Goal: Task Accomplishment & Management: Manage account settings

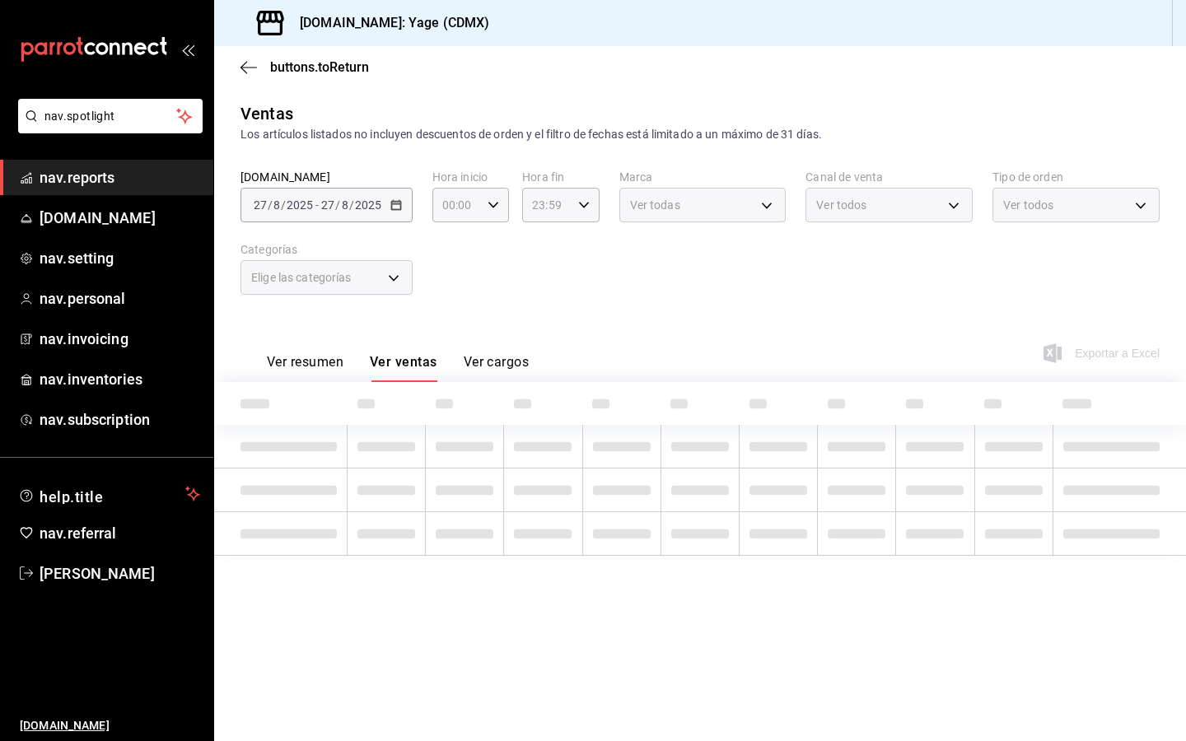
type input "c09c41a7-0348-42da-952e-a692158e0546"
type input "06cb0a64-8285-4c72-99c3-503af89b09b3"
type input "PARROT,UBER_EATS,RAPPI,DIDI_FOOD,ONLINE"
type input "53586ef8-f182-4e7f-a90e-874f5949f15d,b193c13d-30e8-40e5-a57d-8dde56837216,EXTER…"
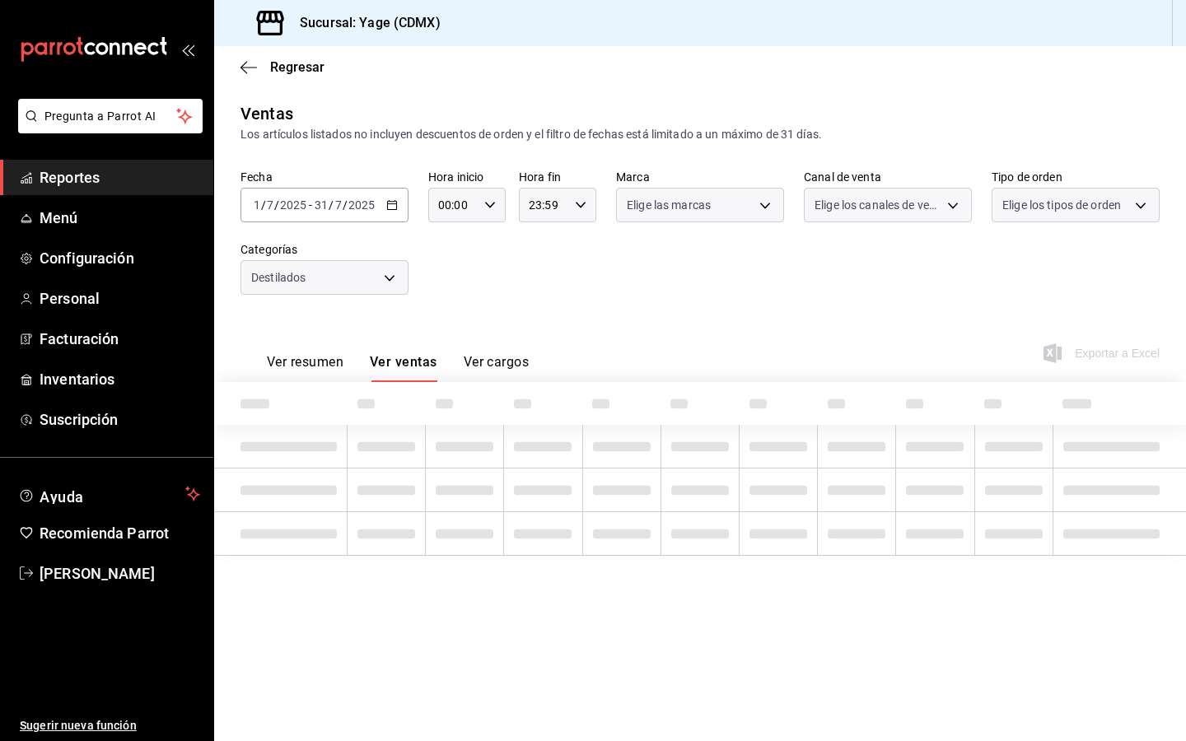
type input "c09c41a7-0348-42da-952e-a692158e0546"
type input "06cb0a64-8285-4c72-99c3-503af89b09b3"
type input "PARROT,UBER_EATS,RAPPI,DIDI_FOOD,ONLINE"
type input "53586ef8-f182-4e7f-a90e-874f5949f15d,b193c13d-30e8-40e5-a57d-8dde56837216,EXTER…"
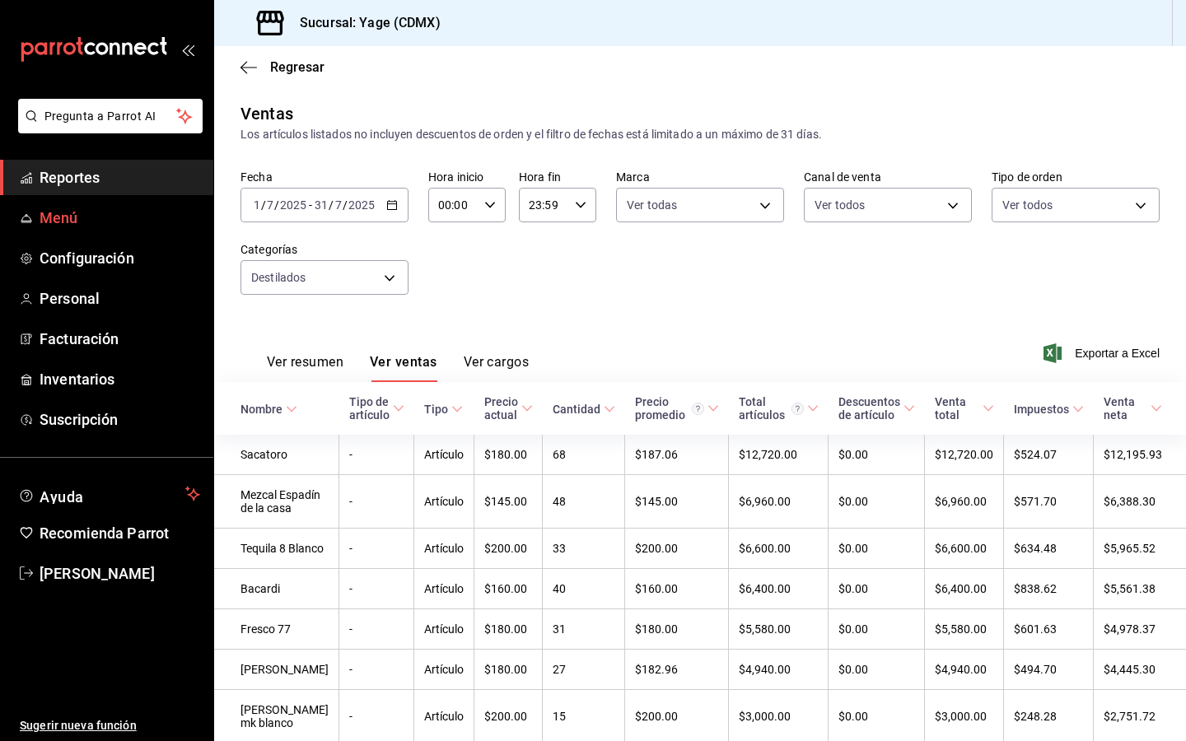
click at [58, 217] on span "Menú" at bounding box center [120, 218] width 161 height 22
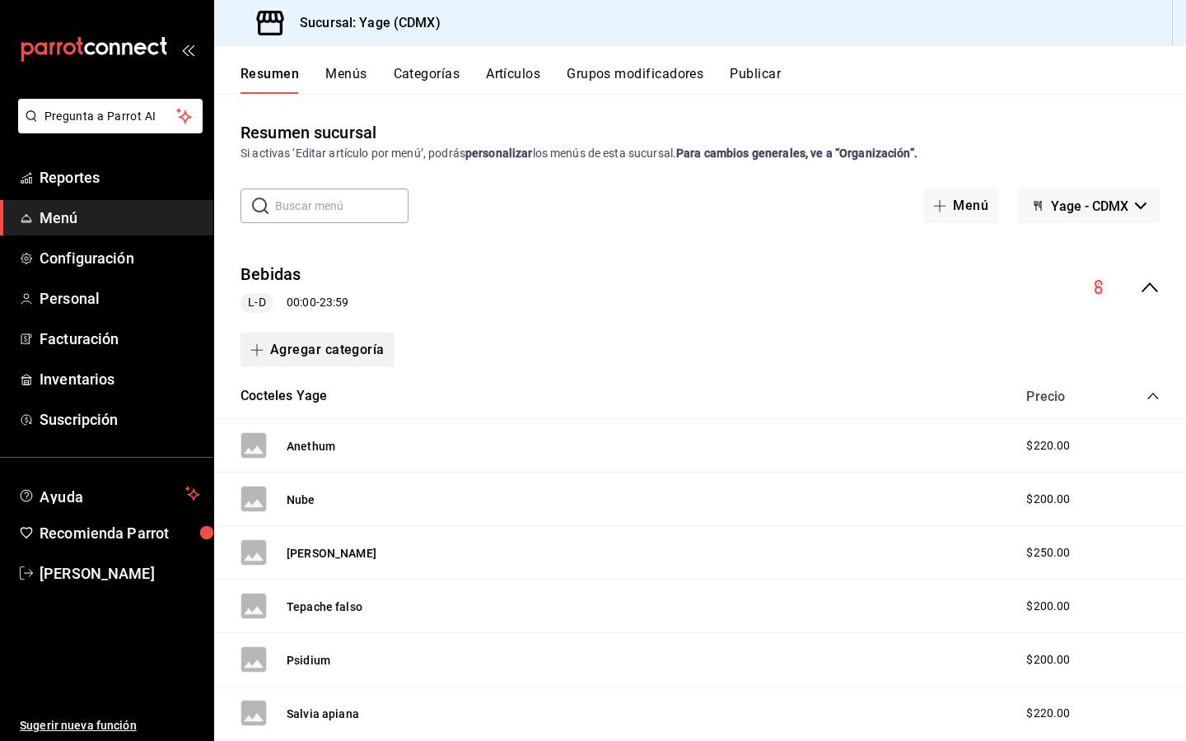
click at [286, 356] on button "Agregar categoría" at bounding box center [317, 350] width 154 height 35
click at [286, 356] on div at bounding box center [593, 370] width 1186 height 741
click at [286, 356] on button "Agregar categoría" at bounding box center [317, 350] width 154 height 35
click at [290, 398] on li "Categoría existente" at bounding box center [310, 394] width 141 height 40
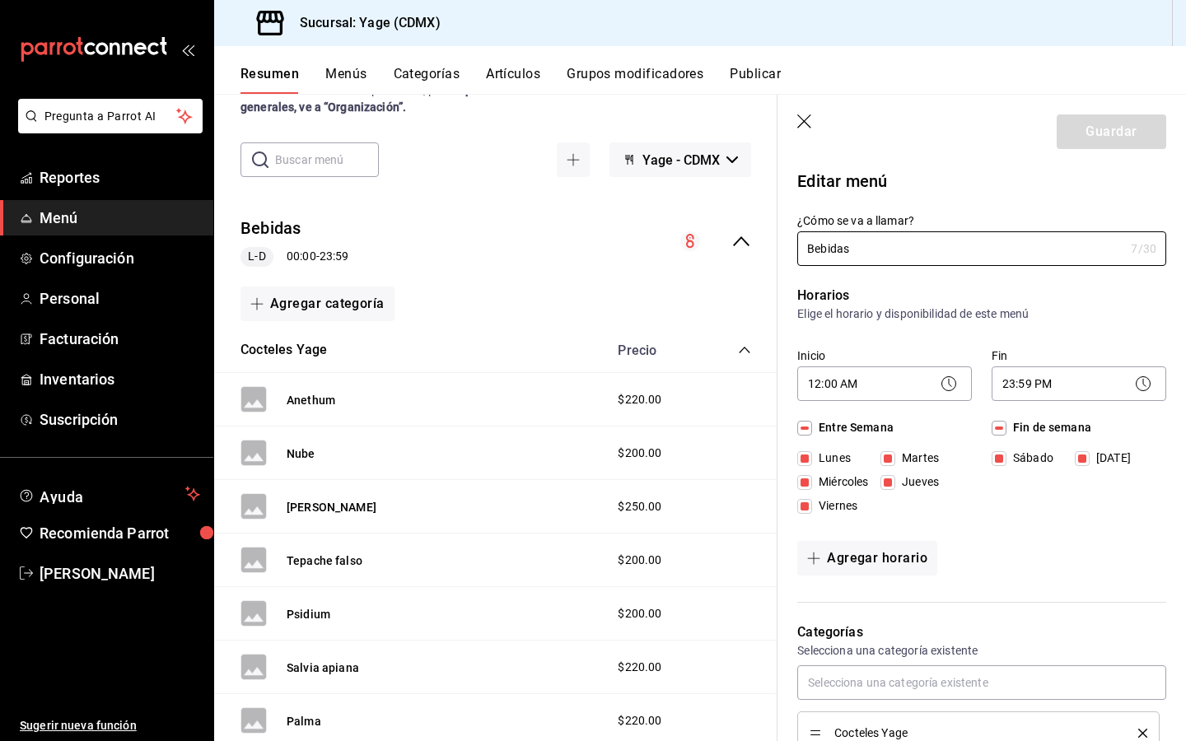
scroll to position [78, 0]
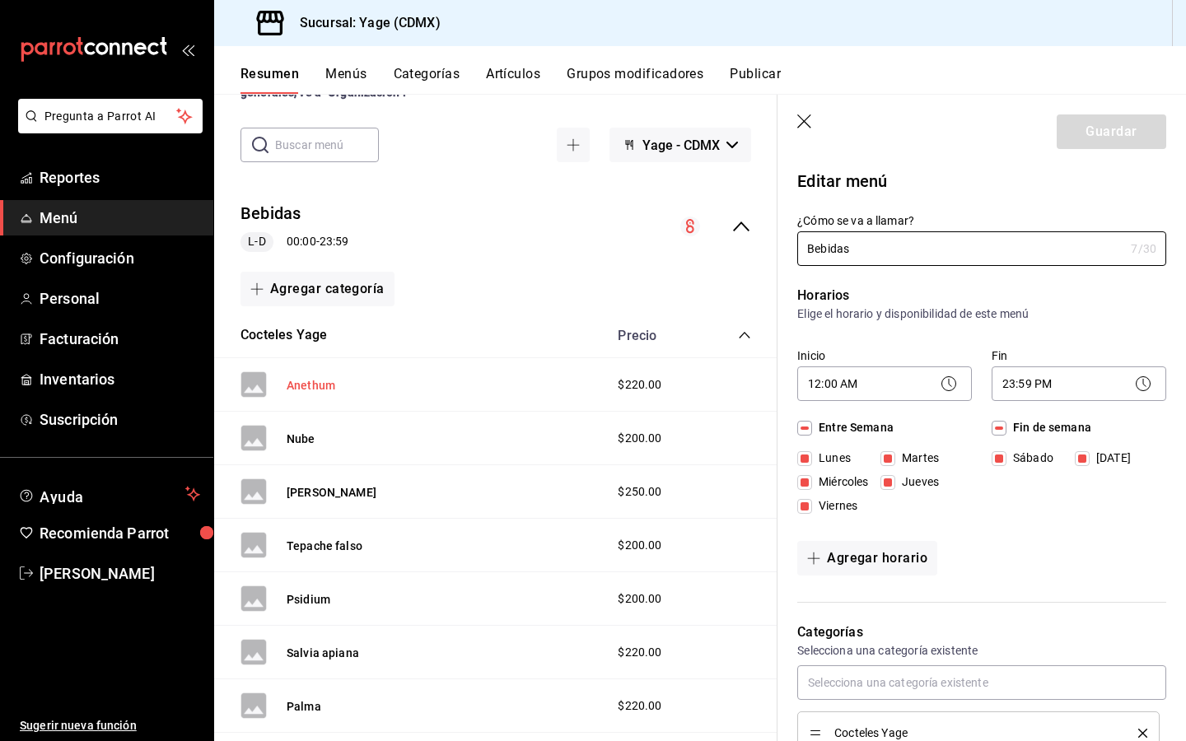
click at [306, 384] on button "Anethum" at bounding box center [311, 385] width 49 height 16
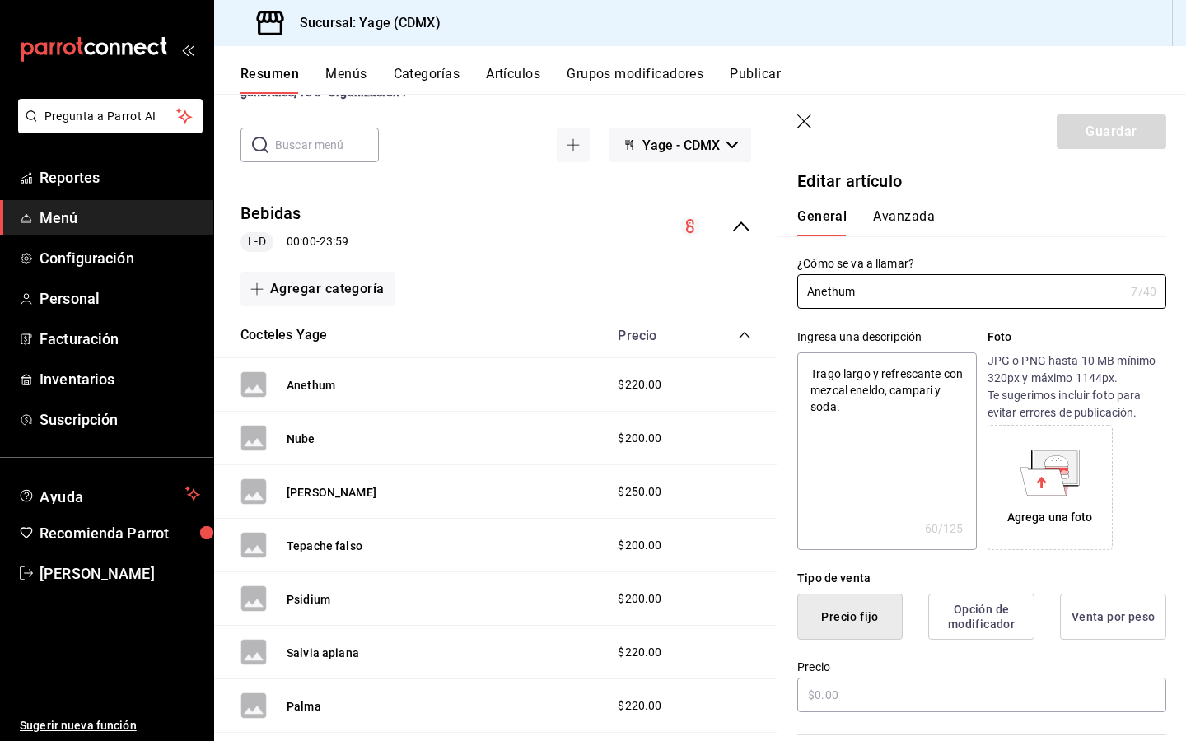
type textarea "x"
type input "$220.00"
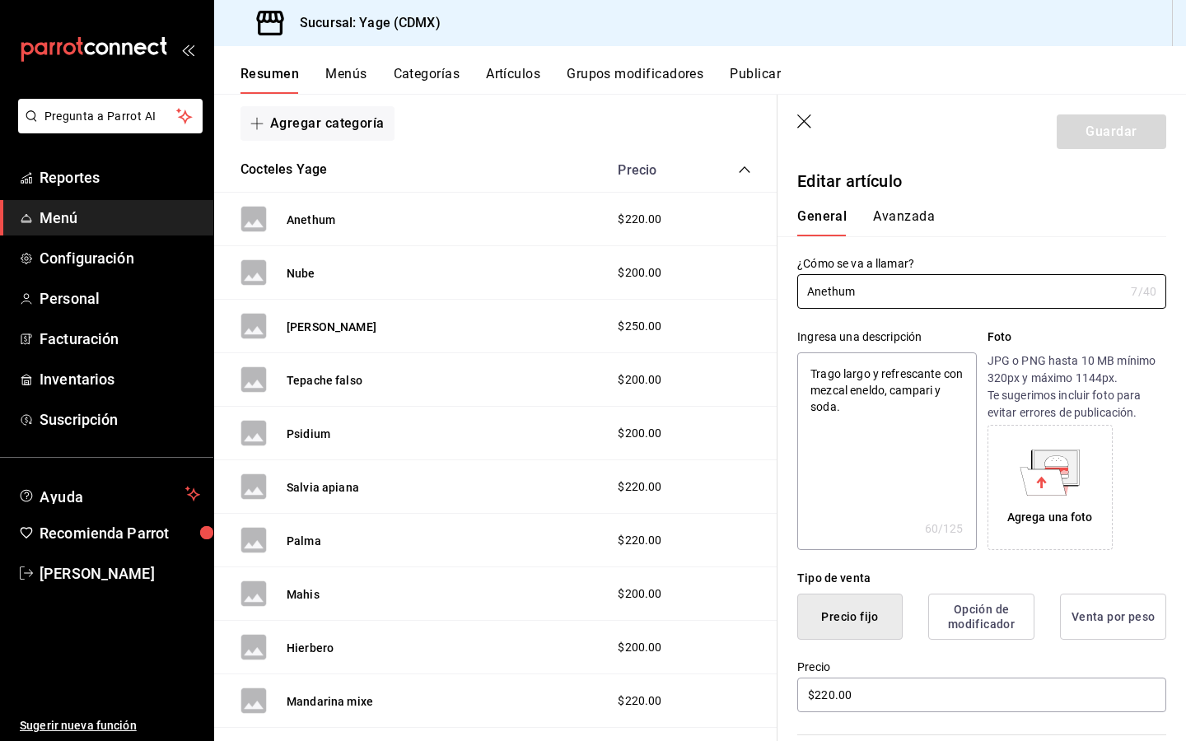
scroll to position [246, 0]
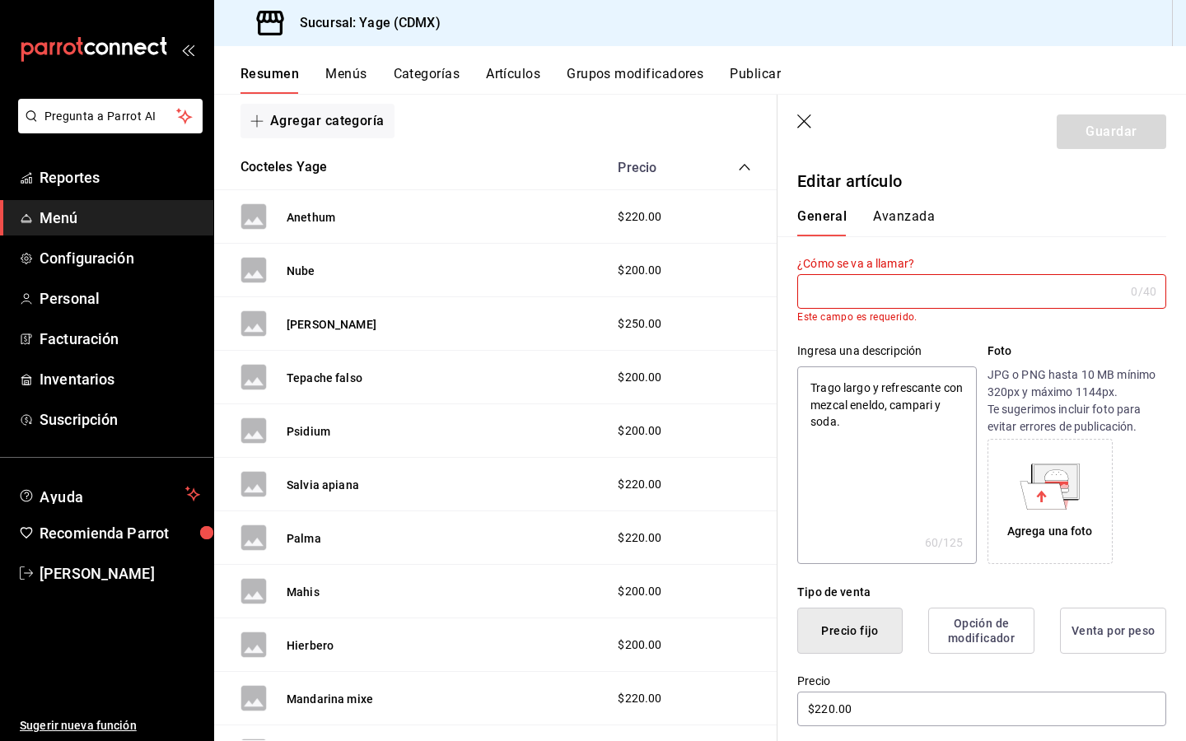
type textarea "x"
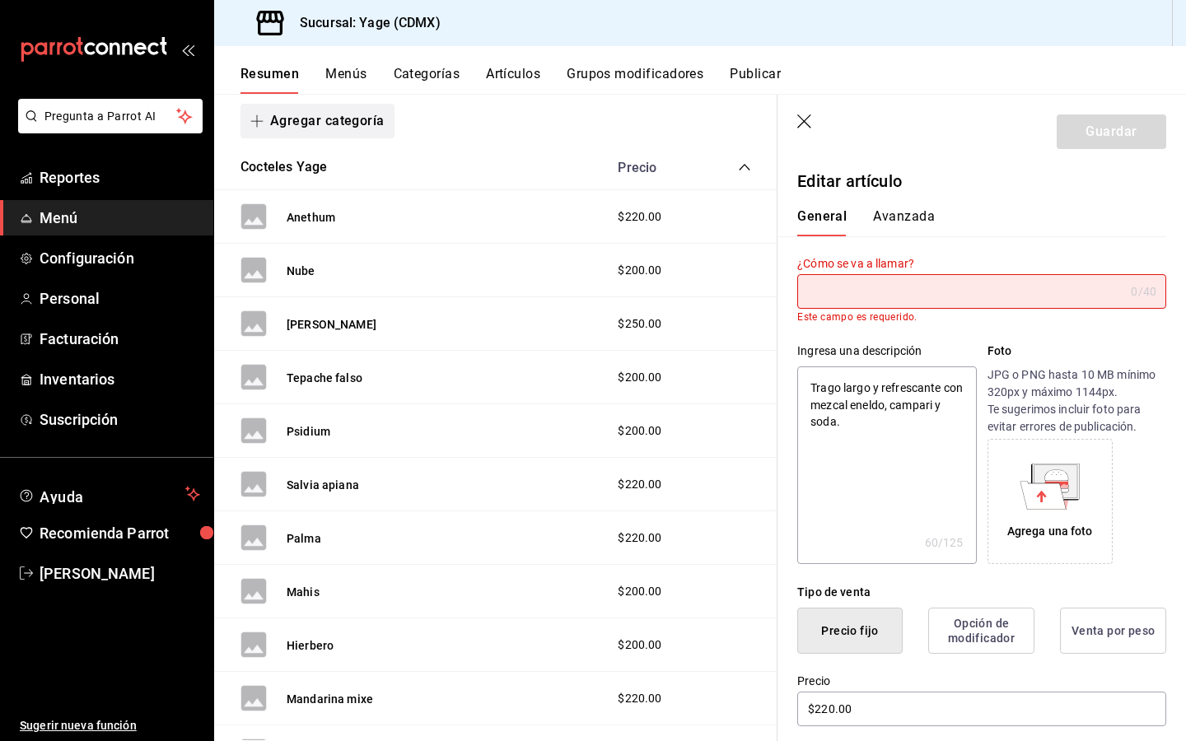
click at [276, 132] on button "Agregar categoría" at bounding box center [317, 121] width 154 height 35
click at [297, 201] on li "Categoría nueva" at bounding box center [310, 205] width 141 height 40
type textarea "x"
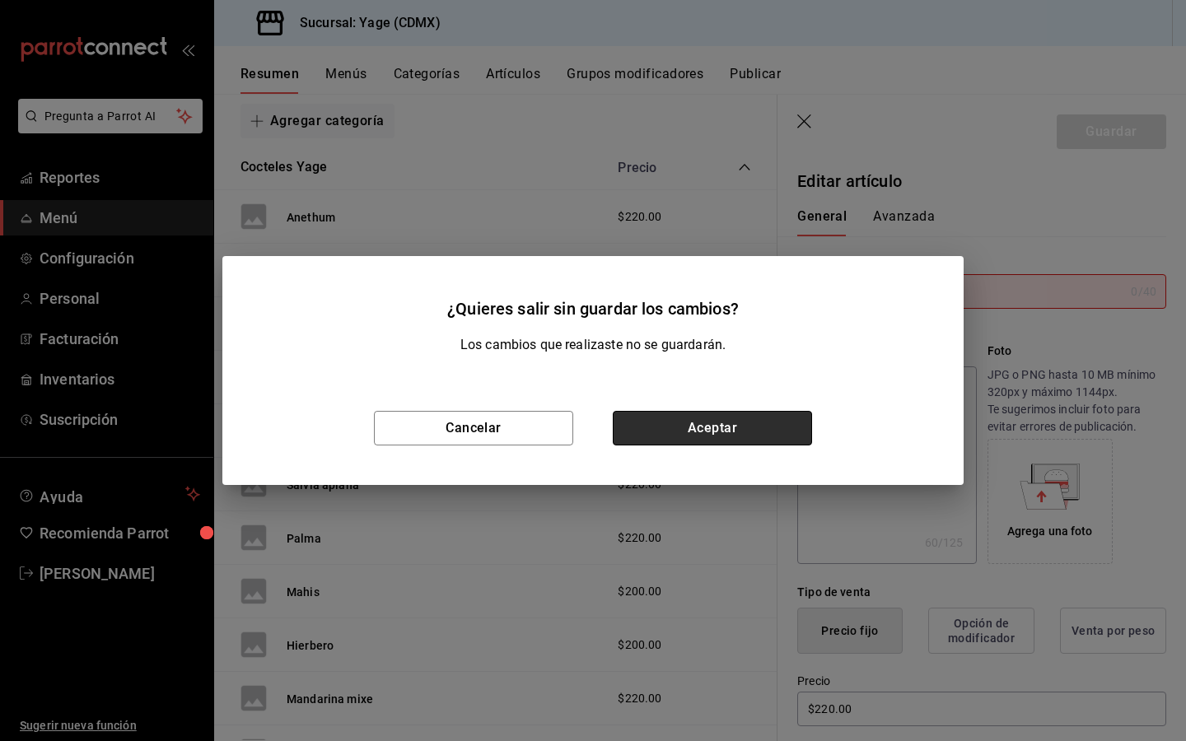
click at [671, 427] on button "Aceptar" at bounding box center [712, 428] width 199 height 35
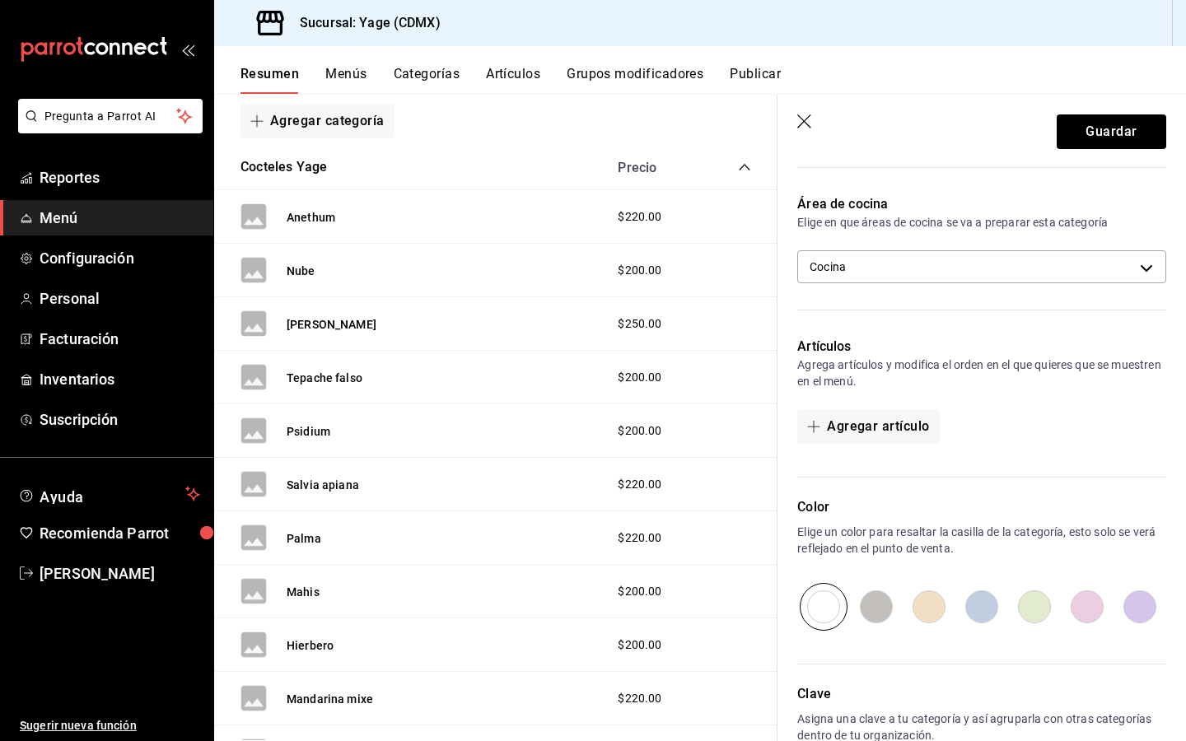
scroll to position [291, 0]
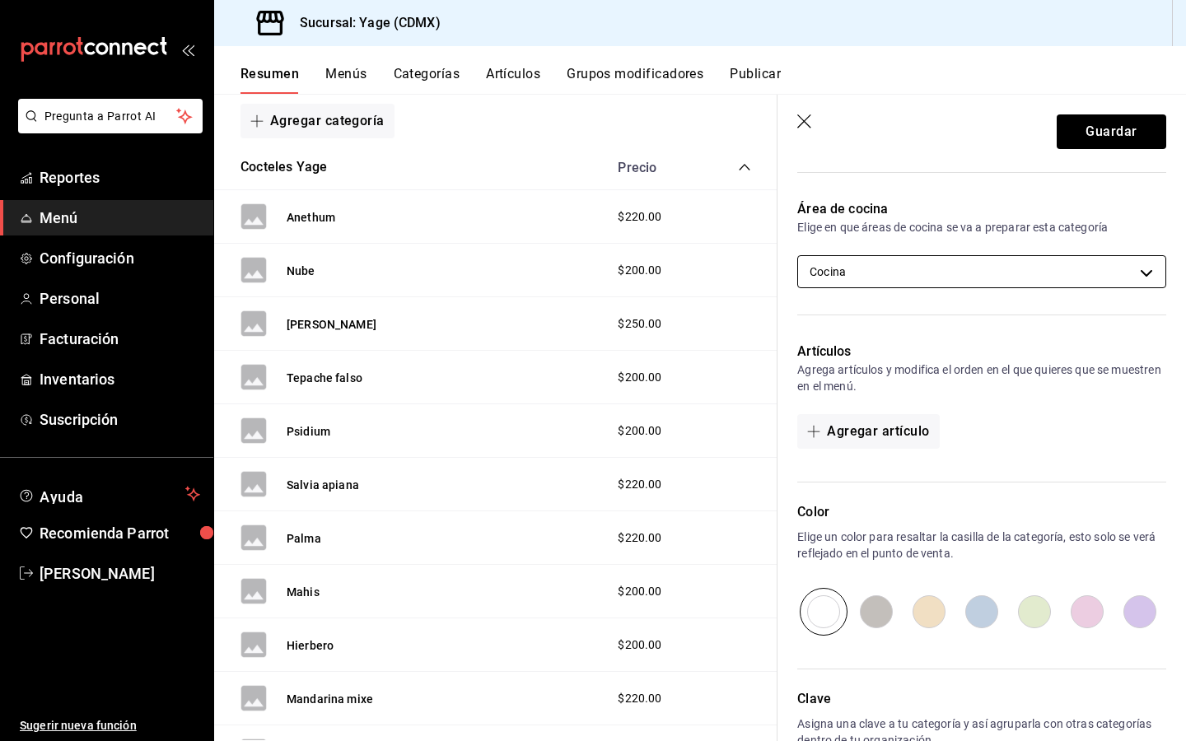
type input "Cocteles Clasicos"
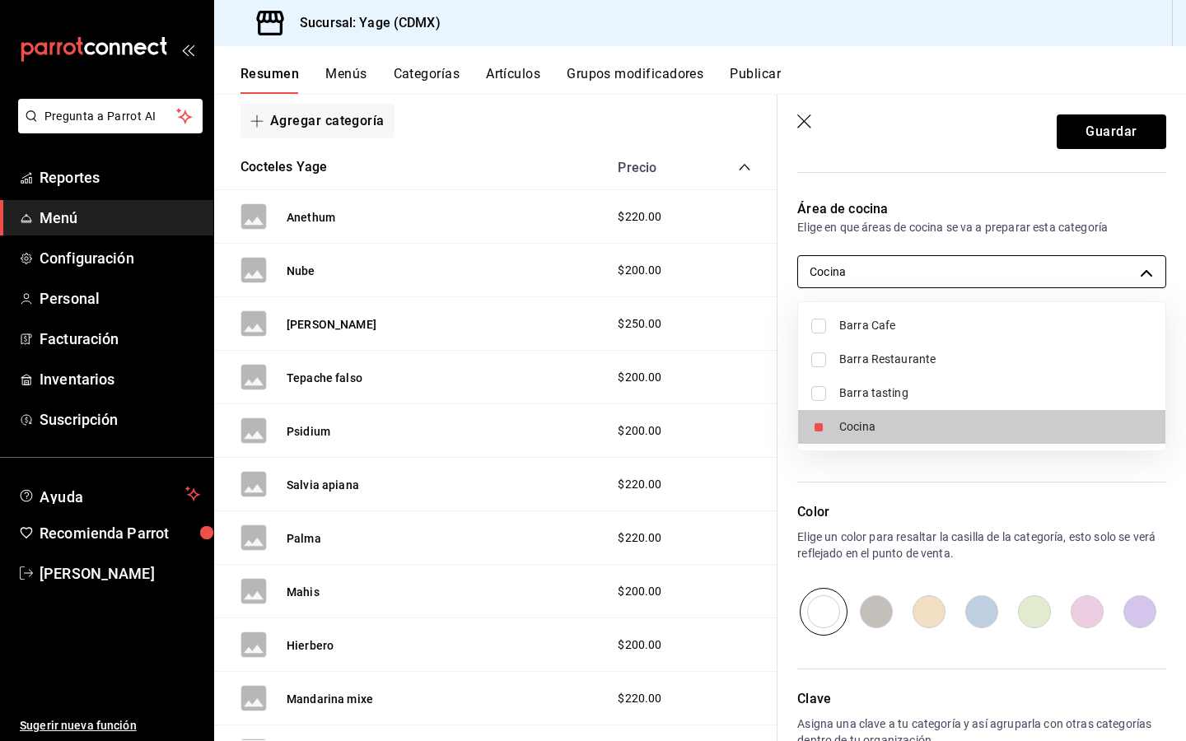
click at [913, 273] on body "Pregunta a Parrot AI Reportes Menú Configuración Personal Facturación Inventari…" at bounding box center [593, 370] width 1186 height 741
click at [818, 361] on input "checkbox" at bounding box center [818, 359] width 15 height 15
checkbox input "true"
type input "c52d1f3a-0fc2-4207-b07d-0e66a9527fc3,ee770751-e6e2-423a-abd1-313847e668d3"
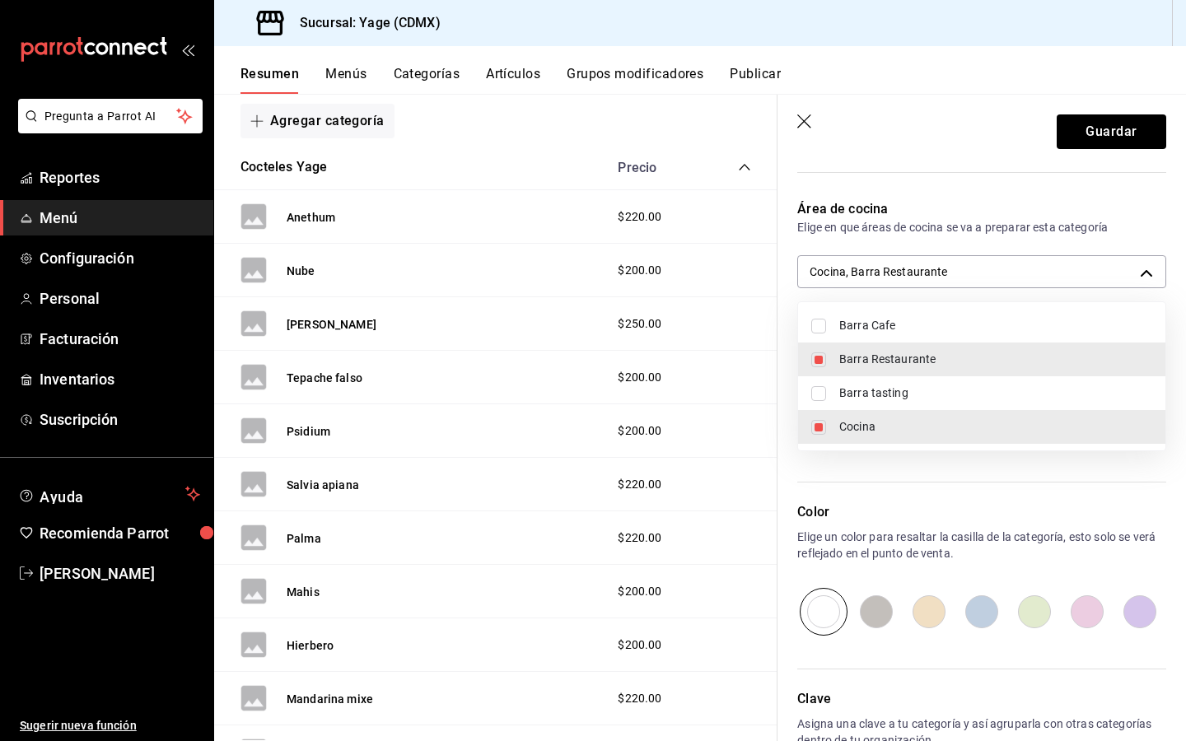
click at [823, 388] on input "checkbox" at bounding box center [818, 393] width 15 height 15
checkbox input "true"
type input "c52d1f3a-0fc2-4207-b07d-0e66a9527fc3,ee770751-e6e2-423a-abd1-313847e668d3,75013…"
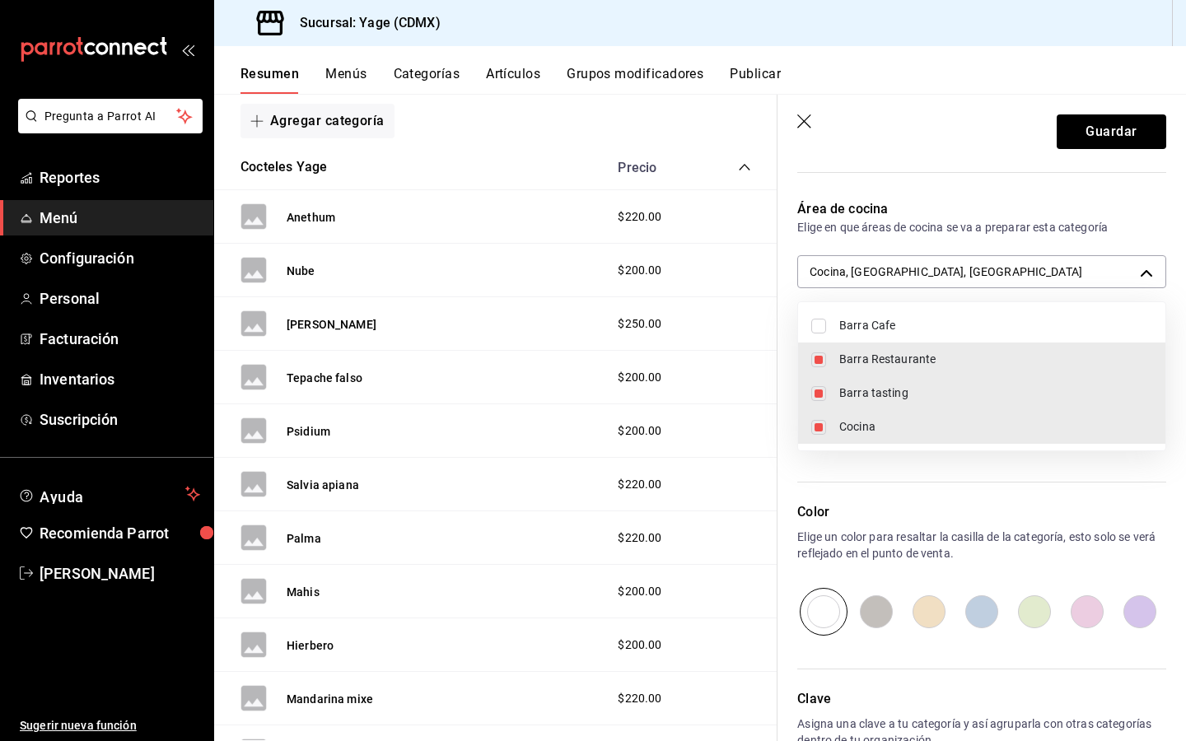
click at [818, 426] on input "checkbox" at bounding box center [818, 427] width 15 height 15
checkbox input "false"
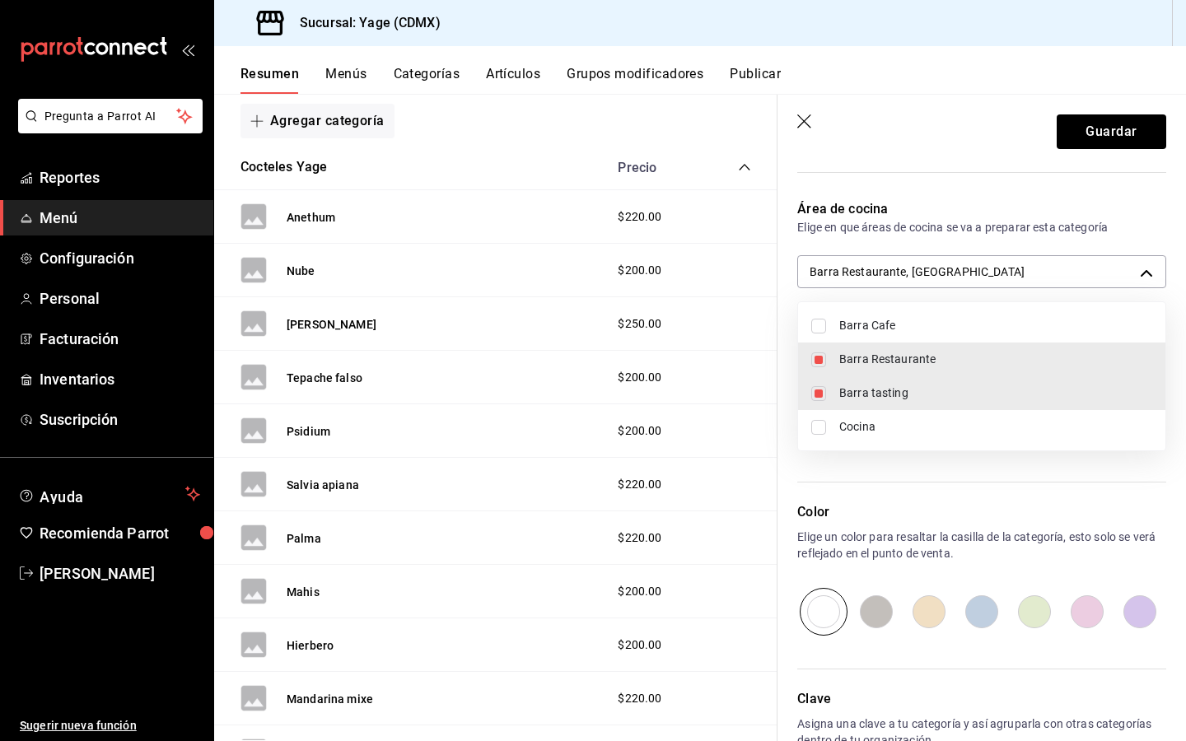
click at [808, 330] on li "Barra Cafe" at bounding box center [981, 326] width 367 height 34
type input "ee770751-e6e2-423a-abd1-313847e668d3,75013b53-0495-429d-9fb1-2fab5da3e66f,d30c7…"
checkbox input "true"
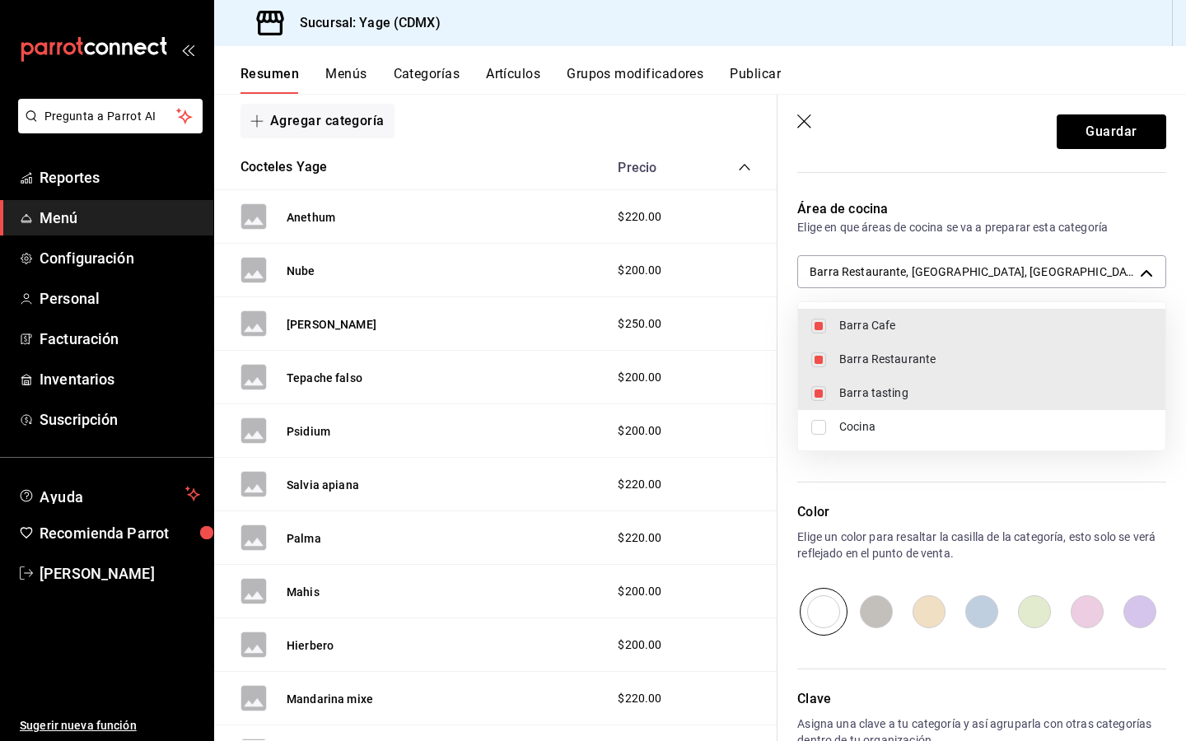
click at [911, 80] on div at bounding box center [593, 370] width 1186 height 741
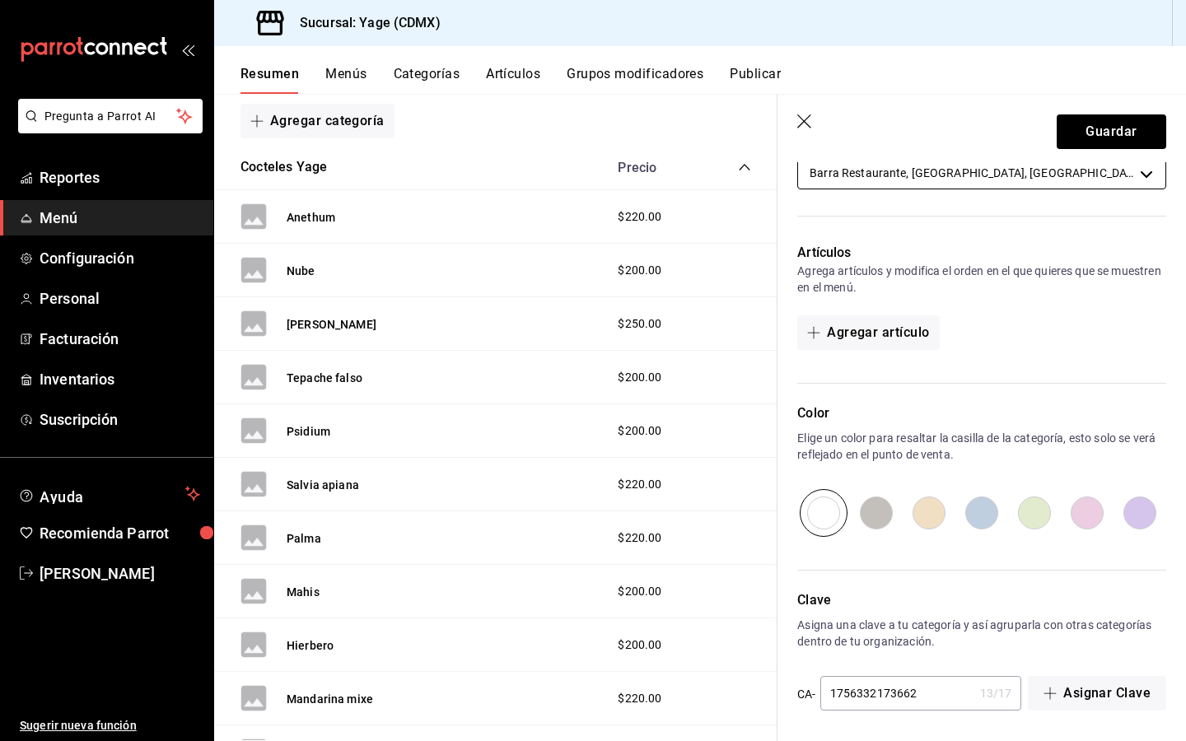
scroll to position [394, 0]
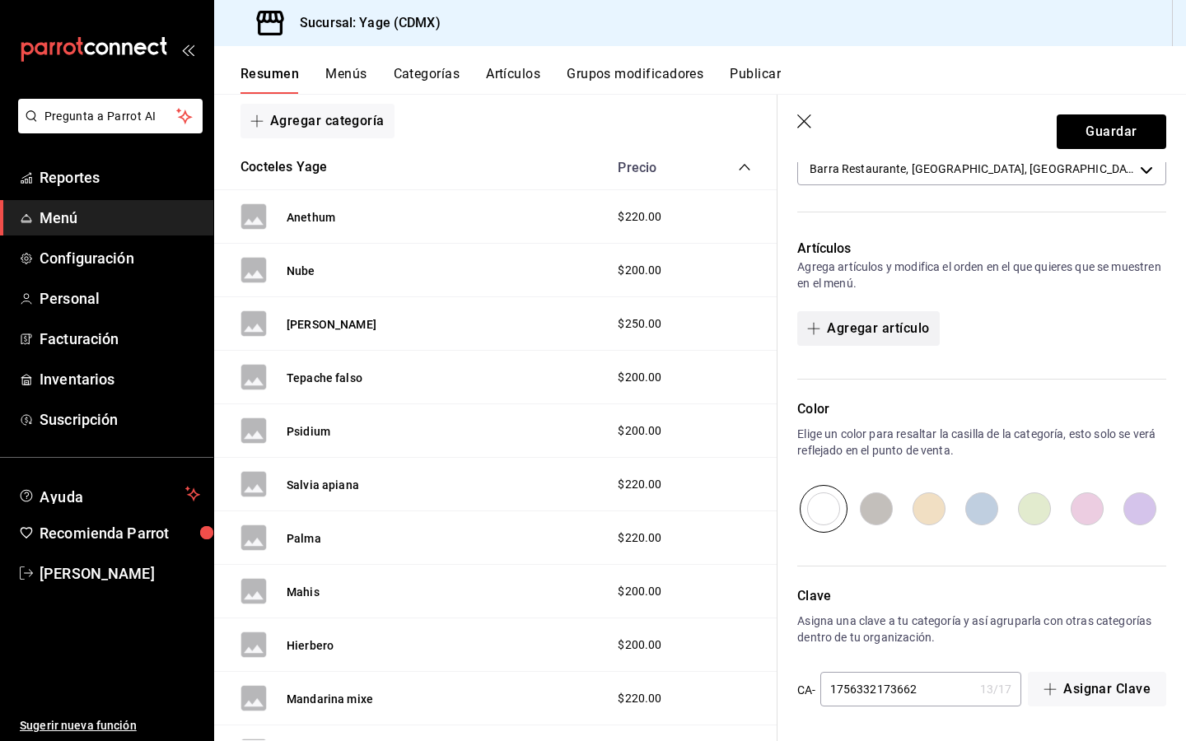
click at [815, 326] on icon "button" at bounding box center [813, 328] width 13 height 13
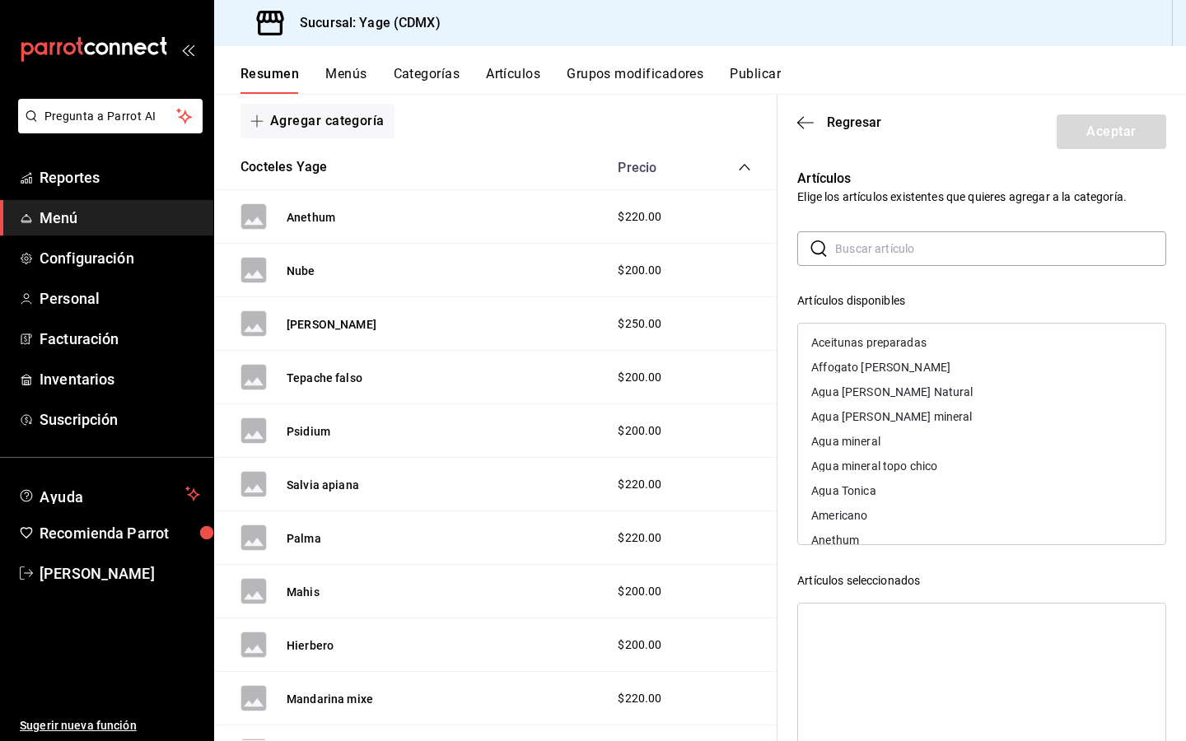
click at [863, 253] on input "text" at bounding box center [1000, 248] width 331 height 33
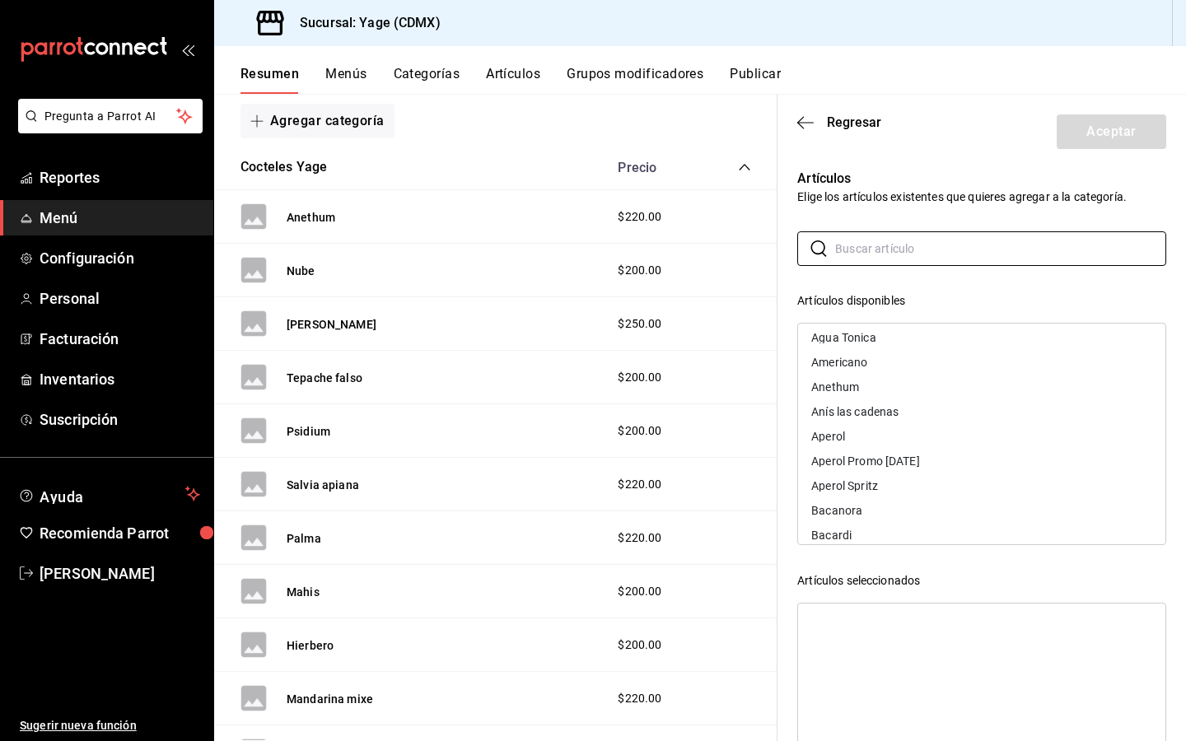
scroll to position [156, 0]
click at [914, 437] on div "Aperol" at bounding box center [981, 433] width 367 height 25
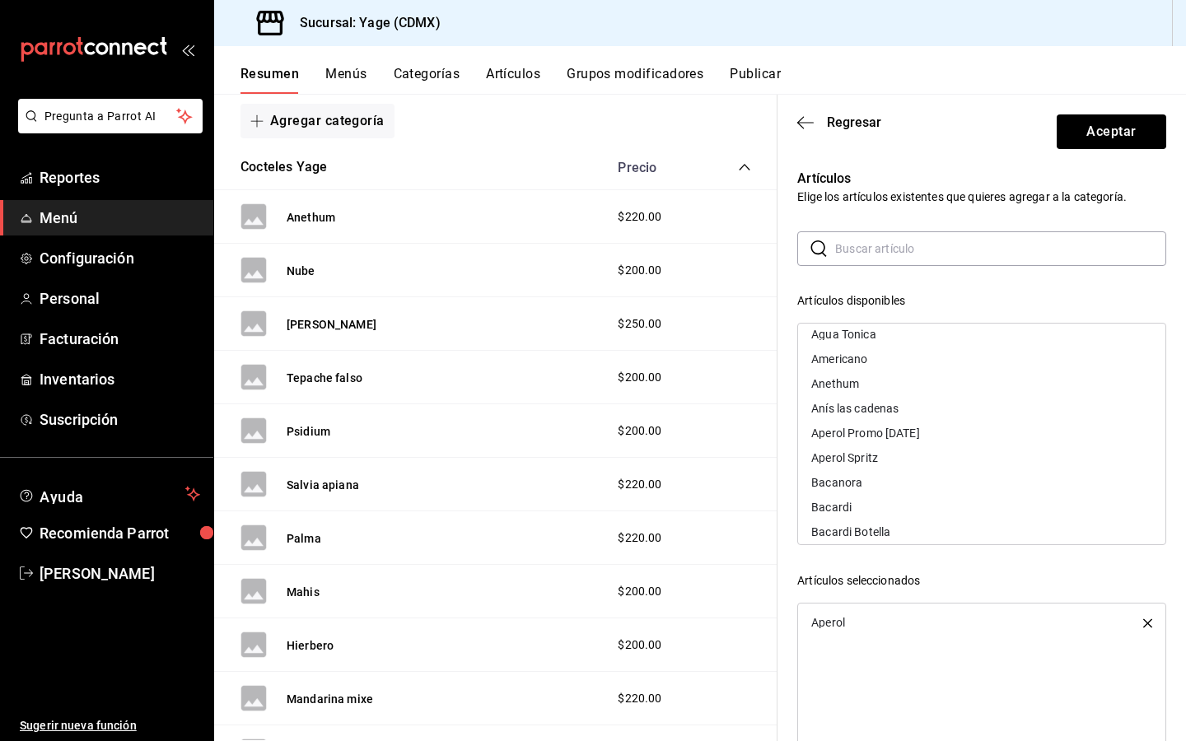
click at [898, 456] on div "Aperol Spritz" at bounding box center [981, 457] width 367 height 25
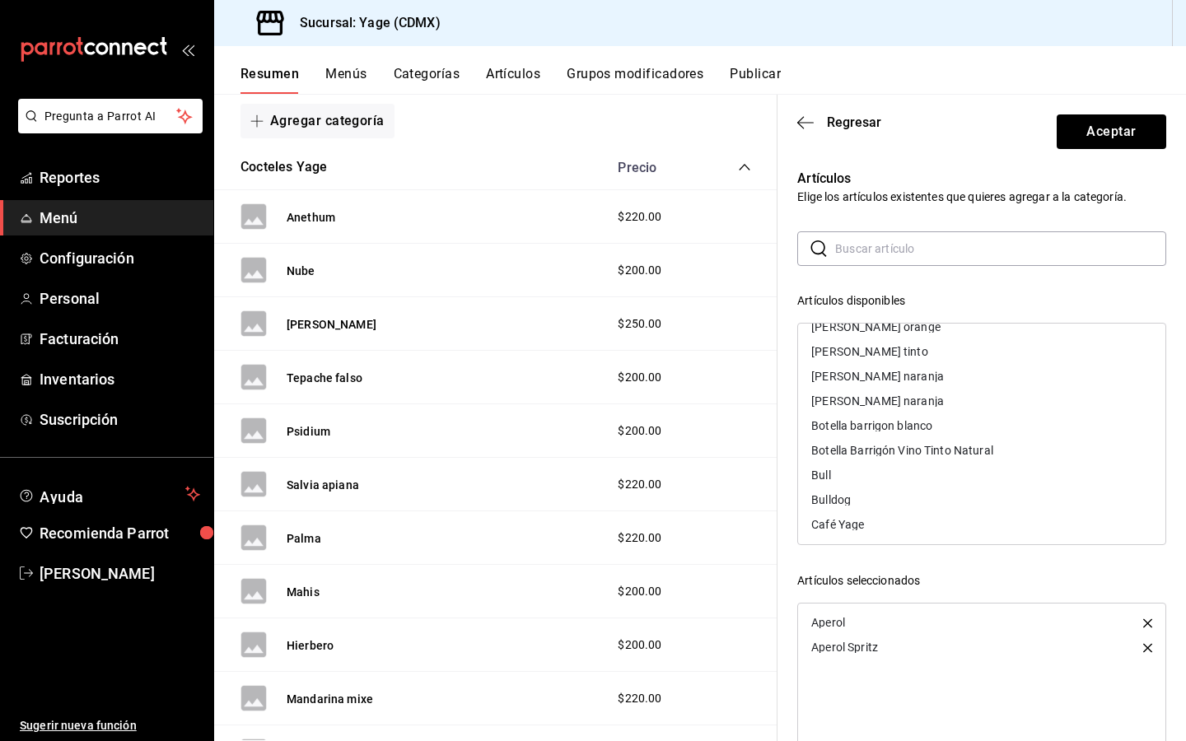
scroll to position [519, 0]
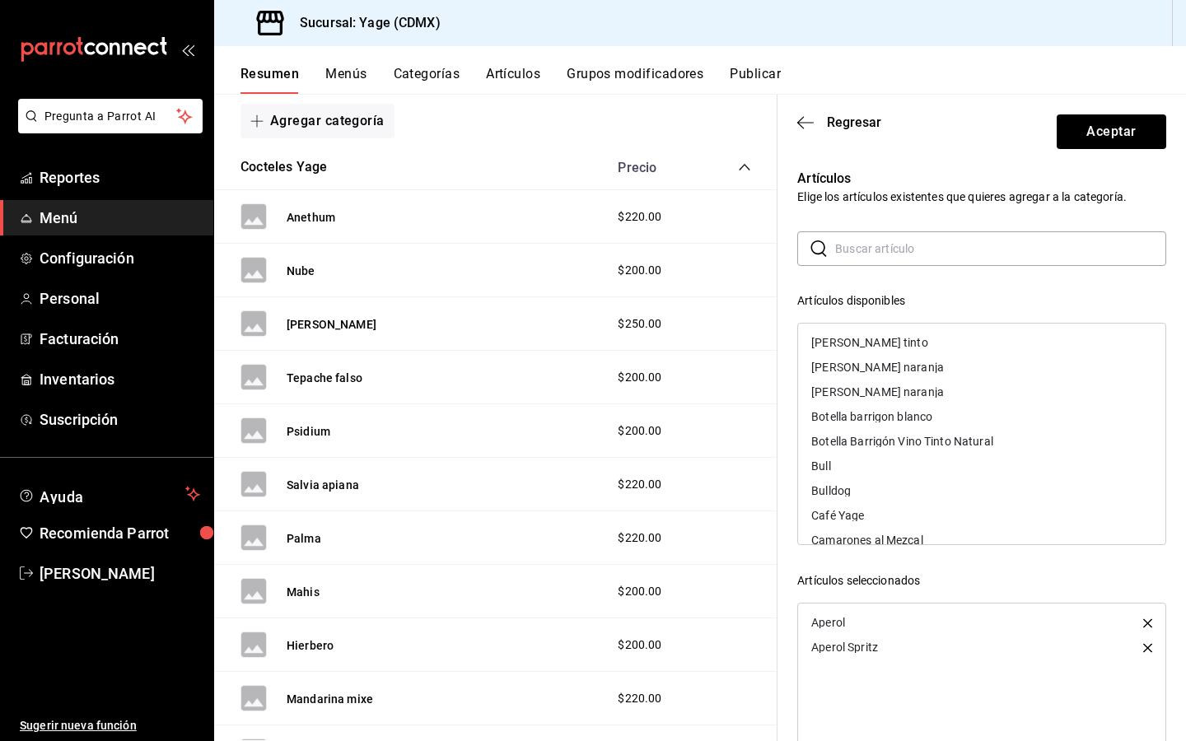
click at [918, 462] on div "Bull" at bounding box center [981, 466] width 367 height 25
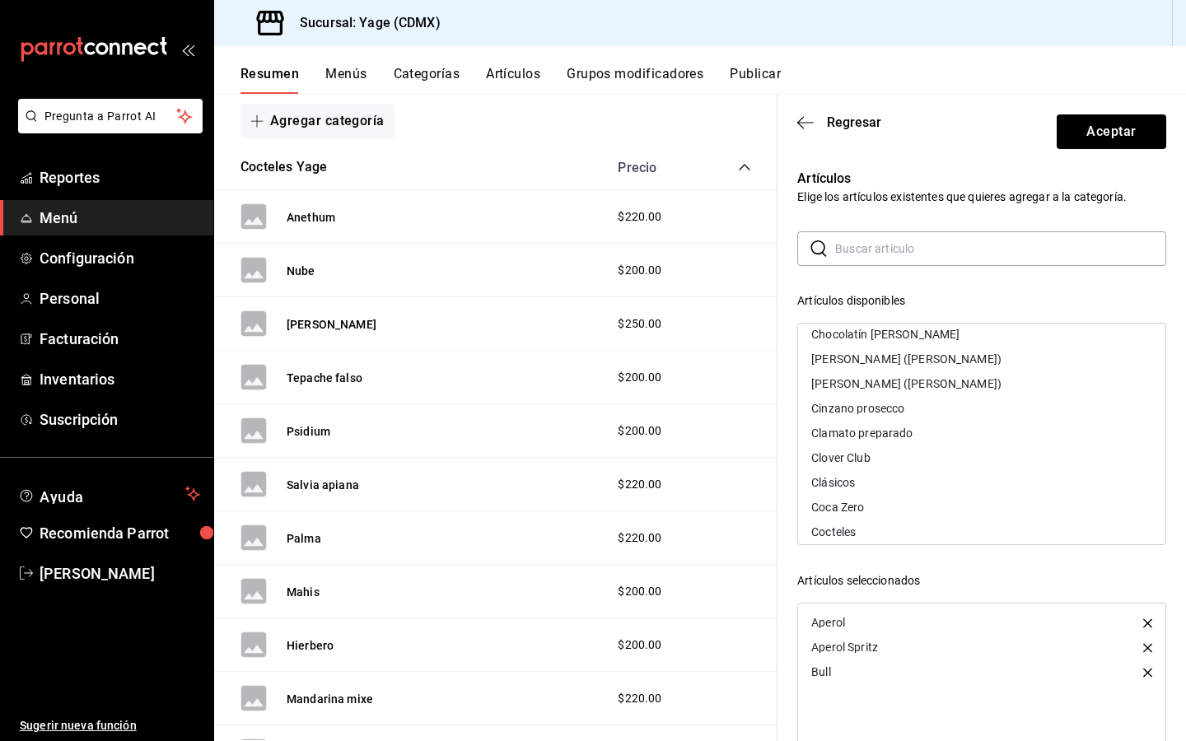
scroll to position [1507, 0]
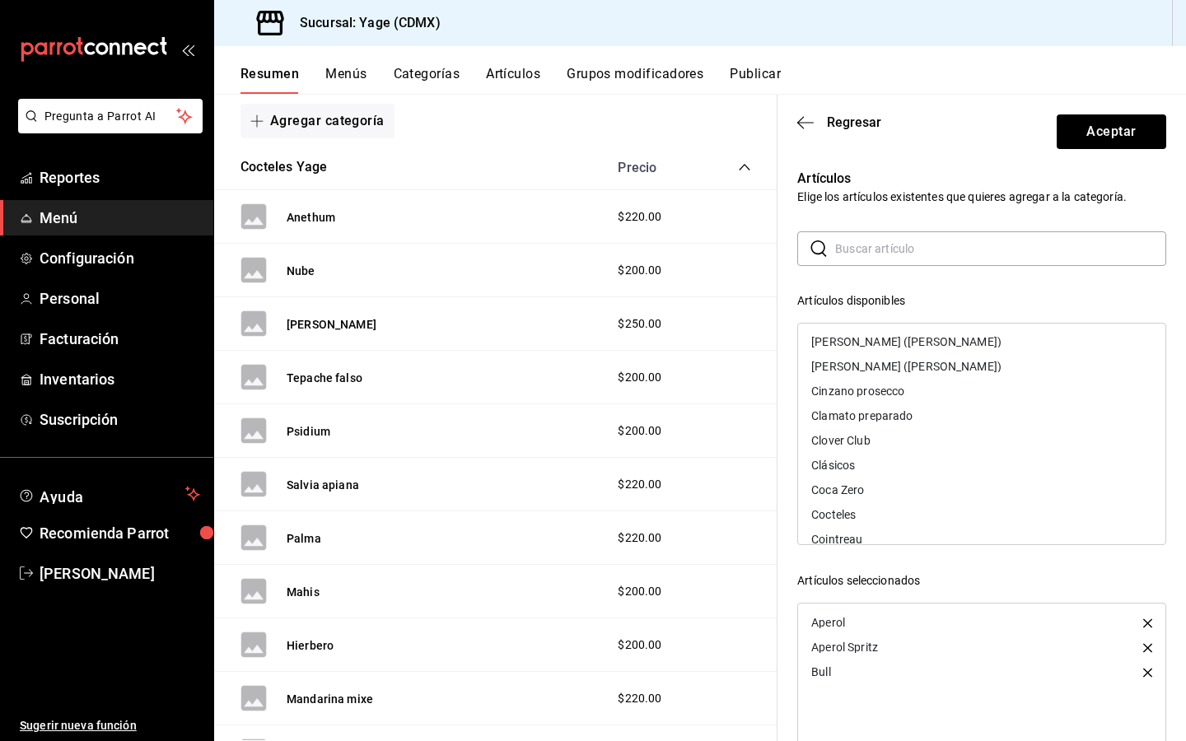
click at [884, 433] on div "Clover Club" at bounding box center [981, 440] width 367 height 25
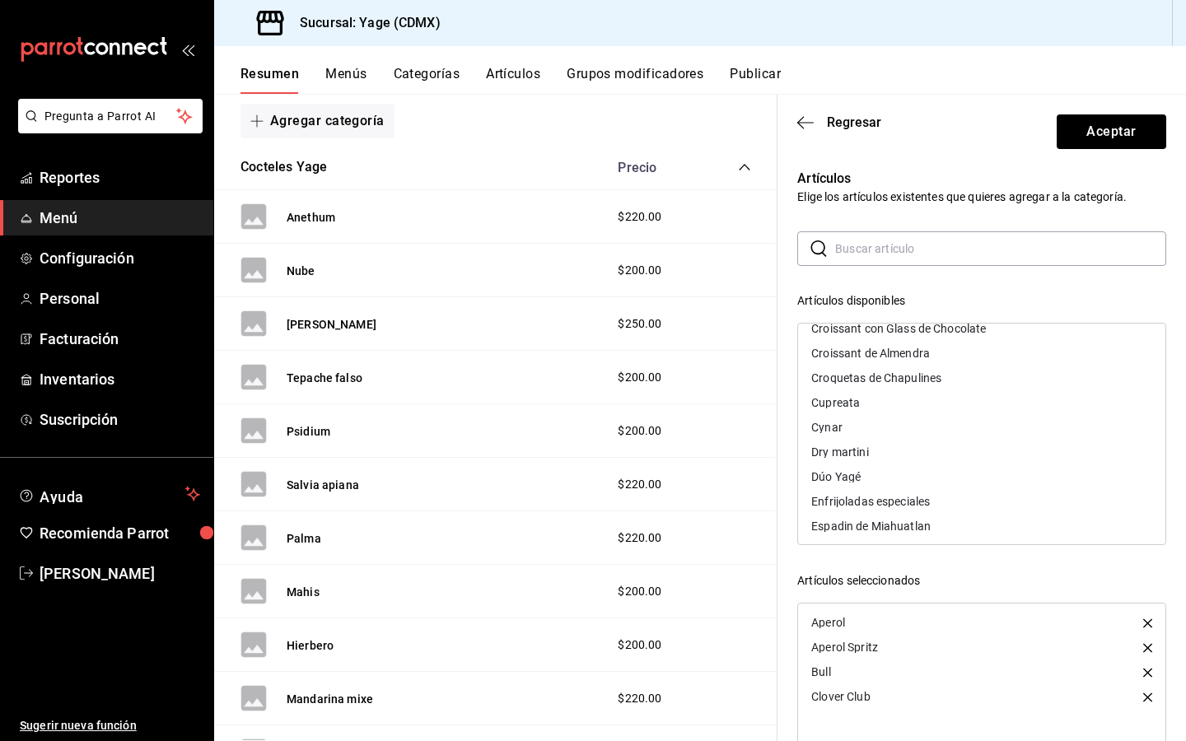
scroll to position [1847, 0]
click at [855, 450] on div "Dry martini" at bounding box center [839, 447] width 57 height 12
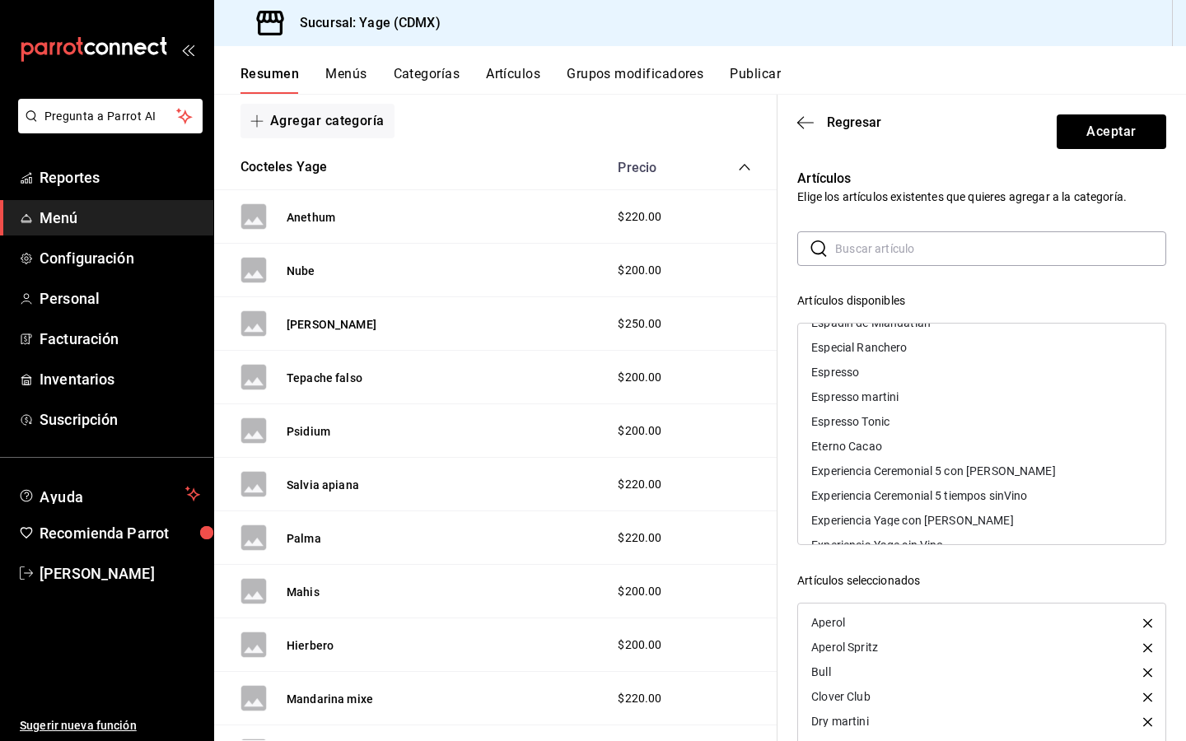
scroll to position [2030, 0]
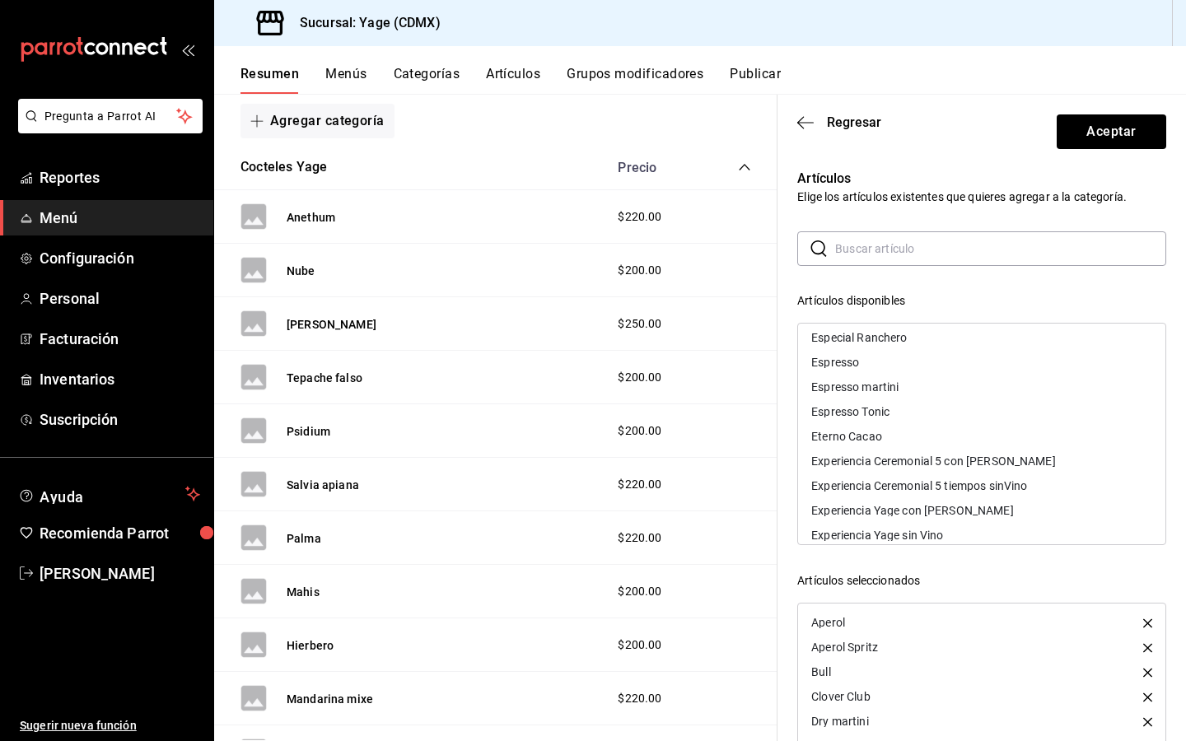
click at [867, 384] on div "Espresso martini" at bounding box center [854, 387] width 87 height 12
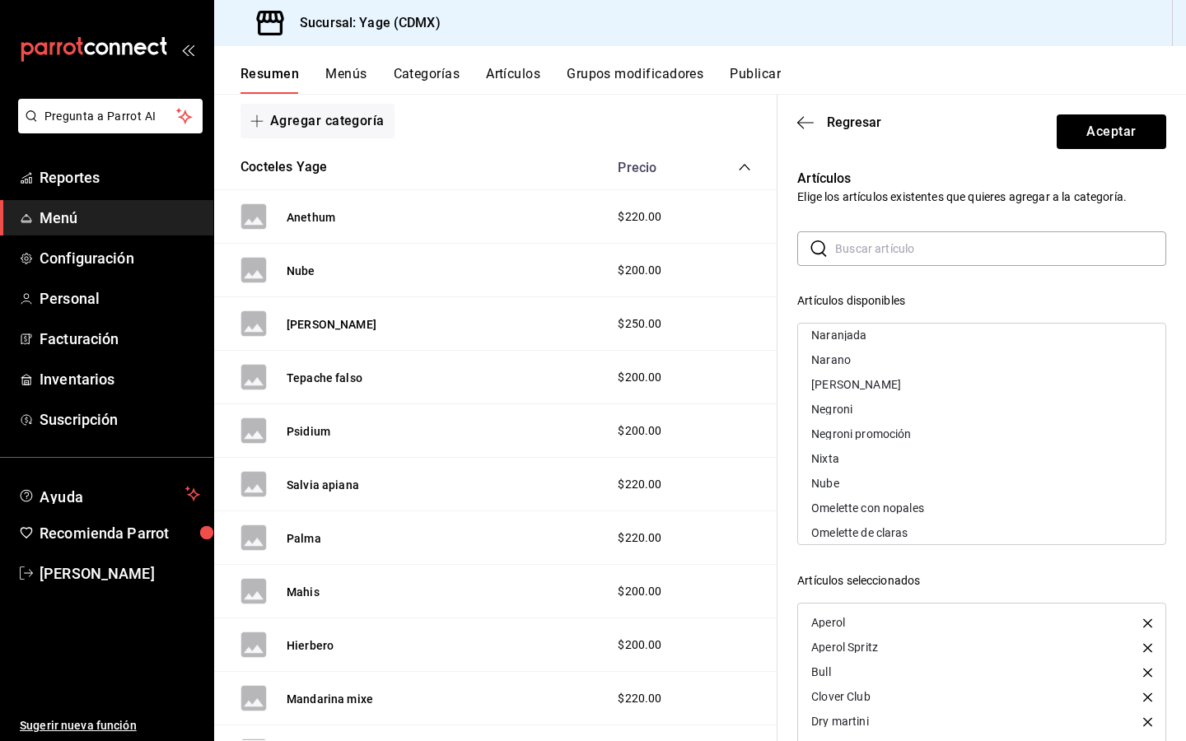
scroll to position [3632, 0]
click at [894, 394] on div "Negroni" at bounding box center [981, 391] width 367 height 25
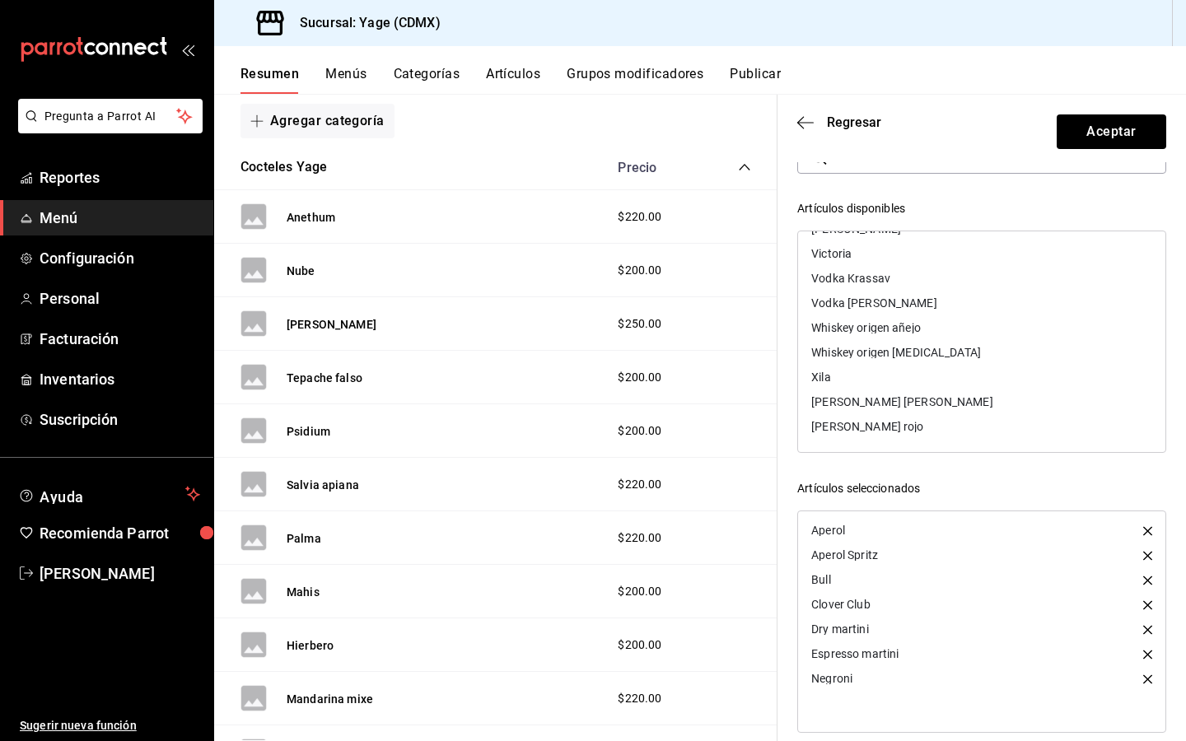
scroll to position [111, 0]
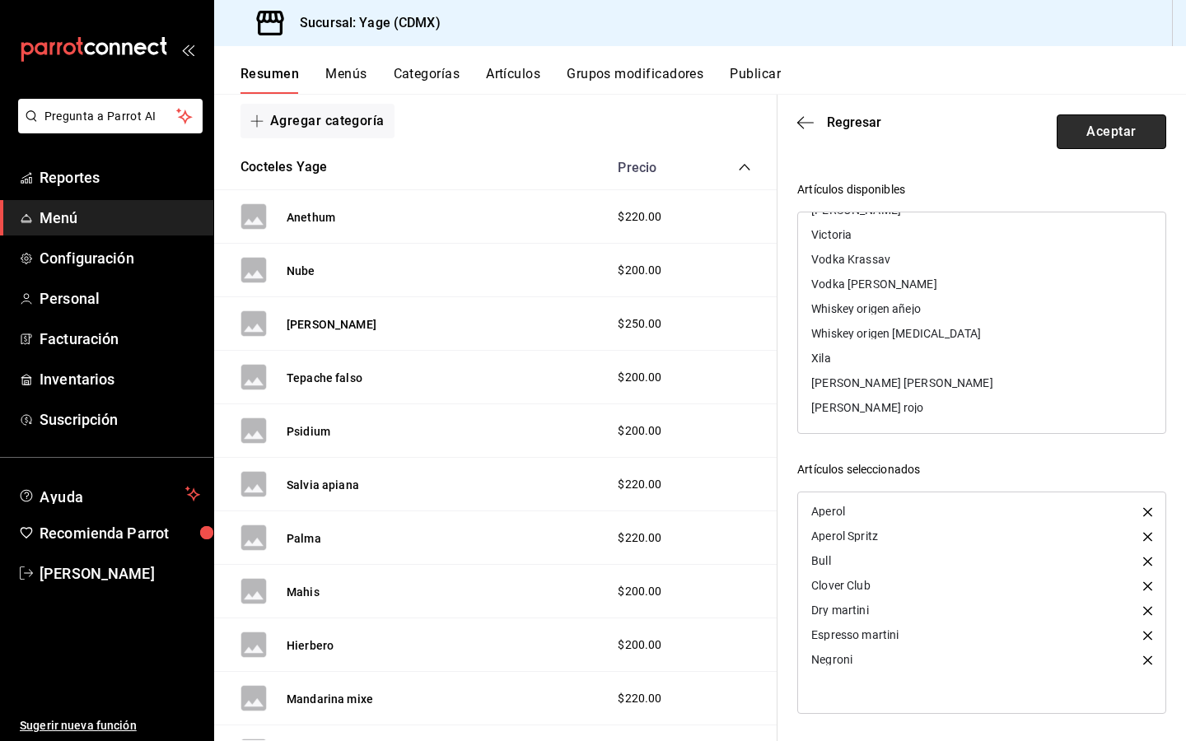
click at [1113, 139] on button "Aceptar" at bounding box center [1110, 131] width 109 height 35
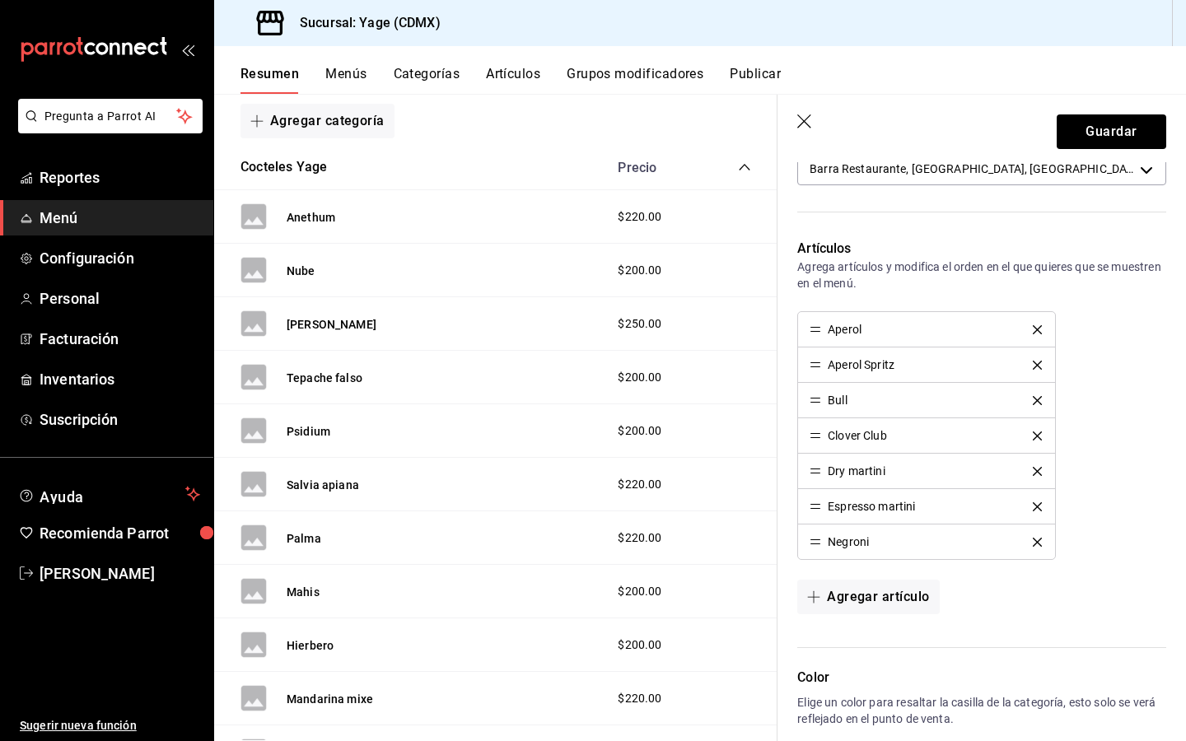
click at [1037, 328] on icon "delete" at bounding box center [1036, 329] width 9 height 9
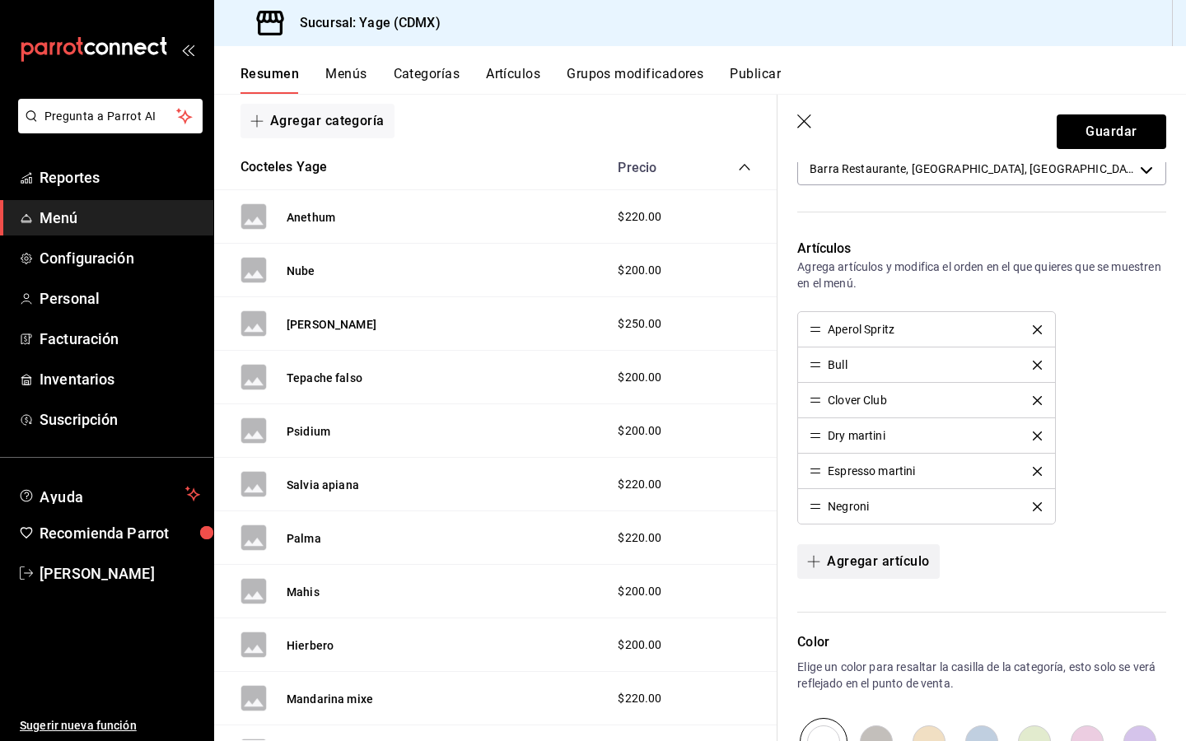
click at [813, 556] on icon "button" at bounding box center [813, 562] width 1 height 12
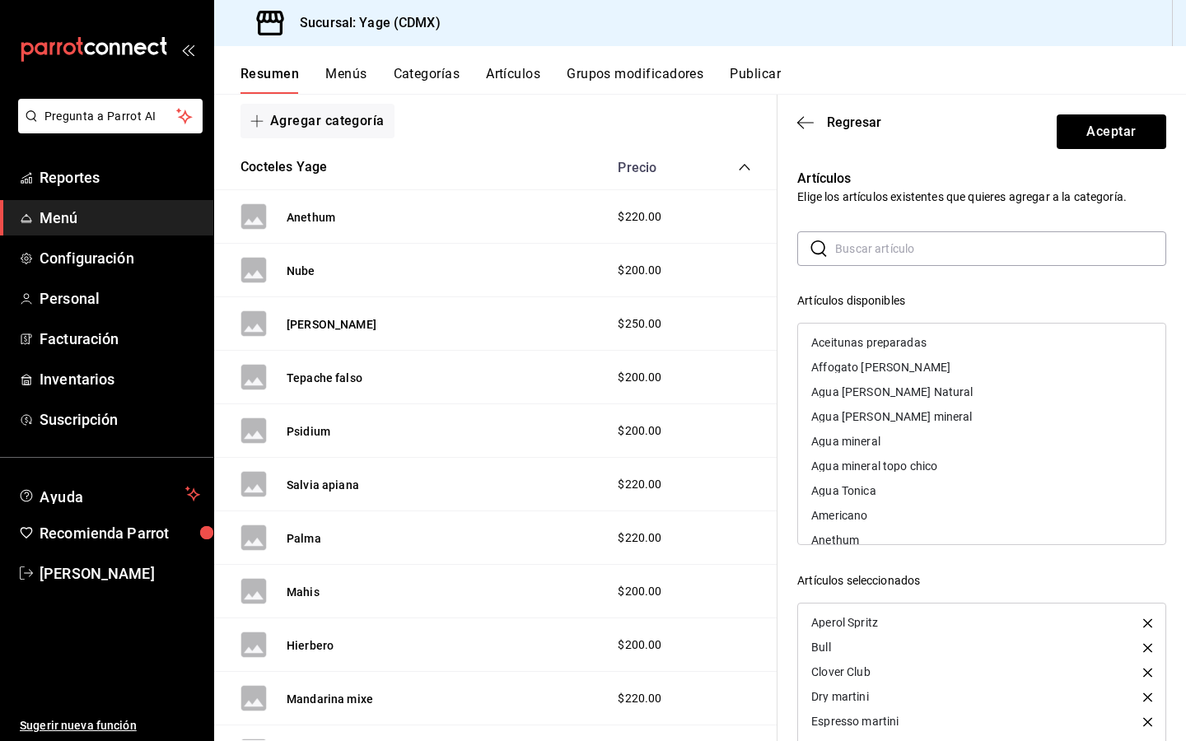
click at [888, 245] on input "text" at bounding box center [1000, 248] width 331 height 33
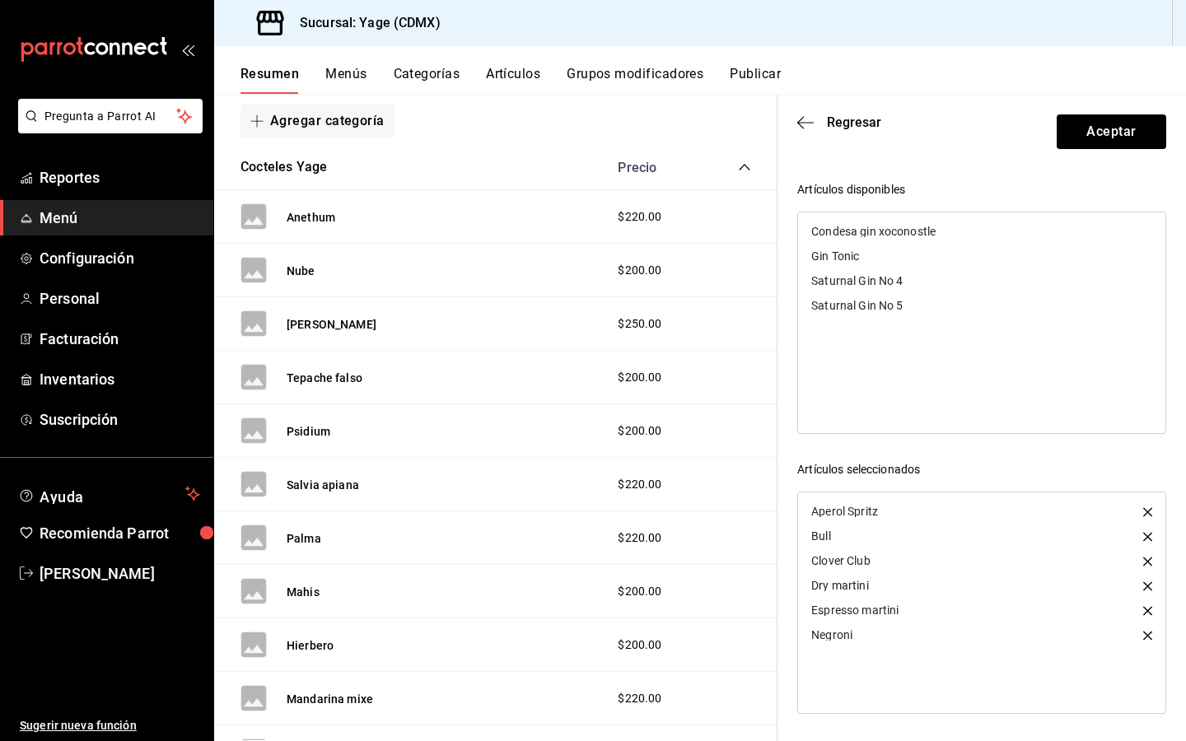
type input "Gin"
click at [840, 262] on div "Gin Tonic" at bounding box center [981, 256] width 367 height 25
click at [1020, 148] on header "Regresar Aceptar" at bounding box center [981, 129] width 408 height 68
click at [1088, 133] on button "Aceptar" at bounding box center [1110, 131] width 109 height 35
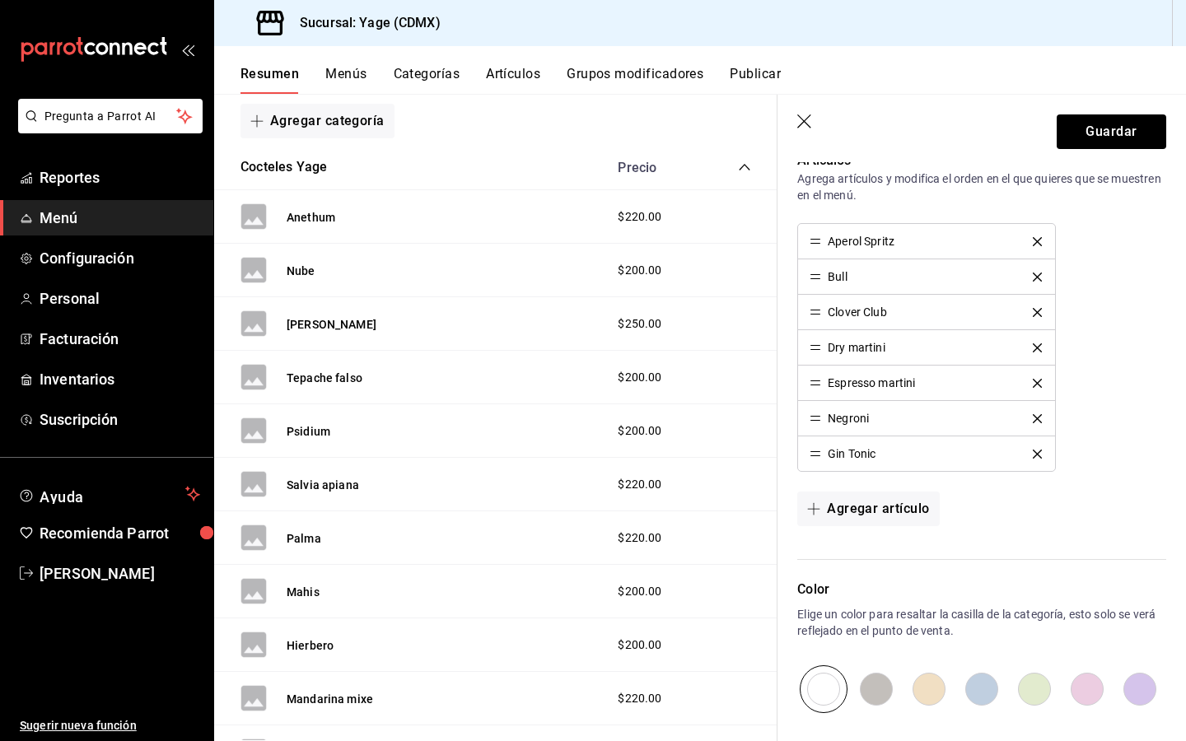
scroll to position [489, 0]
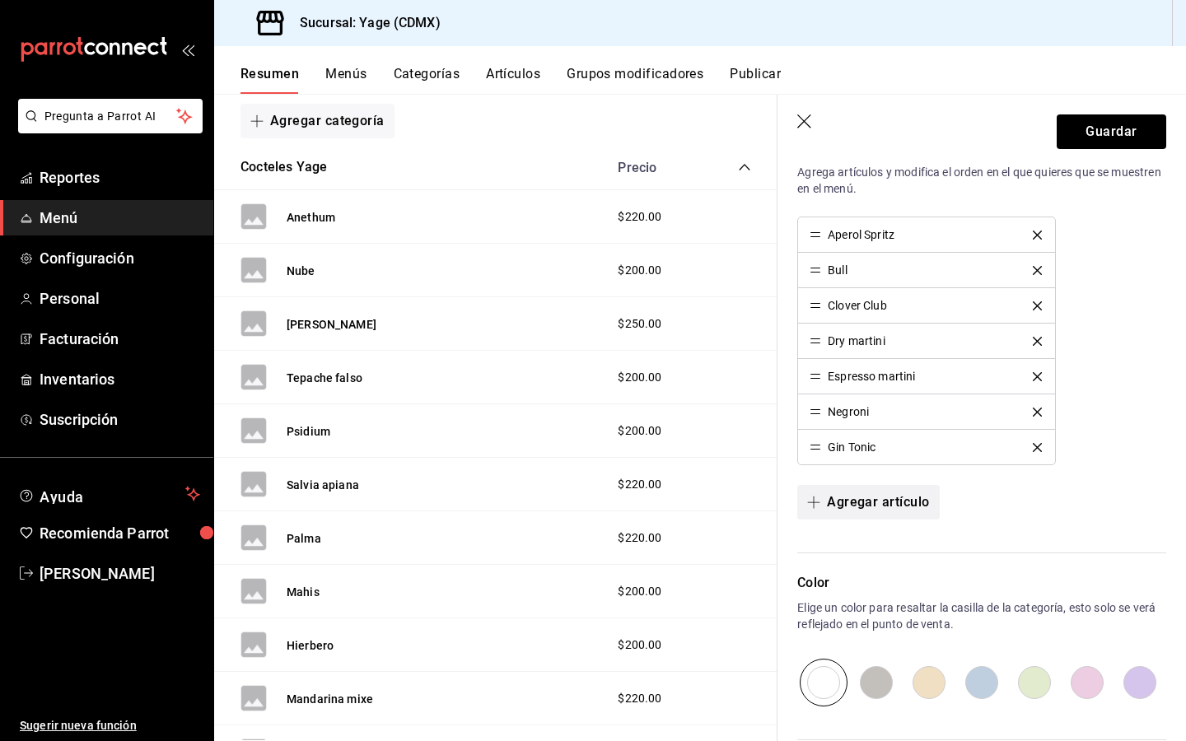
click at [806, 498] on button "Agregar artículo" at bounding box center [868, 502] width 142 height 35
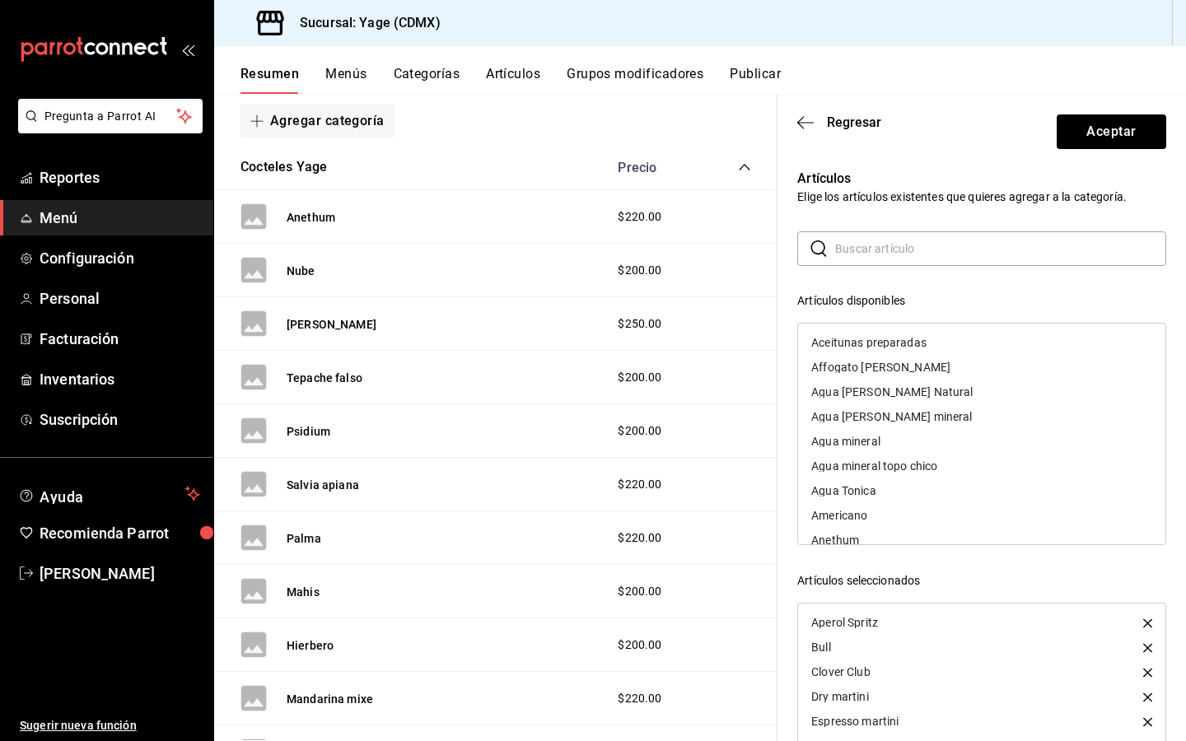
click at [877, 253] on input "text" at bounding box center [1000, 248] width 331 height 33
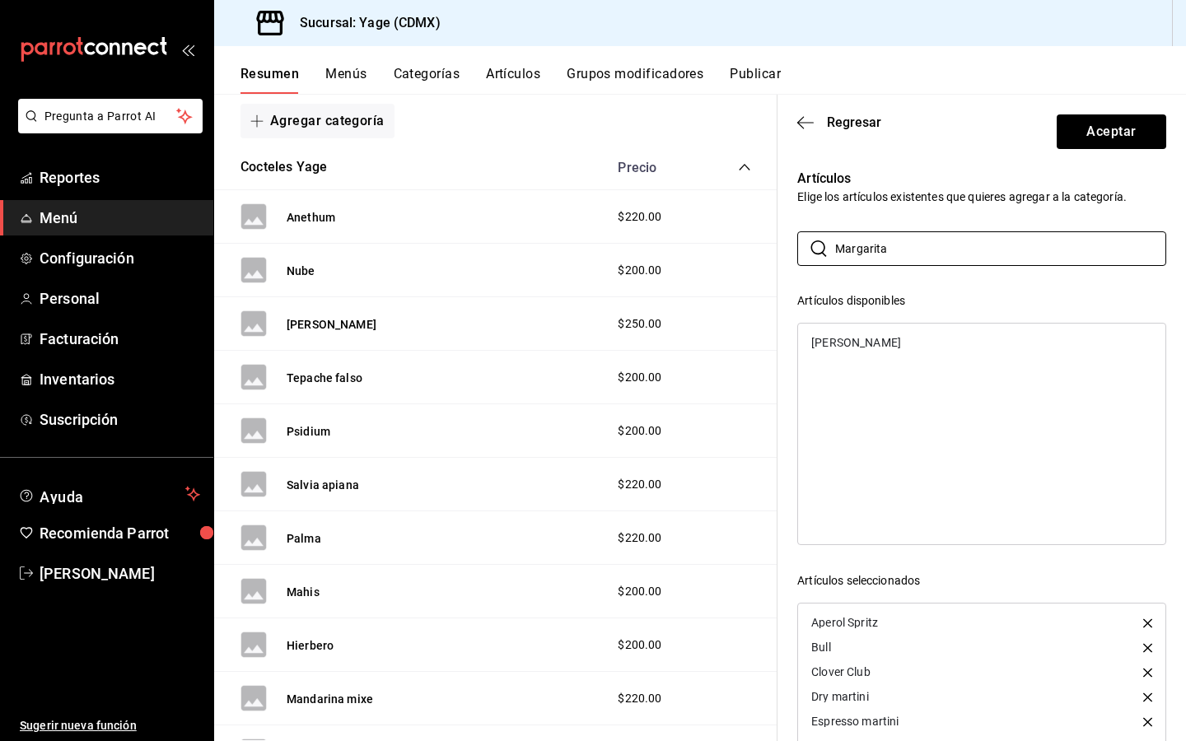
type input "Margarita"
click at [853, 346] on div "[PERSON_NAME]" at bounding box center [856, 343] width 90 height 12
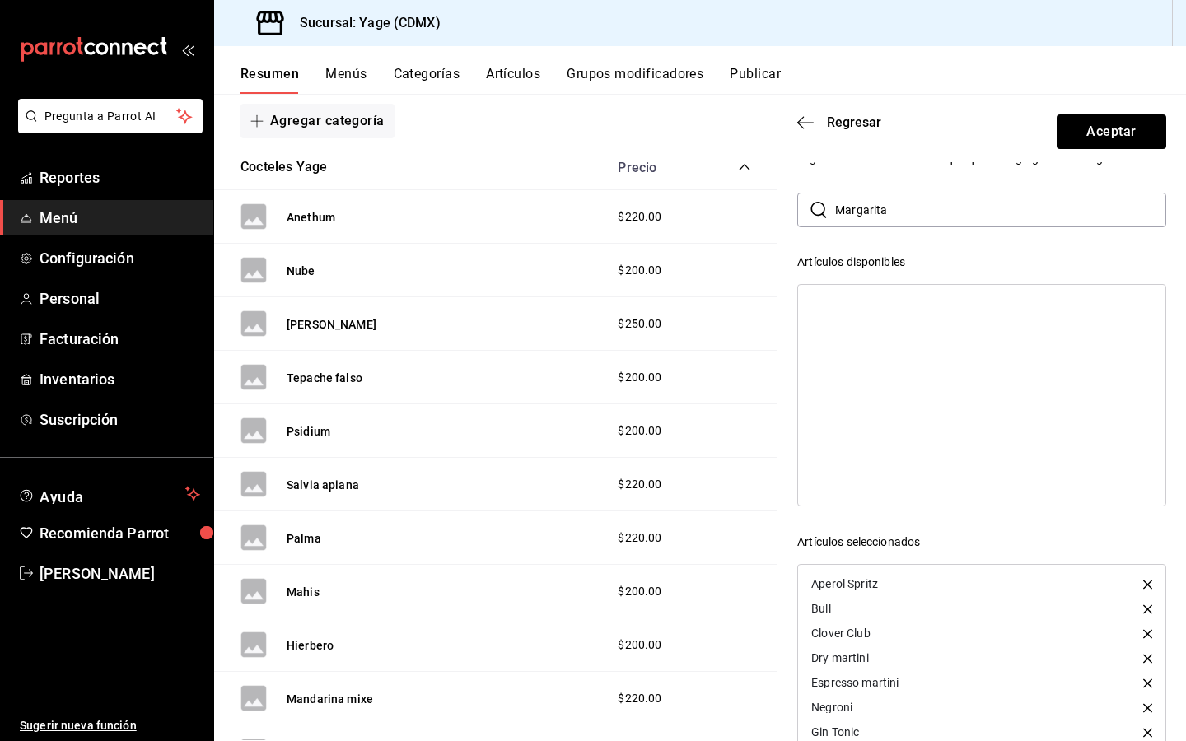
scroll to position [0, 0]
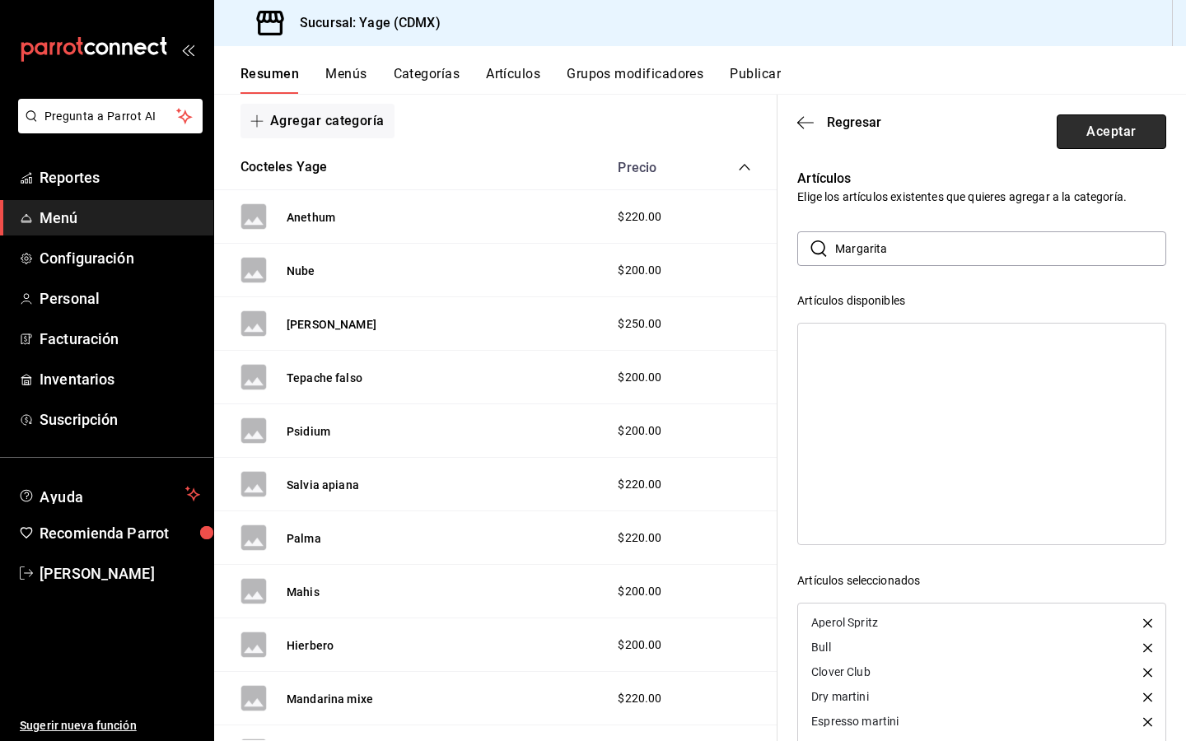
click at [1118, 128] on button "Aceptar" at bounding box center [1110, 131] width 109 height 35
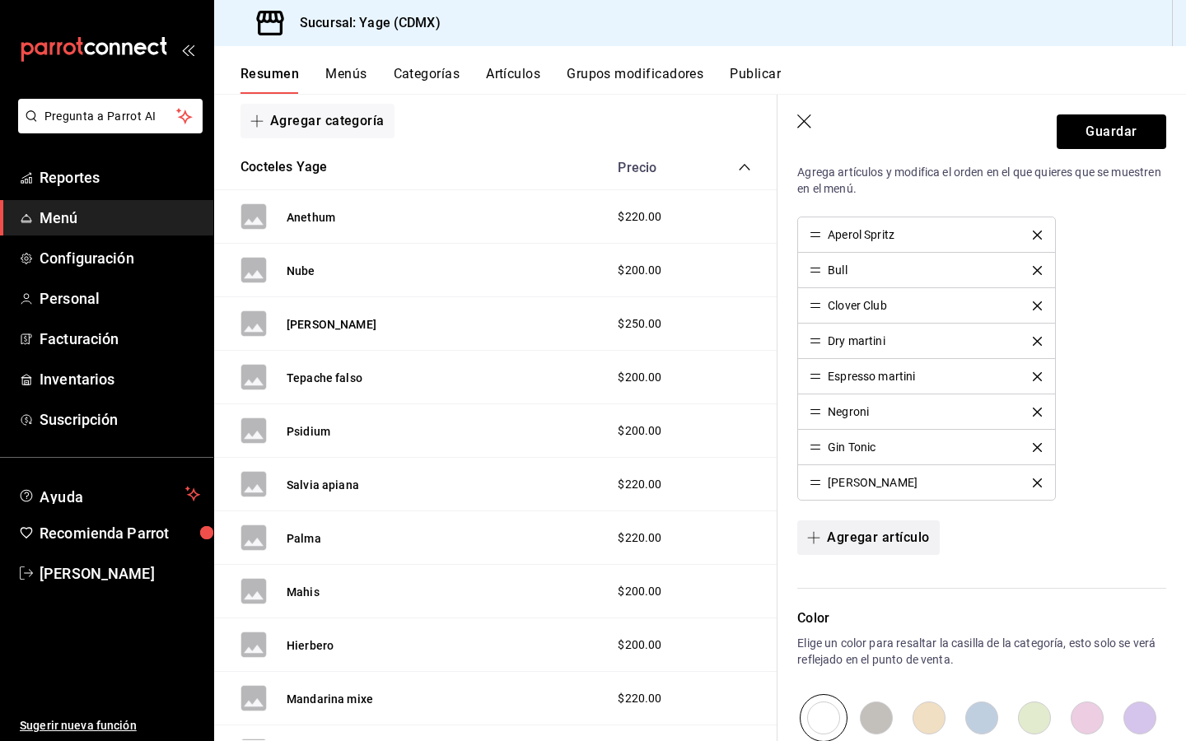
click at [830, 543] on button "Agregar artículo" at bounding box center [868, 537] width 142 height 35
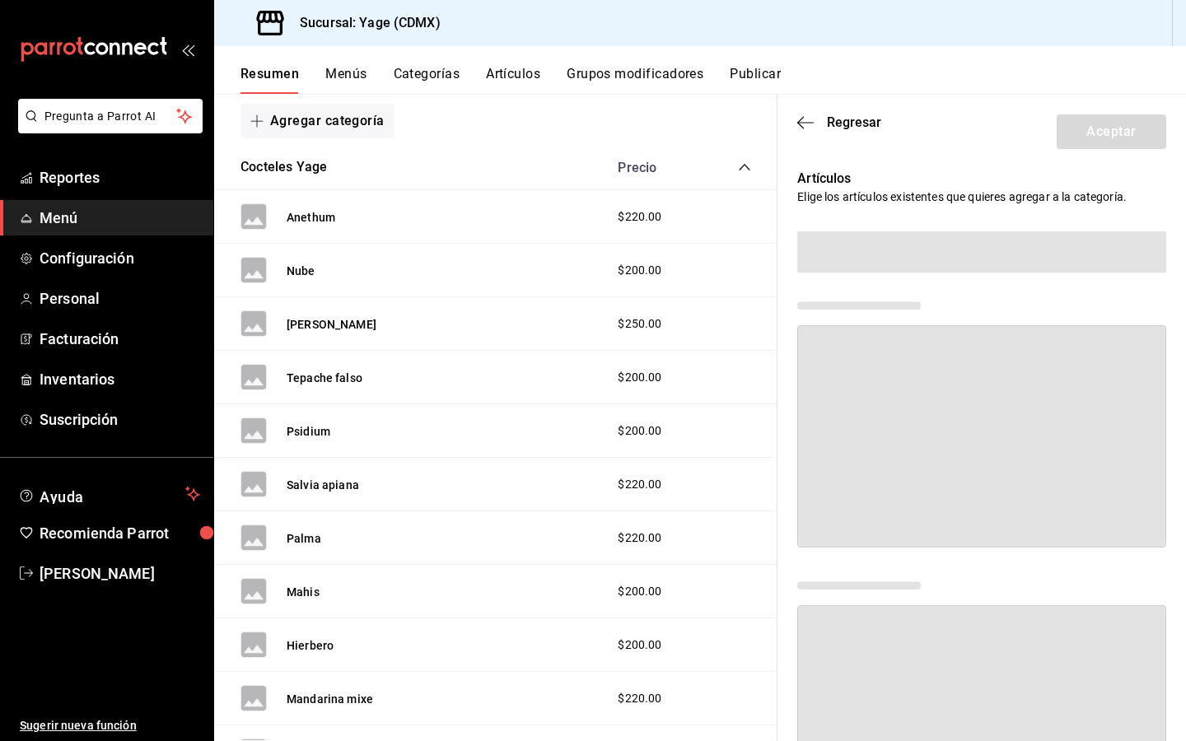
click at [897, 253] on span at bounding box center [981, 251] width 369 height 41
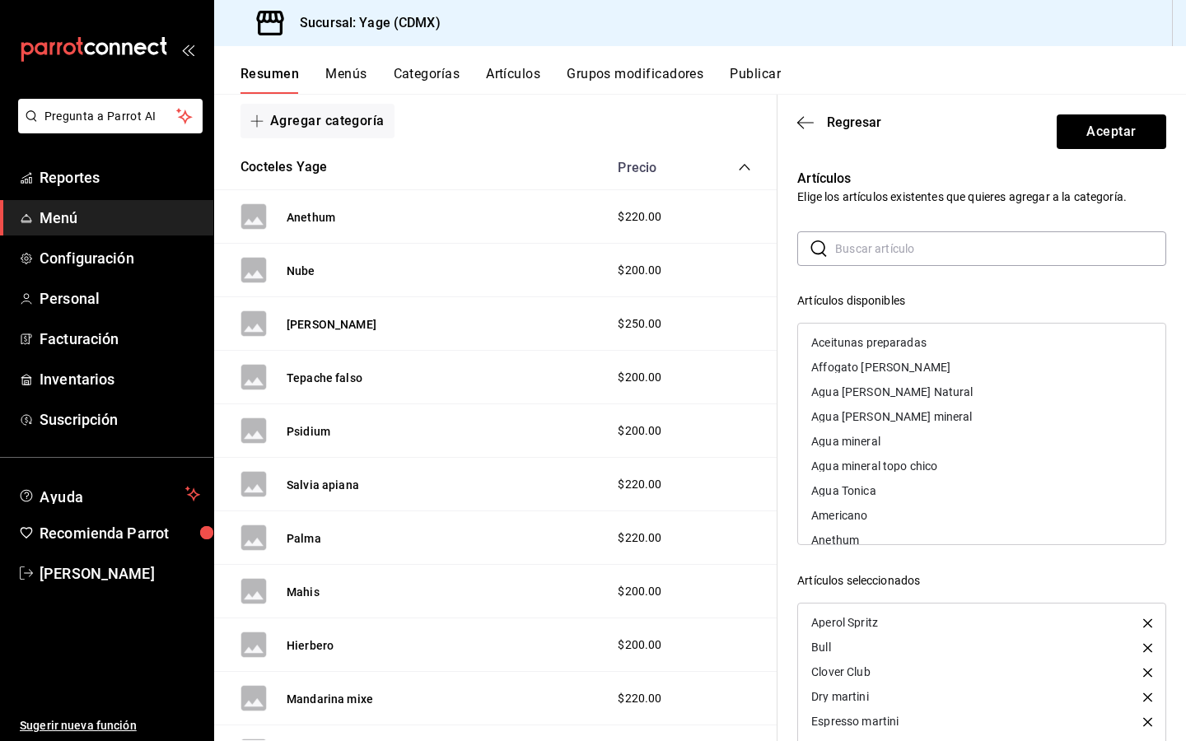
click at [902, 243] on input "text" at bounding box center [1000, 248] width 331 height 33
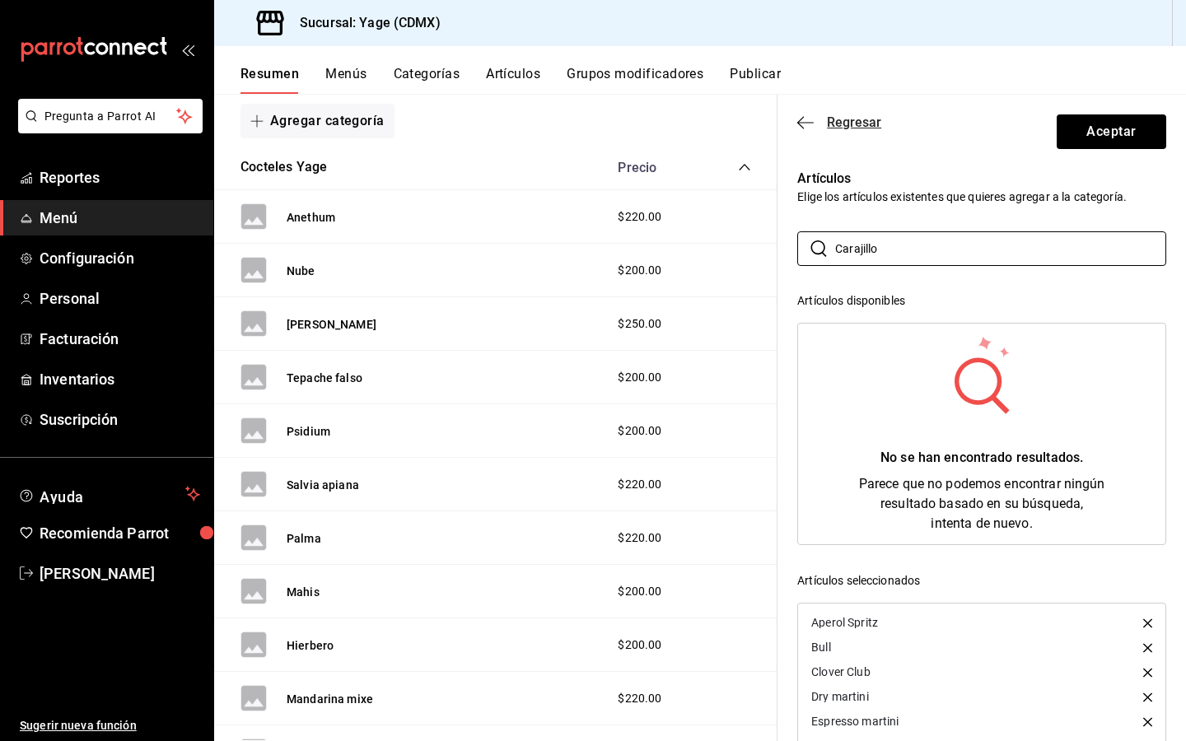
type input "Carajillo"
click at [804, 122] on icon "button" at bounding box center [805, 122] width 16 height 1
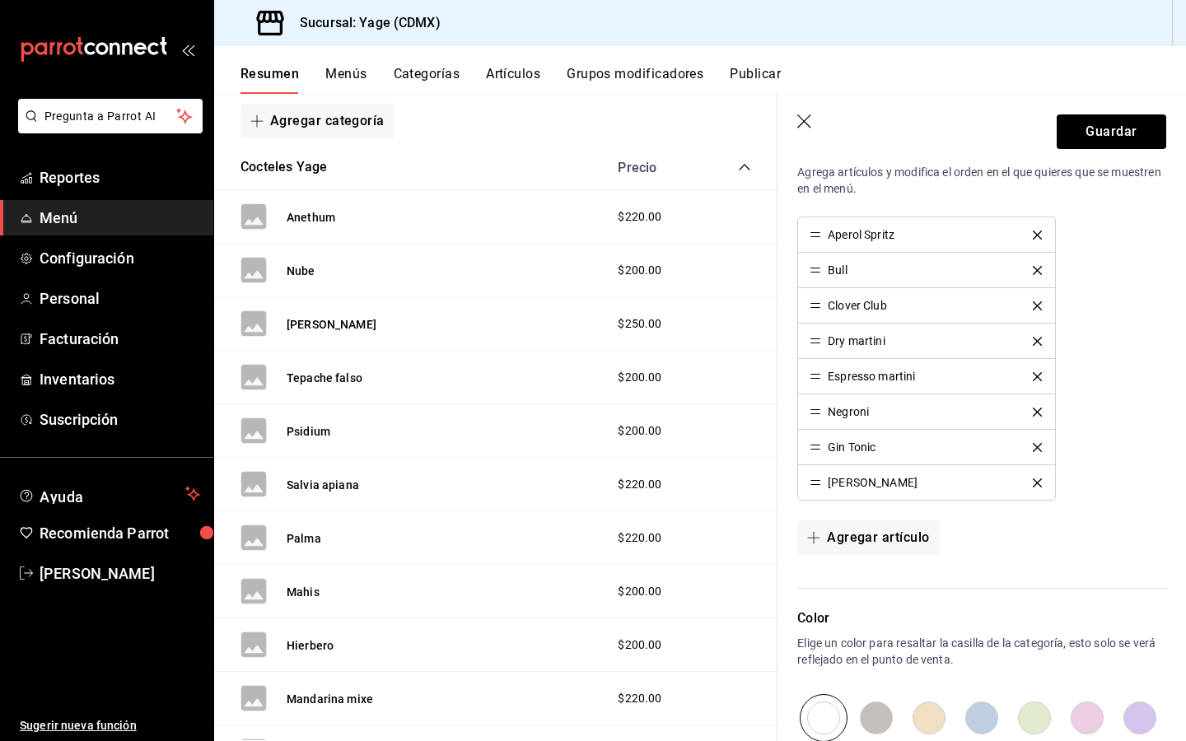
click at [873, 712] on input "radio" at bounding box center [876, 718] width 53 height 48
radio input "true"
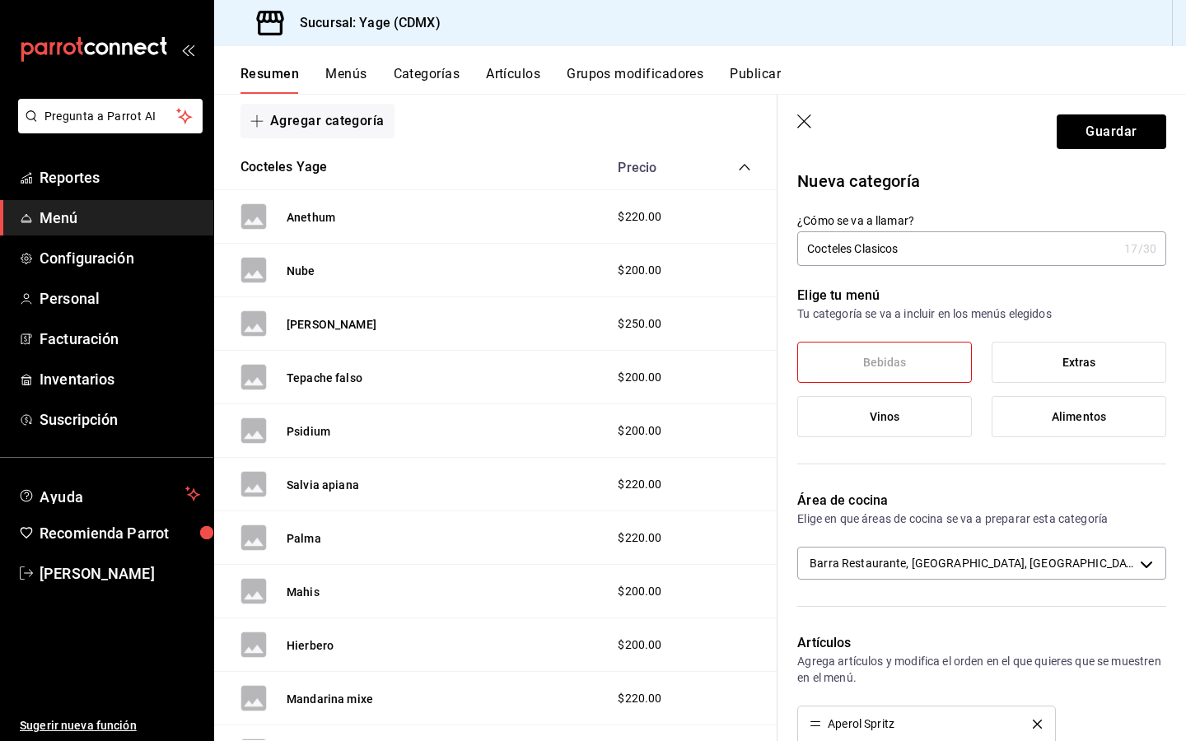
click at [925, 249] on input "Cocteles Clasicos" at bounding box center [957, 248] width 320 height 33
click at [1109, 121] on button "Guardar" at bounding box center [1110, 131] width 109 height 35
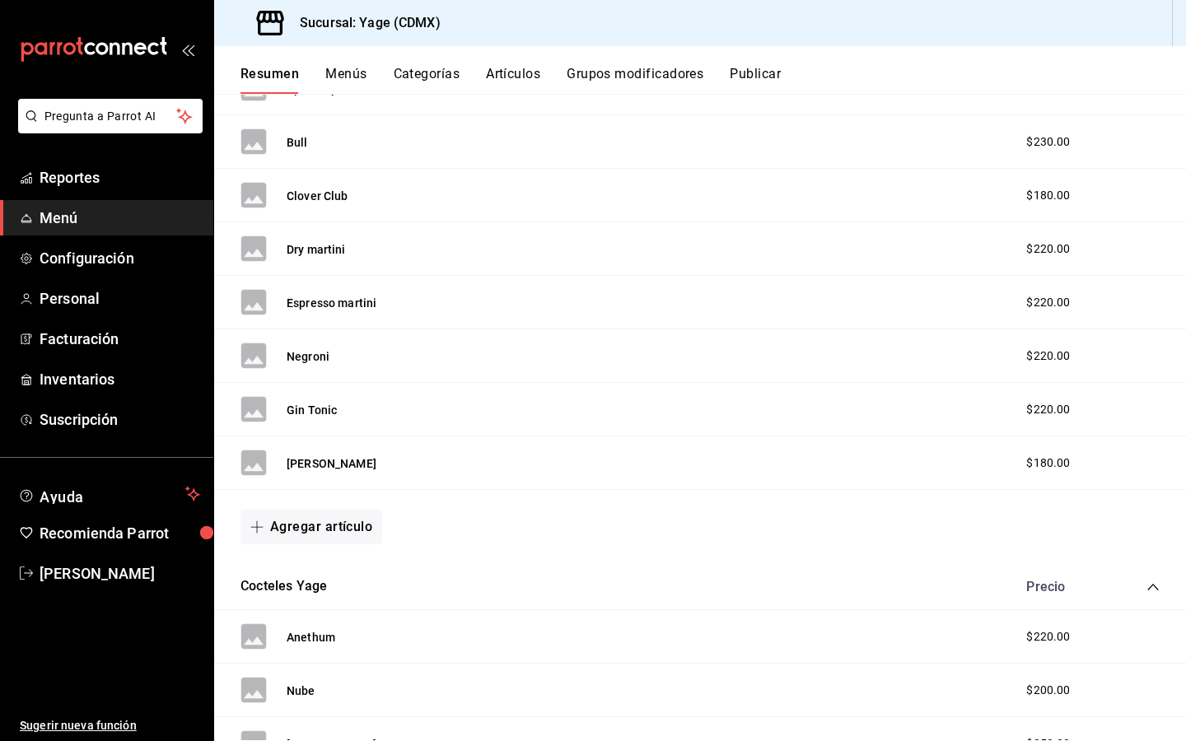
scroll to position [366, 0]
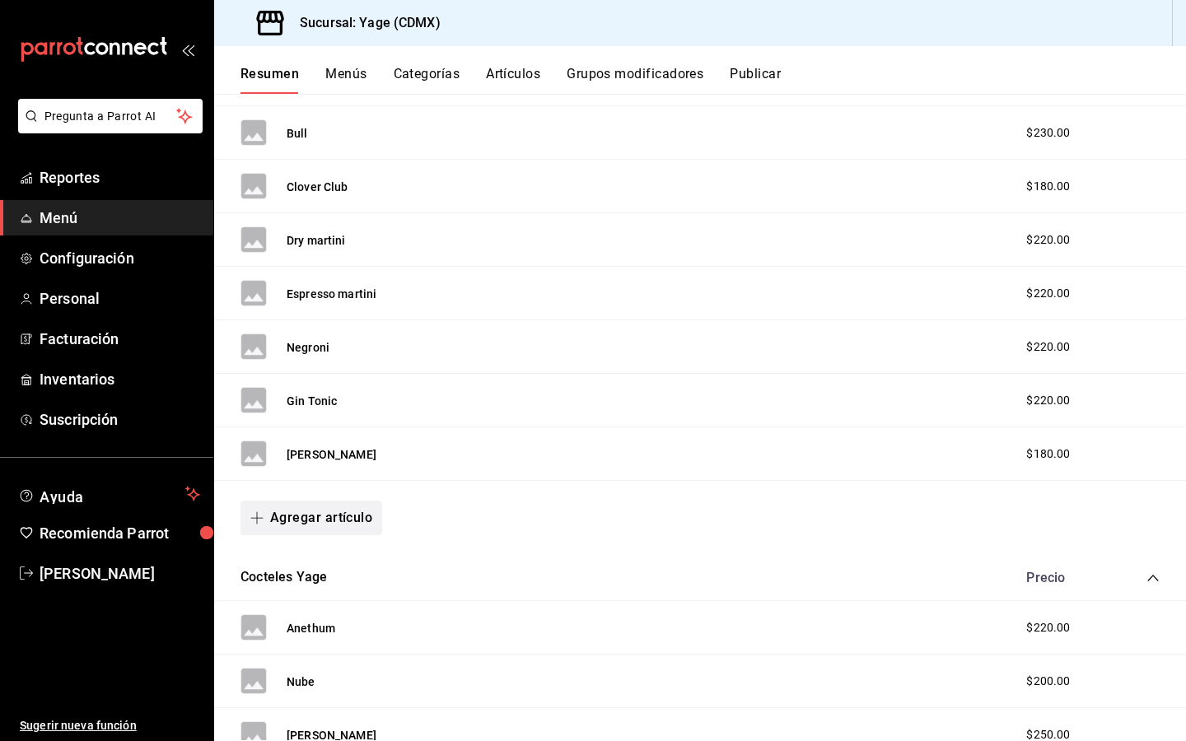
click at [260, 521] on icon "button" at bounding box center [256, 517] width 13 height 13
click at [285, 600] on li "Artículo nuevo" at bounding box center [304, 602] width 129 height 40
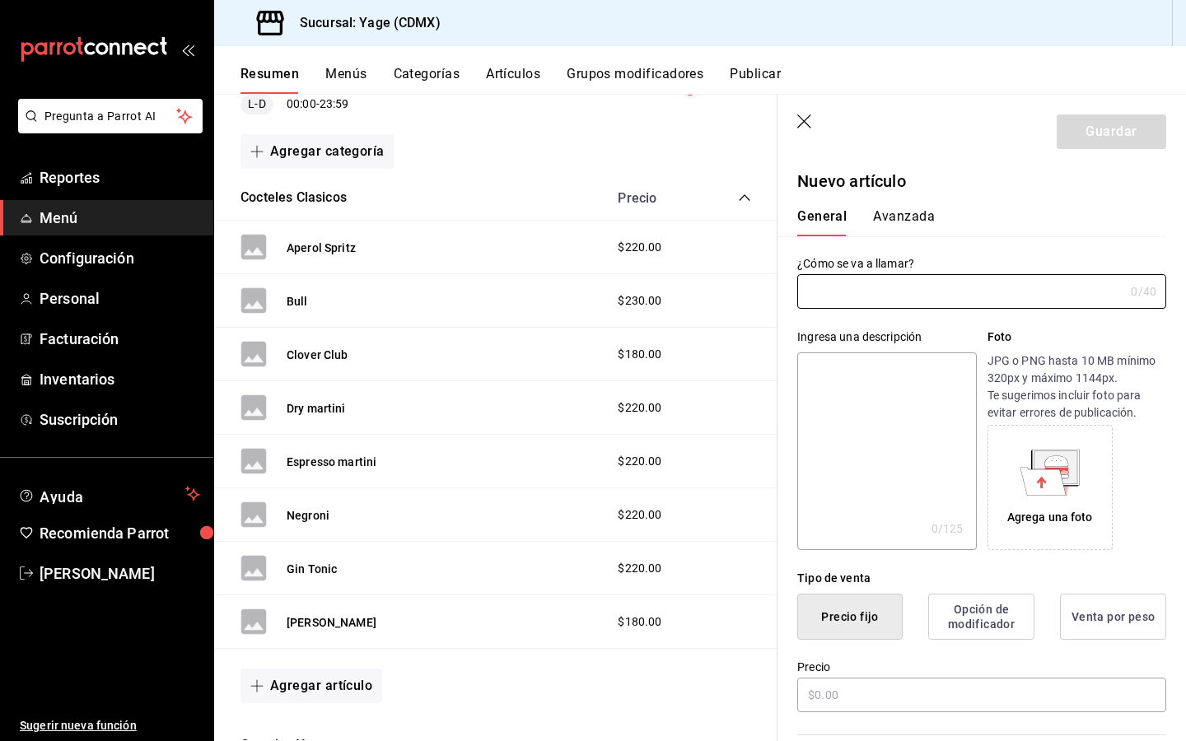
scroll to position [254, 0]
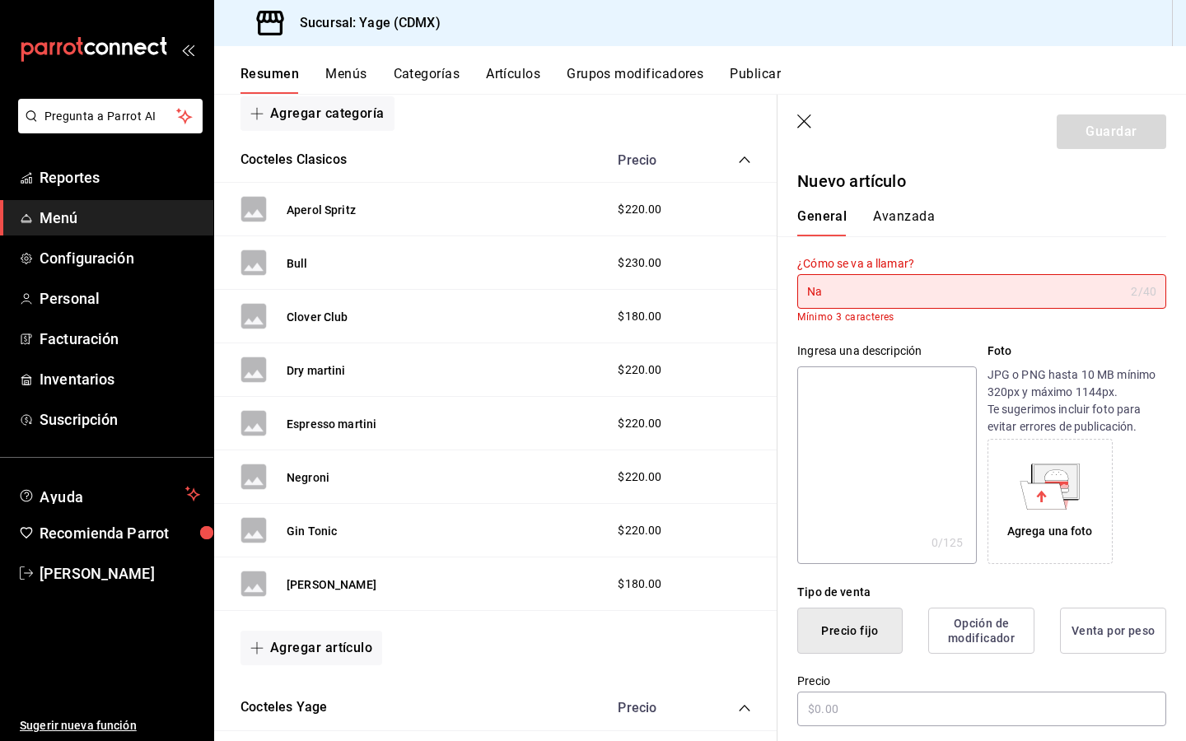
type input "N"
click at [464, 656] on div "Agregar artículo" at bounding box center [495, 648] width 510 height 35
click at [798, 118] on icon "button" at bounding box center [805, 122] width 16 height 16
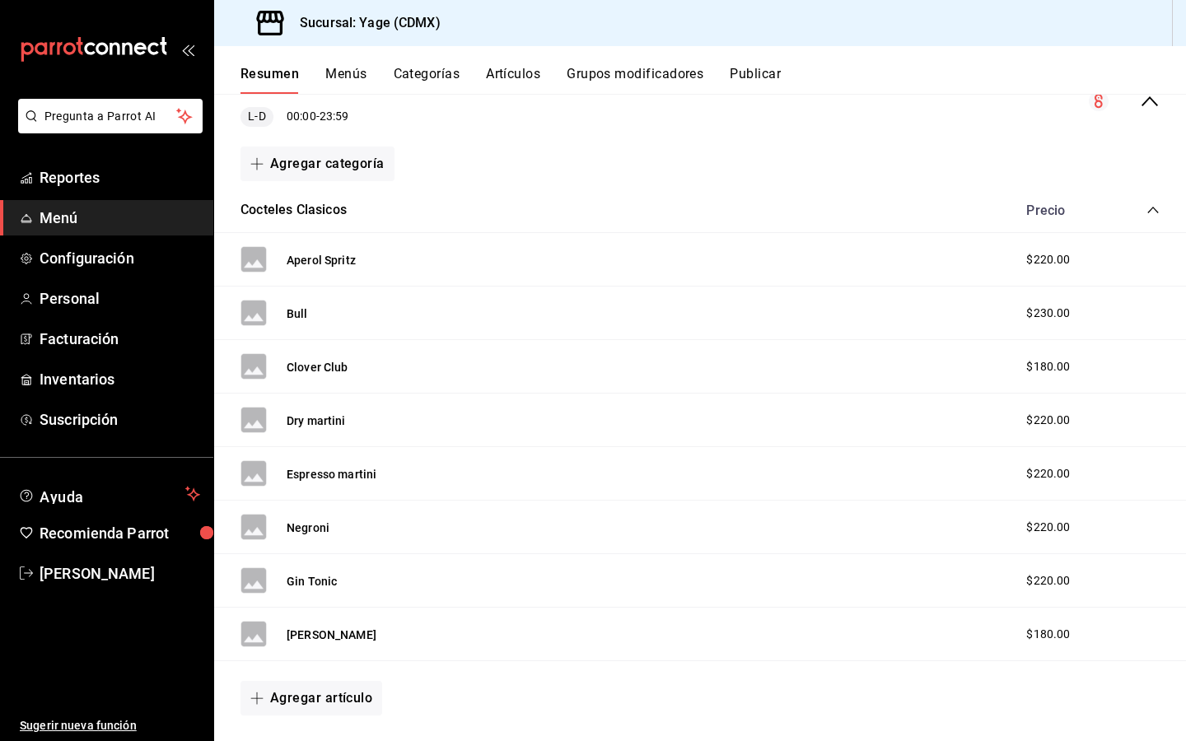
scroll to position [151, 0]
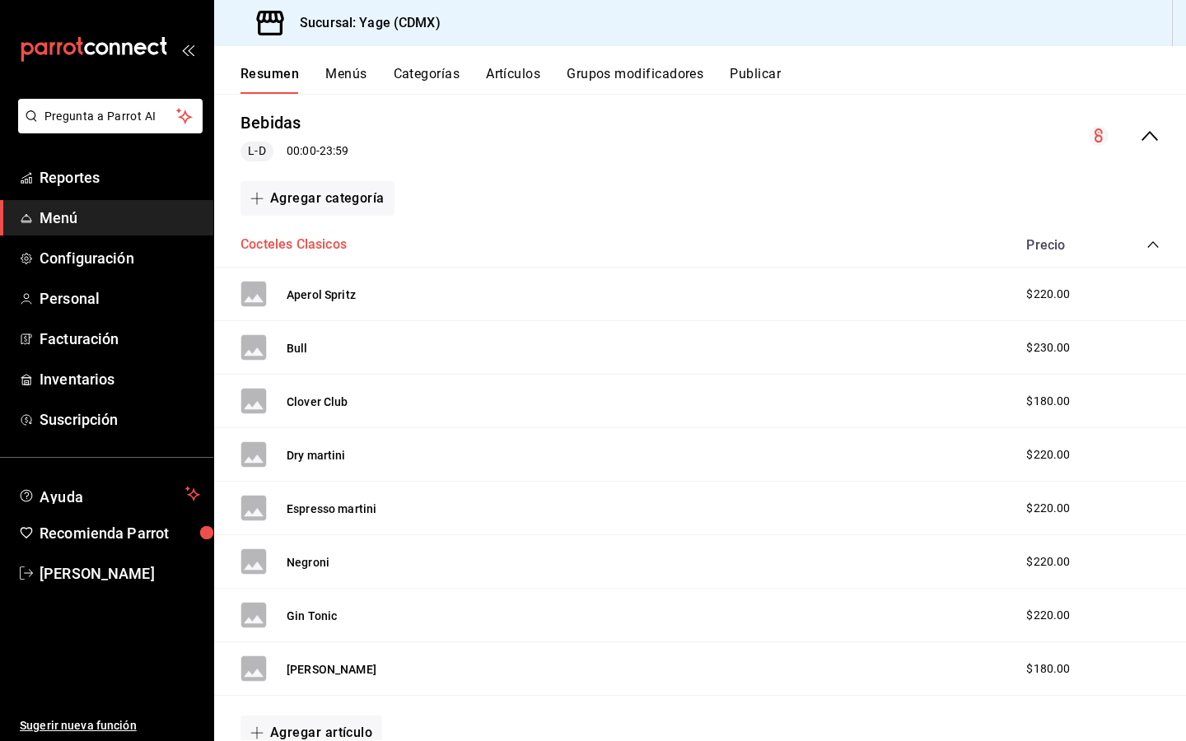
click at [305, 248] on button "Cocteles Clasicos" at bounding box center [293, 244] width 106 height 19
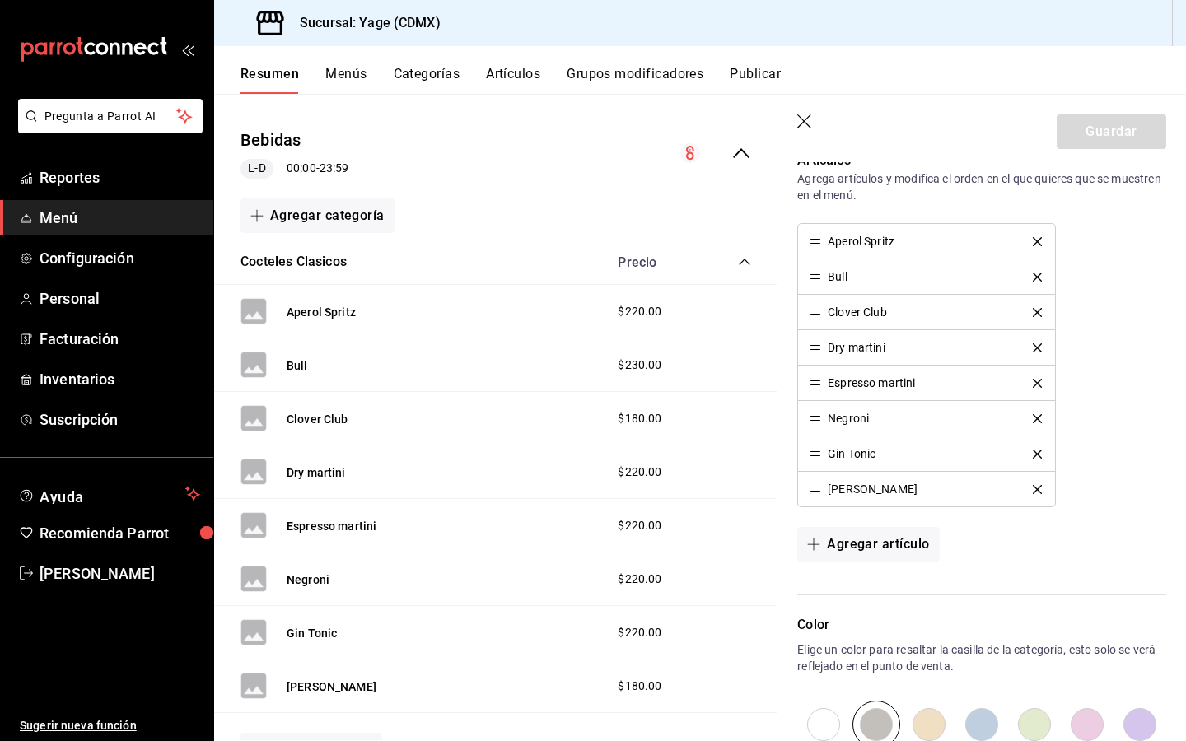
scroll to position [486, 0]
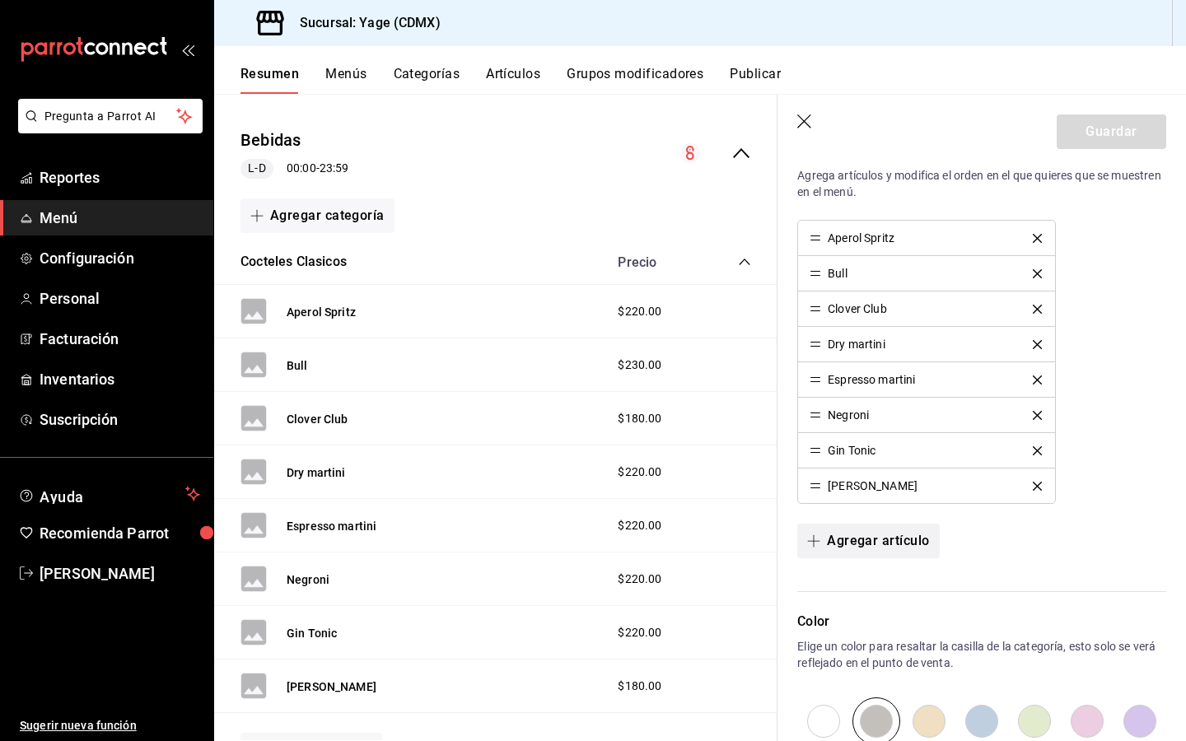
click at [858, 538] on button "Agregar artículo" at bounding box center [868, 541] width 142 height 35
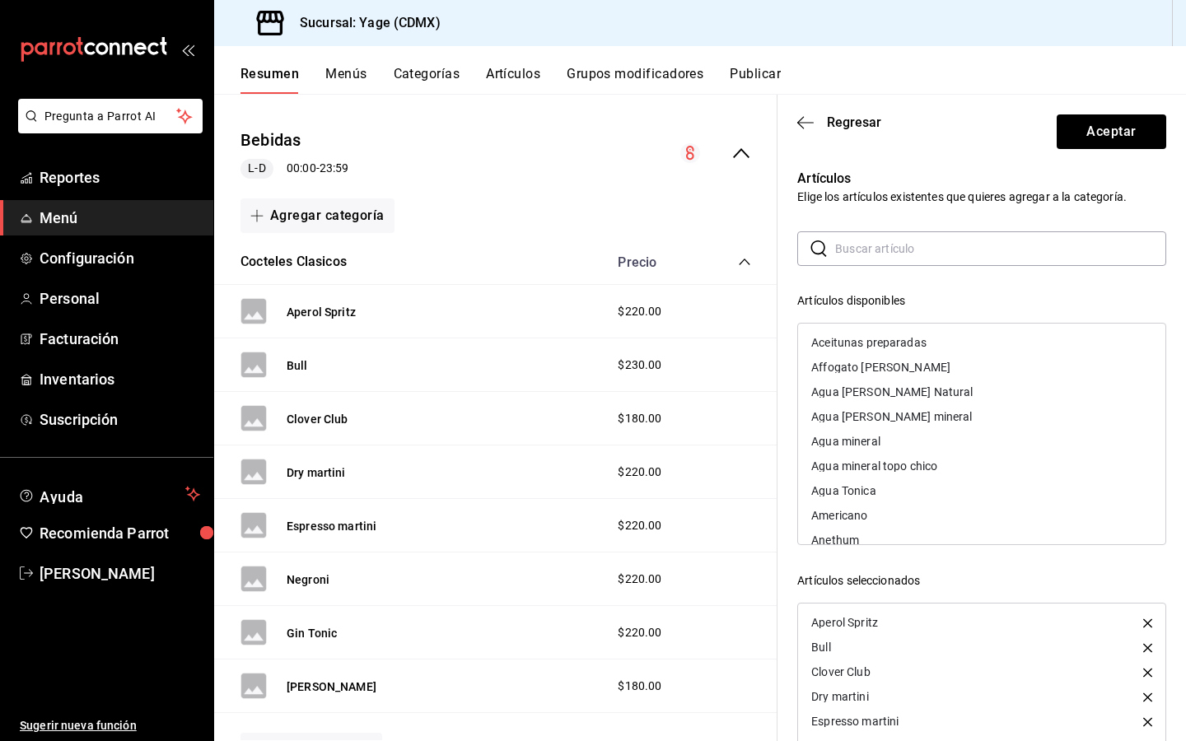
click at [869, 255] on input "text" at bounding box center [1000, 248] width 331 height 33
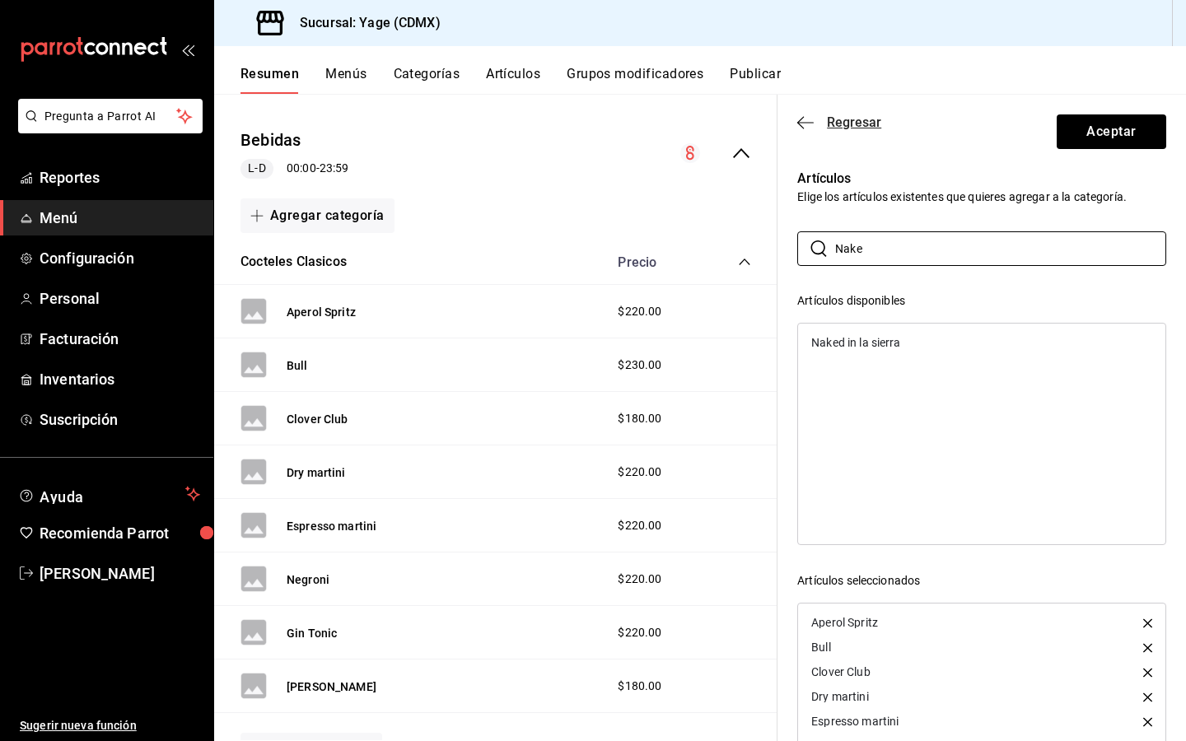
type input "Nake"
click at [804, 117] on icon "button" at bounding box center [805, 122] width 16 height 15
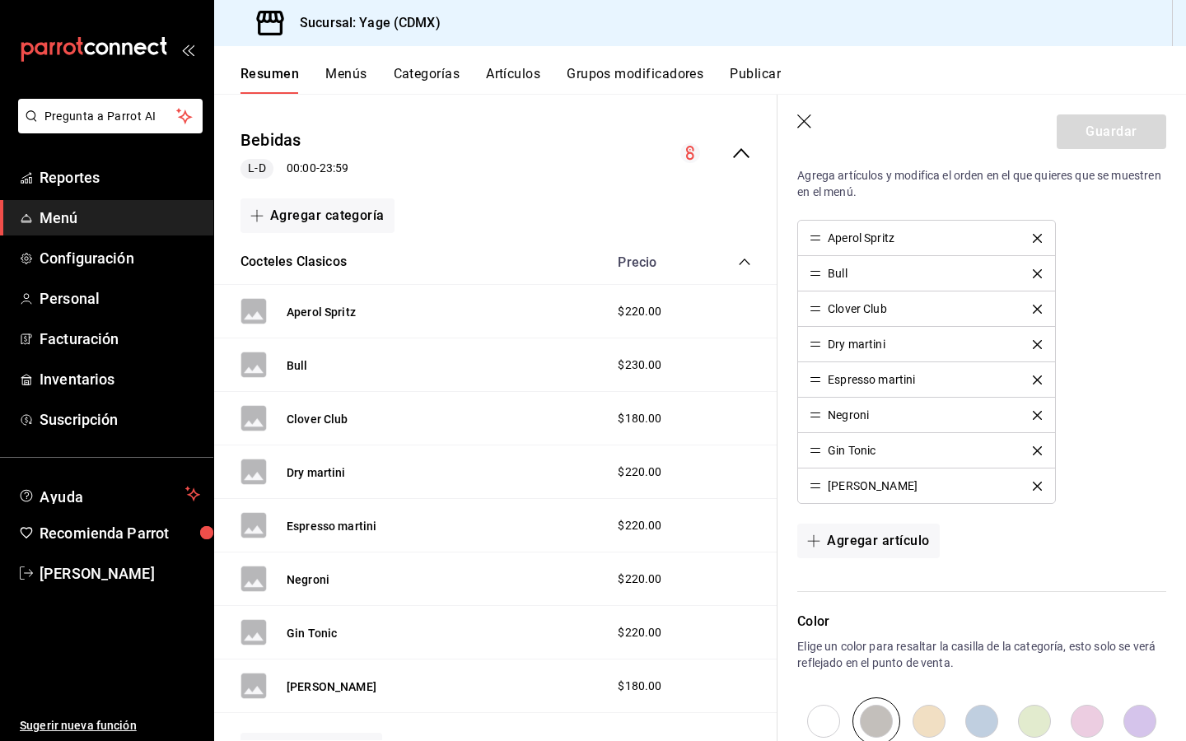
click at [803, 119] on icon "button" at bounding box center [805, 122] width 16 height 16
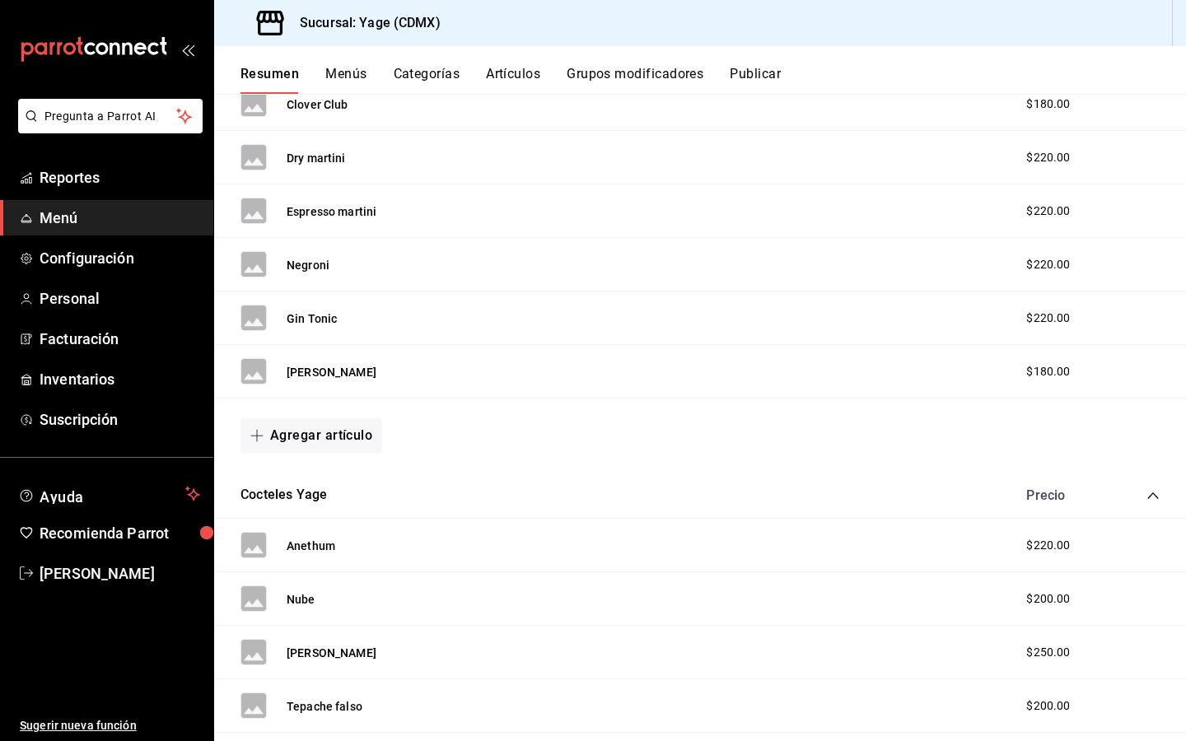
scroll to position [464, 0]
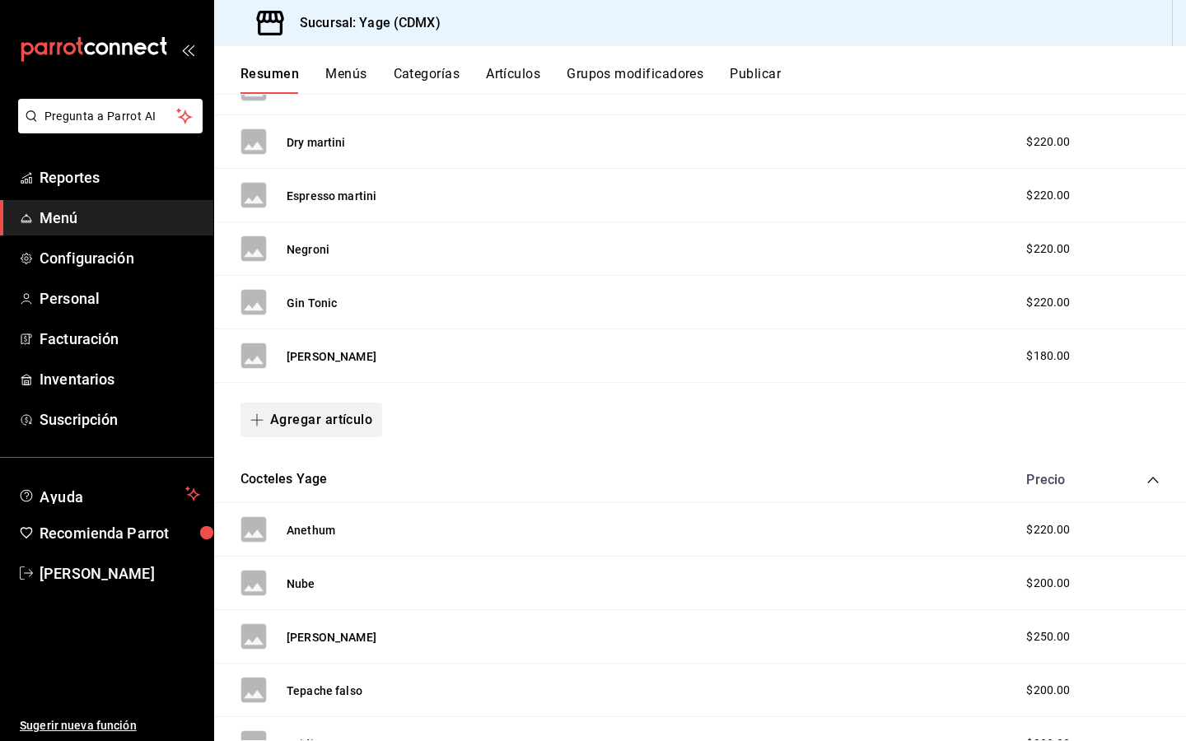
click at [262, 425] on icon "button" at bounding box center [256, 419] width 13 height 13
click at [284, 494] on li "Artículo nuevo" at bounding box center [304, 504] width 129 height 40
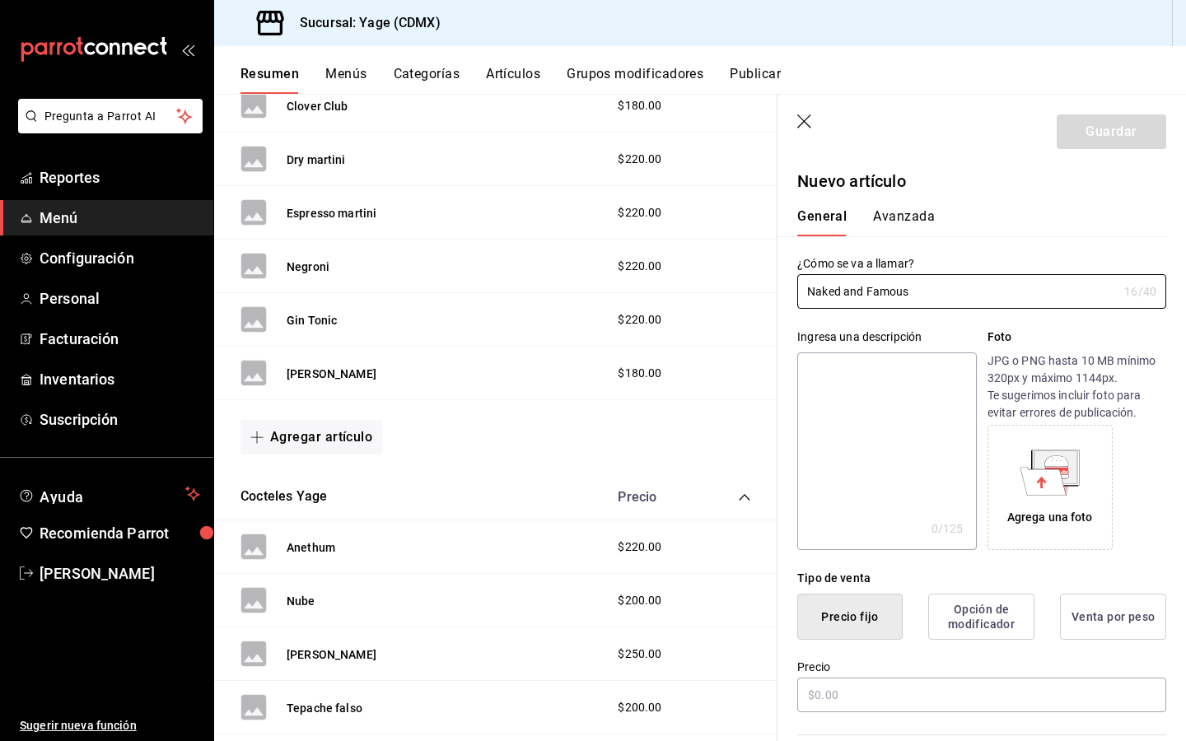
scroll to position [136, 0]
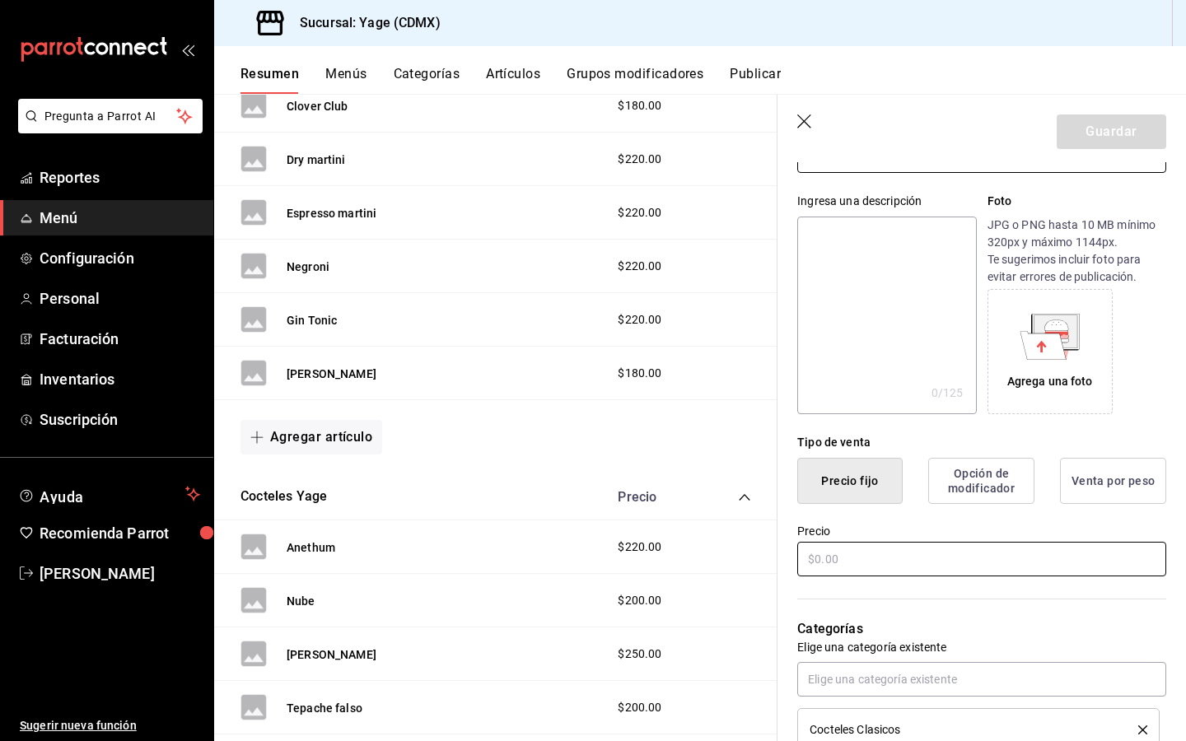
type input "Naked and Famous"
click at [852, 554] on input "text" at bounding box center [981, 559] width 369 height 35
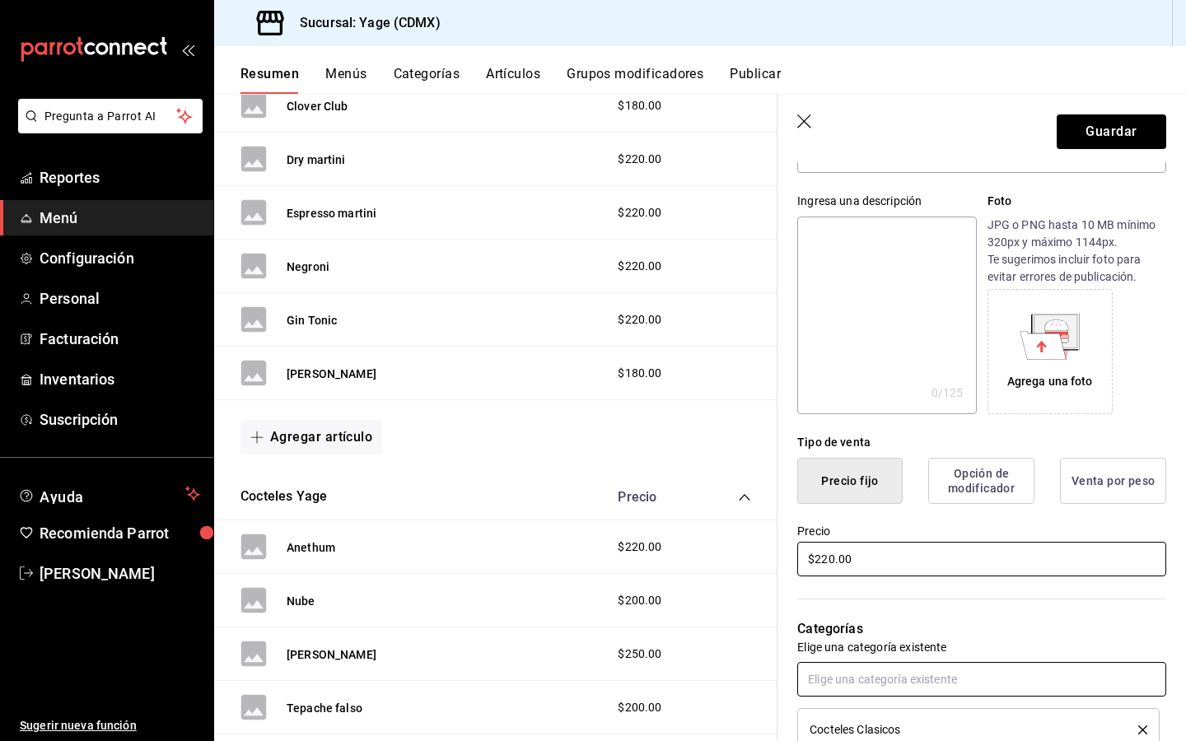
type input "$220.00"
click at [883, 683] on input "text" at bounding box center [981, 679] width 369 height 35
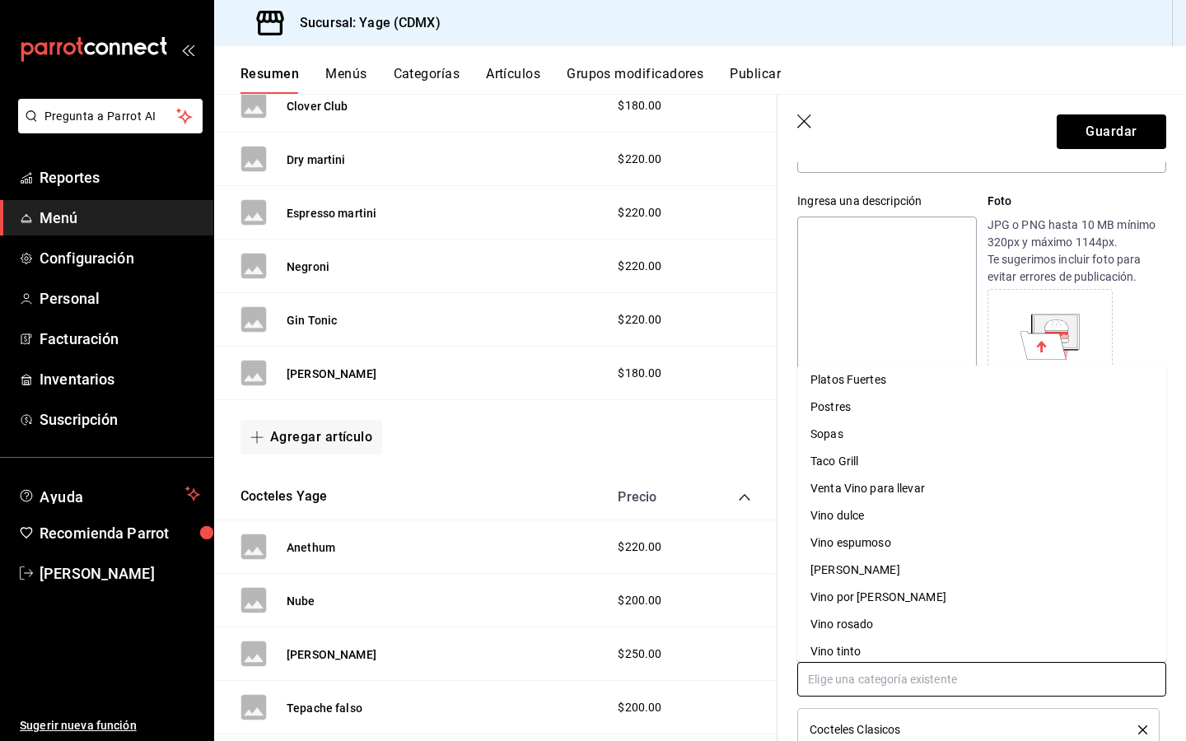
scroll to position [315, 0]
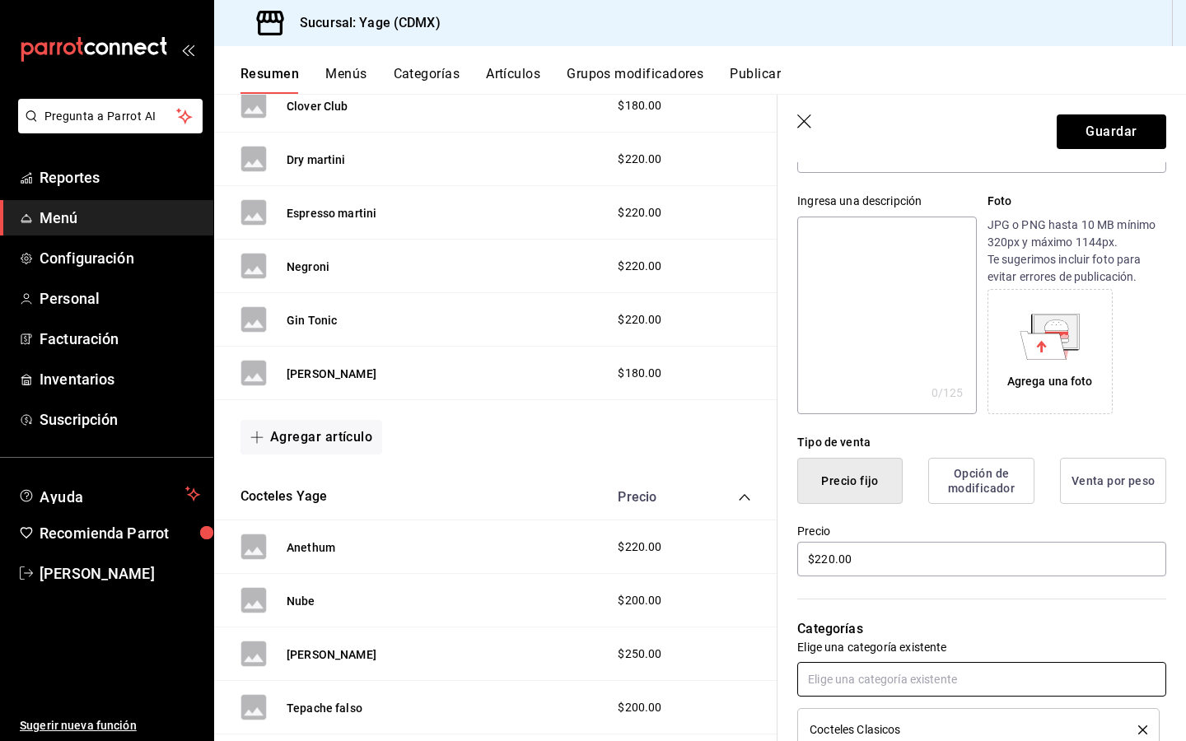
click at [902, 683] on input "text" at bounding box center [981, 679] width 369 height 35
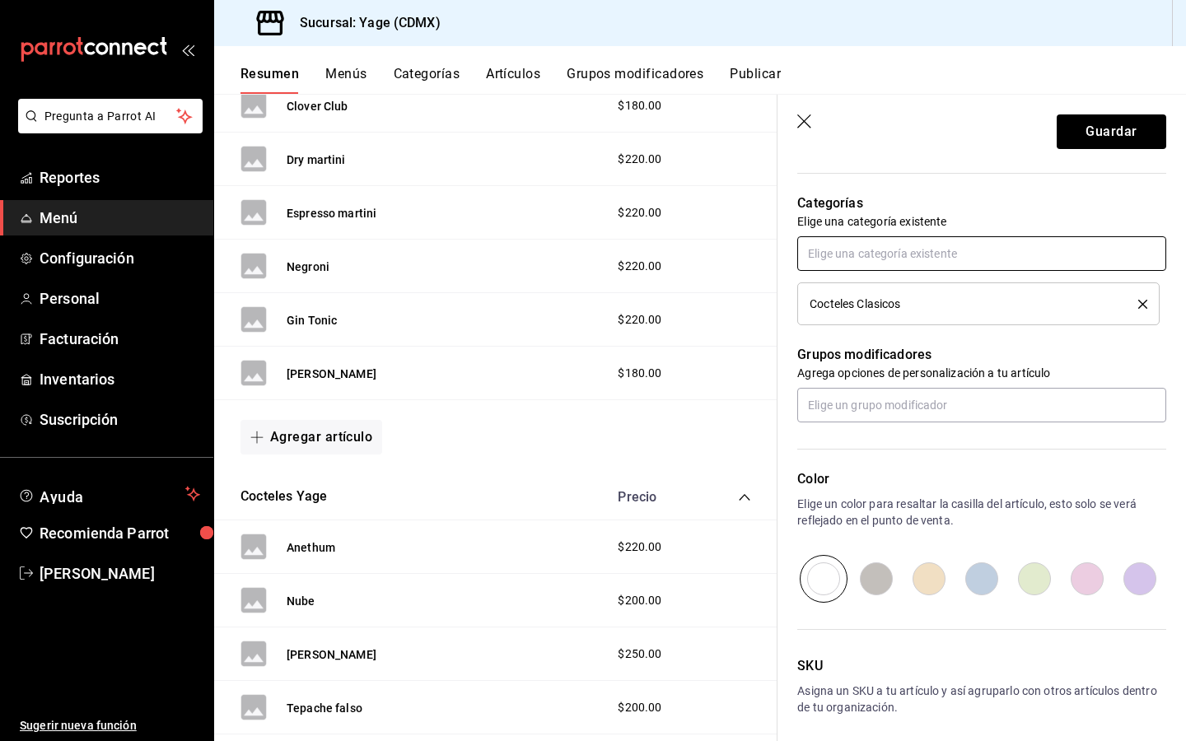
scroll to position [630, 0]
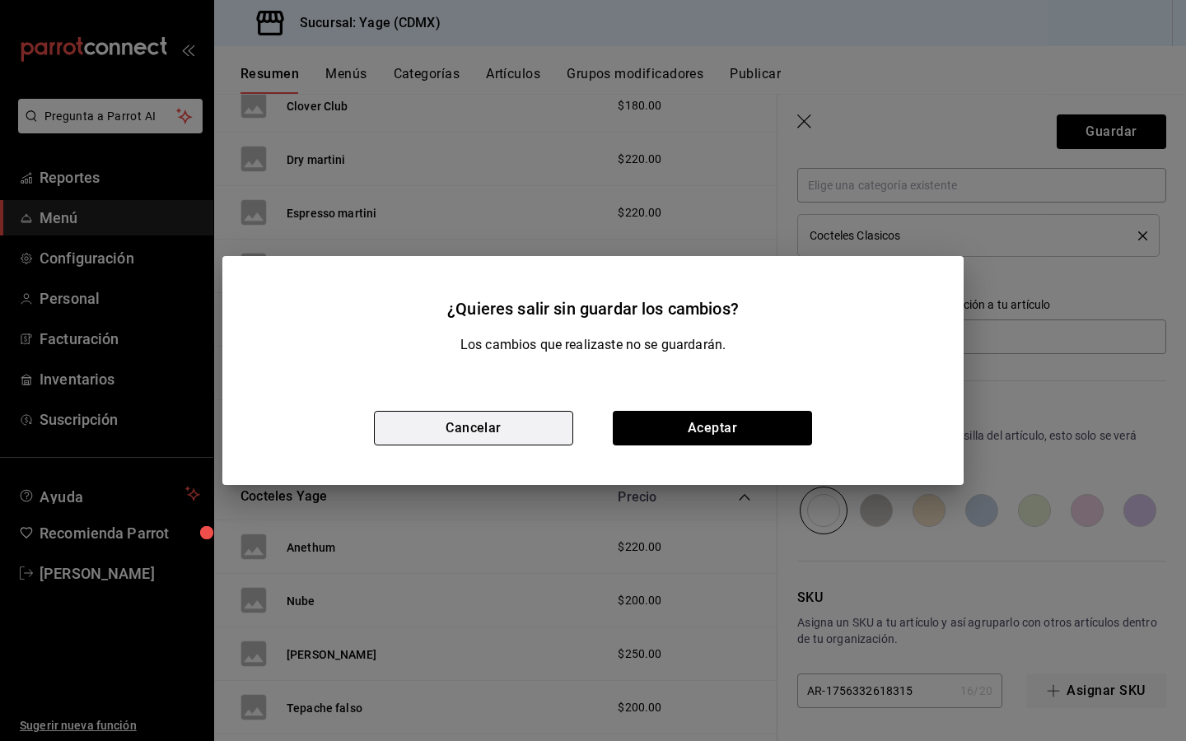
click at [524, 426] on button "Cancelar" at bounding box center [473, 428] width 199 height 35
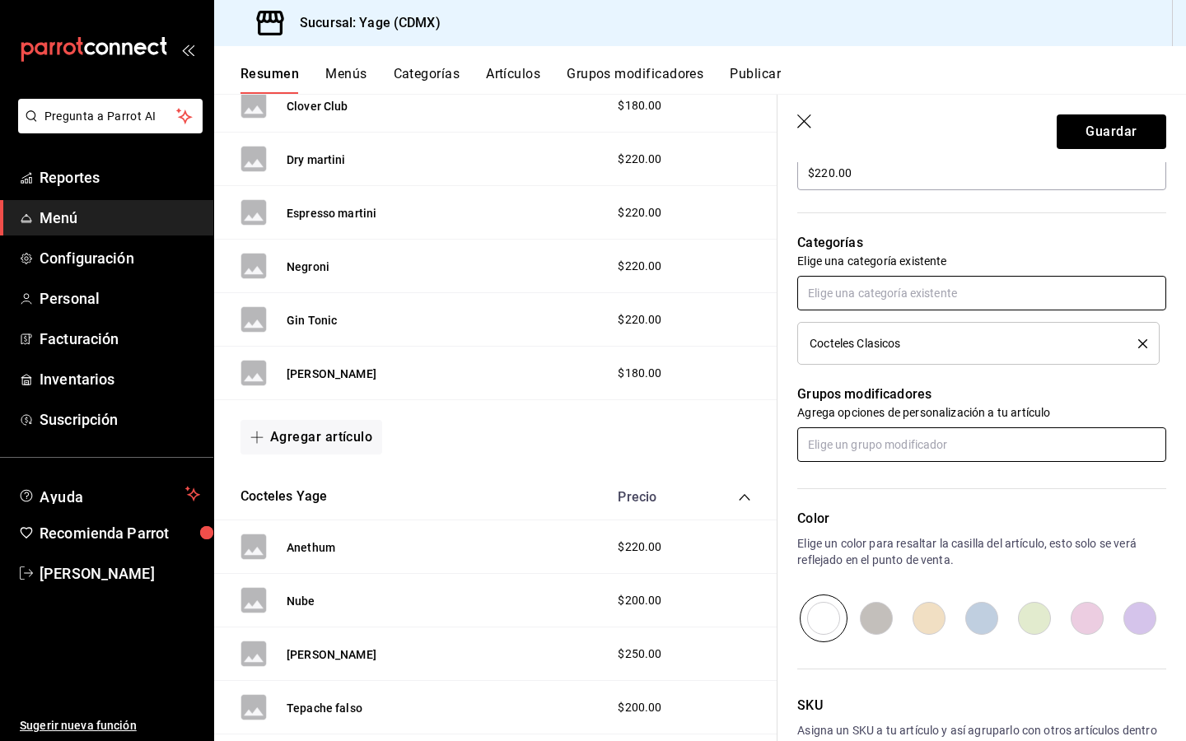
scroll to position [630, 0]
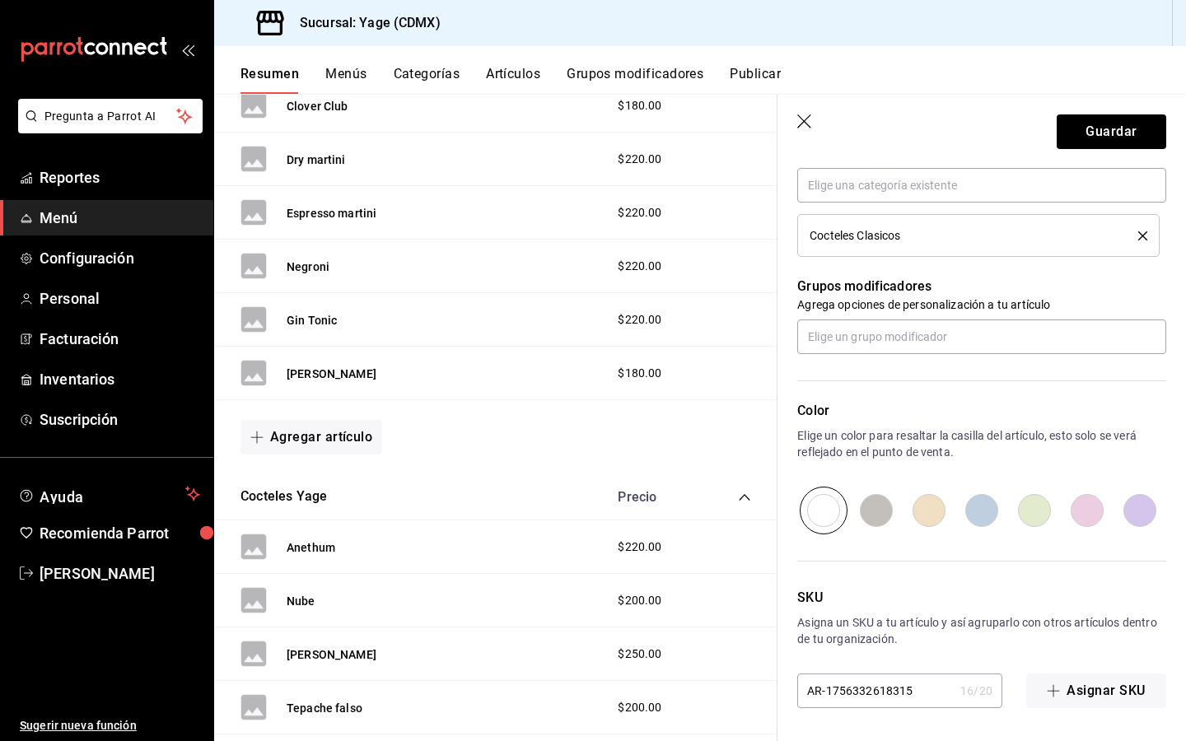
click at [880, 505] on input "radio" at bounding box center [876, 511] width 53 height 48
radio input "true"
click at [1101, 127] on button "Guardar" at bounding box center [1110, 131] width 109 height 35
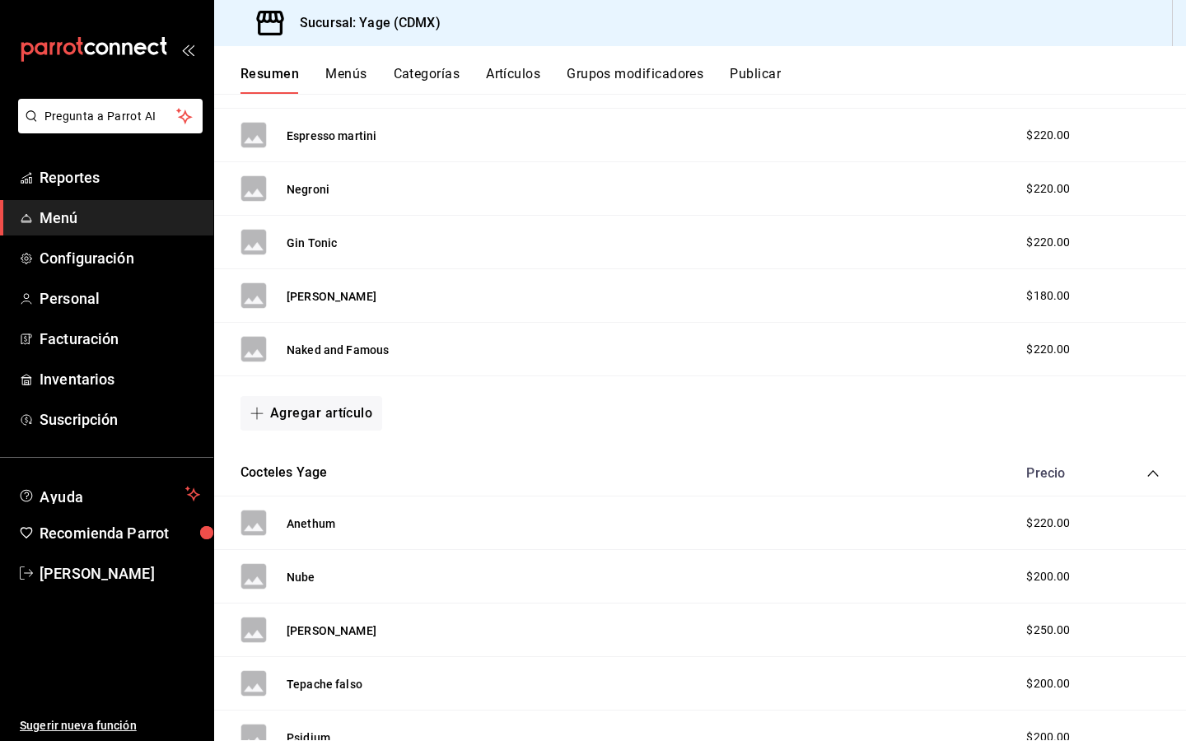
scroll to position [566, 0]
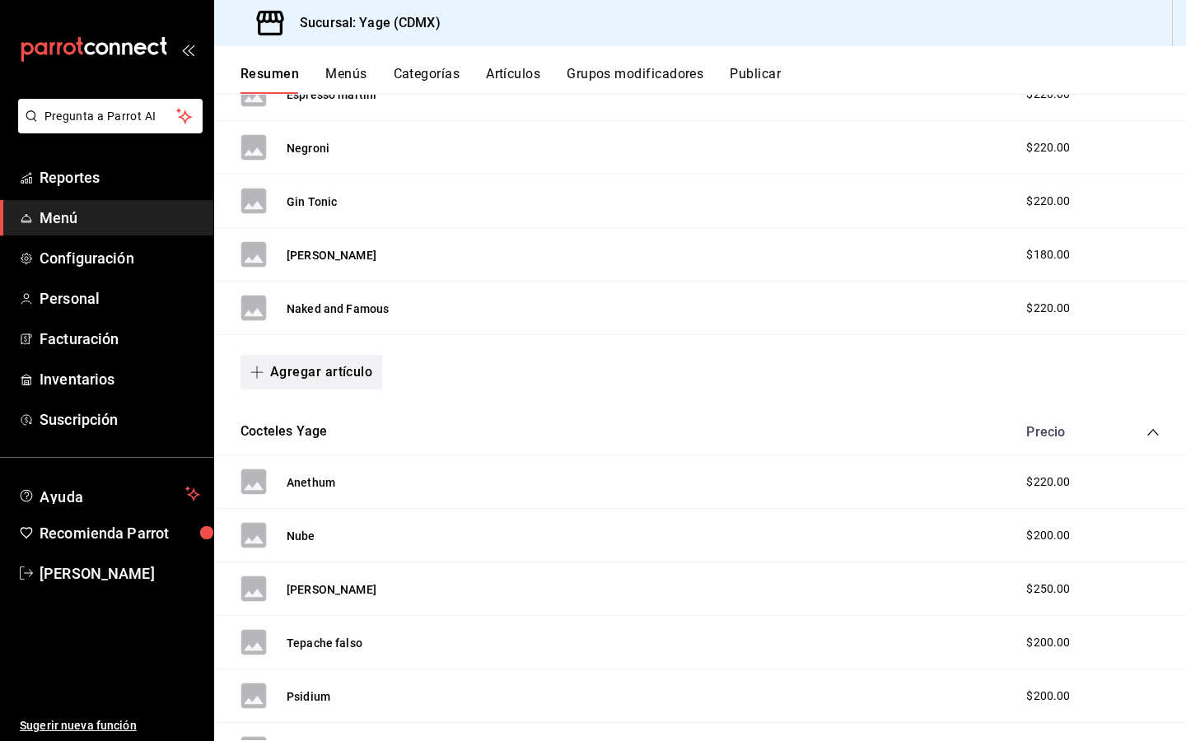
click at [267, 376] on span "button" at bounding box center [260, 372] width 20 height 13
click at [302, 423] on li "Artículo existente" at bounding box center [304, 416] width 129 height 40
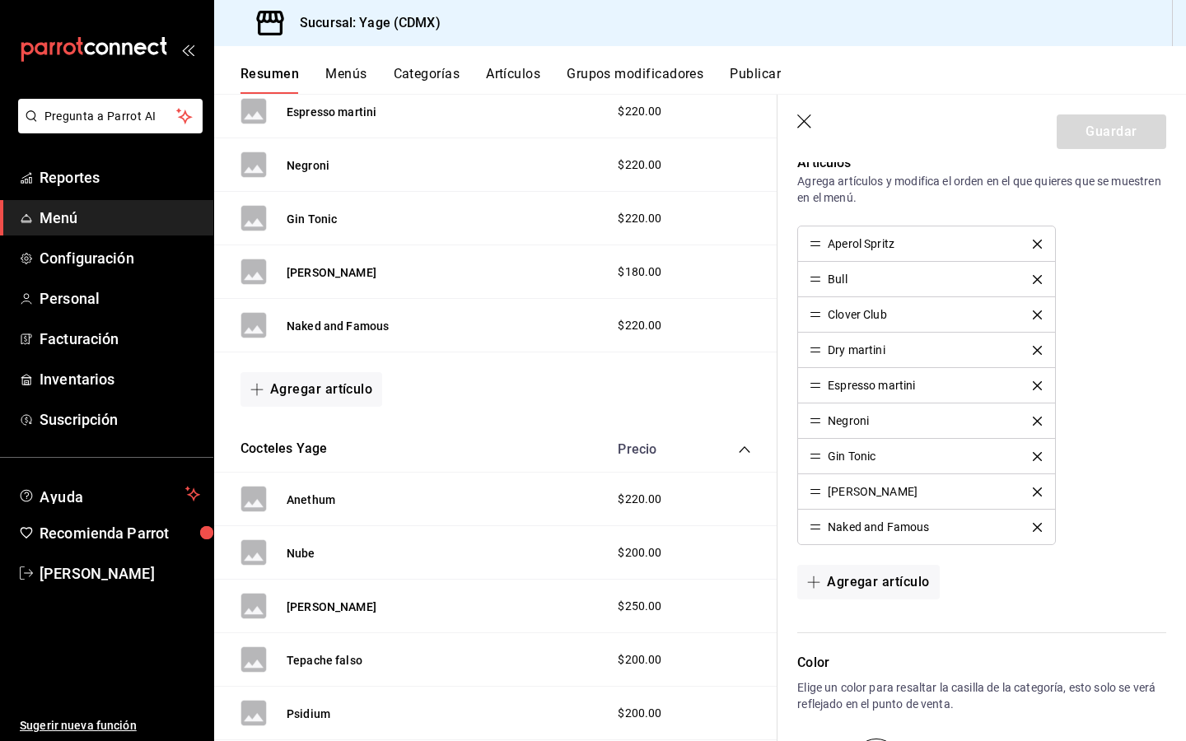
scroll to position [498, 0]
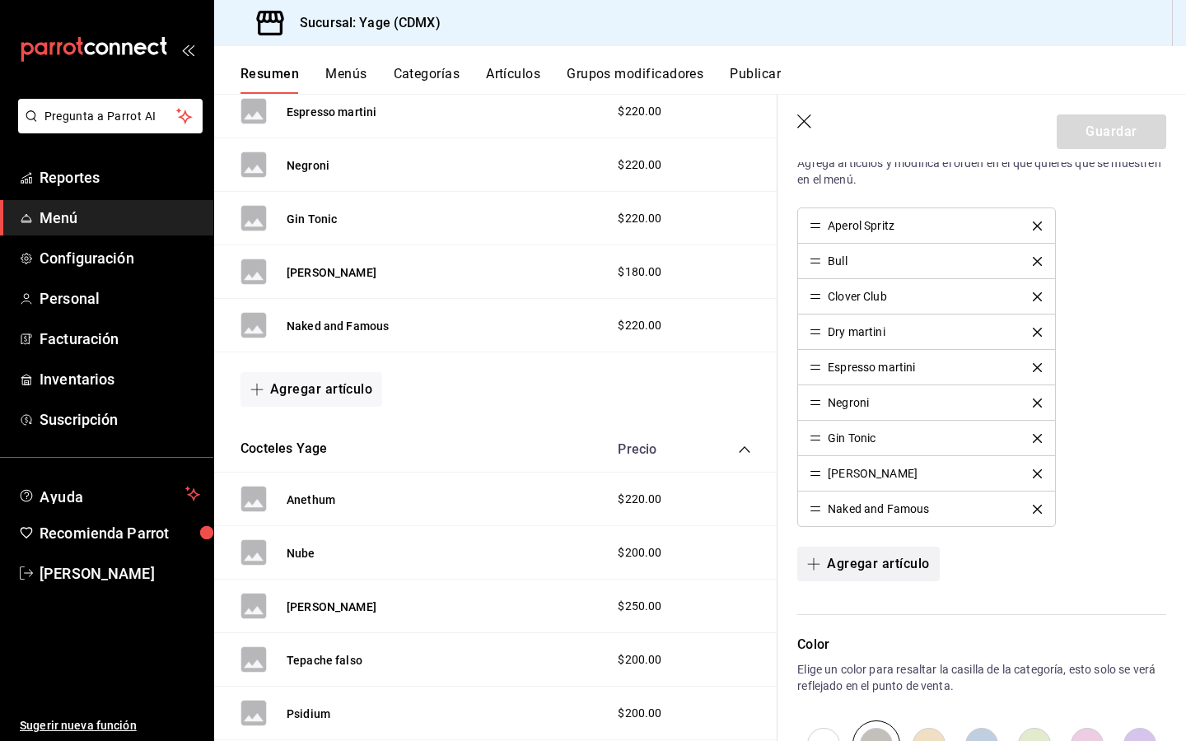
click at [811, 564] on icon "button" at bounding box center [814, 564] width 12 height 1
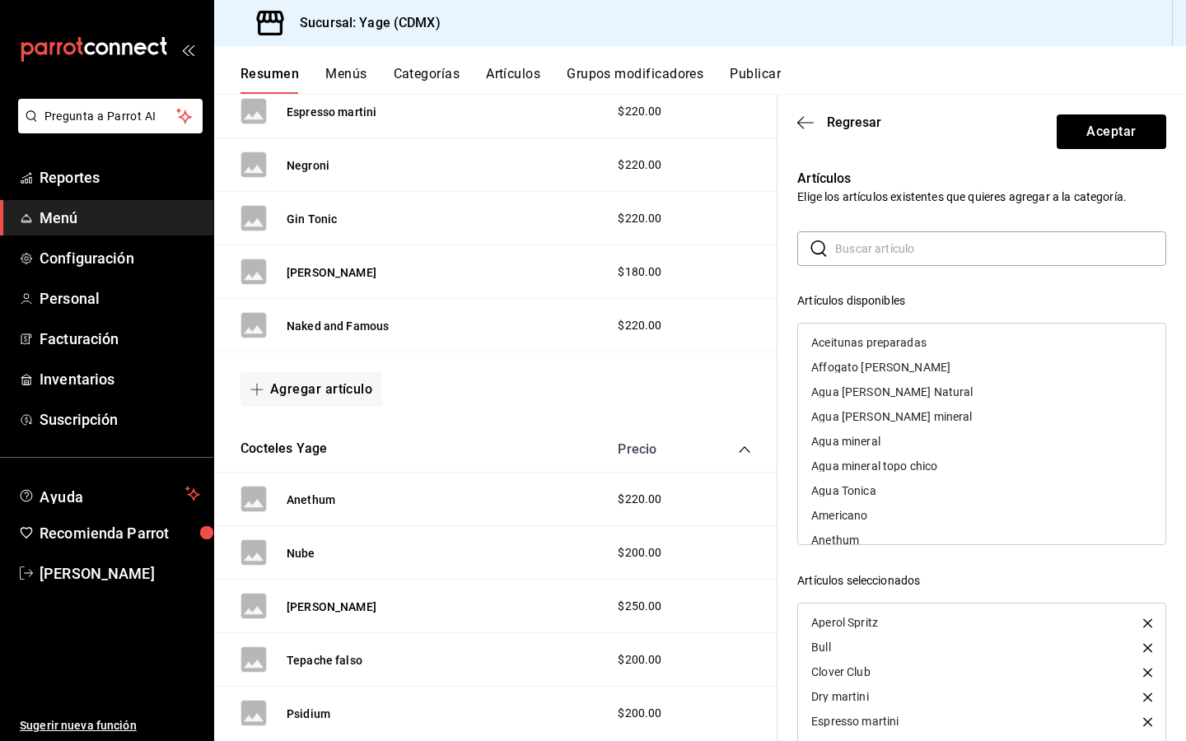
click at [925, 250] on input "text" at bounding box center [1000, 248] width 331 height 33
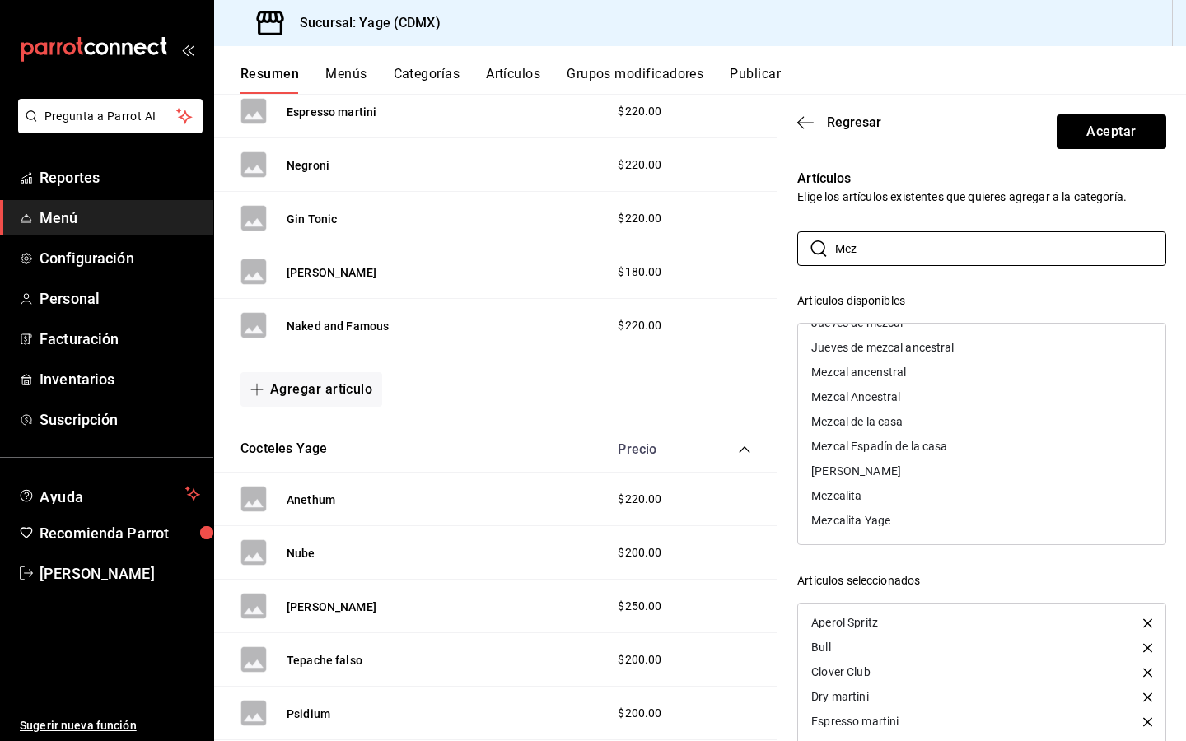
scroll to position [71, 0]
click at [864, 496] on div "Mezcalita" at bounding box center [981, 494] width 367 height 25
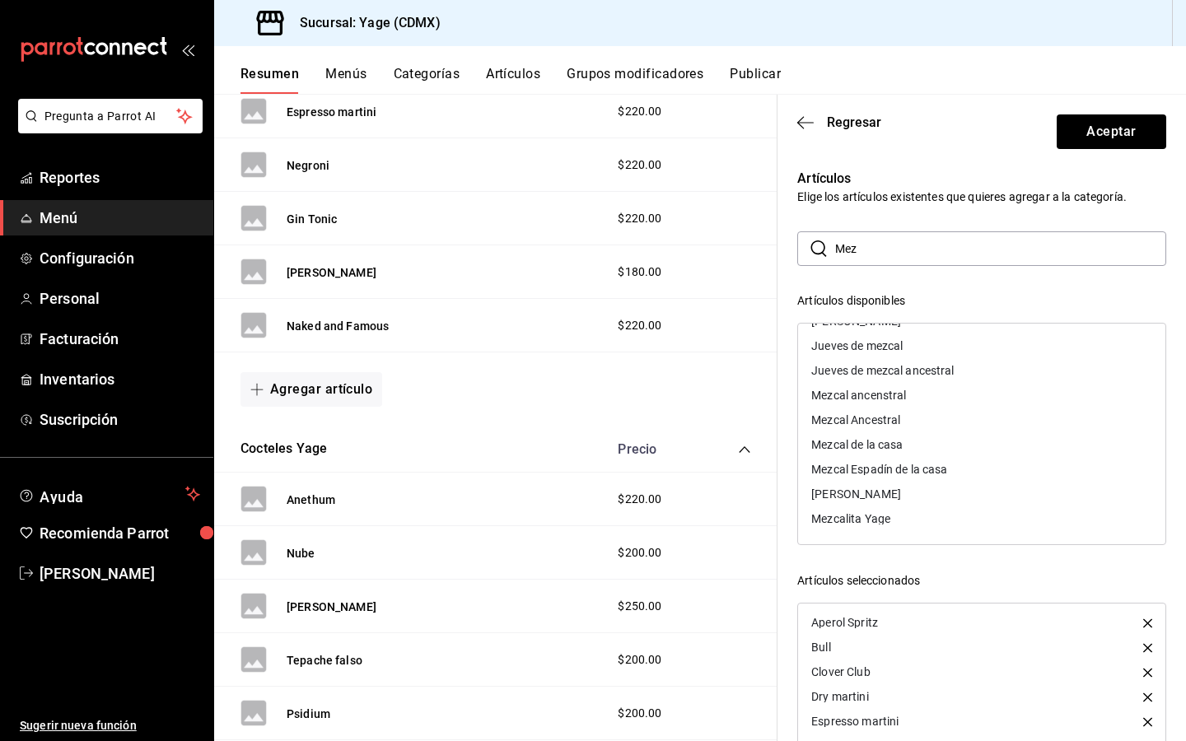
scroll to position [0, 0]
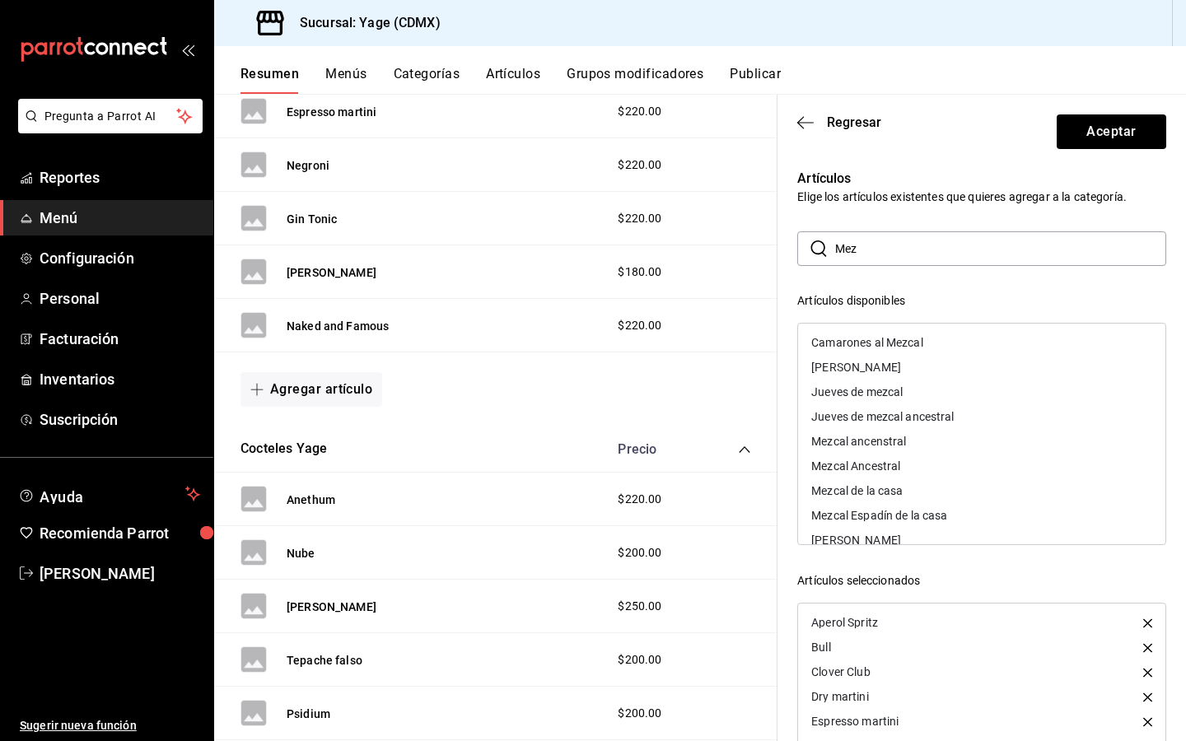
click at [973, 277] on div "​ Mez ​ Artículos disponibles Camarones al Mezcal Cata Mezcal Jueves de mezcal …" at bounding box center [981, 525] width 369 height 588
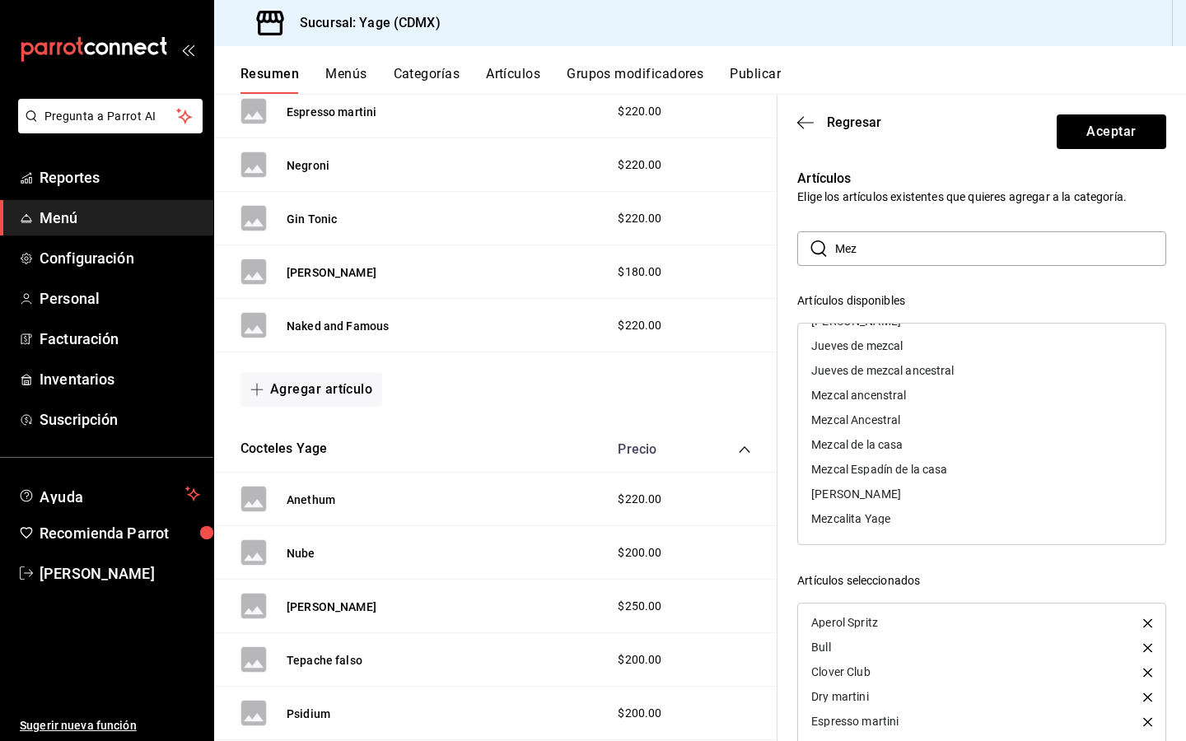
click at [977, 557] on div "Artículos disponibles Camarones al Mezcal Cata Mezcal Jueves de mezcal Jueves d…" at bounding box center [981, 555] width 369 height 527
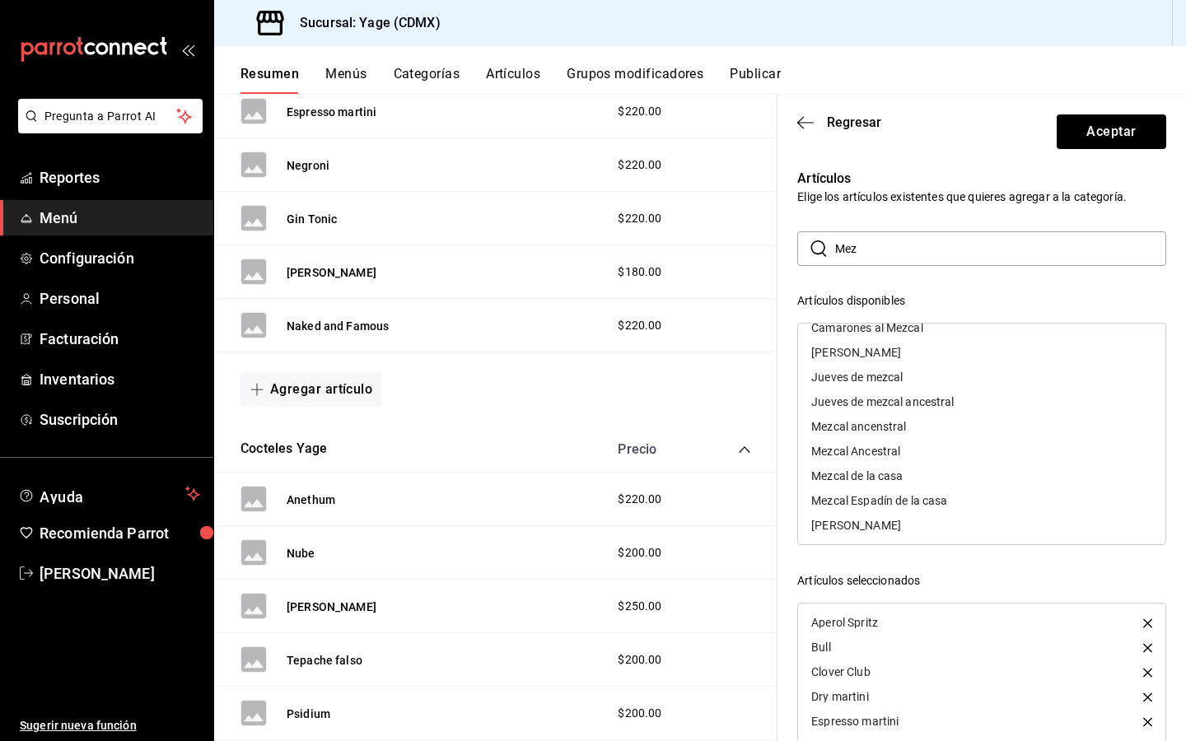
scroll to position [0, 0]
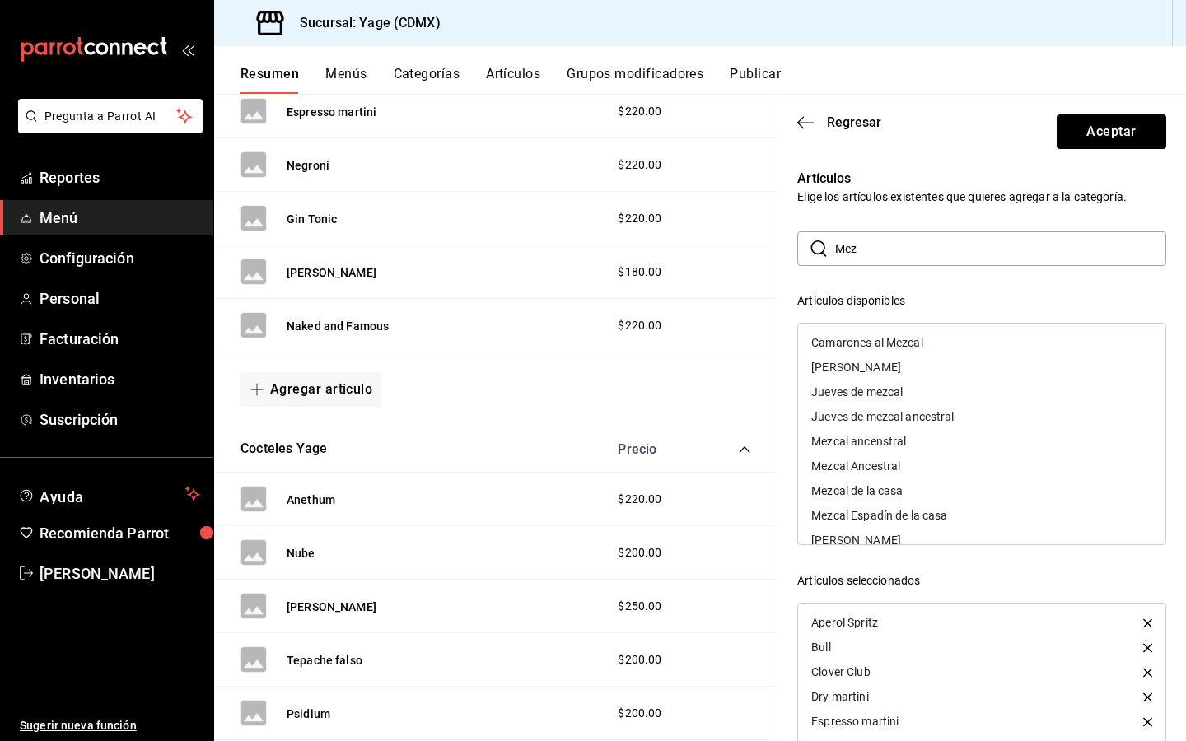
click at [959, 280] on div "​ Mez ​ Artículos disponibles Camarones al Mezcal Cata Mezcal Jueves de mezcal …" at bounding box center [981, 525] width 369 height 588
click at [937, 250] on input "Mez" at bounding box center [1000, 248] width 331 height 33
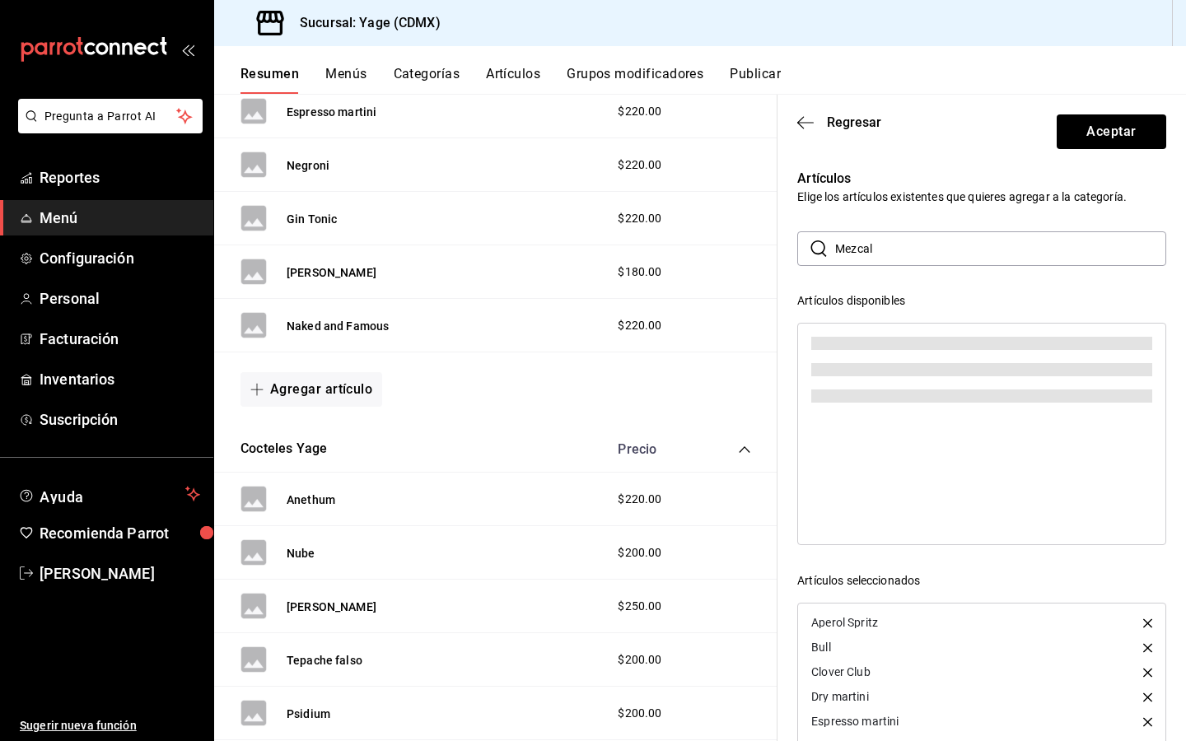
type input "Mezcali"
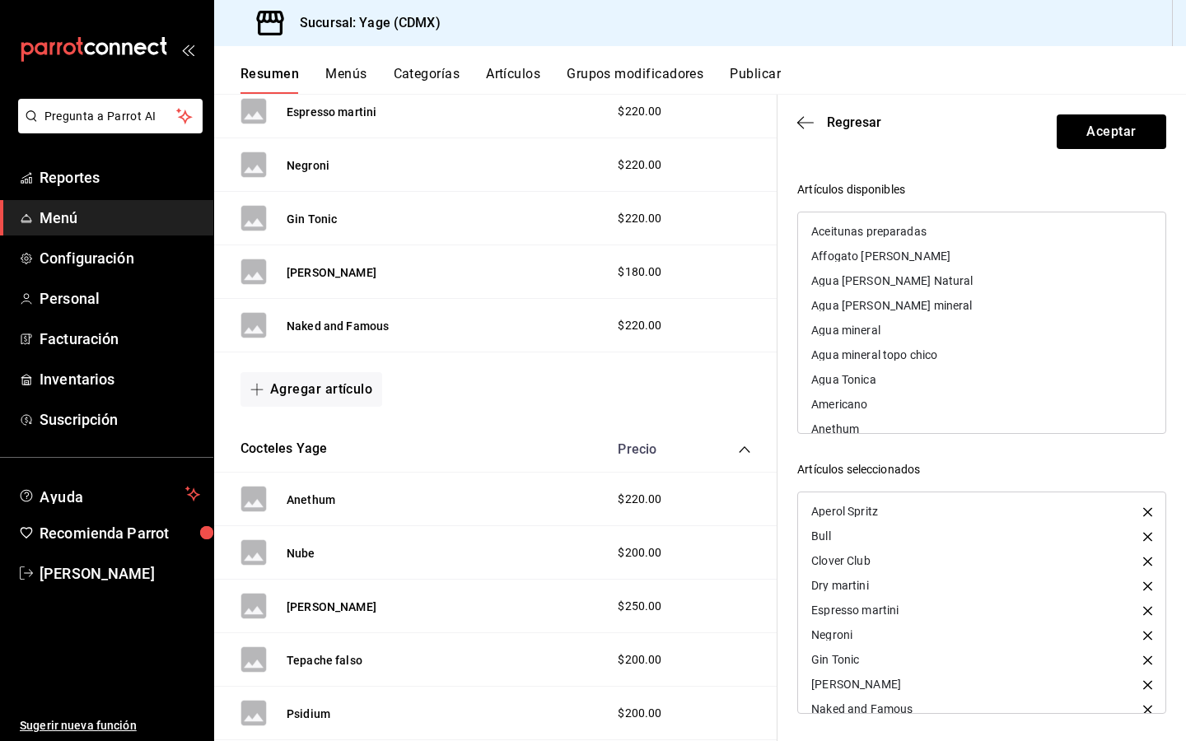
scroll to position [40, 0]
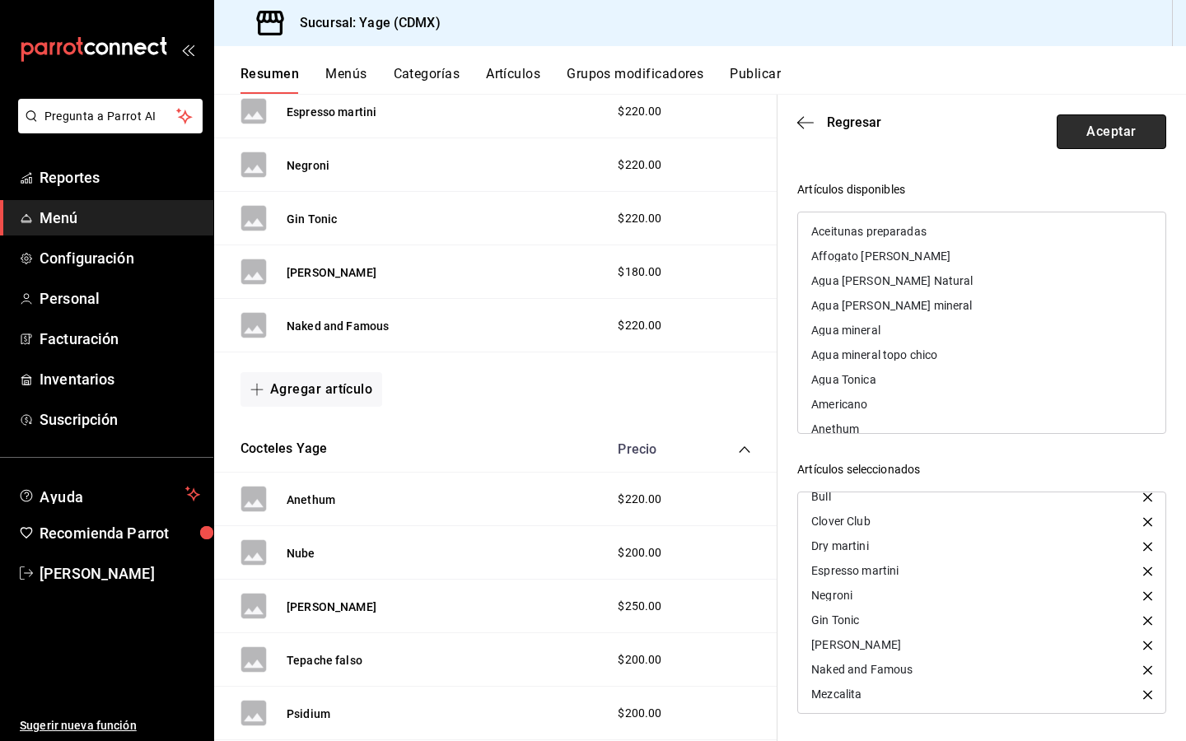
click at [1116, 120] on button "Aceptar" at bounding box center [1110, 131] width 109 height 35
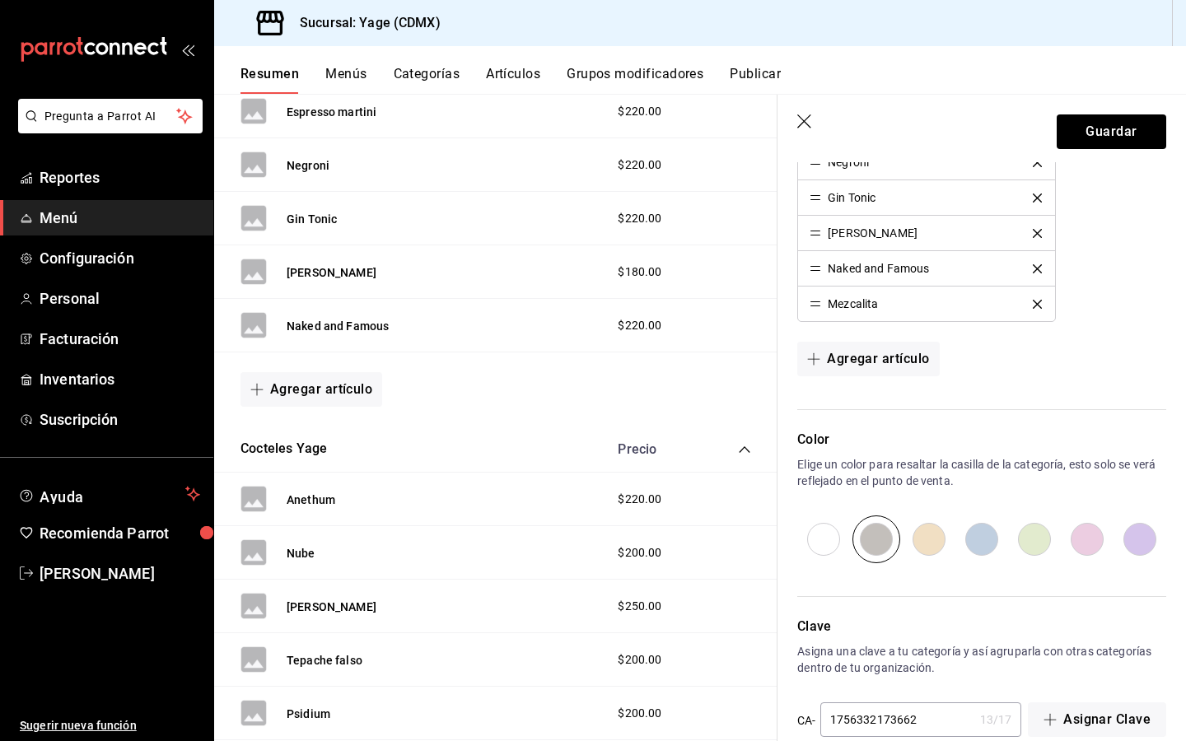
scroll to position [769, 0]
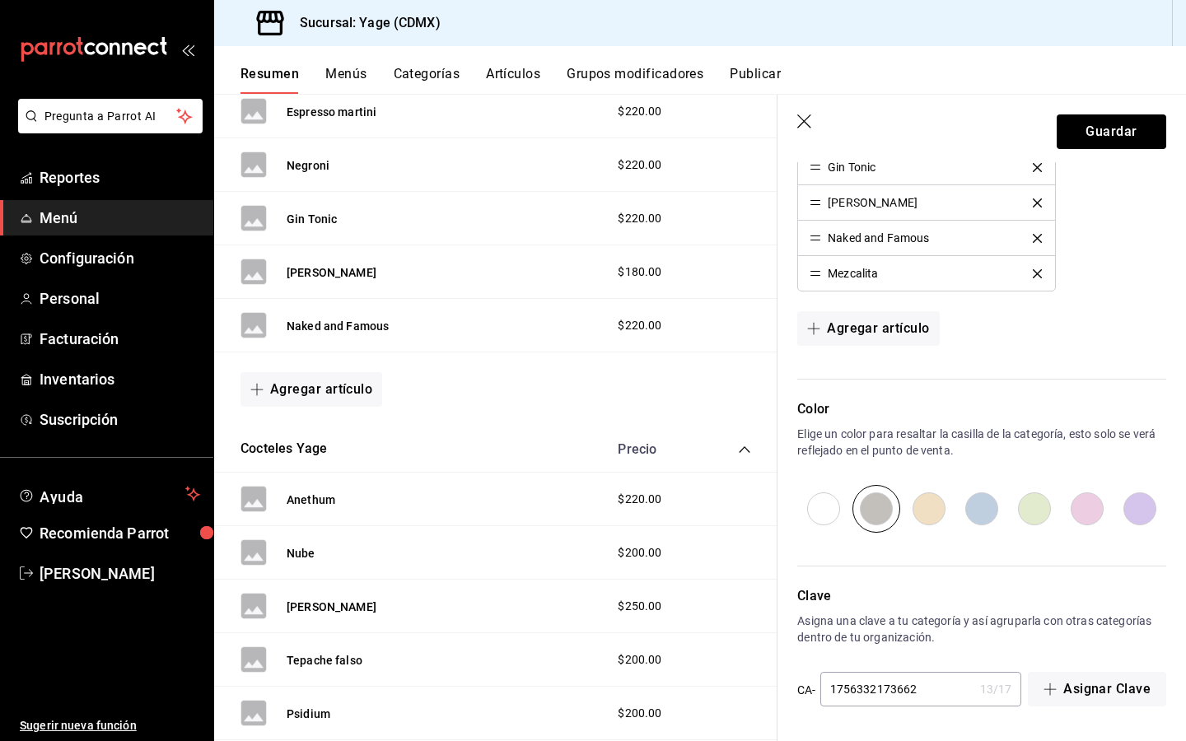
click at [874, 497] on input "radio" at bounding box center [876, 509] width 53 height 48
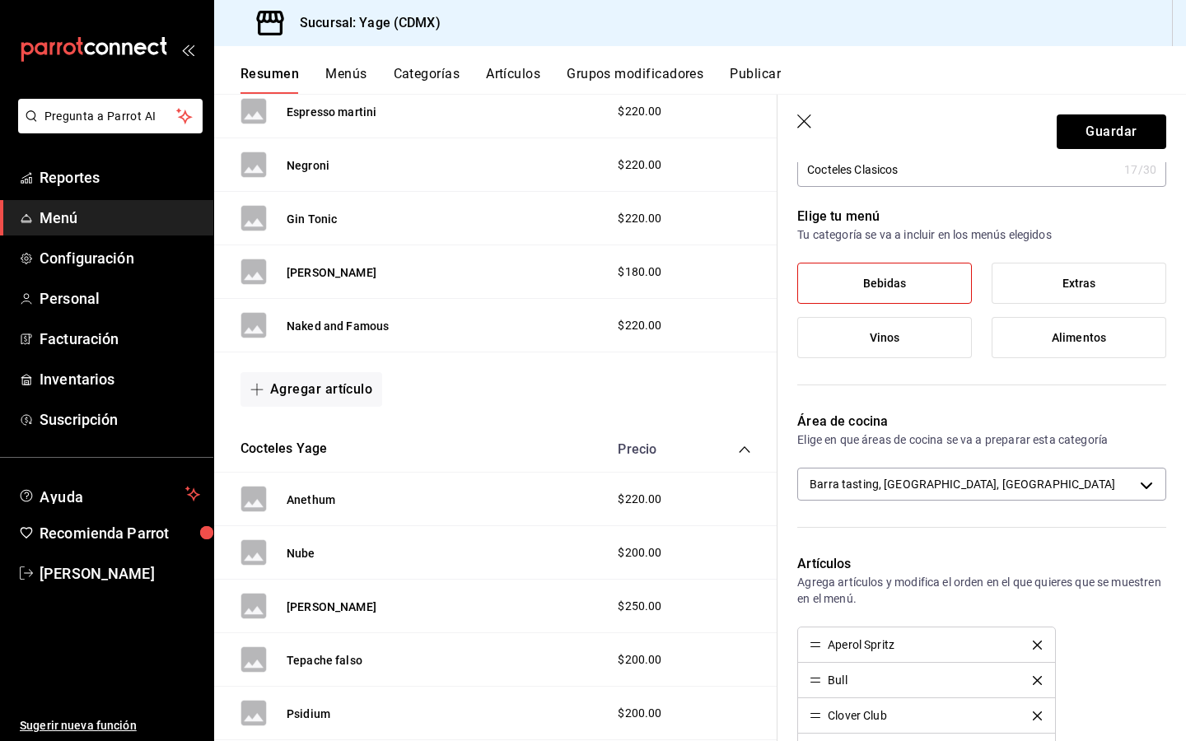
scroll to position [0, 0]
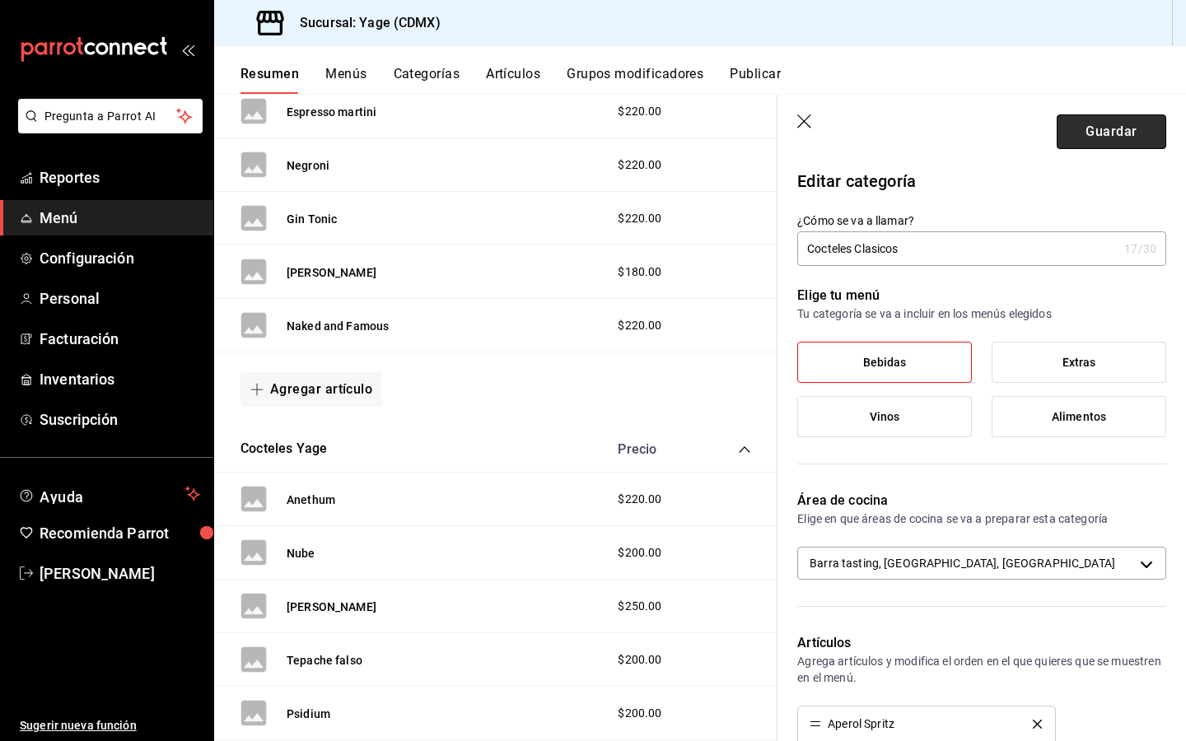
click at [1114, 137] on button "Guardar" at bounding box center [1110, 131] width 109 height 35
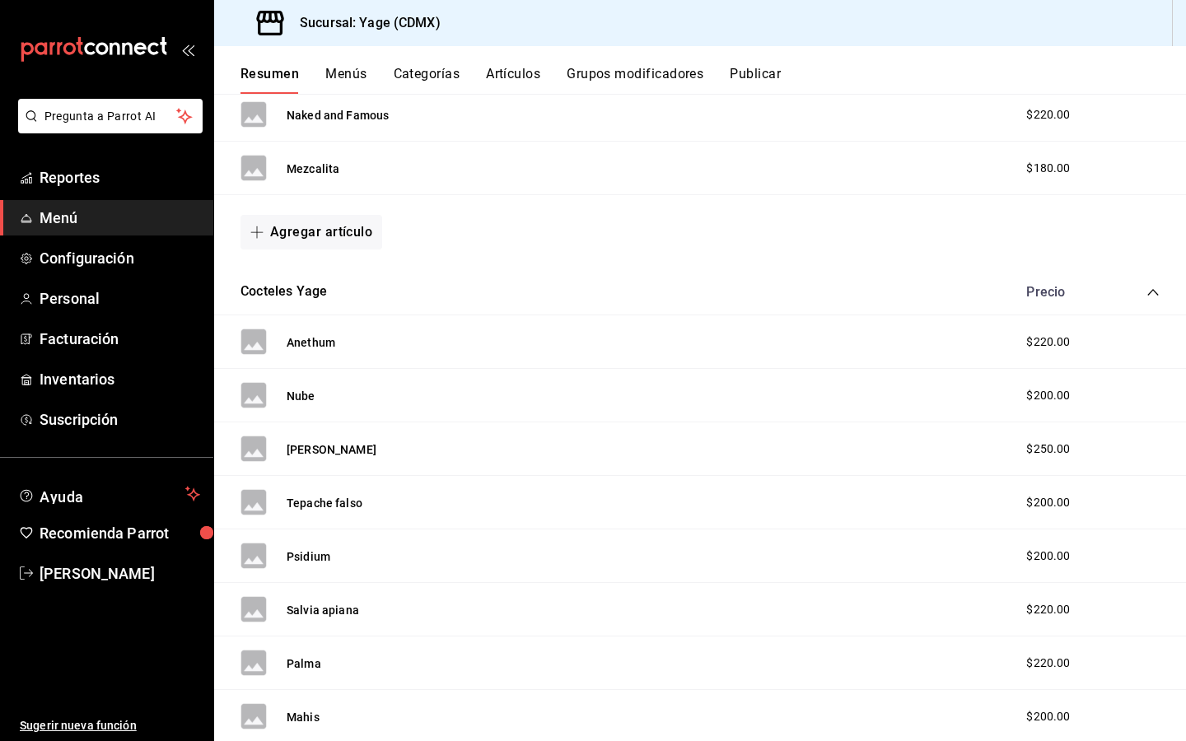
scroll to position [763, 0]
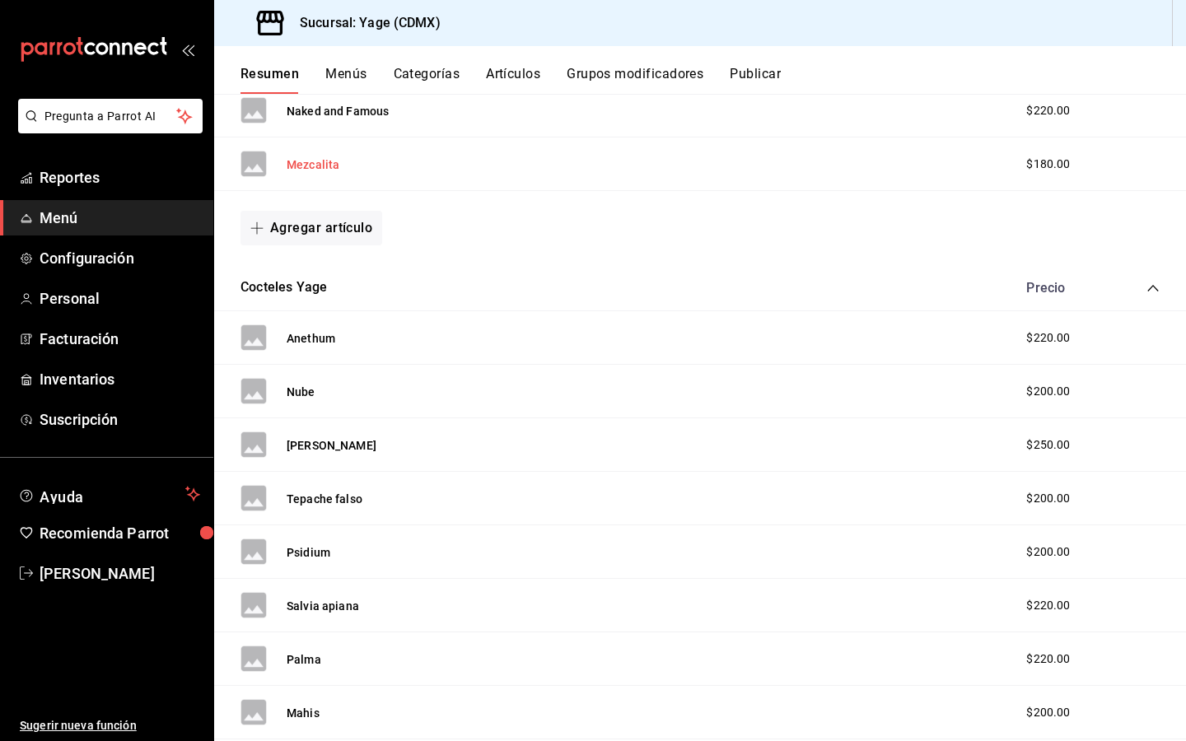
click at [310, 163] on button "Mezcalita" at bounding box center [313, 164] width 53 height 16
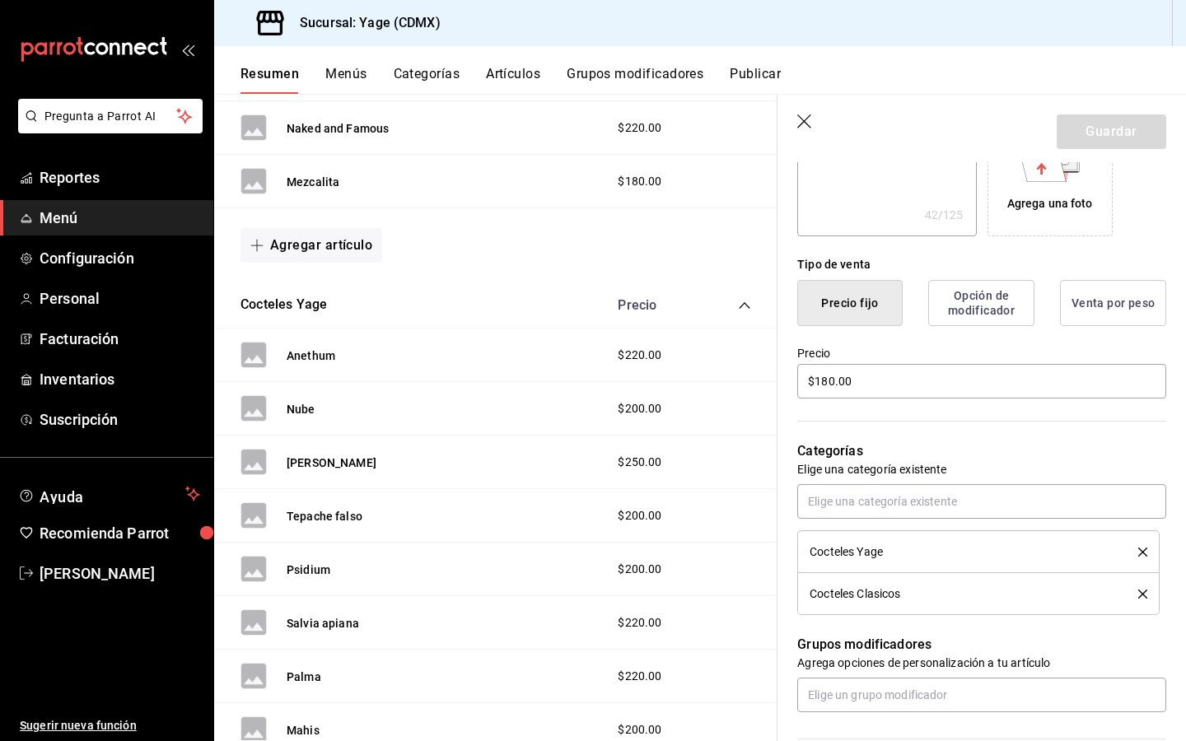
scroll to position [356, 0]
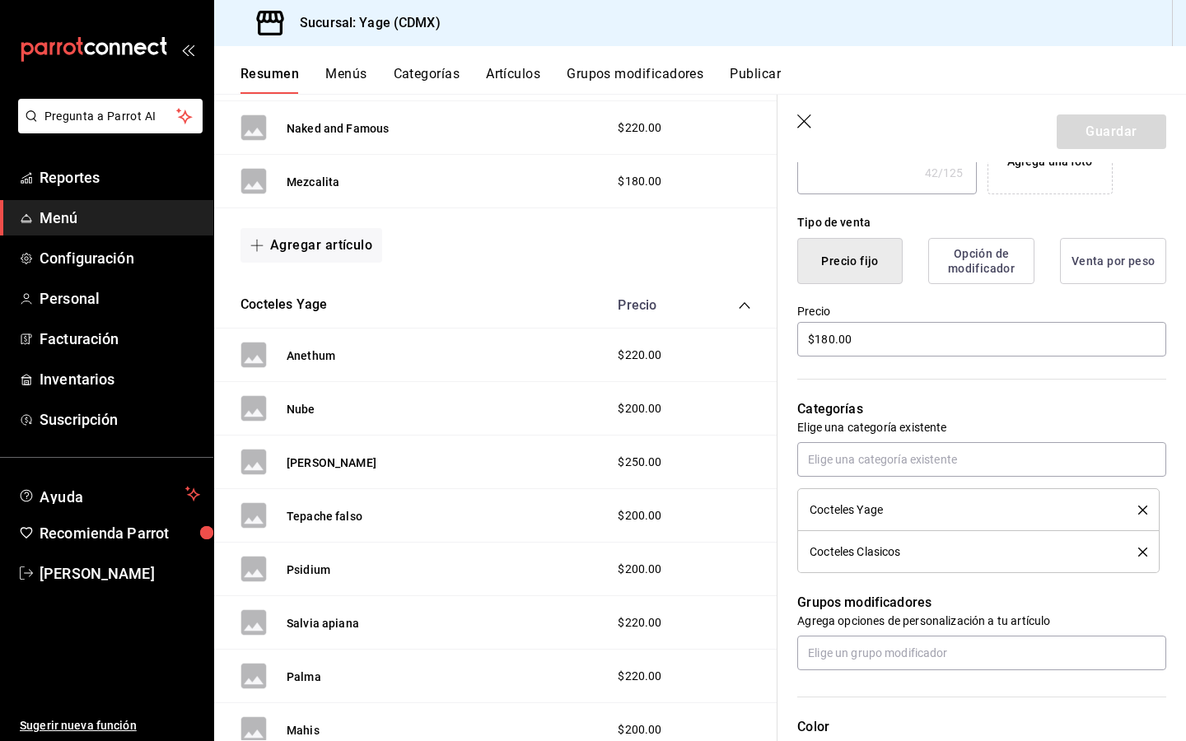
click at [1144, 506] on icon "delete" at bounding box center [1142, 510] width 9 height 9
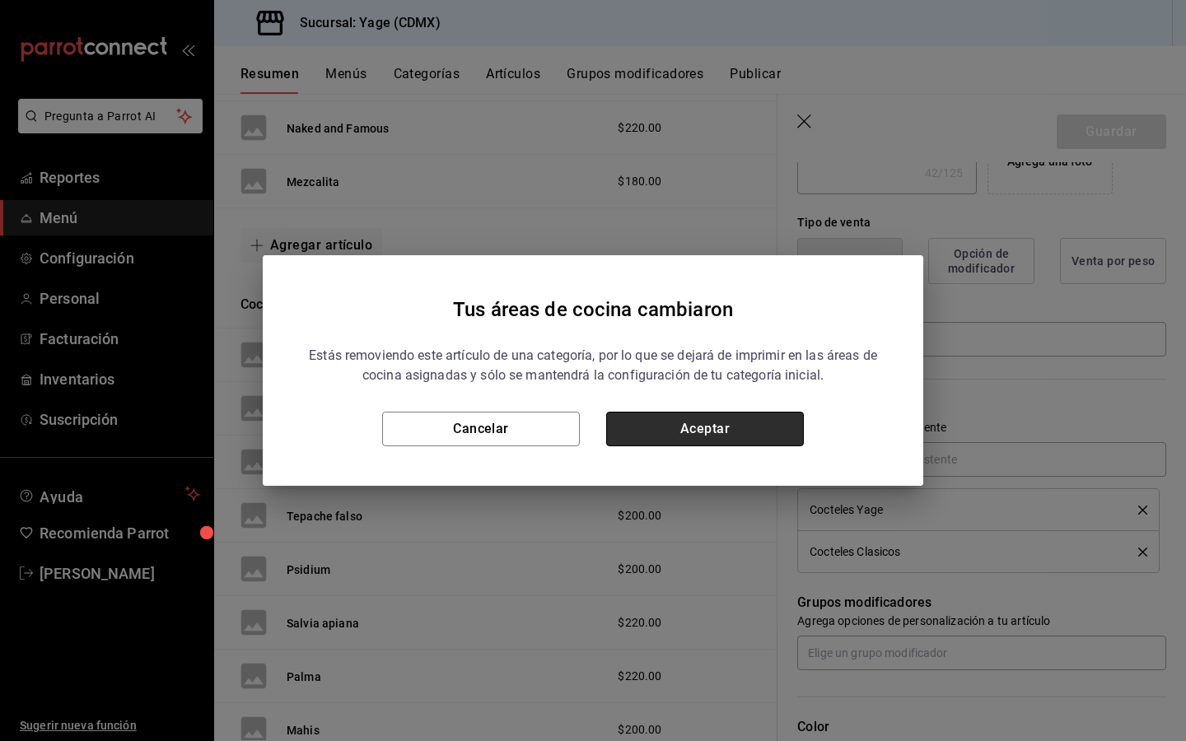
click at [724, 425] on button "Aceptar" at bounding box center [705, 429] width 198 height 35
type textarea "x"
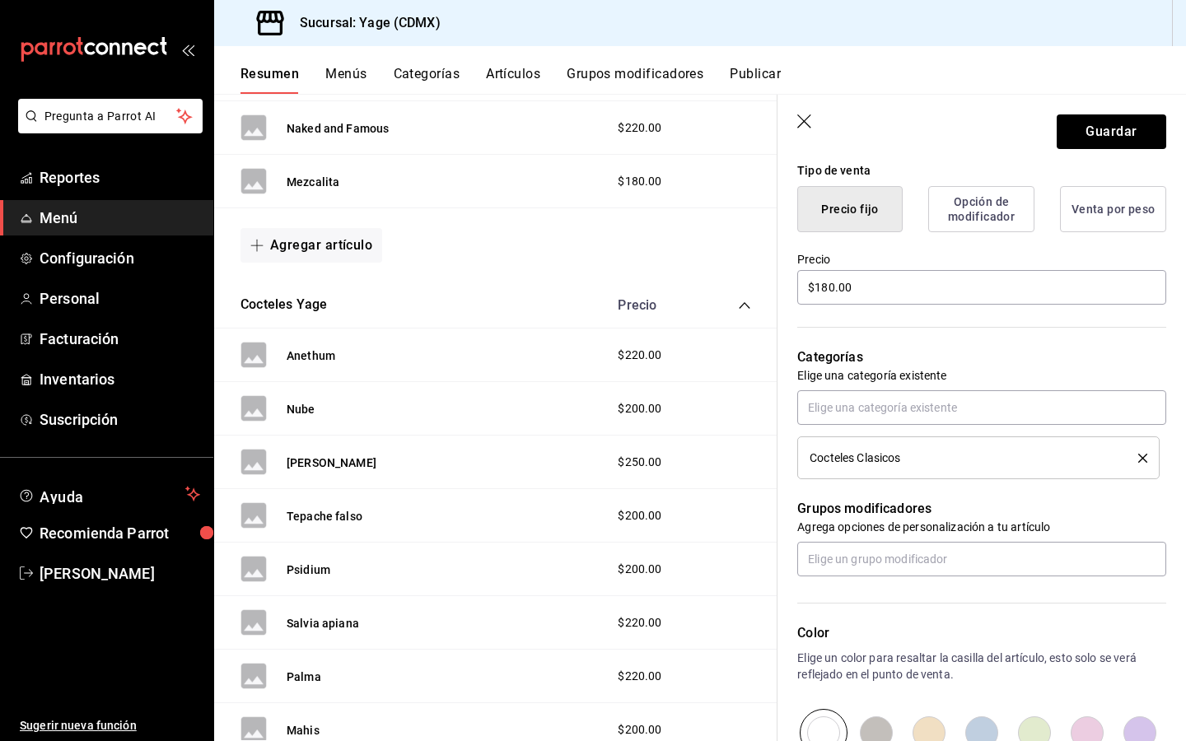
scroll to position [417, 0]
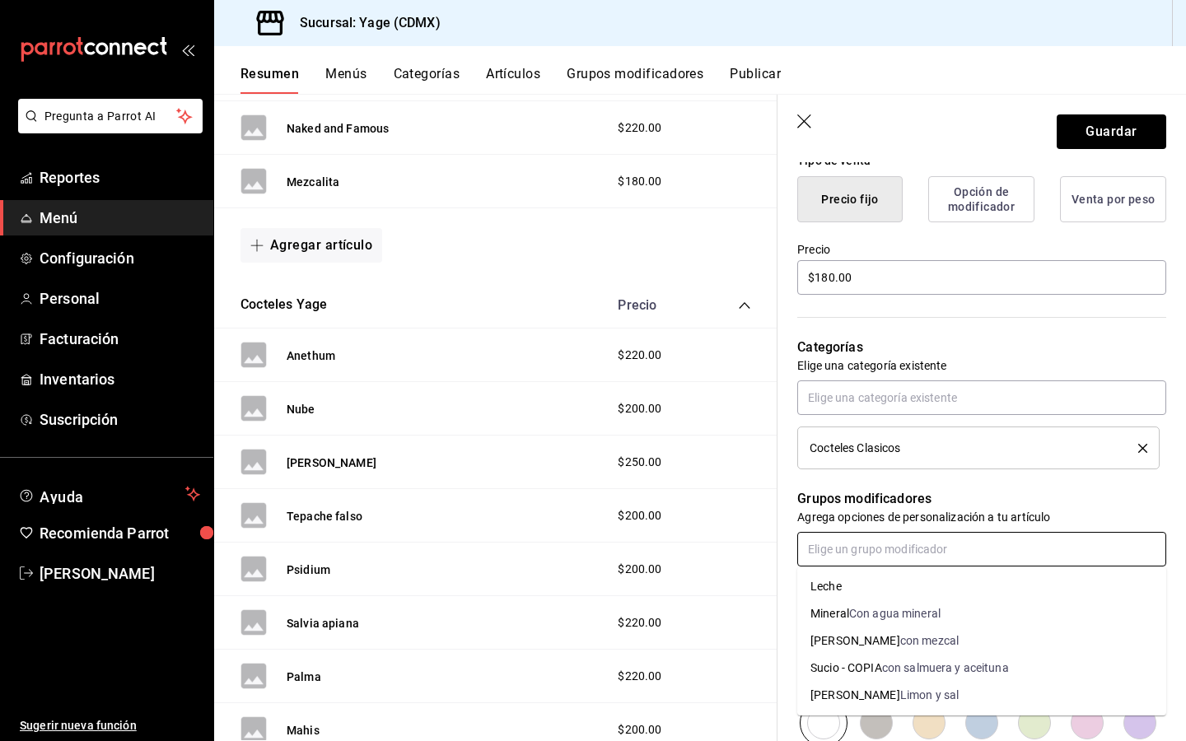
click at [868, 549] on input "text" at bounding box center [981, 549] width 369 height 35
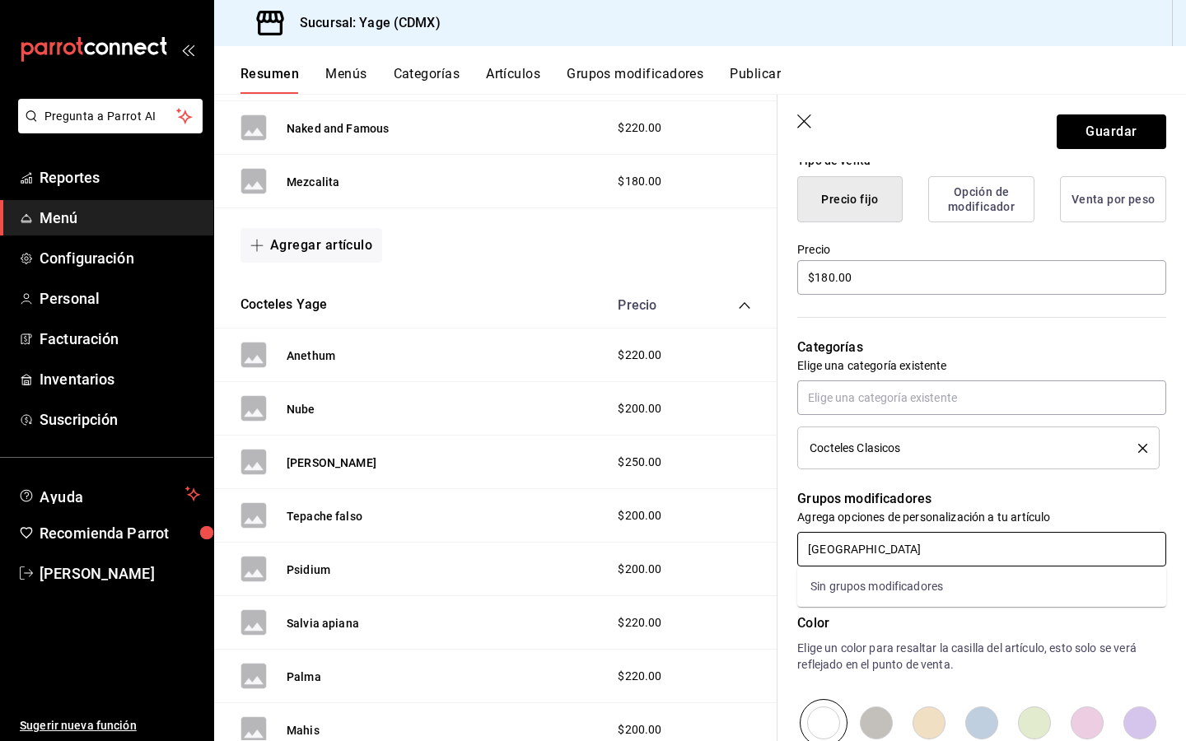
type input "Jamaica"
click at [858, 608] on div "Color Elige un color para resaltar la casilla del artículo, esto solo se verá r…" at bounding box center [971, 656] width 389 height 180
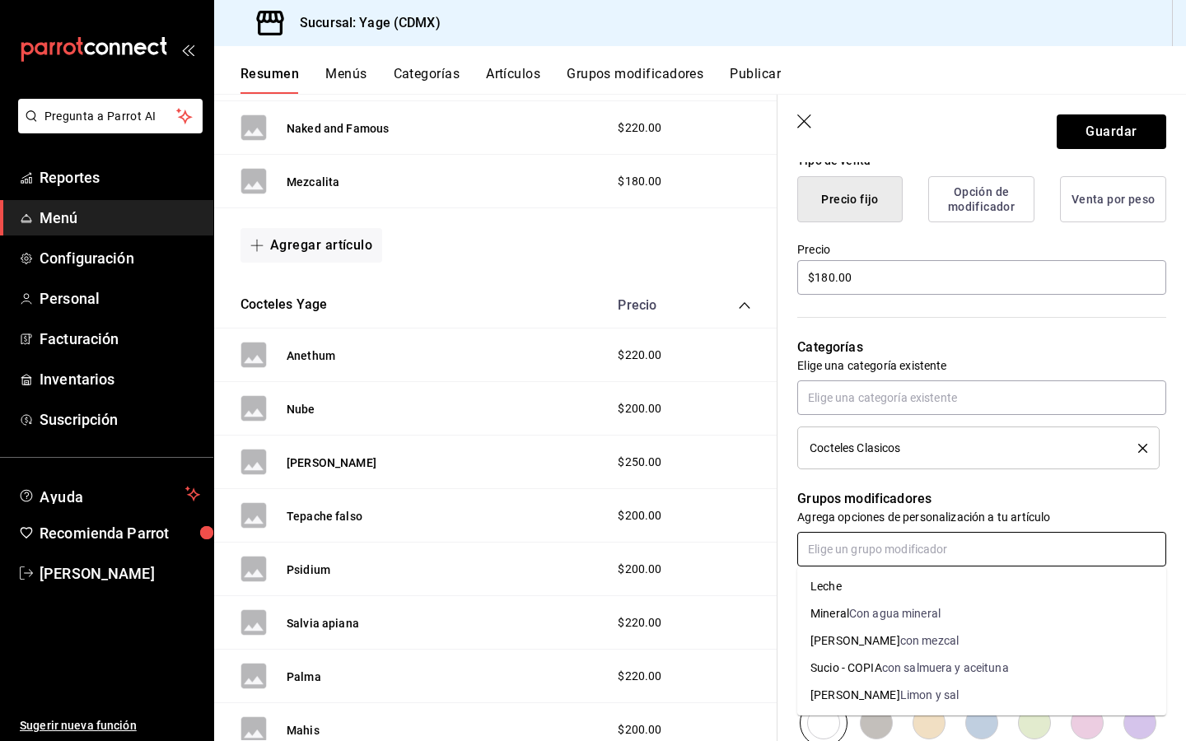
click at [878, 552] on input "text" at bounding box center [981, 549] width 369 height 35
click at [464, 277] on div "Agregar artículo" at bounding box center [495, 245] width 563 height 74
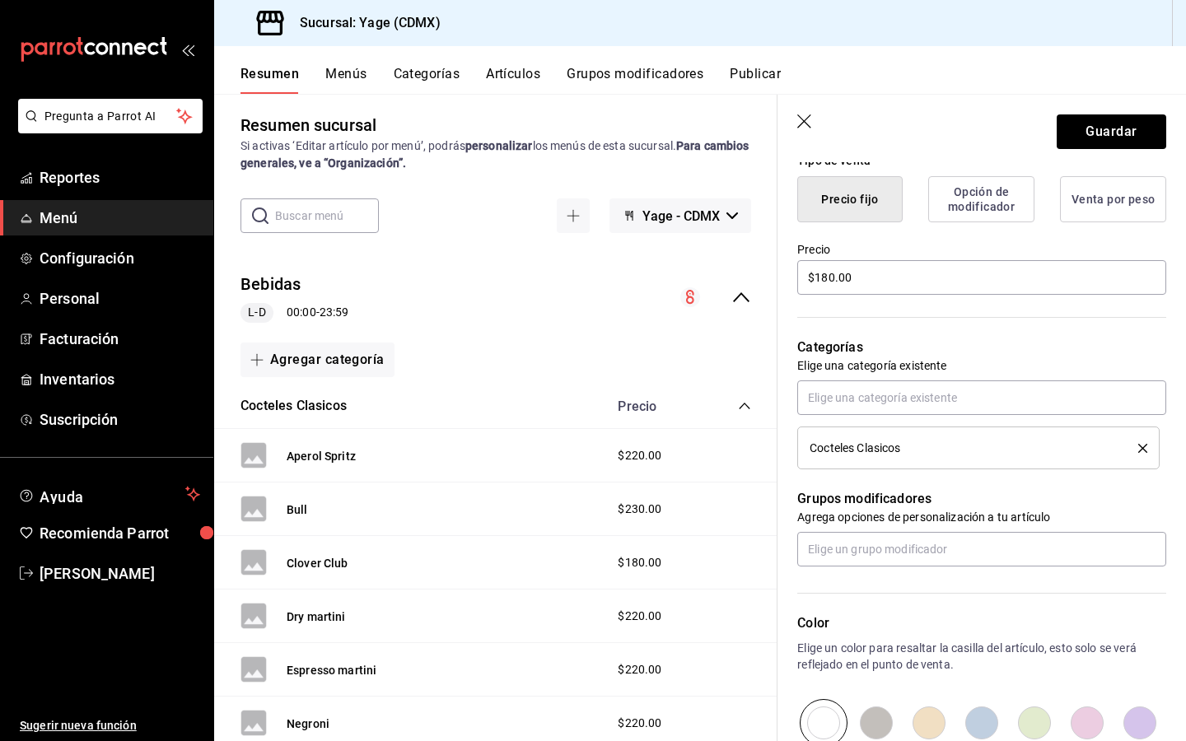
scroll to position [0, 0]
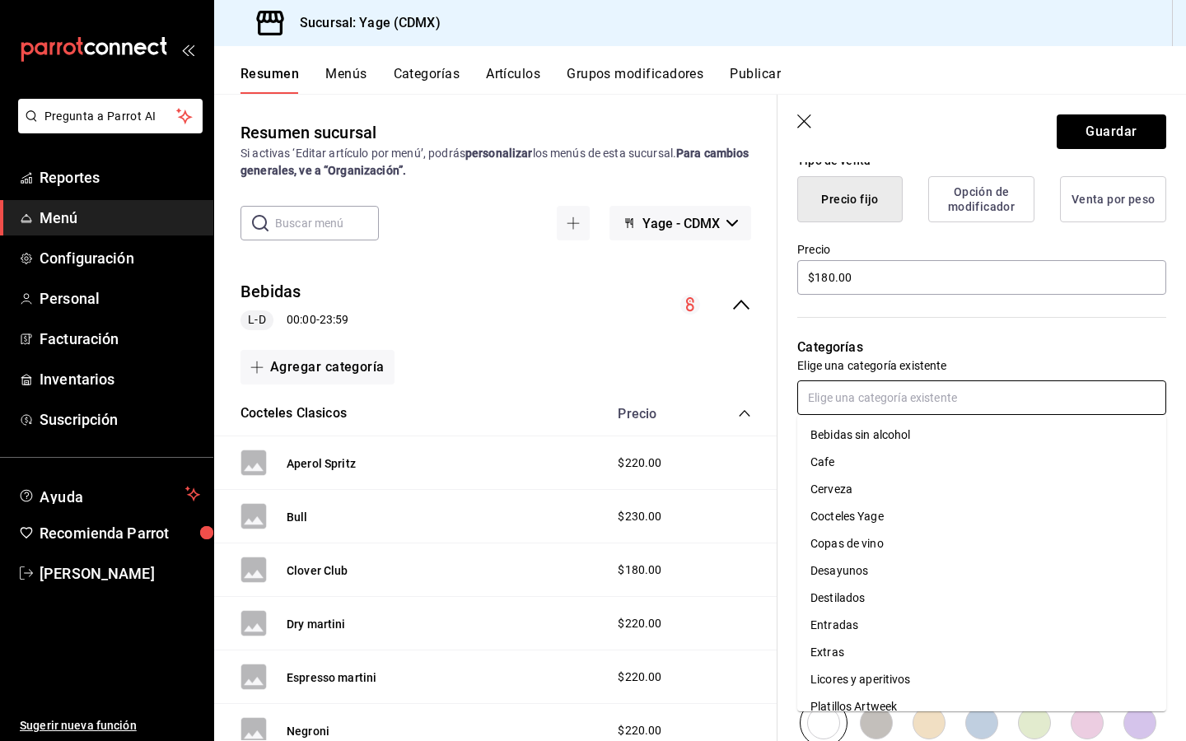
click at [960, 398] on input "text" at bounding box center [981, 397] width 369 height 35
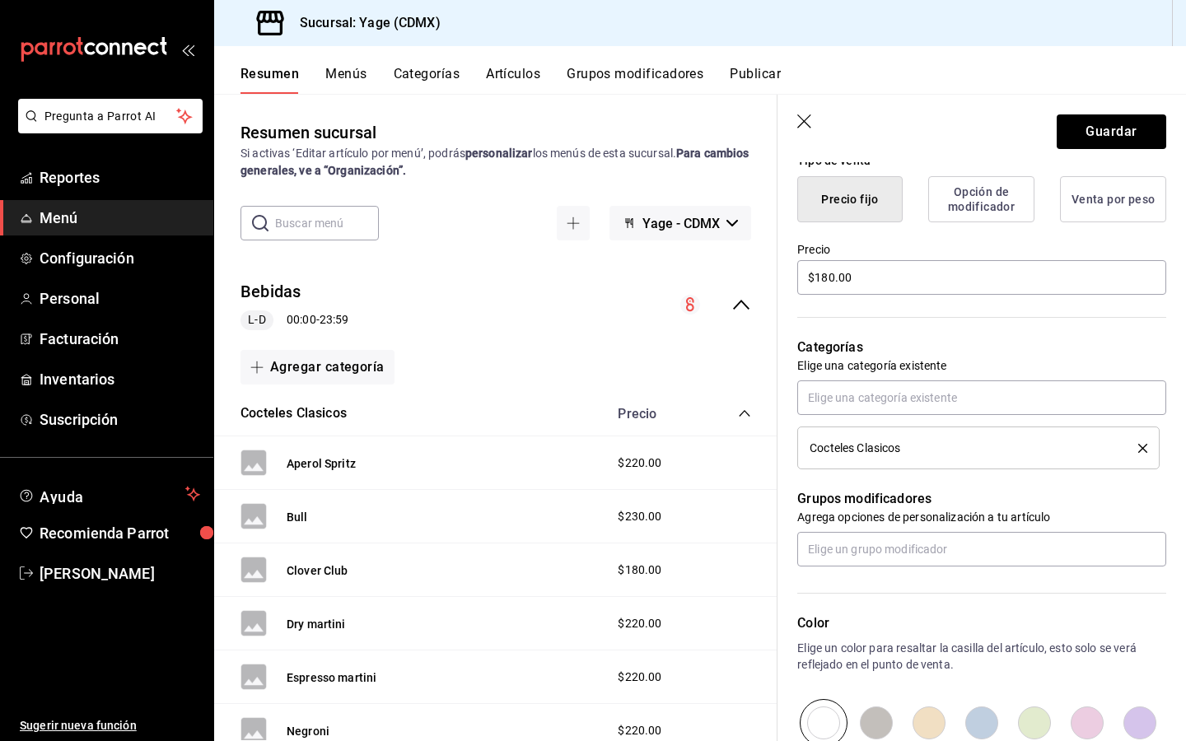
click at [995, 338] on p "Categorías" at bounding box center [981, 348] width 369 height 20
click at [892, 549] on input "text" at bounding box center [981, 549] width 369 height 35
click at [1027, 492] on p "Grupos modificadores" at bounding box center [981, 499] width 369 height 20
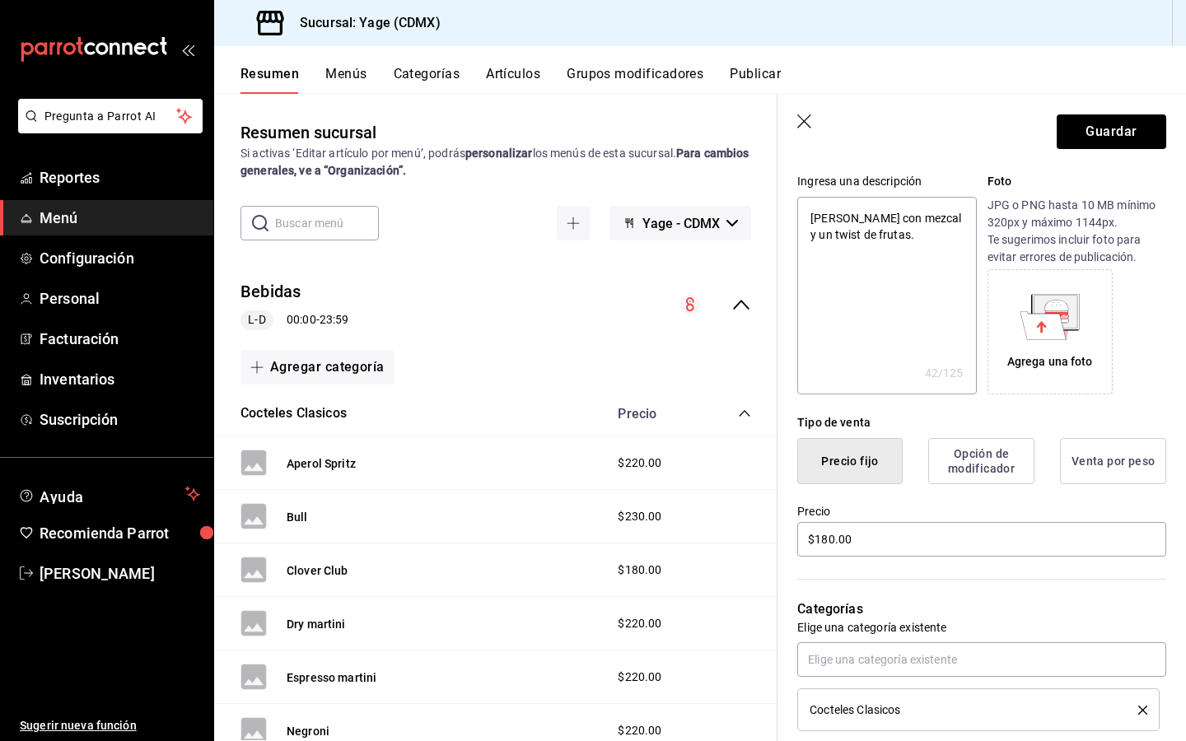
scroll to position [132, 0]
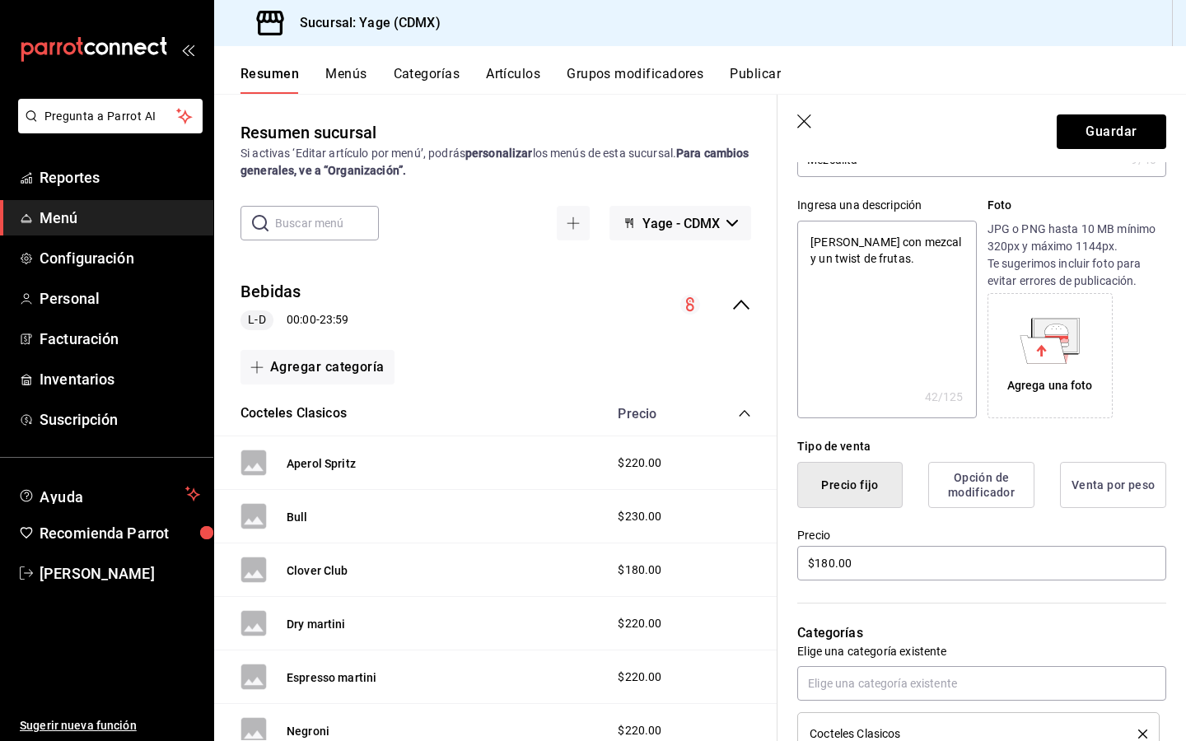
click at [981, 482] on button "Opción de modificador" at bounding box center [981, 485] width 106 height 46
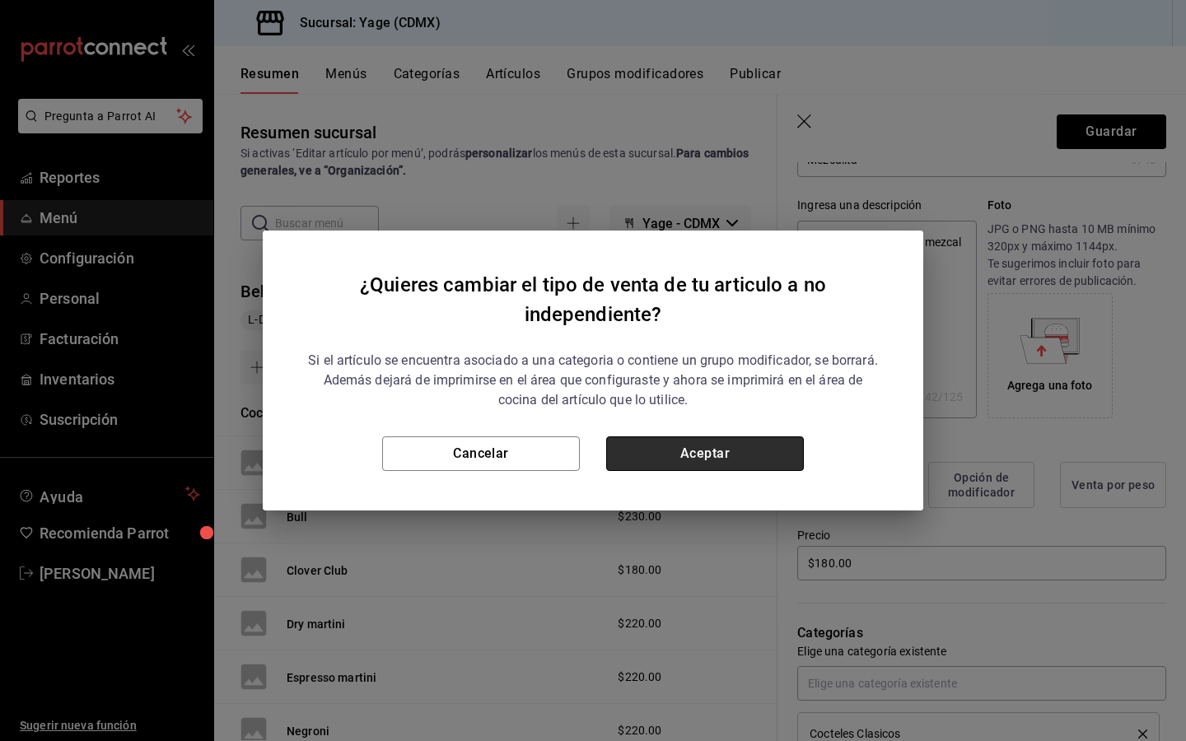
click at [711, 456] on button "Aceptar" at bounding box center [705, 453] width 198 height 35
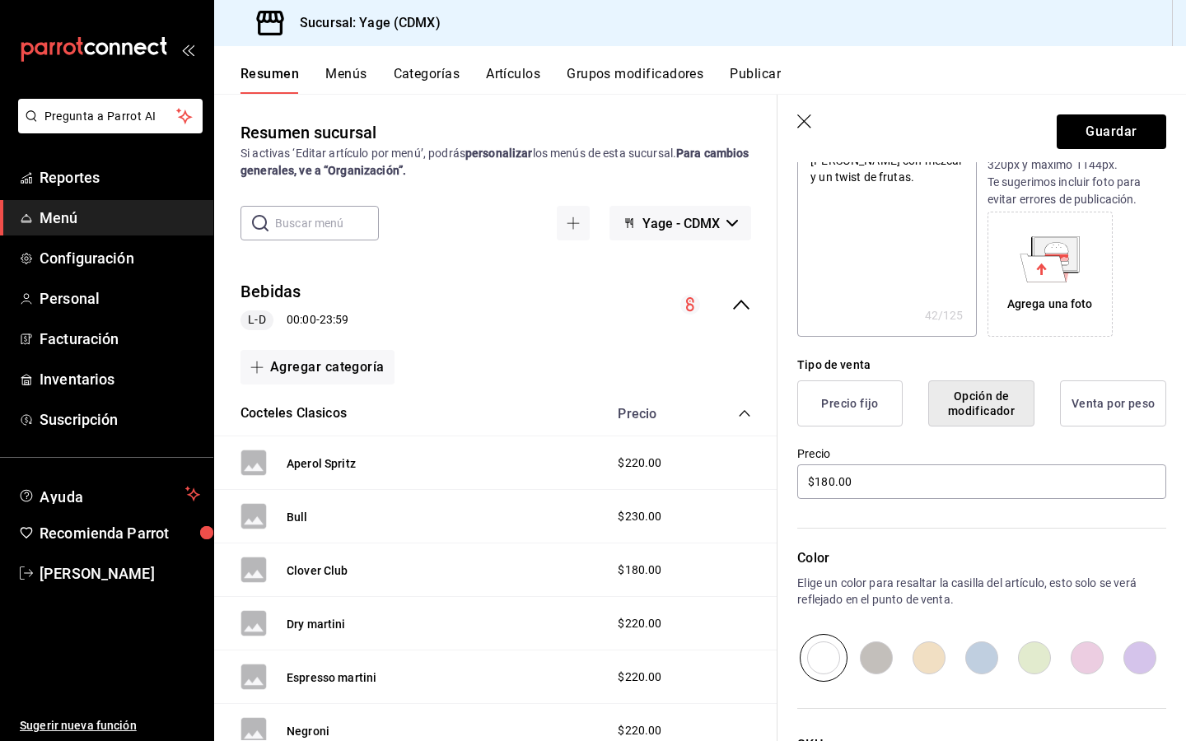
scroll to position [26, 0]
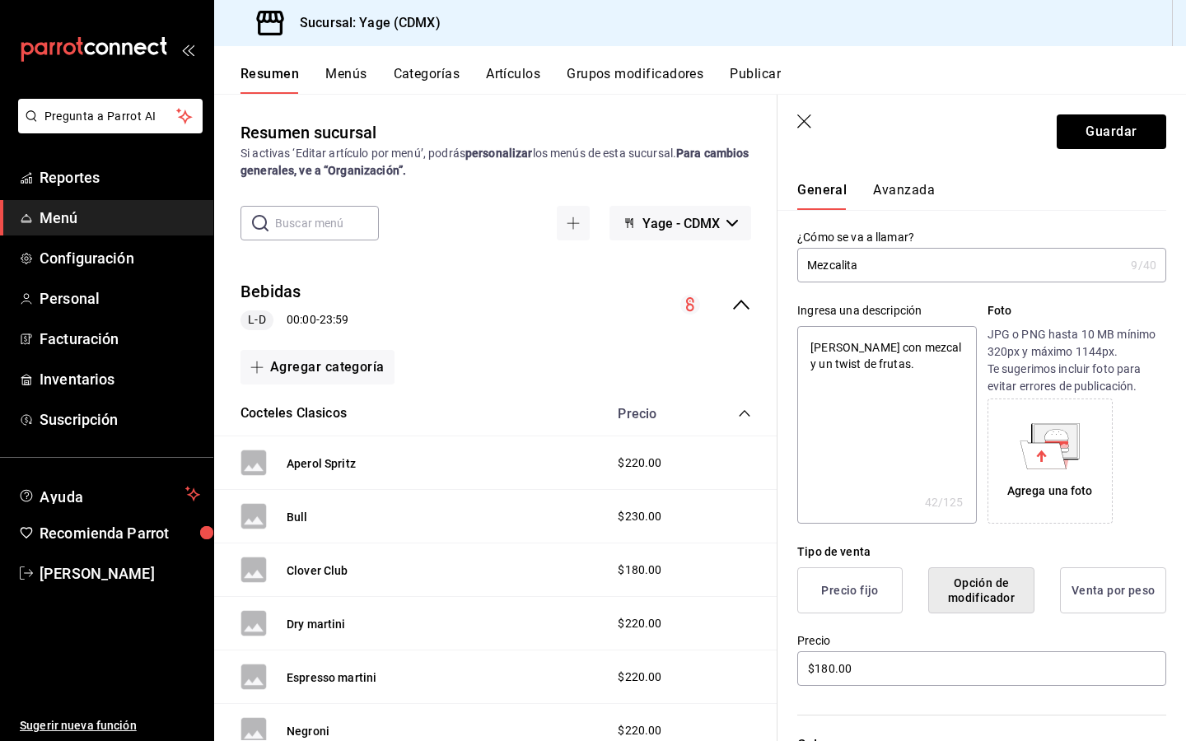
click at [859, 581] on button "Precio fijo" at bounding box center [849, 590] width 105 height 46
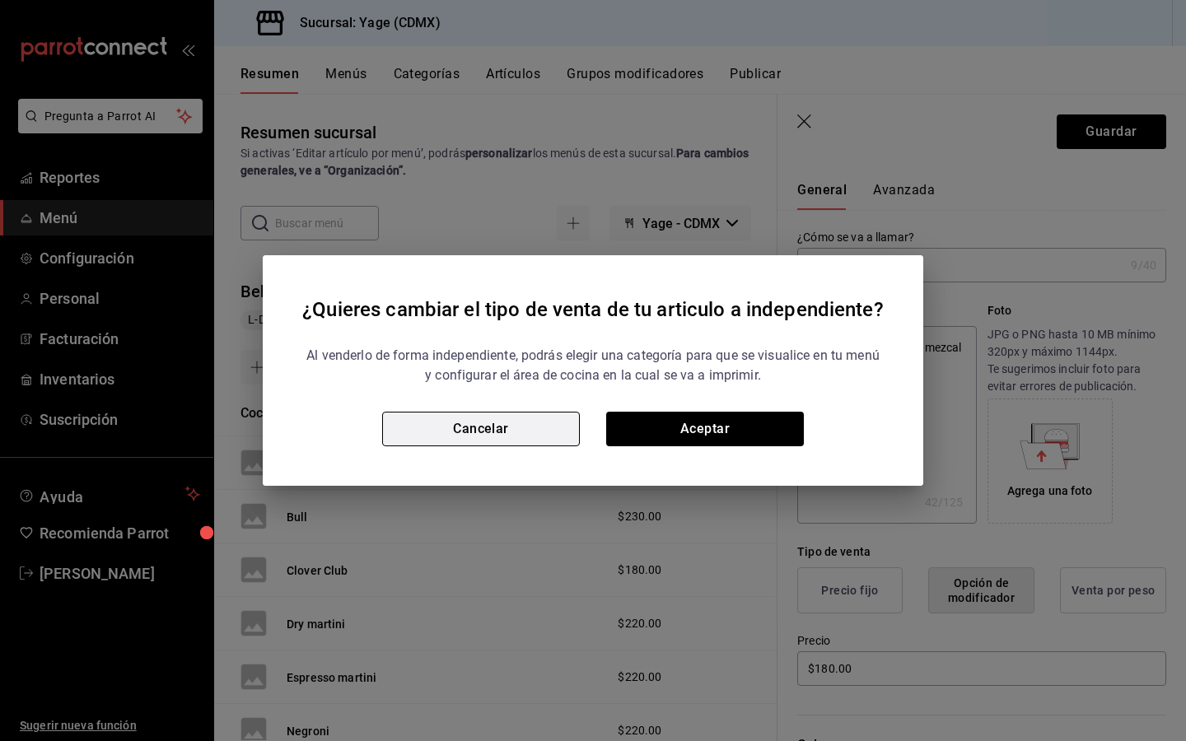
click at [540, 420] on button "Cancelar" at bounding box center [481, 429] width 198 height 35
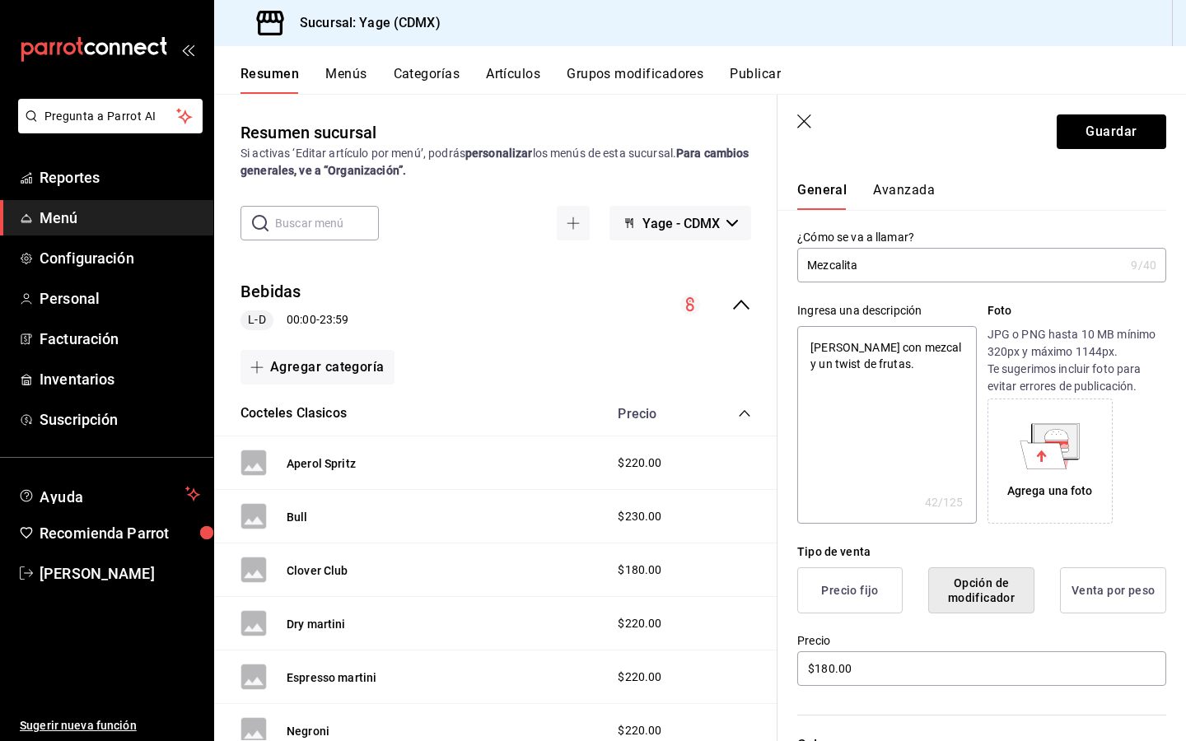
click at [892, 196] on button "Avanzada" at bounding box center [904, 196] width 62 height 28
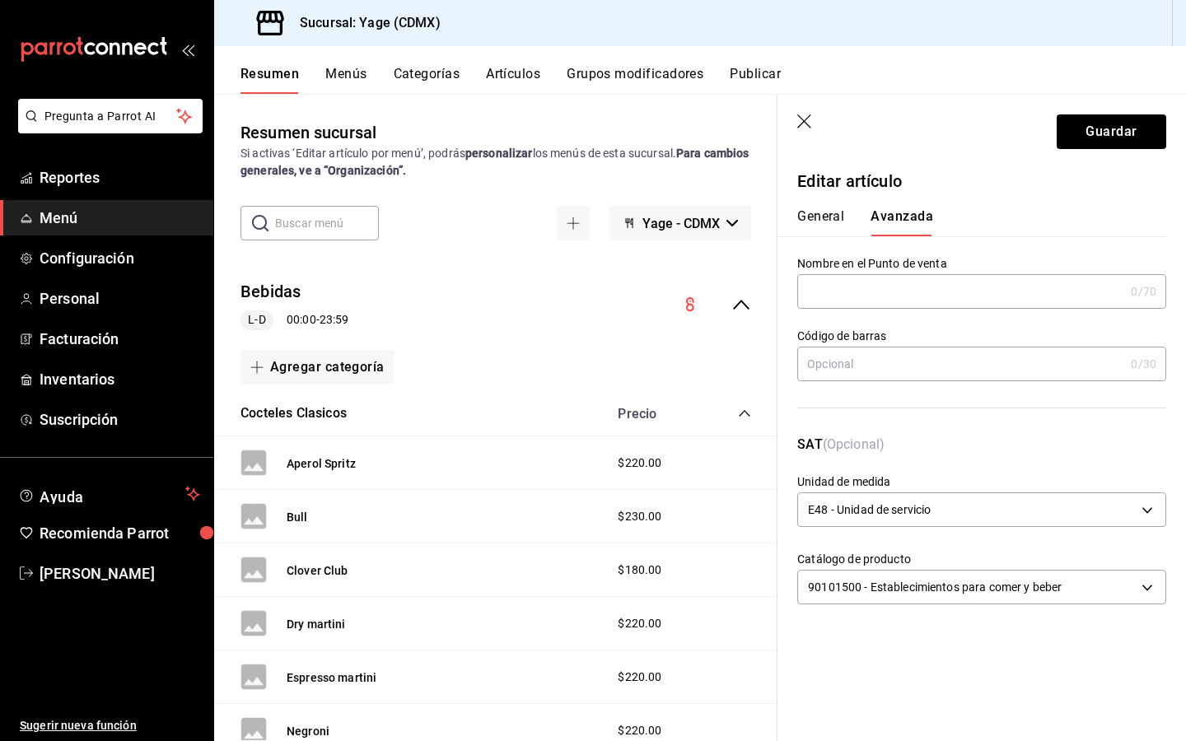
scroll to position [0, 0]
click at [816, 219] on button "General" at bounding box center [820, 222] width 47 height 28
type textarea "x"
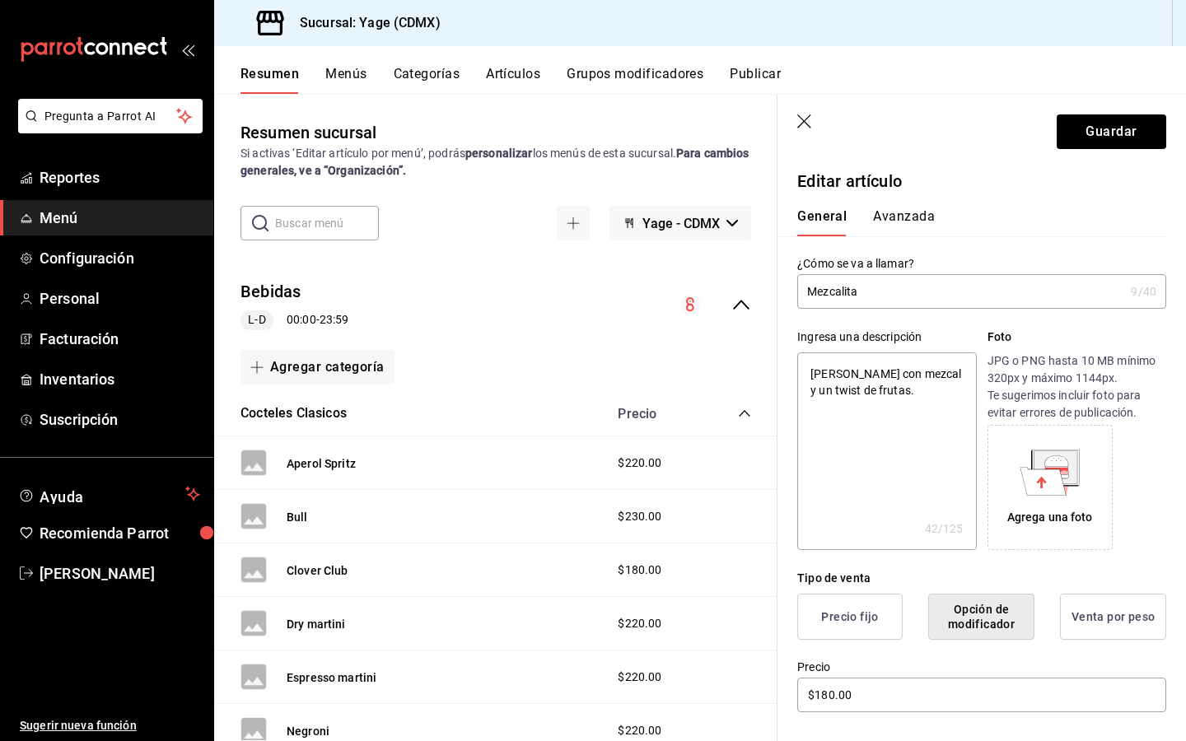
scroll to position [361, 0]
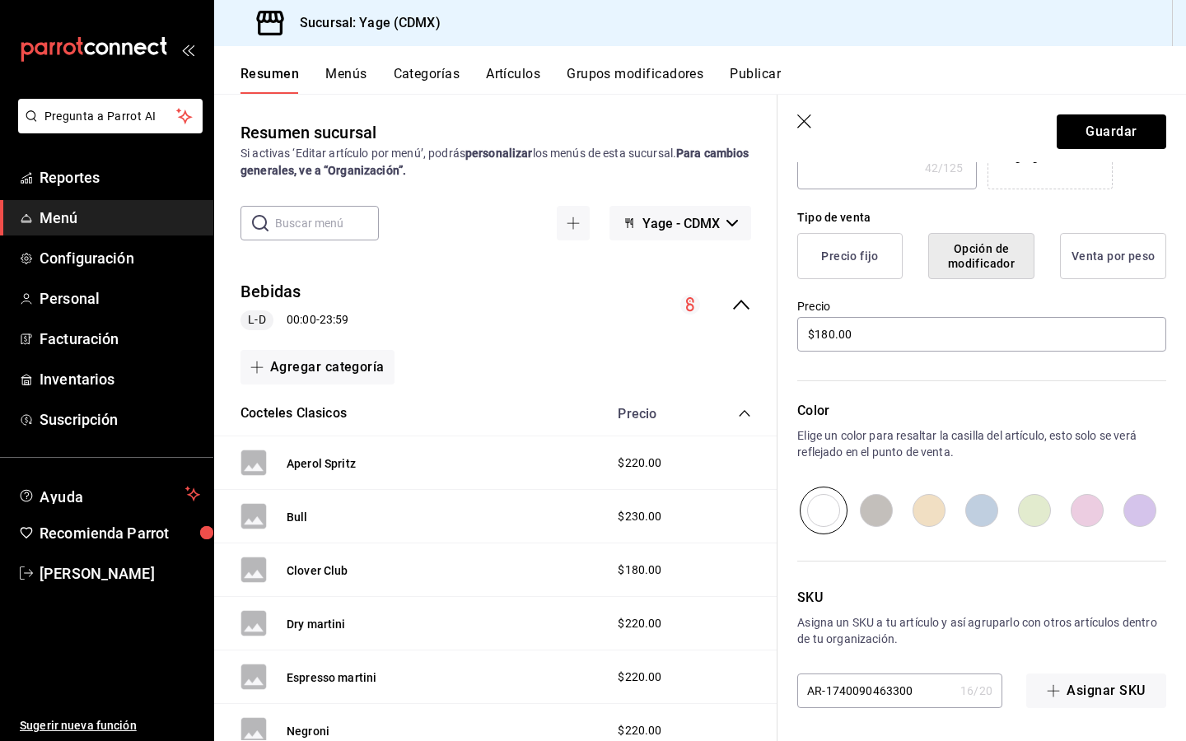
click at [866, 508] on input "radio" at bounding box center [876, 511] width 53 height 48
radio input "true"
click at [1106, 122] on button "Guardar" at bounding box center [1110, 131] width 109 height 35
type textarea "x"
click at [646, 74] on button "Grupos modificadores" at bounding box center [634, 80] width 137 height 28
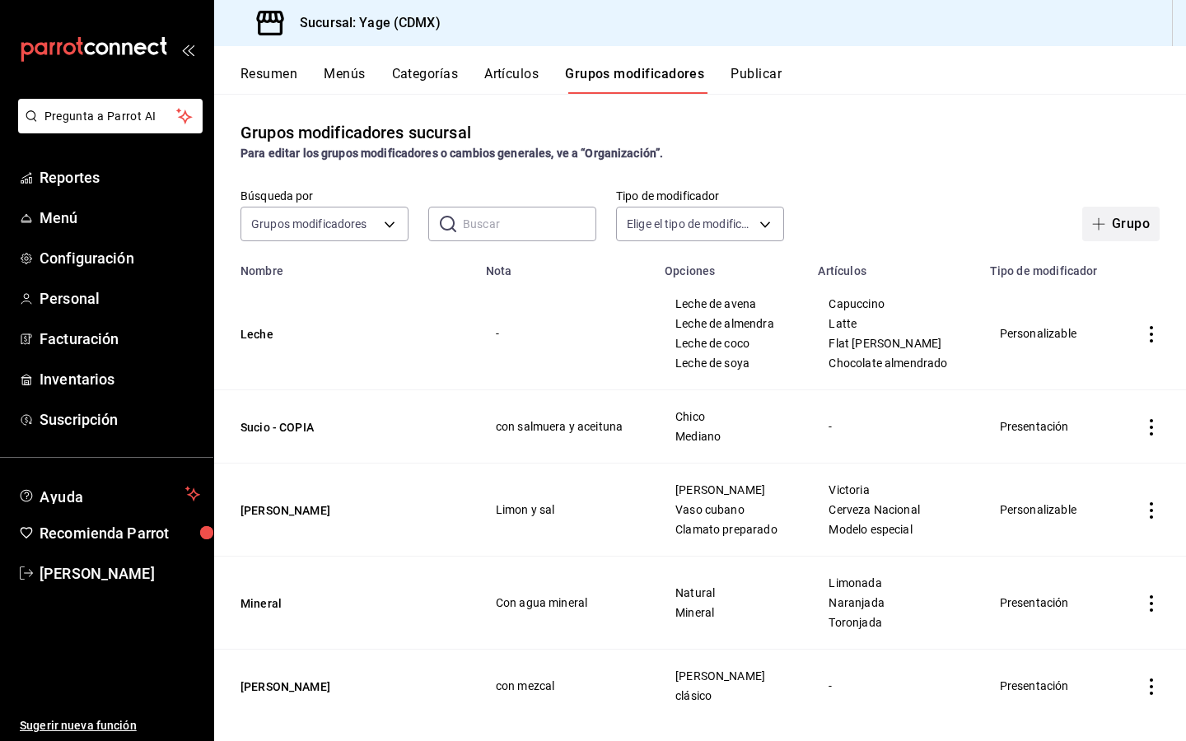
click at [1099, 233] on button "Grupo" at bounding box center [1120, 224] width 77 height 35
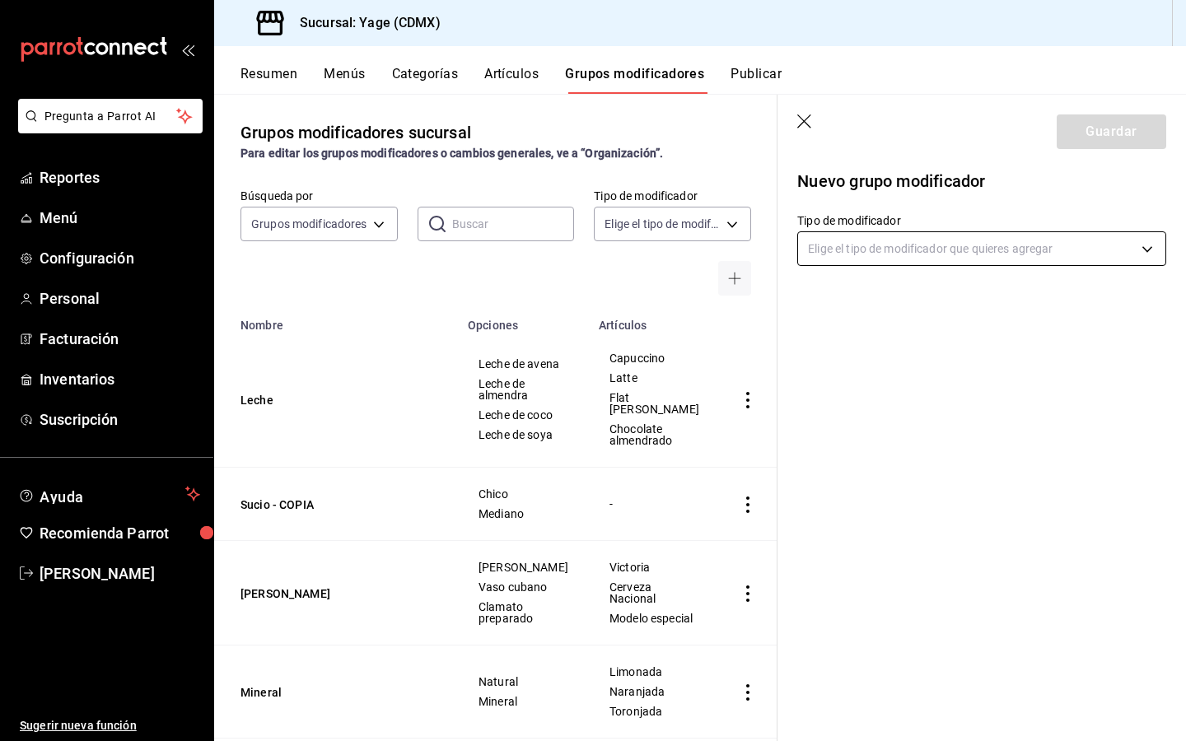
click at [920, 245] on body "Pregunta a Parrot AI Reportes Menú Configuración Personal Facturación Inventari…" at bounding box center [593, 370] width 1186 height 741
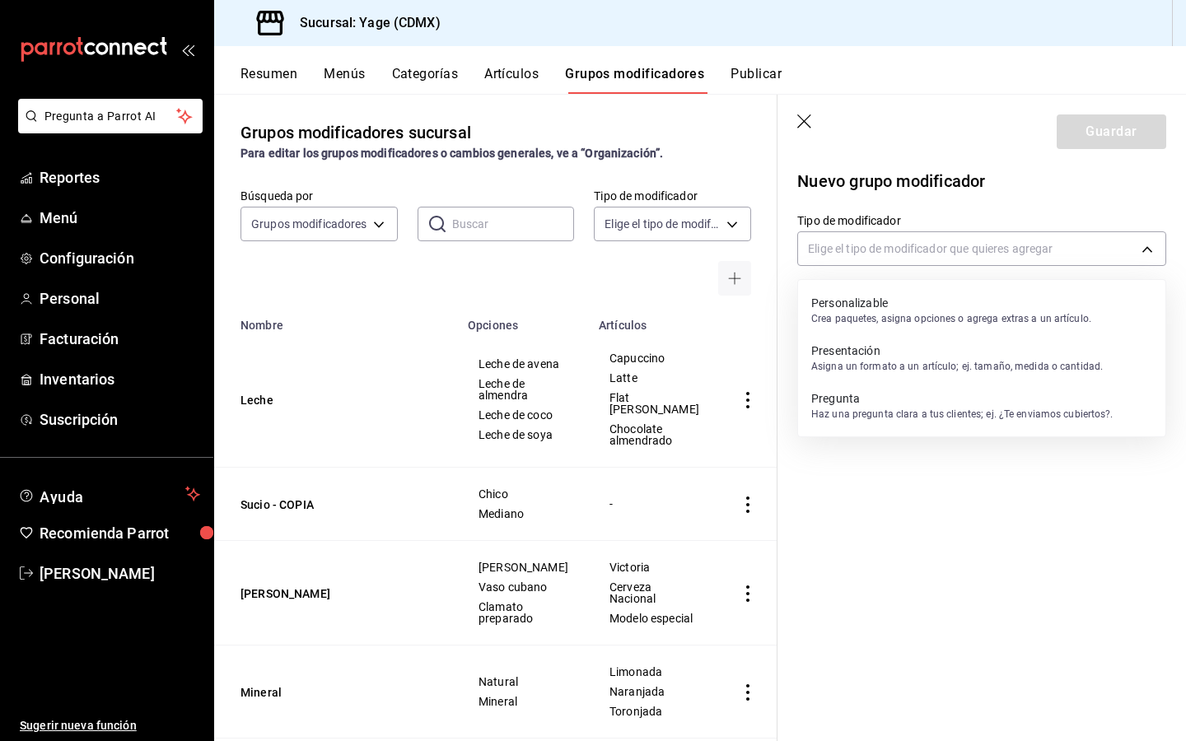
click at [1096, 327] on li "Personalizable Crea paquetes, asigna opciones o agrega extras a un artículo." at bounding box center [981, 311] width 367 height 48
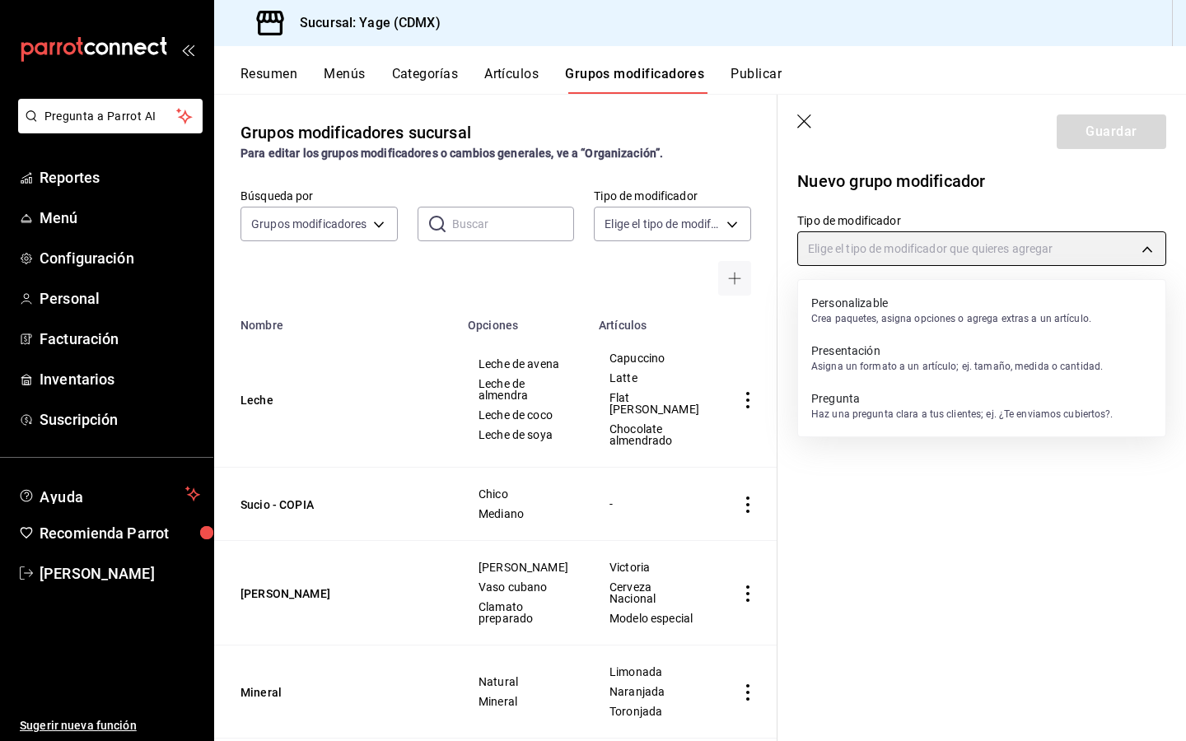
type input "CUSTOMIZABLE"
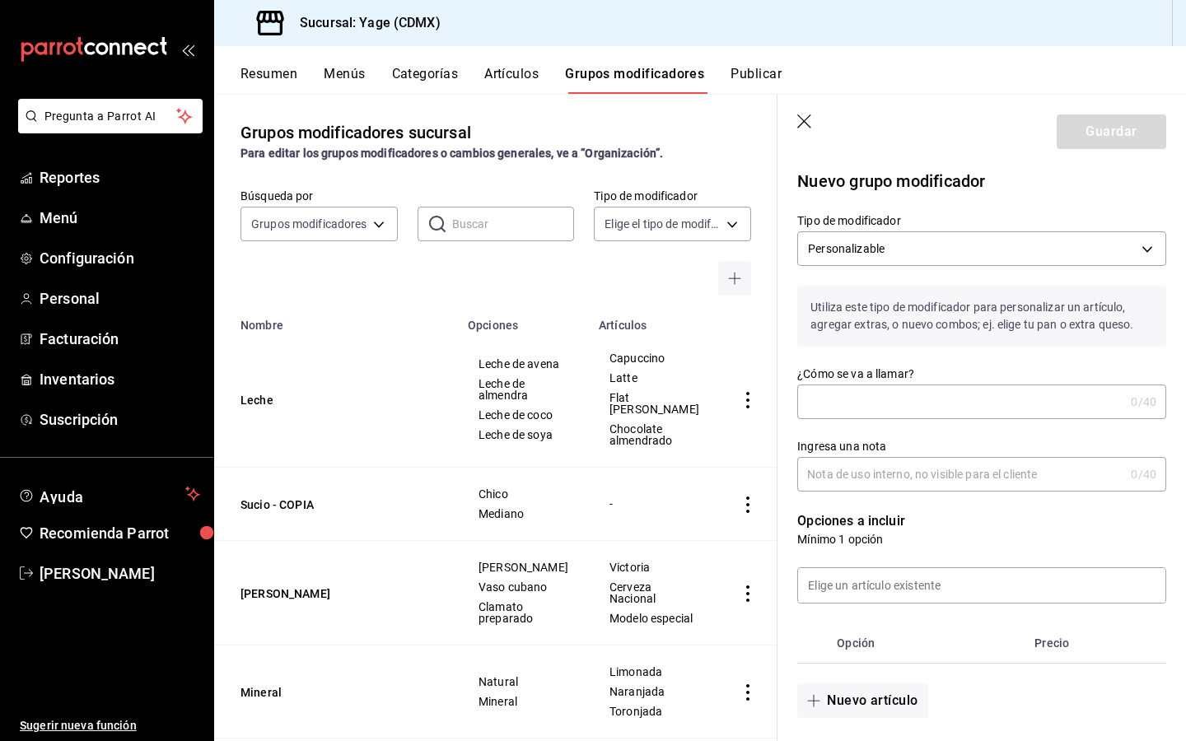
click at [923, 405] on input "¿Cómo se va a llamar?" at bounding box center [960, 401] width 327 height 33
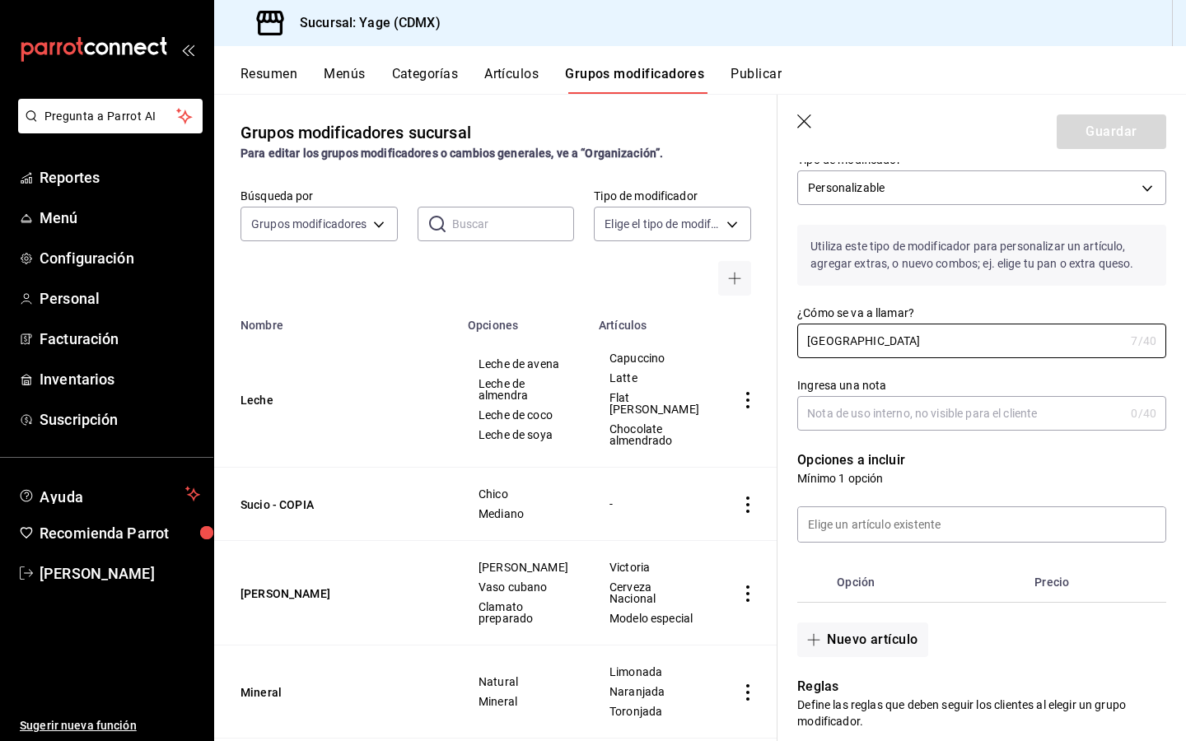
scroll to position [84, 0]
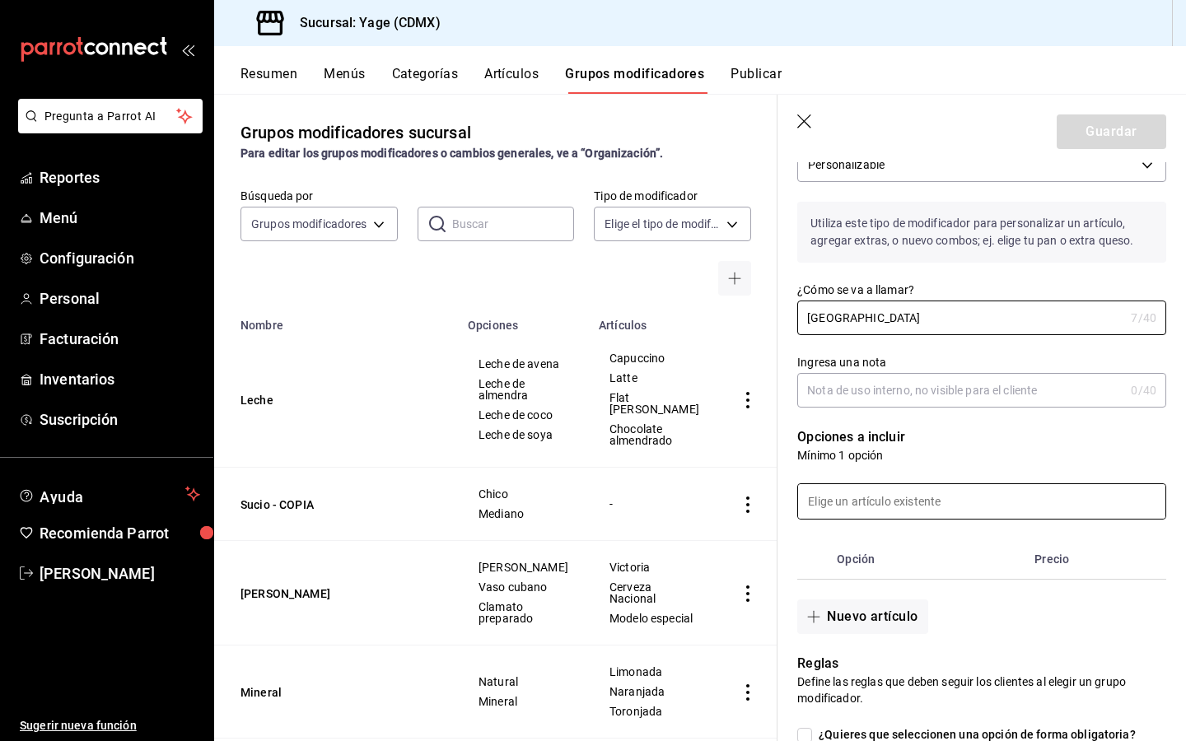
type input "Jamaica"
click at [930, 506] on input at bounding box center [981, 501] width 367 height 35
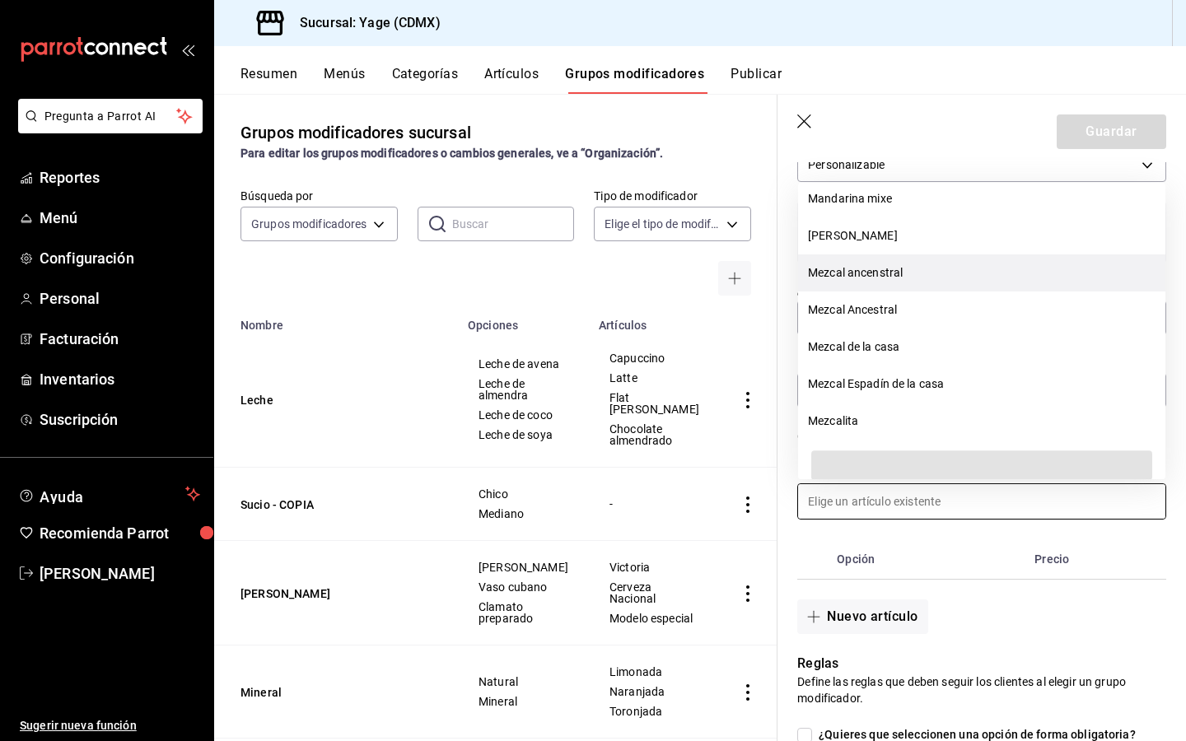
scroll to position [5309, 0]
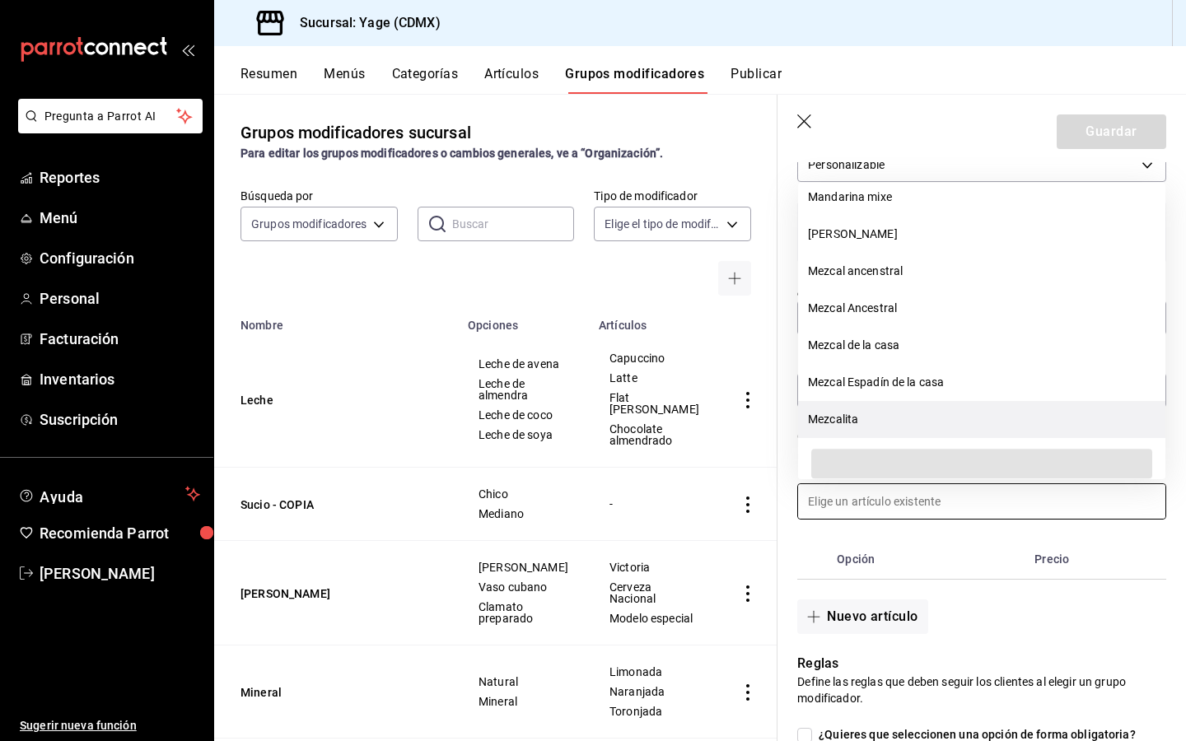
click at [843, 417] on li "Mezcalita" at bounding box center [981, 419] width 367 height 37
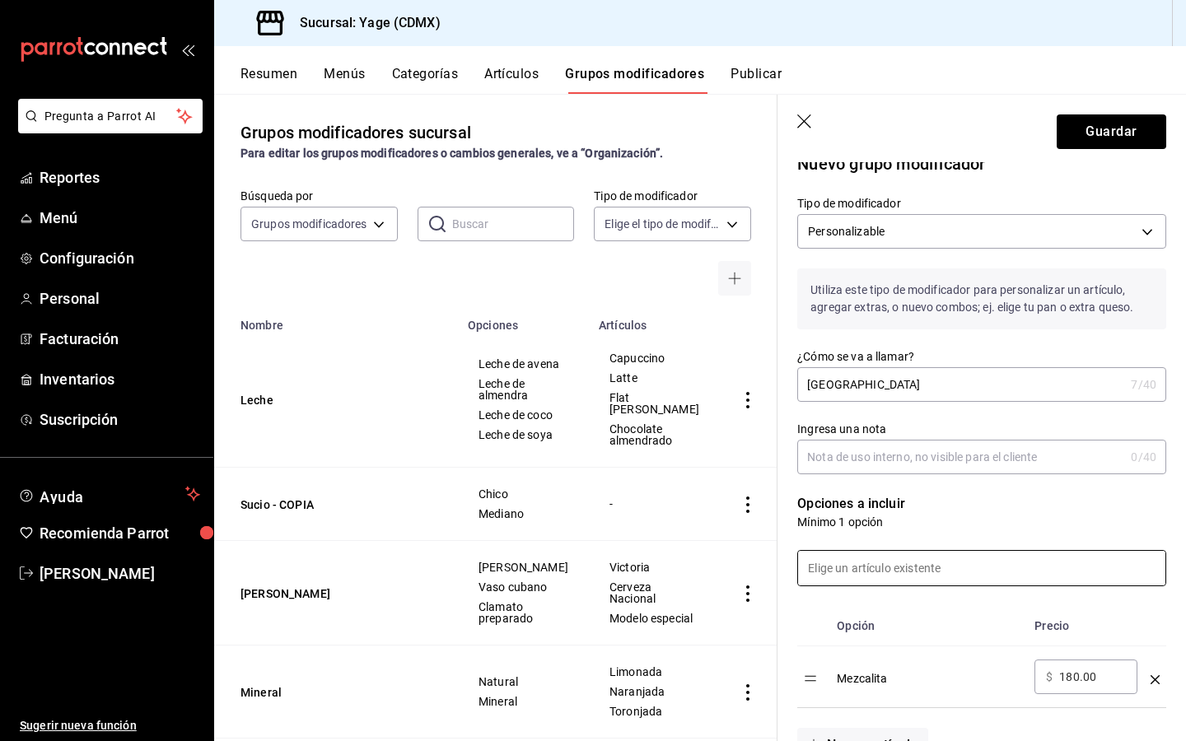
scroll to position [0, 0]
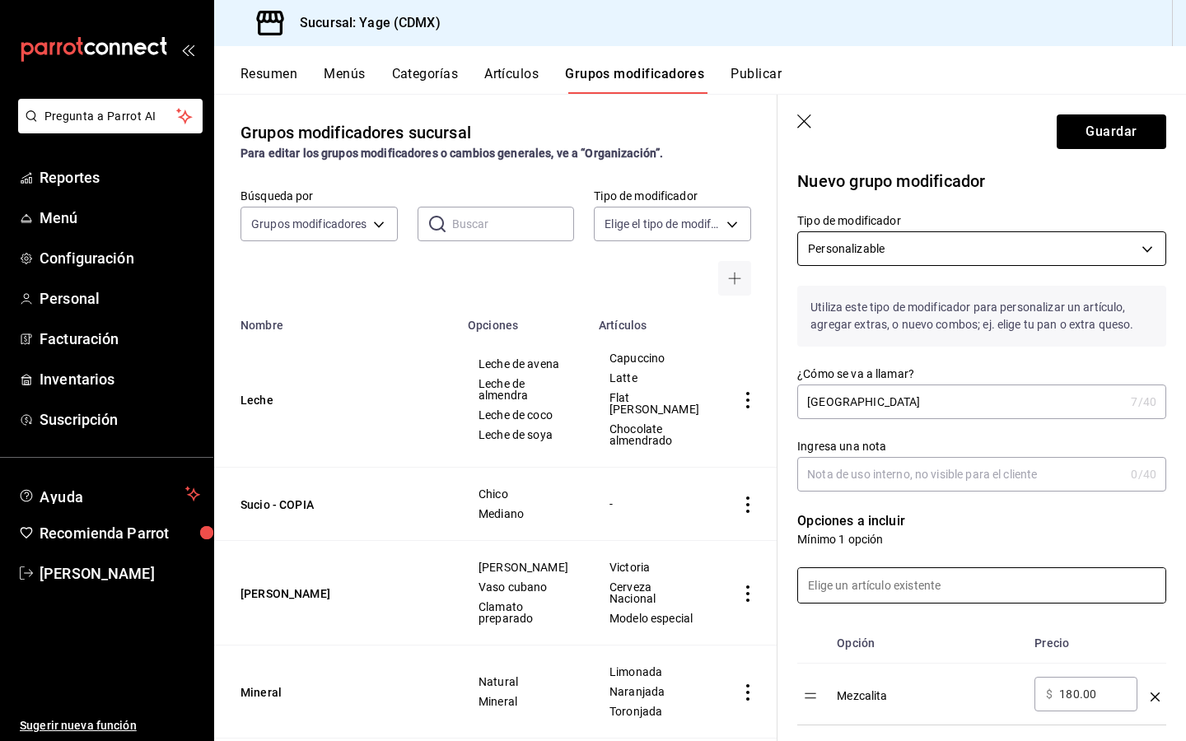
click at [1007, 235] on body "Pregunta a Parrot AI Reportes Menú Configuración Personal Facturación Inventari…" at bounding box center [593, 370] width 1186 height 741
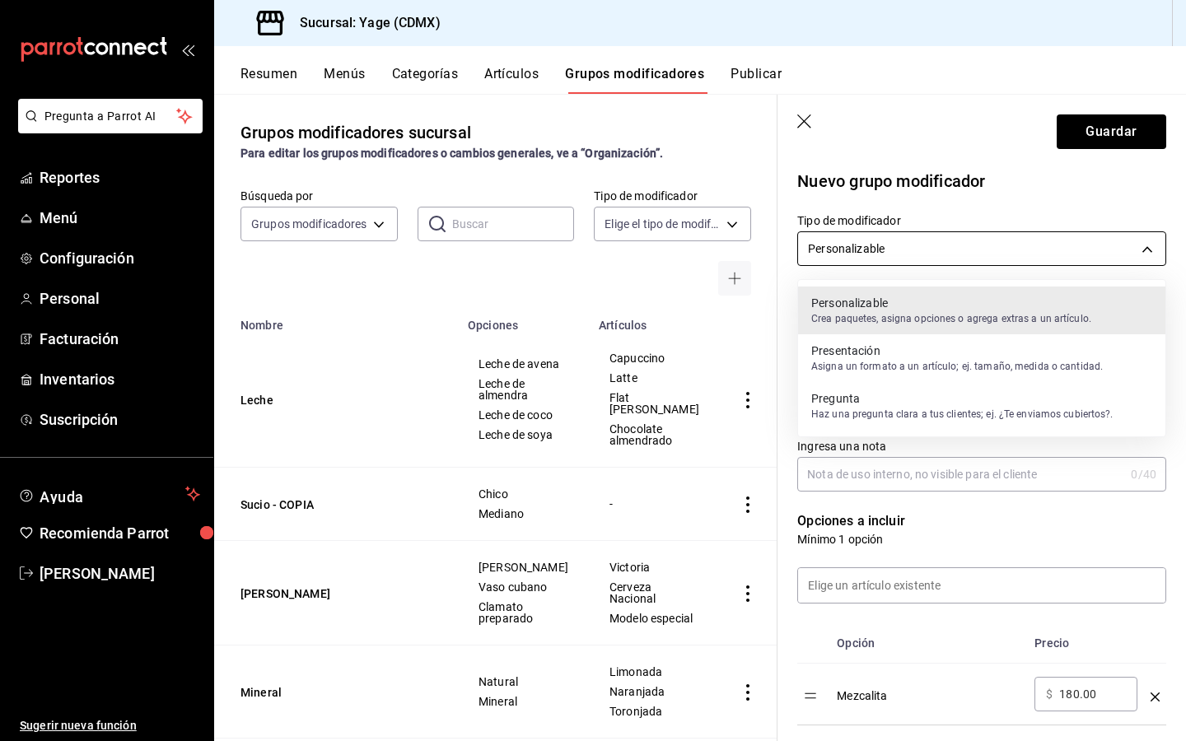
click at [1007, 235] on div at bounding box center [593, 370] width 1186 height 741
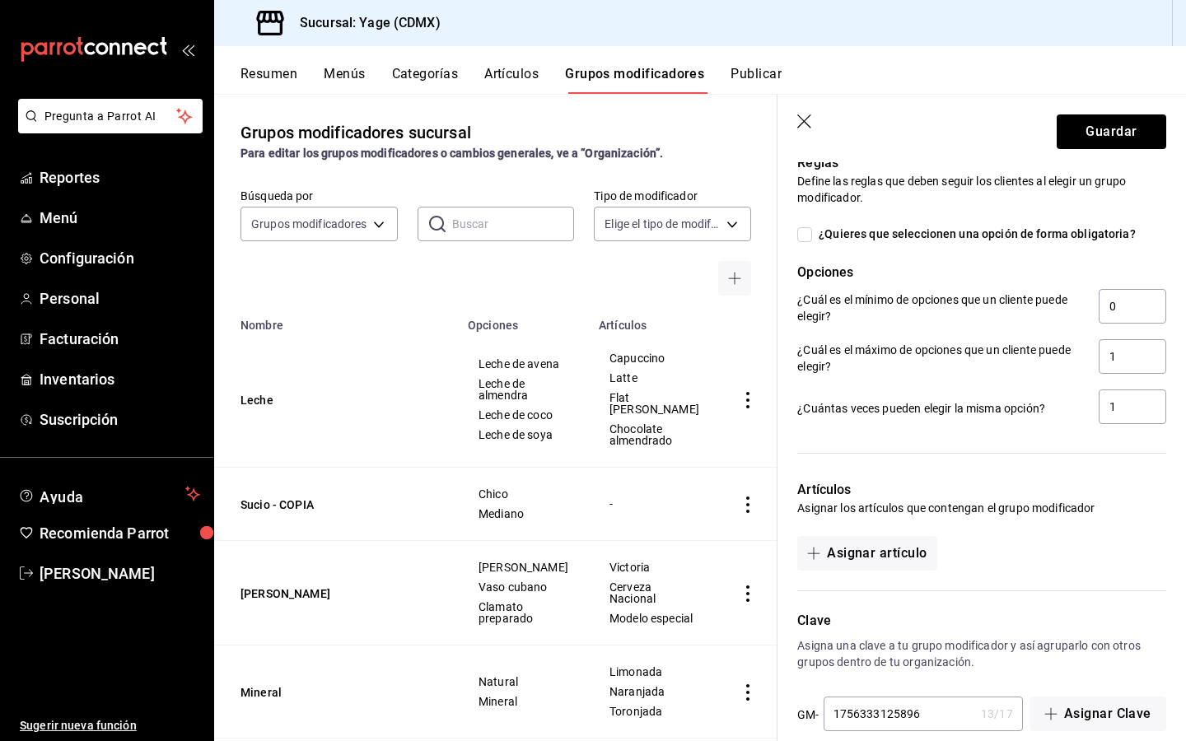
scroll to position [671, 0]
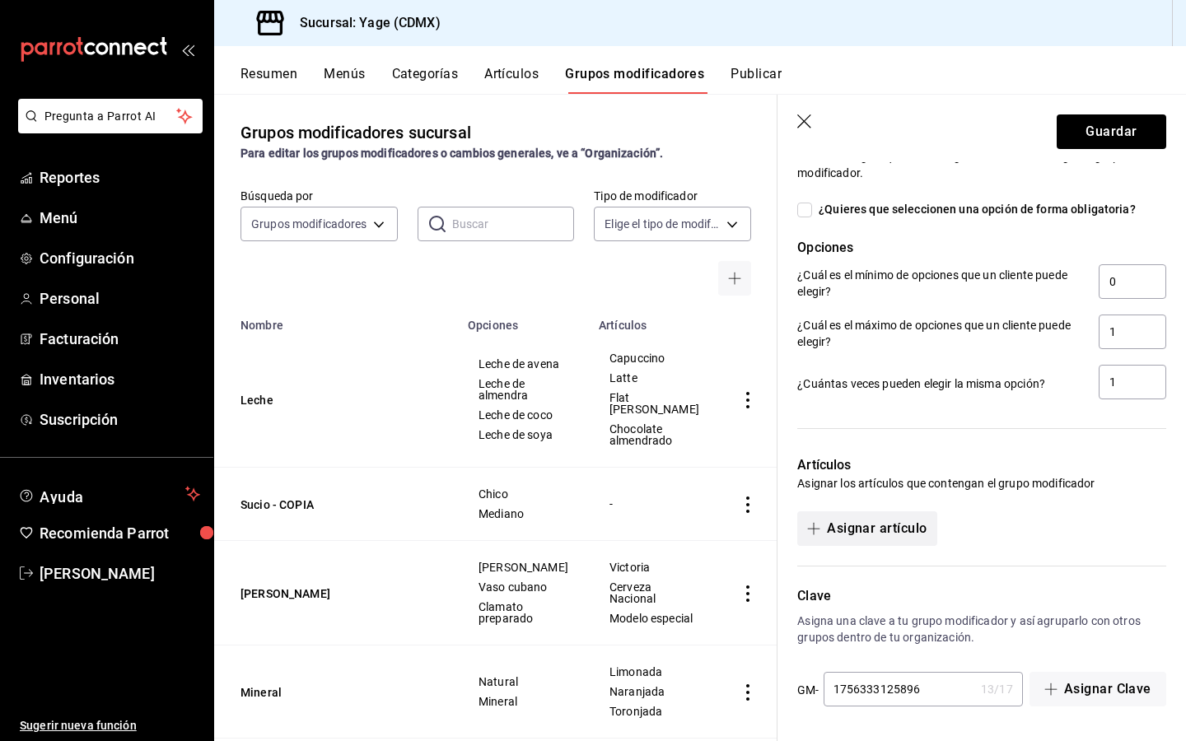
click at [871, 512] on button "Asignar artículo" at bounding box center [866, 528] width 139 height 35
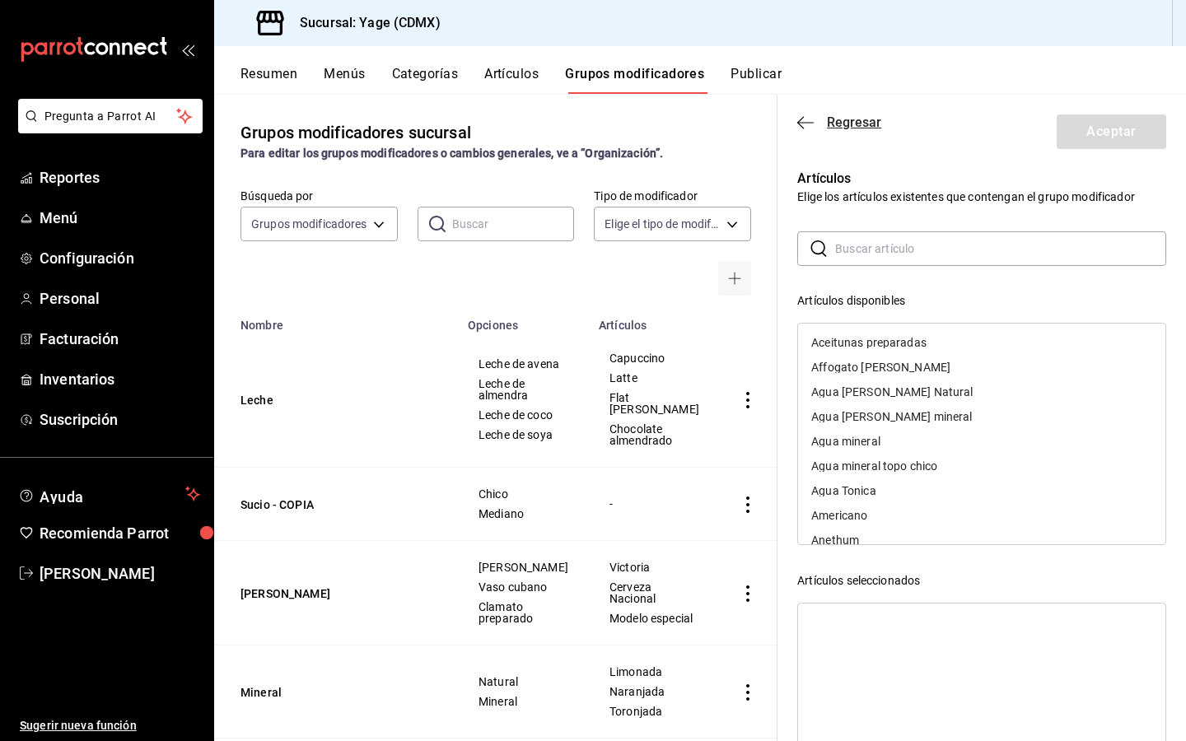
click at [806, 123] on icon "button" at bounding box center [805, 122] width 16 height 15
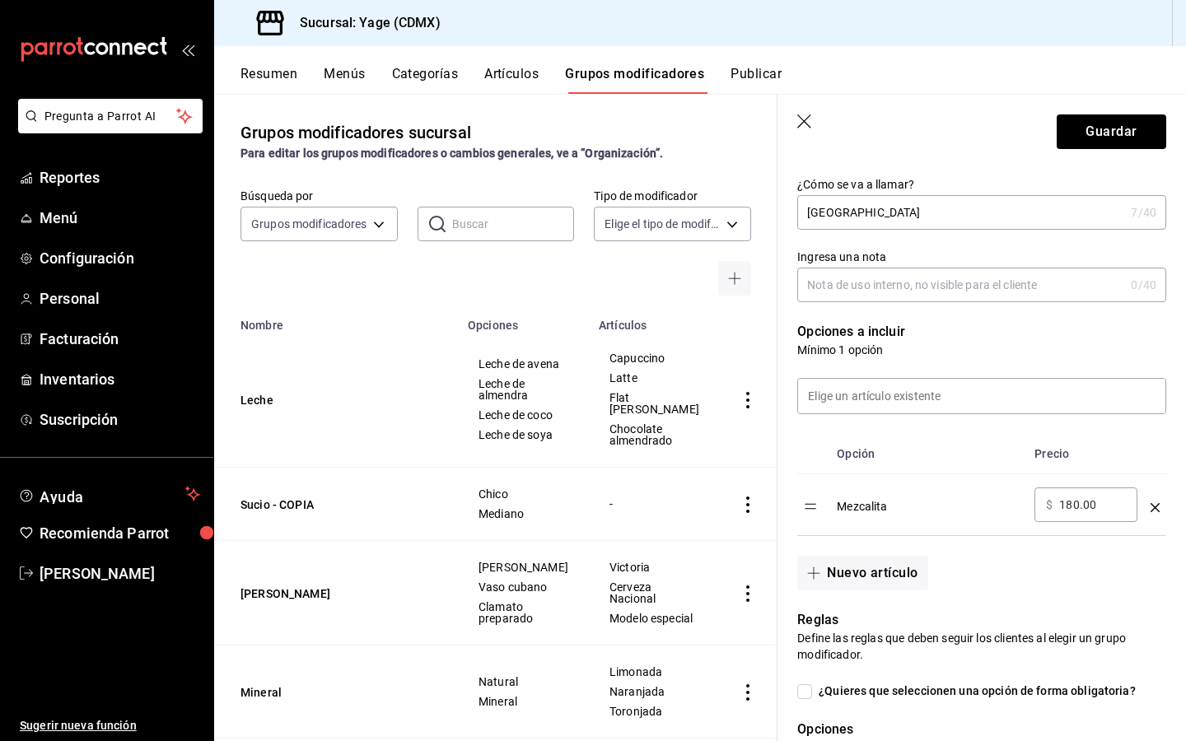
scroll to position [197, 0]
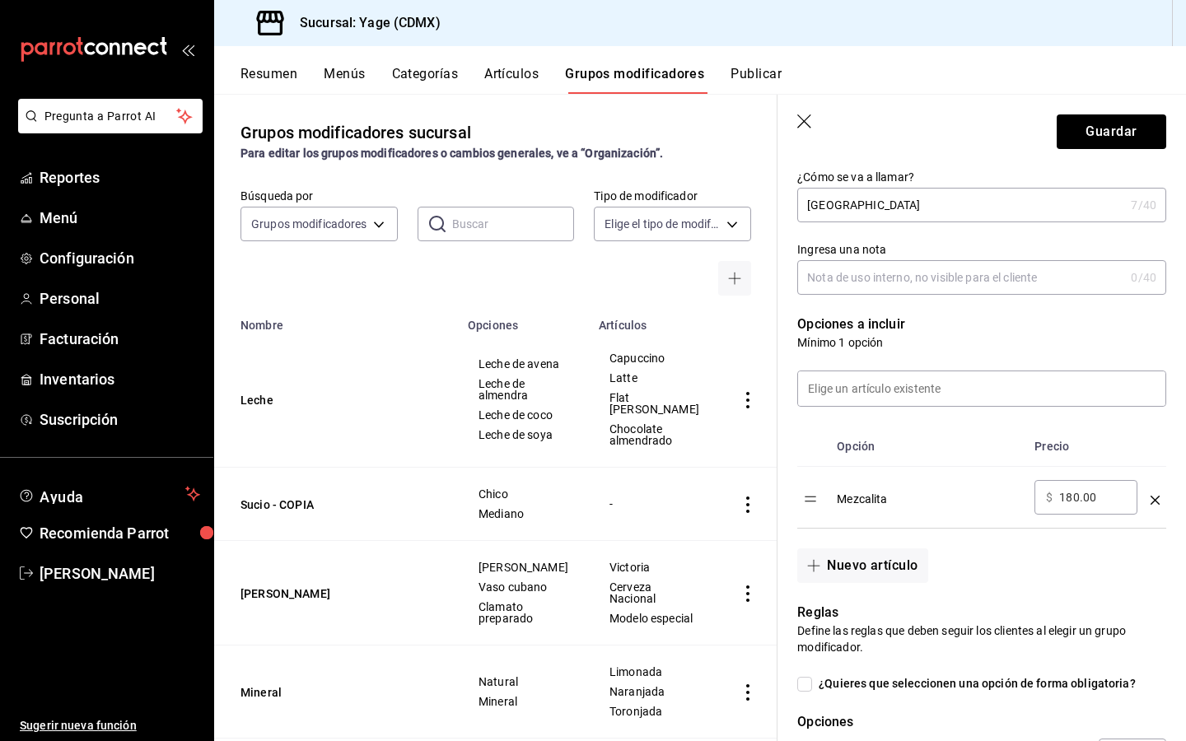
click at [1156, 499] on icon "optionsTable" at bounding box center [1154, 500] width 9 height 9
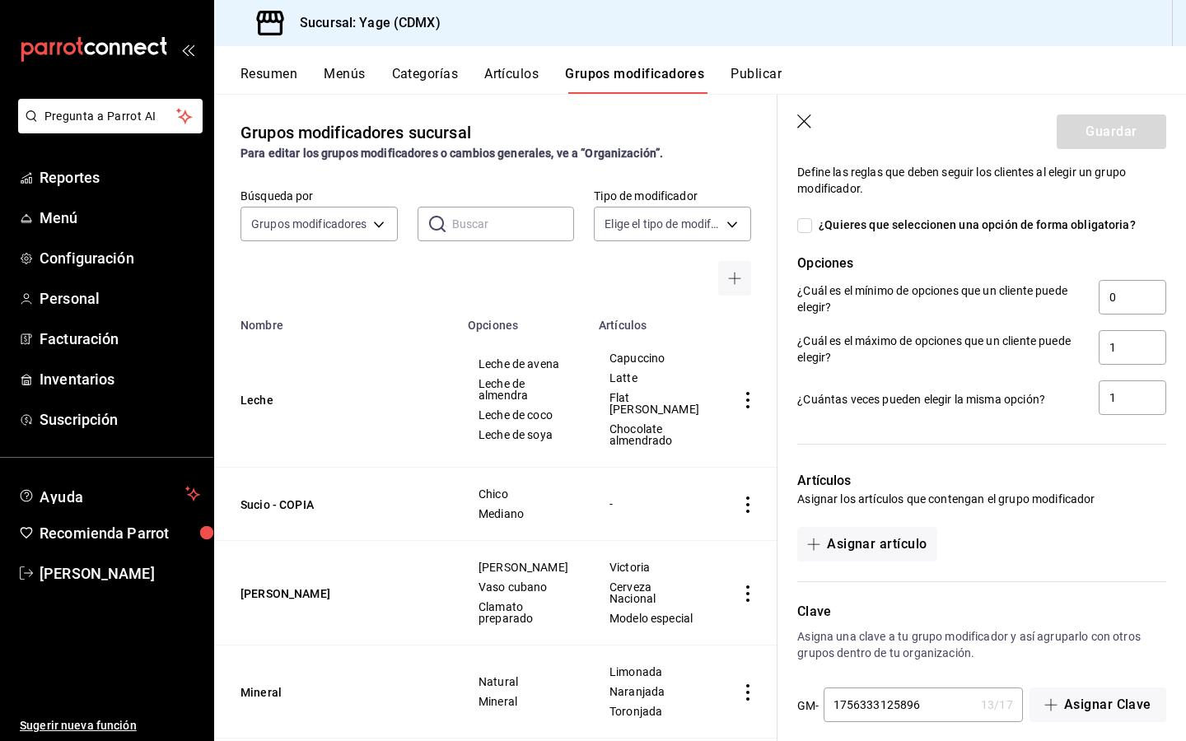
scroll to position [609, 0]
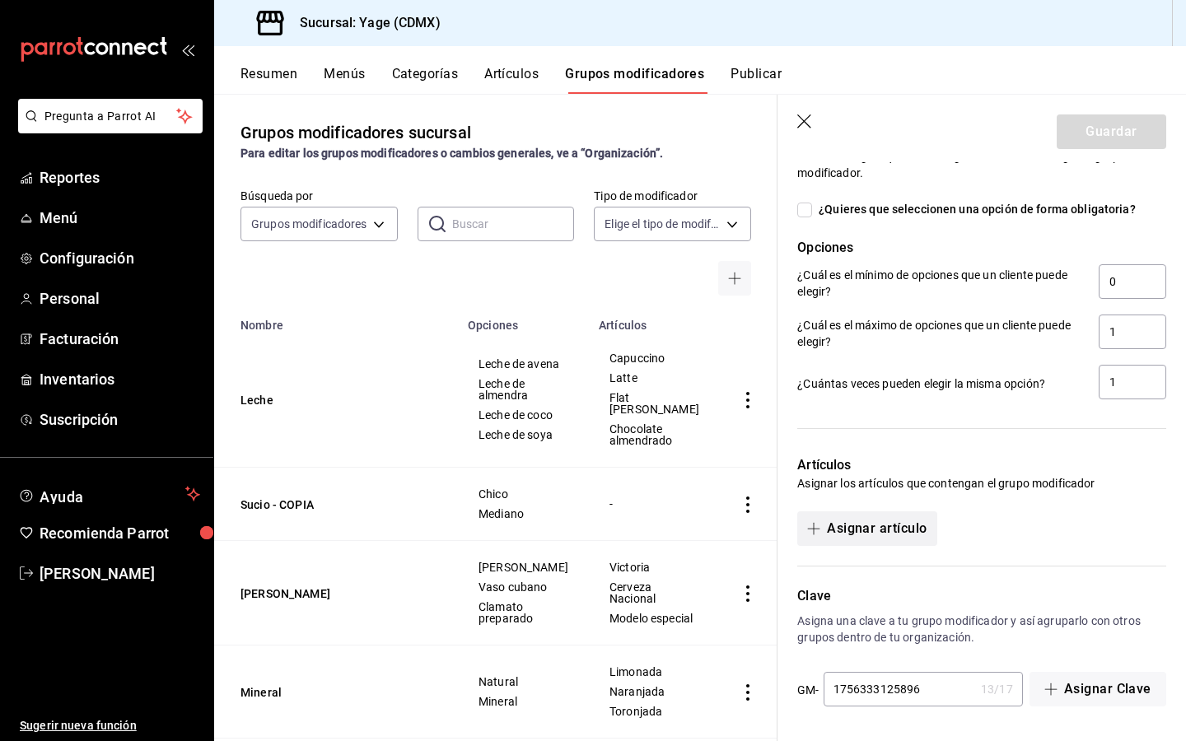
click at [822, 522] on span "button" at bounding box center [817, 528] width 20 height 13
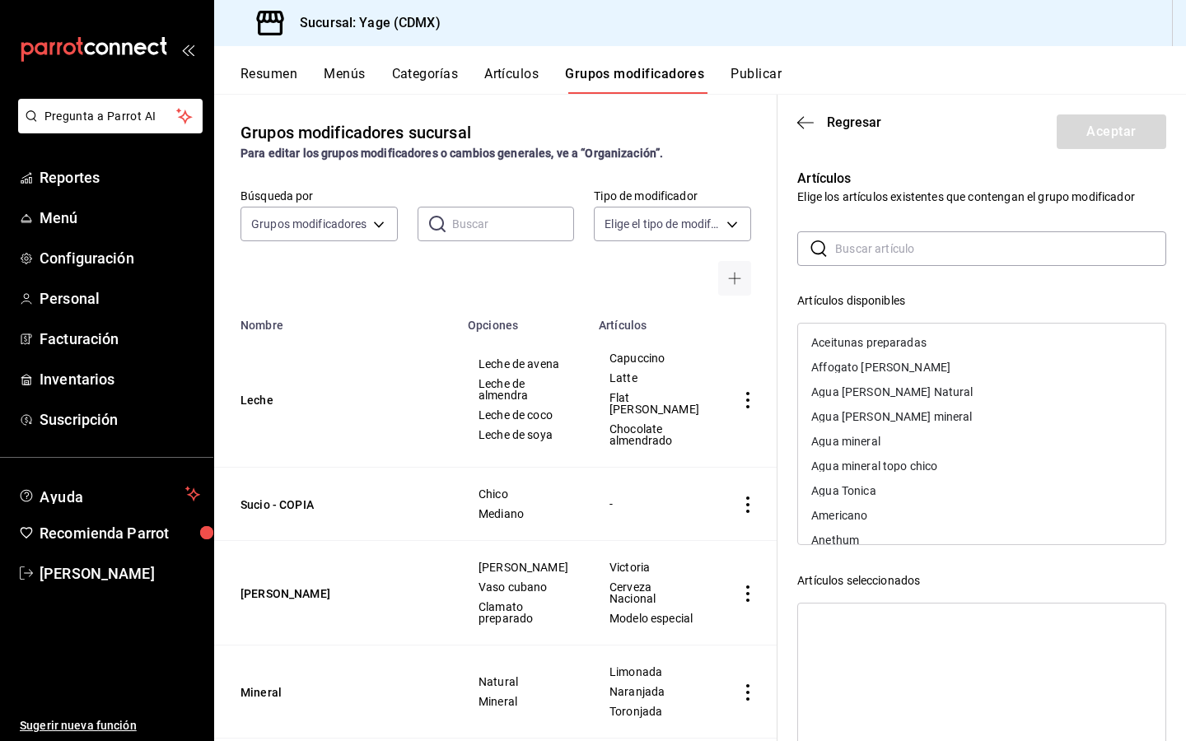
click at [957, 245] on input "text" at bounding box center [1000, 248] width 331 height 33
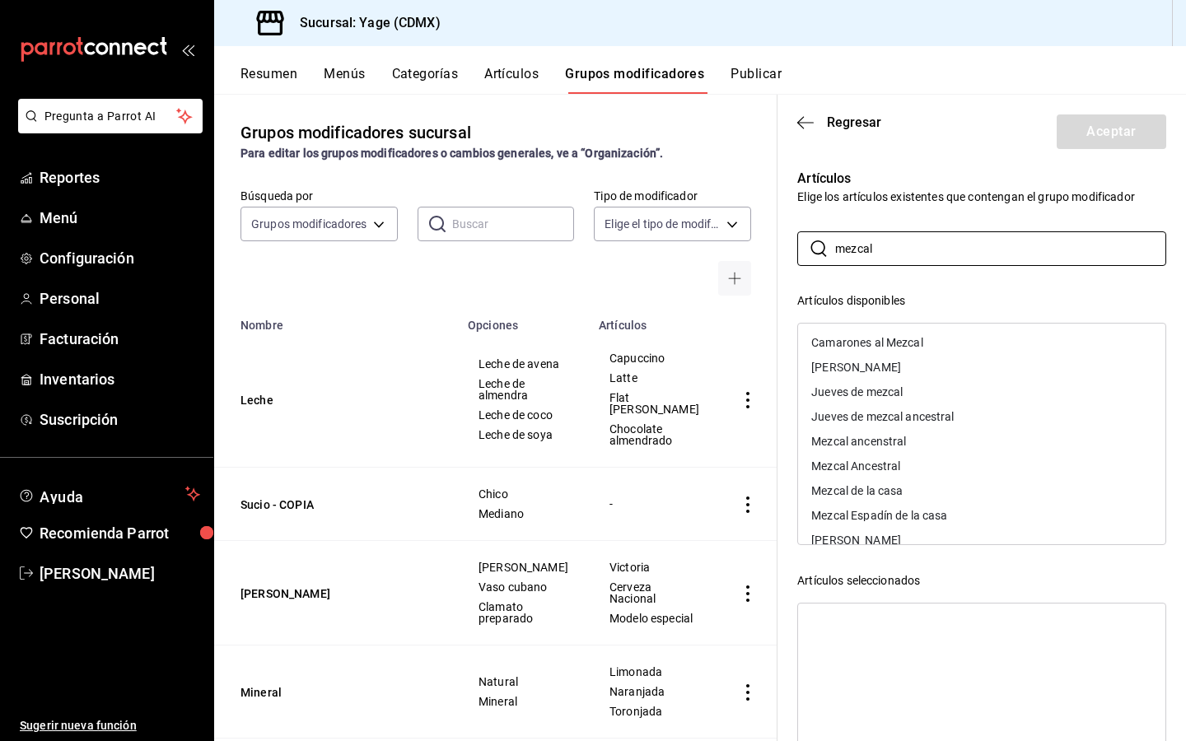
scroll to position [46, 0]
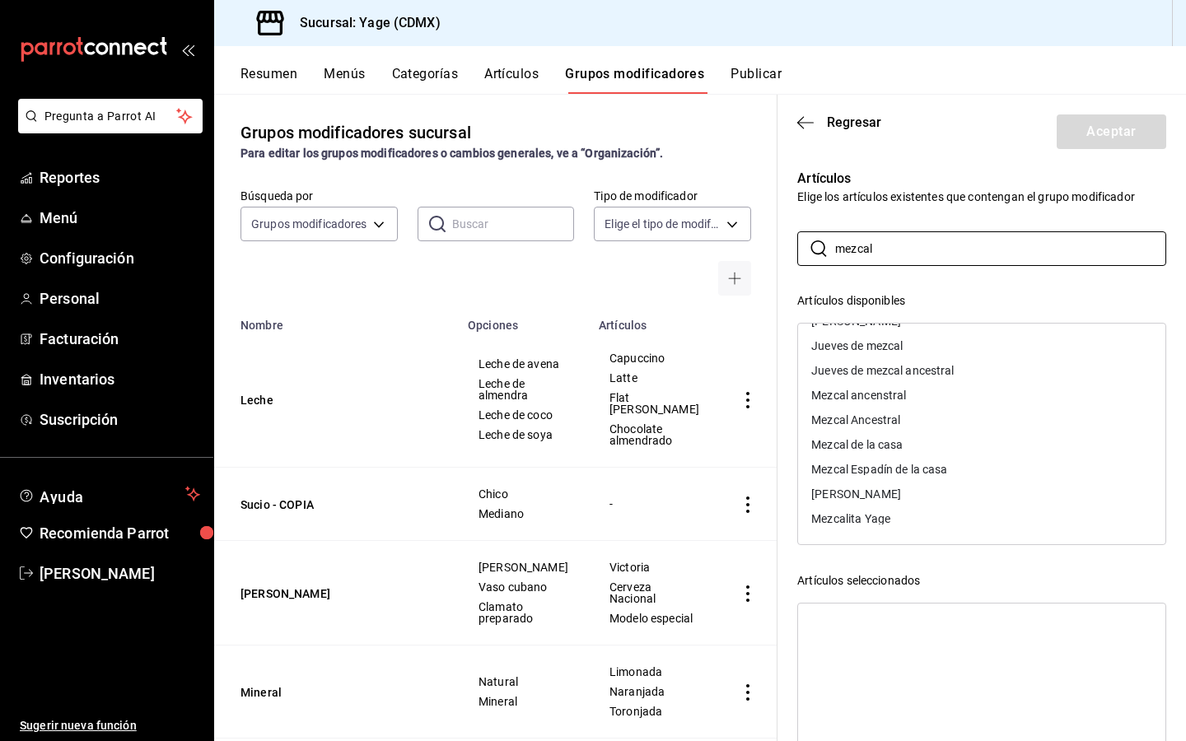
type input "mezcal"
click at [953, 567] on div "Artículos disponibles Camarones al Mezcal Cata Mezcal Jueves de mezcal Jueves d…" at bounding box center [981, 555] width 369 height 527
click at [814, 120] on span "Regresar" at bounding box center [839, 122] width 84 height 16
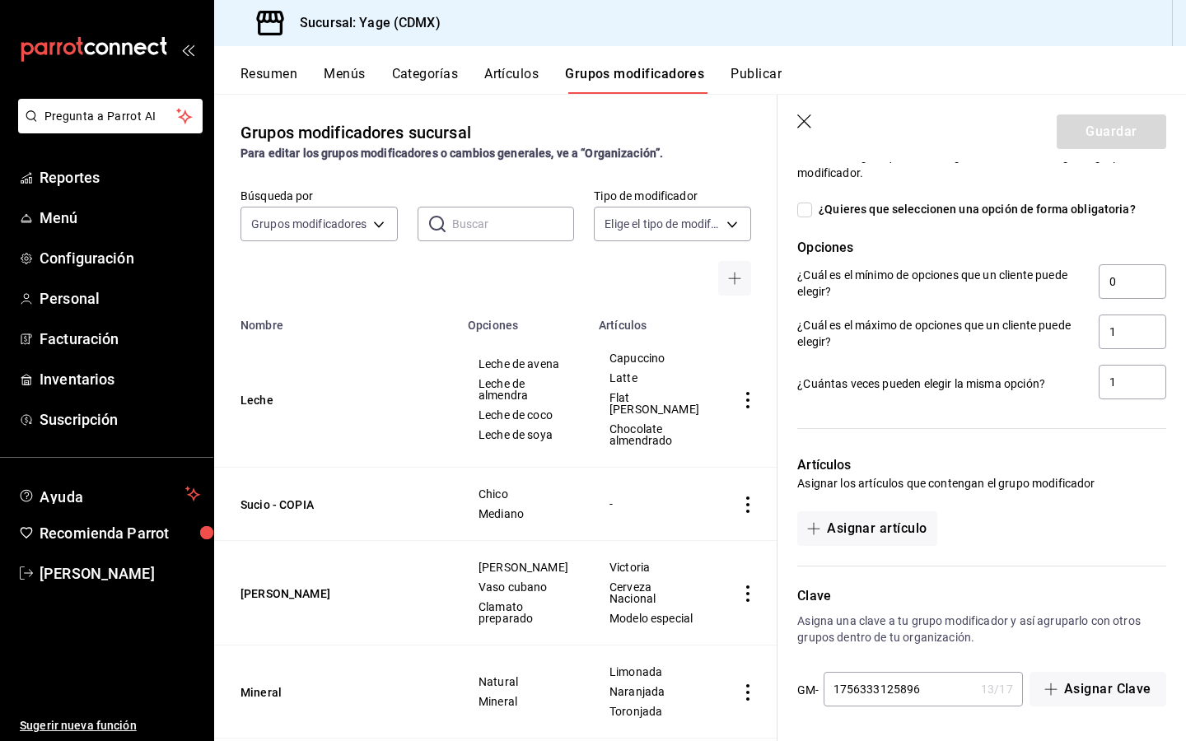
scroll to position [0, 0]
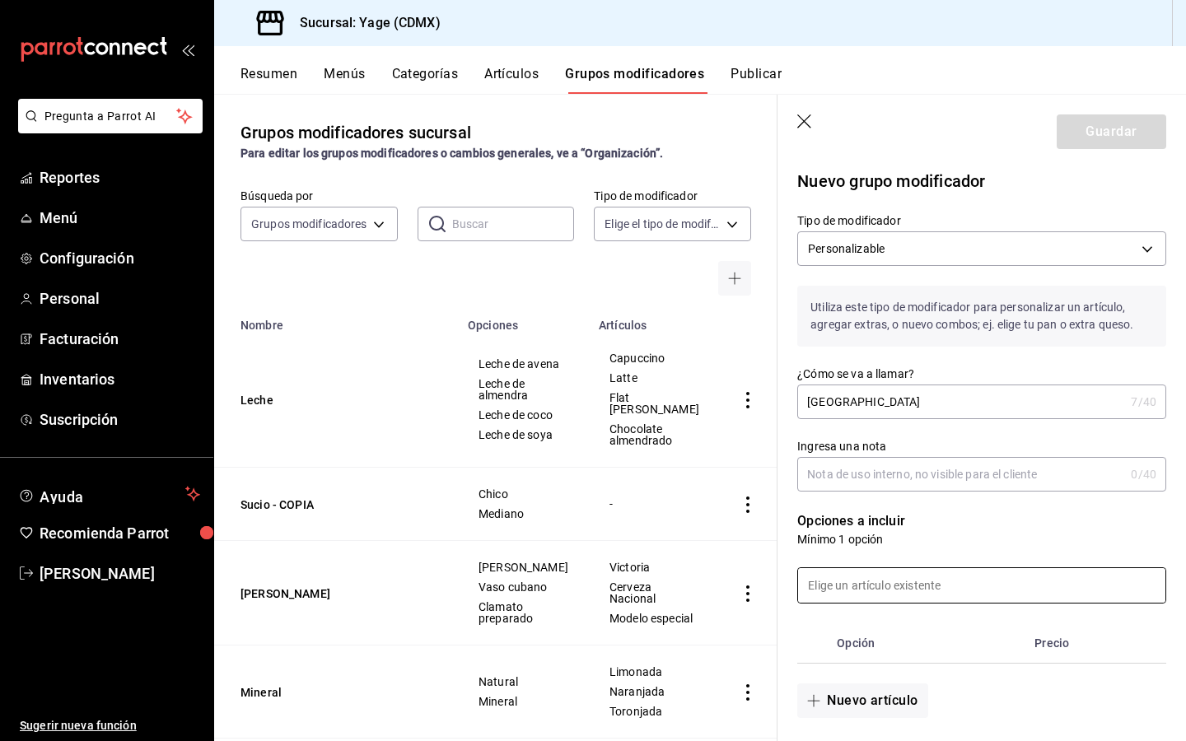
click at [879, 593] on input at bounding box center [981, 585] width 367 height 35
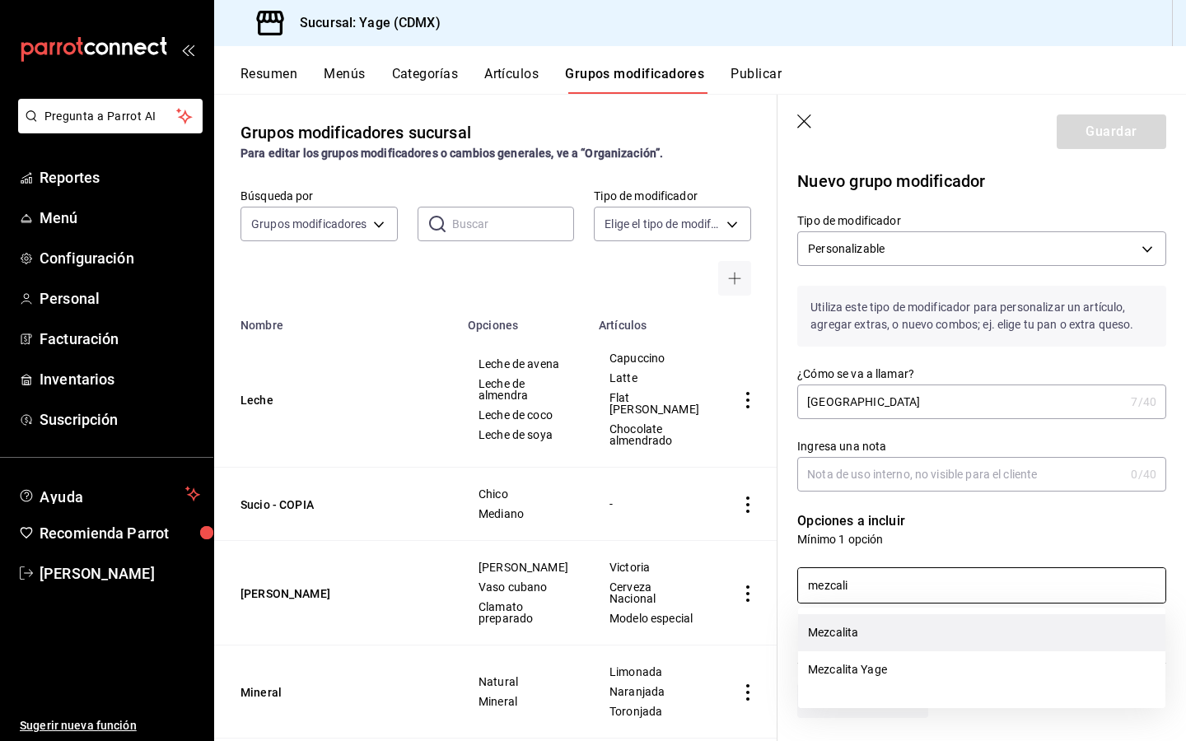
click at [827, 635] on li "Mezcalita" at bounding box center [981, 632] width 367 height 37
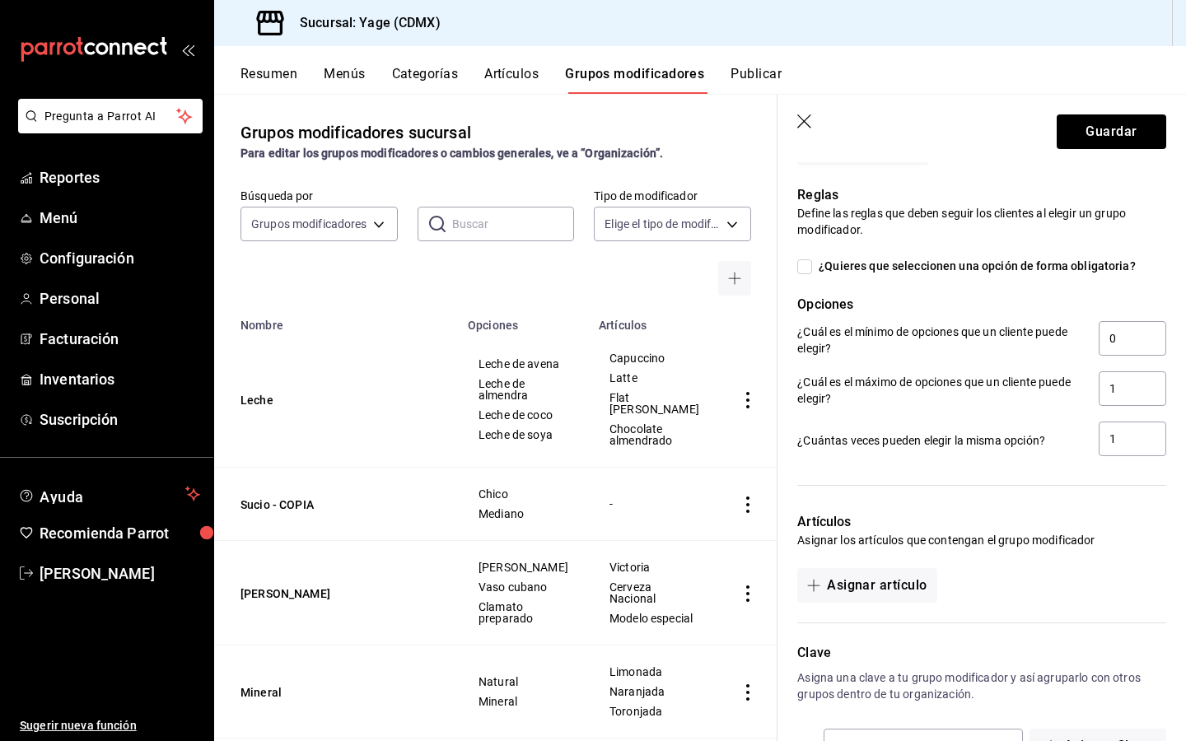
scroll to position [671, 0]
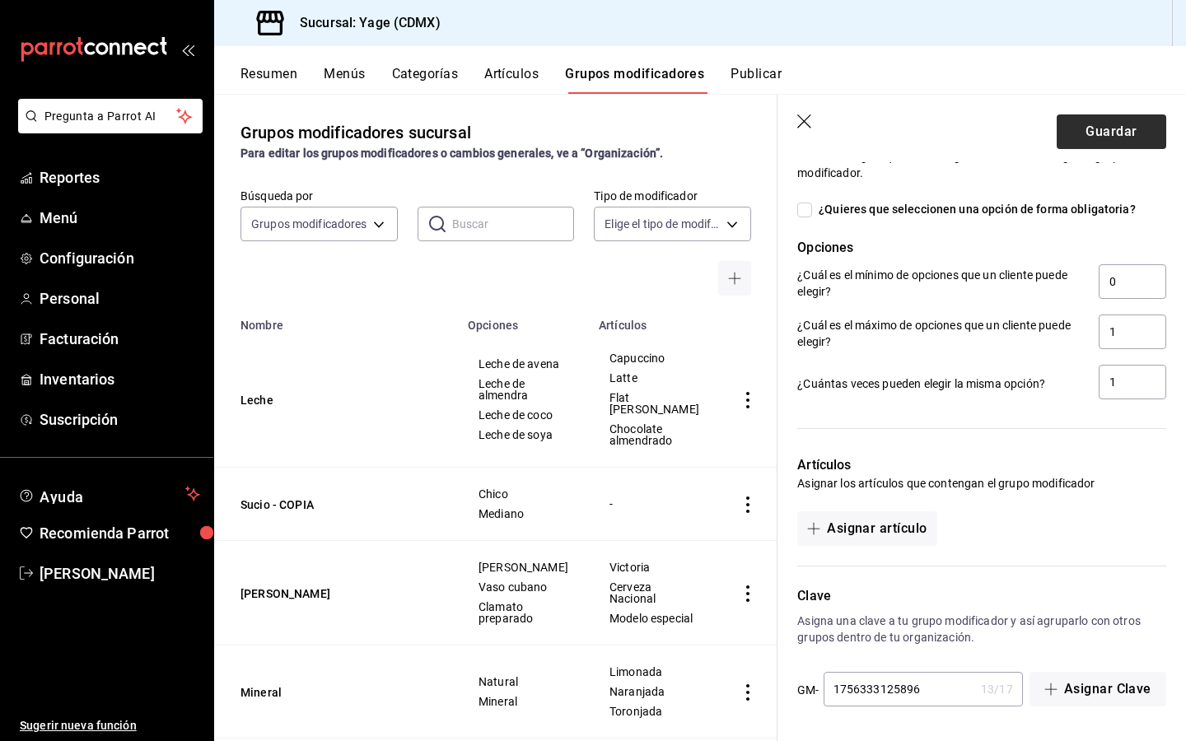
type input "mezcali"
click at [1112, 132] on button "Guardar" at bounding box center [1110, 131] width 109 height 35
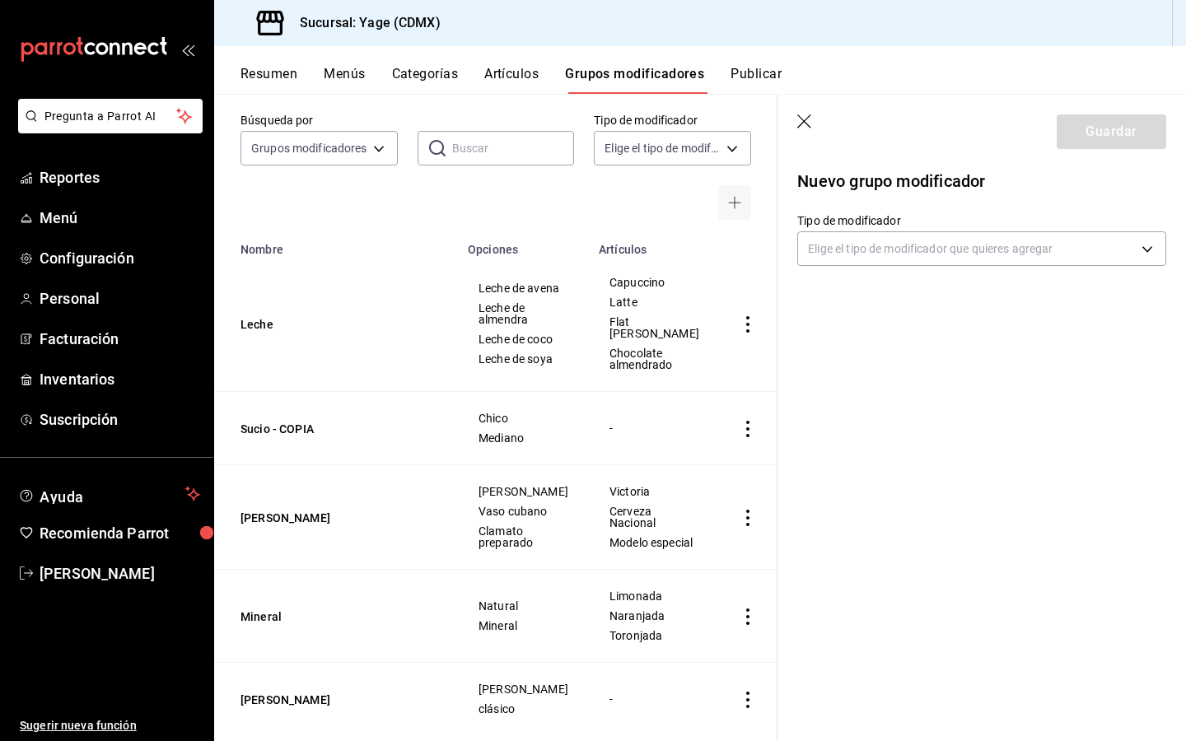
scroll to position [122, 0]
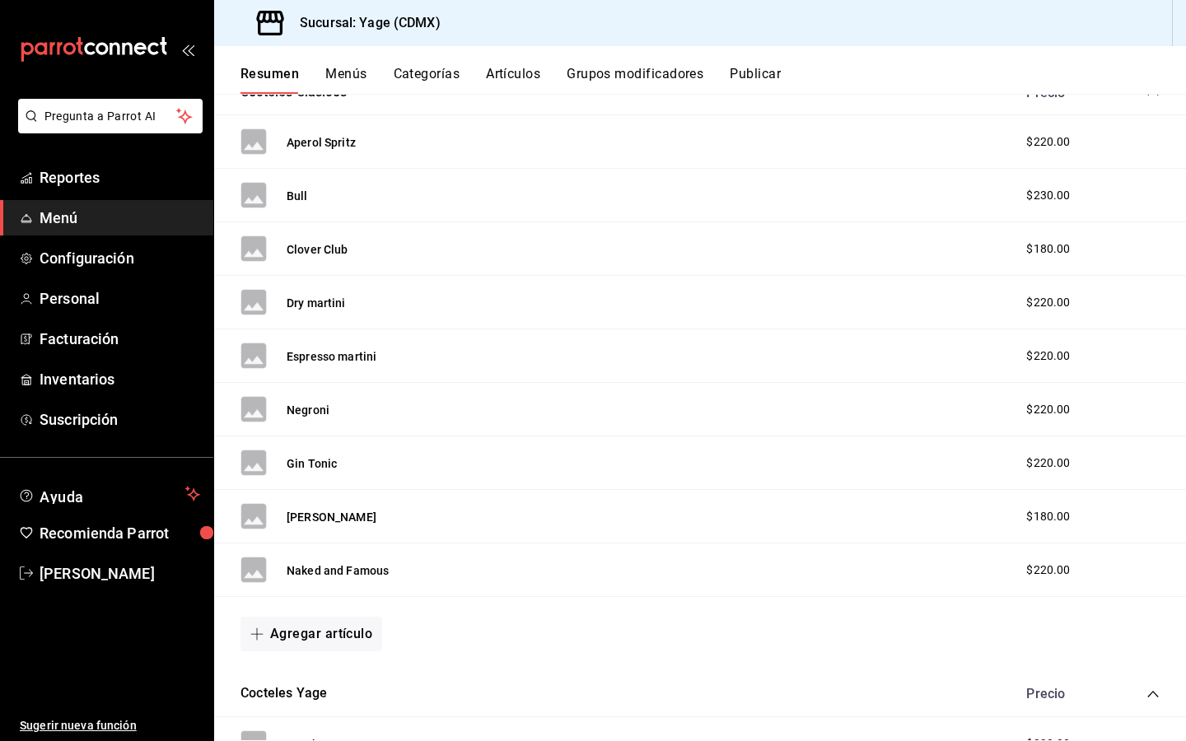
scroll to position [299, 0]
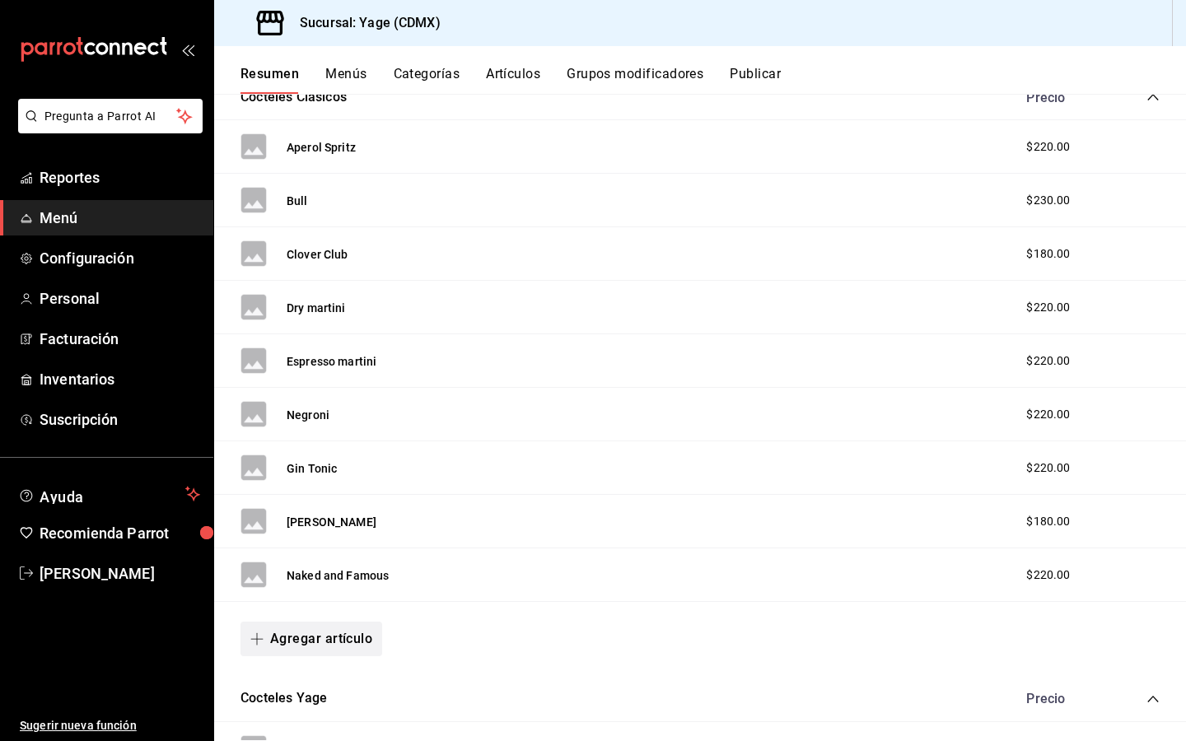
click at [319, 637] on button "Agregar artículo" at bounding box center [311, 639] width 142 height 35
click at [320, 701] on li "Artículo nuevo" at bounding box center [304, 701] width 129 height 40
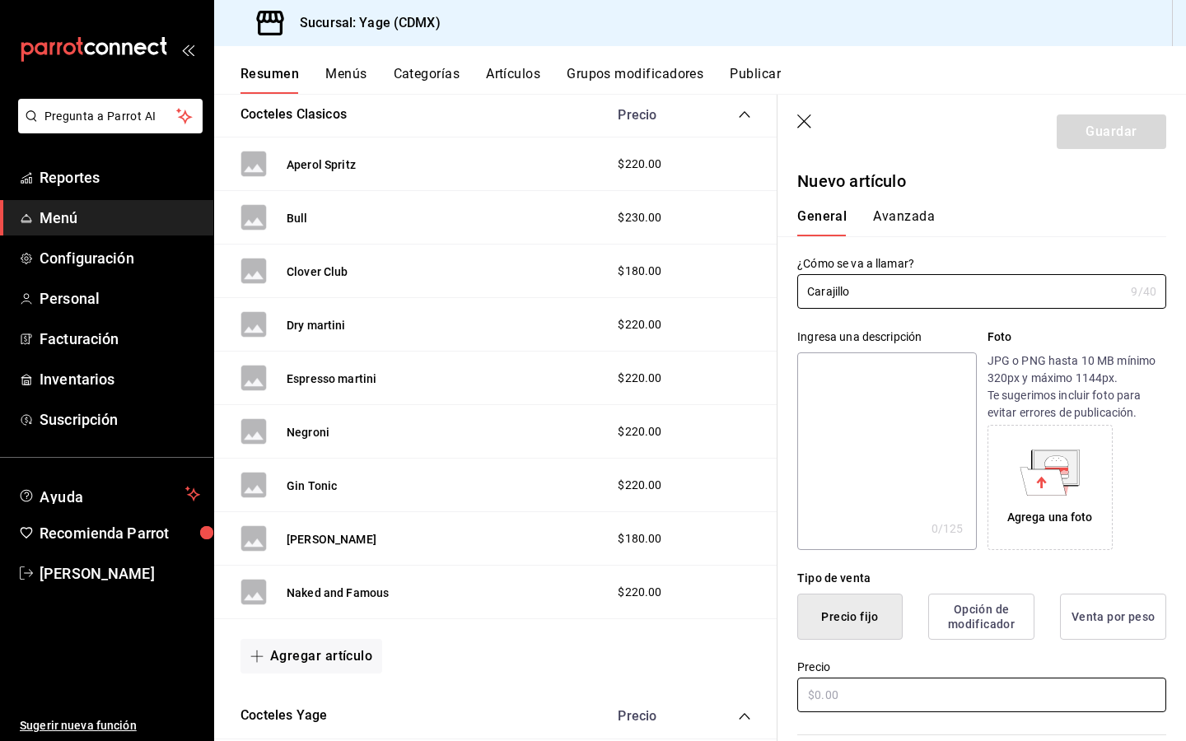
type input "Carajillo"
click at [817, 687] on input "text" at bounding box center [981, 695] width 369 height 35
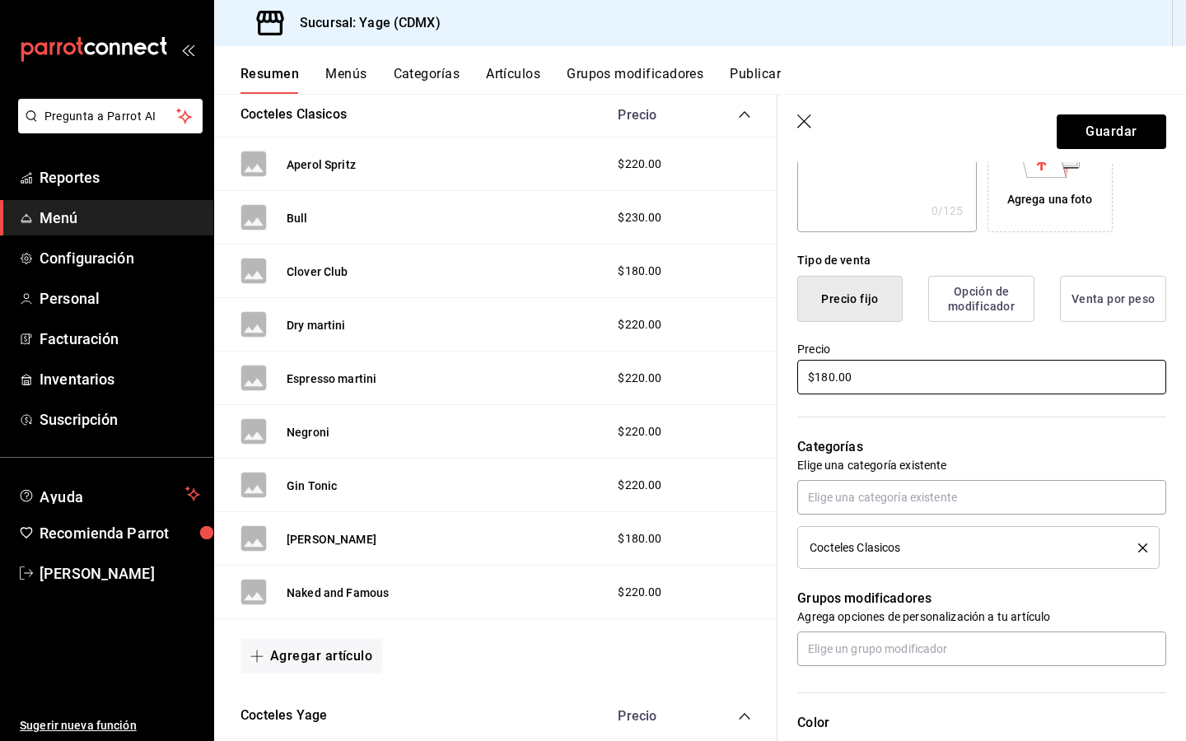
scroll to position [324, 0]
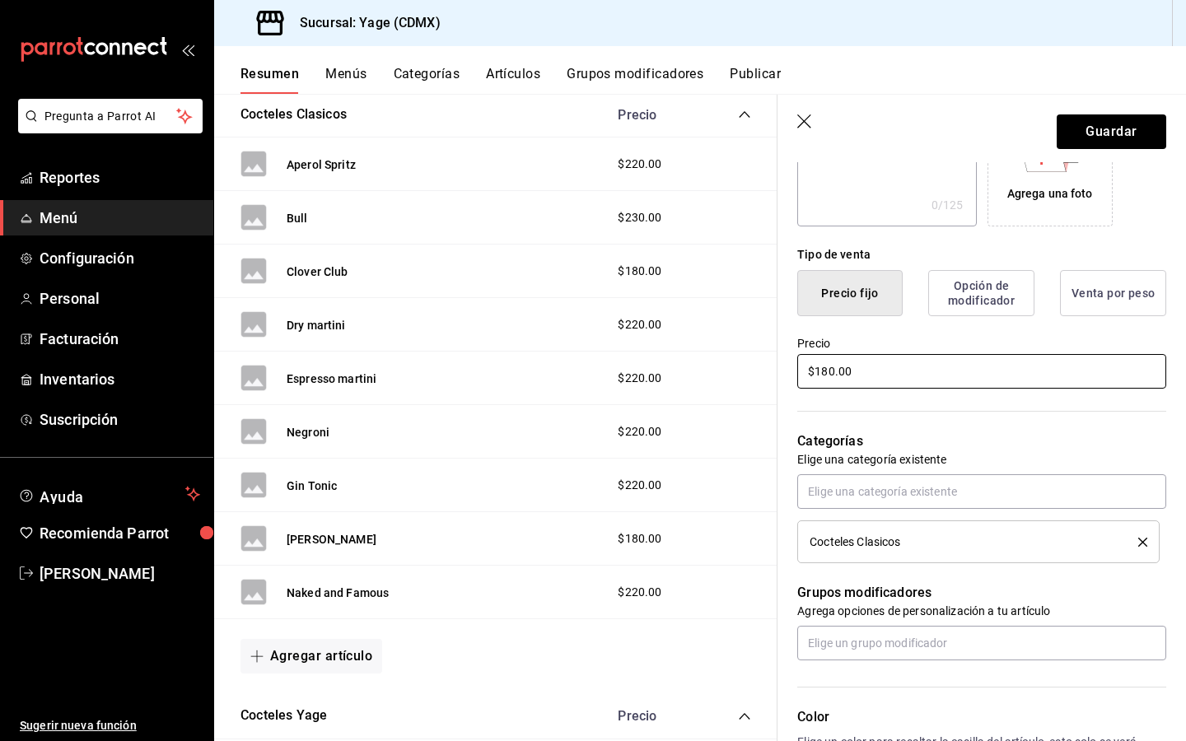
type input "$180.00"
radio input "true"
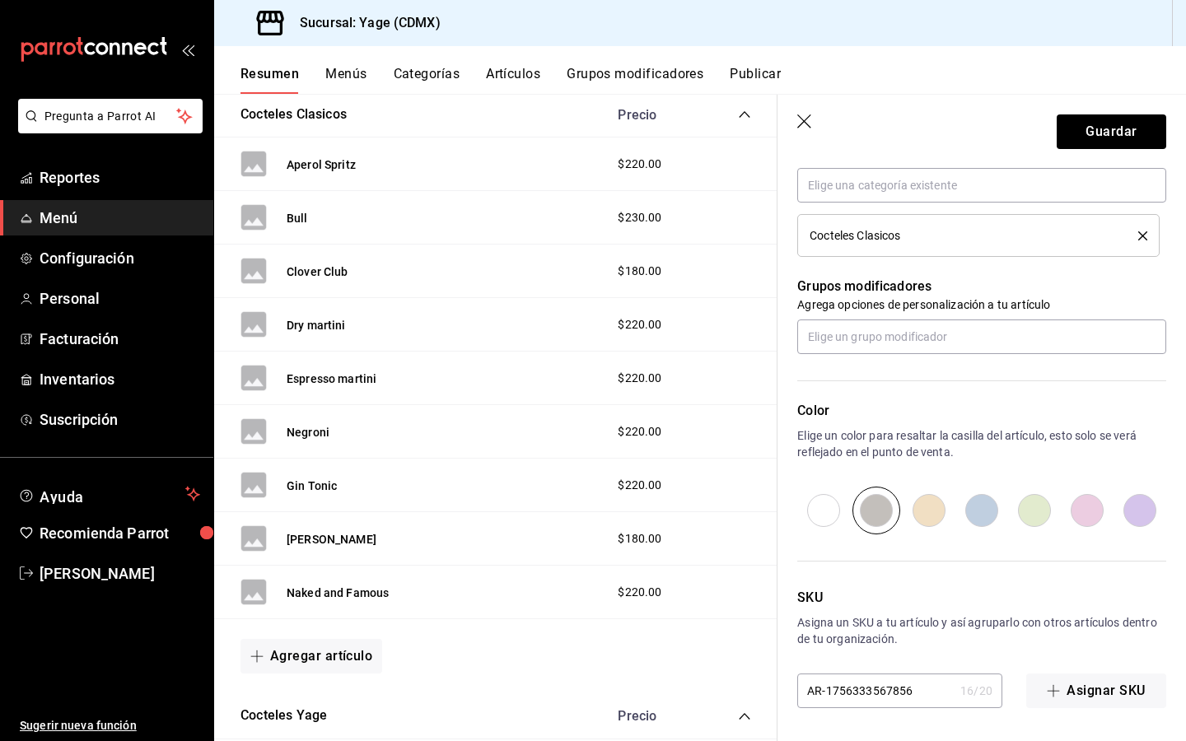
click at [819, 508] on input "radio" at bounding box center [823, 511] width 53 height 48
radio input "true"
click at [1107, 137] on button "Guardar" at bounding box center [1110, 131] width 109 height 35
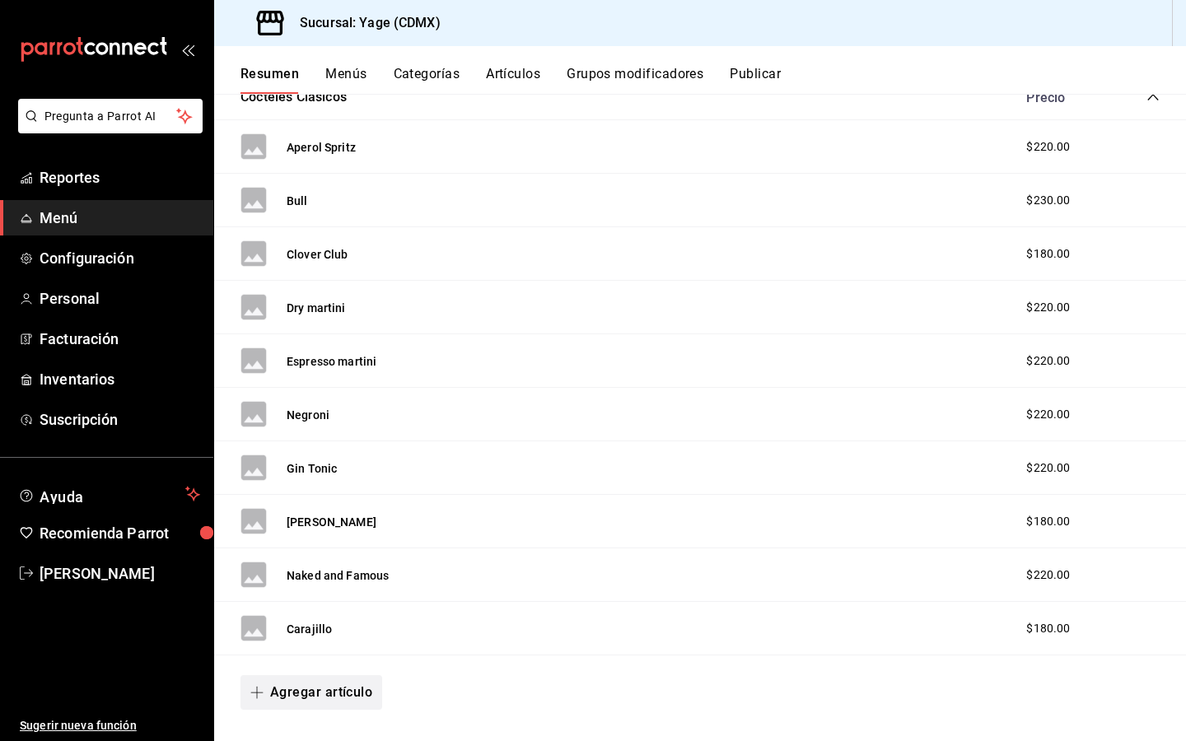
click at [269, 697] on span "button" at bounding box center [260, 692] width 20 height 13
click at [307, 695] on li "Artículo nuevo" at bounding box center [304, 701] width 129 height 40
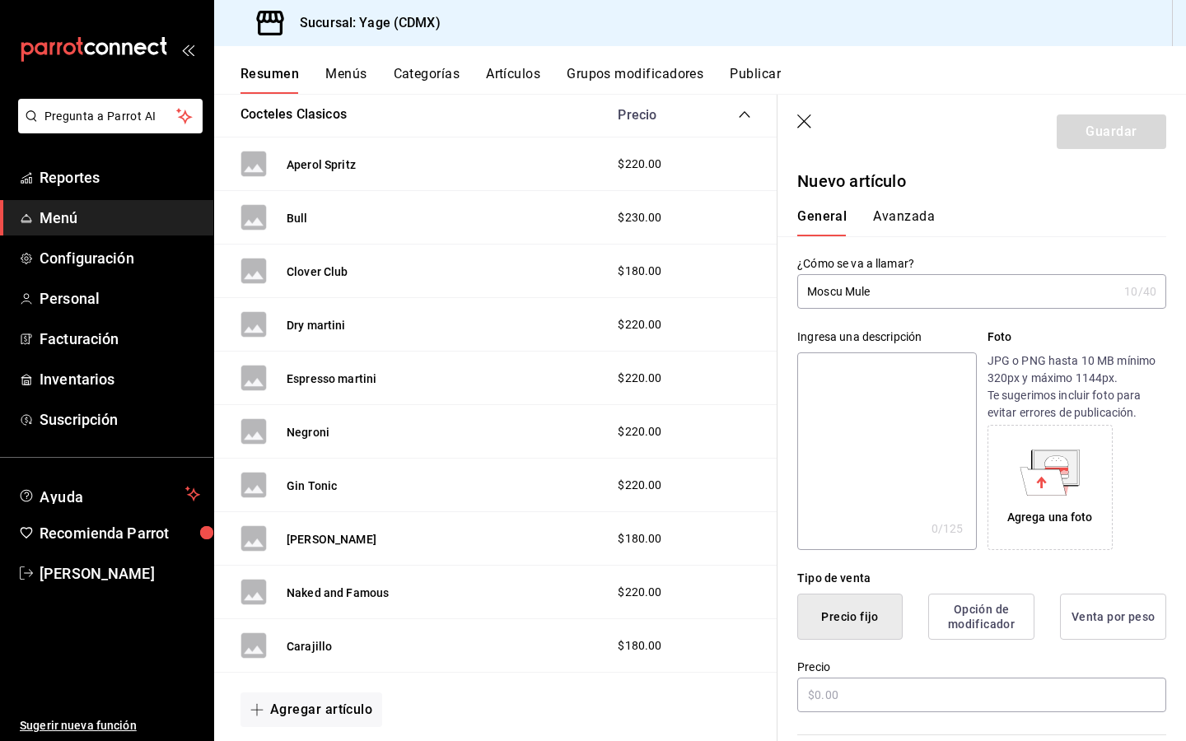
click at [841, 292] on input "Moscu Mule" at bounding box center [957, 291] width 320 height 33
type input "Moscow Mule"
click at [849, 692] on input "text" at bounding box center [981, 695] width 369 height 35
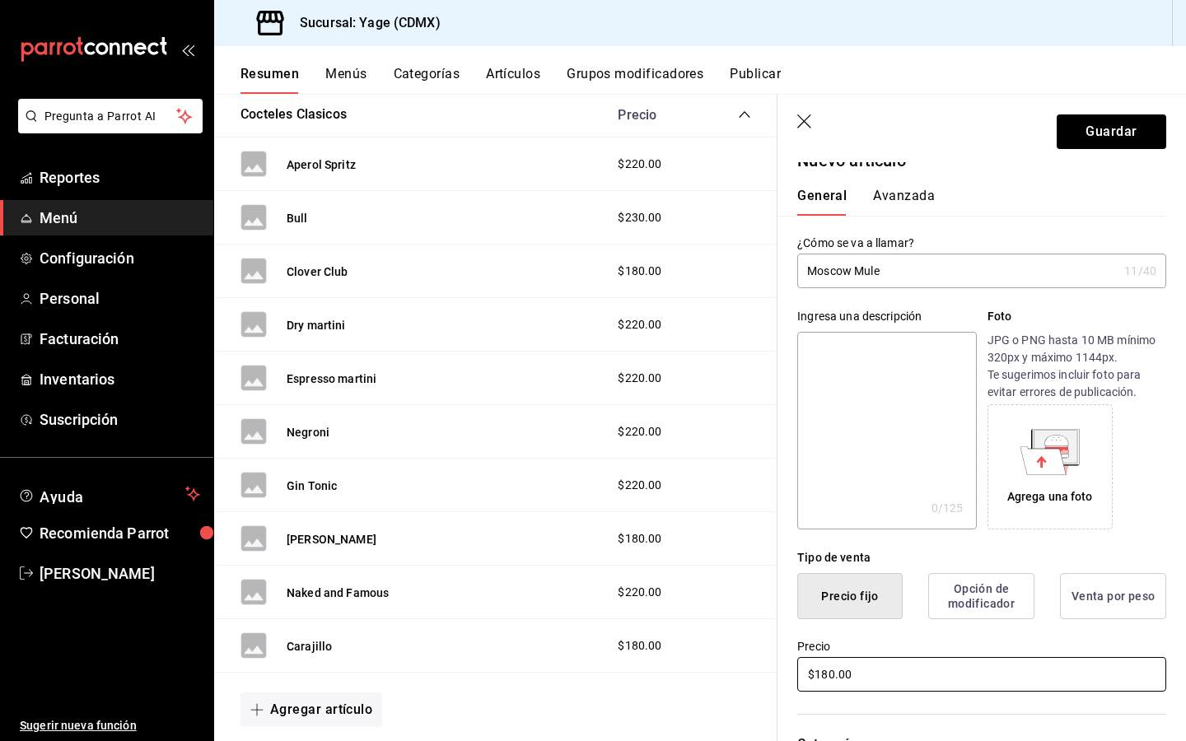
scroll to position [2, 0]
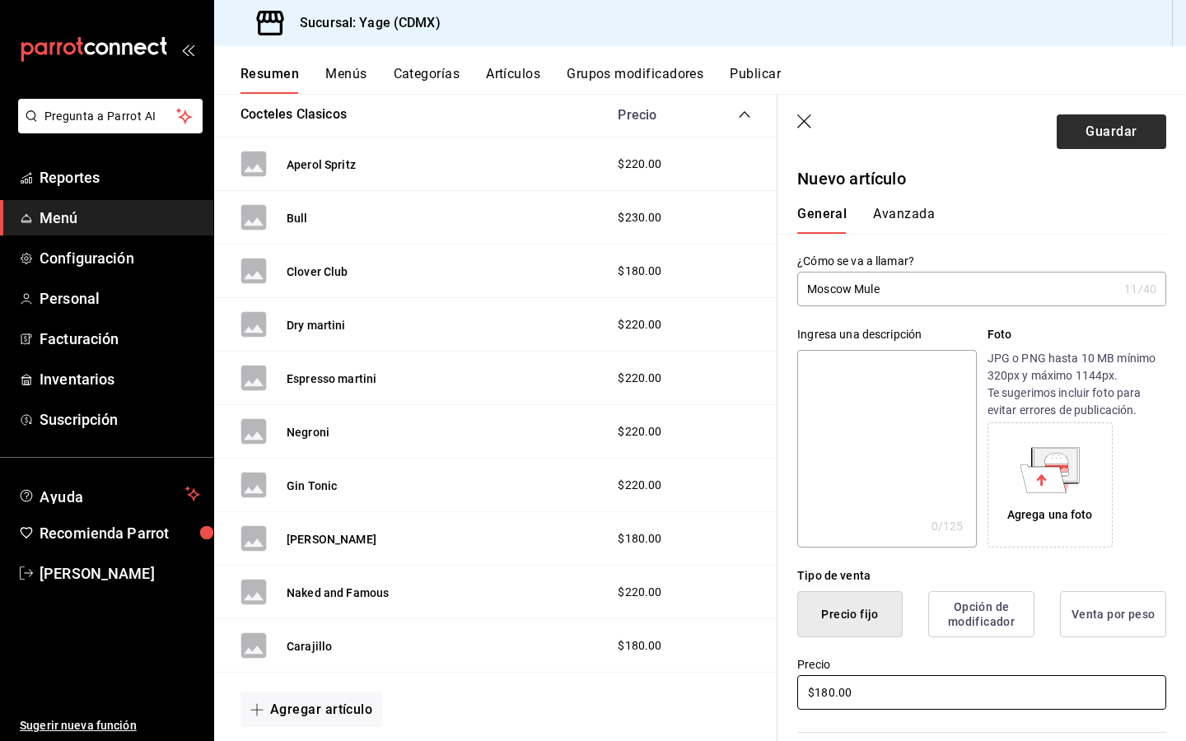
type input "$180.00"
click at [1107, 130] on button "Guardar" at bounding box center [1110, 131] width 109 height 35
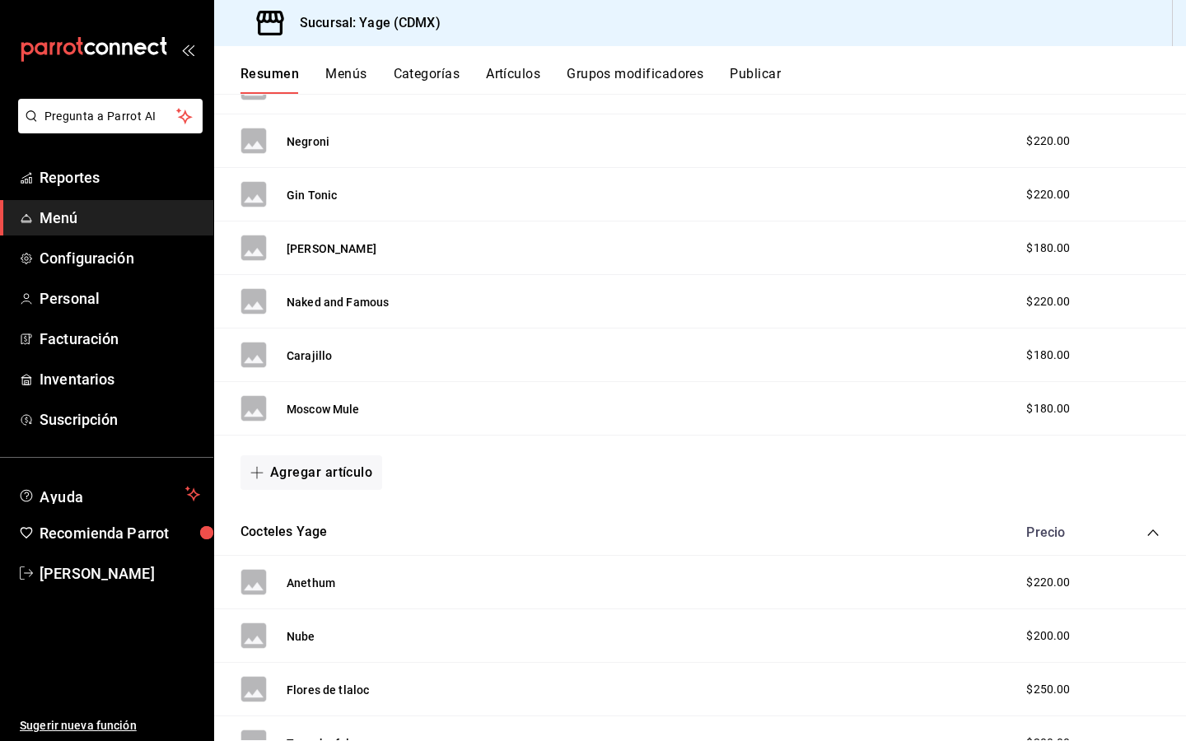
scroll to position [575, 0]
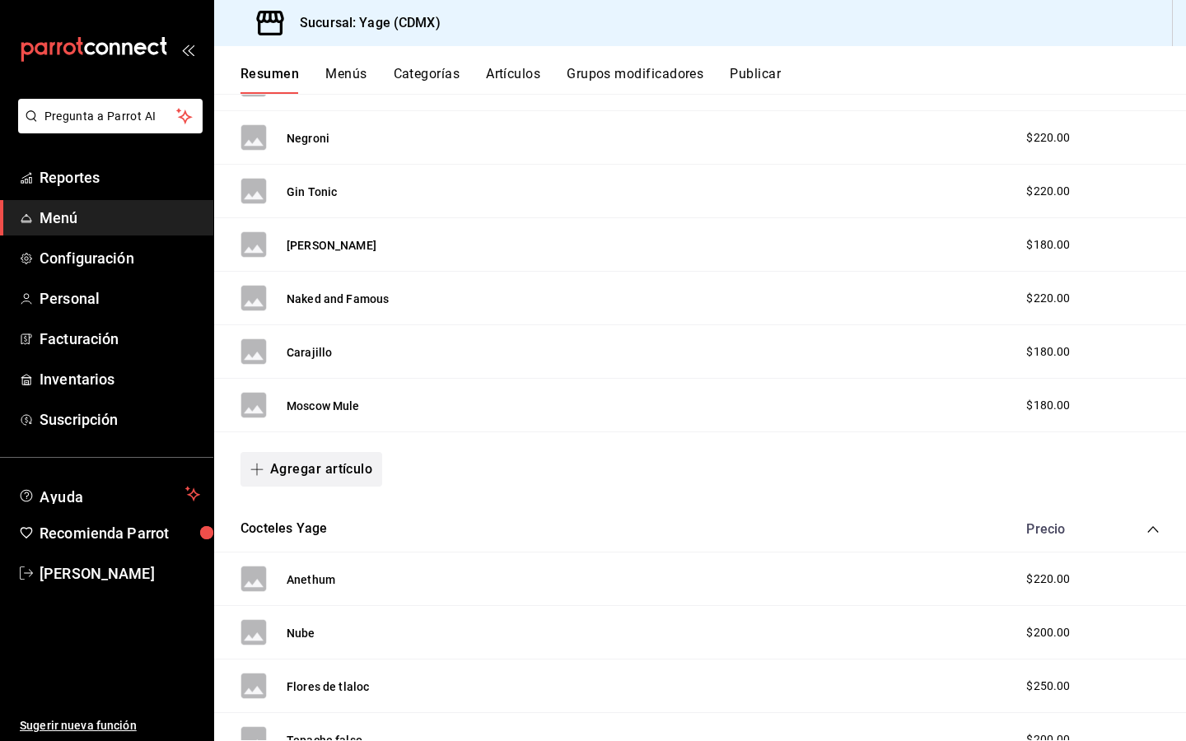
click at [256, 469] on icon "button" at bounding box center [257, 469] width 12 height 1
click at [286, 561] on li "Artículo nuevo" at bounding box center [304, 553] width 129 height 40
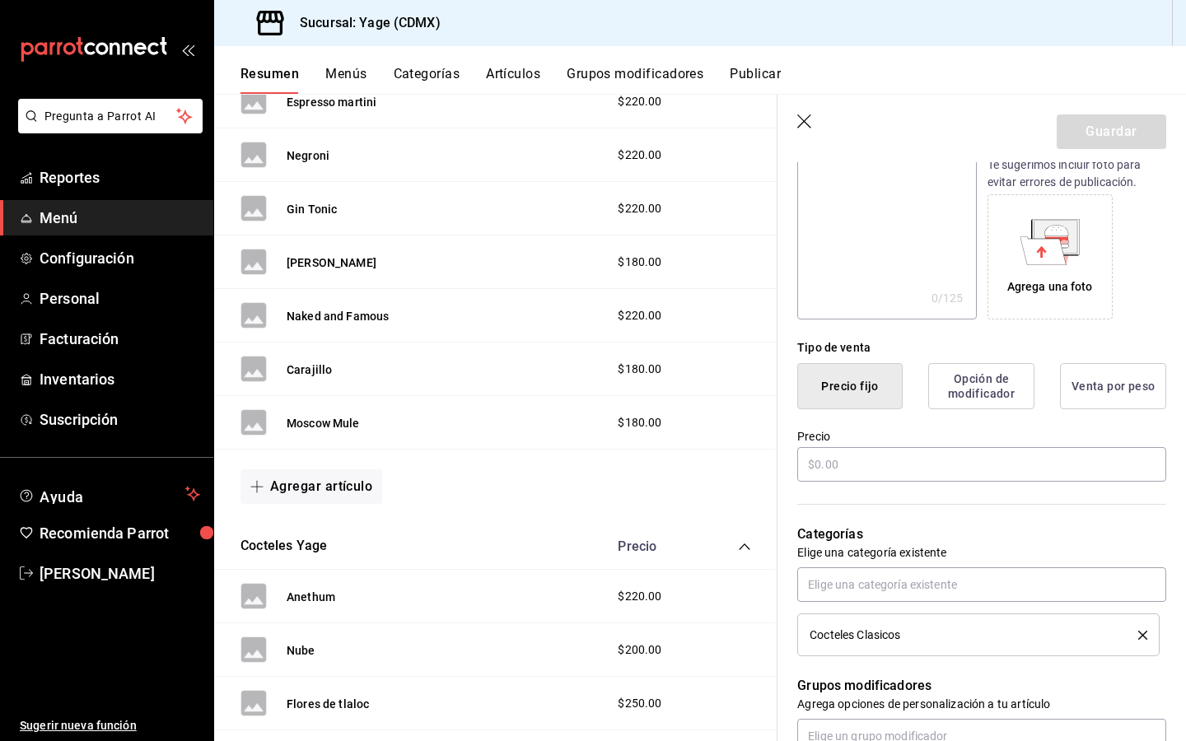
scroll to position [315, 0]
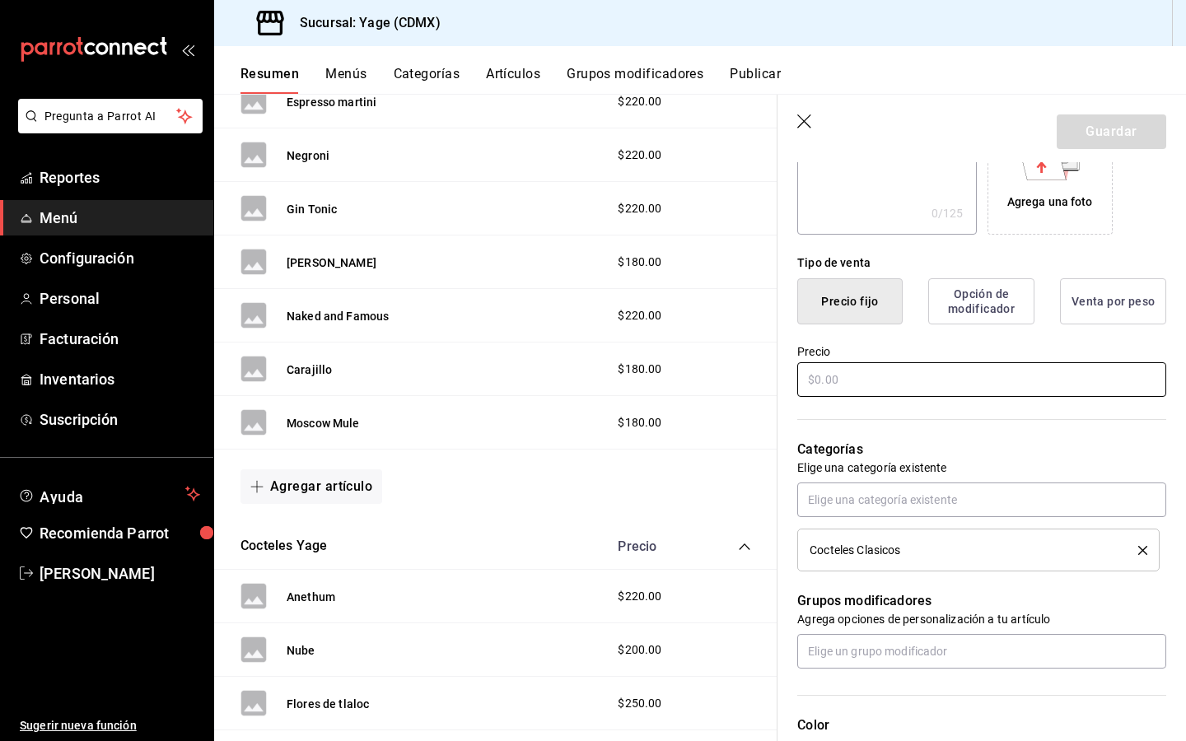
type input "[GEOGRAPHIC_DATA]"
click at [846, 381] on input "text" at bounding box center [981, 379] width 369 height 35
type input "$1.00"
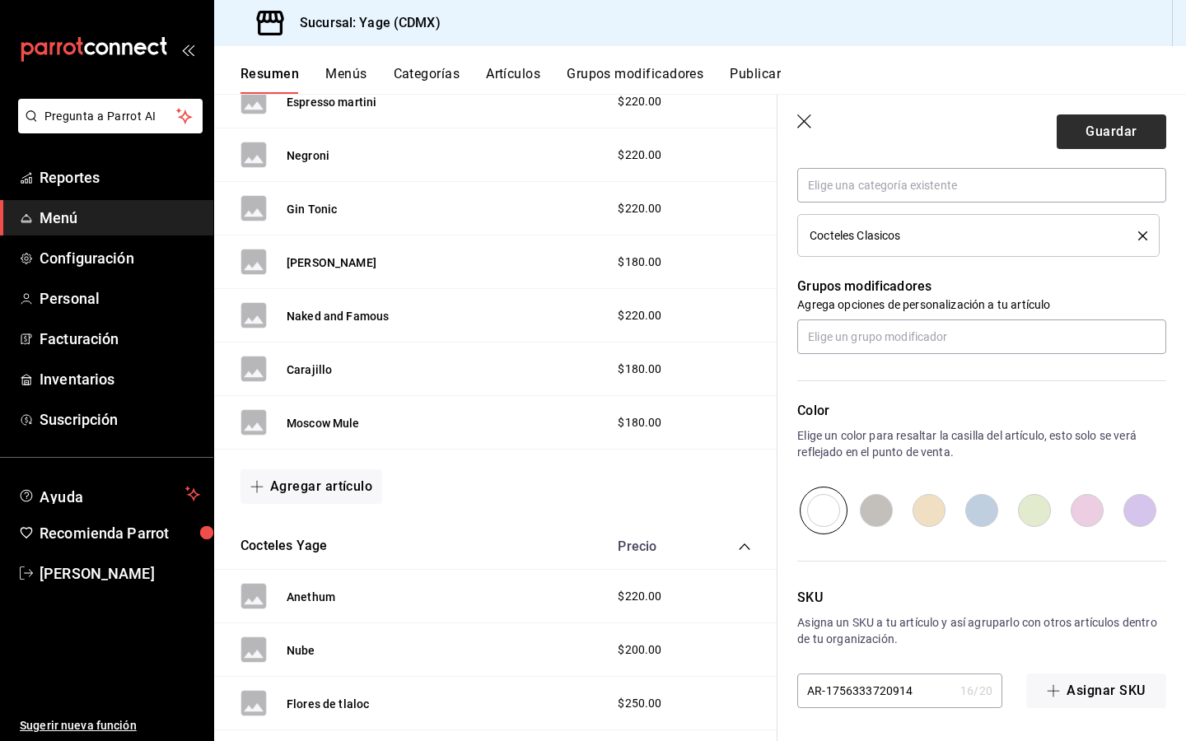
type input "$200.00"
click at [1125, 142] on button "Guardar" at bounding box center [1110, 131] width 109 height 35
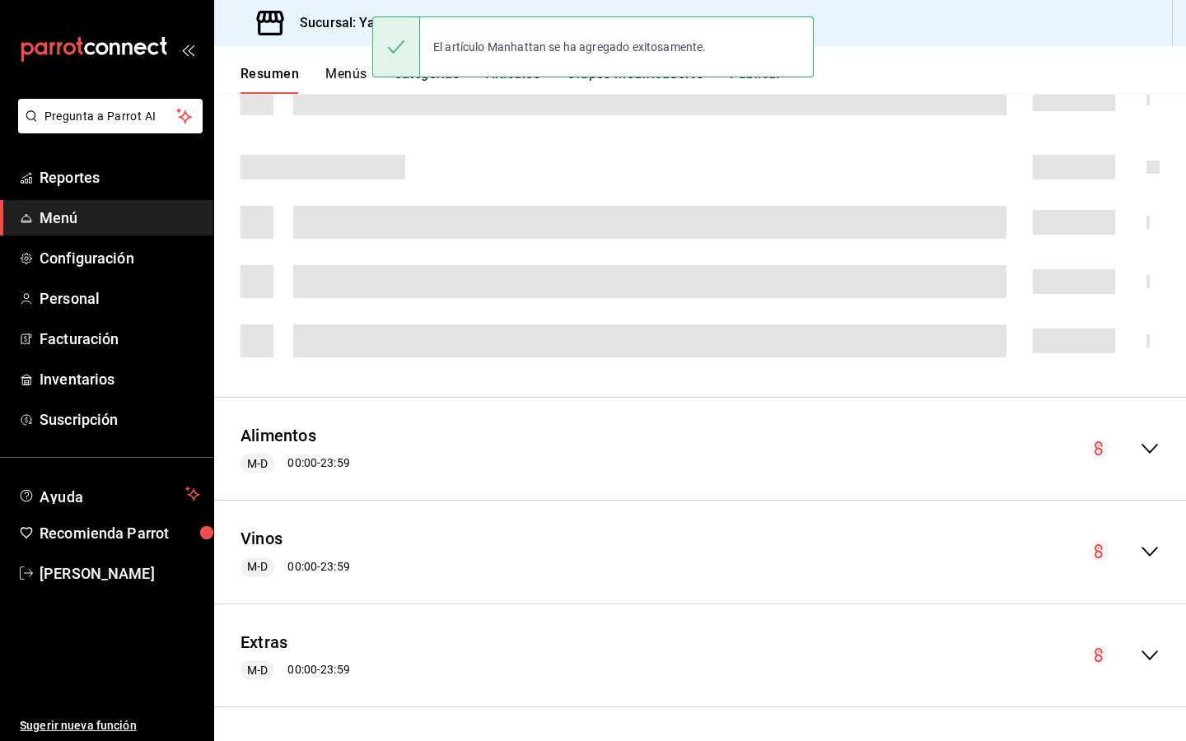
scroll to position [426, 0]
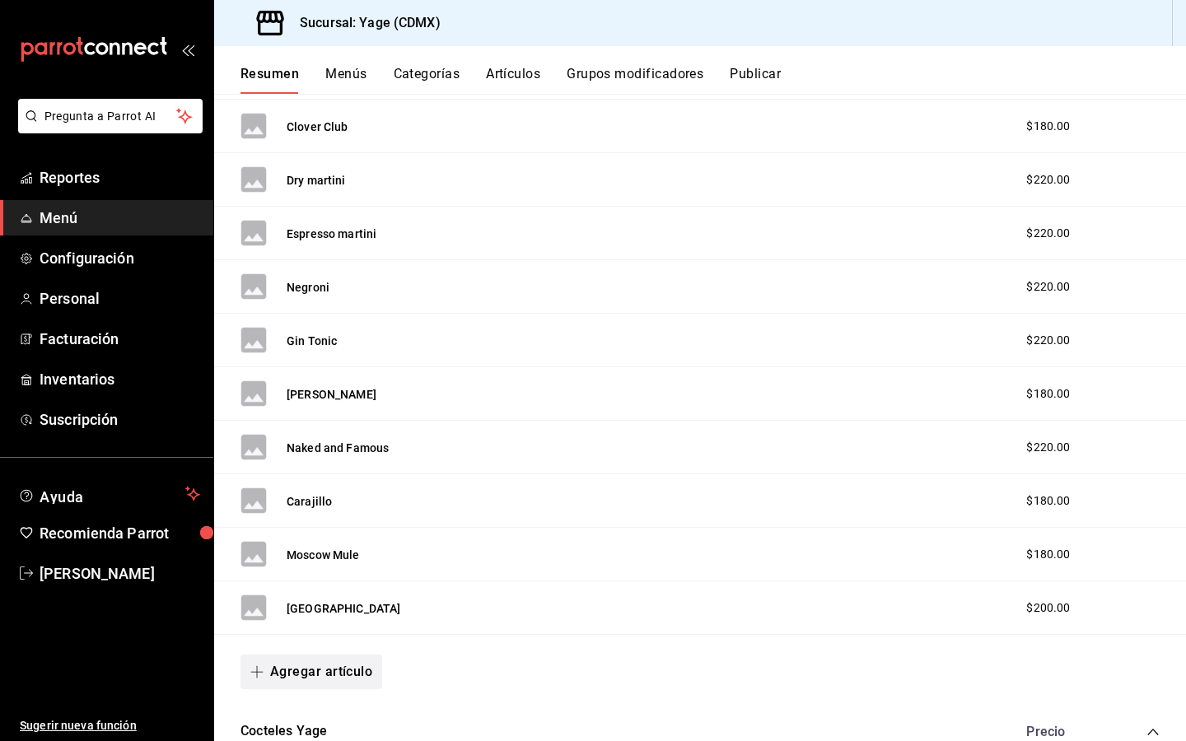
click at [295, 672] on button "Agregar artículo" at bounding box center [311, 672] width 142 height 35
click at [320, 708] on li "Artículo nuevo" at bounding box center [304, 701] width 129 height 40
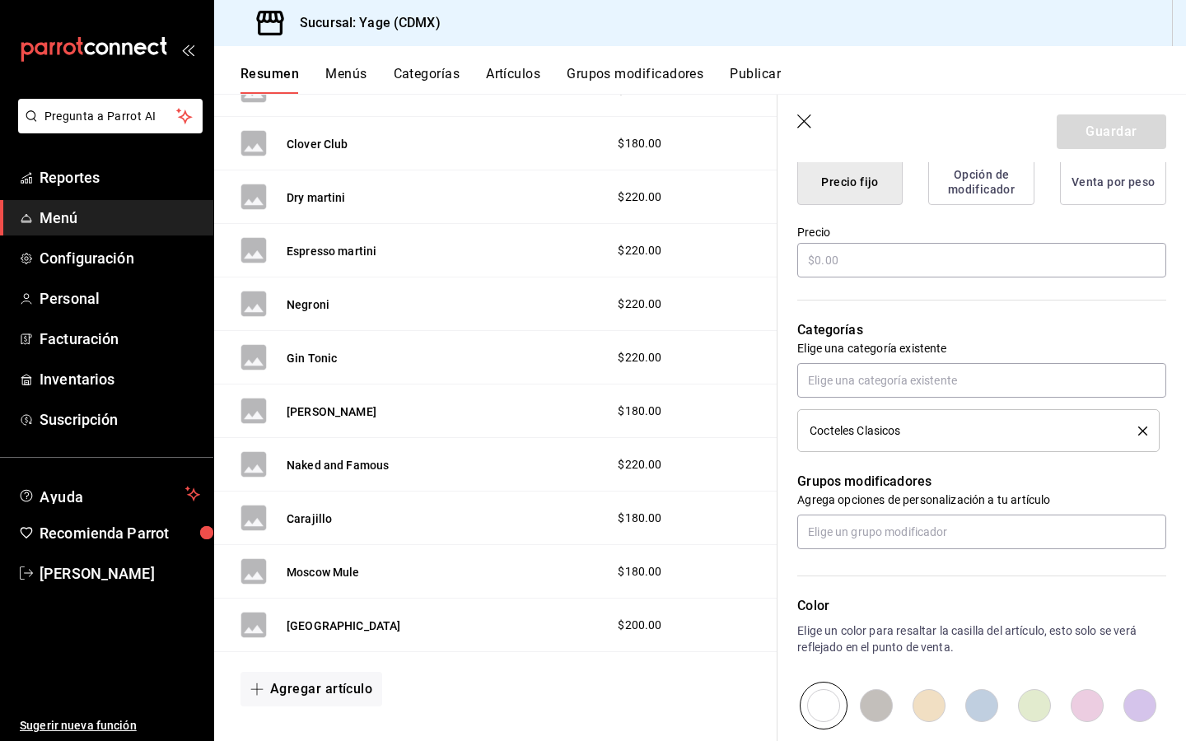
scroll to position [430, 0]
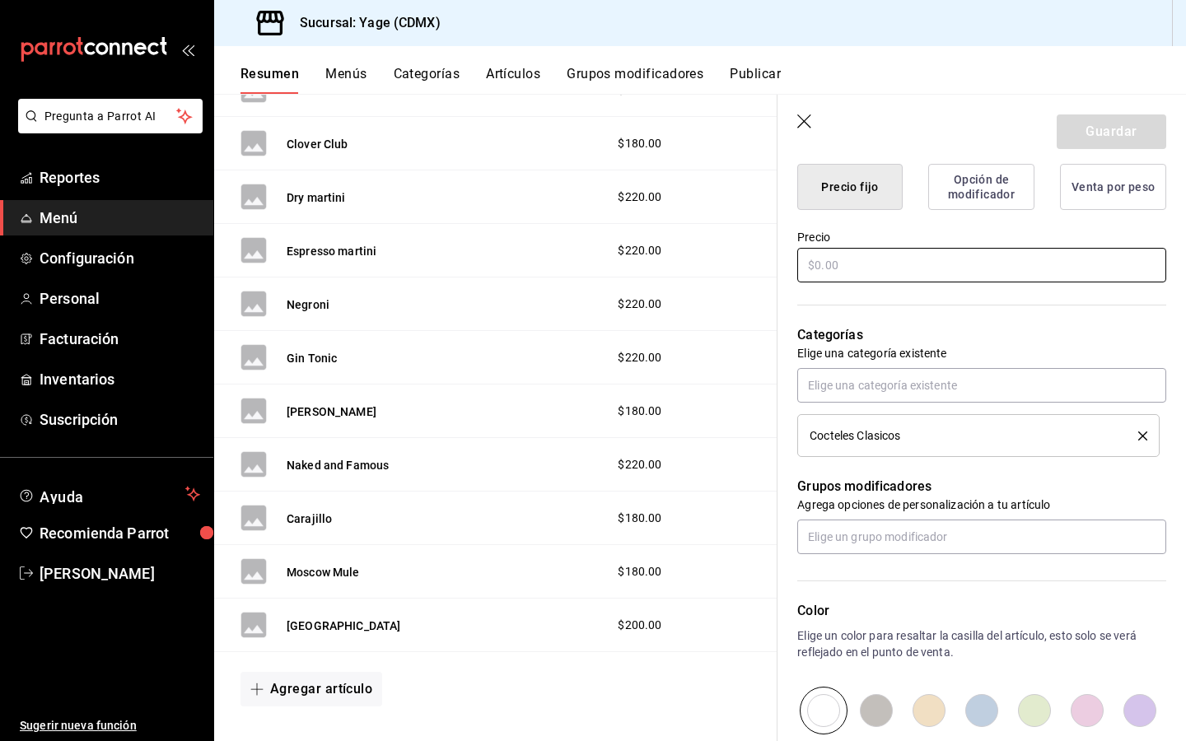
type input "Old Fashion"
click at [828, 261] on input "text" at bounding box center [981, 265] width 369 height 35
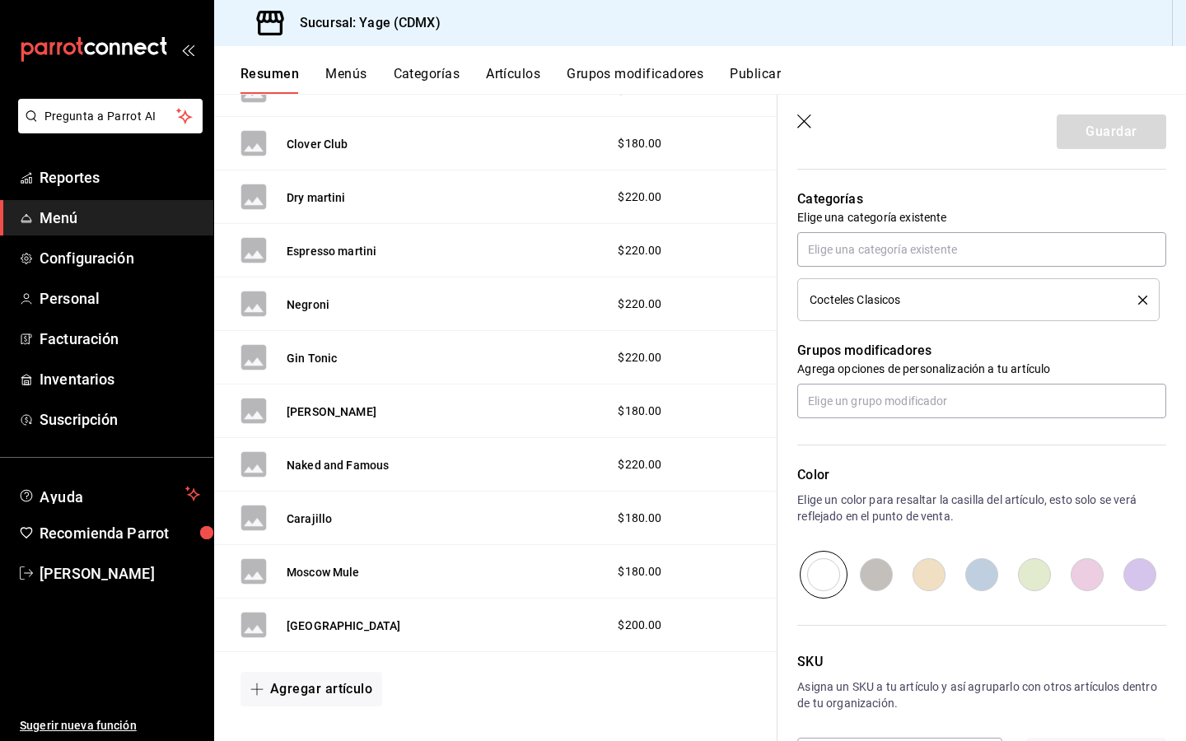
scroll to position [364, 0]
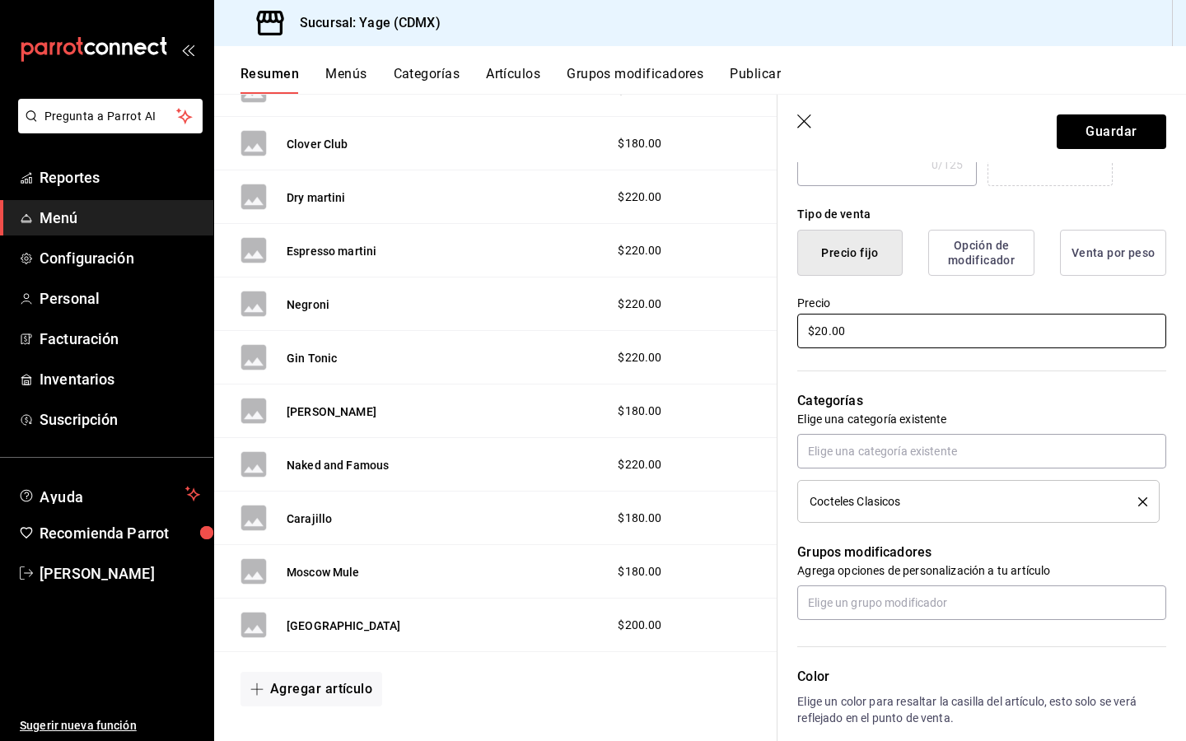
type input "$2.00"
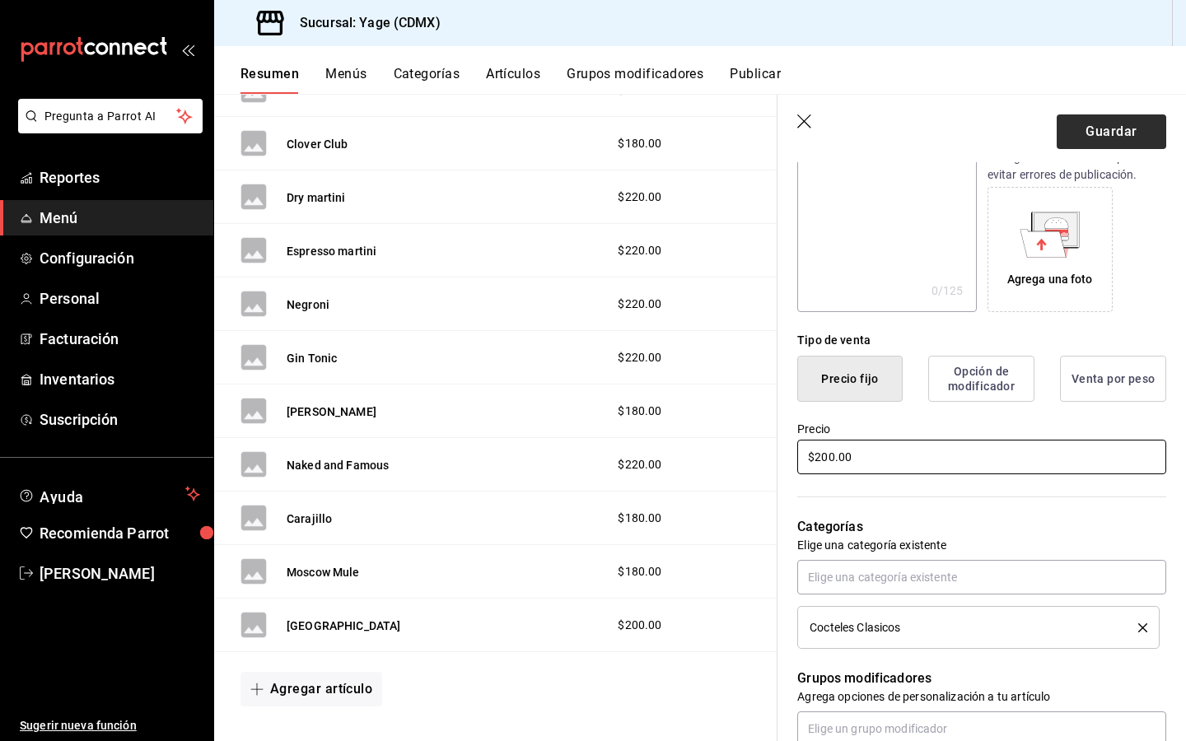
scroll to position [0, 0]
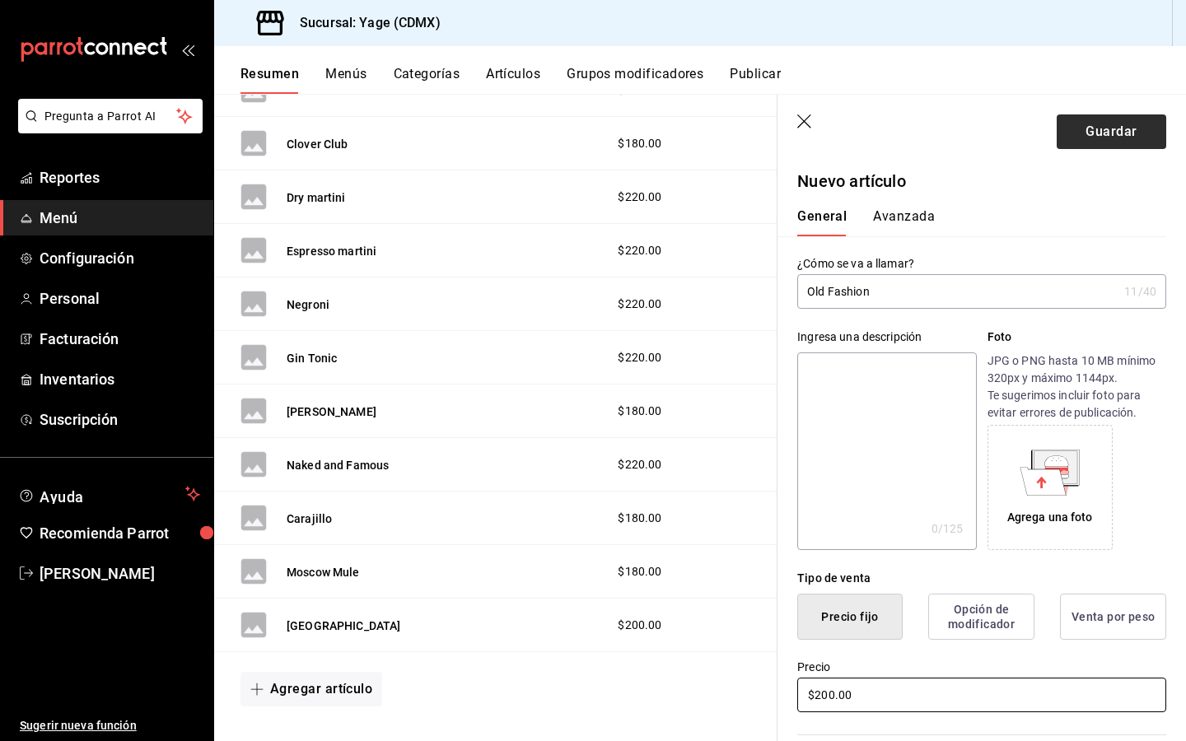
type input "$200.00"
click at [1103, 129] on button "Guardar" at bounding box center [1110, 131] width 109 height 35
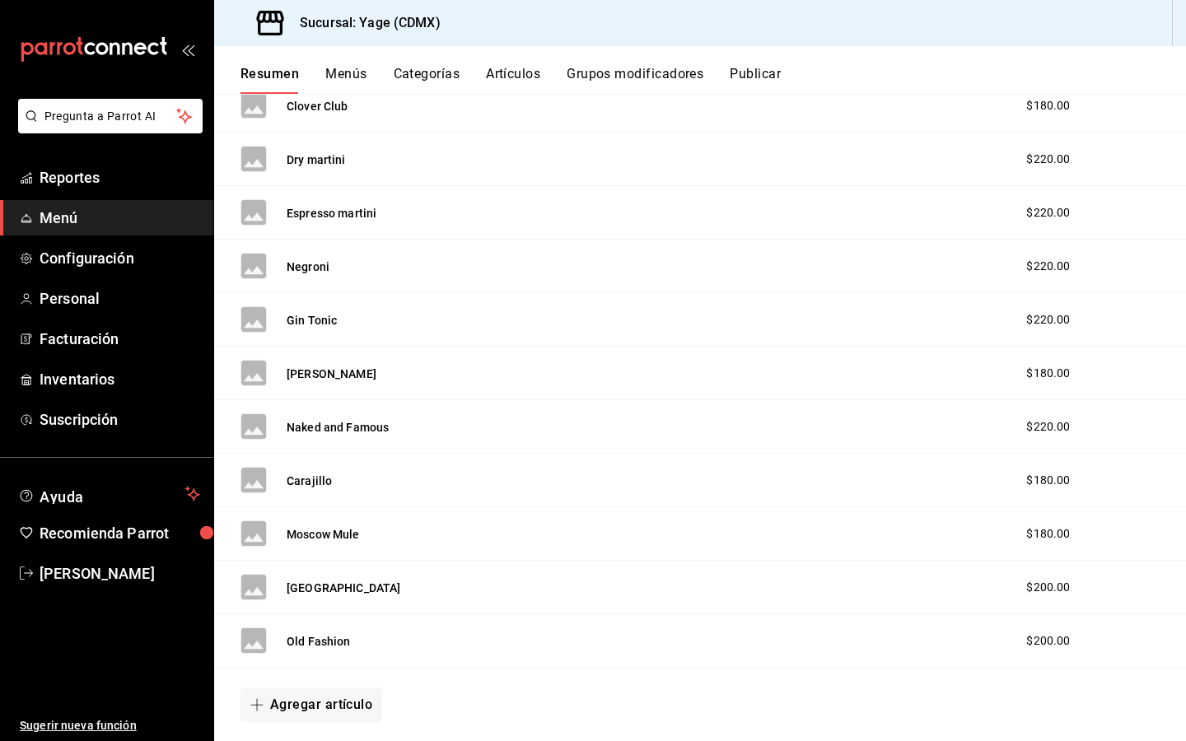
scroll to position [430, 0]
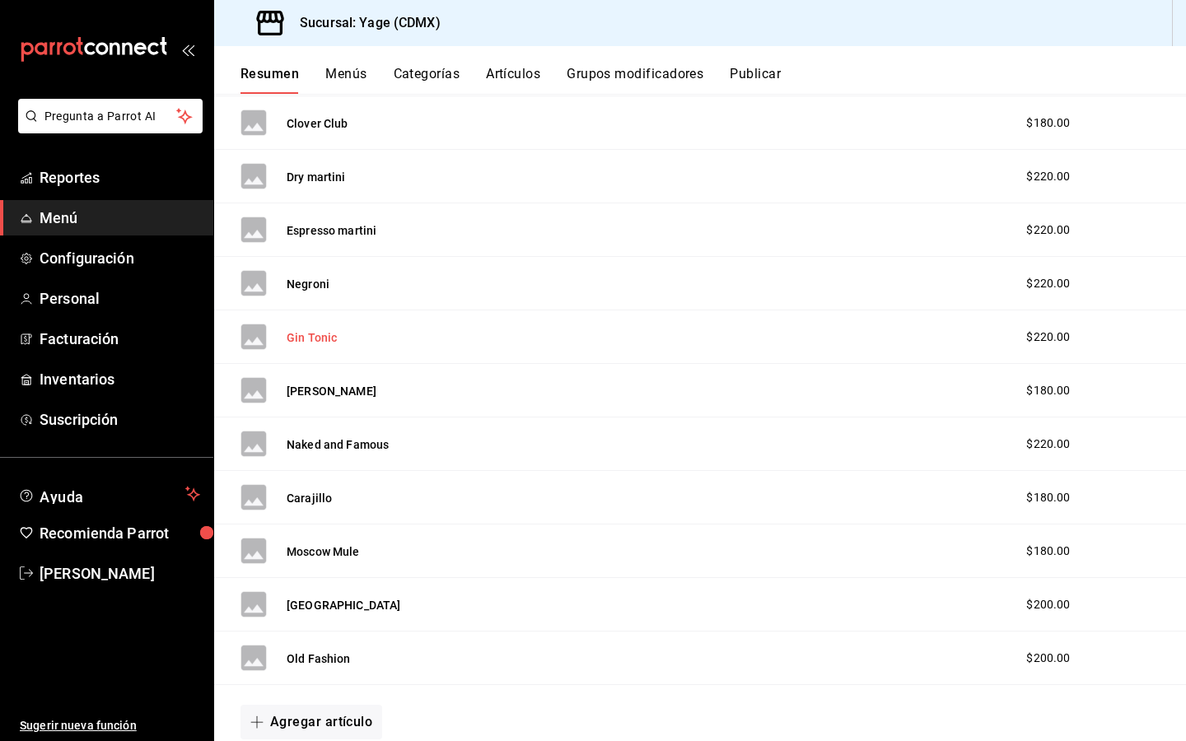
click at [307, 334] on button "Gin Tonic" at bounding box center [312, 337] width 50 height 16
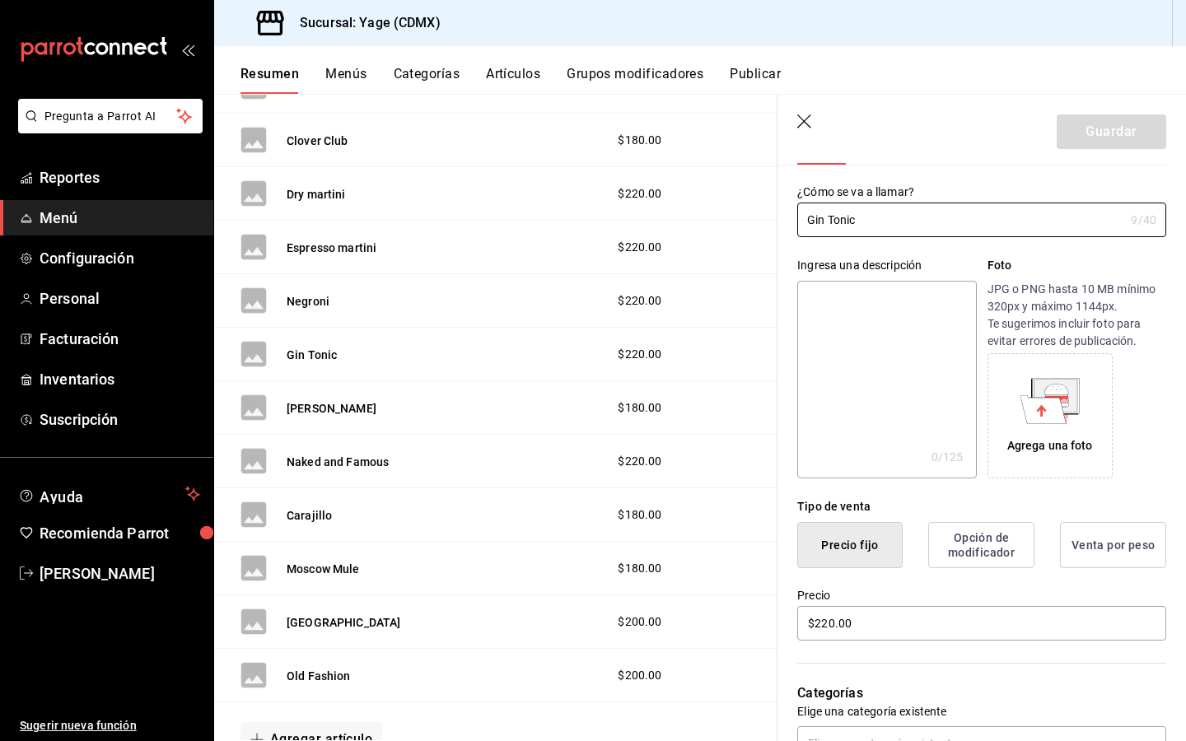
scroll to position [96, 0]
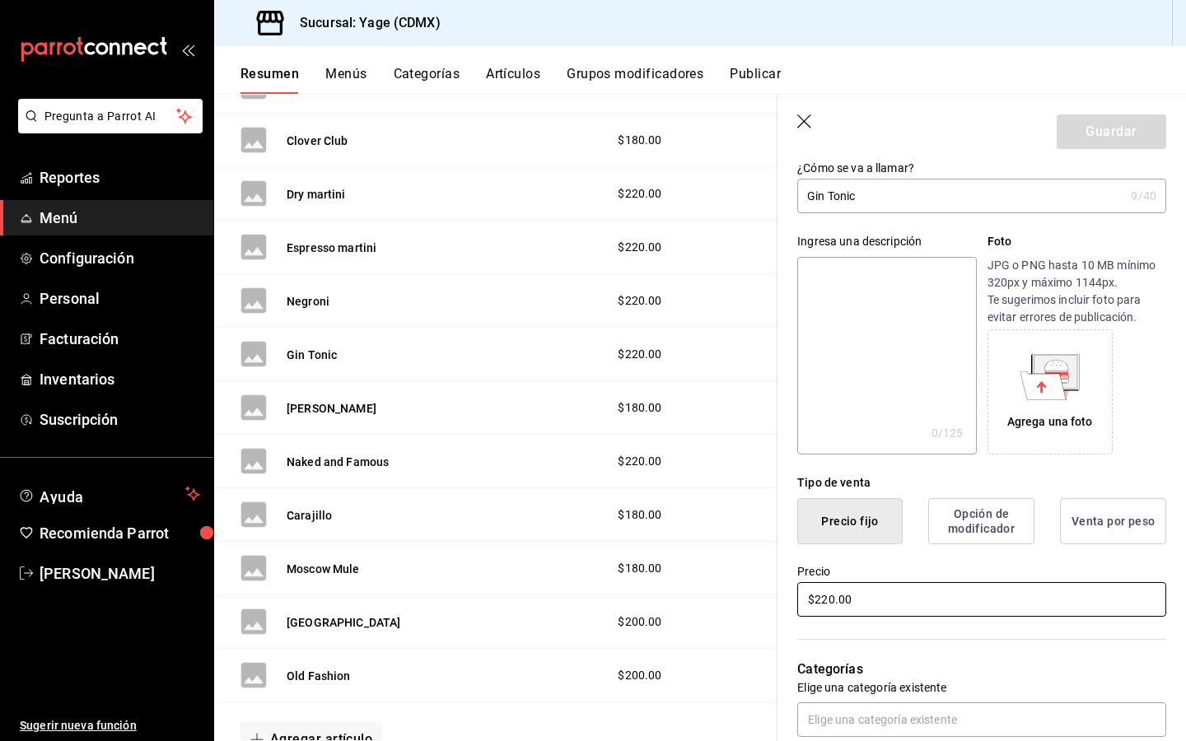
click at [826, 599] on input "$220.00" at bounding box center [981, 599] width 369 height 35
type input "$200.00"
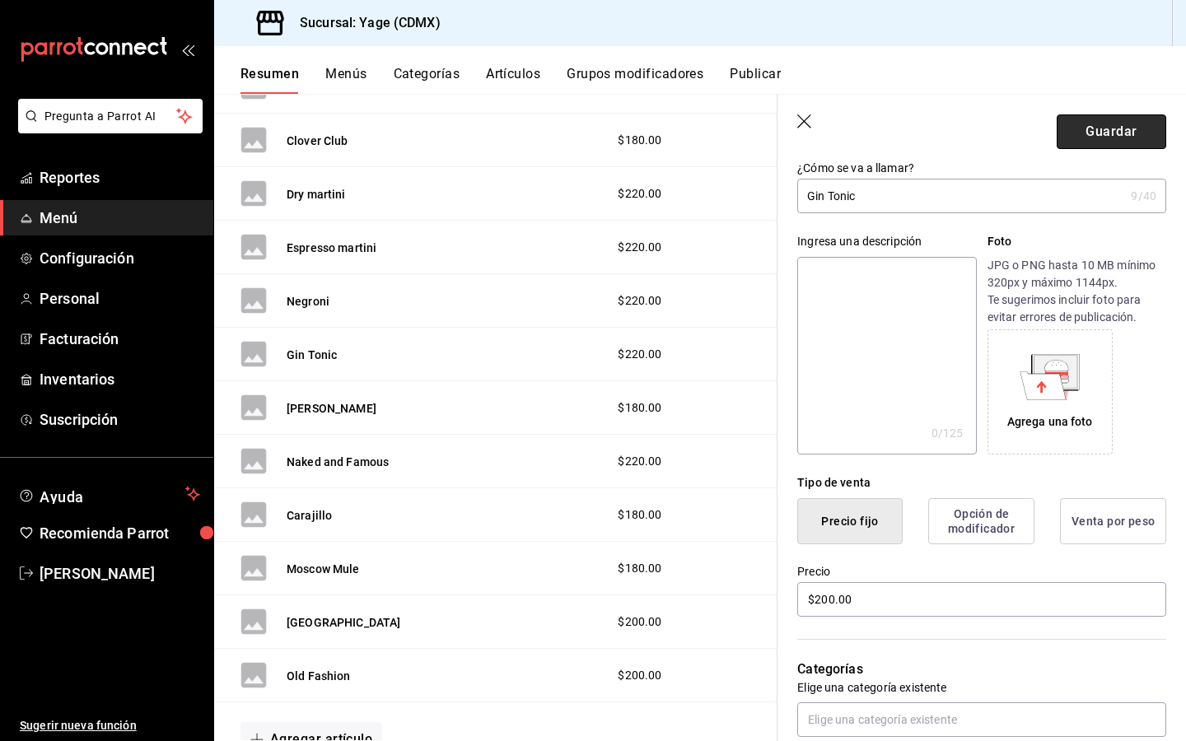
click at [1139, 132] on button "Guardar" at bounding box center [1110, 131] width 109 height 35
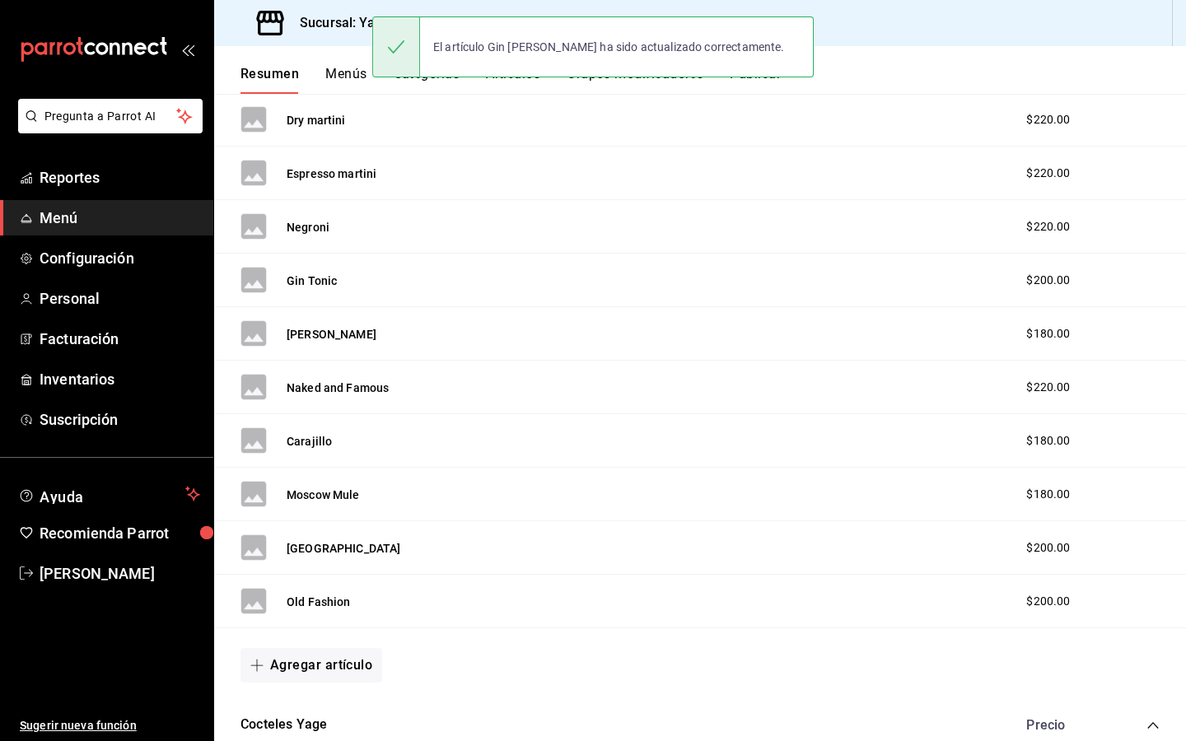
scroll to position [522, 0]
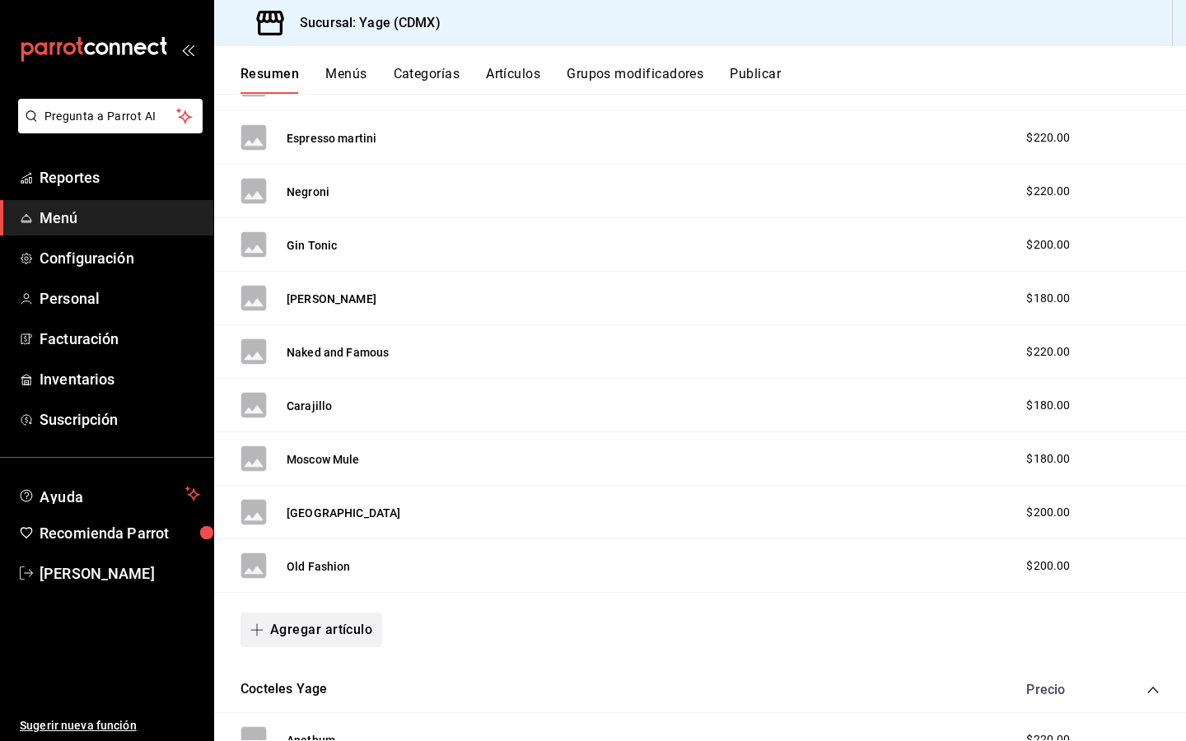
click at [259, 632] on icon "button" at bounding box center [256, 629] width 13 height 13
click at [294, 700] on li "Artículo nuevo" at bounding box center [304, 701] width 129 height 40
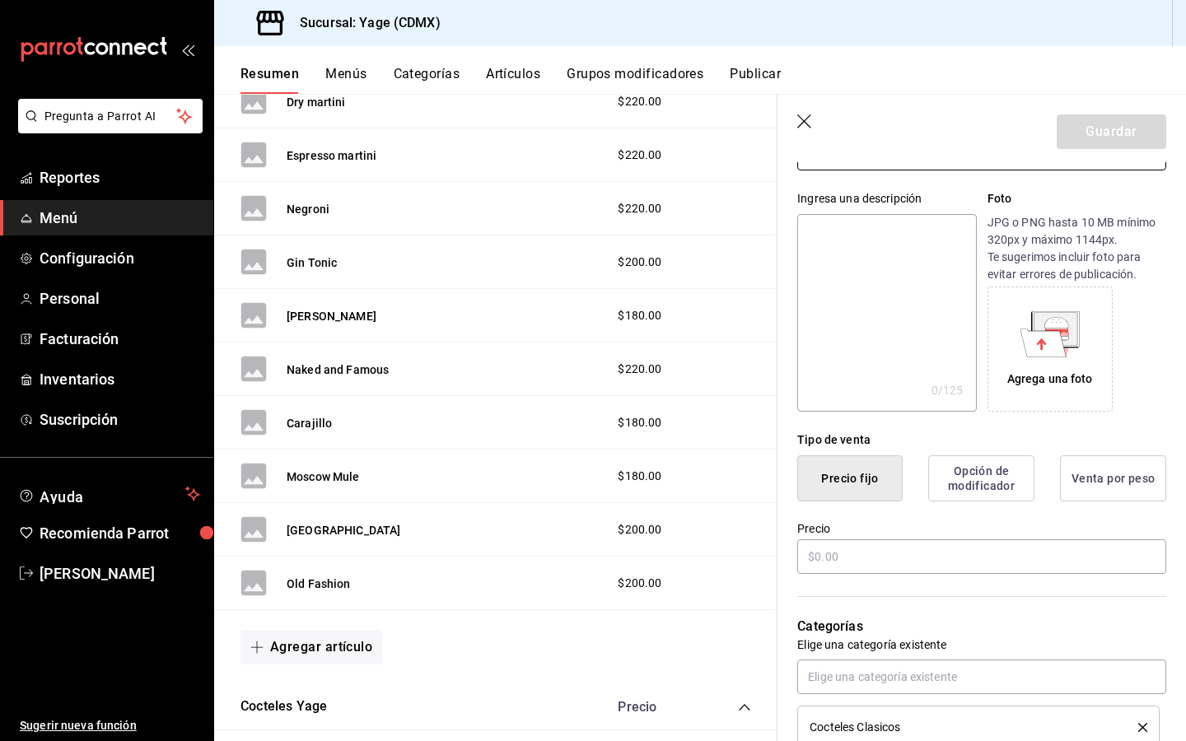
scroll to position [139, 0]
type input "Pisco Sour"
click at [810, 559] on input "text" at bounding box center [981, 555] width 369 height 35
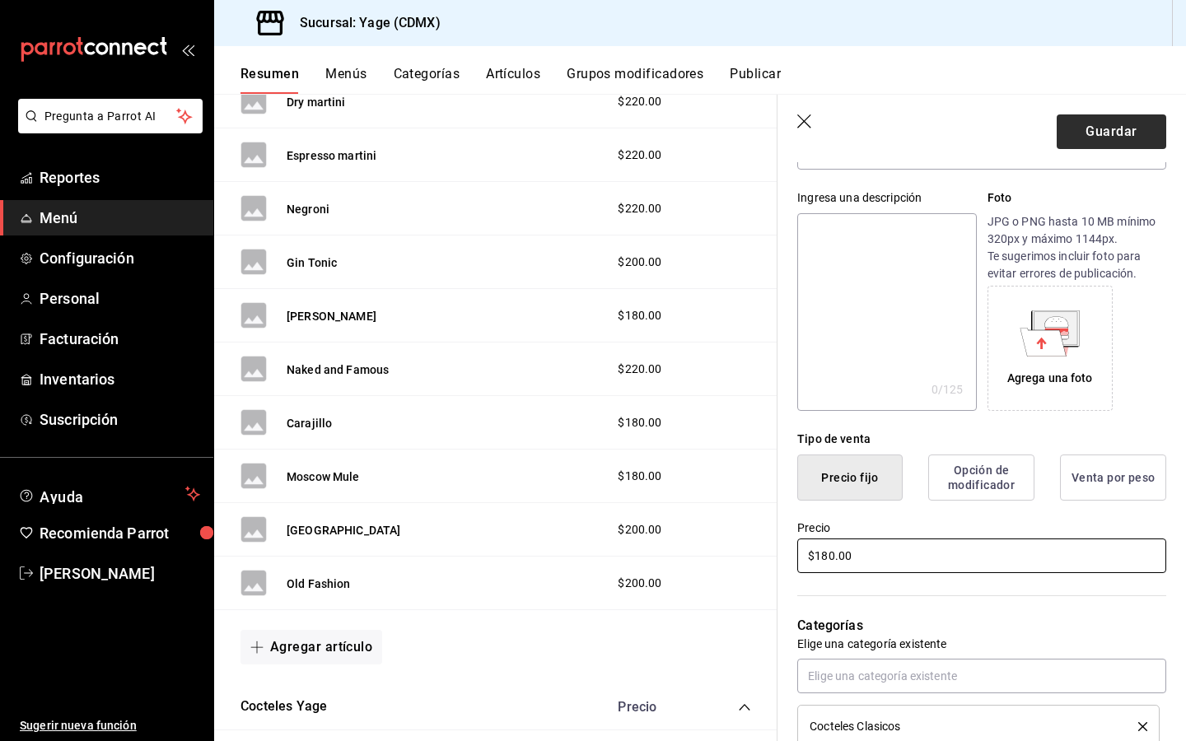
type input "$180.00"
click at [1132, 116] on button "Guardar" at bounding box center [1110, 131] width 109 height 35
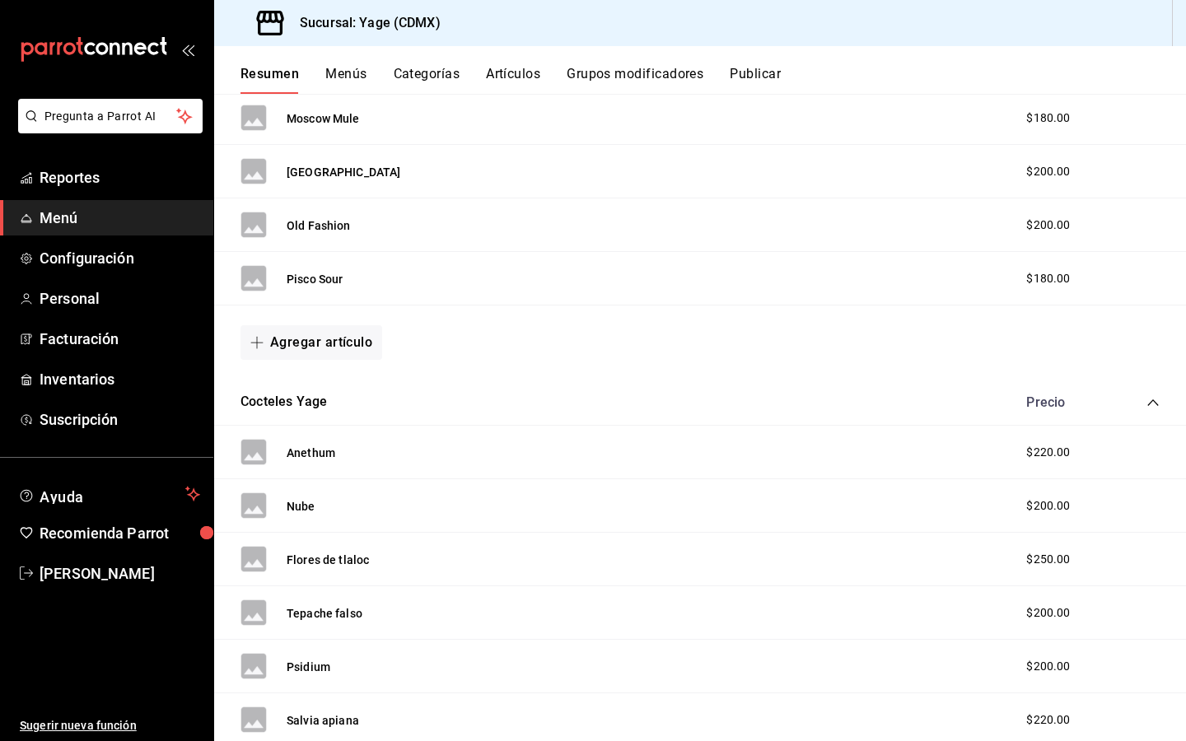
scroll to position [870, 0]
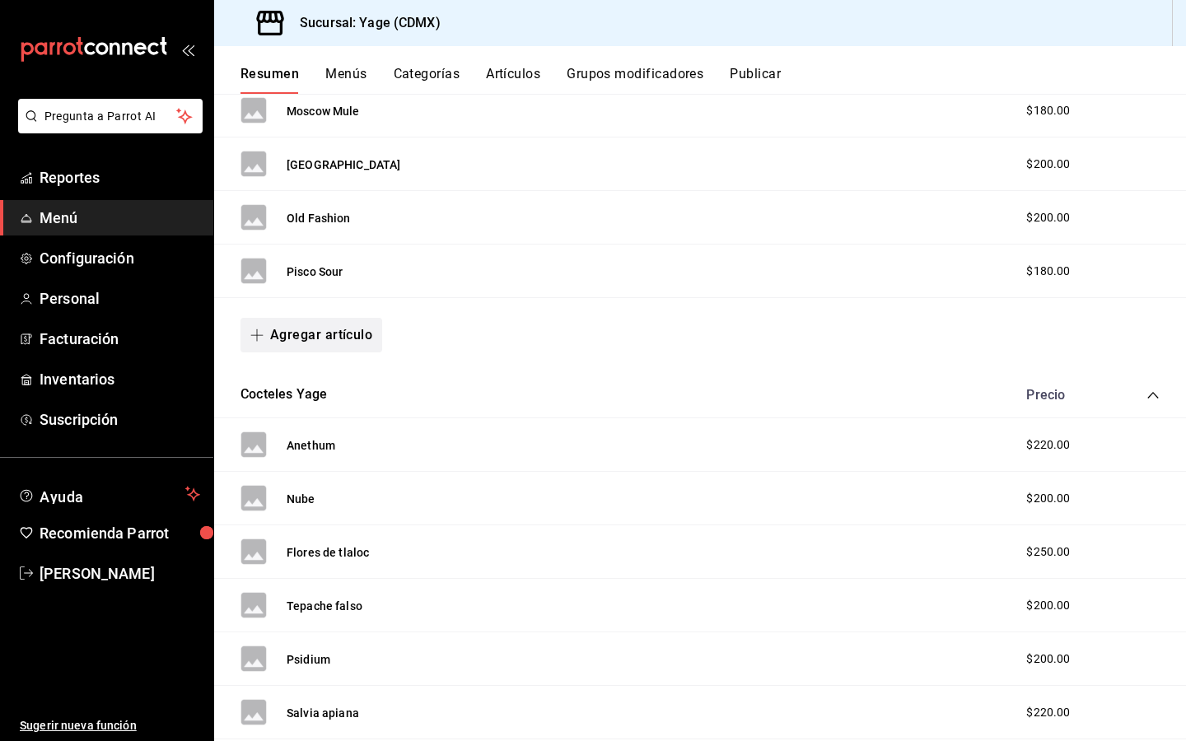
click at [282, 332] on button "Agregar artículo" at bounding box center [311, 335] width 142 height 35
click at [291, 406] on li "Artículo nuevo" at bounding box center [304, 419] width 129 height 40
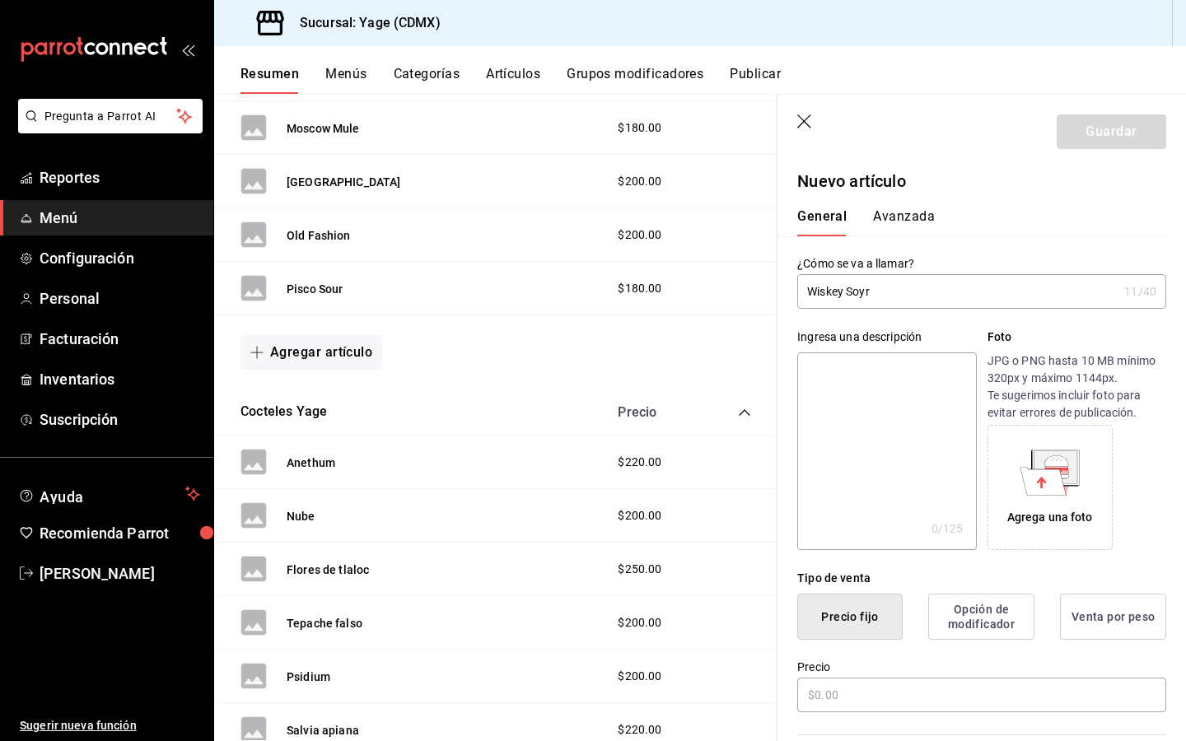
click at [842, 290] on input "Wiskey Soyr" at bounding box center [957, 291] width 320 height 33
click at [880, 290] on input "Whisky Soyr" at bounding box center [957, 291] width 320 height 33
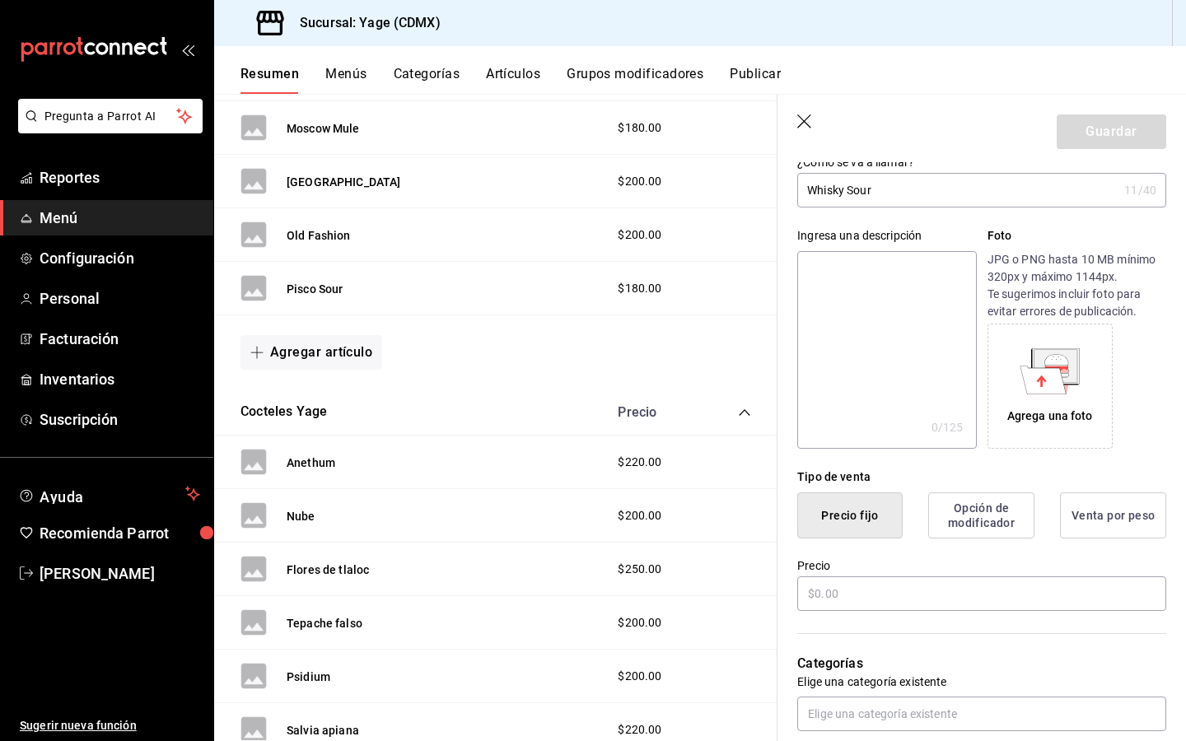
scroll to position [102, 0]
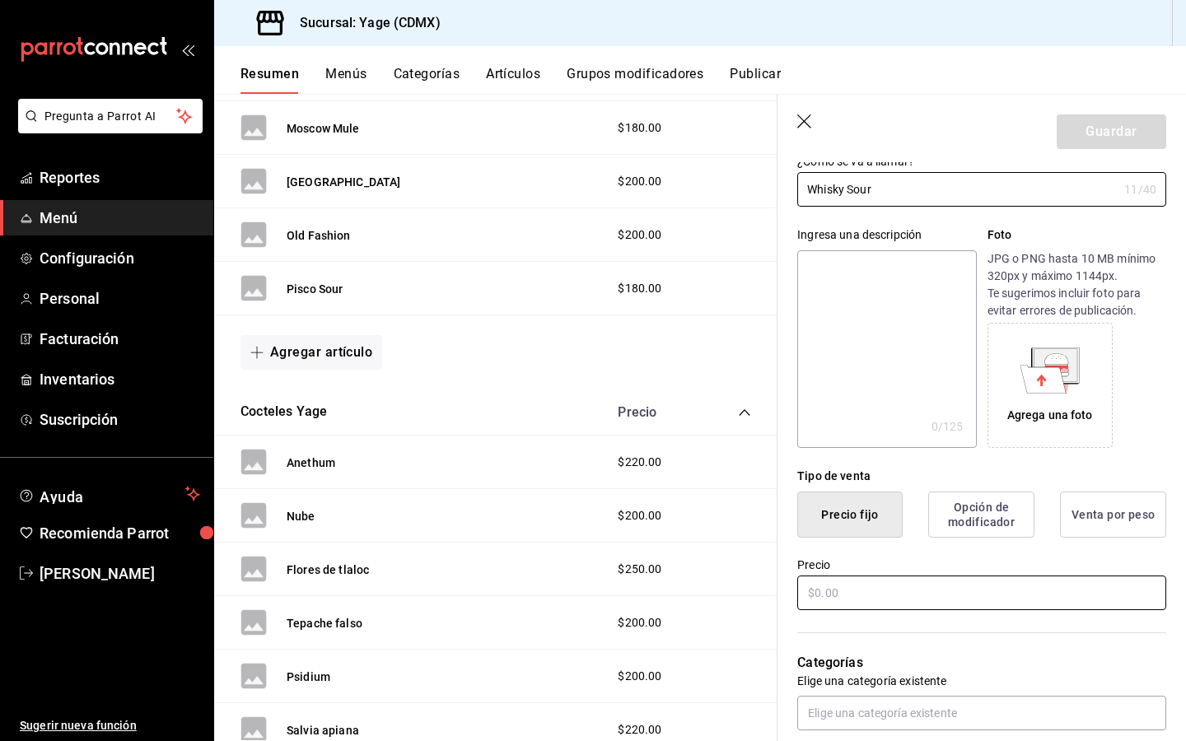
type input "Whisky Sour"
click at [818, 585] on input "text" at bounding box center [981, 592] width 369 height 35
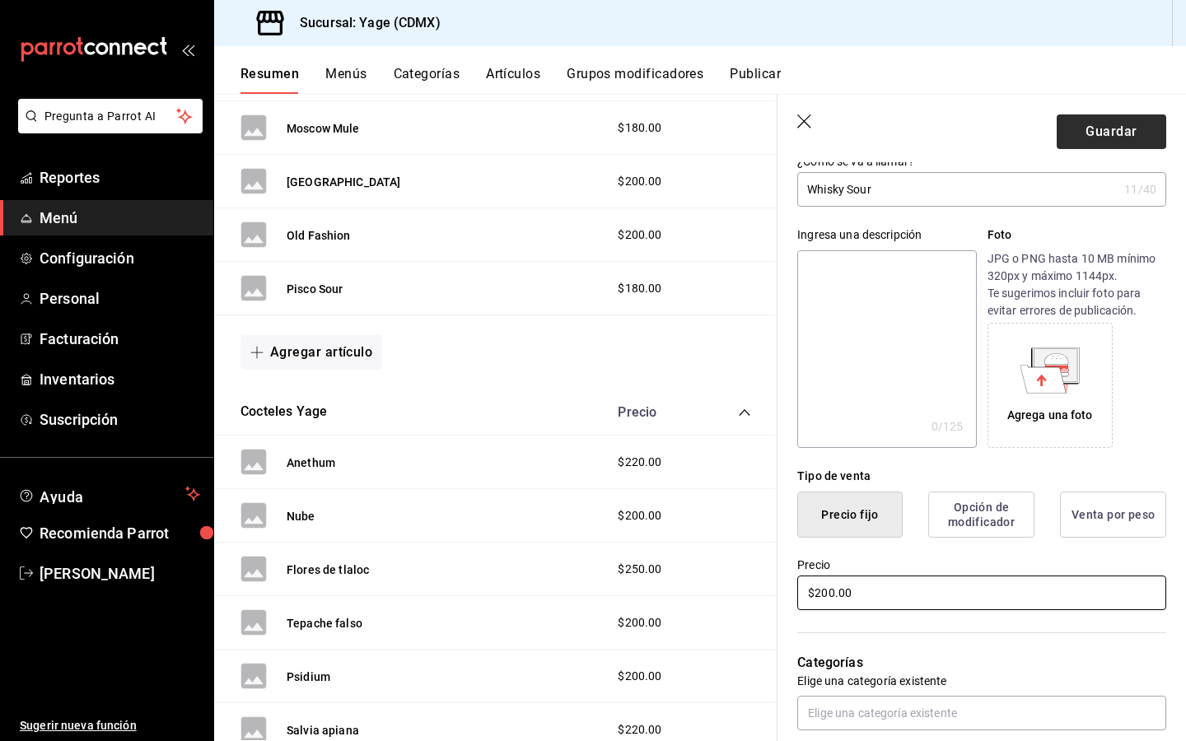
type input "$200.00"
click at [1105, 122] on button "Guardar" at bounding box center [1110, 131] width 109 height 35
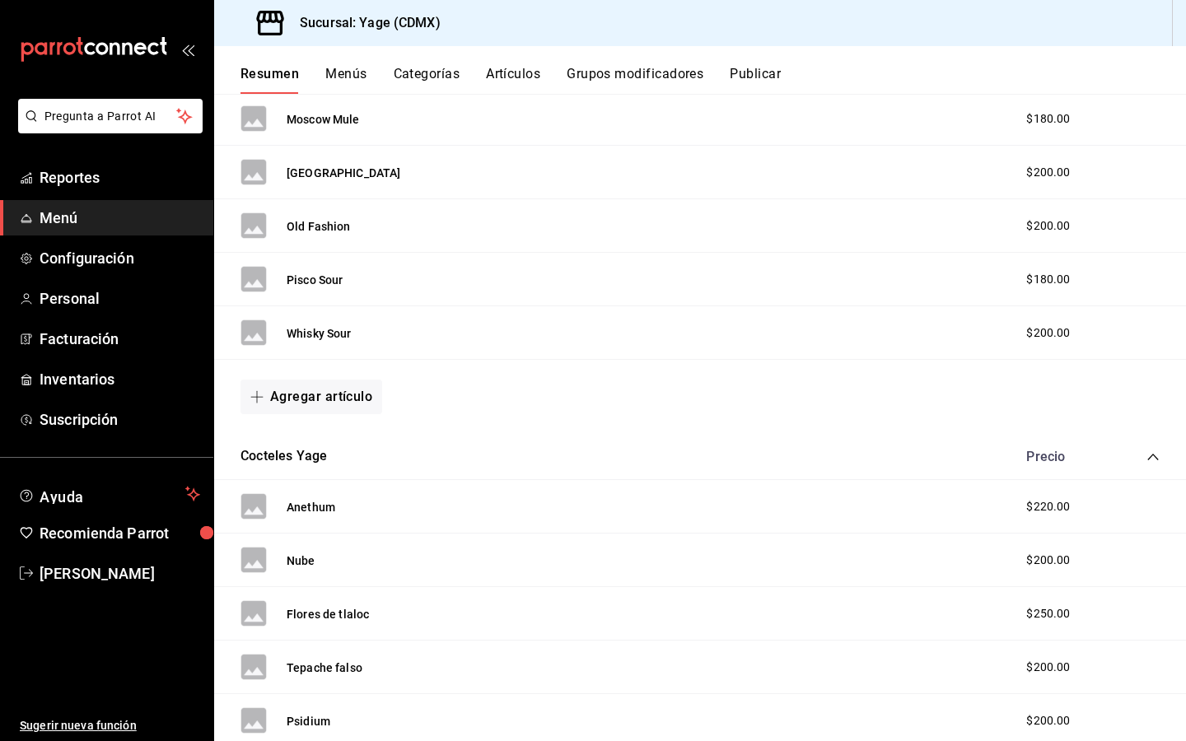
scroll to position [735, 0]
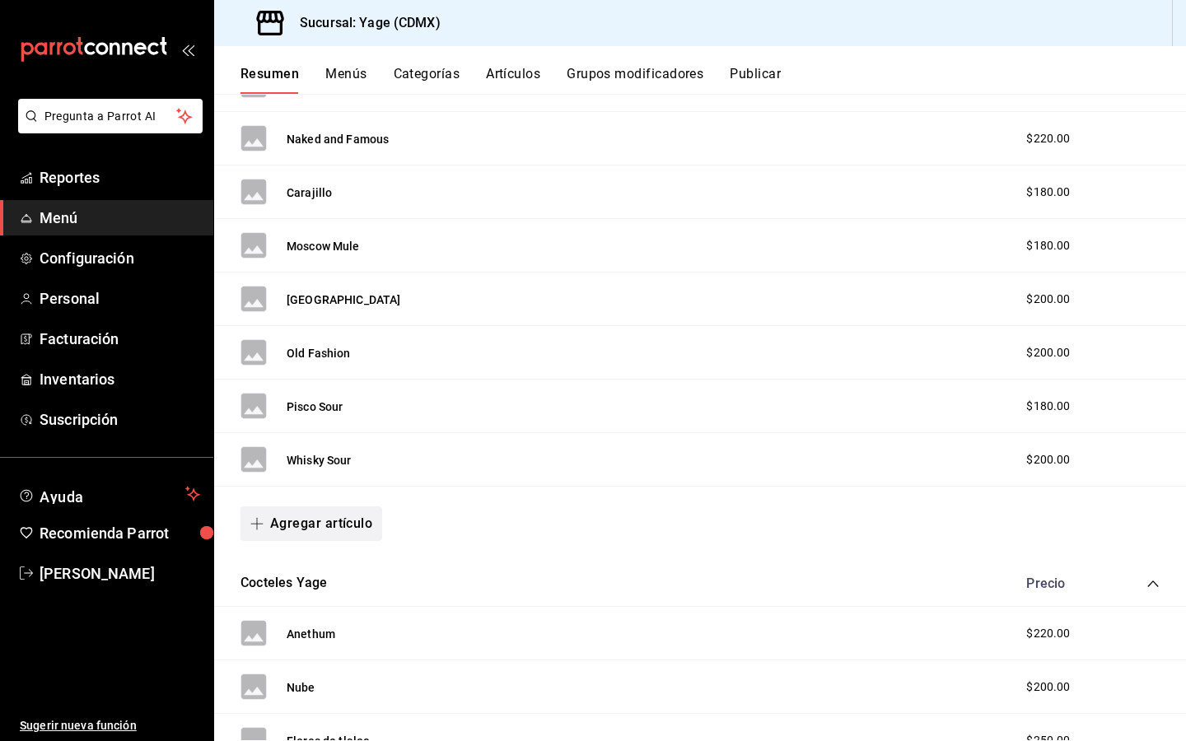
click at [275, 525] on button "Agregar artículo" at bounding box center [311, 523] width 142 height 35
click at [293, 613] on li "Artículo nuevo" at bounding box center [304, 608] width 129 height 40
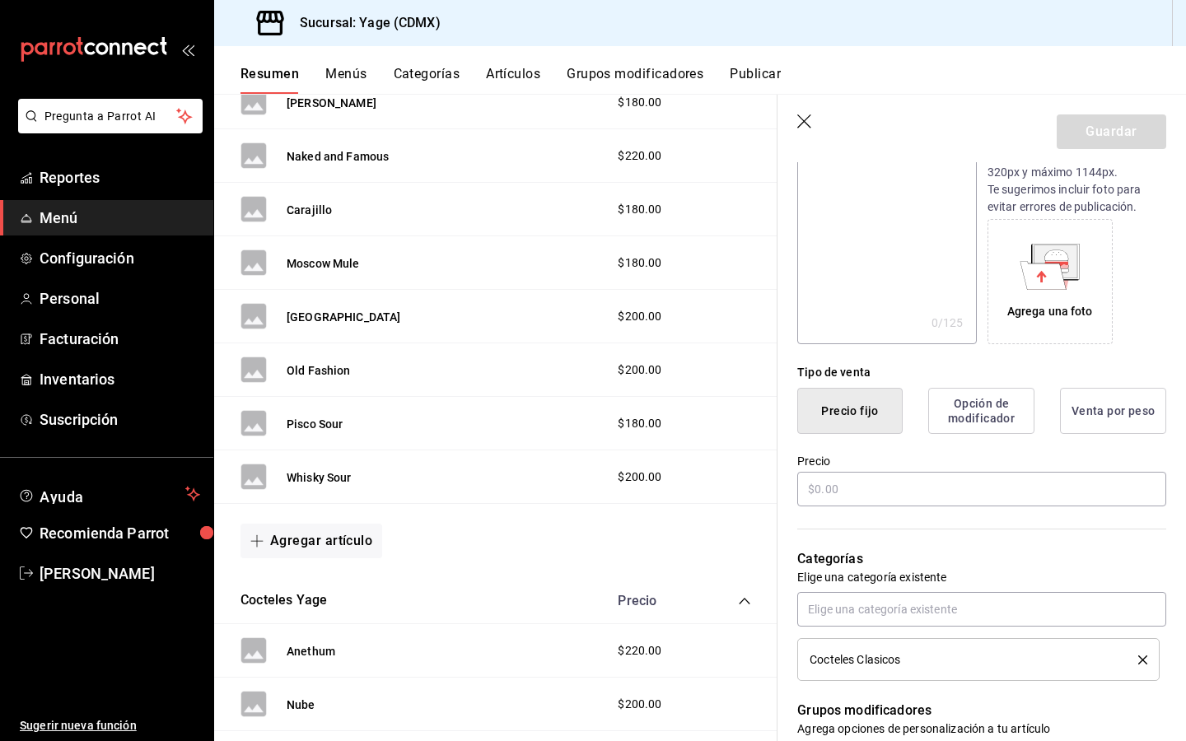
scroll to position [210, 0]
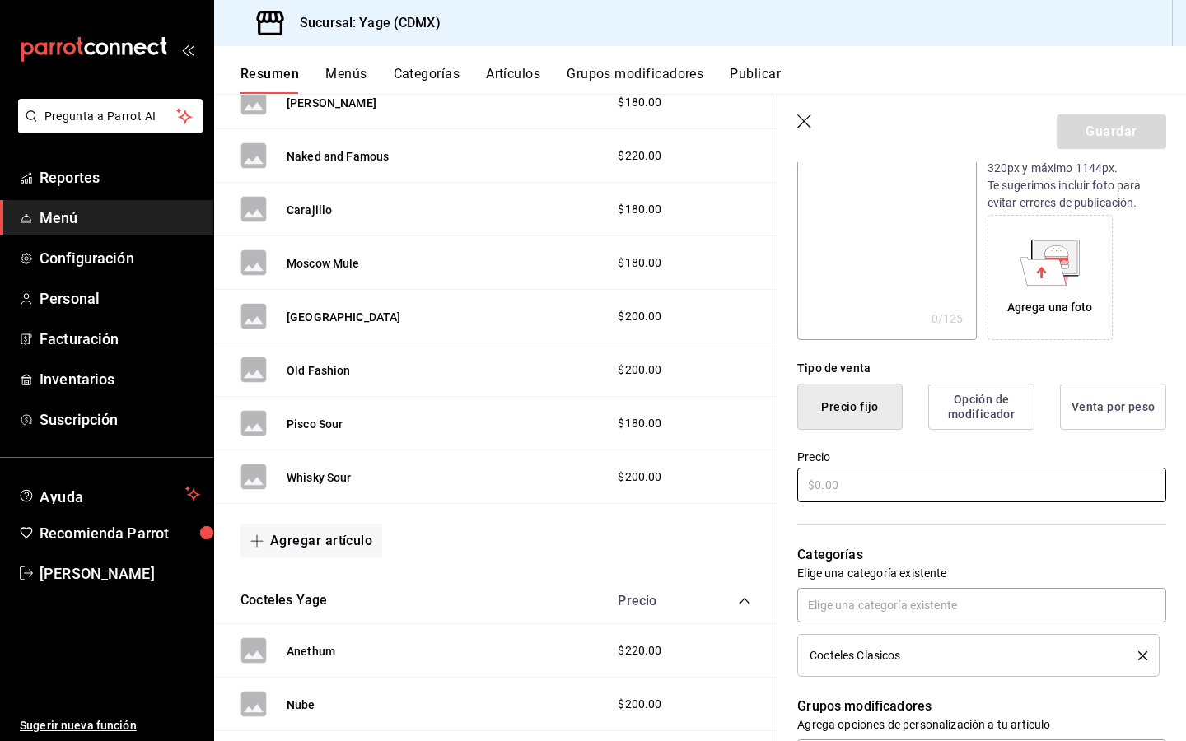
type input "Bloody Mary"
click at [854, 478] on input "text" at bounding box center [981, 485] width 369 height 35
type input "$180.00"
click at [1107, 142] on button "Guardar" at bounding box center [1110, 131] width 109 height 35
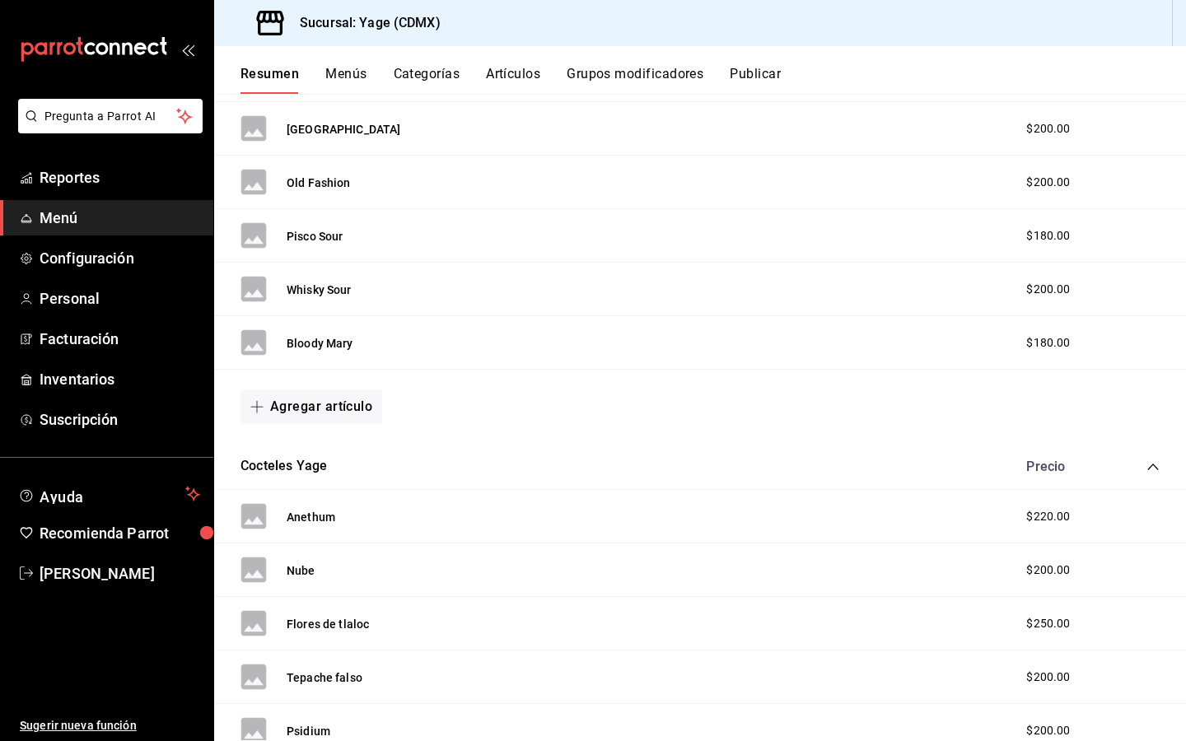
scroll to position [916, 0]
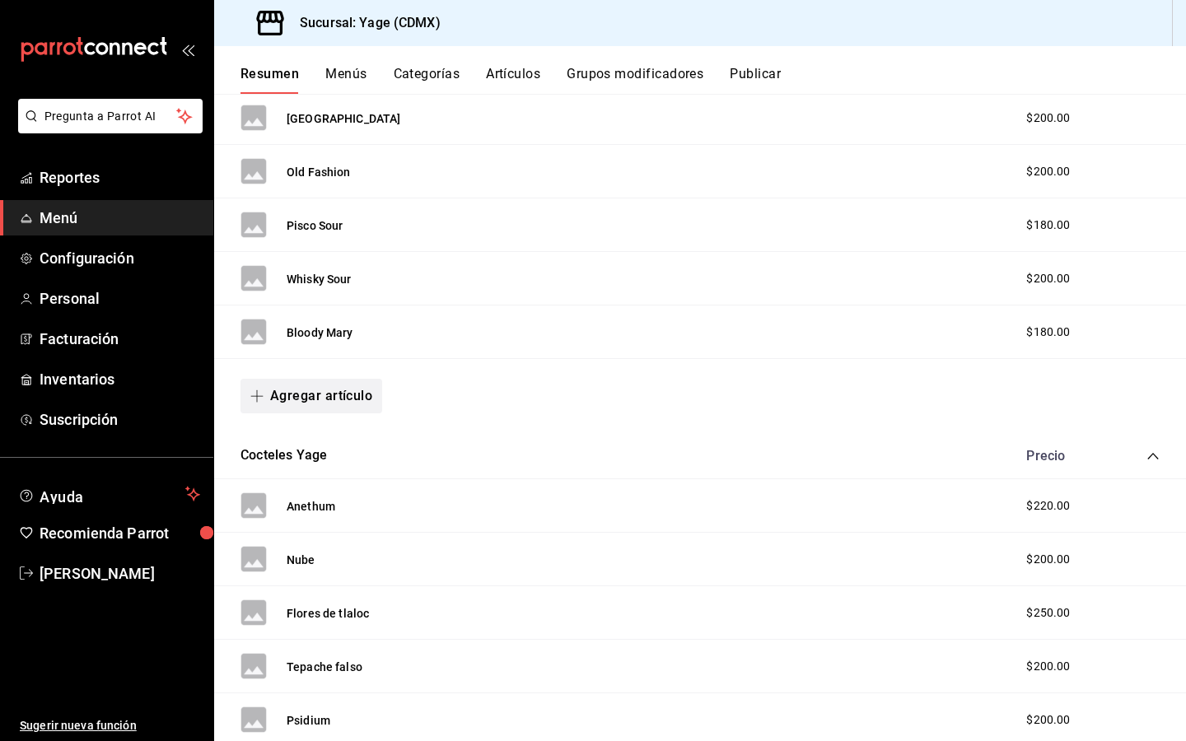
click at [338, 392] on button "Agregar artículo" at bounding box center [311, 396] width 142 height 35
click at [296, 482] on li "Artículo nuevo" at bounding box center [304, 480] width 129 height 40
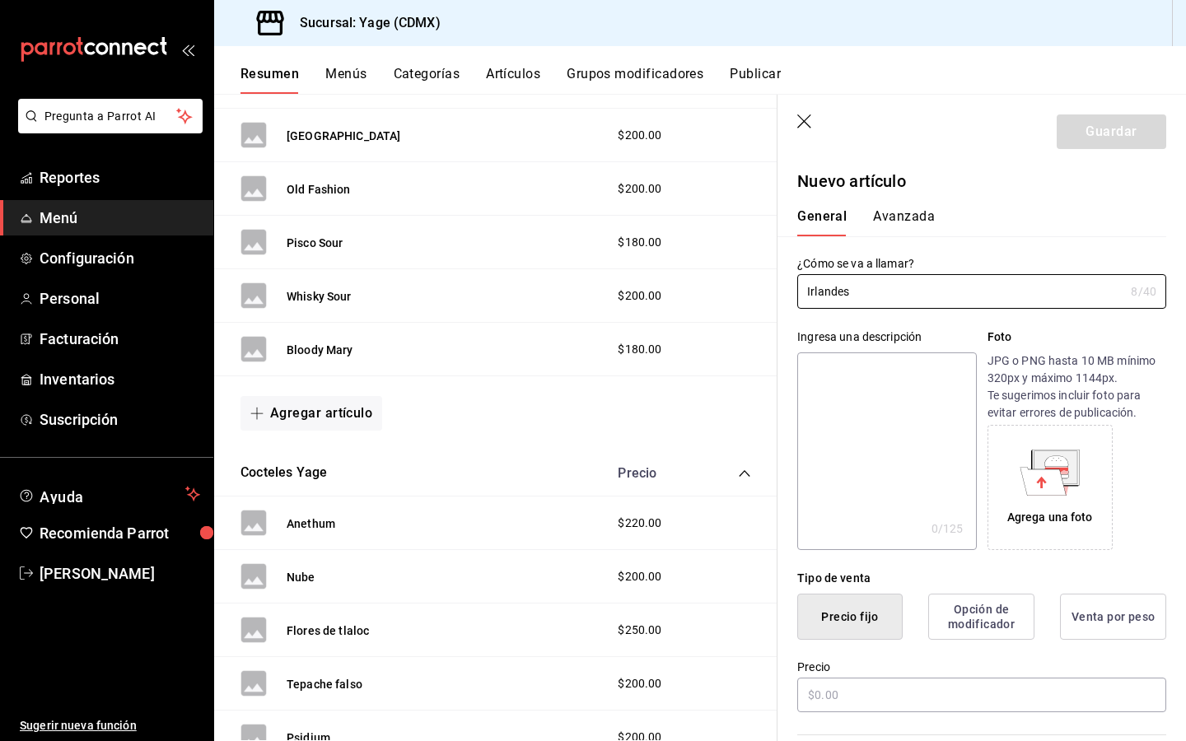
scroll to position [78, 0]
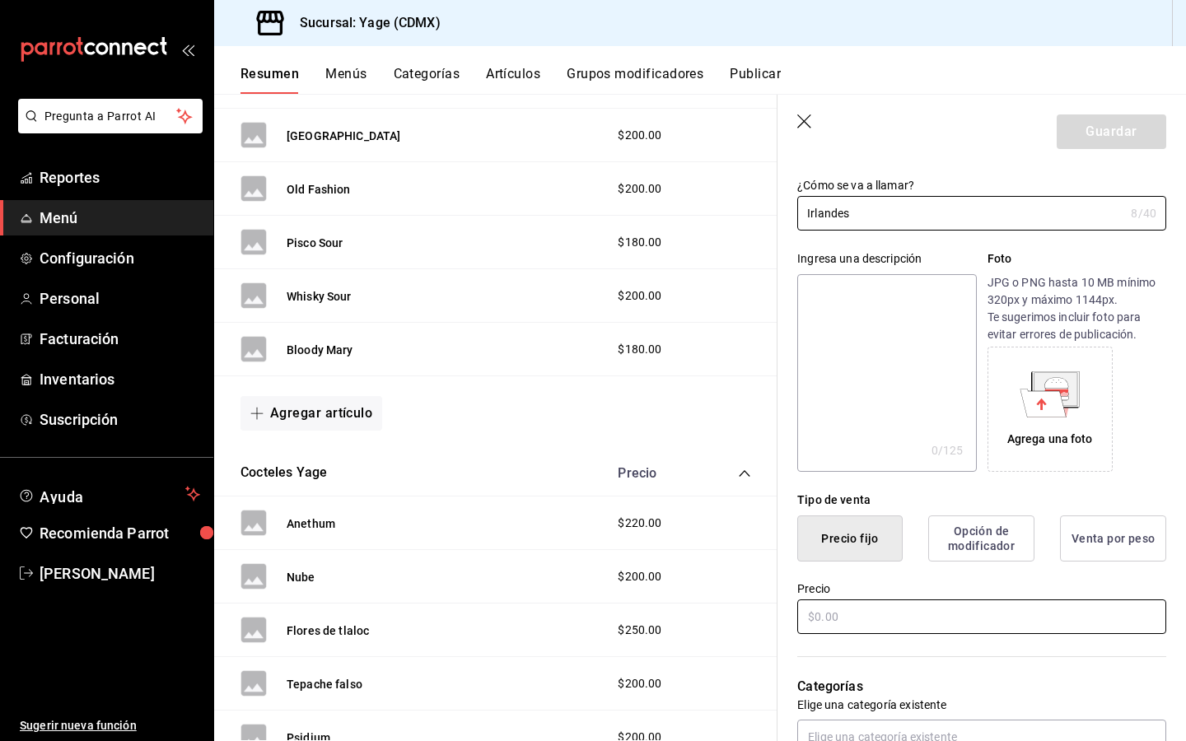
type input "Irlandes"
click at [818, 620] on input "text" at bounding box center [981, 616] width 369 height 35
type input "$180.00"
click at [1139, 137] on button "Guardar" at bounding box center [1110, 131] width 109 height 35
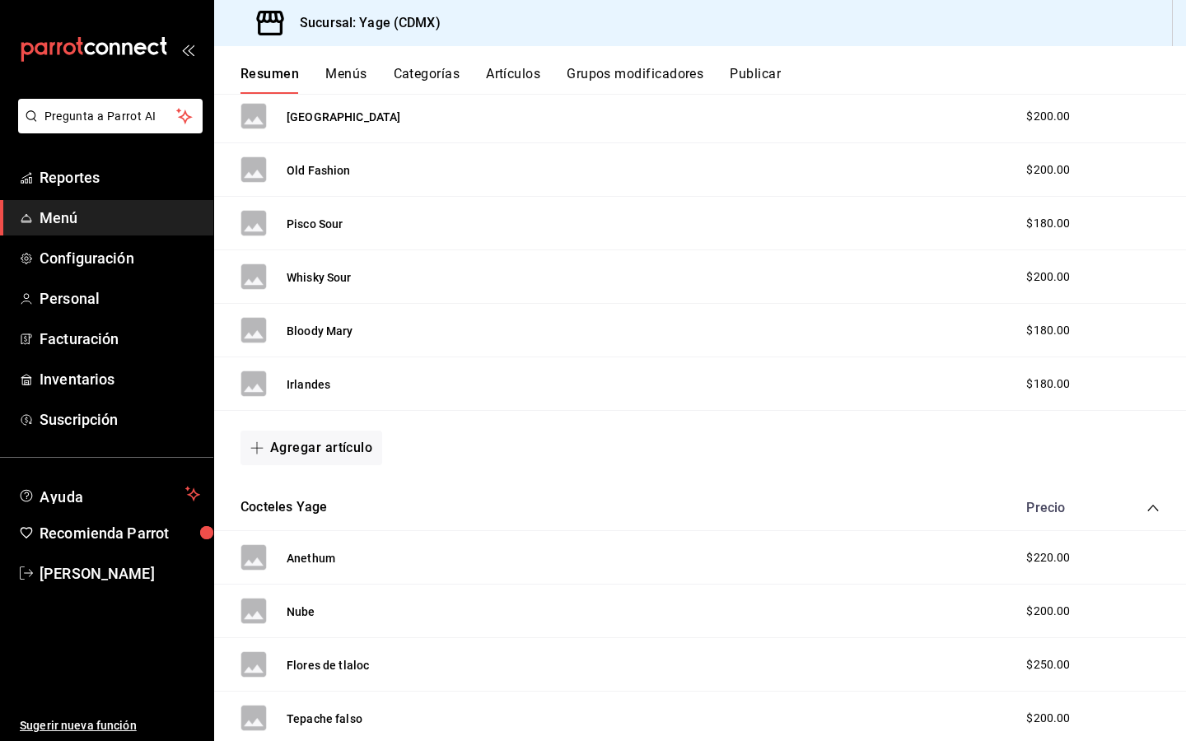
scroll to position [948, 0]
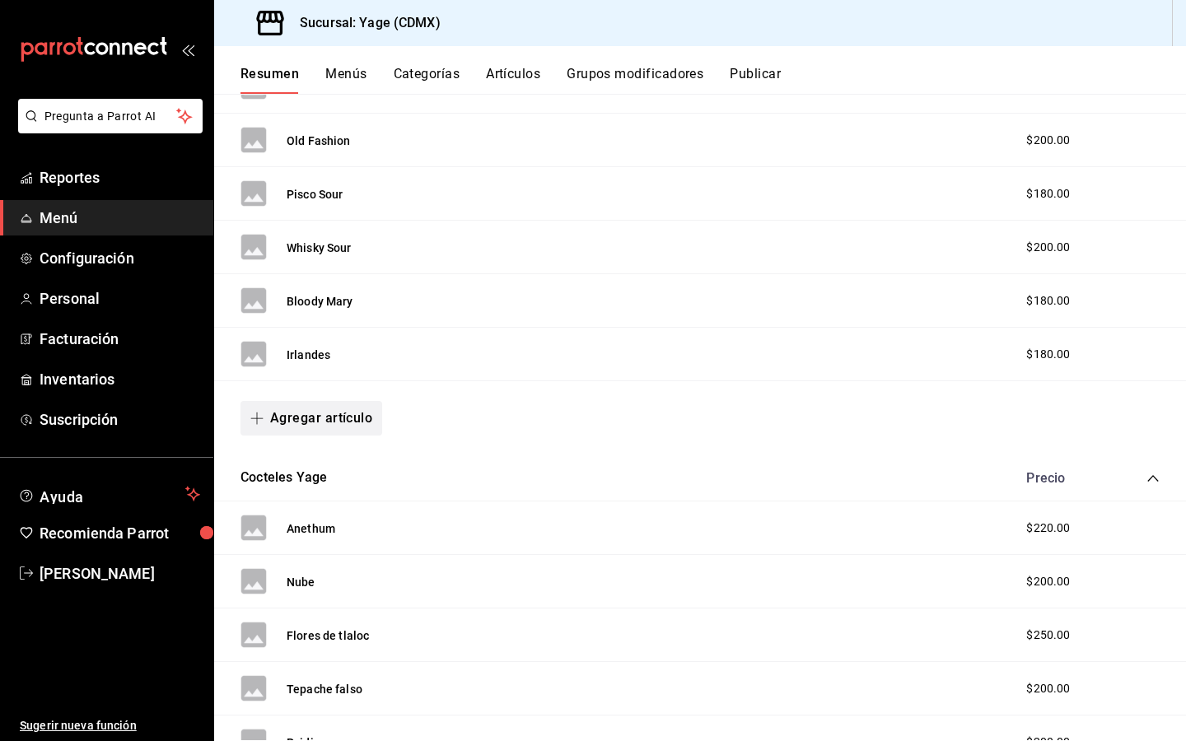
click at [266, 418] on span "button" at bounding box center [260, 418] width 20 height 13
click at [305, 498] on li "Artículo nuevo" at bounding box center [304, 502] width 129 height 40
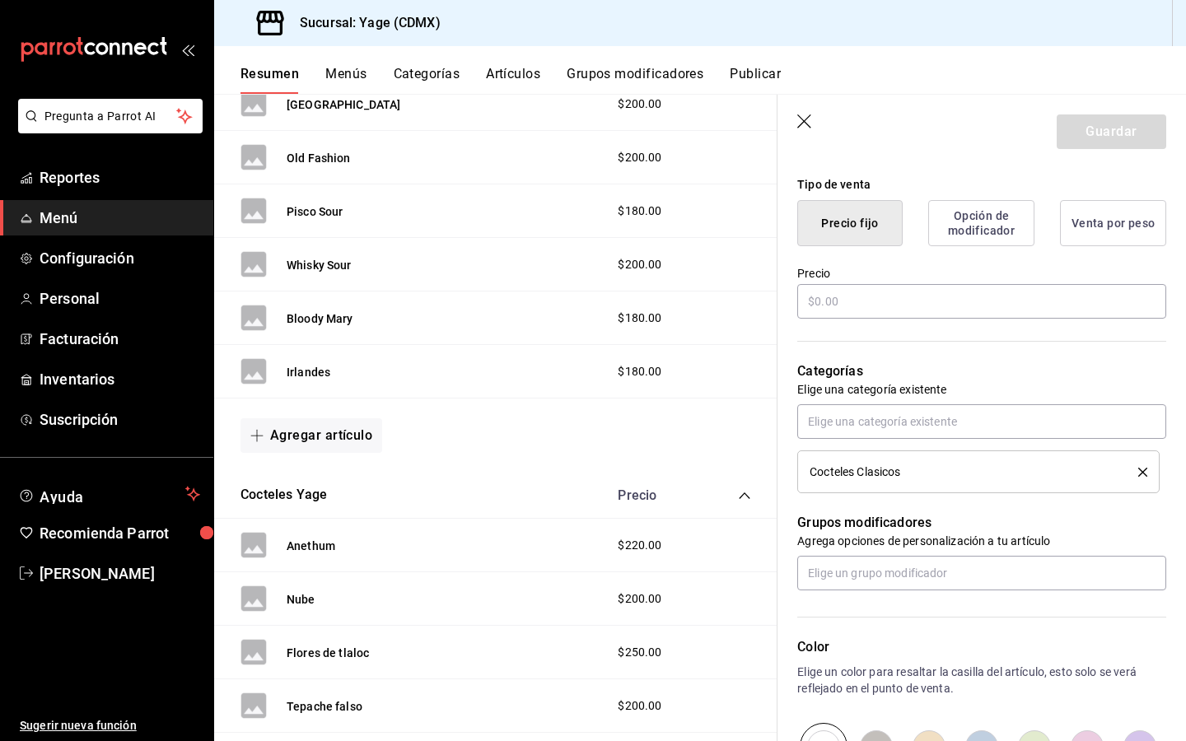
scroll to position [506, 0]
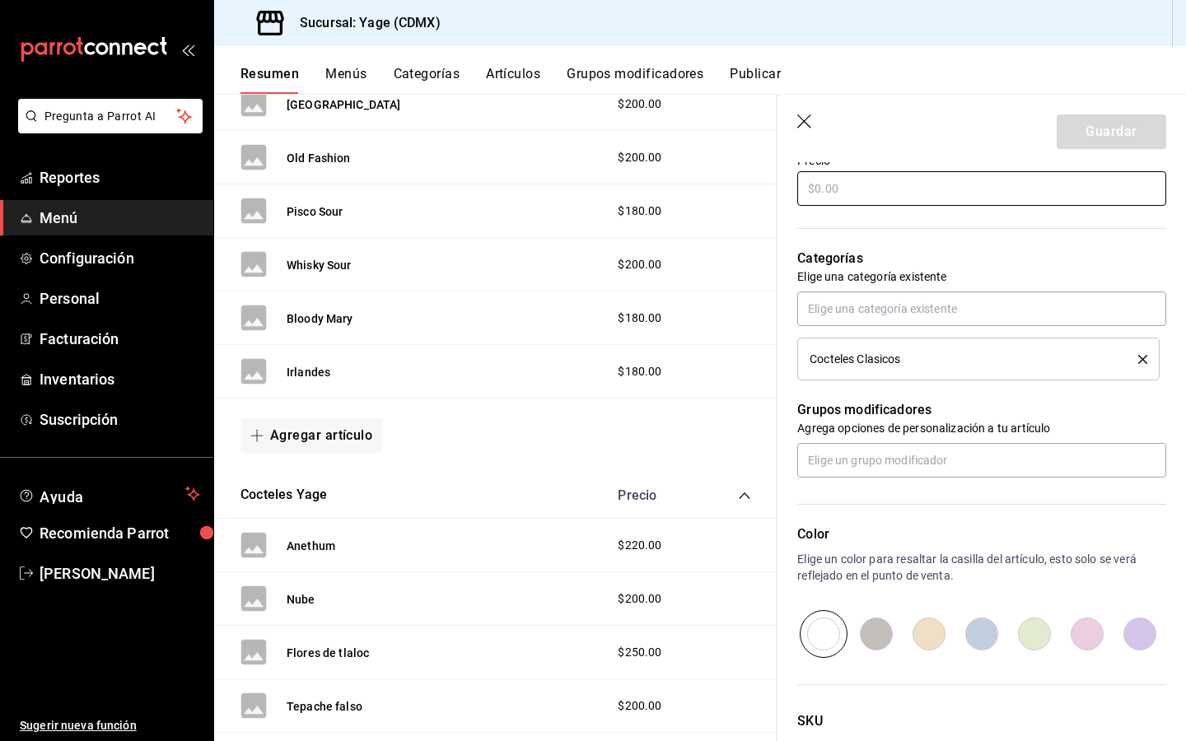
type input "White Russian"
click at [808, 193] on input "text" at bounding box center [981, 188] width 369 height 35
type input "$180.00"
click at [1096, 131] on button "Guardar" at bounding box center [1110, 131] width 109 height 35
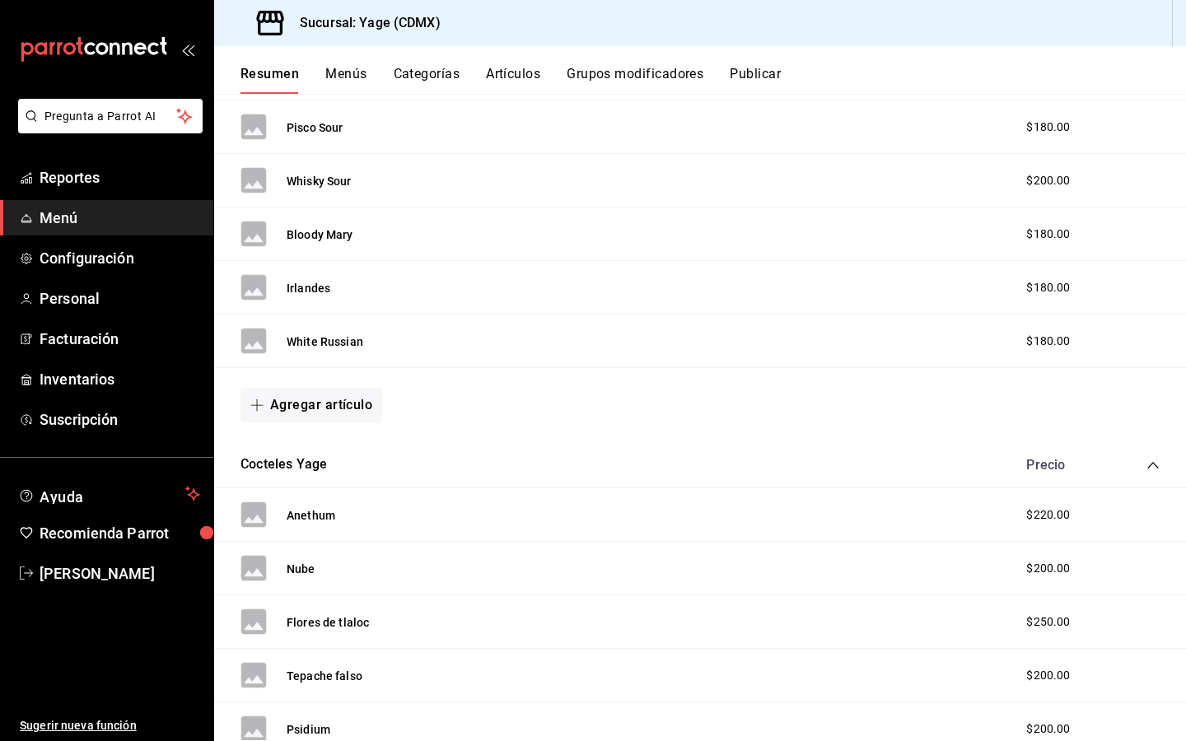
scroll to position [1020, 0]
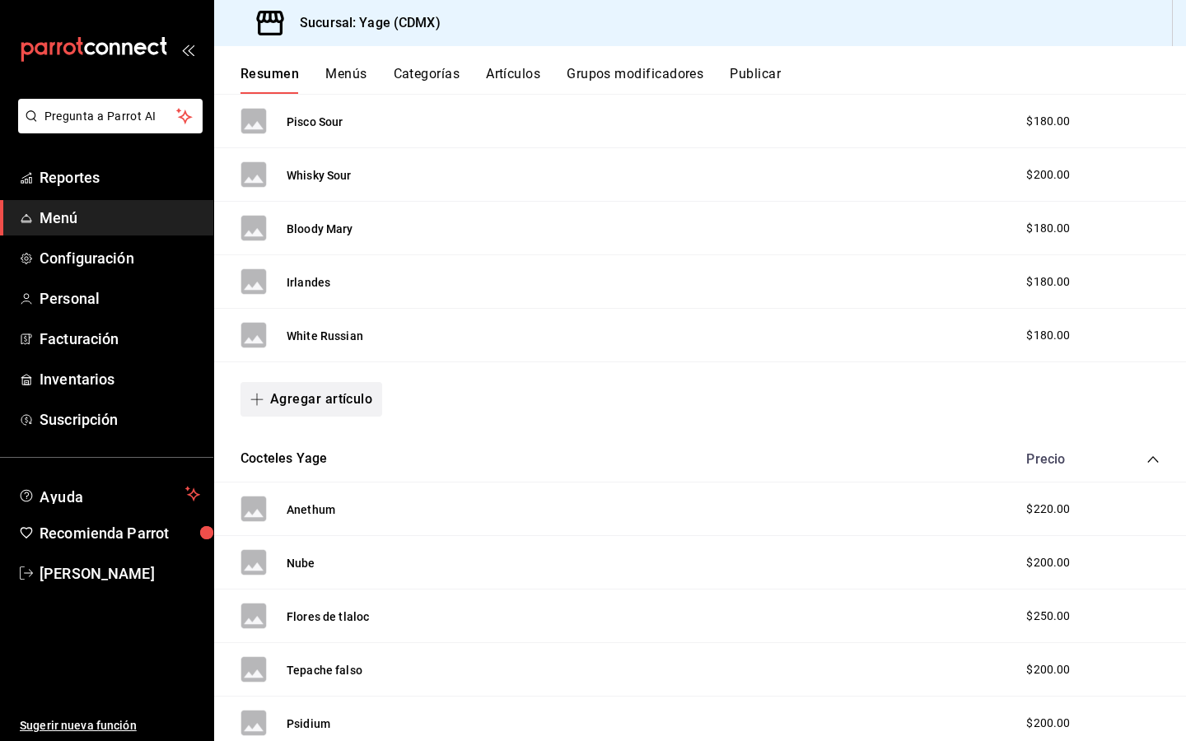
click at [314, 392] on button "Agregar artículo" at bounding box center [311, 399] width 142 height 35
click at [291, 488] on li "Artículo nuevo" at bounding box center [304, 484] width 129 height 40
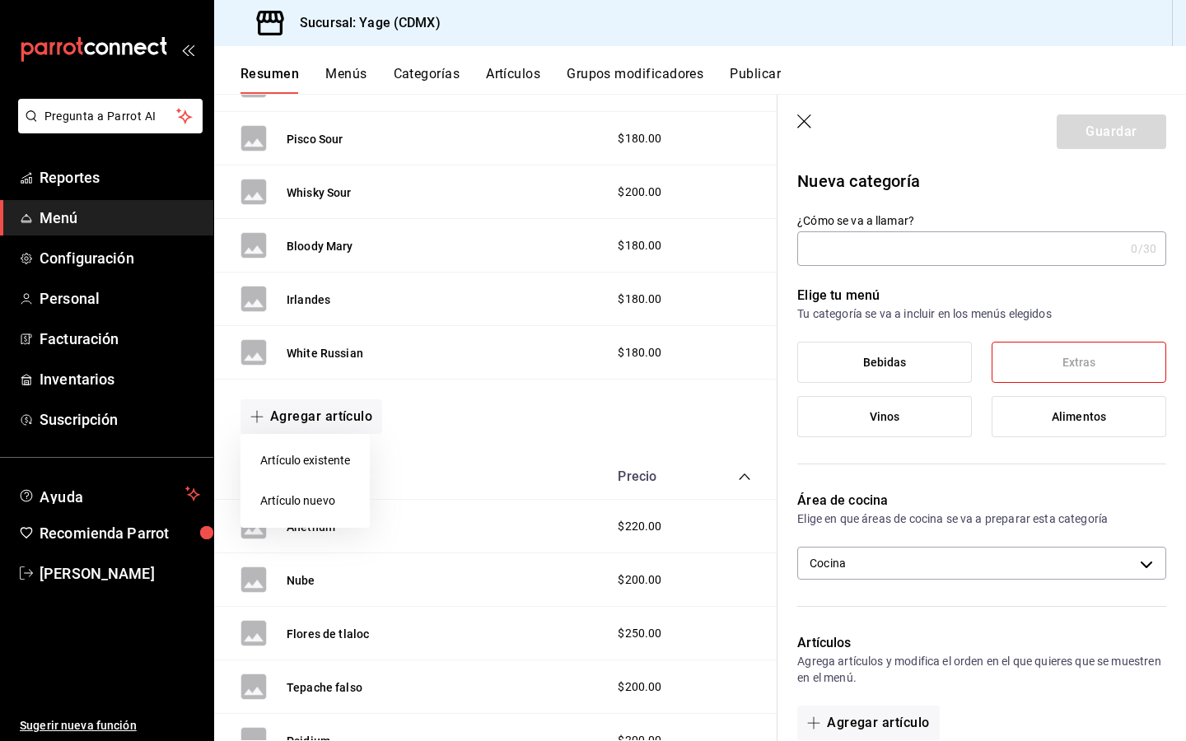
click at [916, 254] on div at bounding box center [593, 370] width 1186 height 741
click at [274, 421] on button "Agregar artículo" at bounding box center [311, 416] width 142 height 35
click at [288, 492] on li "Artículo nuevo" at bounding box center [304, 501] width 129 height 40
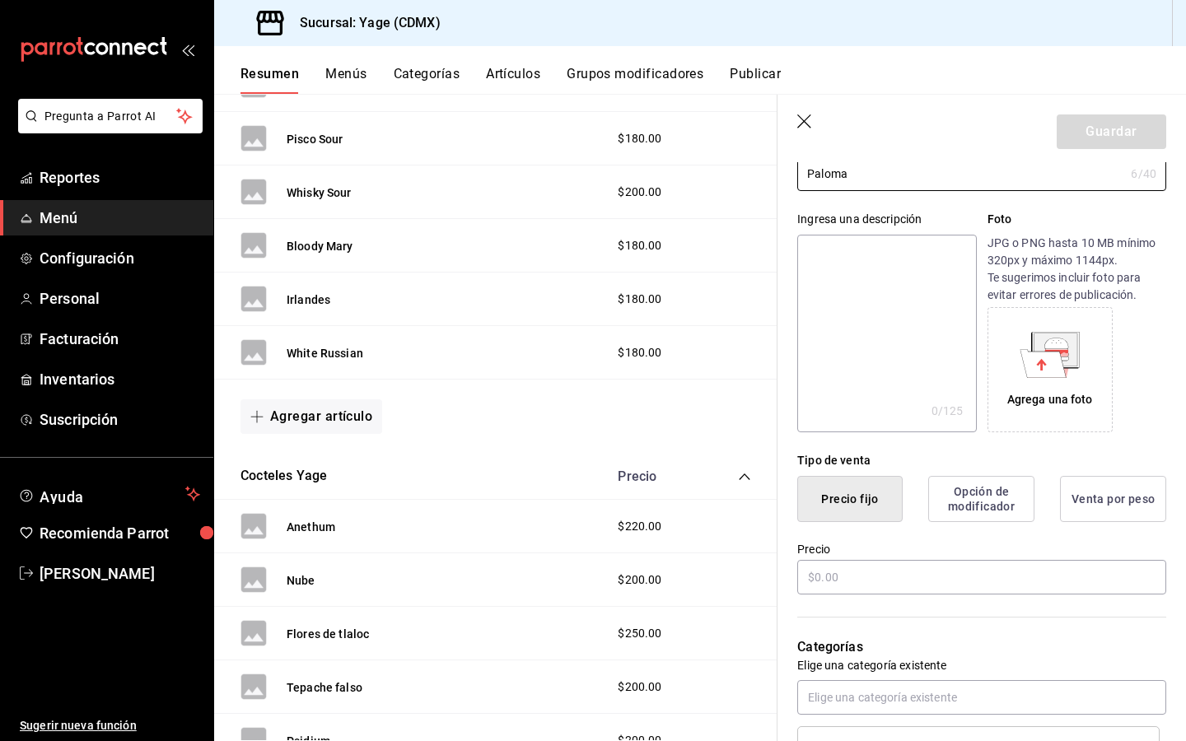
scroll to position [119, 0]
type input "Paloma"
click at [815, 566] on input "text" at bounding box center [981, 576] width 369 height 35
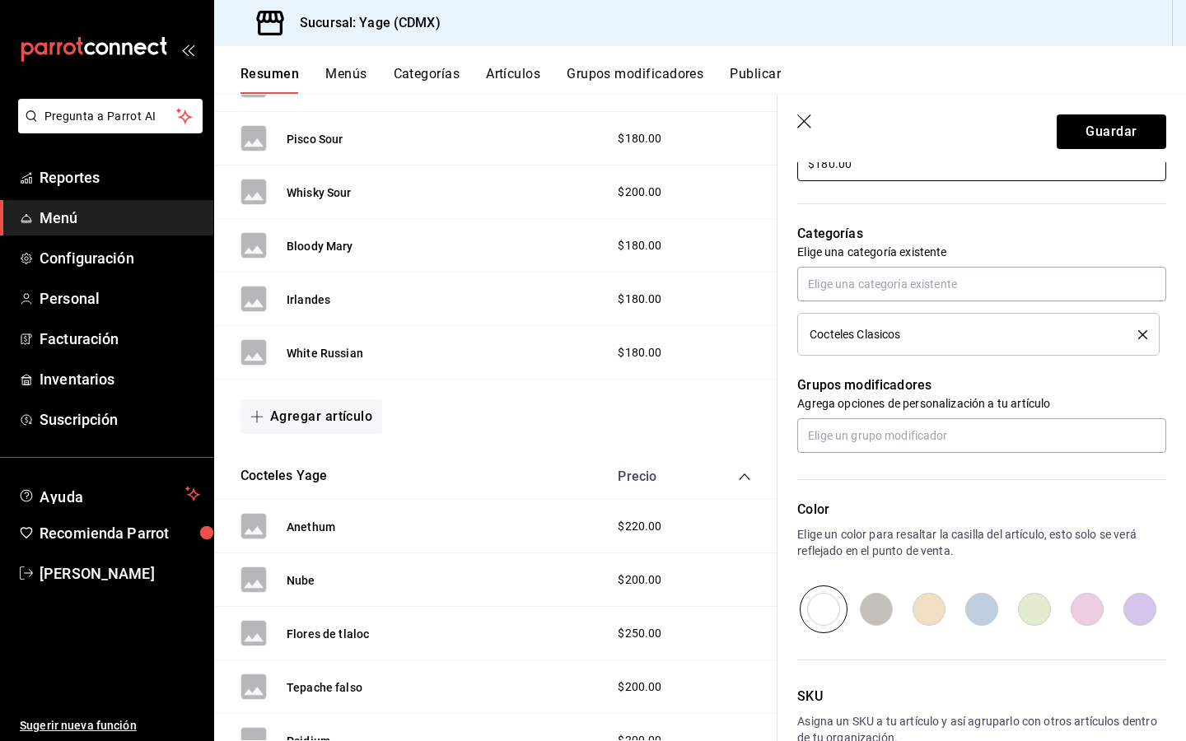
scroll to position [630, 0]
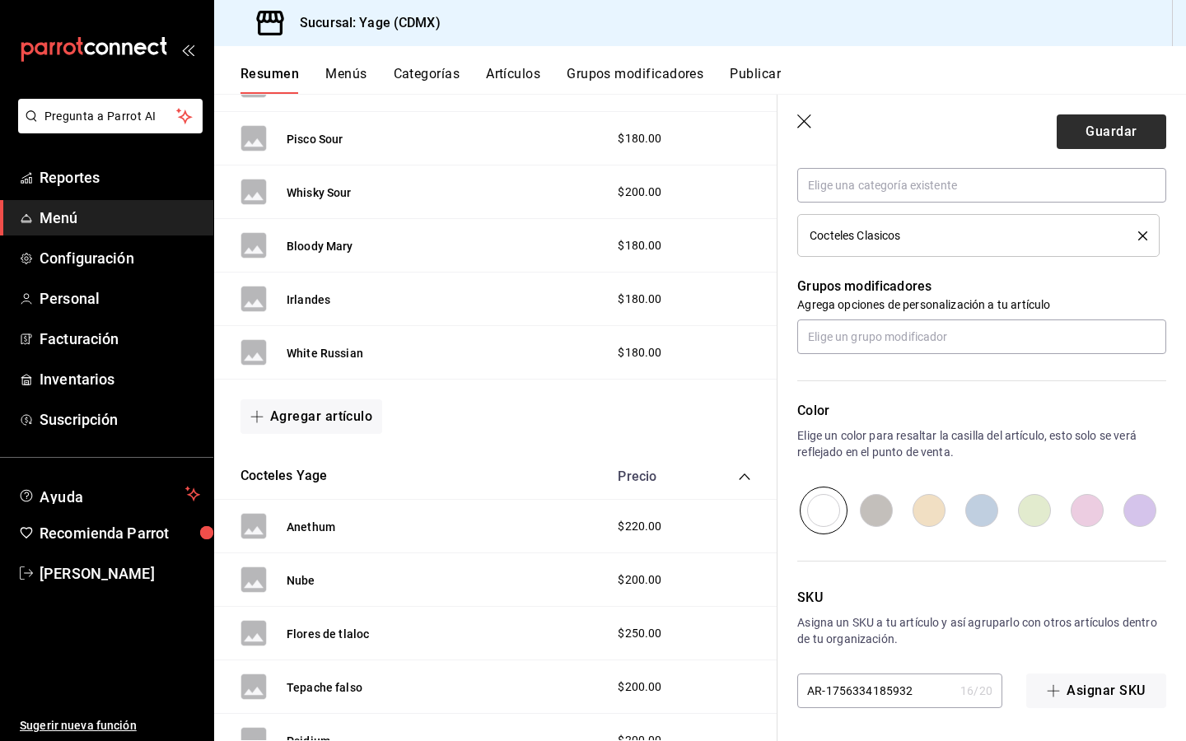
type input "$180.00"
click at [1086, 130] on button "Guardar" at bounding box center [1110, 131] width 109 height 35
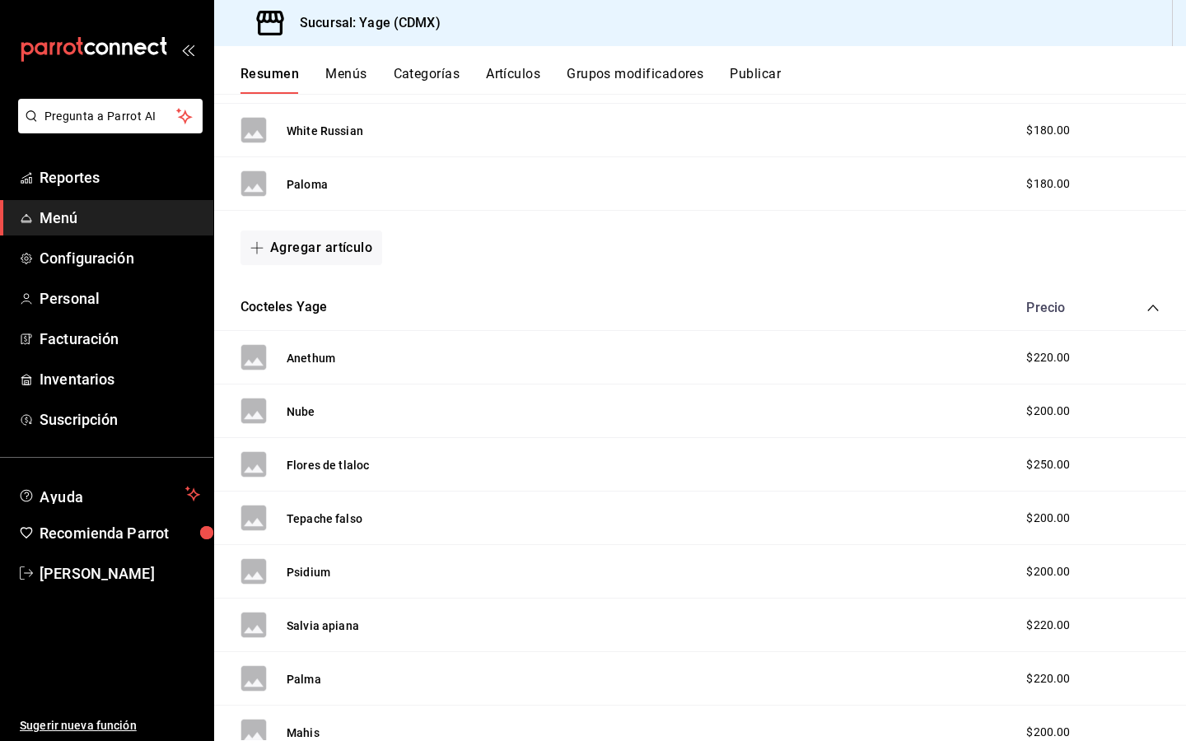
scroll to position [1249, 0]
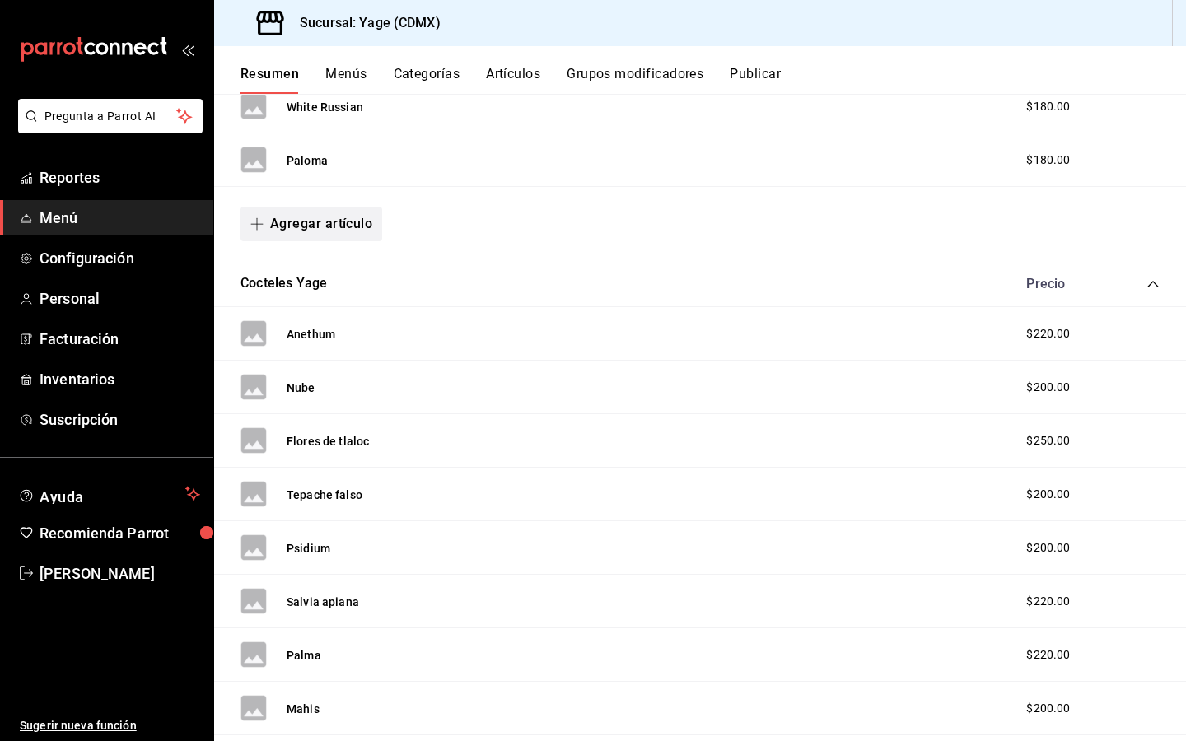
click at [323, 219] on button "Agregar artículo" at bounding box center [311, 224] width 142 height 35
click at [299, 312] on li "Artículo nuevo" at bounding box center [304, 308] width 129 height 40
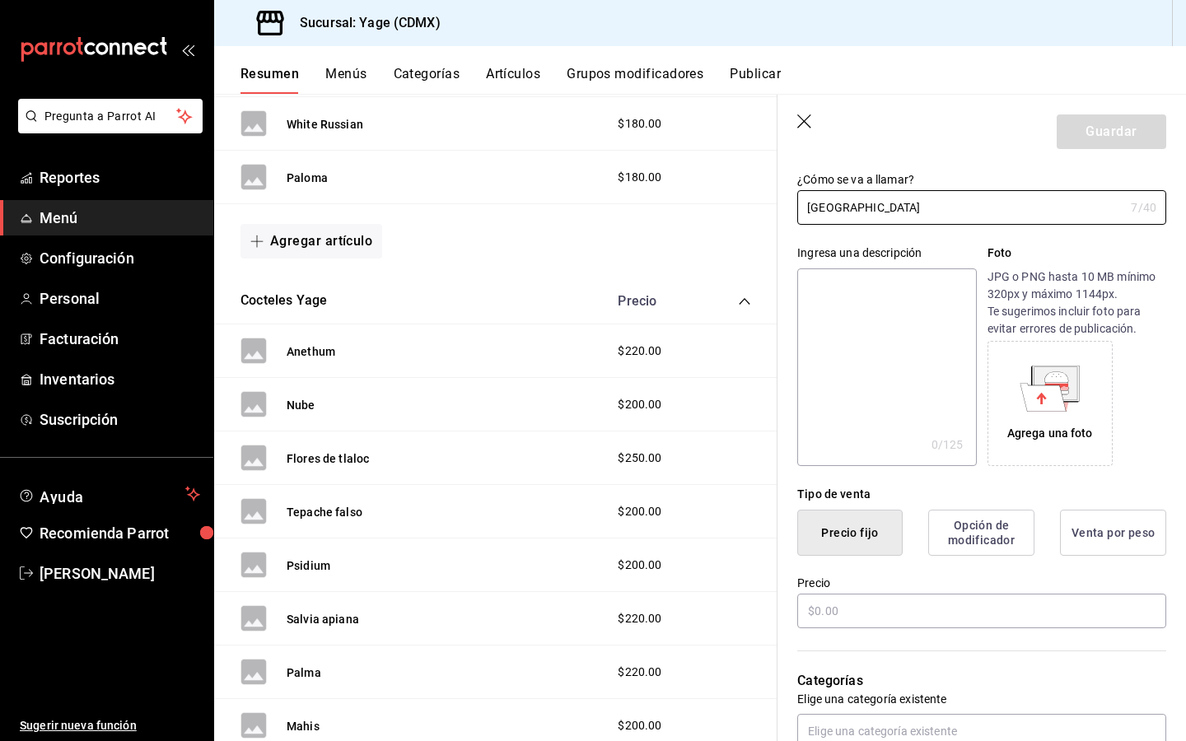
scroll to position [111, 0]
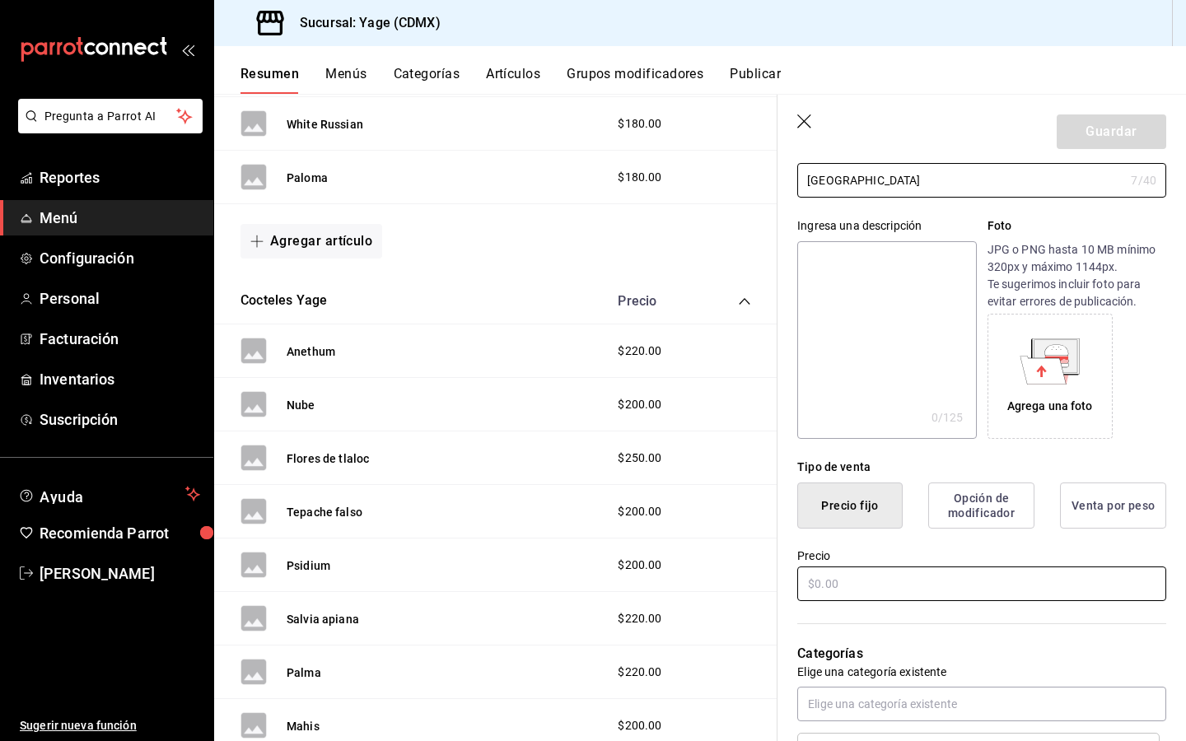
type input "[GEOGRAPHIC_DATA]"
click at [841, 581] on input "text" at bounding box center [981, 583] width 369 height 35
type input "$180.00"
click at [1111, 129] on button "Guardar" at bounding box center [1110, 131] width 109 height 35
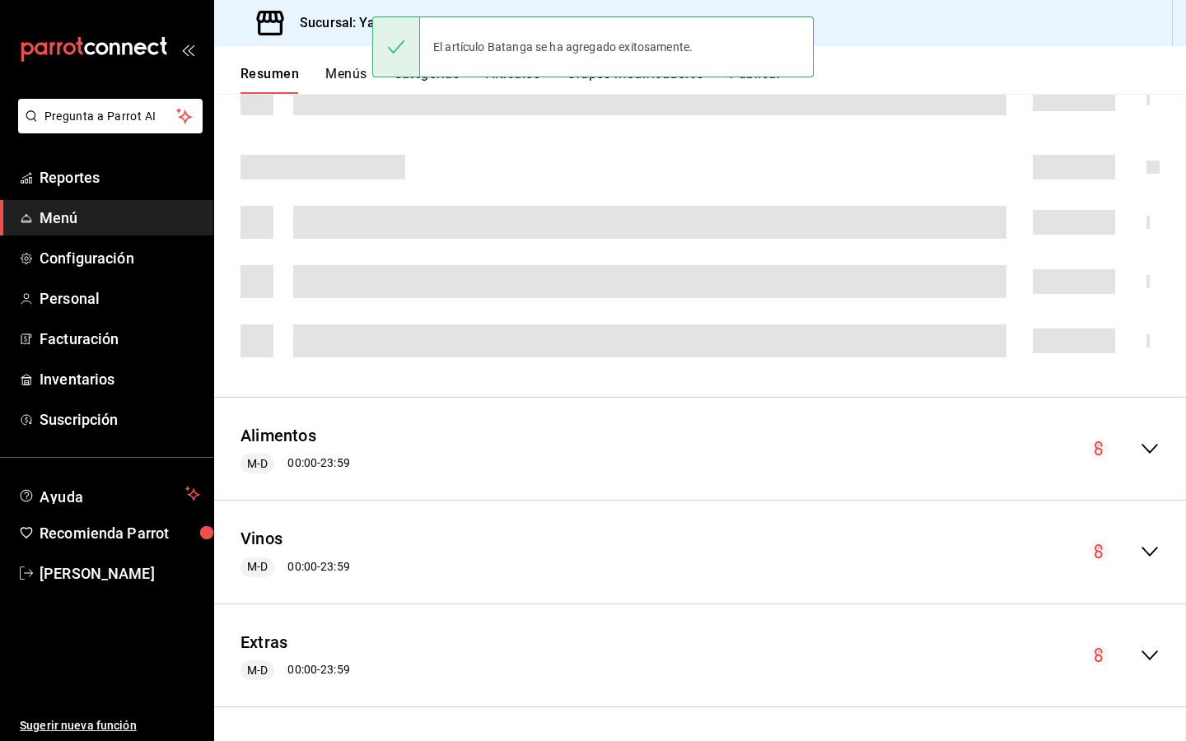
scroll to position [426, 0]
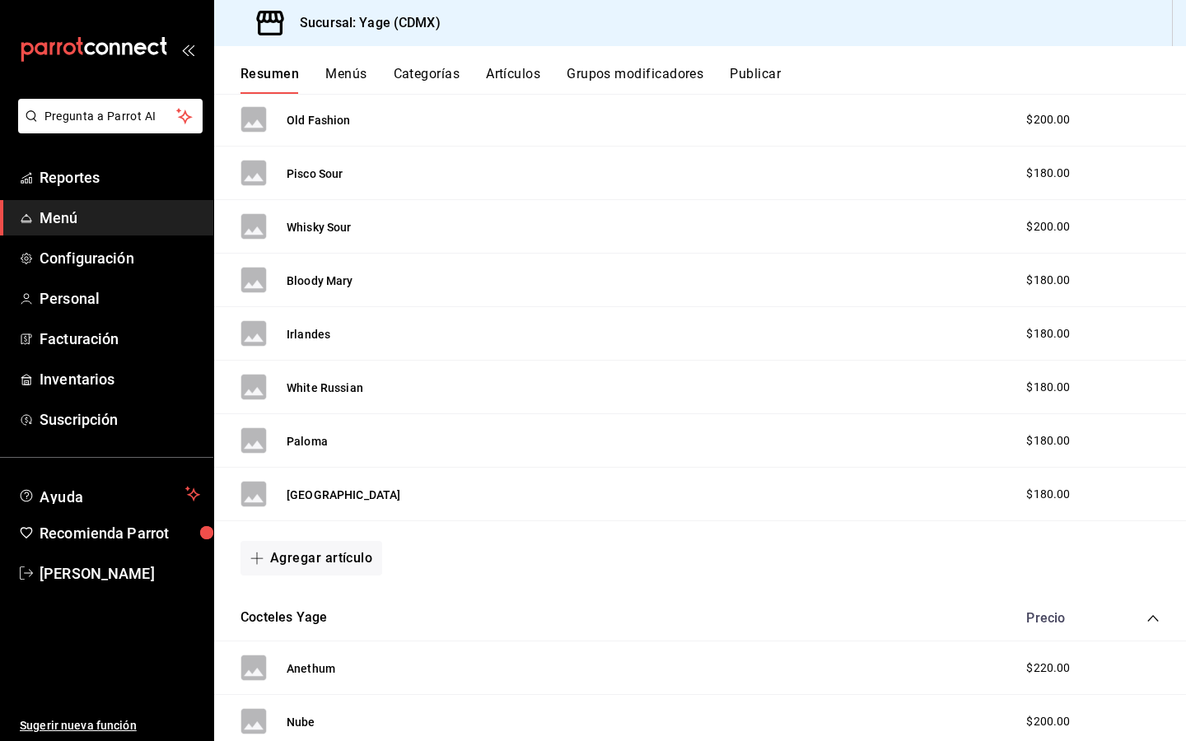
click at [322, 541] on button "Agregar artículo" at bounding box center [311, 558] width 142 height 35
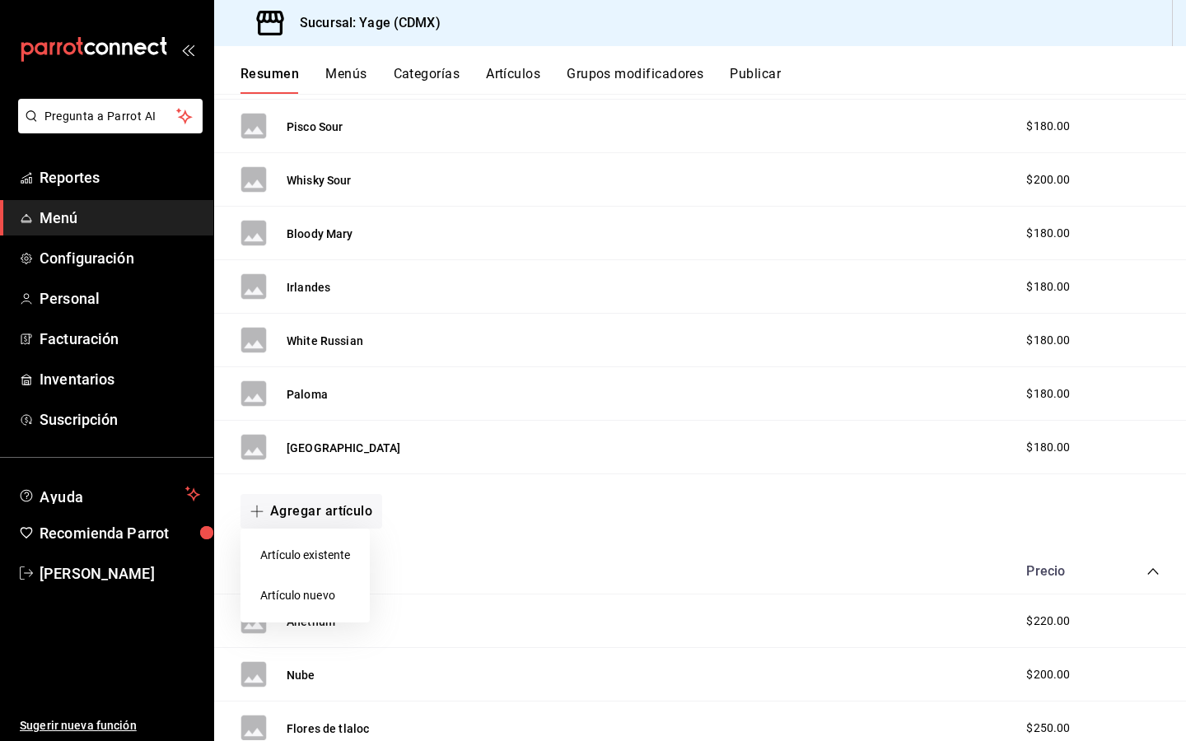
click at [287, 599] on li "Artículo nuevo" at bounding box center [304, 595] width 129 height 40
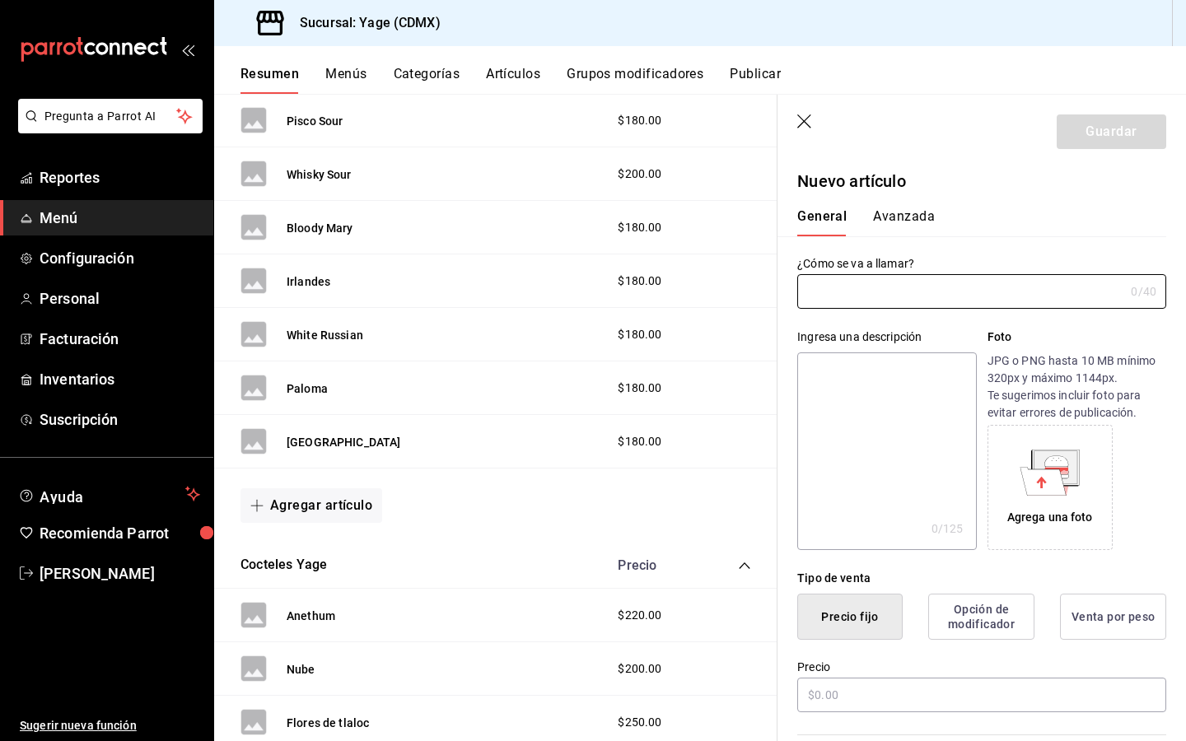
scroll to position [1046, 0]
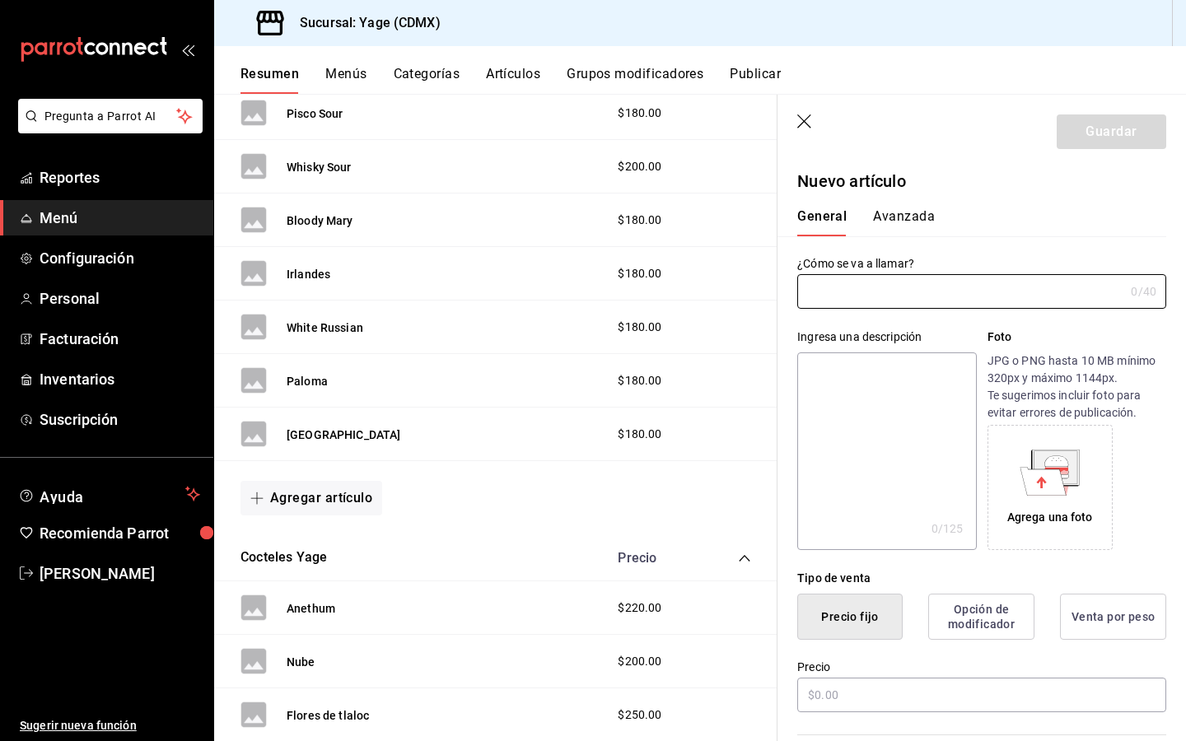
type input "V"
type input "Cuba Libre"
click at [825, 689] on input "text" at bounding box center [981, 695] width 369 height 35
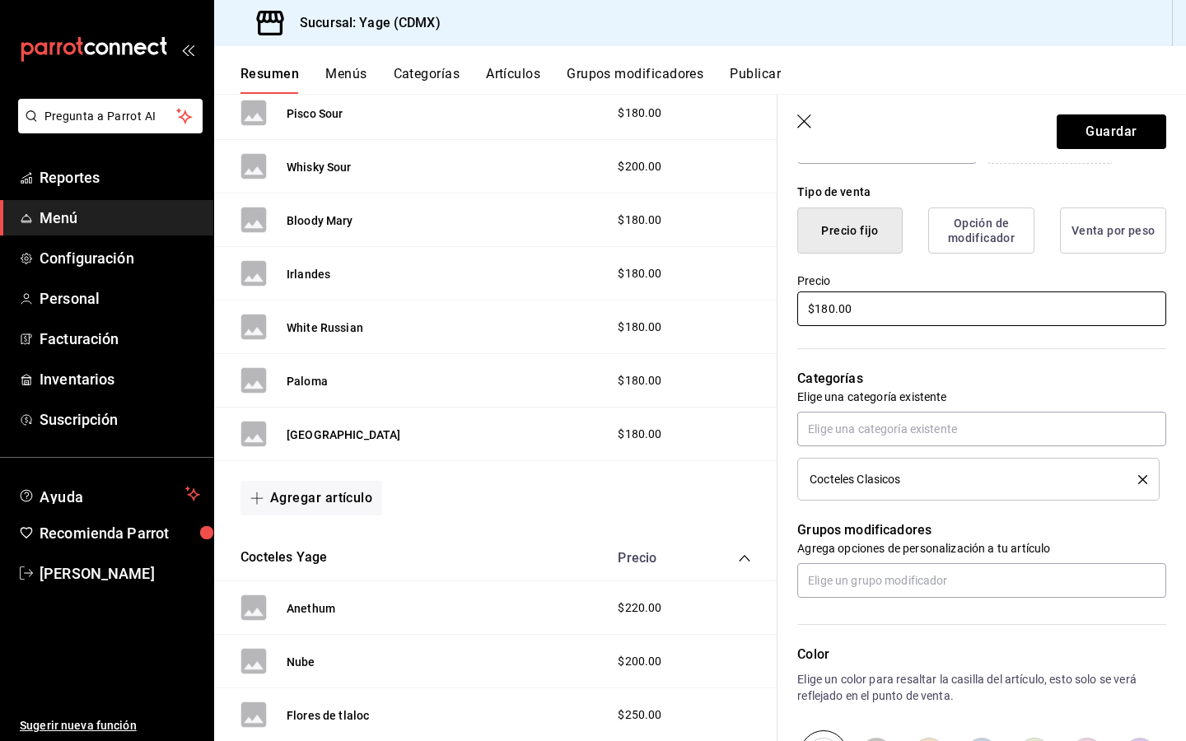
scroll to position [0, 0]
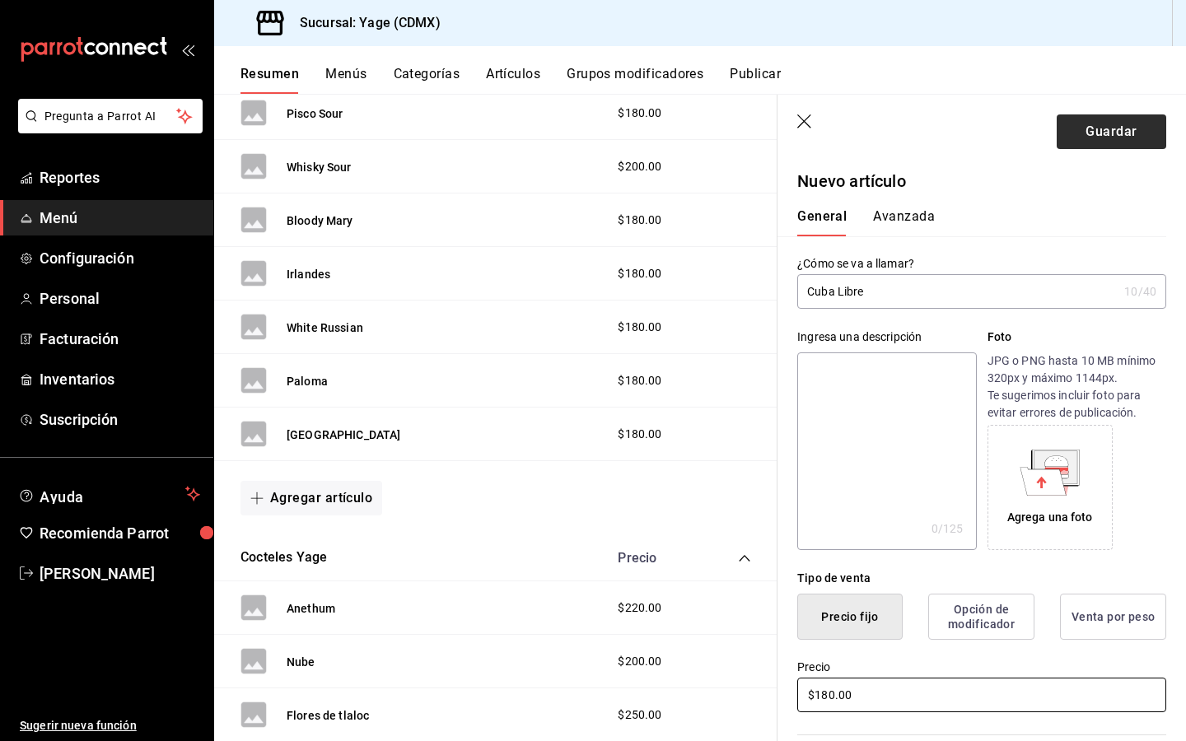
type input "$180.00"
click at [1130, 121] on button "Guardar" at bounding box center [1110, 131] width 109 height 35
click at [343, 499] on button "Agregar artículo" at bounding box center [311, 498] width 142 height 35
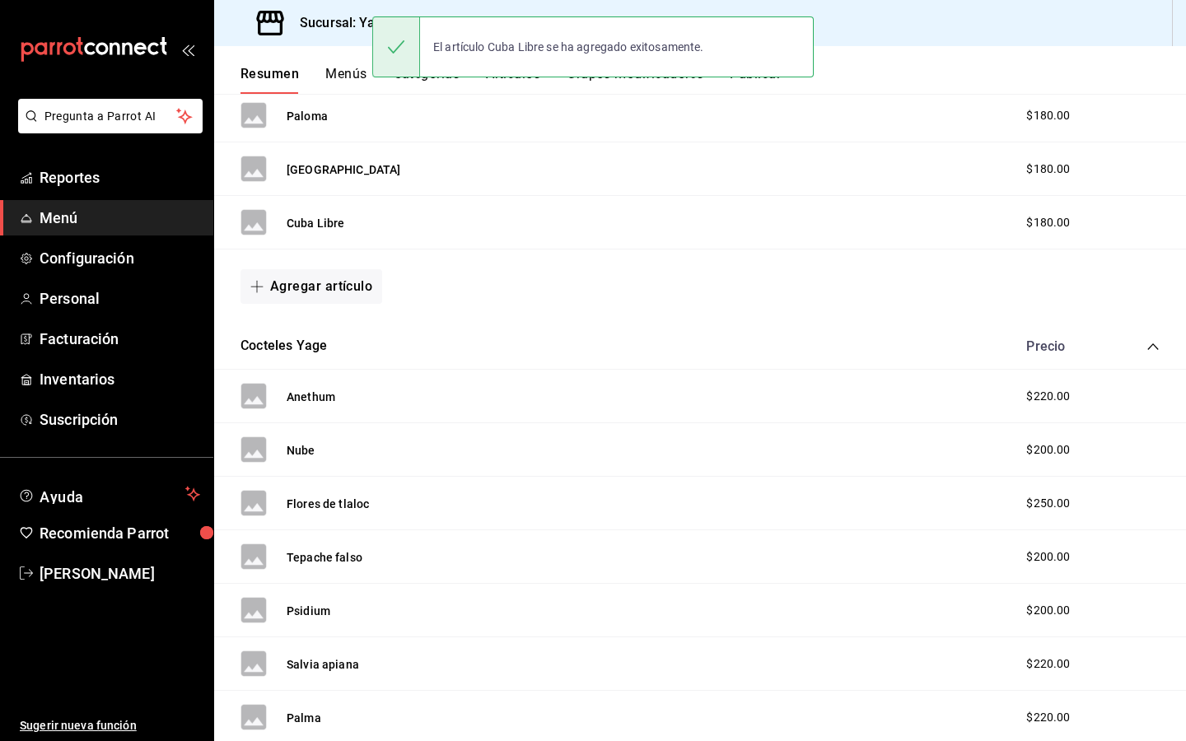
scroll to position [1363, 0]
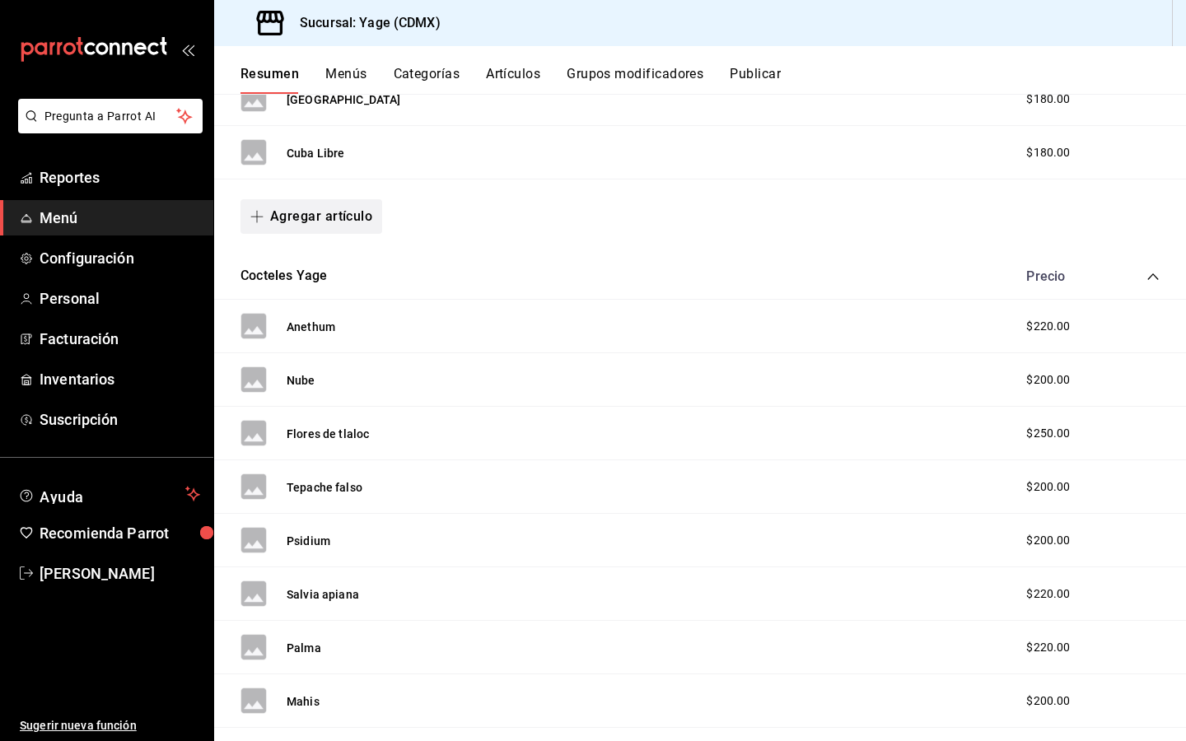
click at [354, 207] on button "Agregar artículo" at bounding box center [311, 216] width 142 height 35
click at [320, 311] on li "Artículo nuevo" at bounding box center [304, 301] width 129 height 40
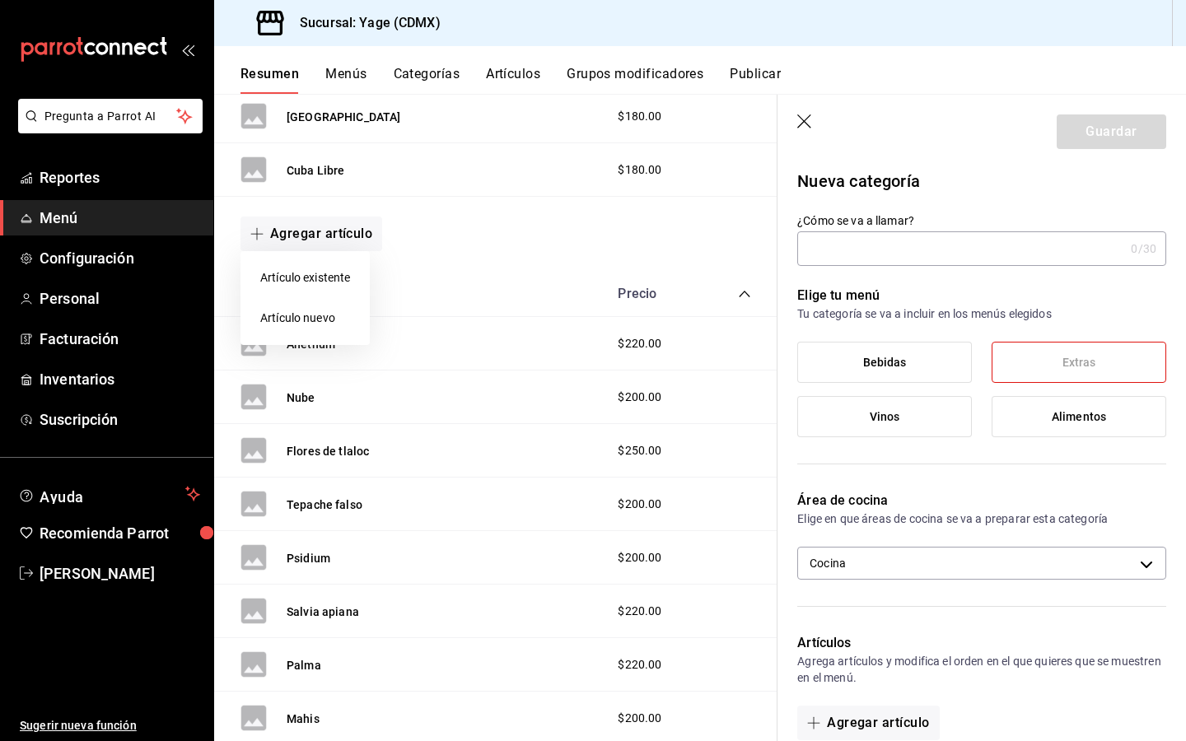
click at [892, 248] on div at bounding box center [593, 370] width 1186 height 741
click at [864, 247] on input "¿Cómo se va a llamar?" at bounding box center [960, 248] width 327 height 33
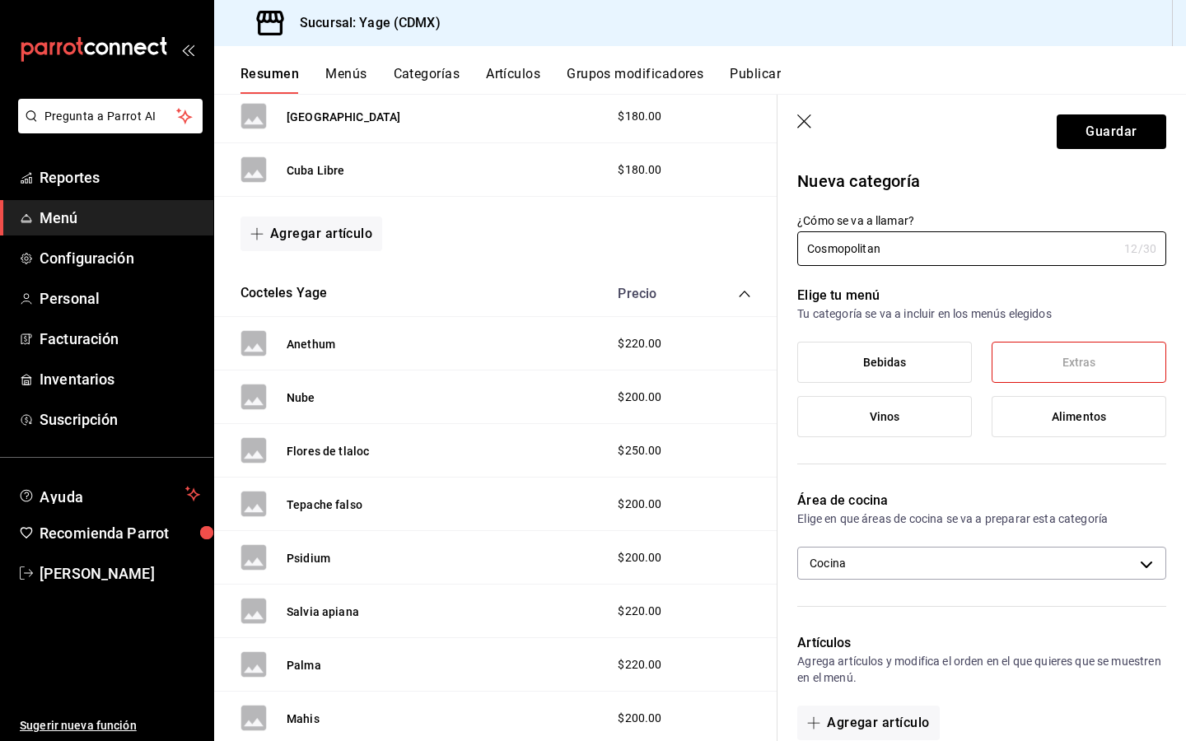
type input "Cosmopolitan"
click at [804, 115] on icon "button" at bounding box center [805, 122] width 16 height 16
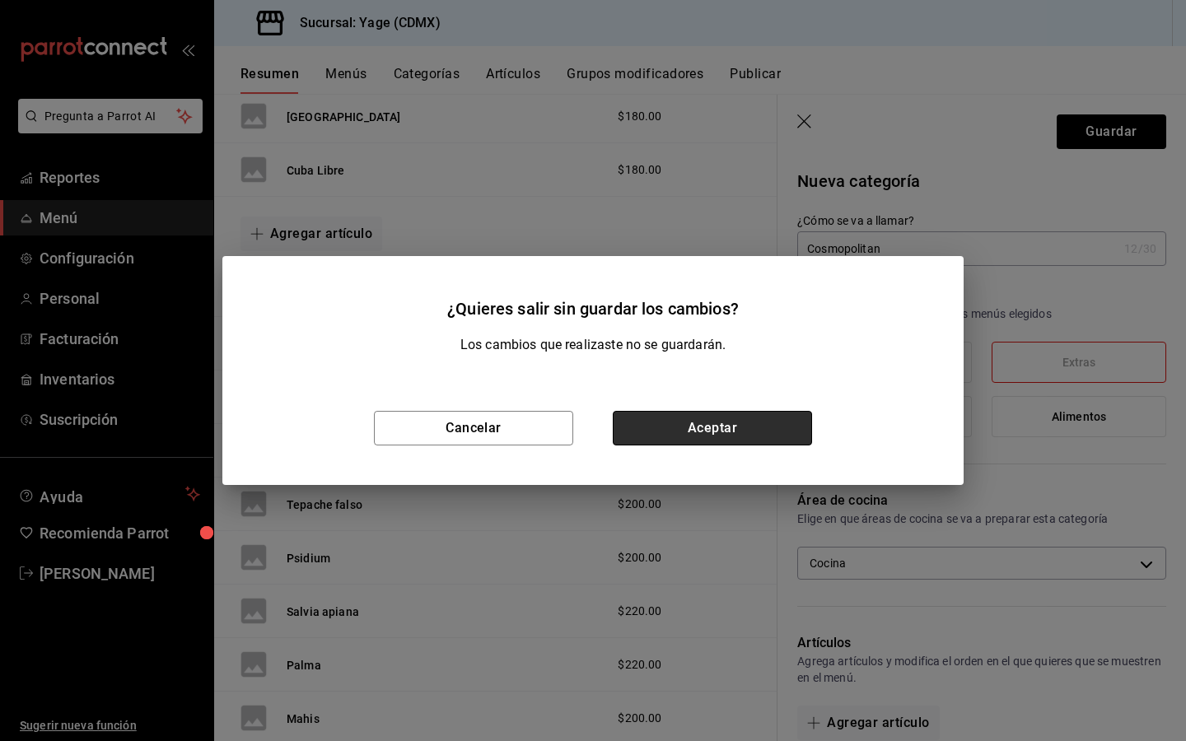
click at [691, 433] on button "Aceptar" at bounding box center [712, 428] width 199 height 35
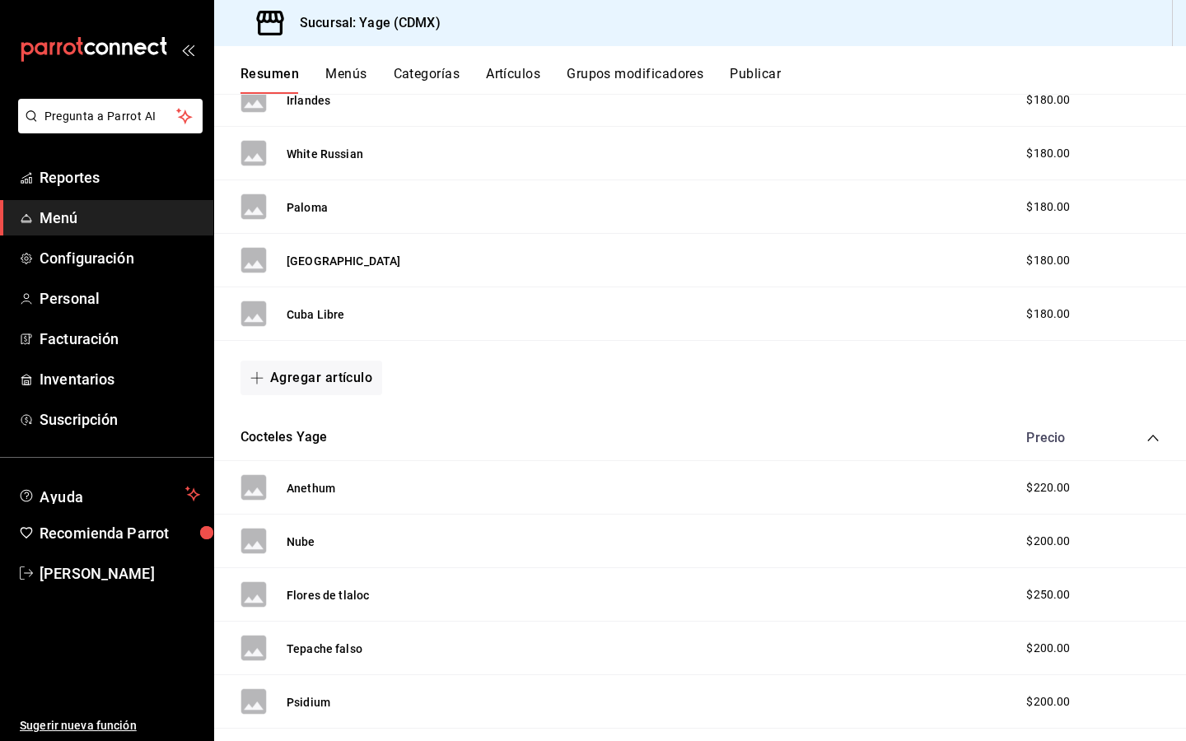
scroll to position [1223, 0]
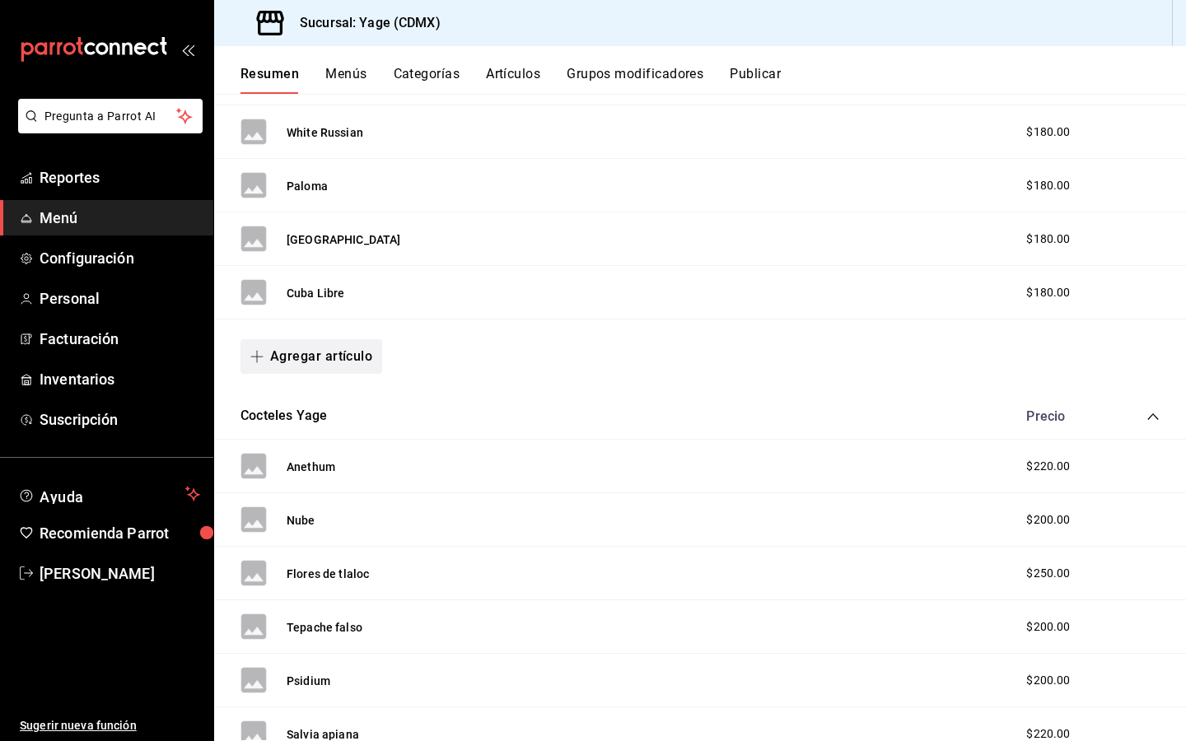
click at [256, 352] on icon "button" at bounding box center [256, 356] width 13 height 13
click at [304, 432] on li "Artículo nuevo" at bounding box center [304, 441] width 129 height 40
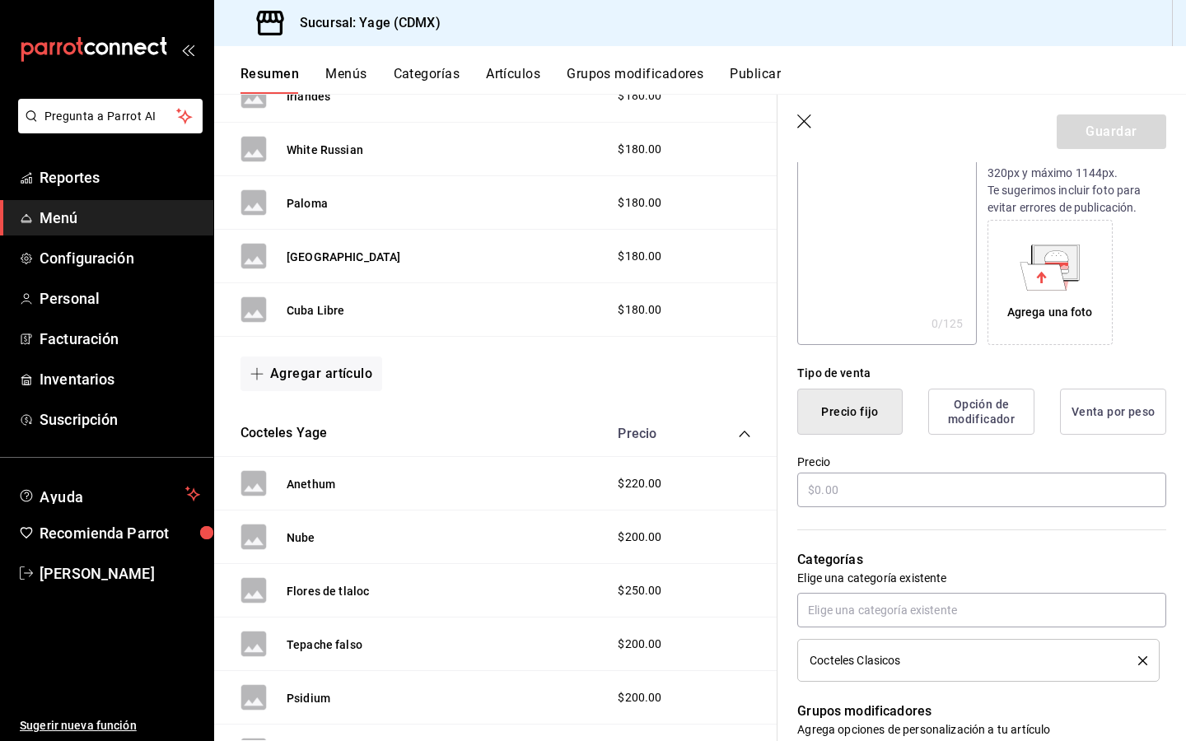
scroll to position [319, 0]
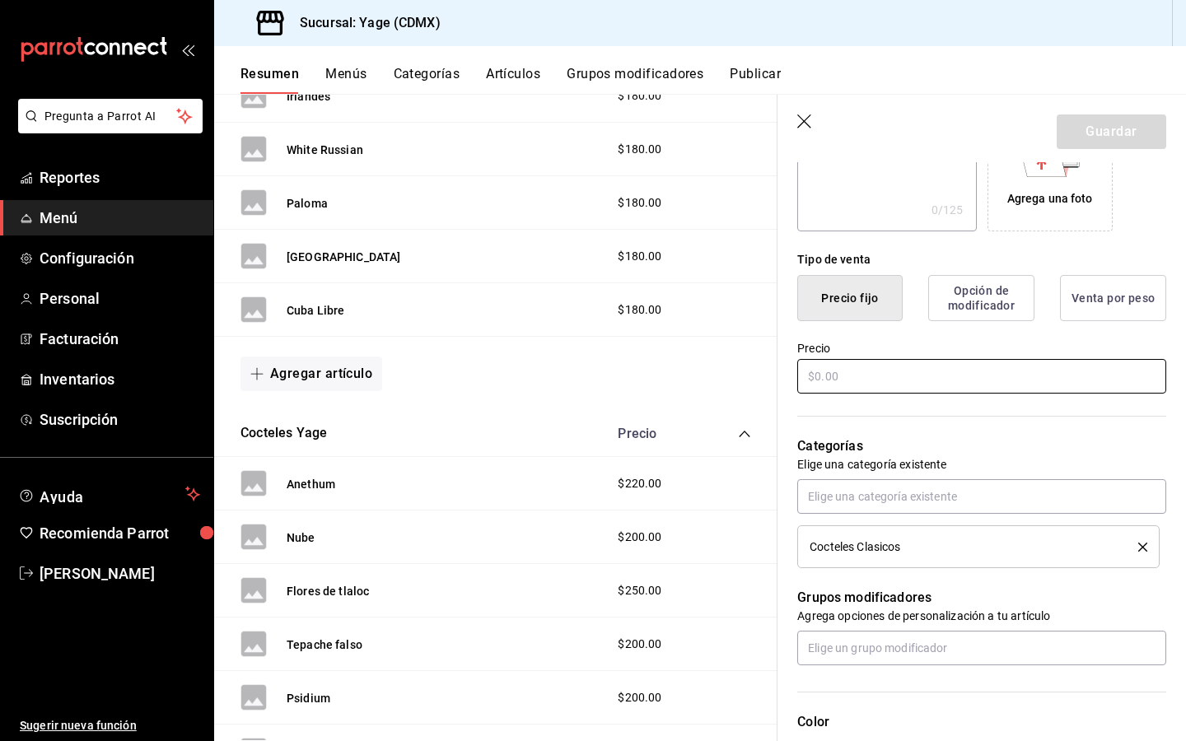
type input "Cosmopolitan"
click at [877, 385] on input "text" at bounding box center [981, 376] width 369 height 35
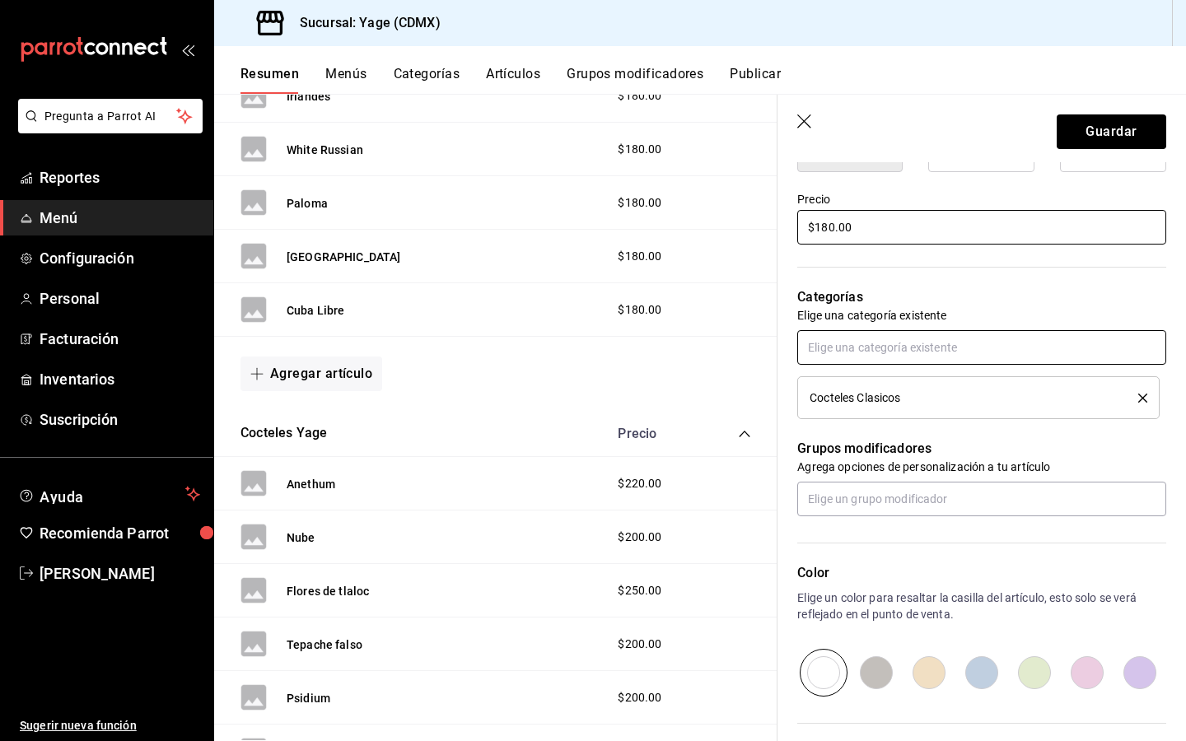
scroll to position [108, 0]
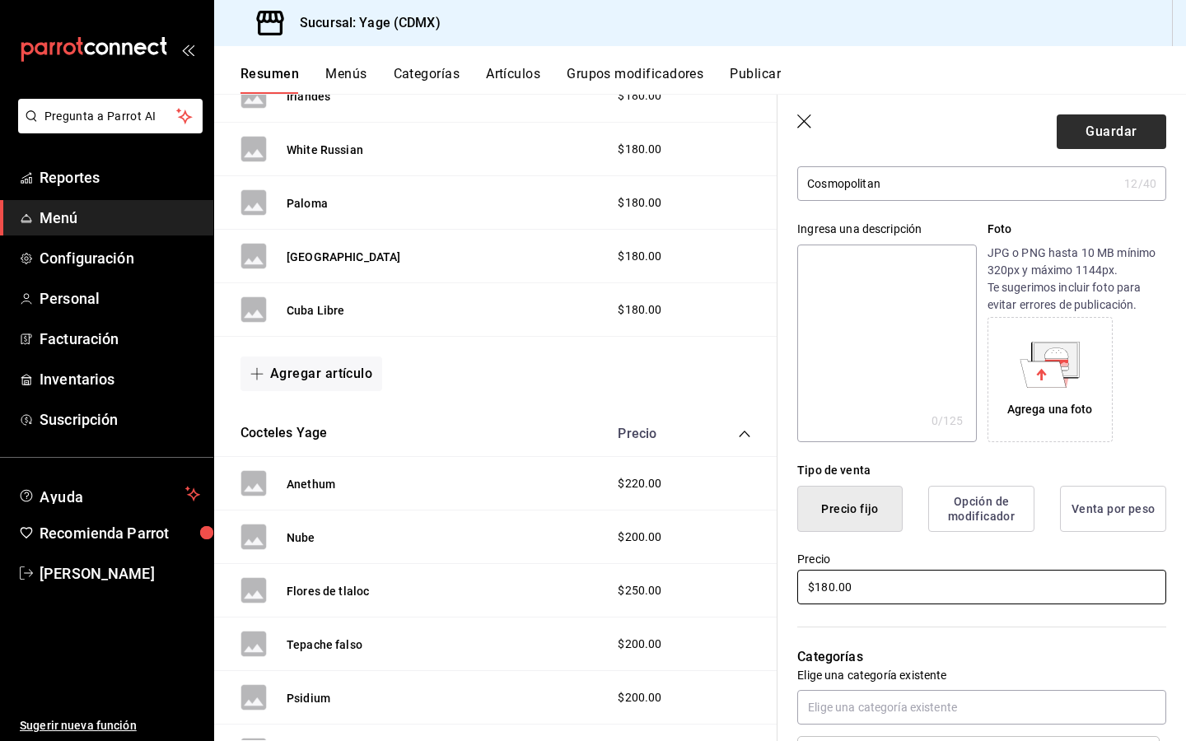
type input "$180.00"
click at [1122, 137] on button "Guardar" at bounding box center [1110, 131] width 109 height 35
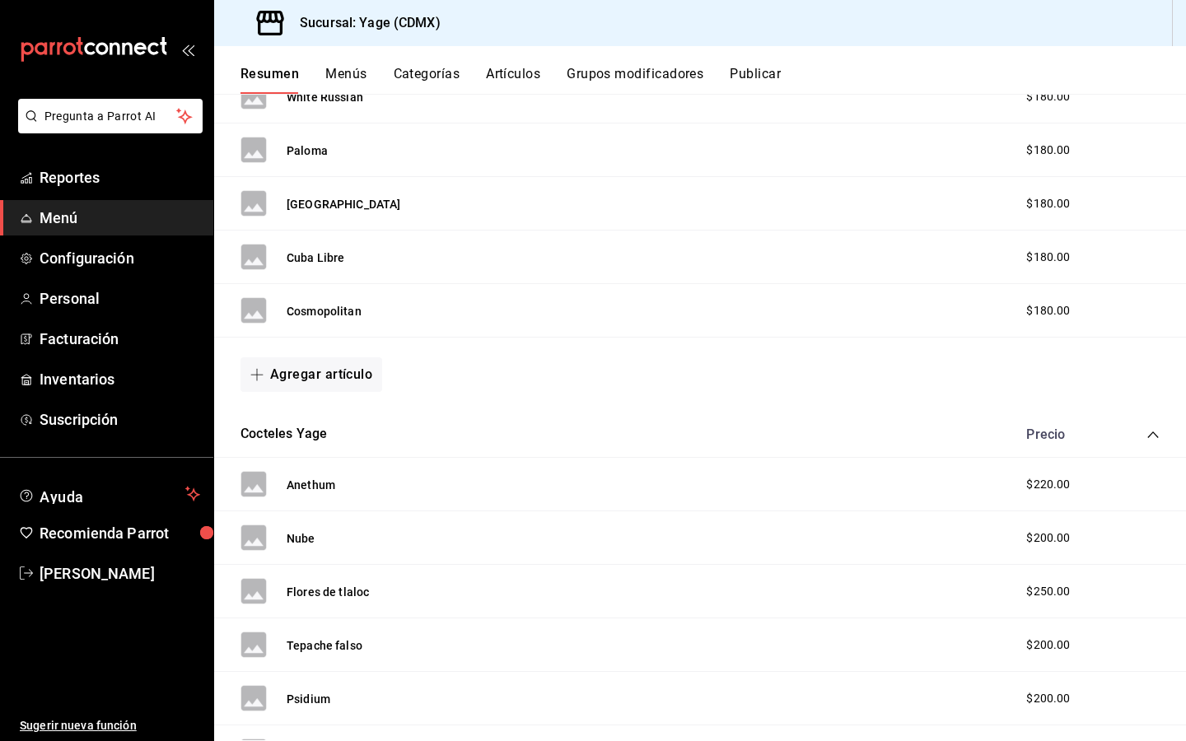
scroll to position [1262, 0]
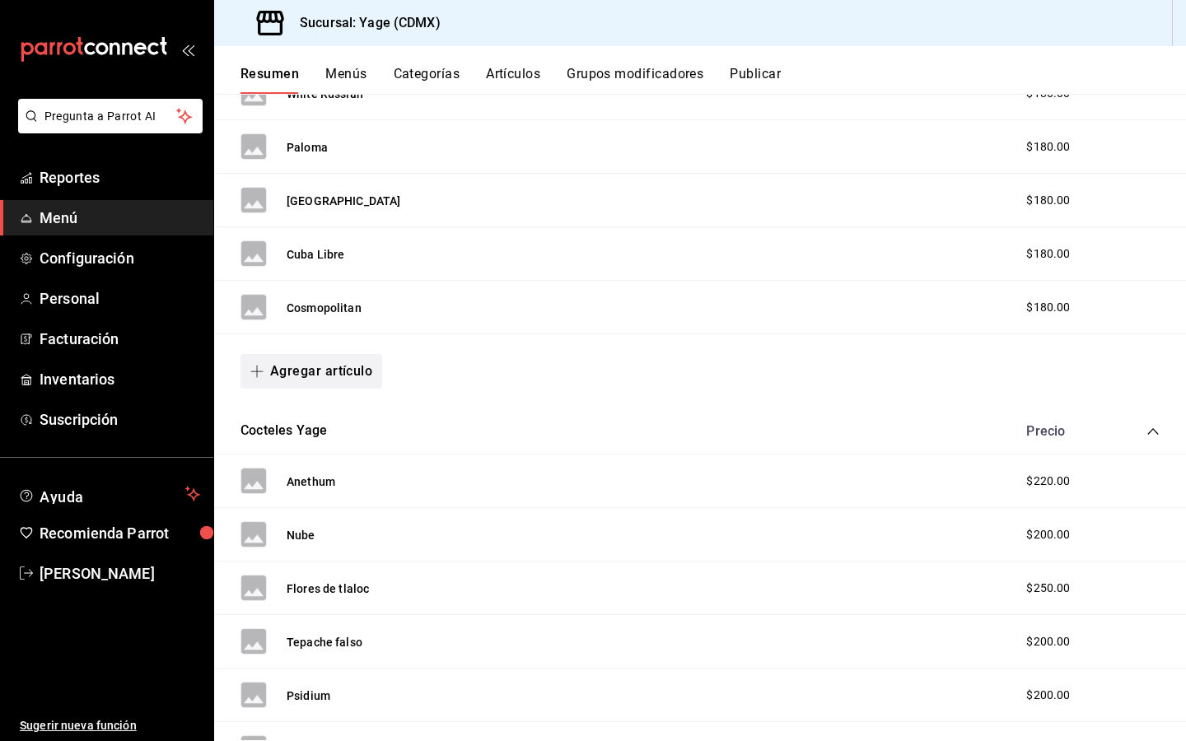
click at [324, 370] on button "Agregar artículo" at bounding box center [311, 371] width 142 height 35
click at [291, 463] on li "Artículo nuevo" at bounding box center [304, 456] width 129 height 40
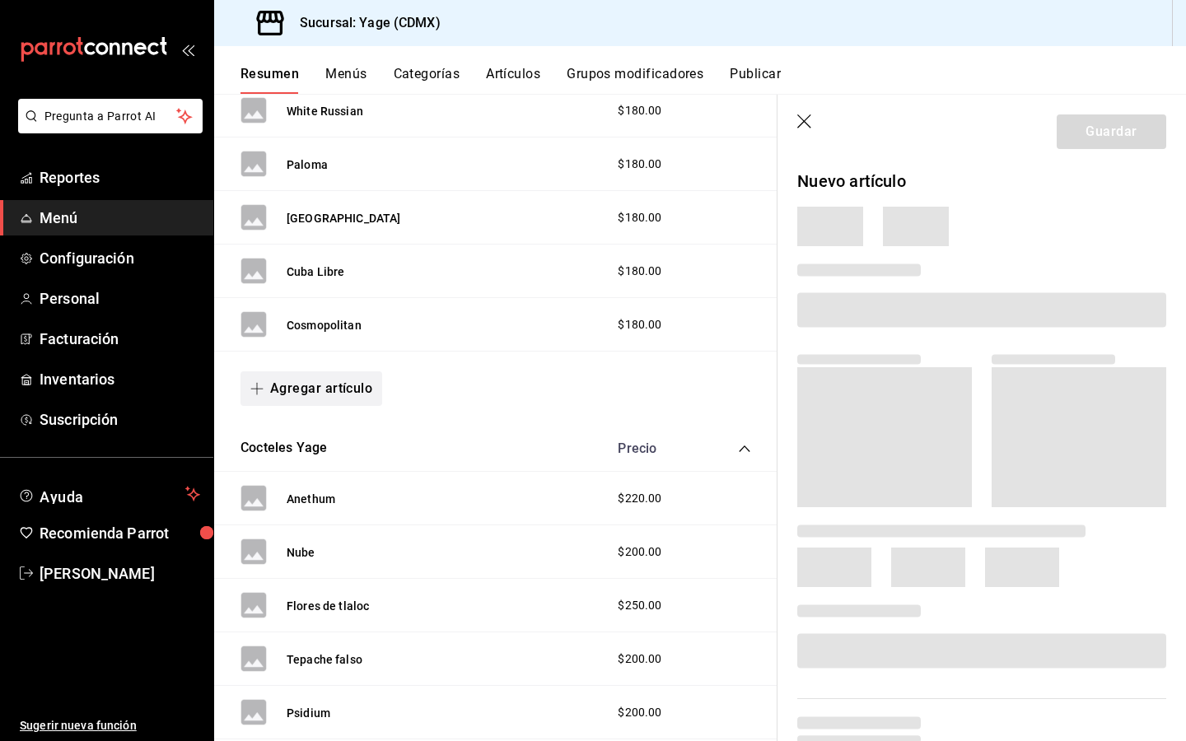
scroll to position [1269, 0]
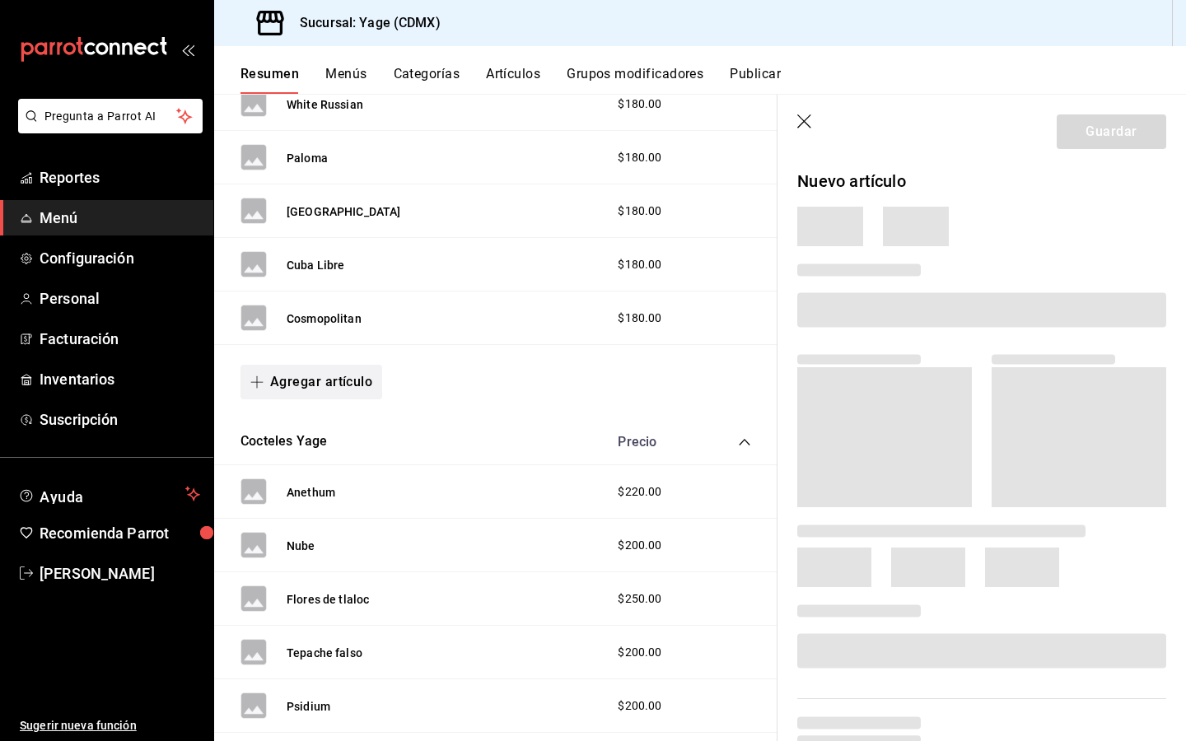
click at [342, 401] on div "Agregar artículo" at bounding box center [495, 382] width 563 height 74
click at [344, 370] on button "Agregar artículo" at bounding box center [311, 382] width 142 height 35
click at [295, 468] on li "Artículo nuevo" at bounding box center [304, 466] width 129 height 40
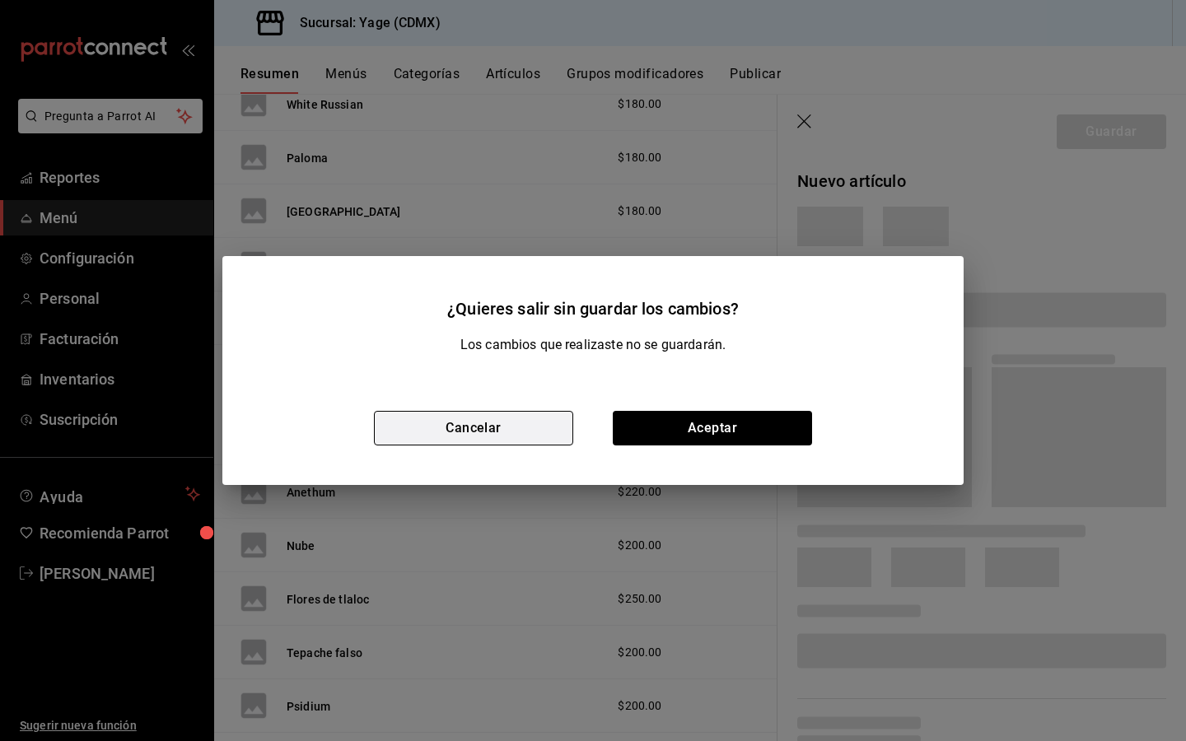
click at [510, 429] on button "Cancelar" at bounding box center [473, 428] width 199 height 35
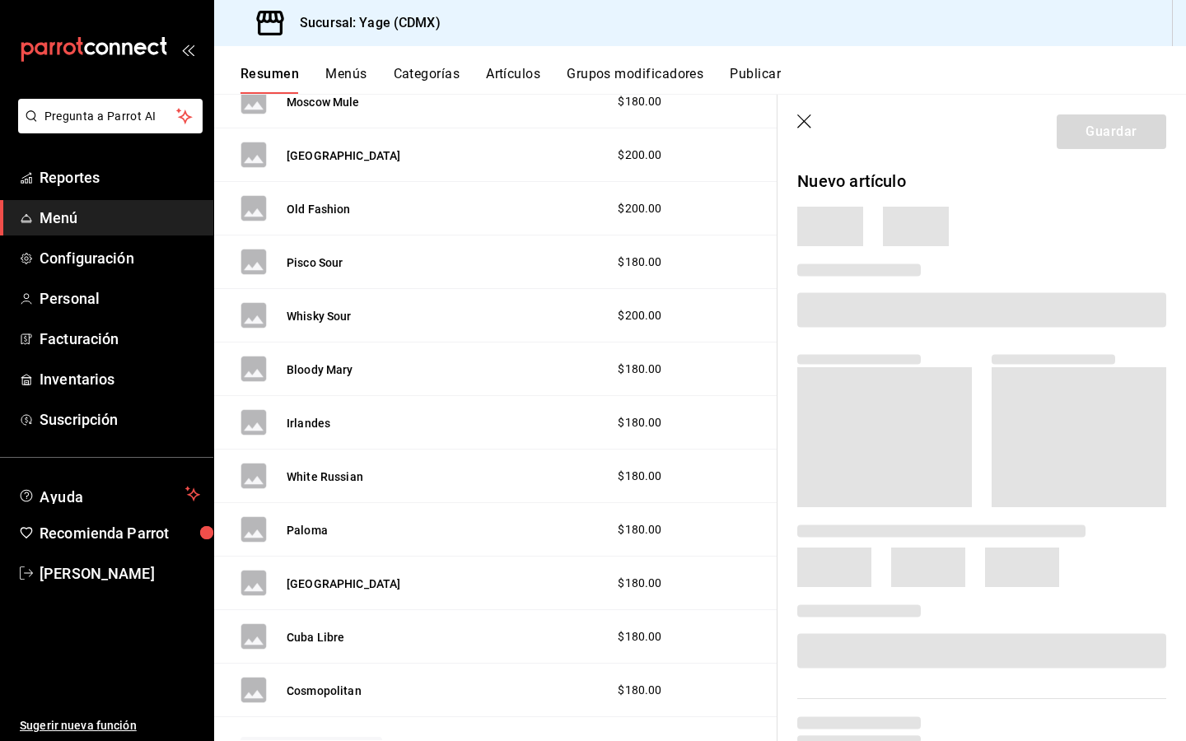
scroll to position [903, 0]
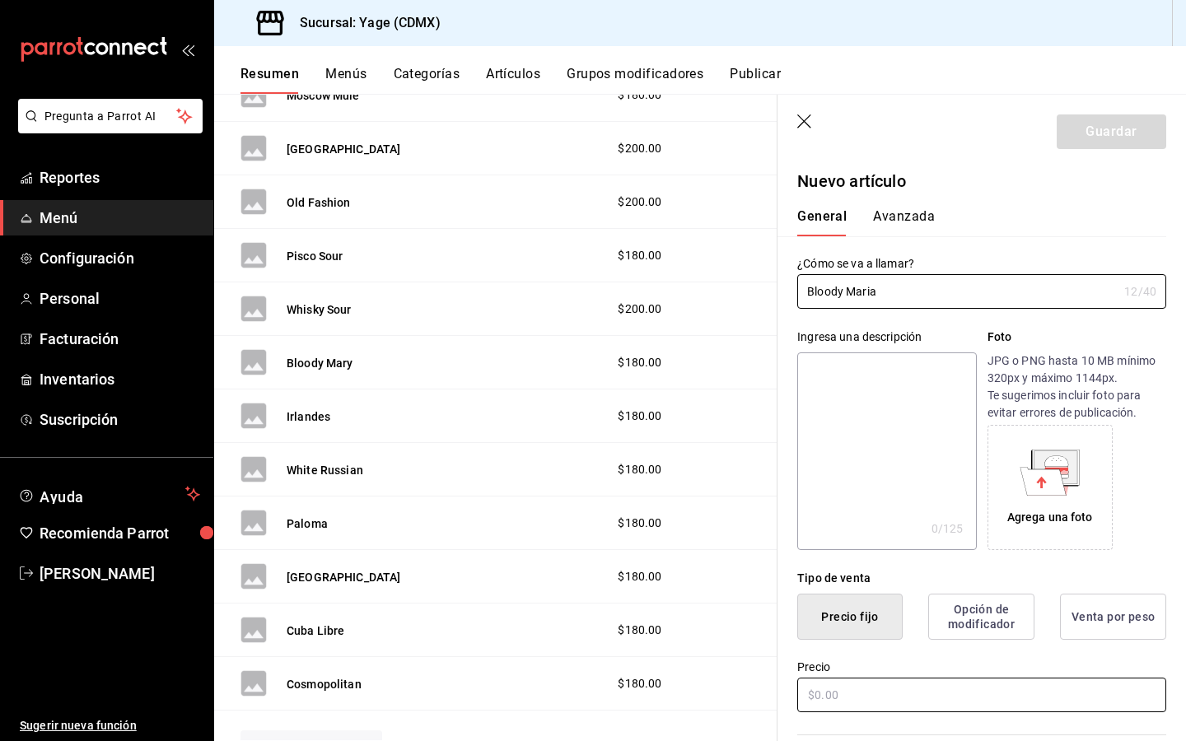
type input "Bloody Maria"
click at [820, 697] on input "text" at bounding box center [981, 695] width 369 height 35
type input "$180.00"
click at [1114, 133] on button "Guardar" at bounding box center [1110, 131] width 109 height 35
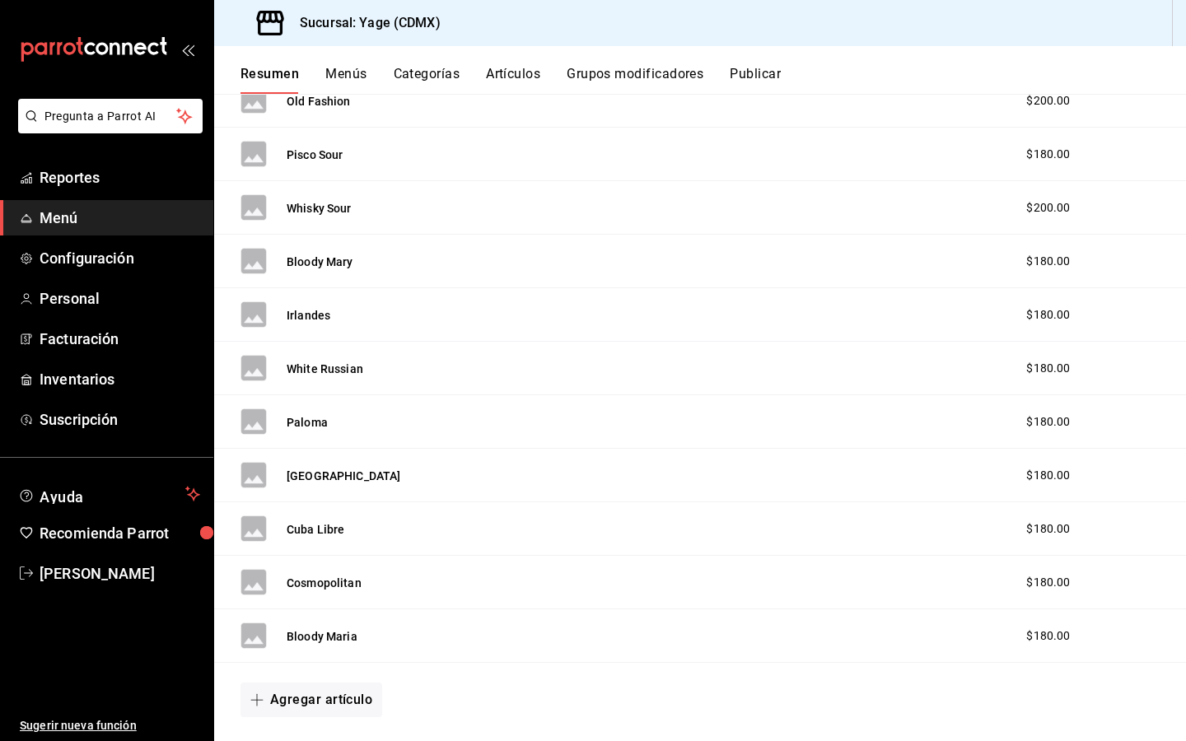
scroll to position [1234, 0]
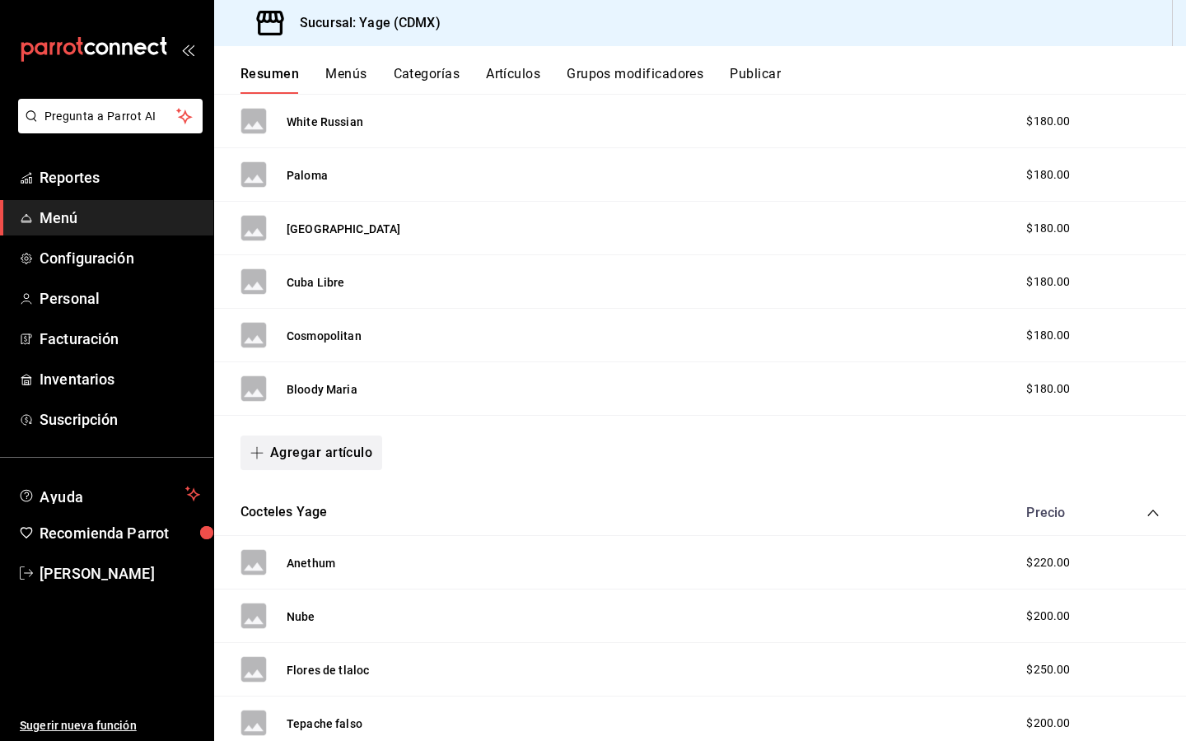
click at [319, 445] on button "Agregar artículo" at bounding box center [311, 453] width 142 height 35
click at [334, 533] on li "Artículo nuevo" at bounding box center [304, 537] width 129 height 40
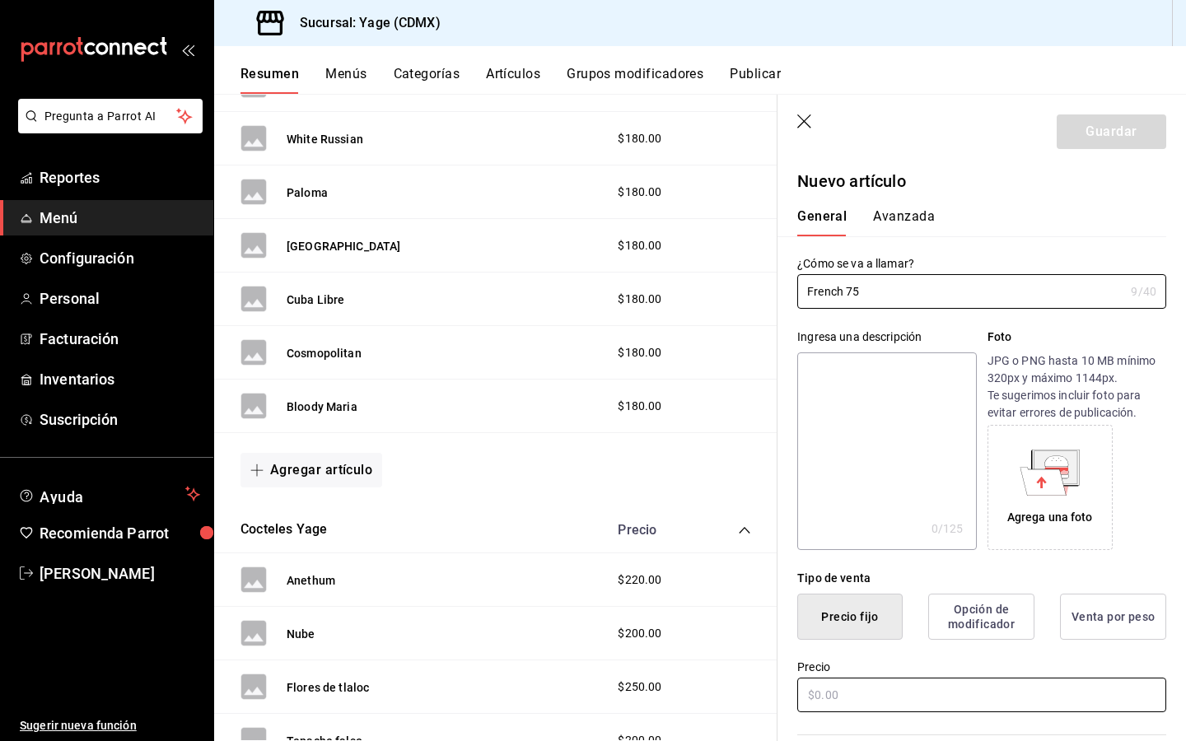
type input "French 75"
click at [843, 688] on input "text" at bounding box center [981, 695] width 369 height 35
type input "$180.00"
click at [1101, 136] on button "Guardar" at bounding box center [1110, 131] width 109 height 35
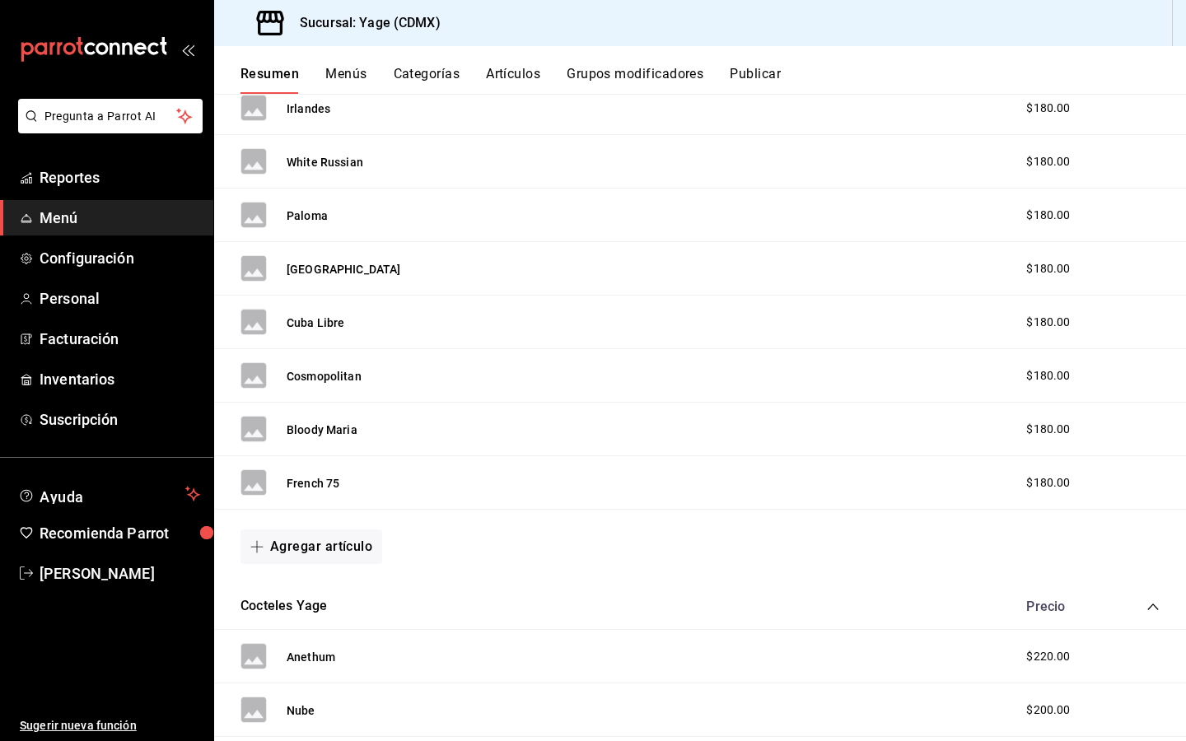
scroll to position [1207, 0]
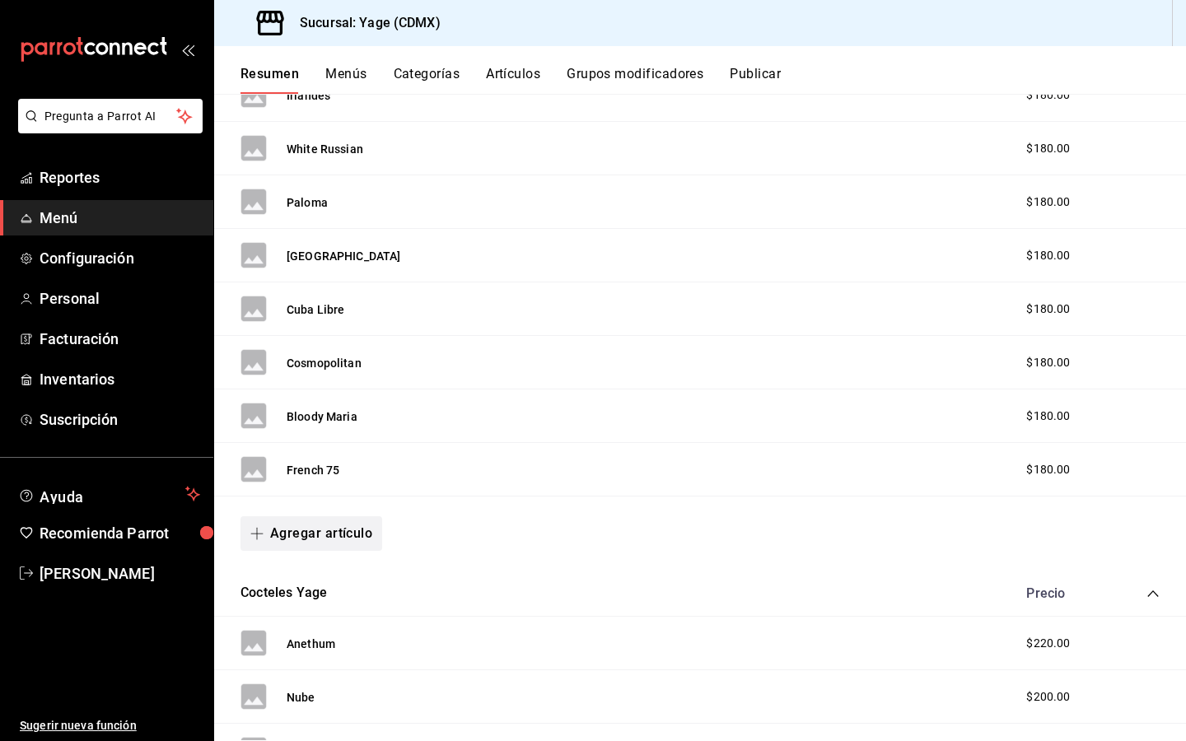
click at [314, 538] on button "Agregar artículo" at bounding box center [311, 533] width 142 height 35
click at [290, 627] on li "Artículo nuevo" at bounding box center [304, 618] width 129 height 40
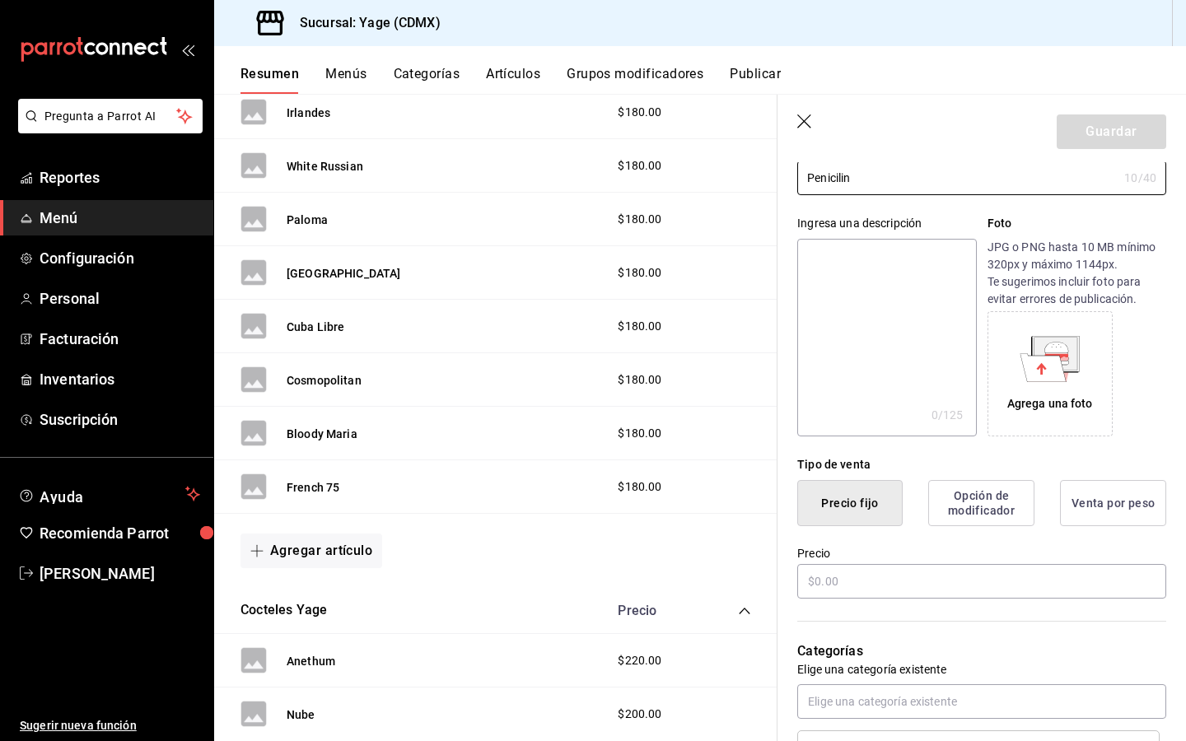
scroll to position [114, 0]
type input "Penicilin"
click at [818, 577] on input "text" at bounding box center [981, 580] width 369 height 35
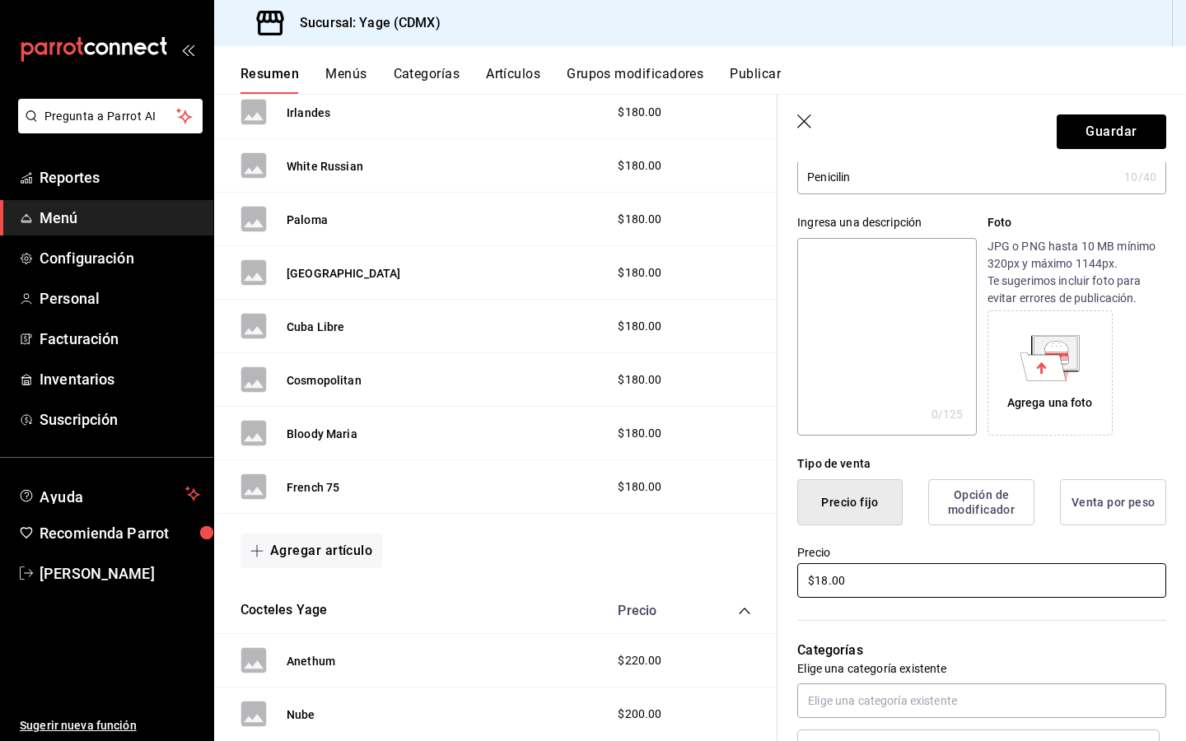
type input "$1.00"
type input "$200.00"
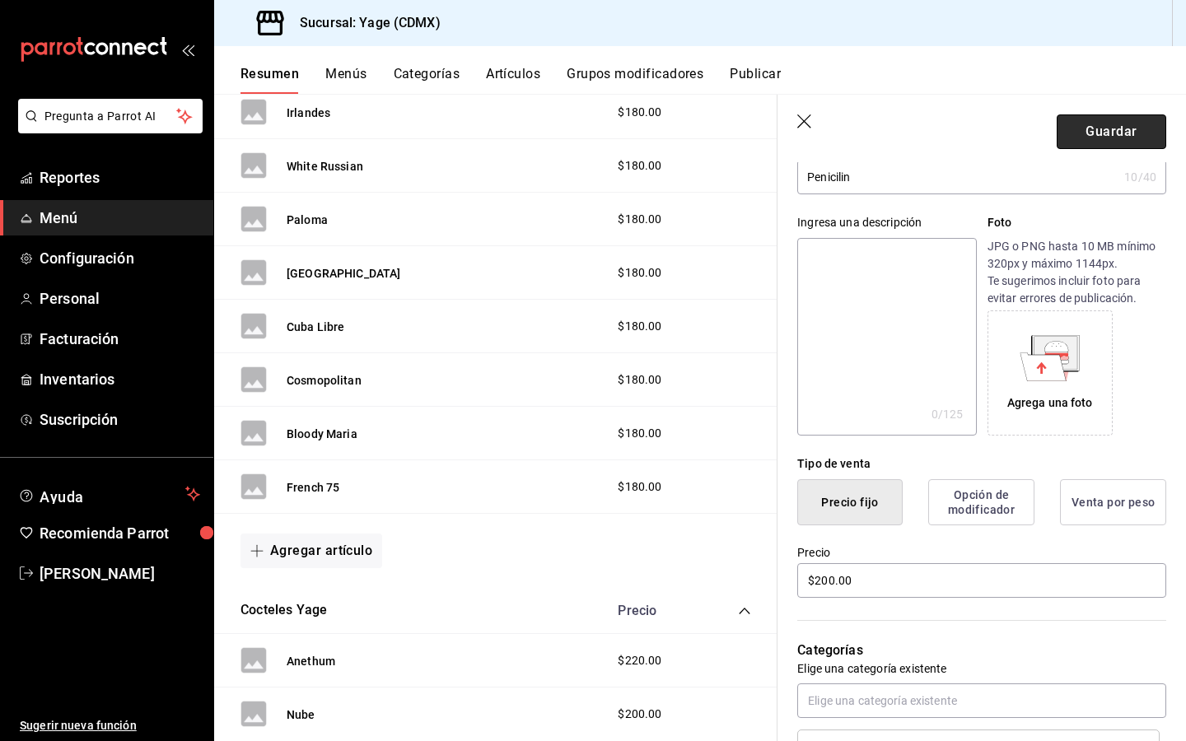
click at [1129, 131] on button "Guardar" at bounding box center [1110, 131] width 109 height 35
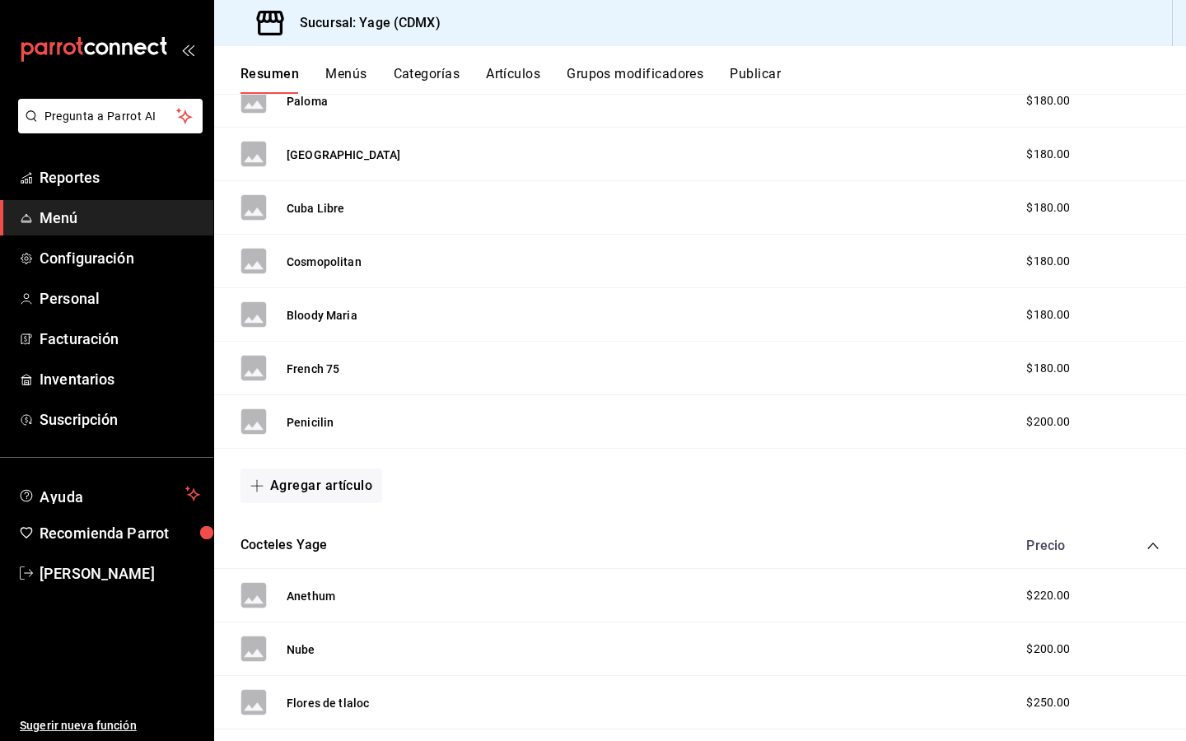
scroll to position [1326, 0]
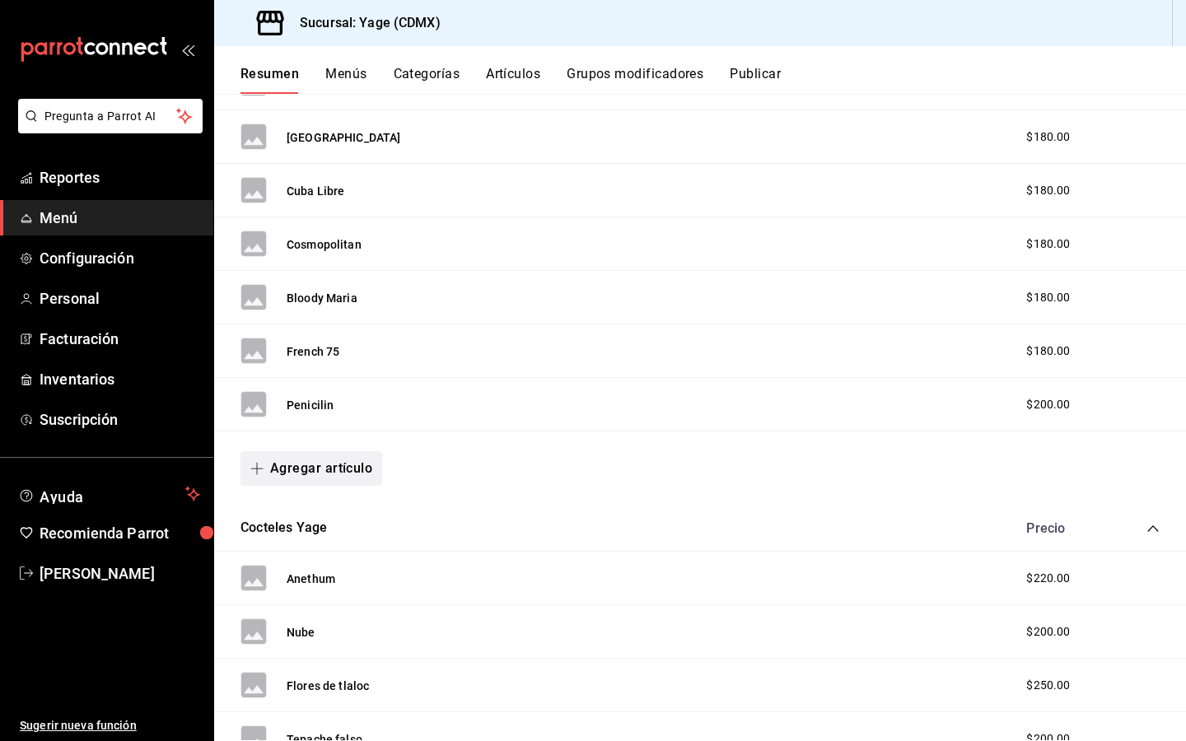
click at [321, 468] on button "Agregar artículo" at bounding box center [311, 468] width 142 height 35
click at [326, 556] on li "Artículo nuevo" at bounding box center [304, 553] width 129 height 40
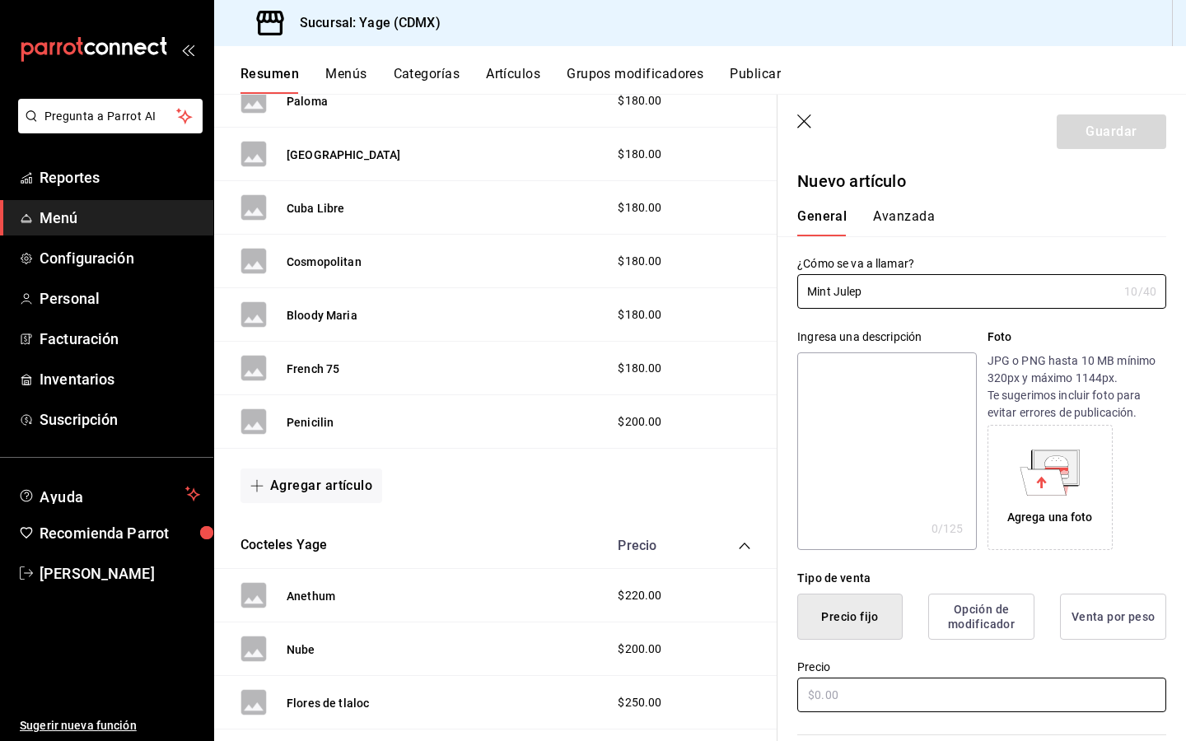
type input "Mint Julep"
click at [827, 701] on input "text" at bounding box center [981, 695] width 369 height 35
type input "$200.00"
click at [1107, 145] on button "Guardar" at bounding box center [1110, 131] width 109 height 35
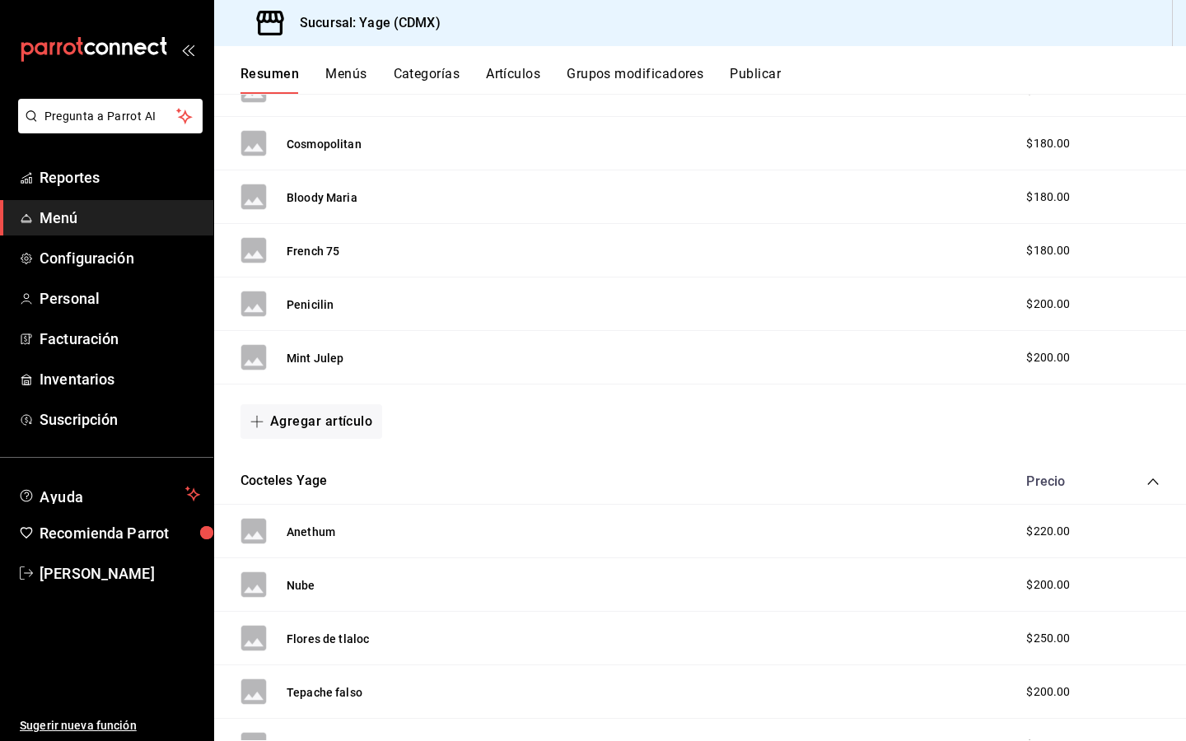
scroll to position [1429, 0]
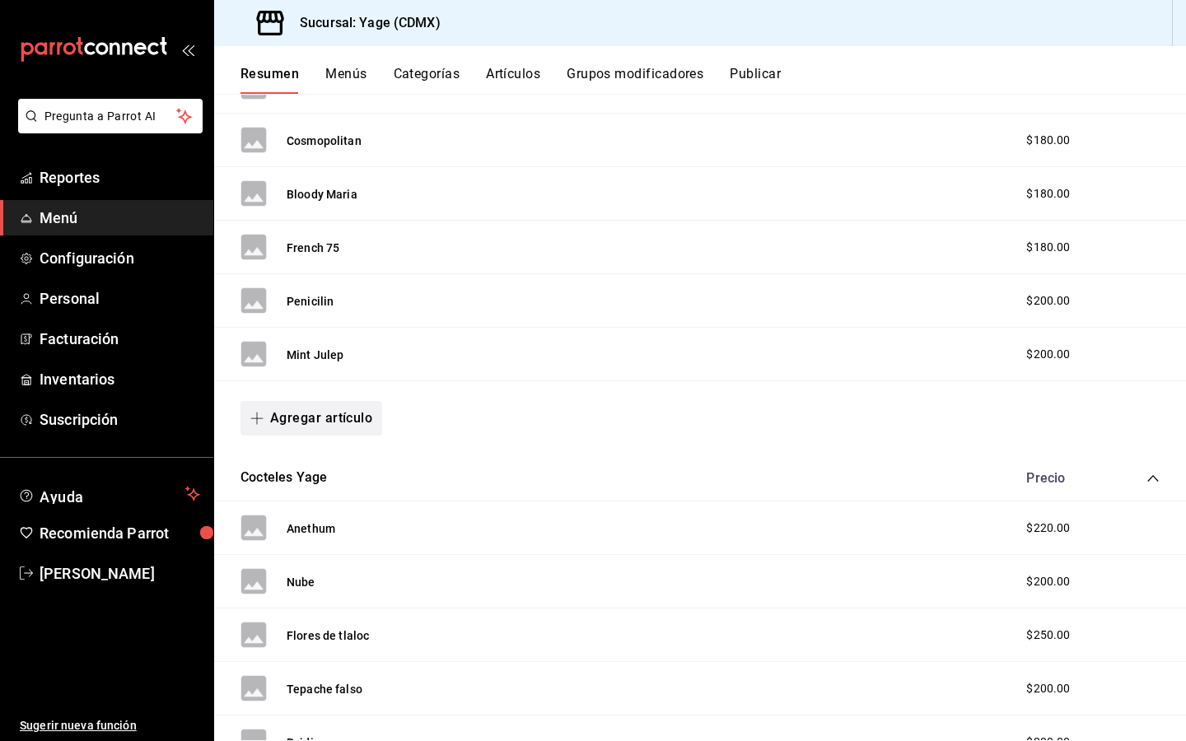
click at [334, 414] on button "Agregar artículo" at bounding box center [311, 418] width 142 height 35
click at [287, 508] on li "Artículo nuevo" at bounding box center [304, 502] width 129 height 40
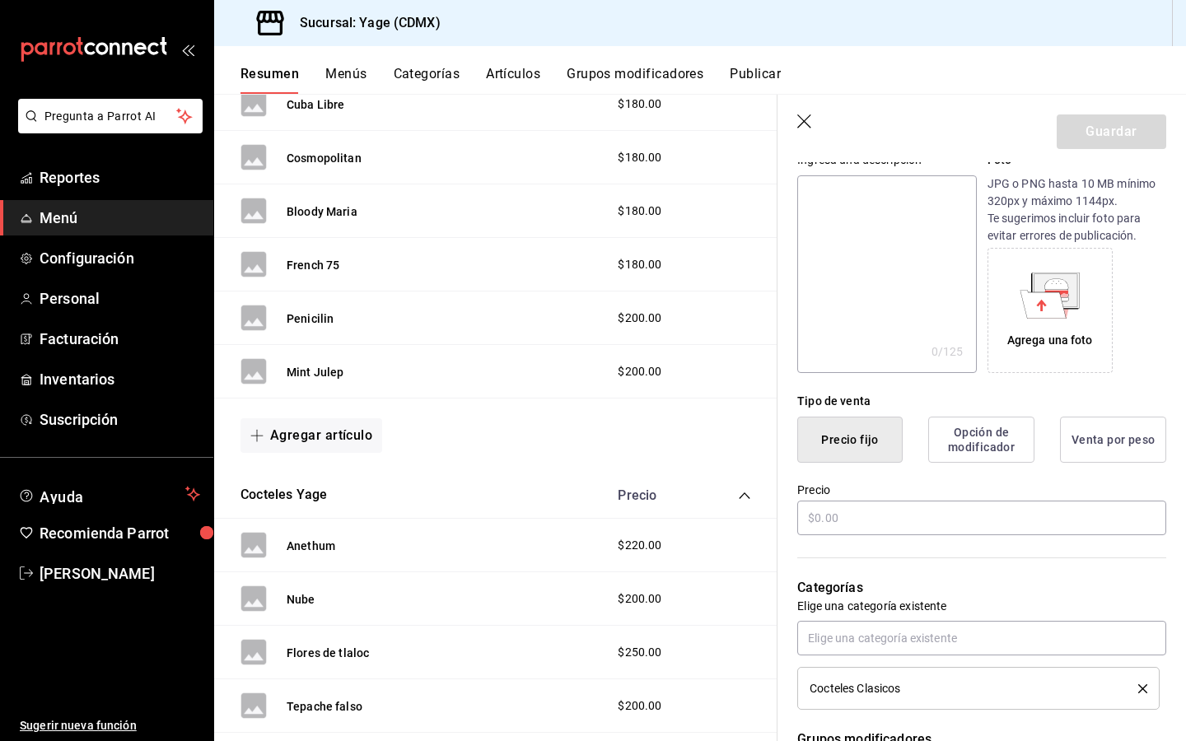
scroll to position [184, 0]
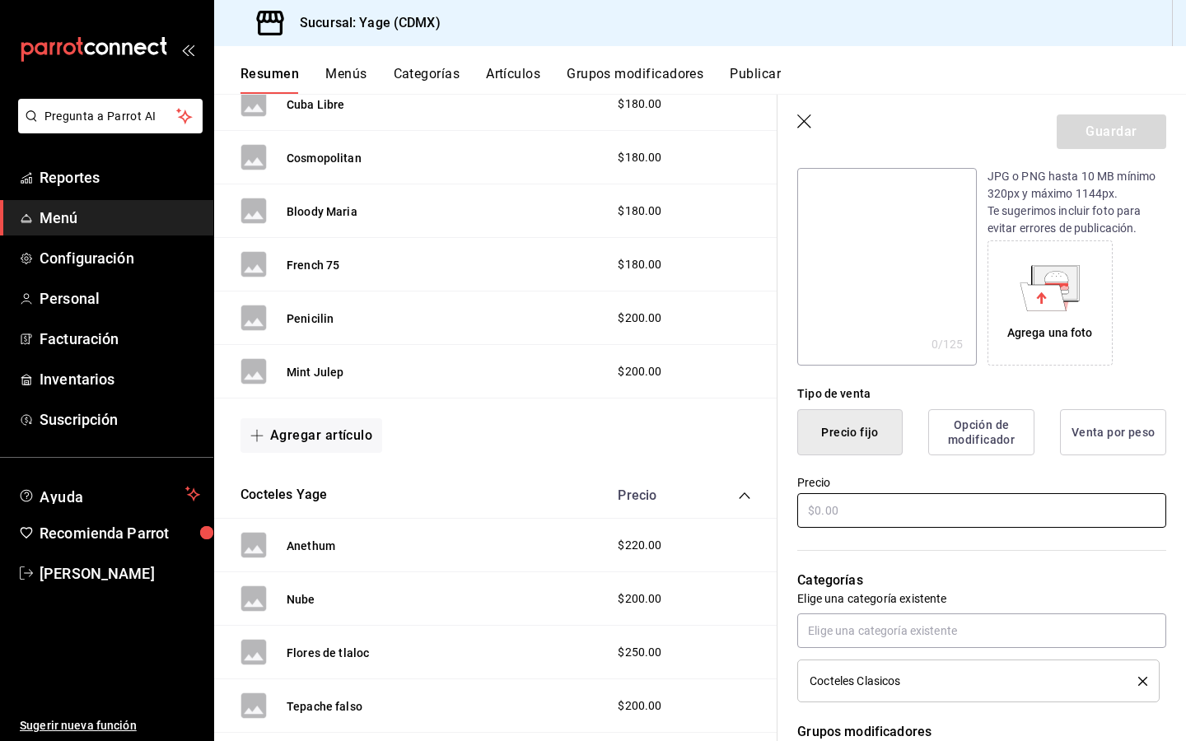
type input "Cocoa Park Swizzle"
click at [837, 518] on input "text" at bounding box center [981, 510] width 369 height 35
type input "$2.00"
type input "$180.00"
click at [1114, 124] on button "Guardar" at bounding box center [1110, 131] width 109 height 35
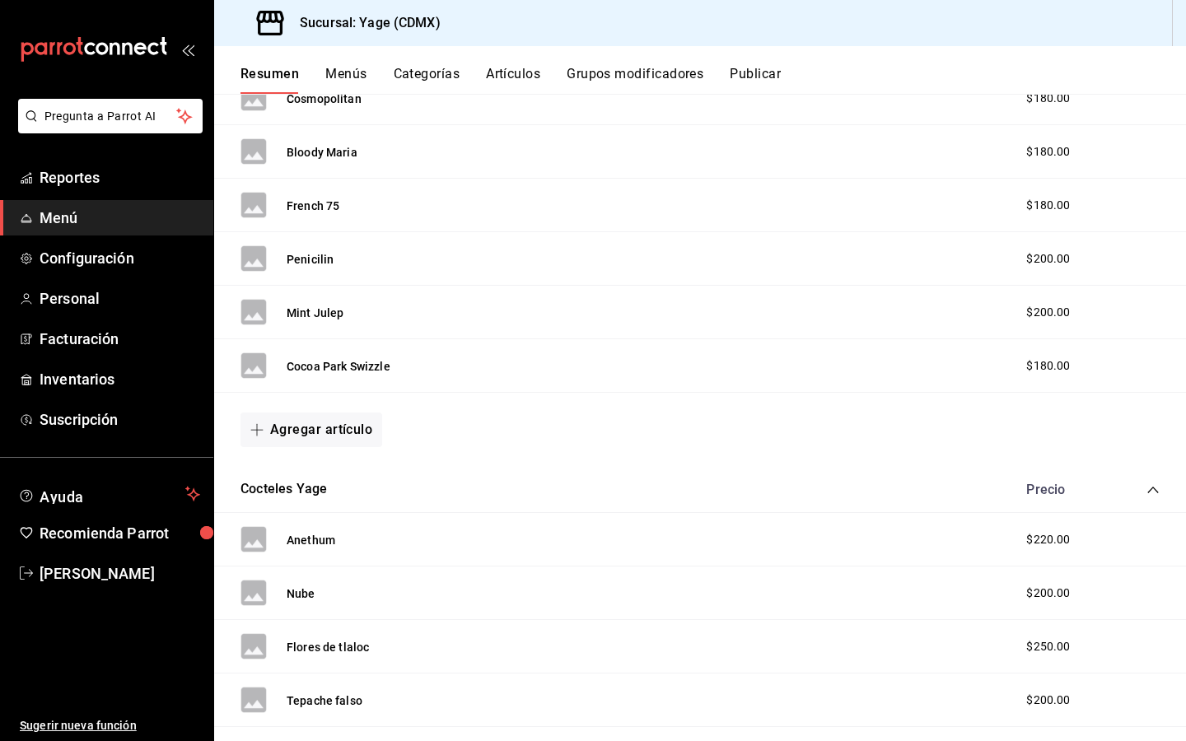
scroll to position [1476, 0]
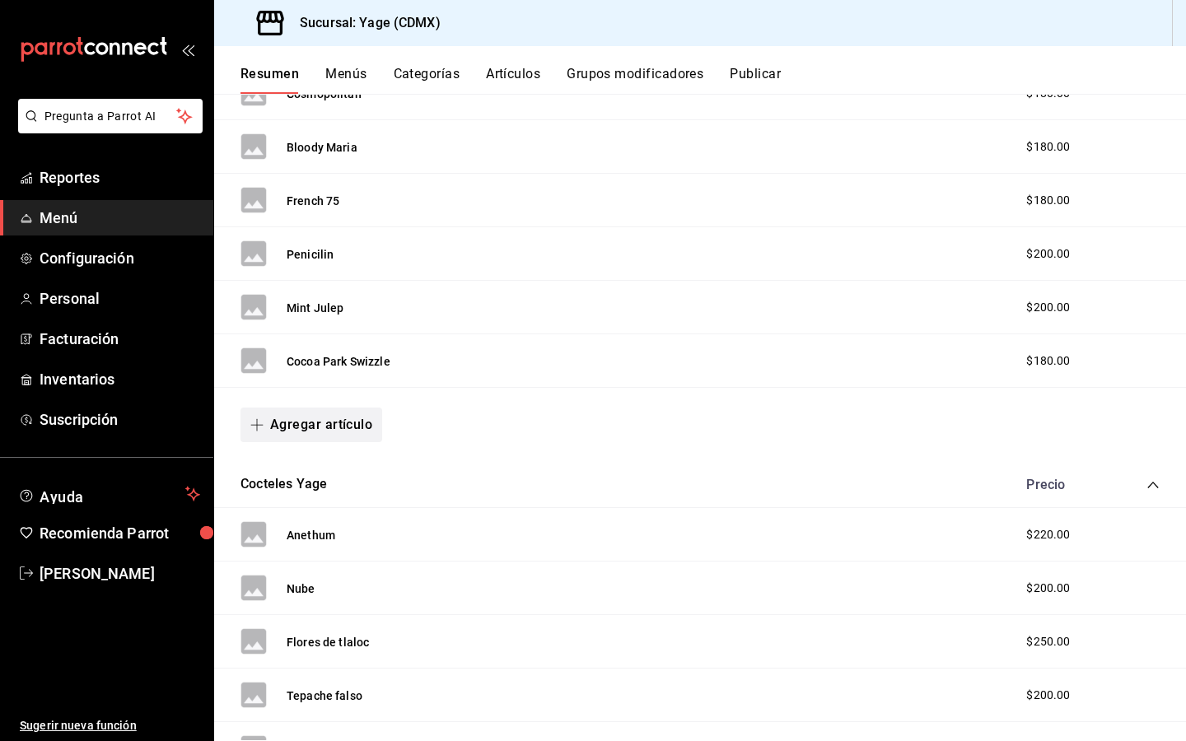
click at [283, 426] on button "Agregar artículo" at bounding box center [311, 425] width 142 height 35
click at [292, 511] on li "Artículo nuevo" at bounding box center [304, 509] width 129 height 40
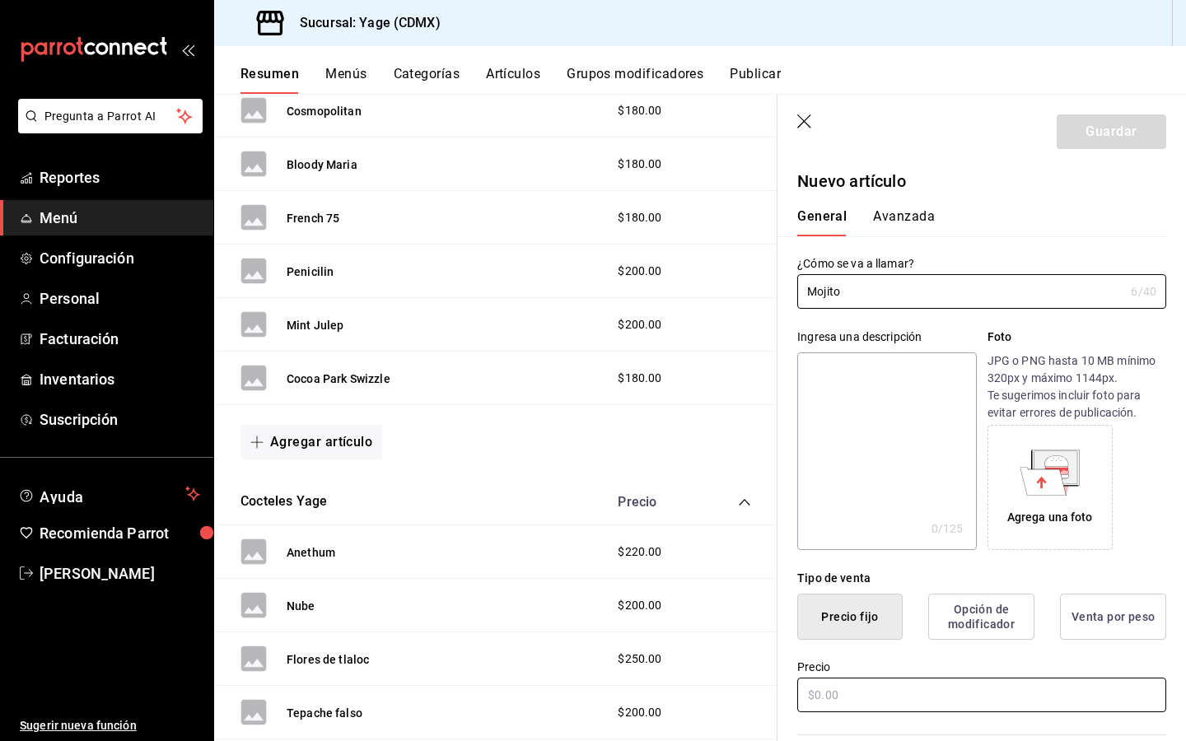
type input "Mojito"
click at [831, 692] on input "text" at bounding box center [981, 695] width 369 height 35
type input "$180.00"
click at [851, 301] on input "Mojito" at bounding box center [960, 291] width 327 height 33
type input "Mojito"
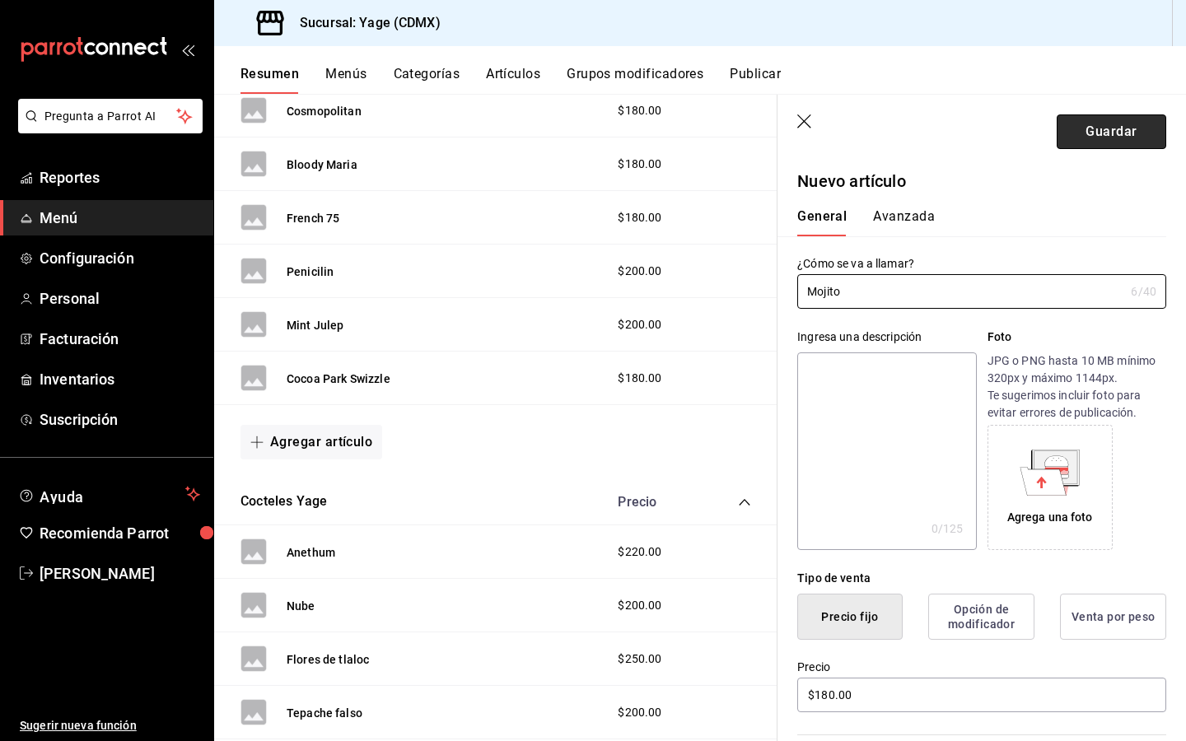
click at [1107, 125] on button "Guardar" at bounding box center [1110, 131] width 109 height 35
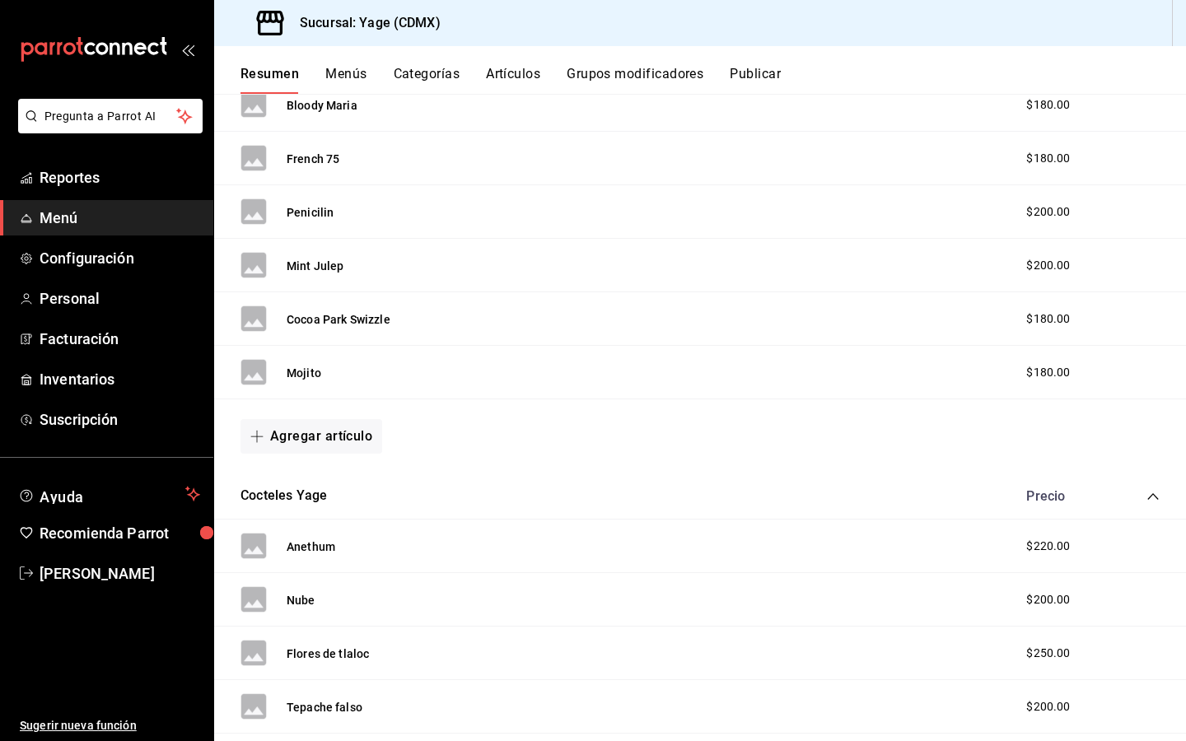
scroll to position [1515, 0]
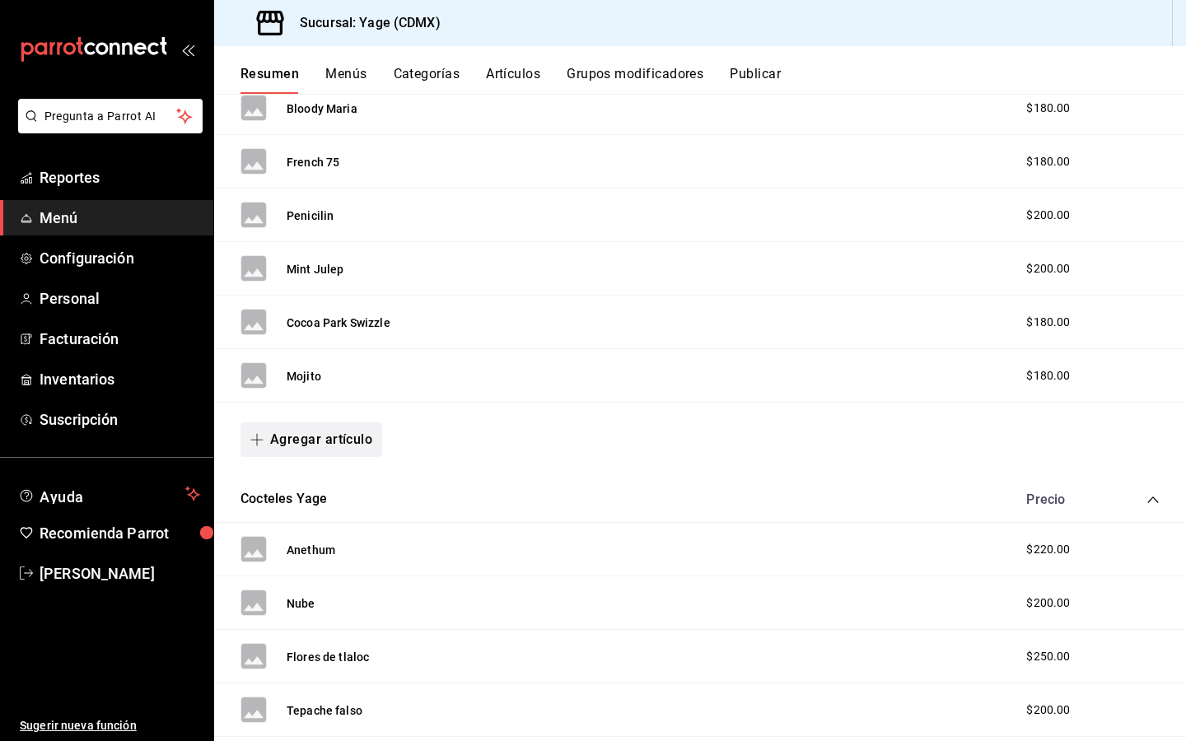
click at [252, 439] on icon "button" at bounding box center [256, 439] width 13 height 13
click at [293, 533] on li "Artículo nuevo" at bounding box center [304, 524] width 129 height 40
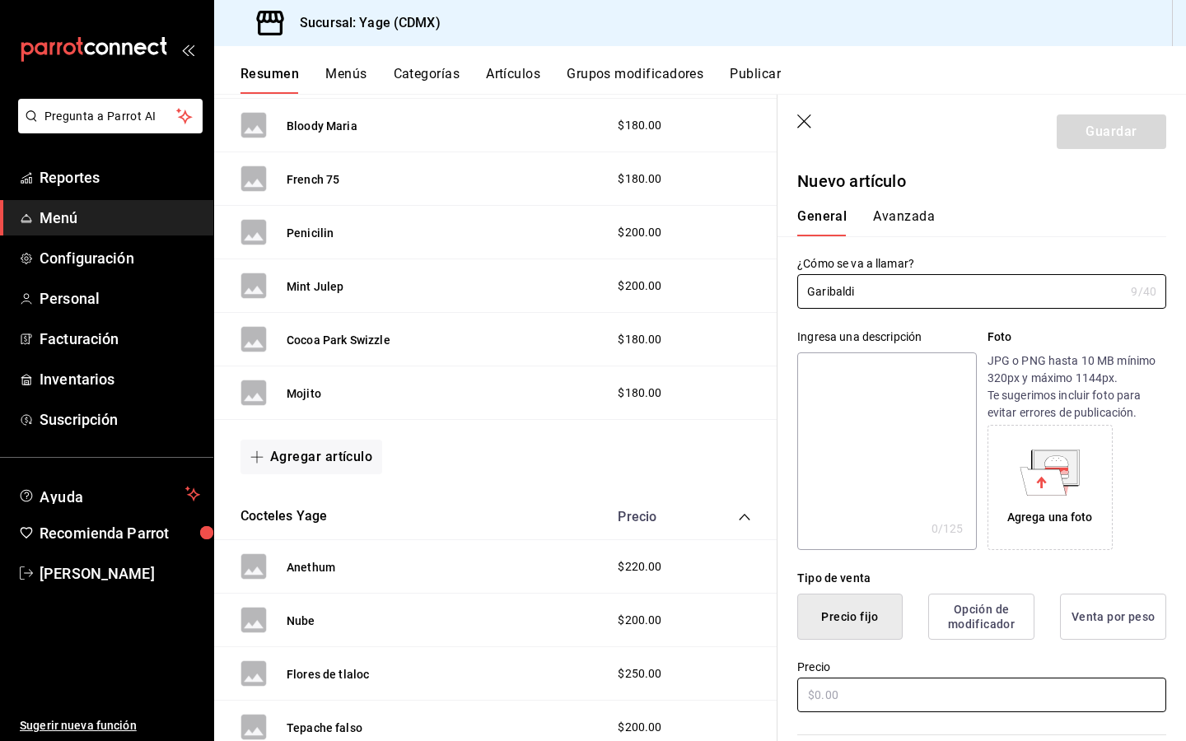
type input "Garibaldi"
click at [835, 706] on input "text" at bounding box center [981, 695] width 369 height 35
type input "$180.00"
click at [1120, 122] on button "Guardar" at bounding box center [1110, 131] width 109 height 35
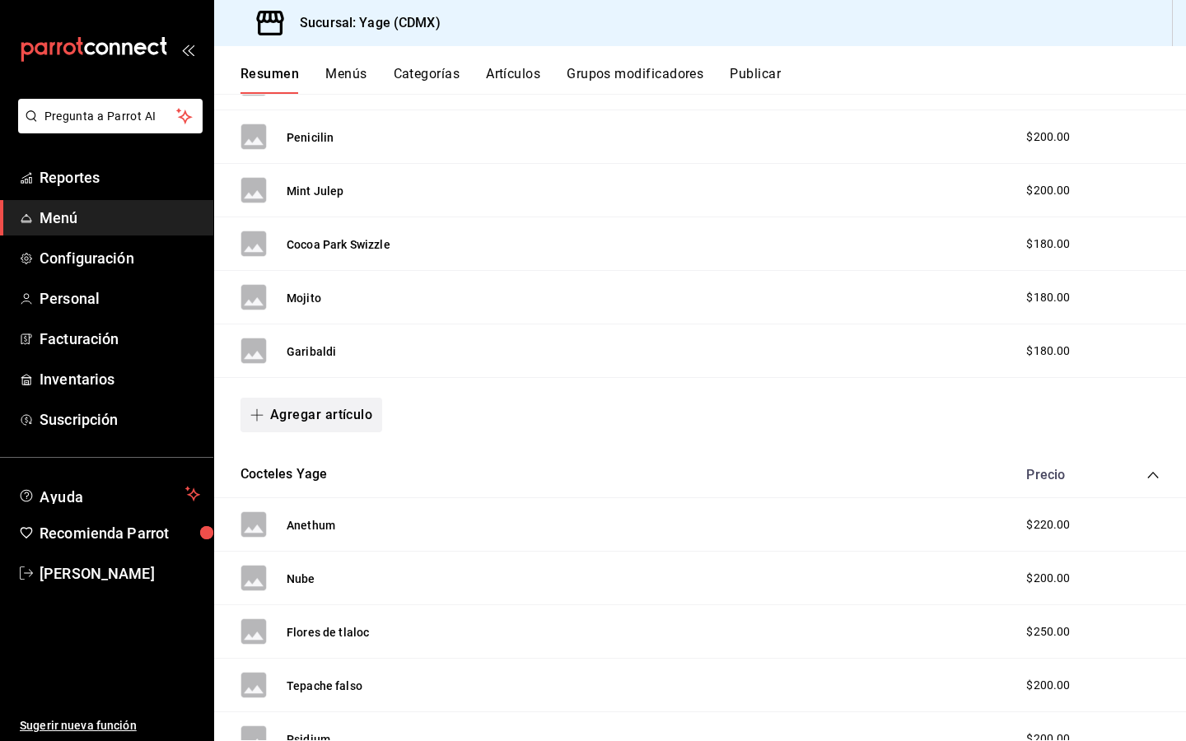
scroll to position [1589, 0]
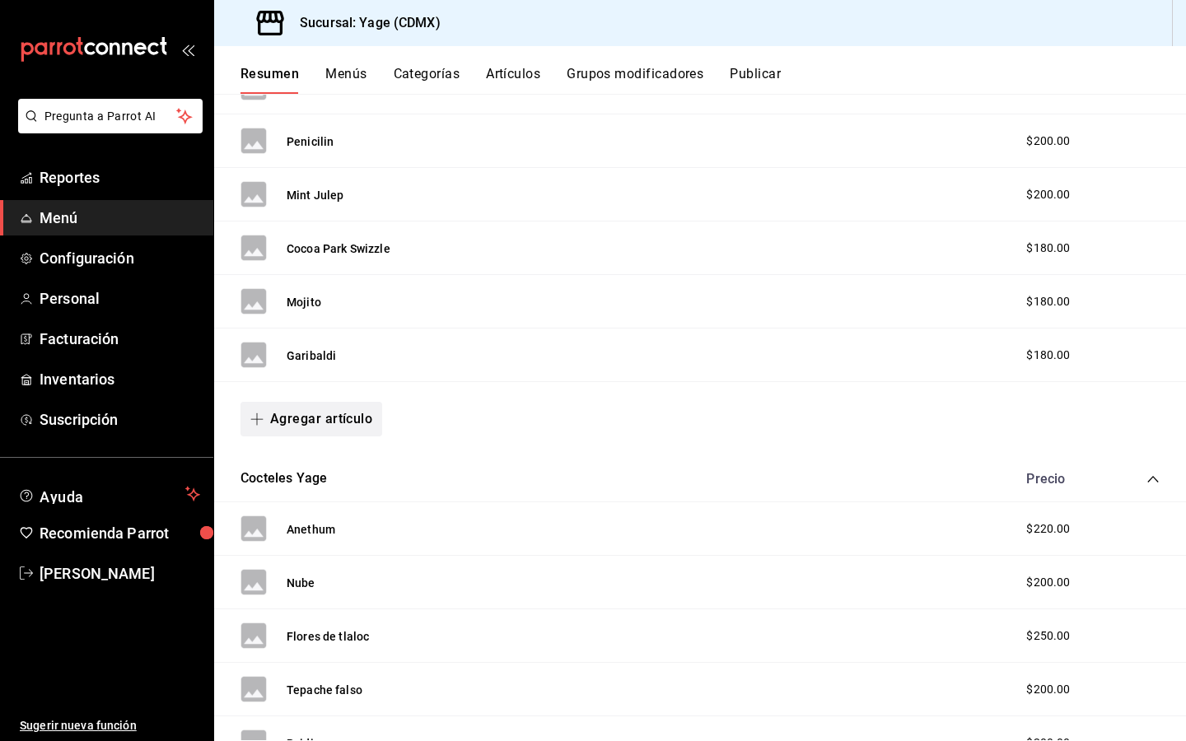
click at [324, 423] on button "Agregar artículo" at bounding box center [311, 419] width 142 height 35
click at [313, 512] on li "Artículo nuevo" at bounding box center [304, 503] width 129 height 40
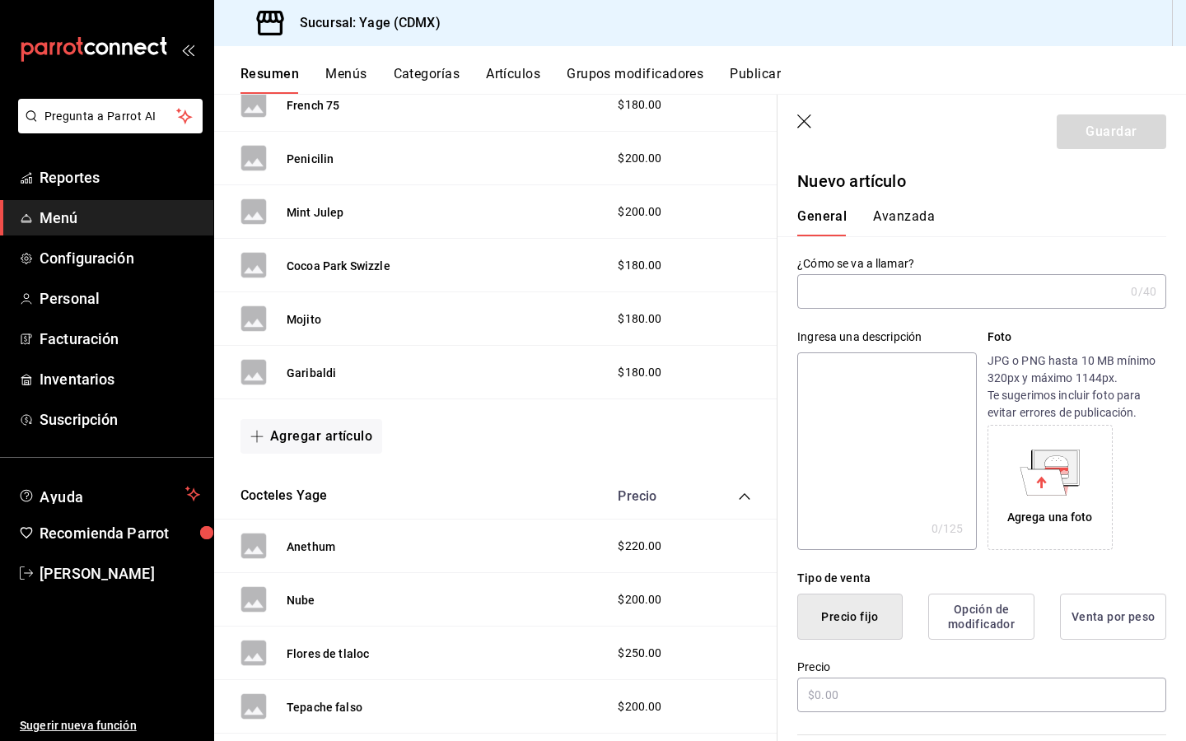
click at [955, 294] on input "text" at bounding box center [960, 291] width 327 height 33
type input "Campari Spritz"
click at [831, 684] on input "text" at bounding box center [981, 695] width 369 height 35
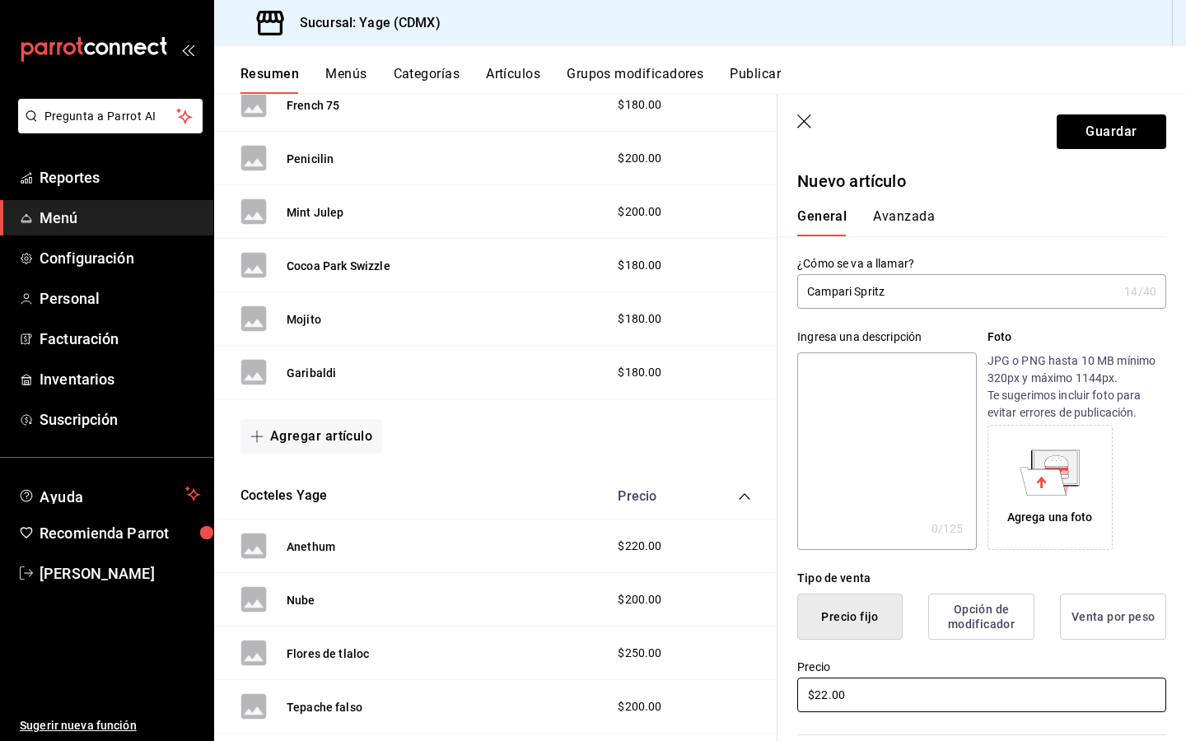
type input "$2.00"
type input "$170.00"
click at [1122, 117] on button "Guardar" at bounding box center [1110, 131] width 109 height 35
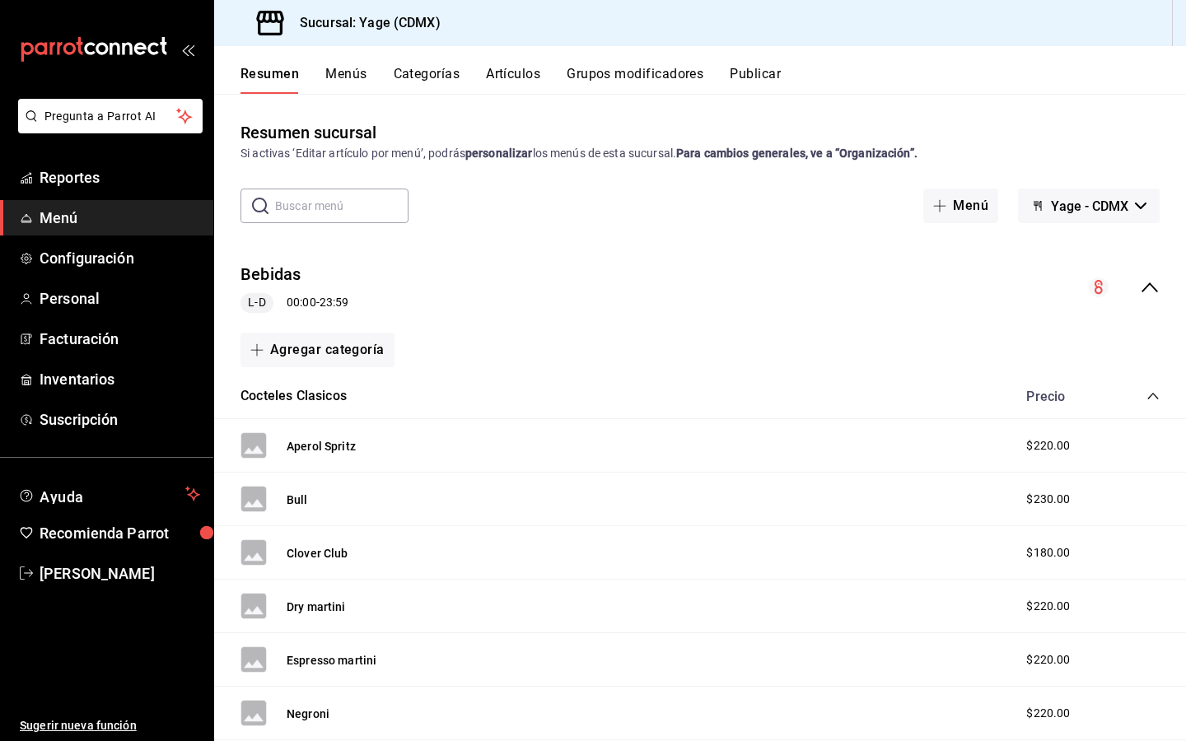
click at [291, 454] on div "Aperol Spritz" at bounding box center [297, 445] width 115 height 26
click at [319, 440] on button "Aperol Spritz" at bounding box center [321, 446] width 69 height 16
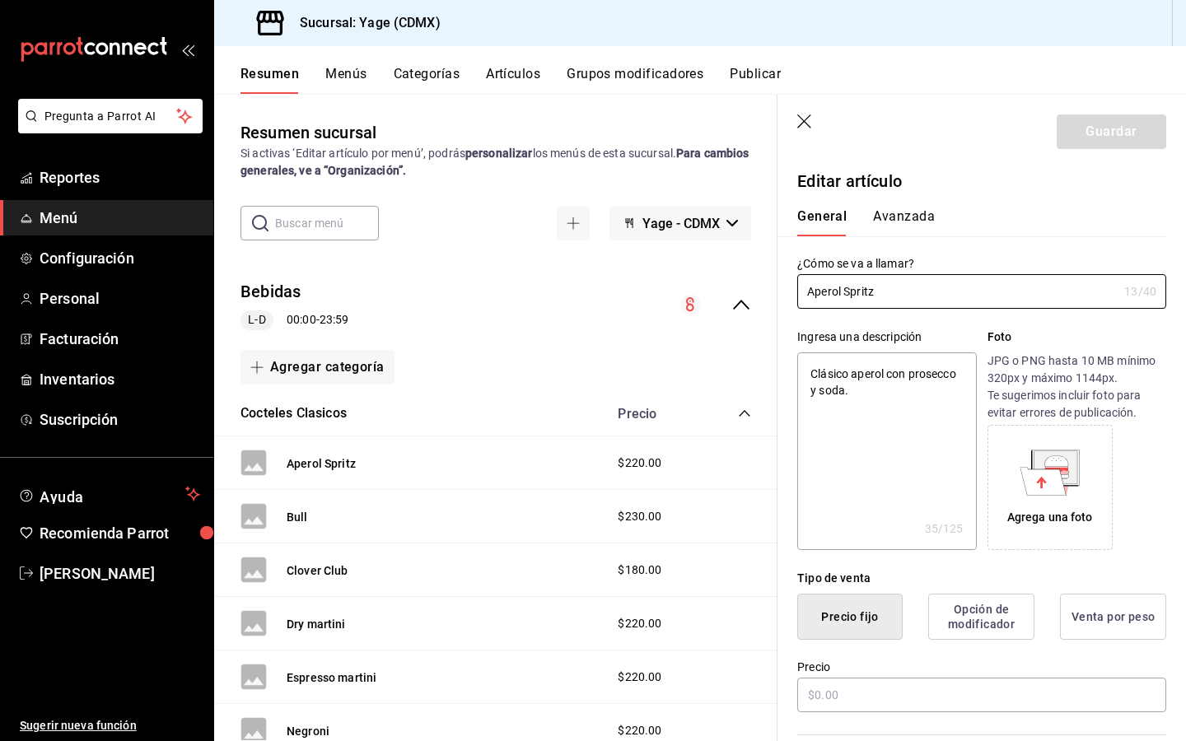
type textarea "x"
type input "$220.00"
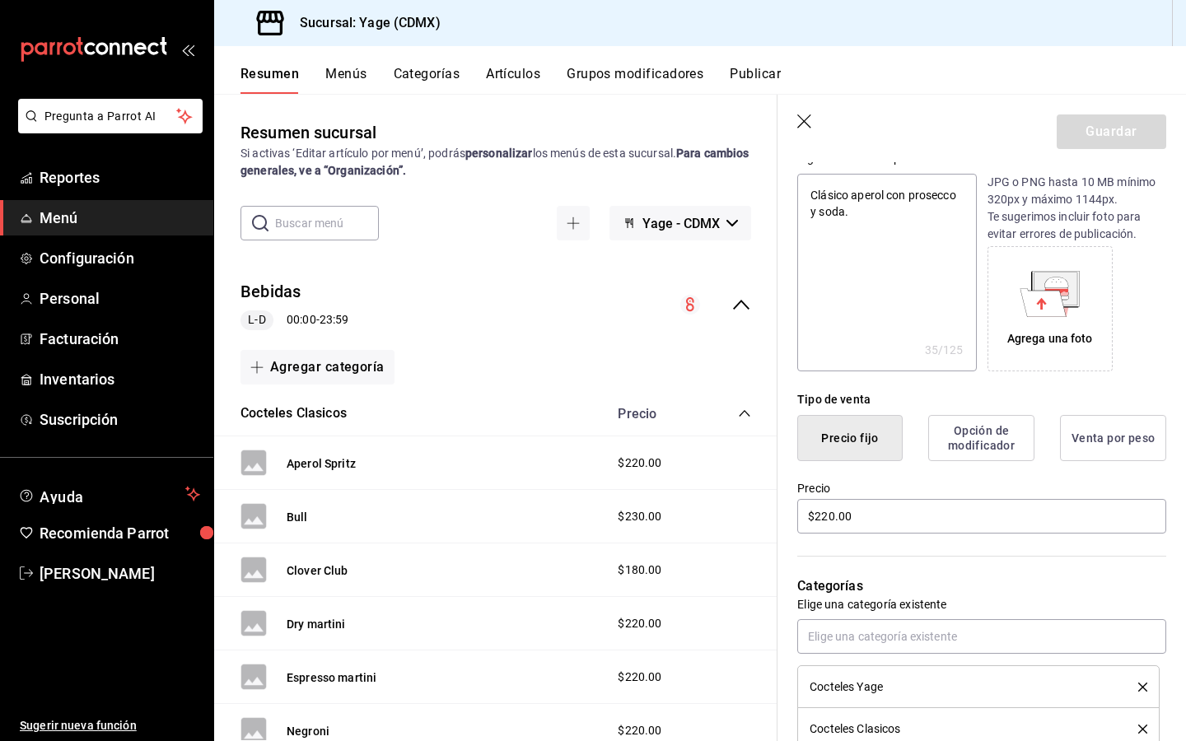
scroll to position [184, 0]
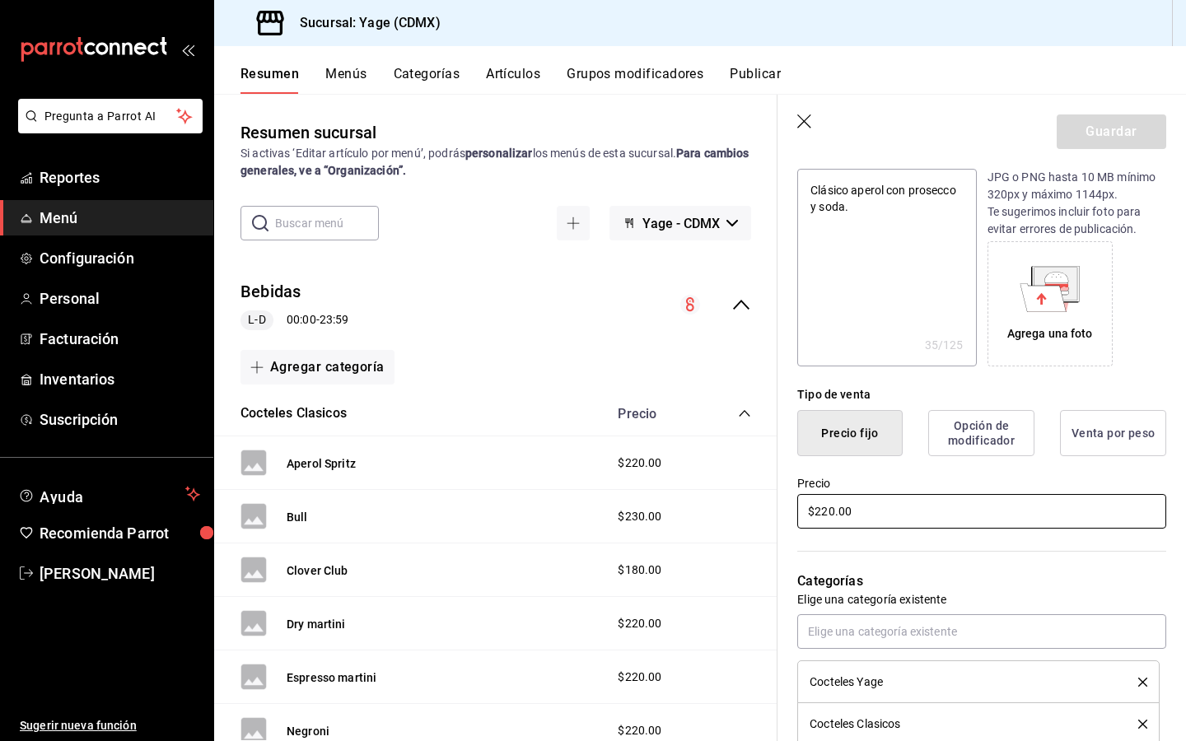
click at [826, 520] on input "$220.00" at bounding box center [981, 511] width 369 height 35
type textarea "x"
type input "$220.00"
type textarea "x"
type input "$220.00"
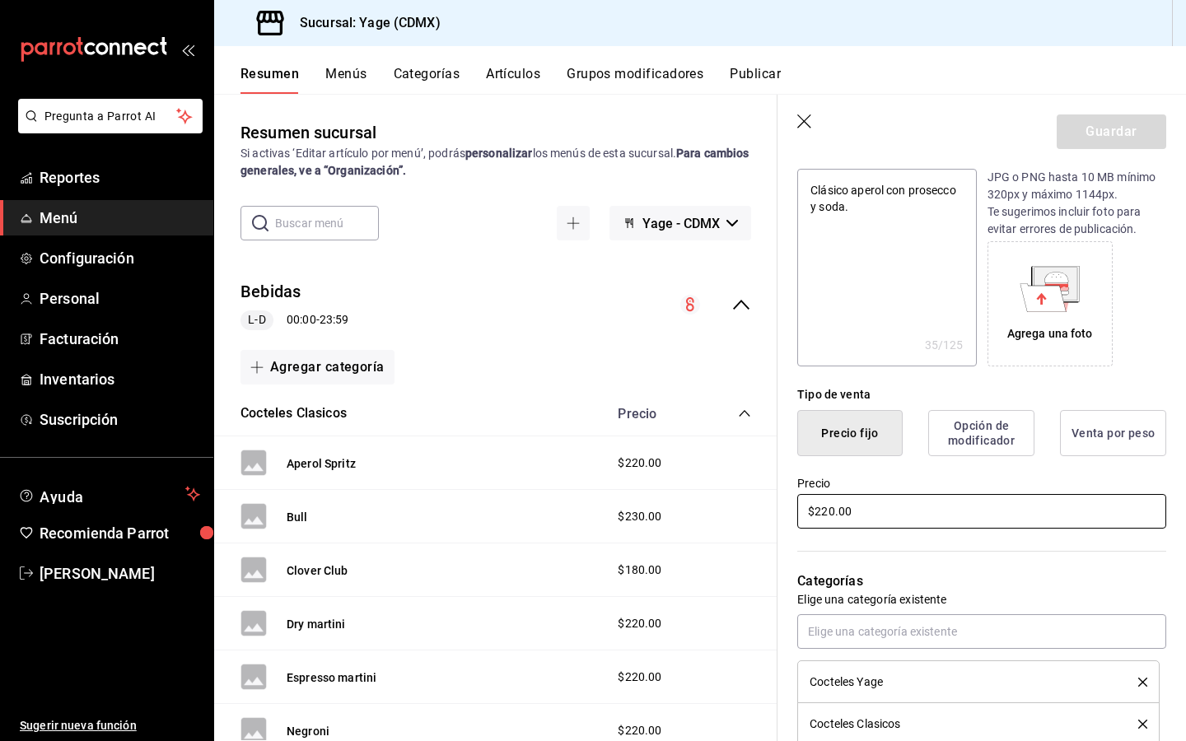
type textarea "x"
type input "$220.00"
type textarea "x"
type input "$22.00"
type textarea "x"
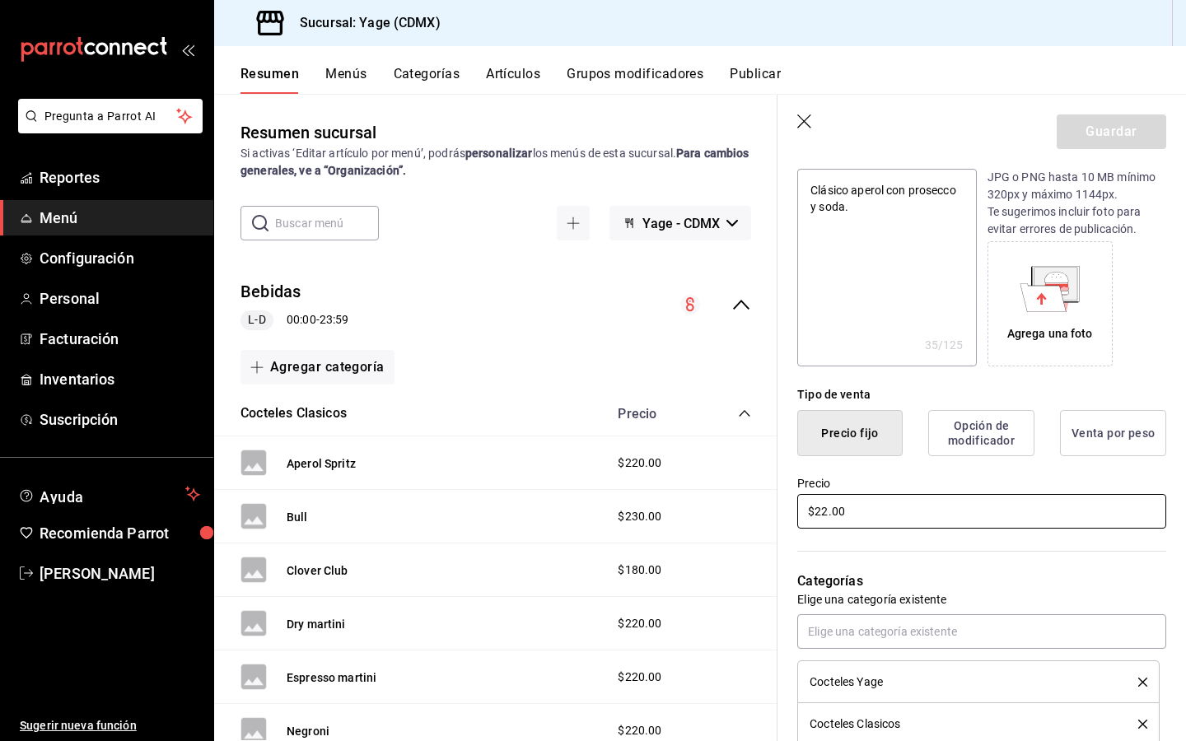
type input "$2.00"
type textarea "x"
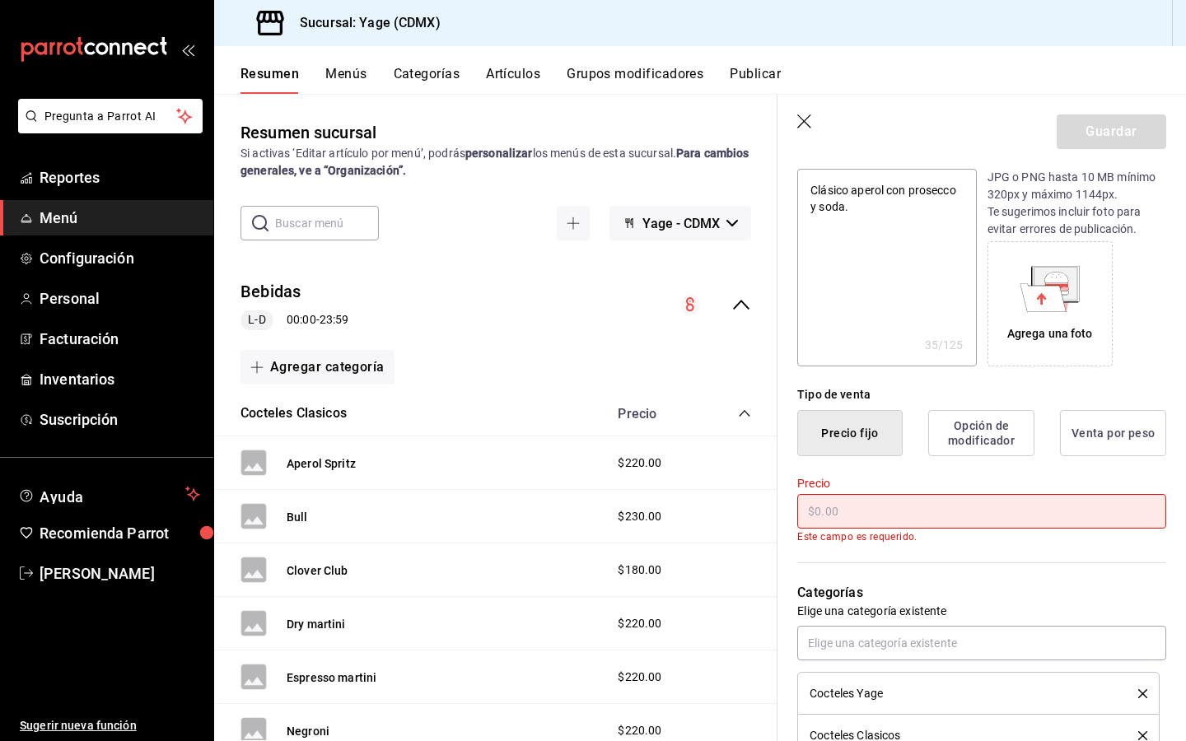
type textarea "x"
type input "$1.00"
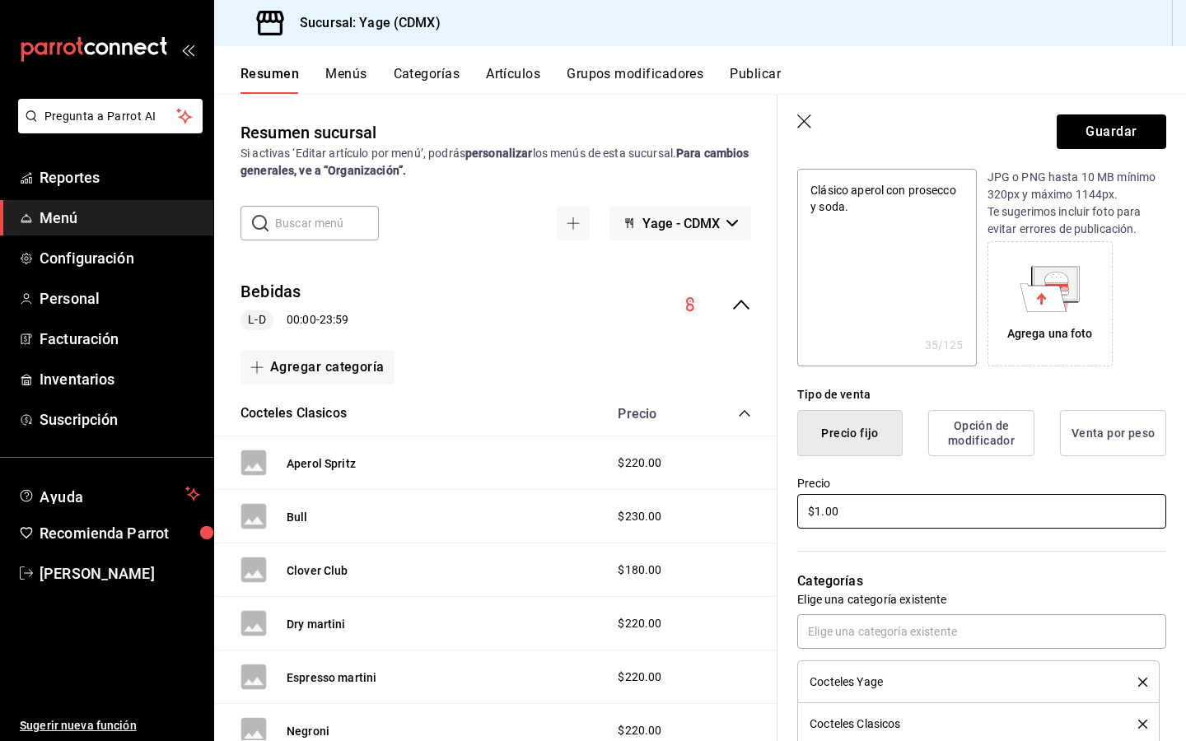
type textarea "x"
type input "$17.00"
type textarea "x"
type input "$170.00"
click at [1134, 126] on button "Guardar" at bounding box center [1110, 131] width 109 height 35
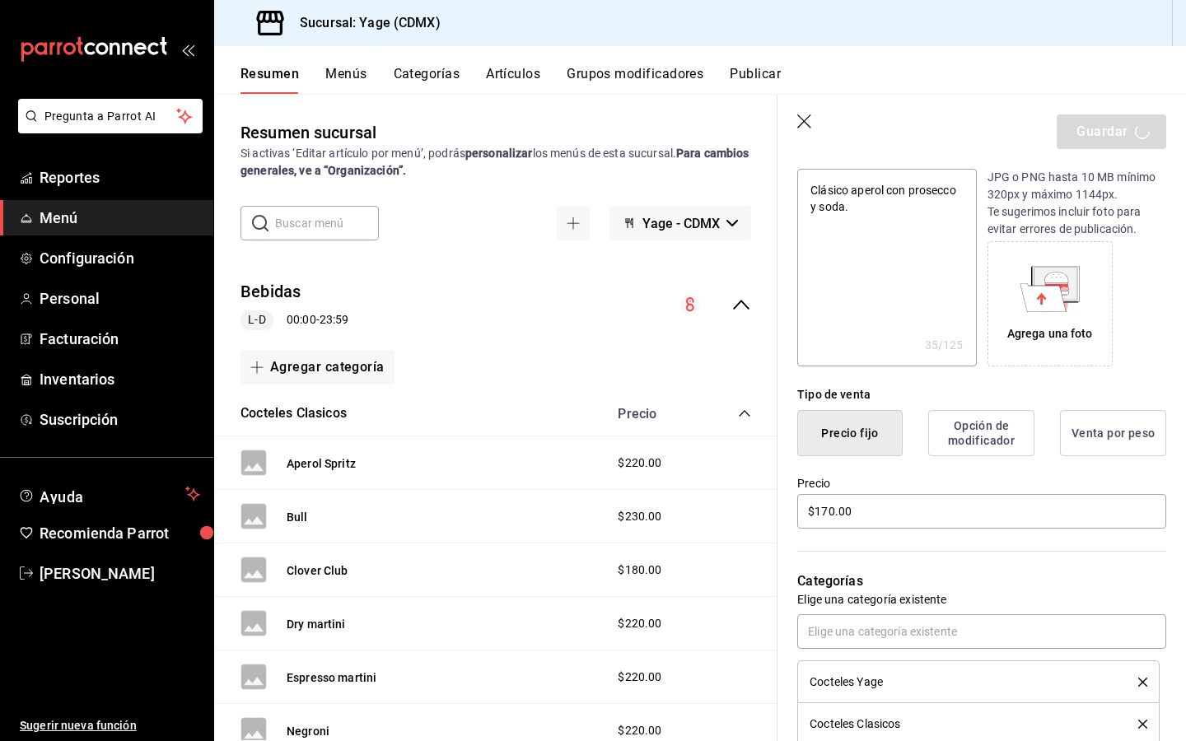
type textarea "x"
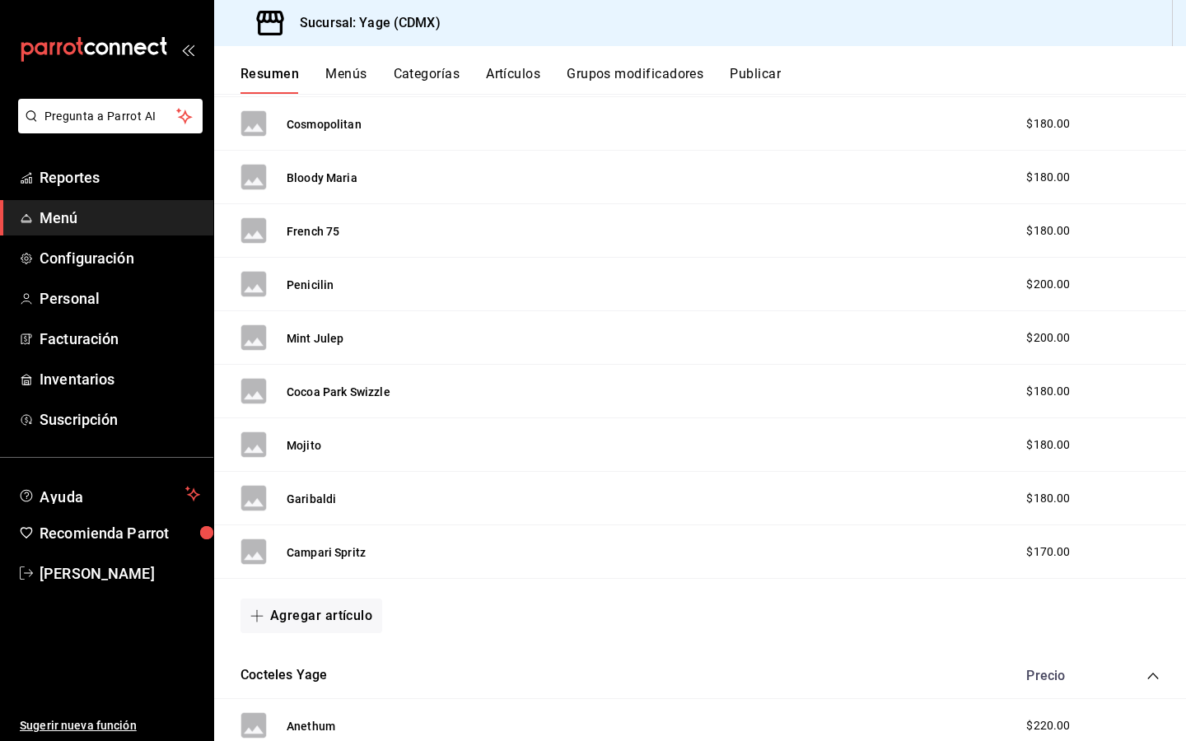
scroll to position [1448, 0]
click at [263, 613] on icon "button" at bounding box center [256, 613] width 13 height 13
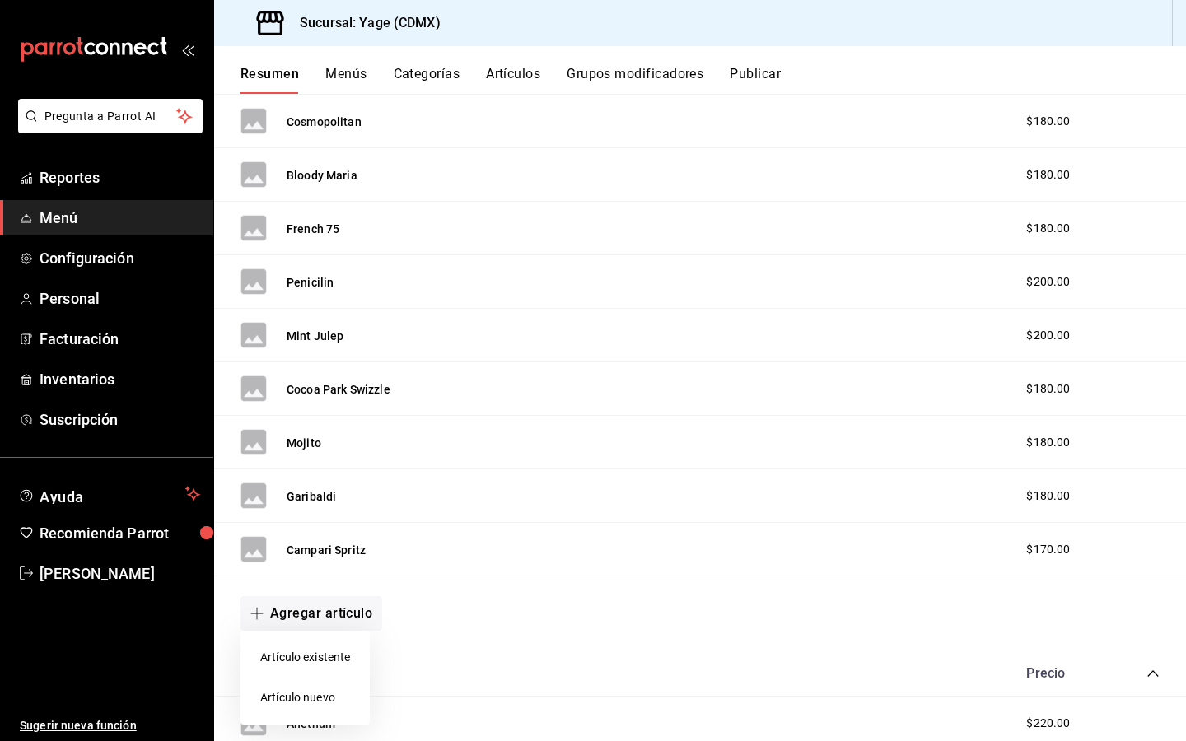
click at [291, 705] on li "Artículo nuevo" at bounding box center [304, 698] width 129 height 40
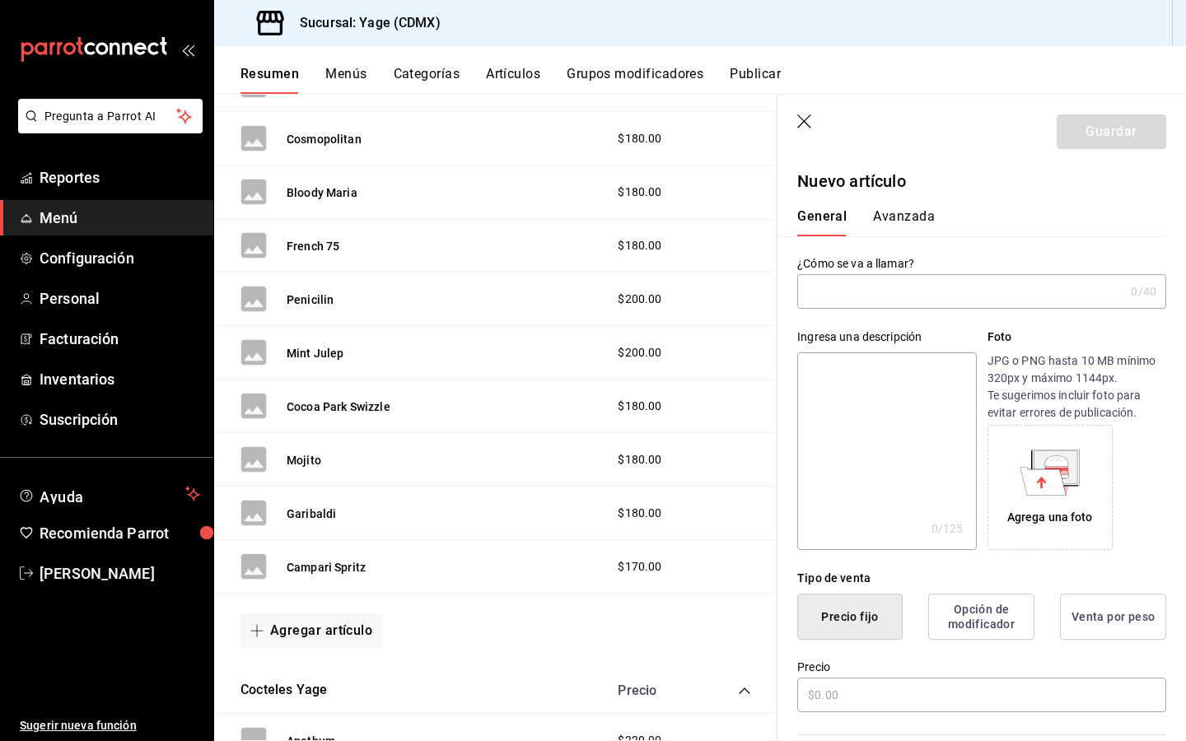
click at [830, 289] on input "text" at bounding box center [960, 291] width 327 height 33
type input "Daiquiri"
click at [816, 692] on input "text" at bounding box center [981, 695] width 369 height 35
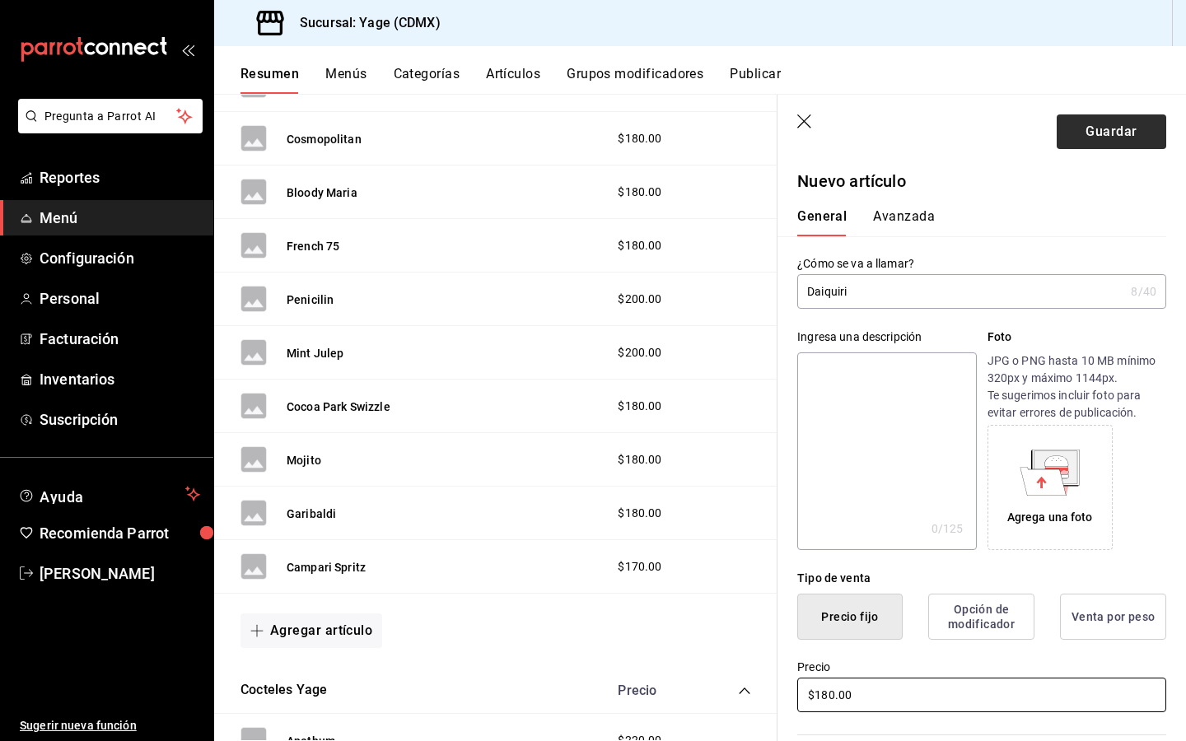
type input "$180.00"
click at [1126, 133] on button "Guardar" at bounding box center [1110, 131] width 109 height 35
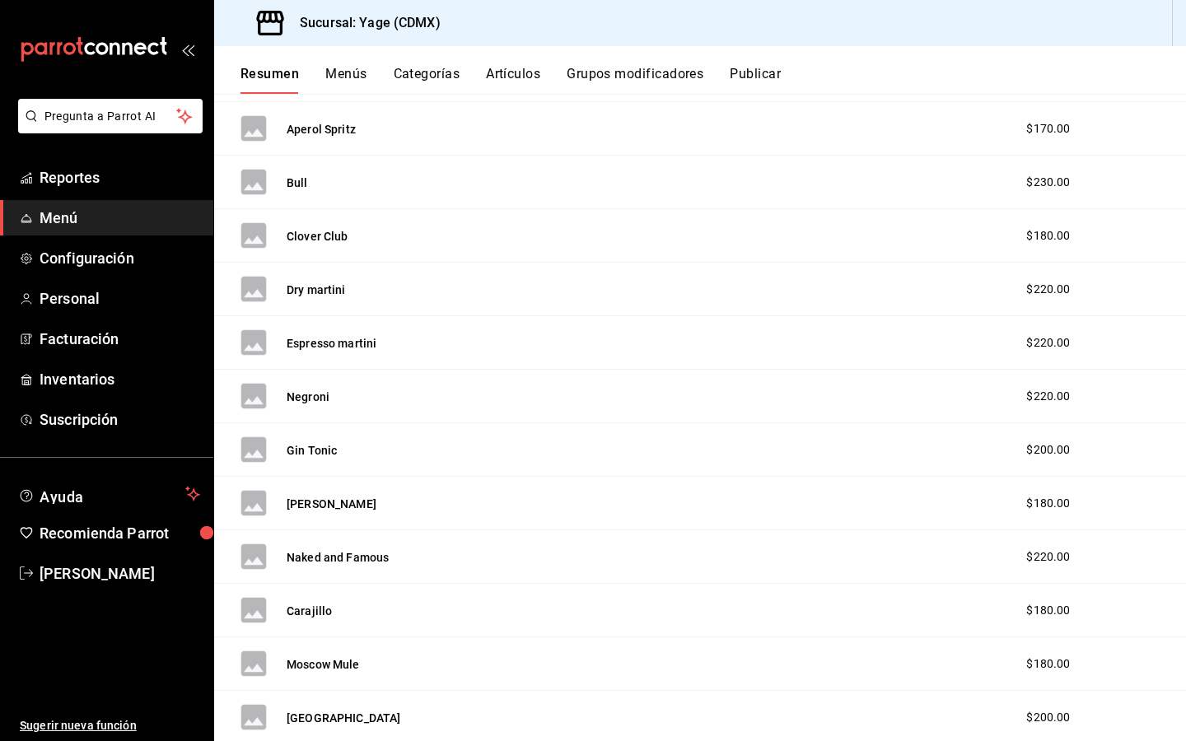
scroll to position [320, 0]
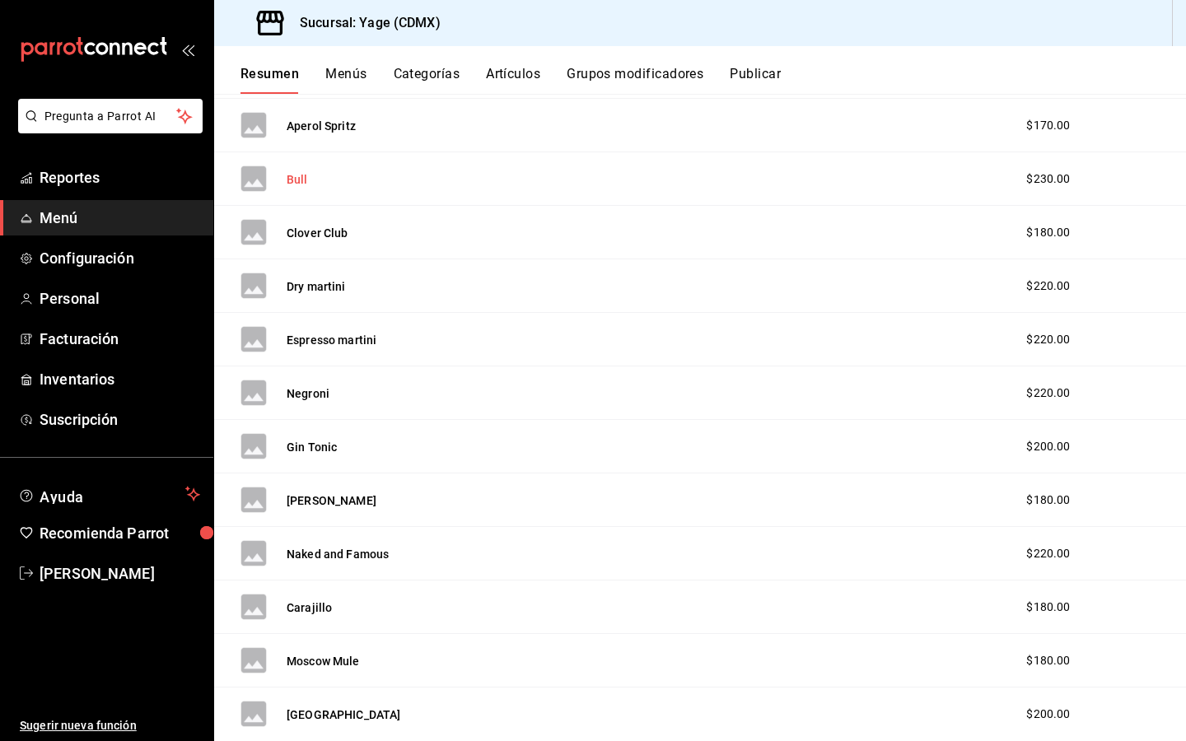
click at [298, 182] on button "Bull" at bounding box center [297, 179] width 21 height 16
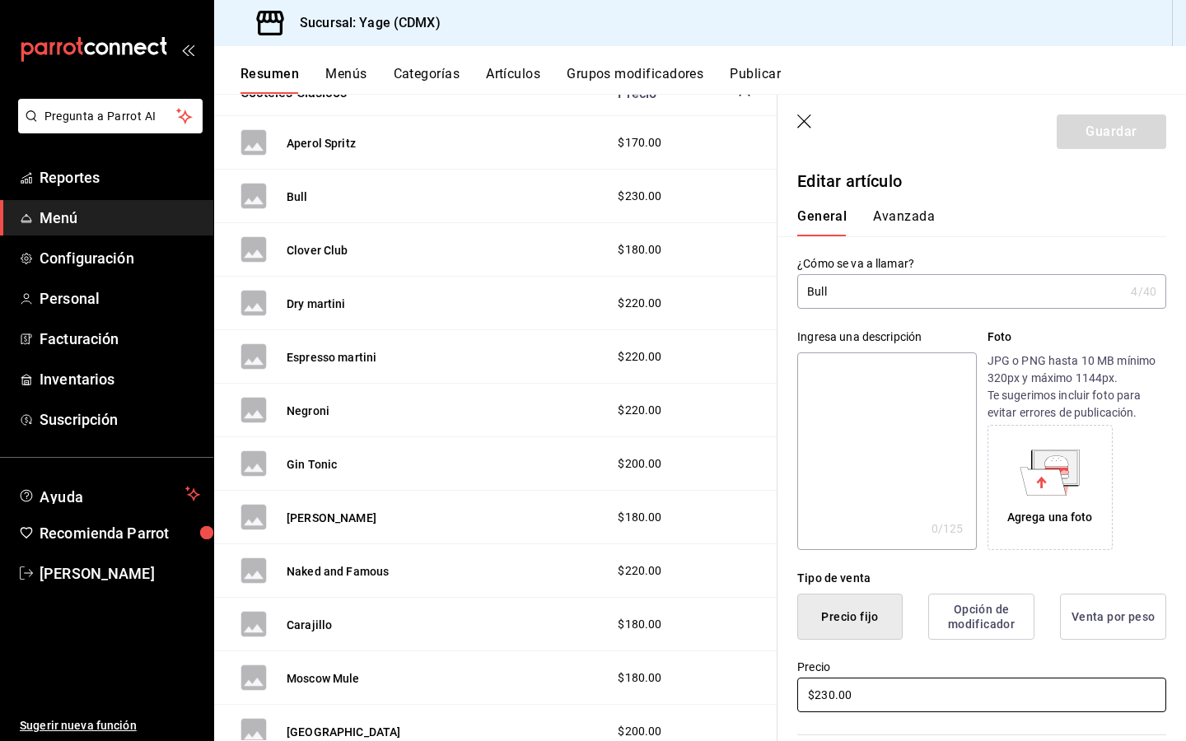
click at [826, 696] on input "$230.00" at bounding box center [981, 695] width 369 height 35
type input "$220.00"
click at [1125, 139] on button "Guardar" at bounding box center [1110, 131] width 109 height 35
click at [809, 112] on header "Guardar" at bounding box center [981, 129] width 408 height 68
click at [806, 115] on icon "button" at bounding box center [805, 122] width 16 height 16
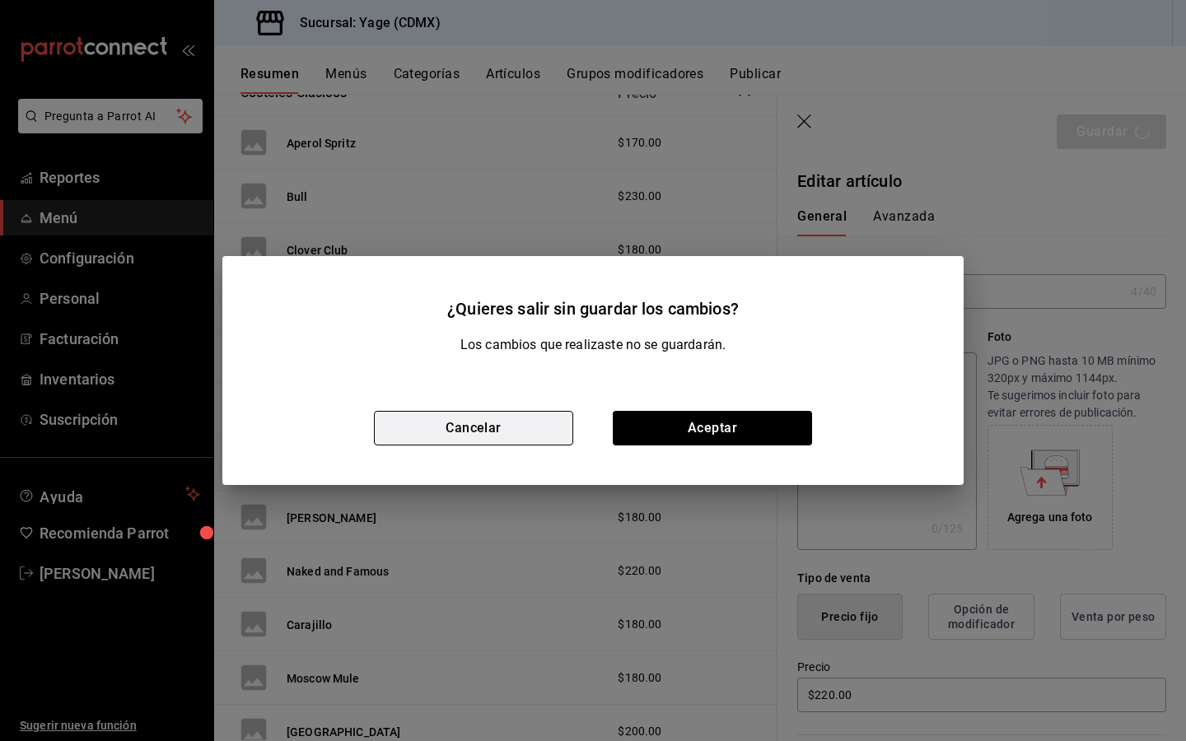
click at [468, 430] on button "Cancelar" at bounding box center [473, 428] width 199 height 35
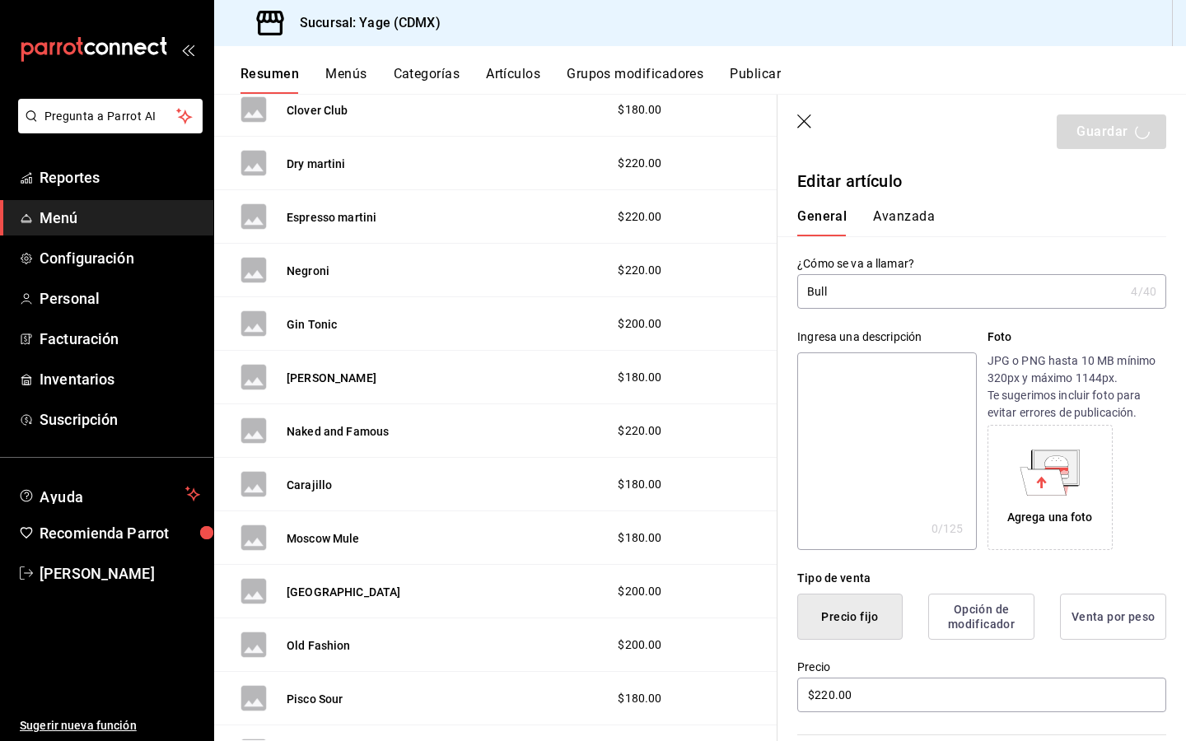
scroll to position [464, 0]
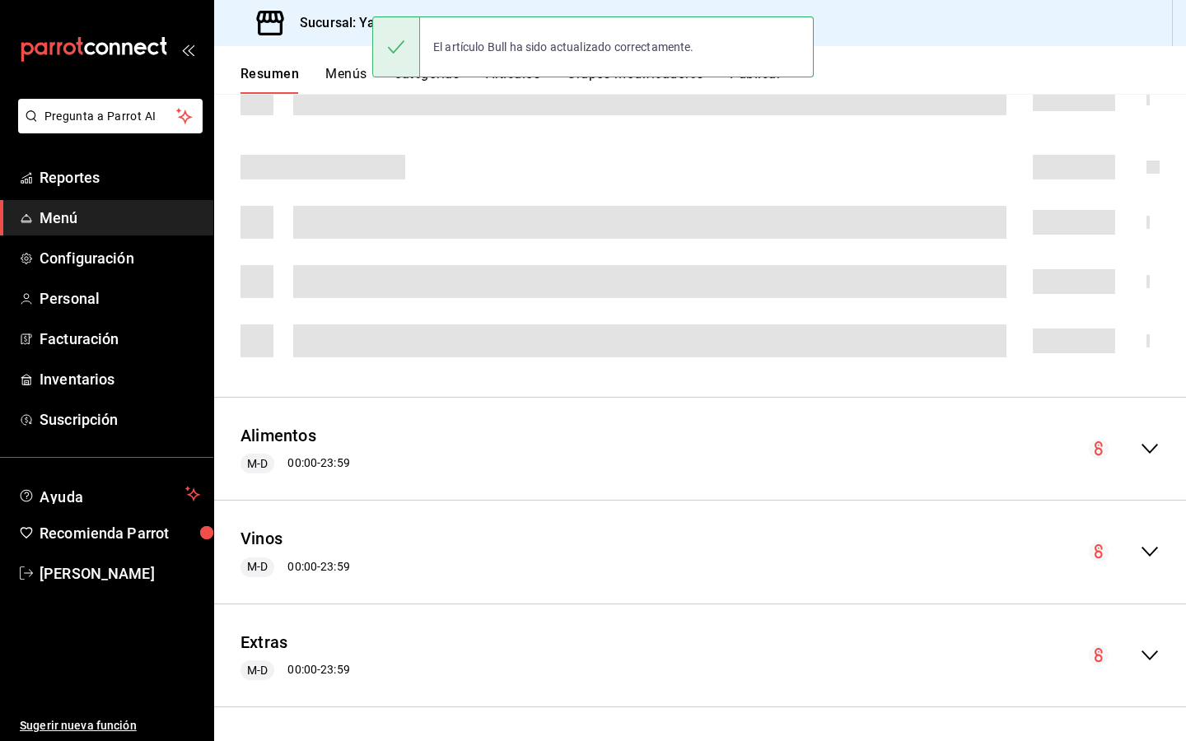
scroll to position [426, 0]
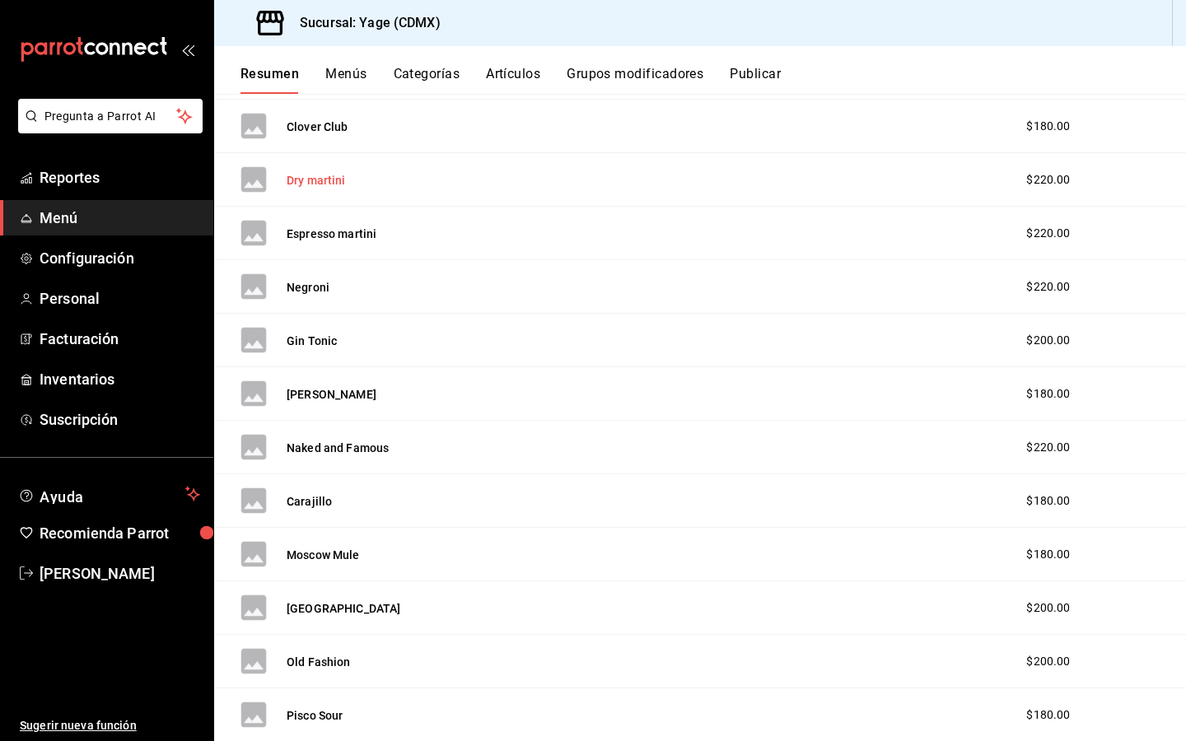
click at [304, 182] on button "Dry martini" at bounding box center [316, 180] width 59 height 16
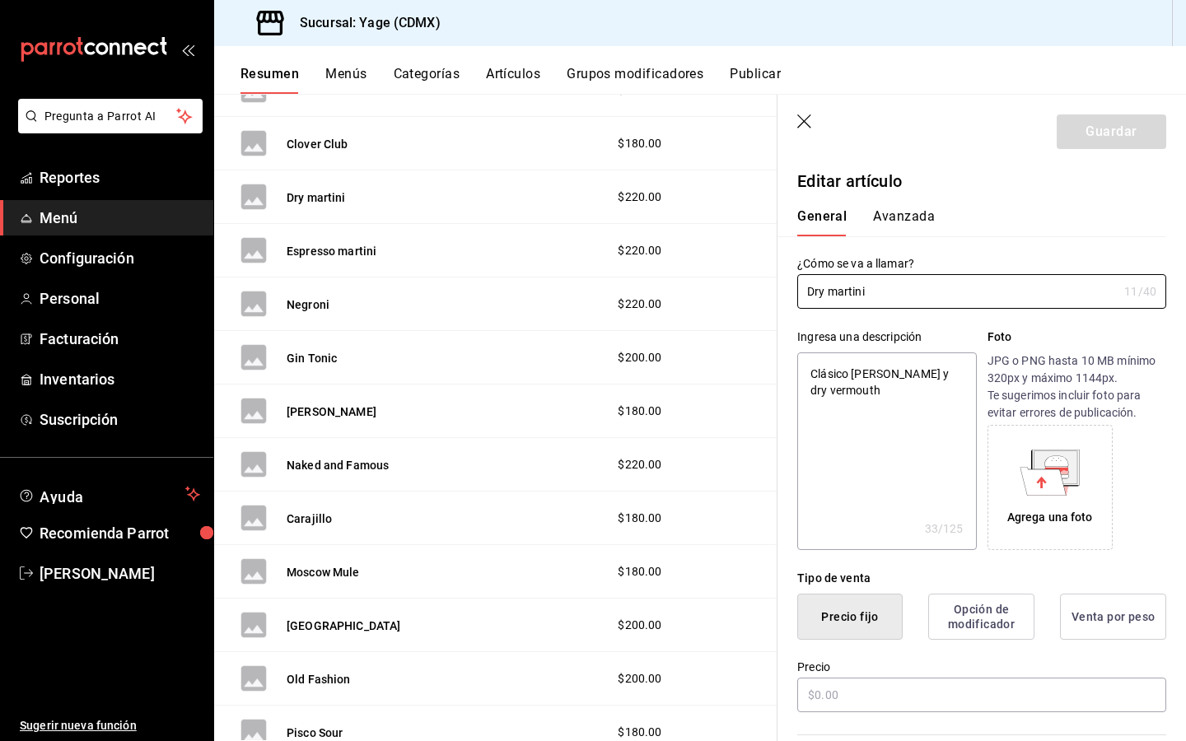
type textarea "x"
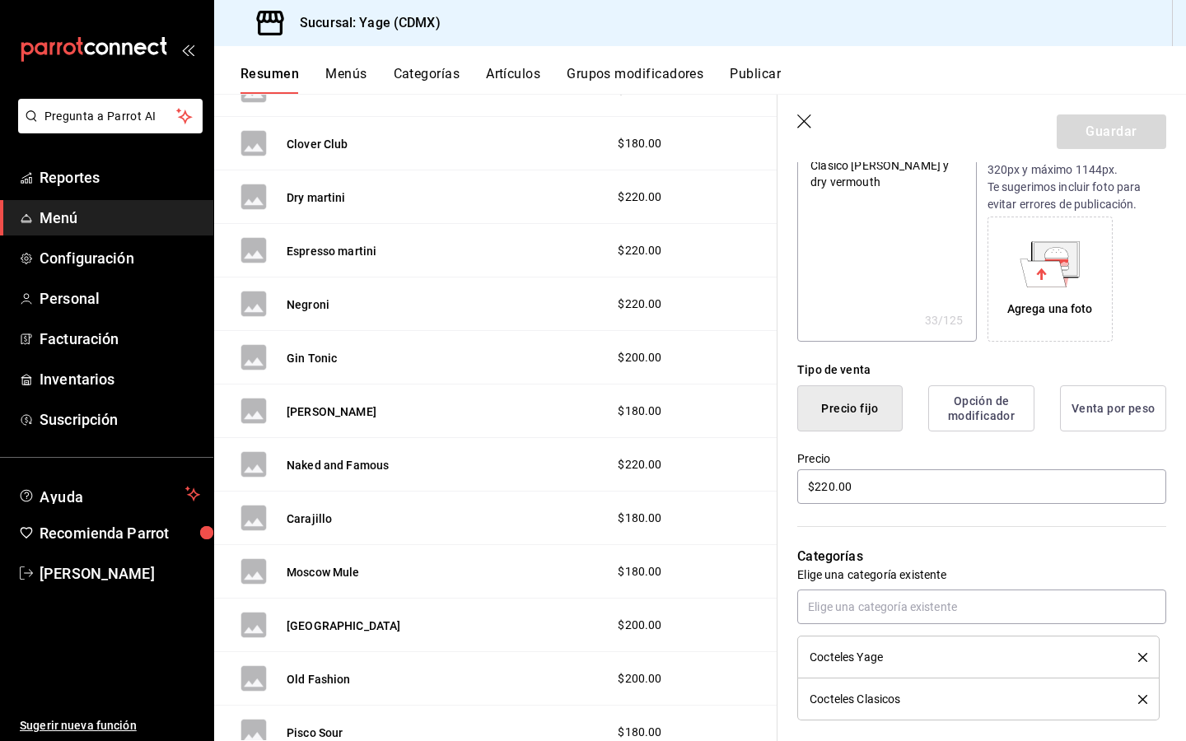
scroll to position [226, 0]
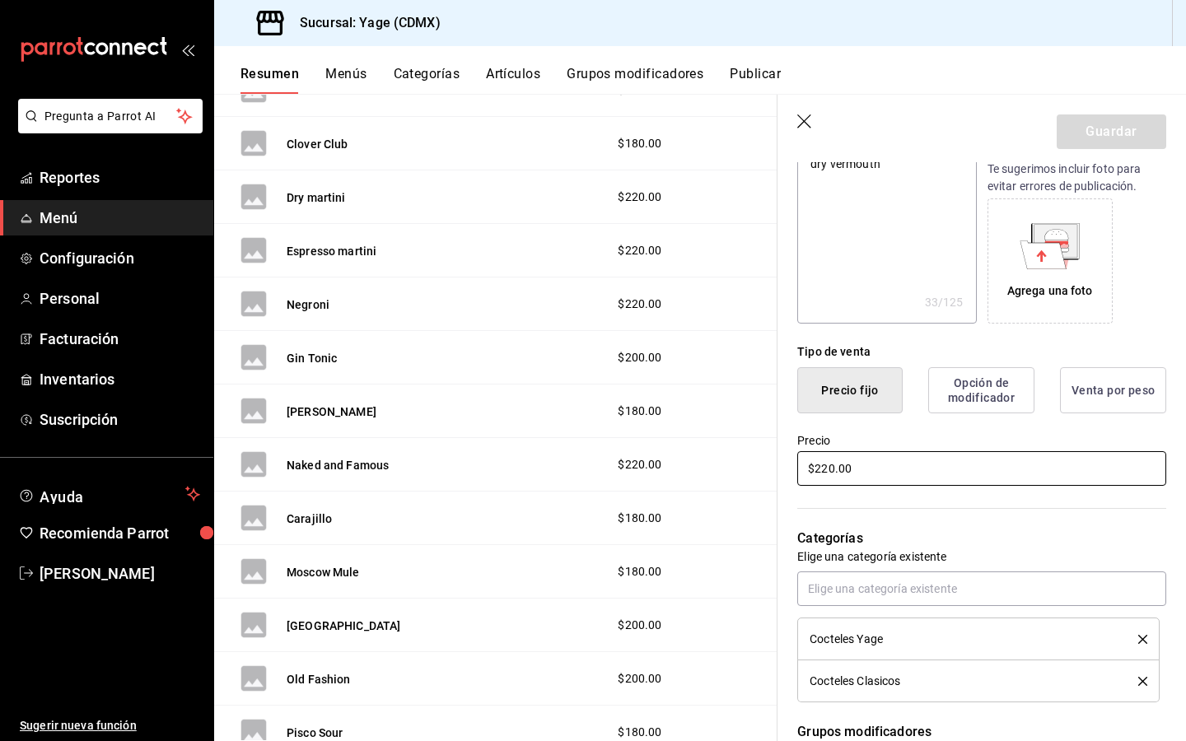
click at [826, 473] on input "$220.00" at bounding box center [981, 468] width 369 height 35
type input "$20.00"
type textarea "x"
type input "$200.00"
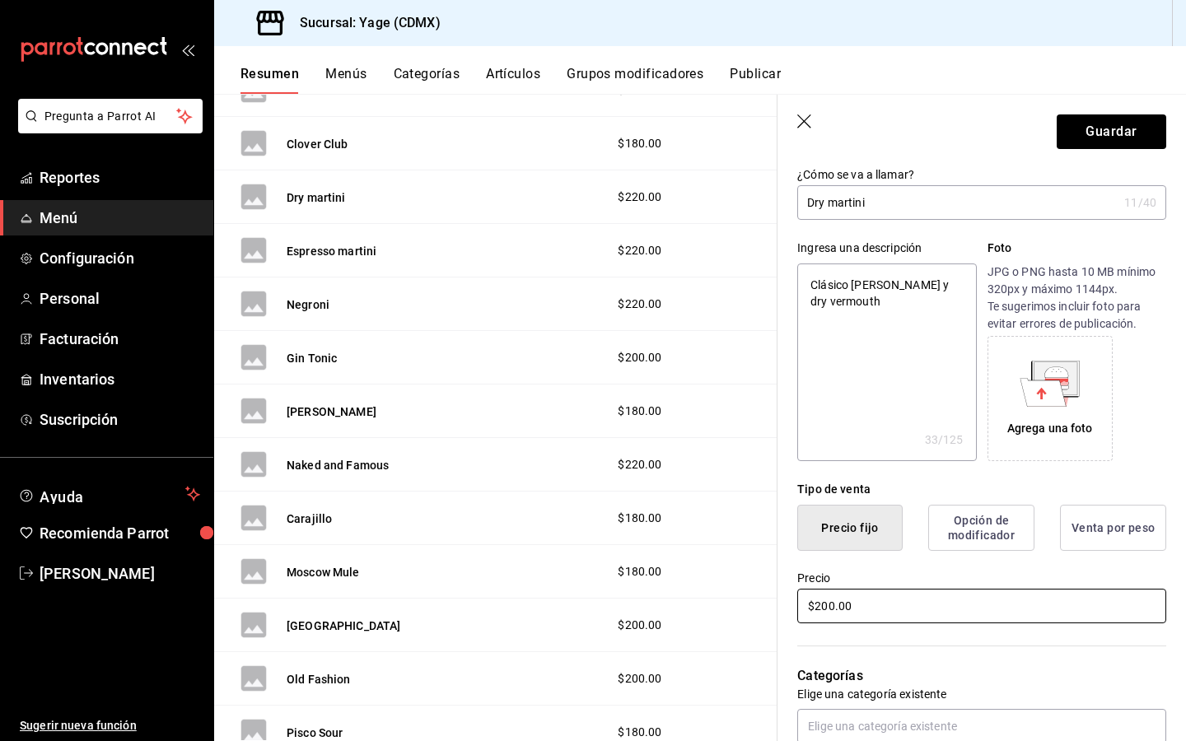
scroll to position [0, 0]
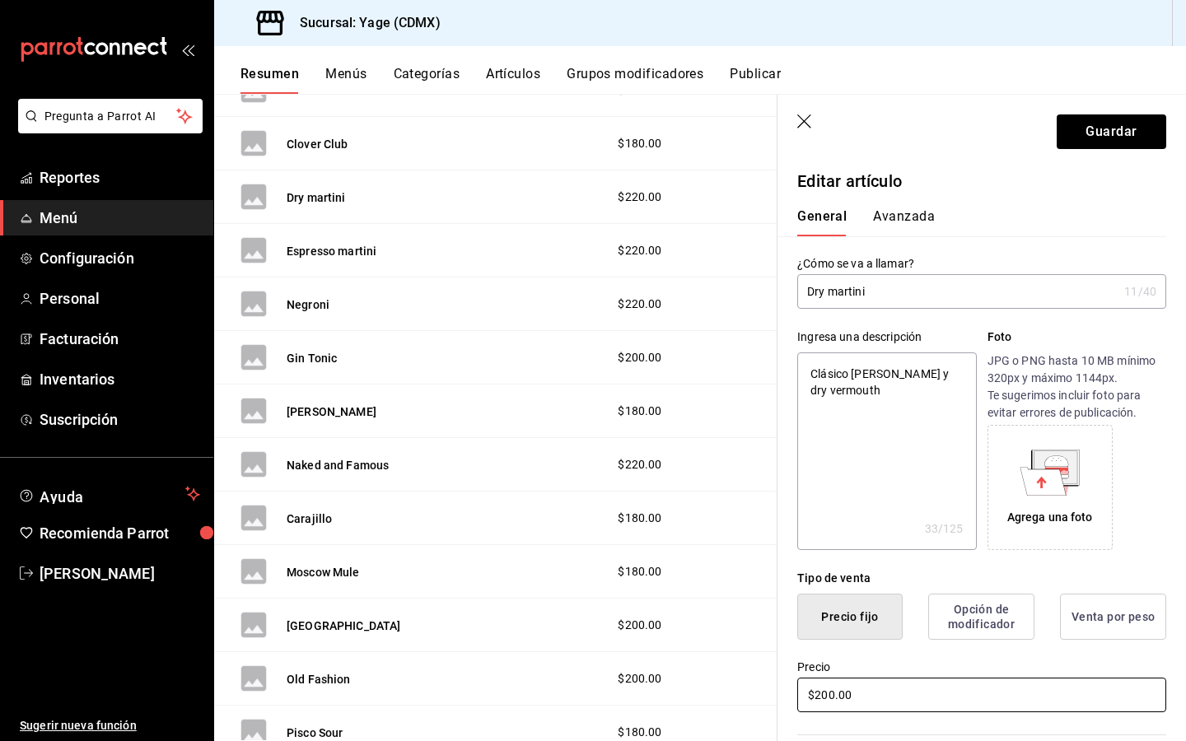
click at [834, 699] on input "$200.00" at bounding box center [981, 695] width 369 height 35
type textarea "x"
type input "$20.00"
type textarea "x"
type input "$2.00"
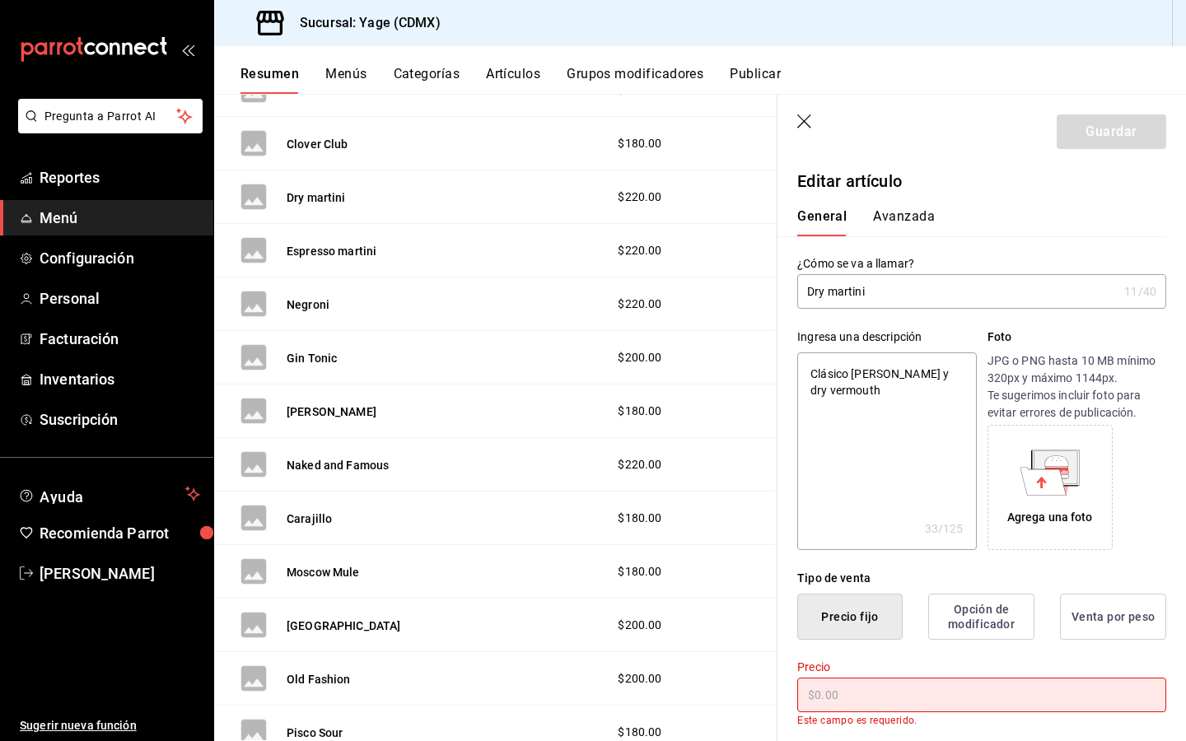
type textarea "x"
type input "$1.00"
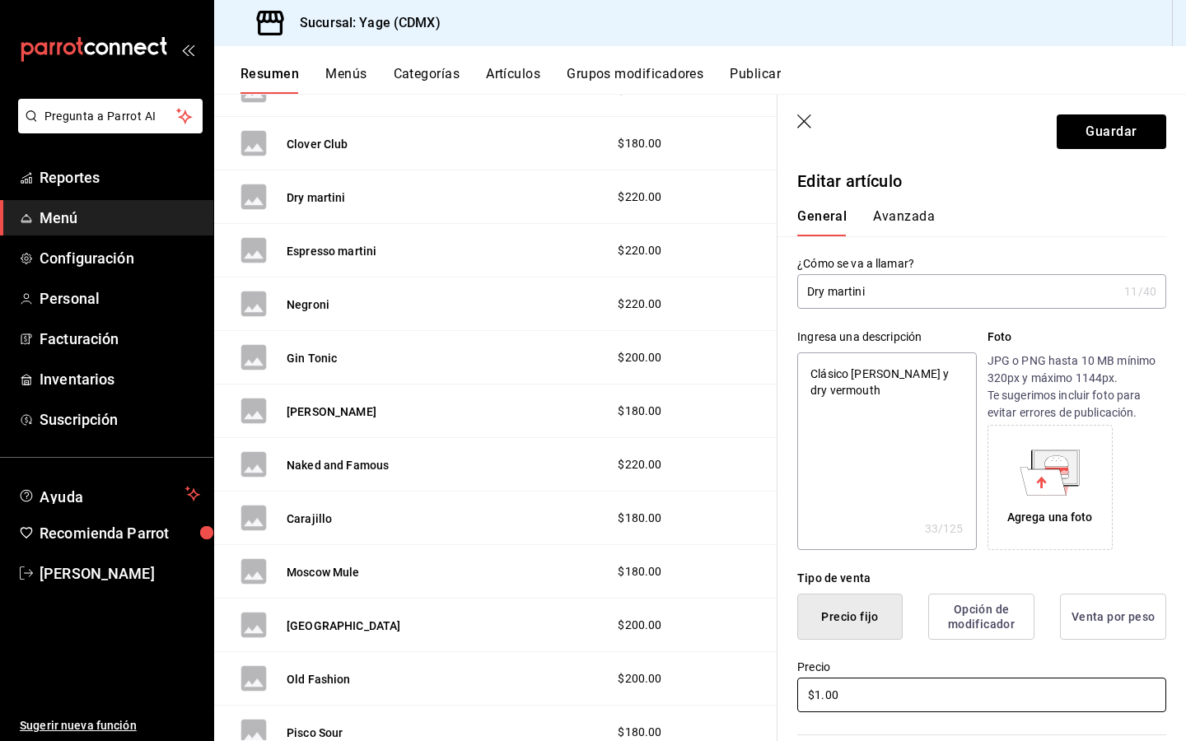
type textarea "x"
type input "$18.00"
type textarea "x"
type input "$180.00"
click at [1105, 137] on button "Guardar" at bounding box center [1110, 131] width 109 height 35
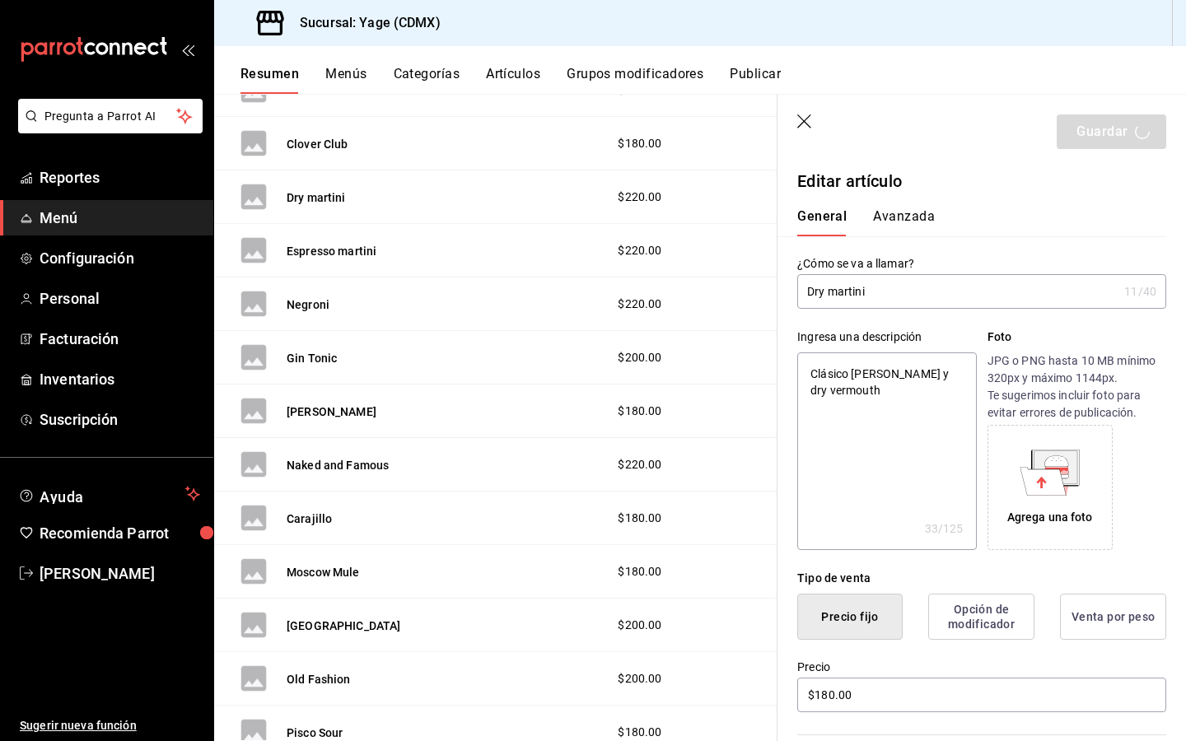
type textarea "x"
type input "AR-1756335809025"
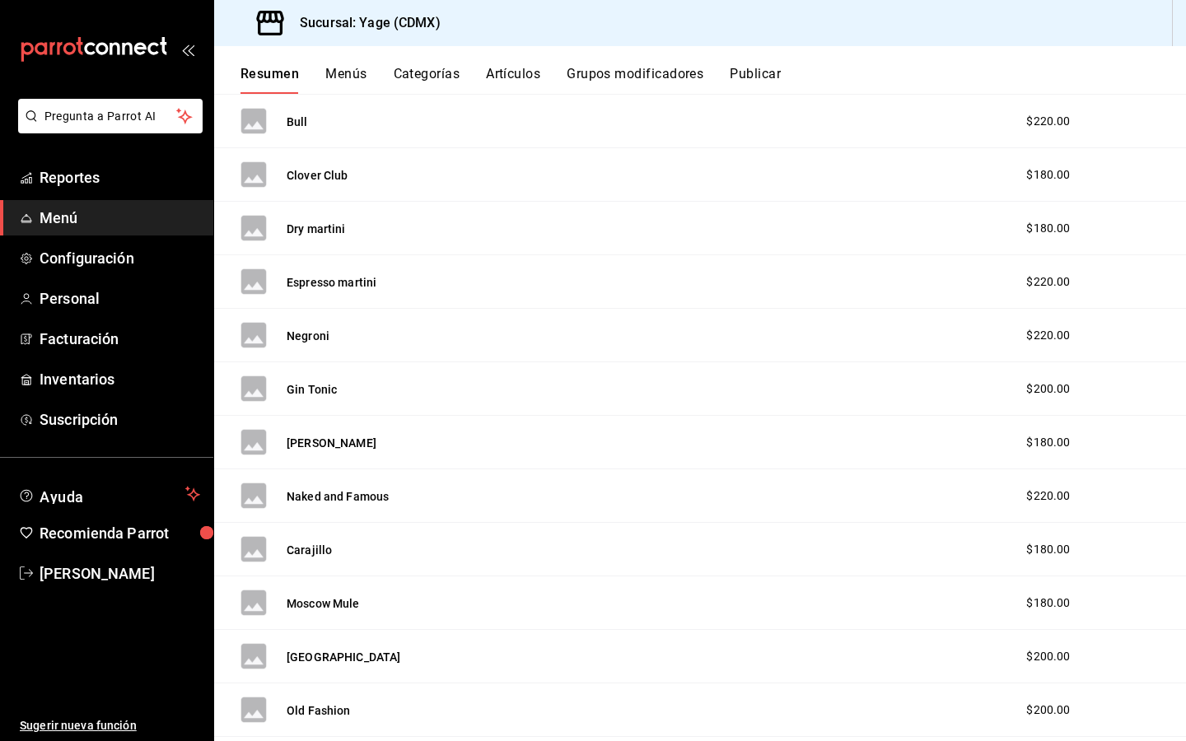
scroll to position [393, 0]
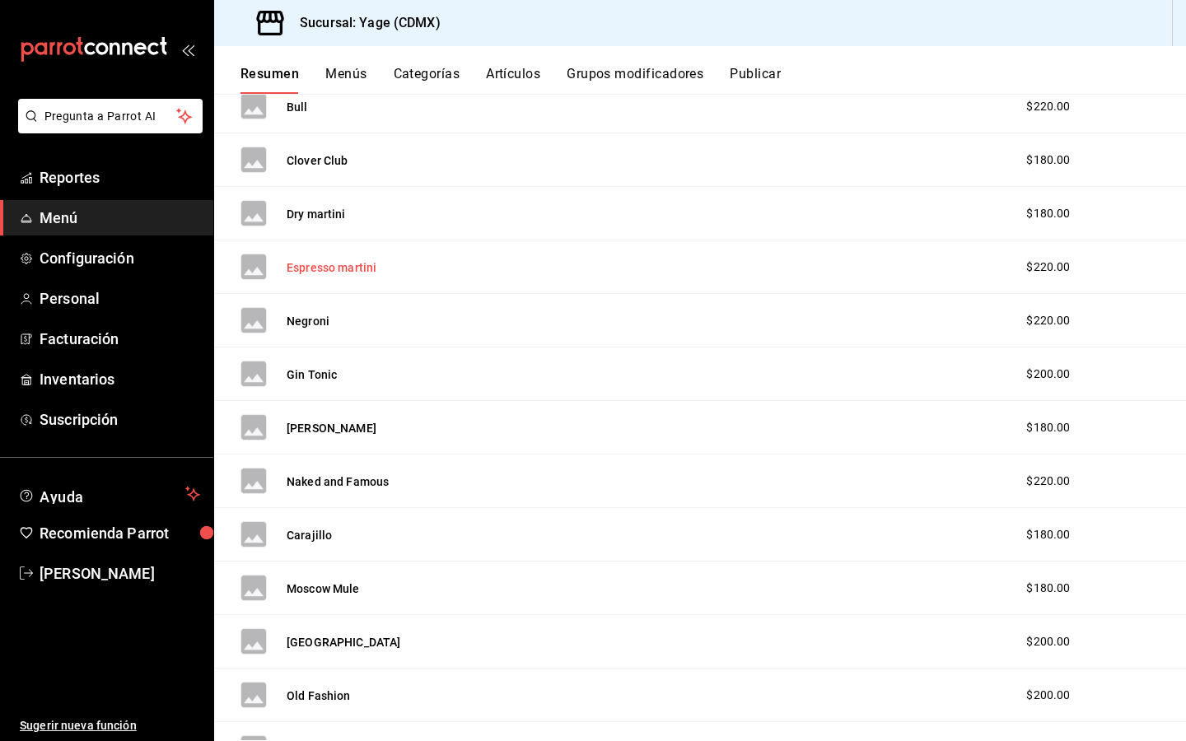
click at [353, 268] on button "Espresso martini" at bounding box center [332, 267] width 90 height 16
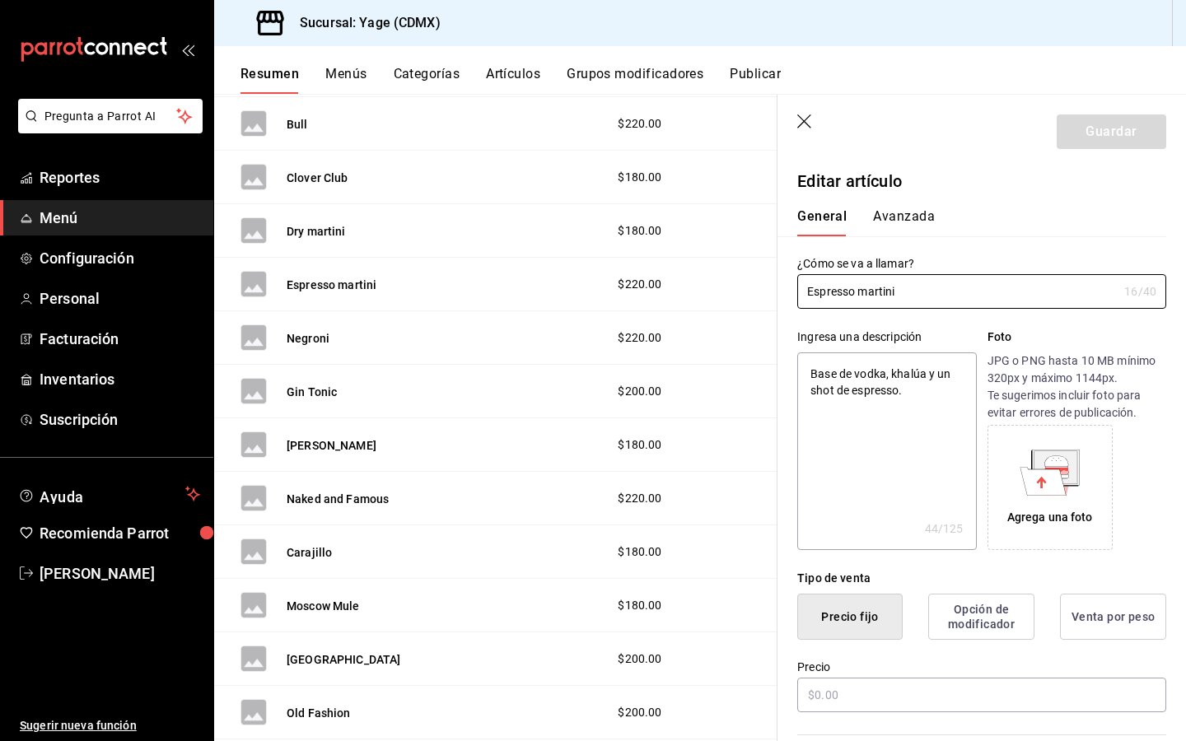
type textarea "x"
type input "$220.00"
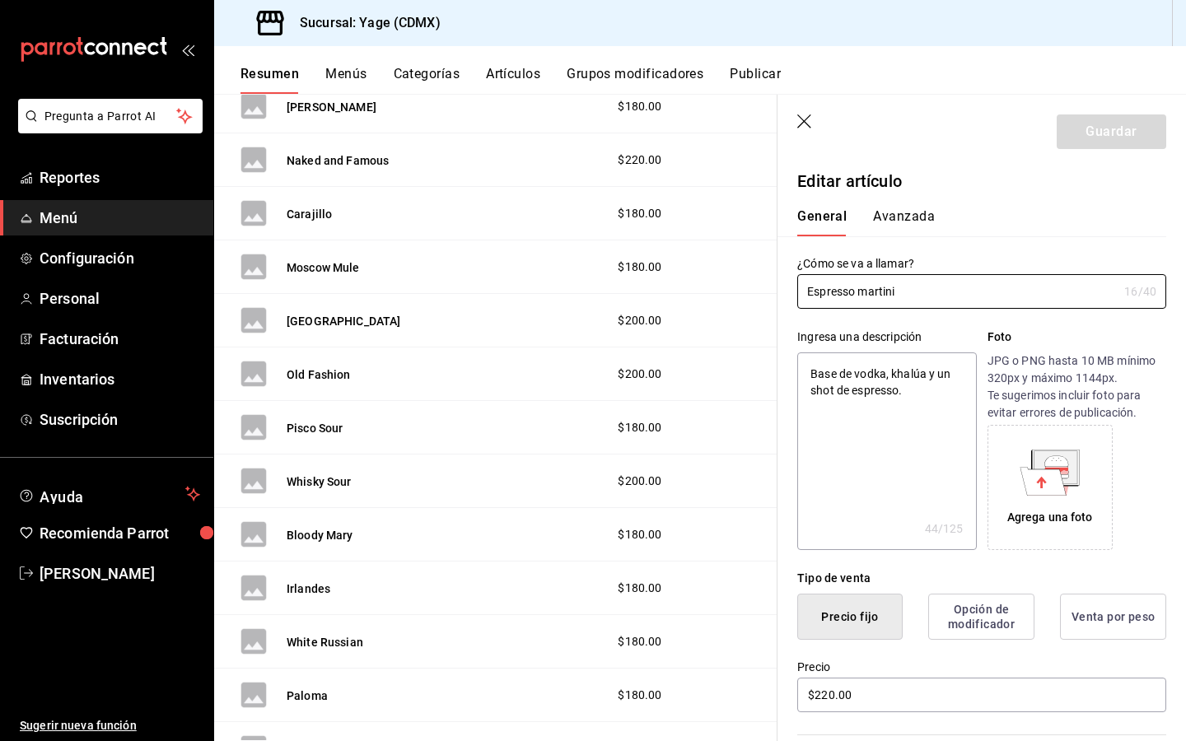
scroll to position [735, 0]
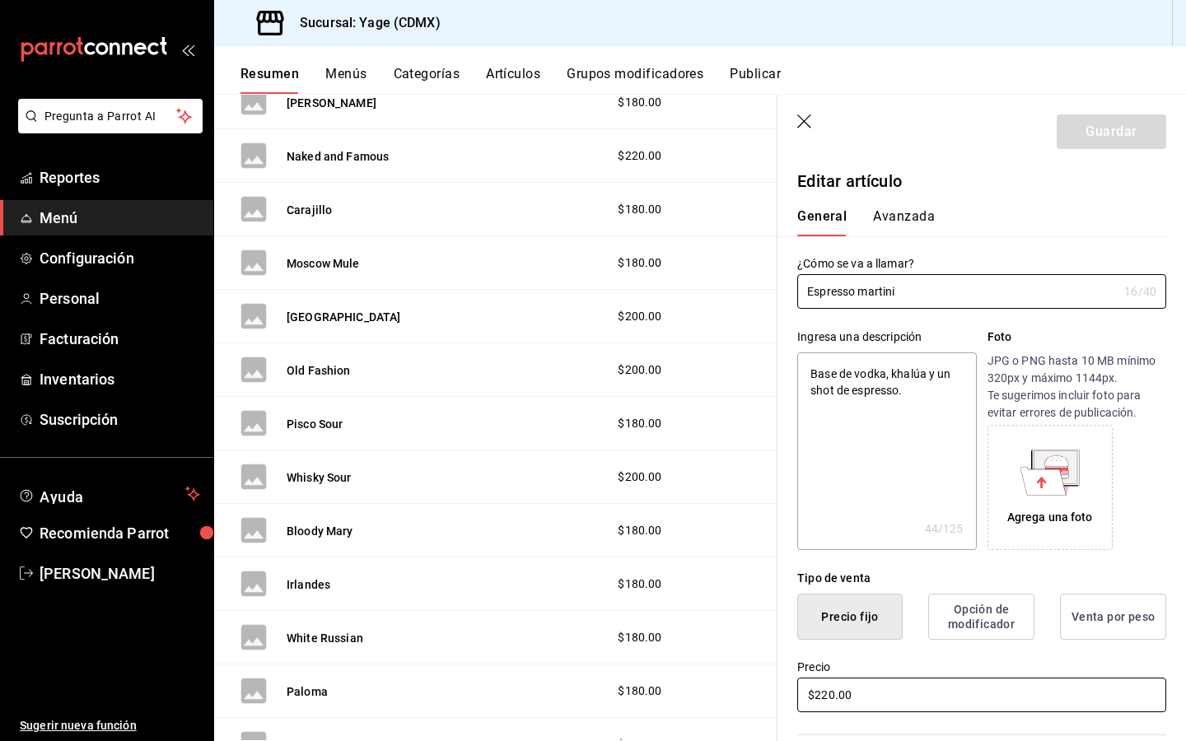
click at [831, 691] on input "$220.00" at bounding box center [981, 695] width 369 height 35
type textarea "x"
type input "$22.00"
type textarea "x"
type input "$2.00"
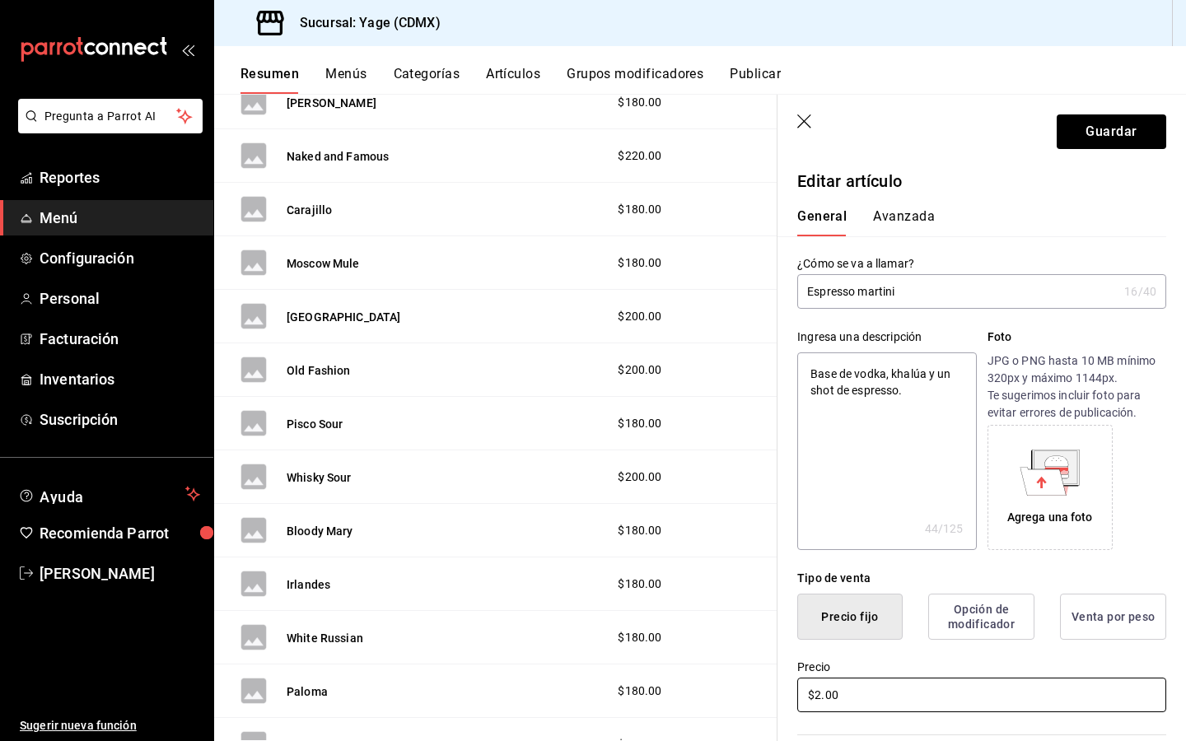
type textarea "x"
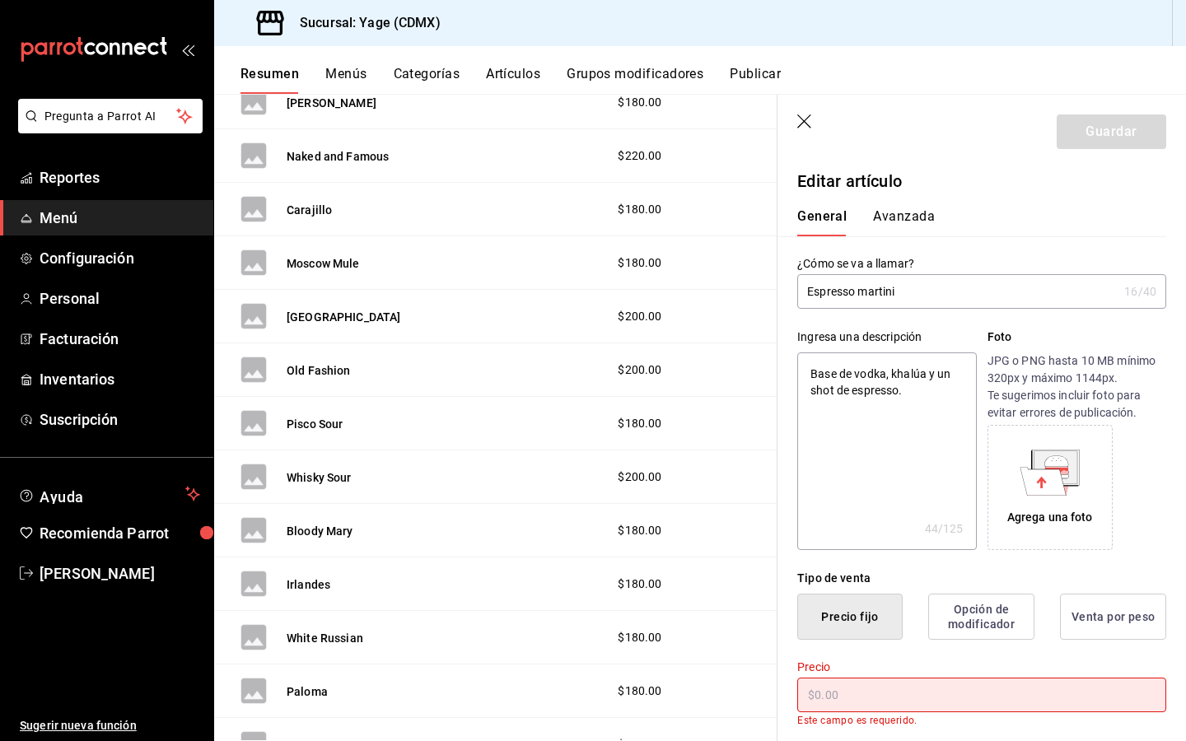
type input "$1.00"
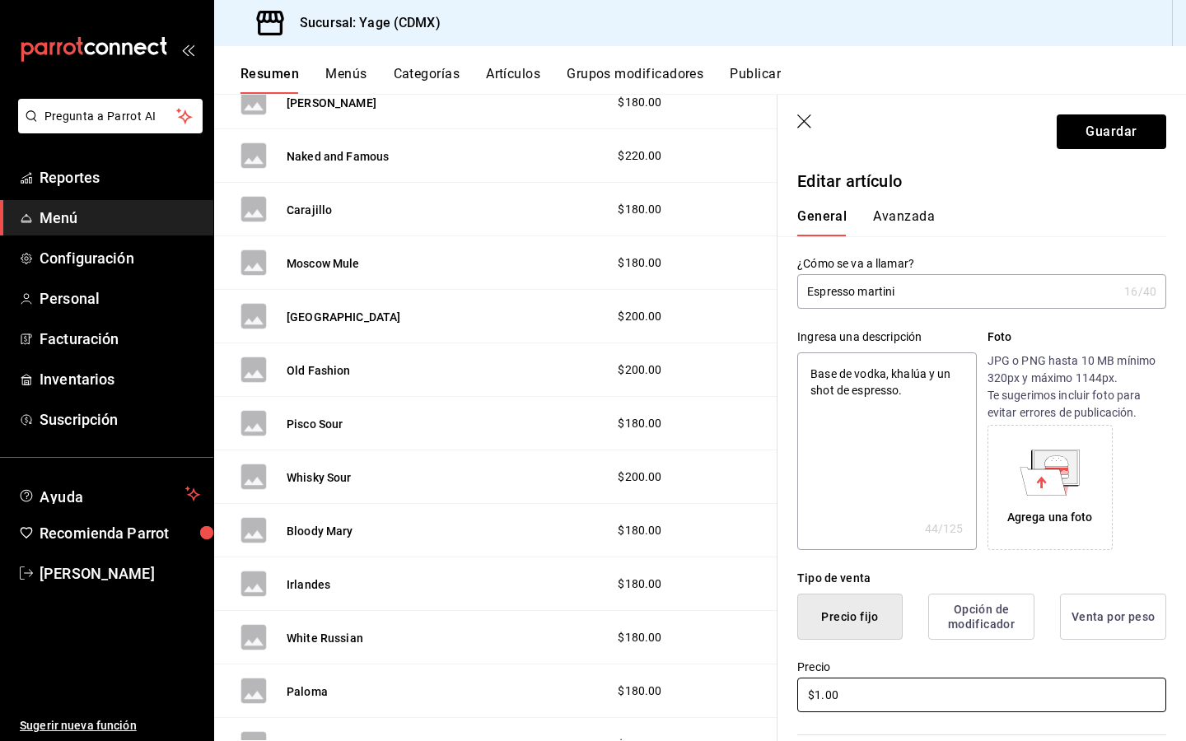
type textarea "x"
type input "$18.00"
type textarea "x"
type input "$18.00"
type textarea "x"
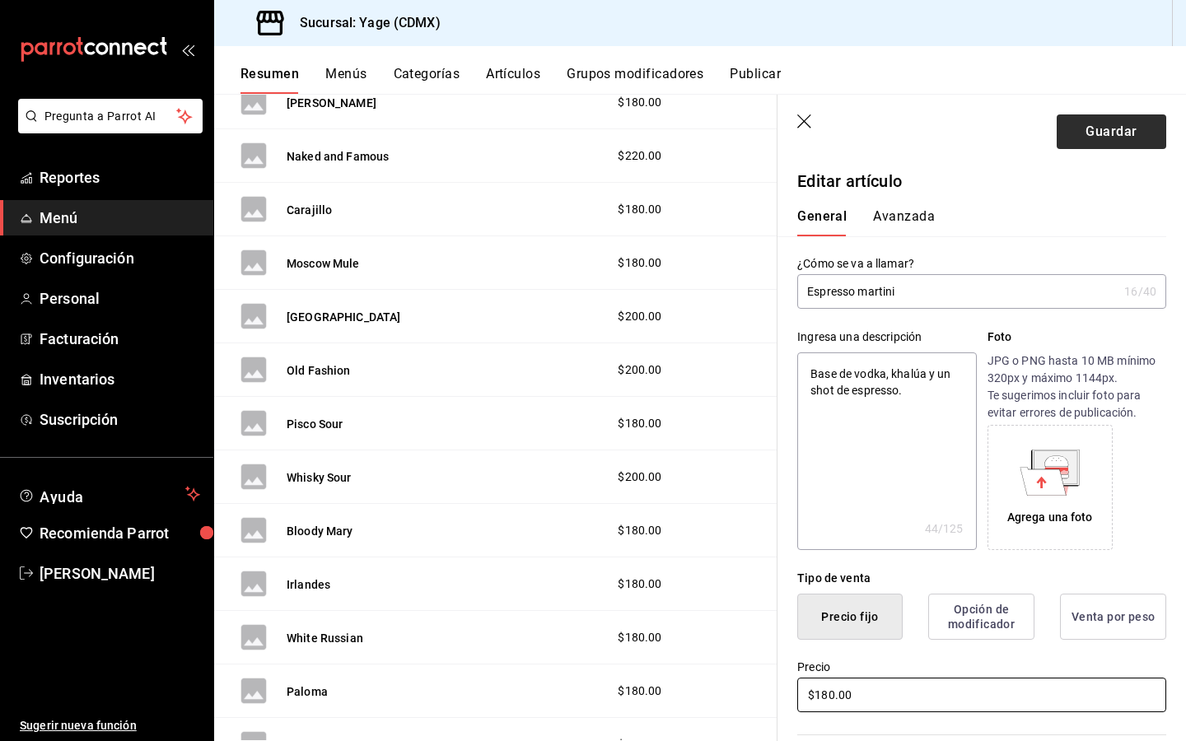
type input "$180.00"
click at [1112, 137] on button "Guardar" at bounding box center [1110, 131] width 109 height 35
type textarea "x"
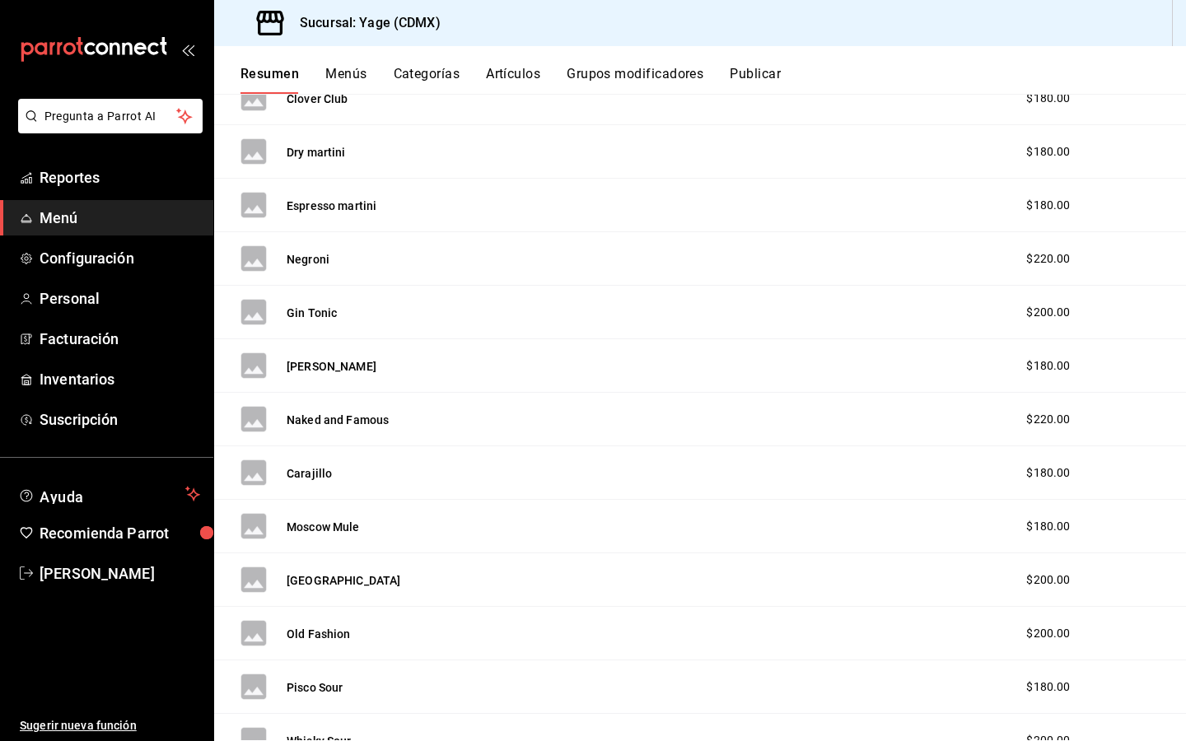
scroll to position [472, 0]
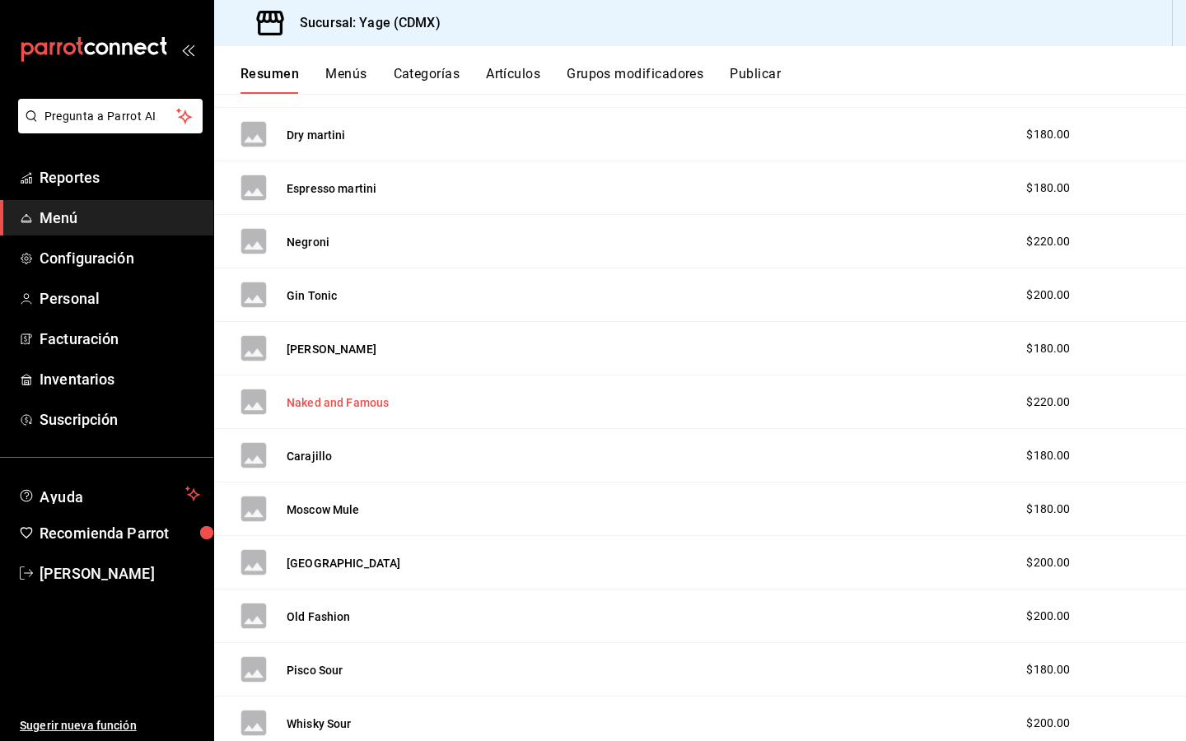
click at [315, 394] on button "Naked and Famous" at bounding box center [338, 402] width 102 height 16
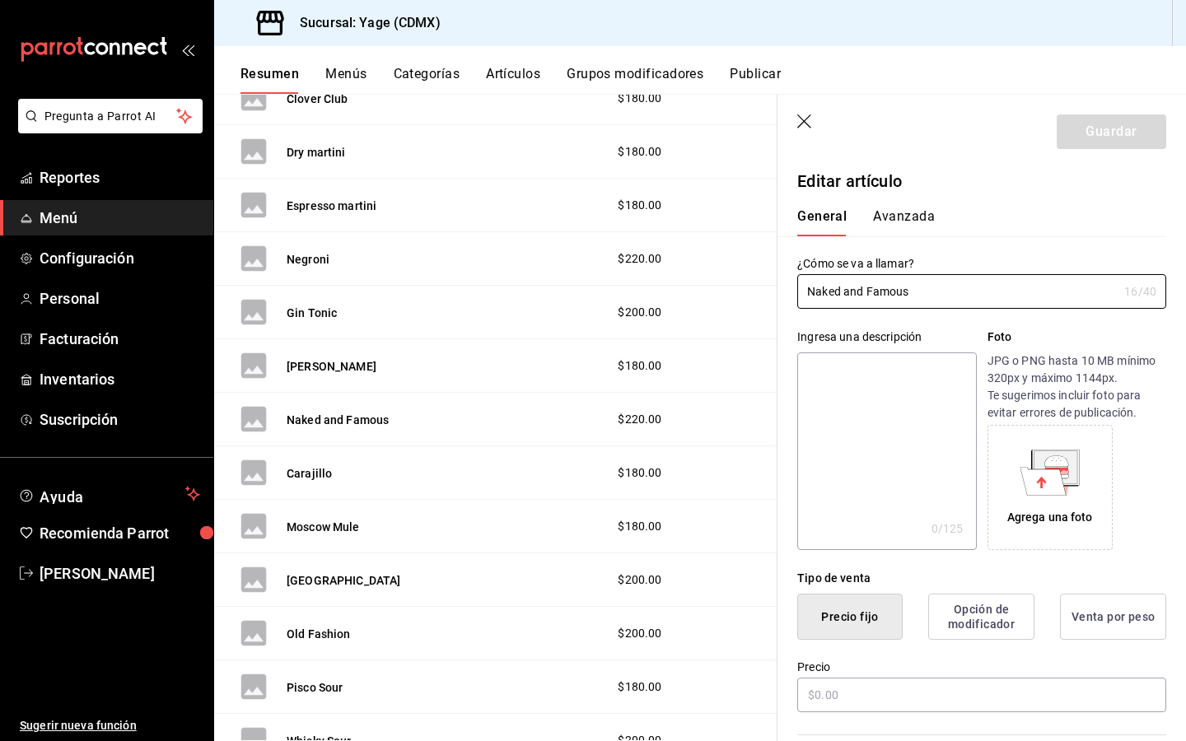
type input "$220.00"
radio input "false"
radio input "true"
click at [823, 694] on input "$220.00" at bounding box center [981, 695] width 369 height 35
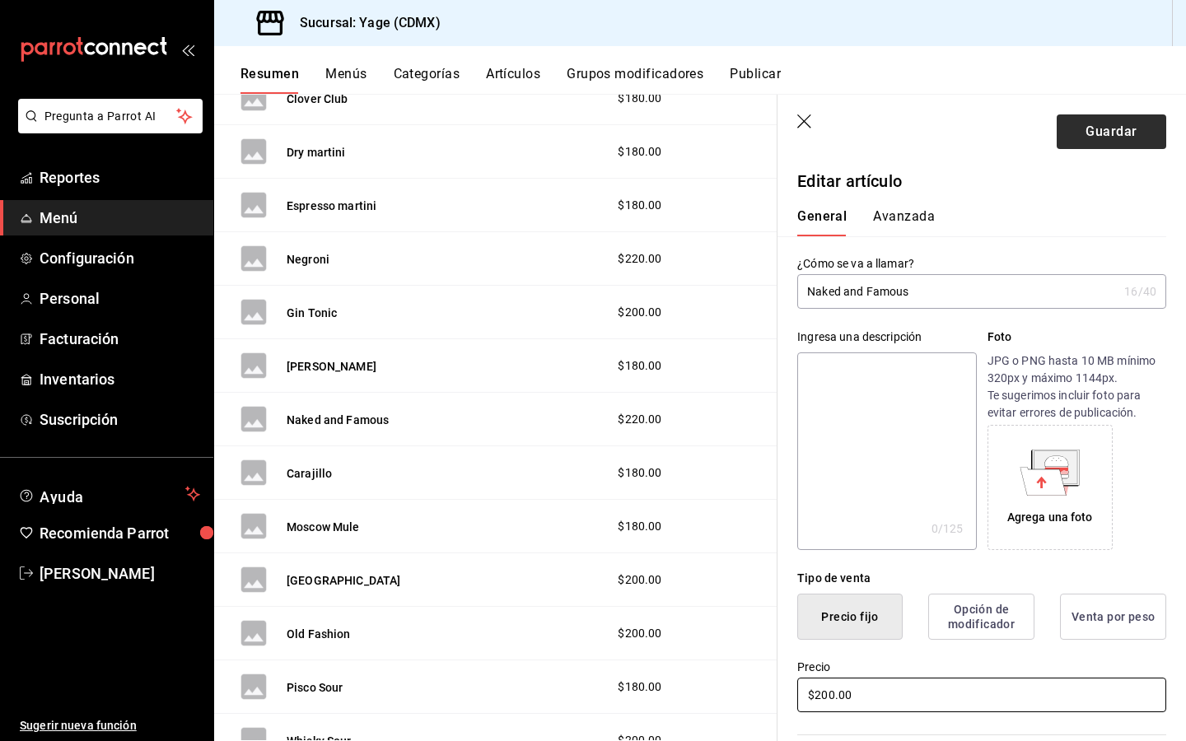
type input "$200.00"
click at [1120, 132] on button "Guardar" at bounding box center [1110, 131] width 109 height 35
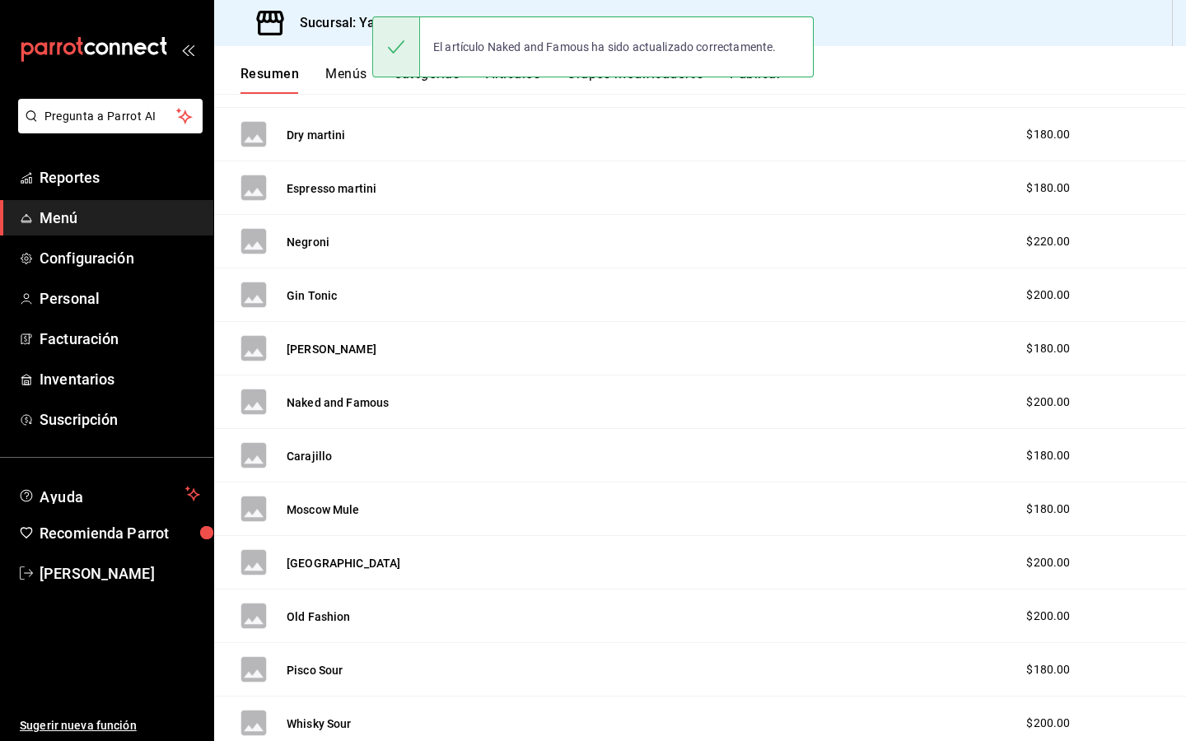
scroll to position [426, 0]
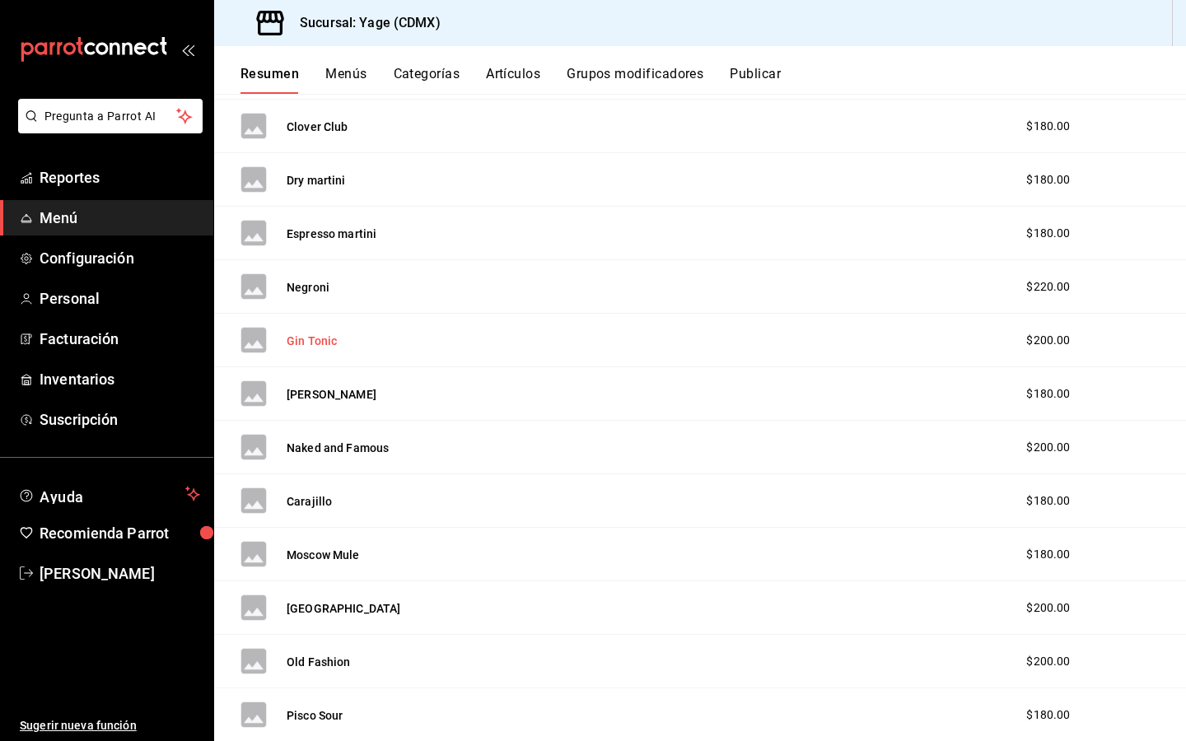
click at [304, 346] on button "Gin Tonic" at bounding box center [312, 341] width 50 height 16
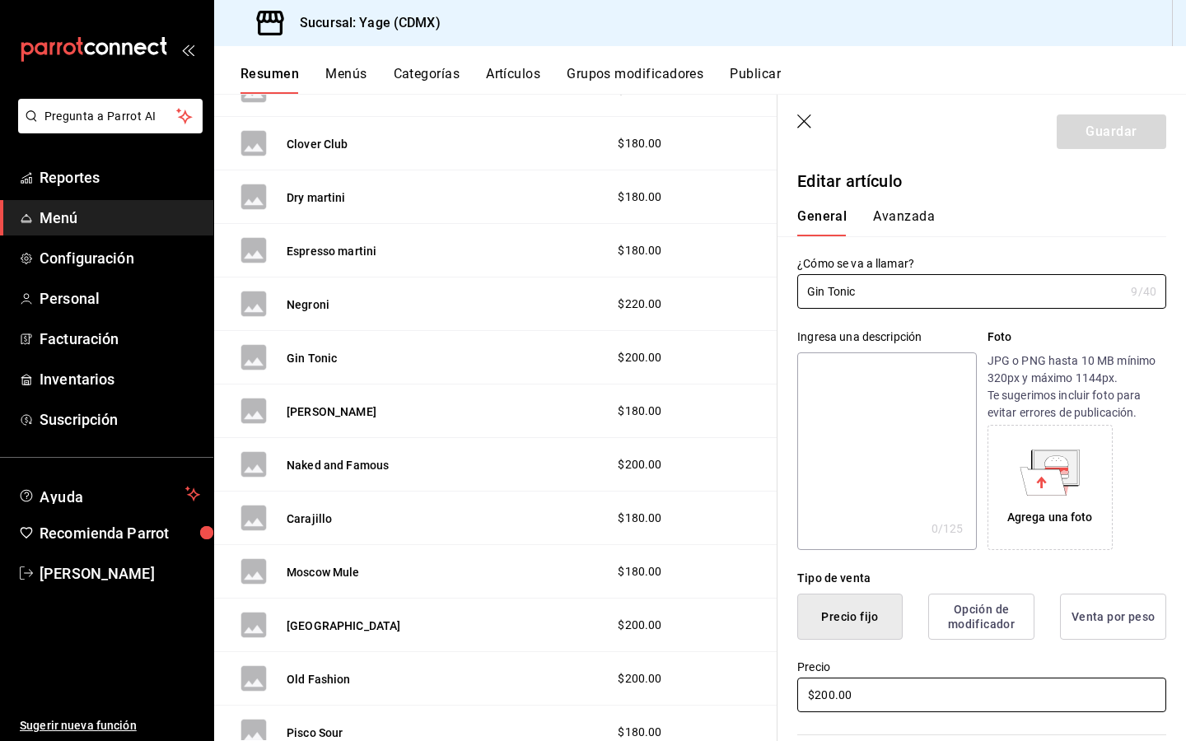
click at [832, 693] on input "$200.00" at bounding box center [981, 695] width 369 height 35
type input "$2.00"
type input "$180.00"
click at [1121, 141] on button "Guardar" at bounding box center [1110, 131] width 109 height 35
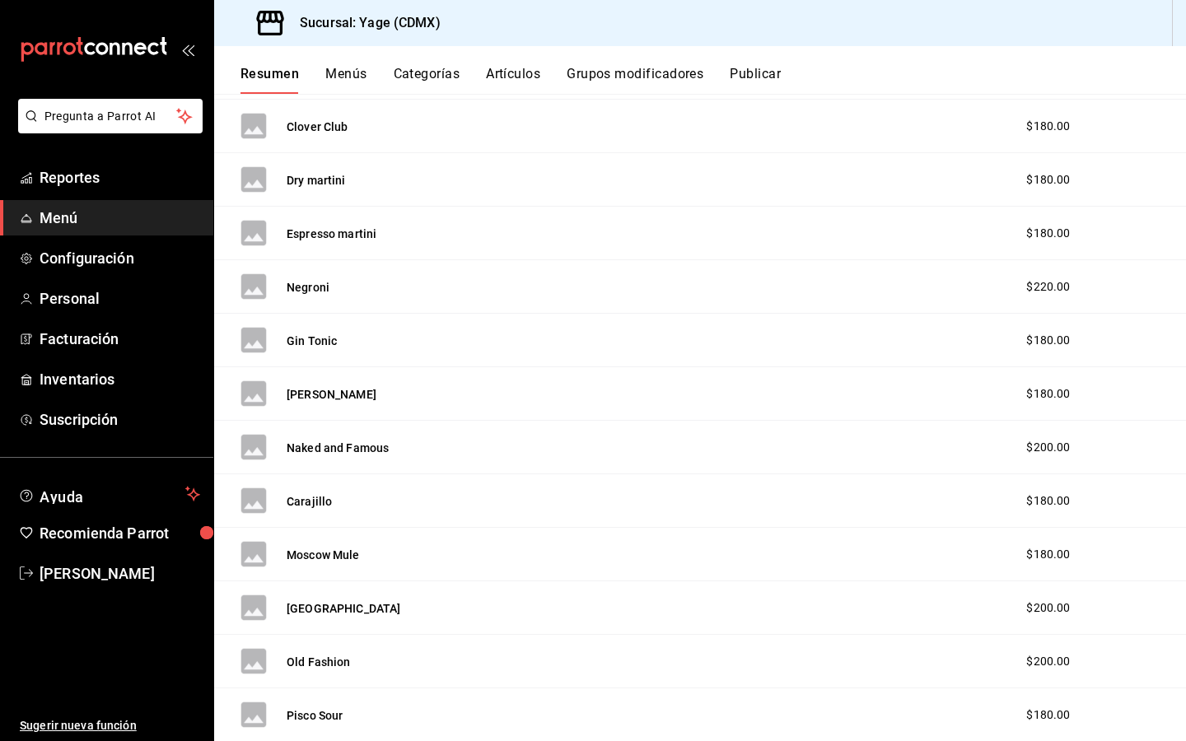
drag, startPoint x: 897, startPoint y: 256, endPoint x: 993, endPoint y: 274, distance: 97.2
click at [989, 274] on div "[PERSON_NAME] $220.00" at bounding box center [699, 287] width 971 height 54
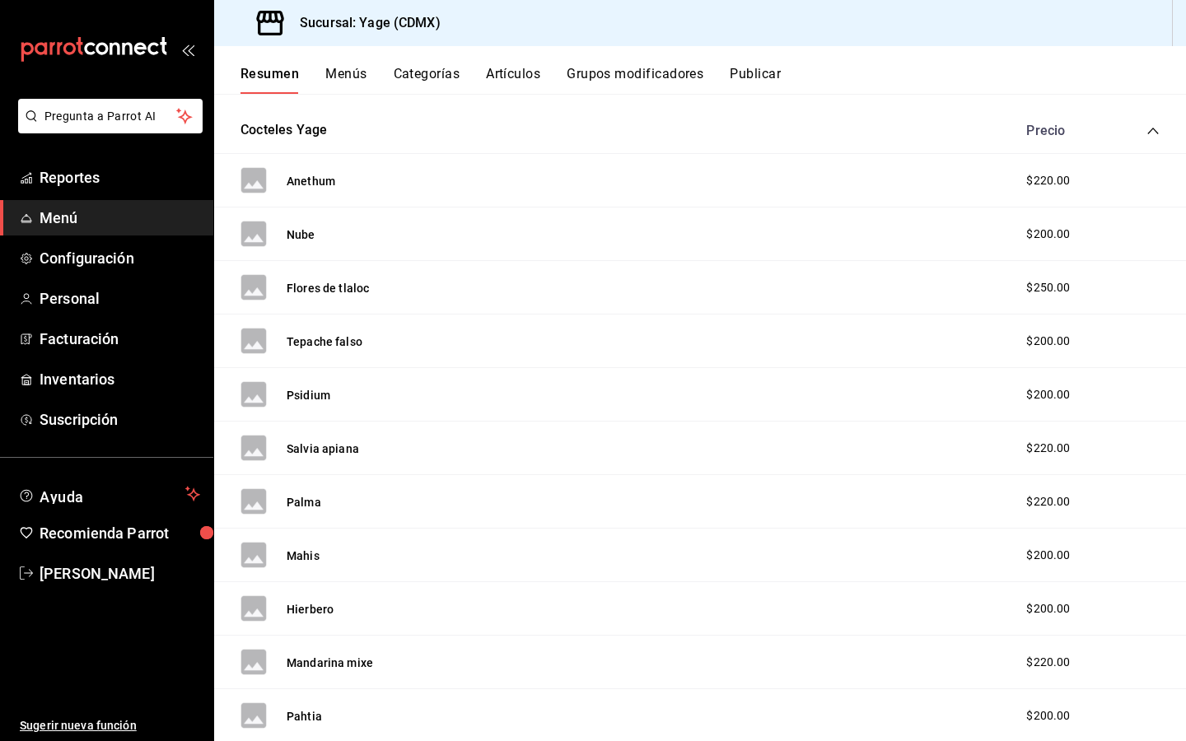
scroll to position [2028, 0]
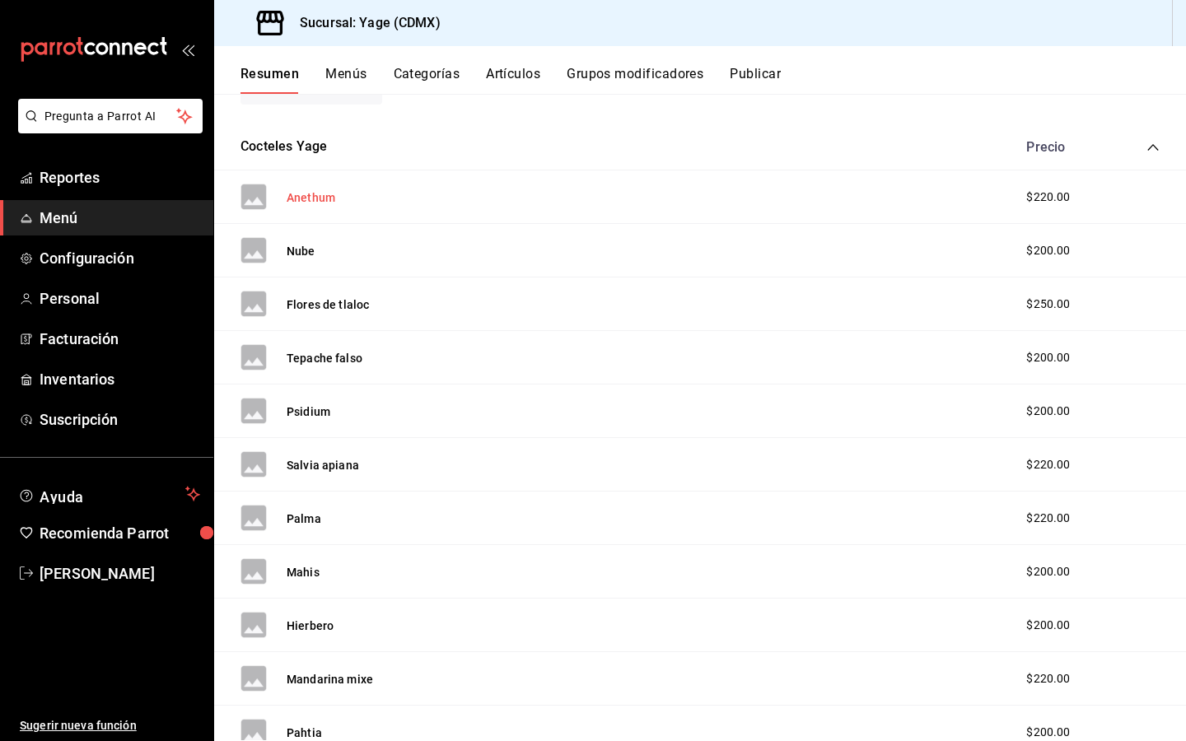
click at [301, 198] on button "Anethum" at bounding box center [311, 197] width 49 height 16
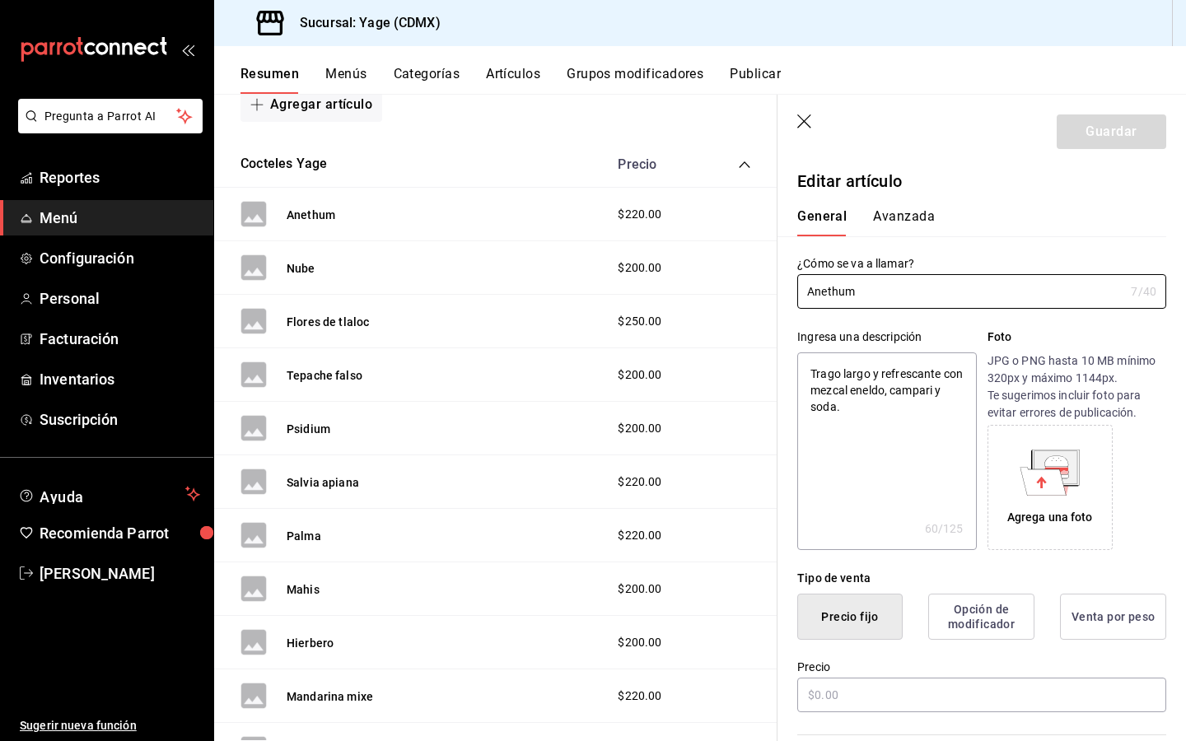
type textarea "x"
type input "$220.00"
click at [796, 117] on header "Guardar" at bounding box center [981, 129] width 408 height 68
click at [809, 121] on icon "button" at bounding box center [805, 122] width 16 height 16
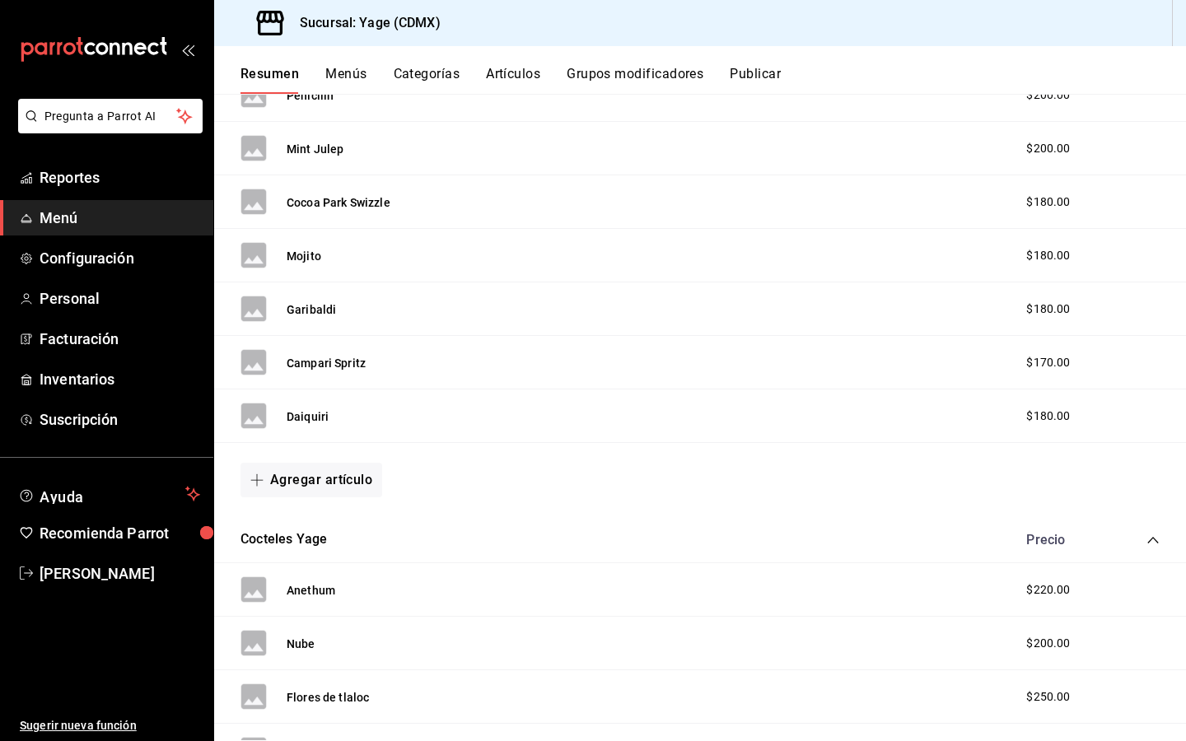
scroll to position [1633, 0]
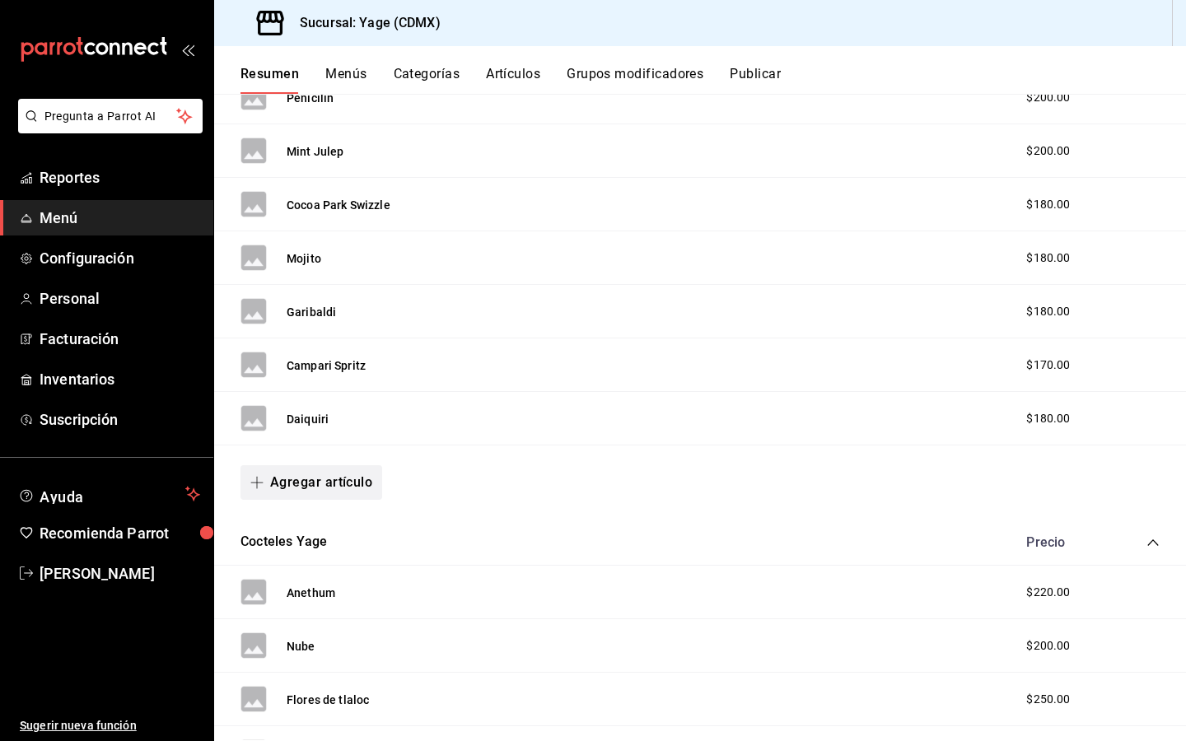
click at [327, 470] on button "Agregar artículo" at bounding box center [311, 482] width 142 height 35
click at [310, 566] on li "Artículo nuevo" at bounding box center [304, 567] width 129 height 40
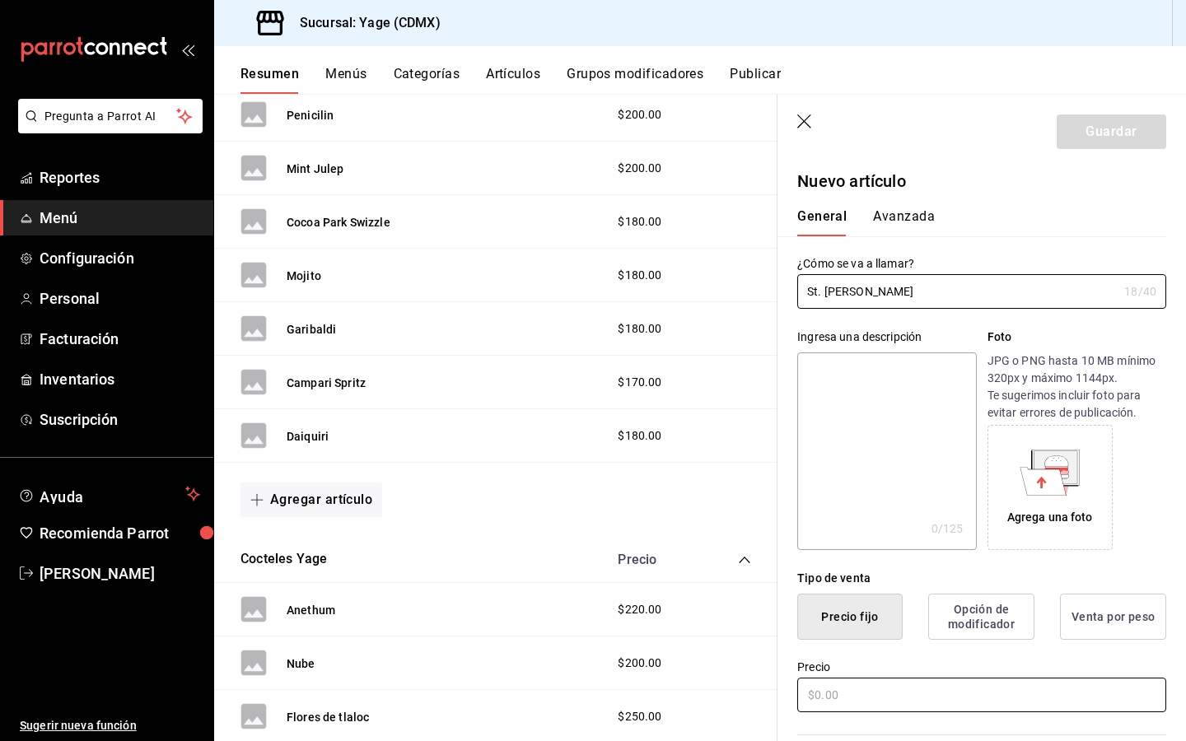
type input "St. [PERSON_NAME]"
click at [818, 692] on input "text" at bounding box center [981, 695] width 369 height 35
type input "$250.00"
click at [1123, 138] on button "Guardar" at bounding box center [1110, 131] width 109 height 35
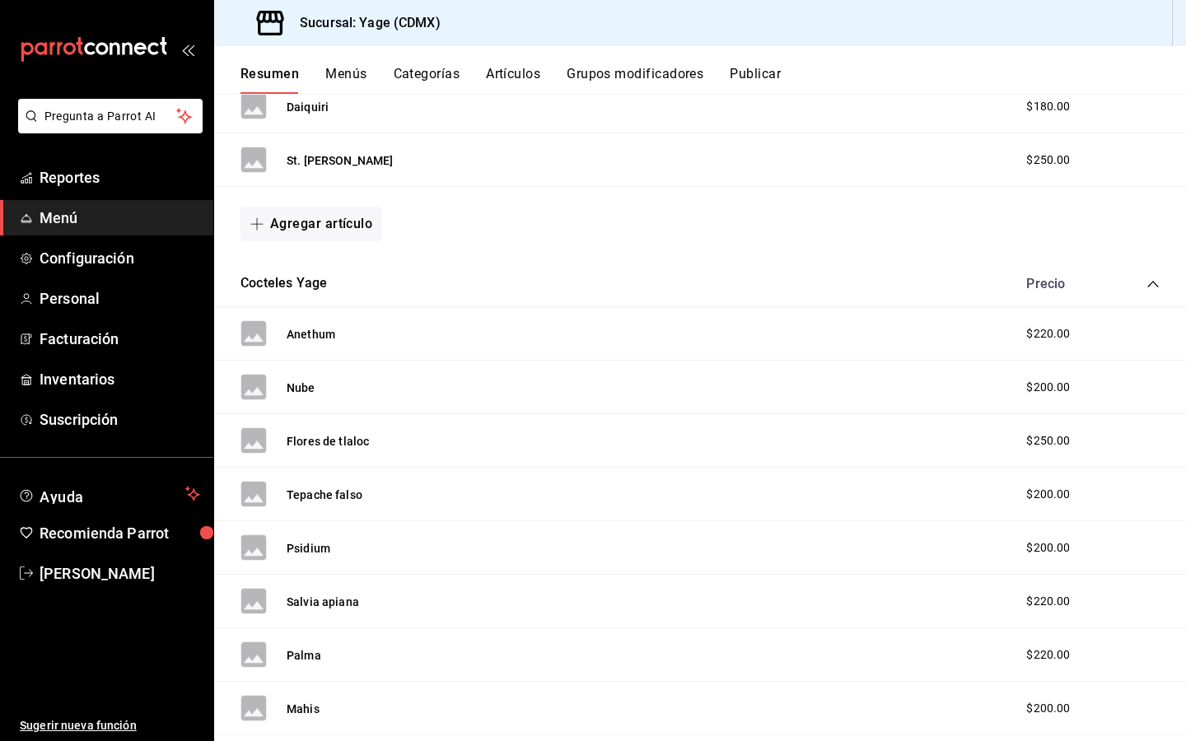
scroll to position [1946, 0]
click at [509, 74] on button "Artículos" at bounding box center [513, 80] width 54 height 28
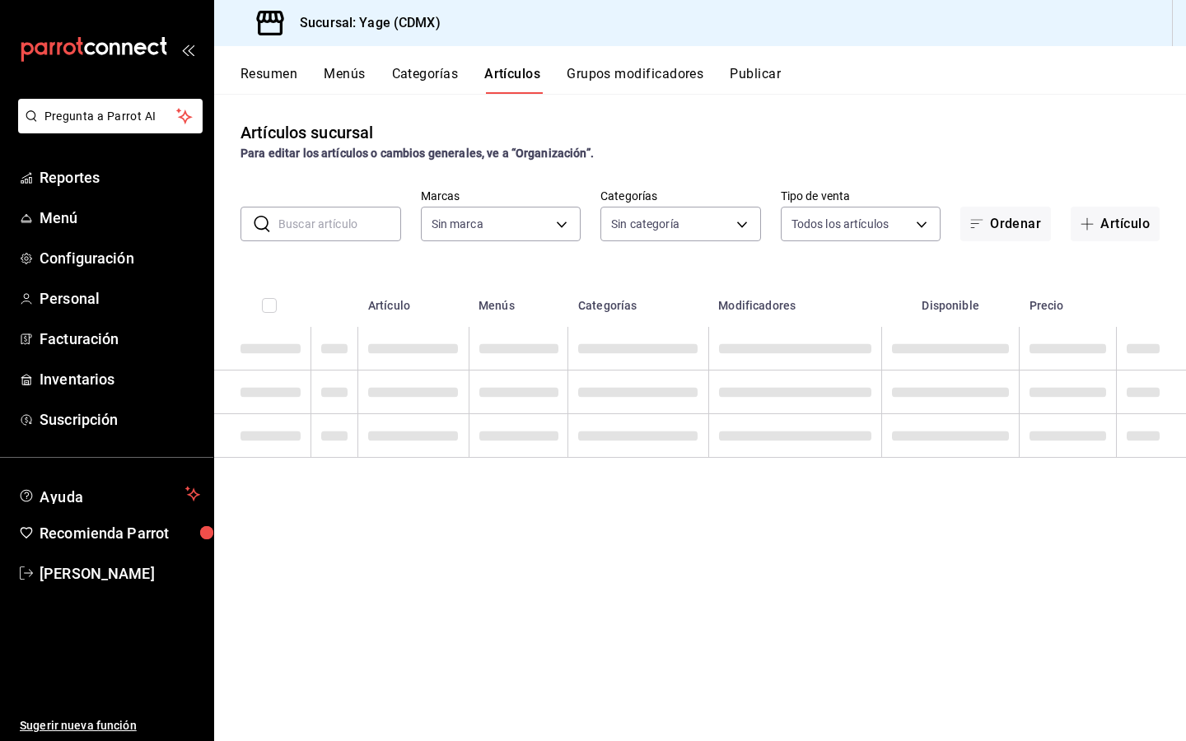
type input "06cb0a64-8285-4c72-99c3-503af89b09b3"
type input "c70509a1-2b1c-448b-a787-19f224bac728,17d59858-184d-4a7d-ae1b-e5b9eb919c5d,bf2a3…"
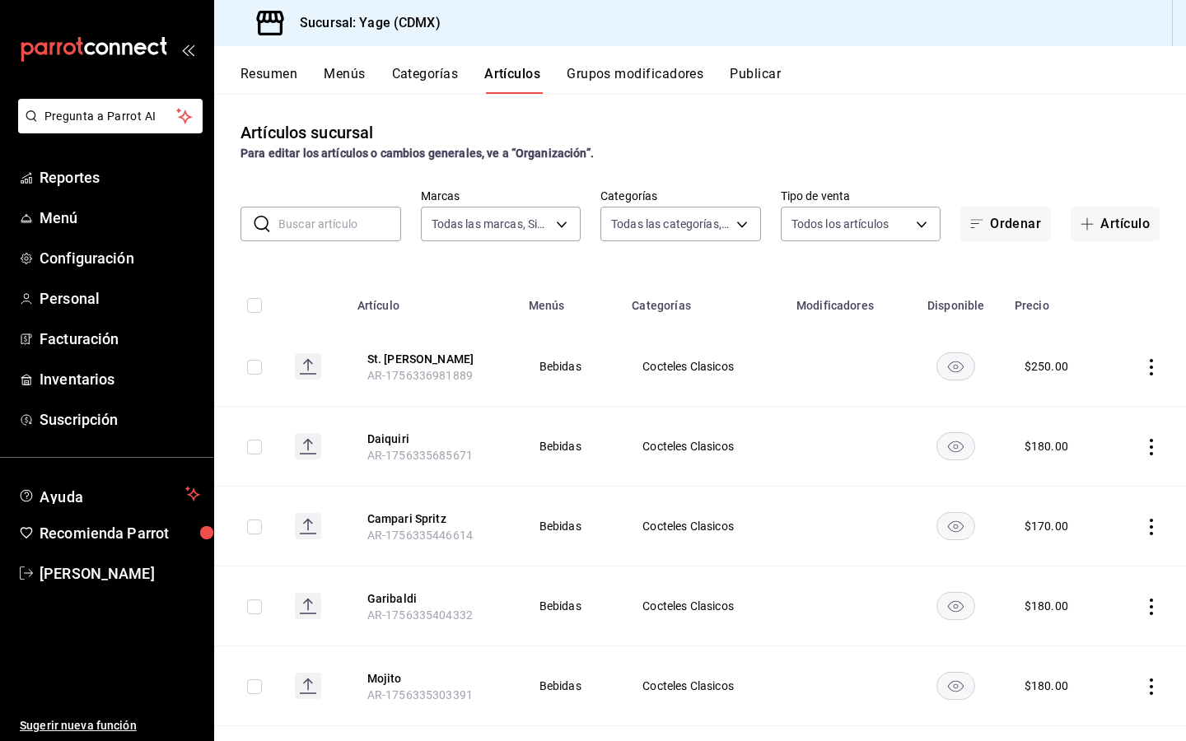
click at [376, 301] on th "Artículo" at bounding box center [432, 300] width 171 height 53
click at [307, 361] on icon at bounding box center [308, 365] width 2 height 11
click at [311, 366] on rect at bounding box center [308, 366] width 26 height 26
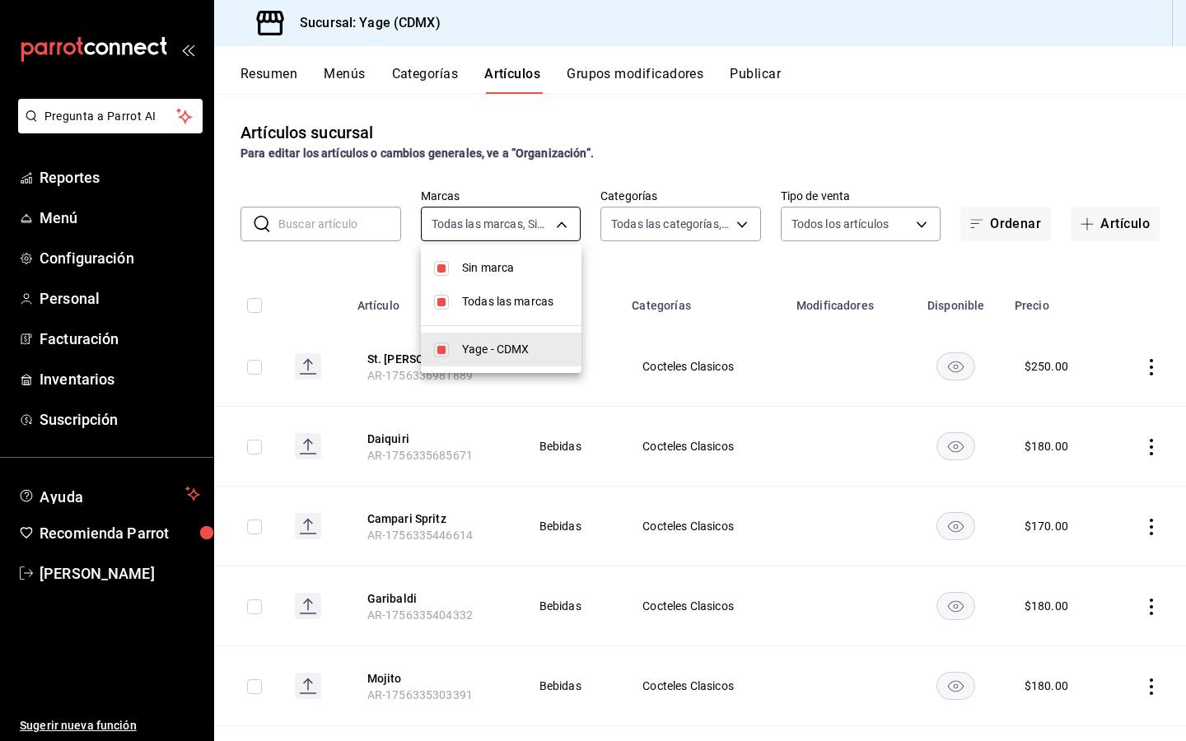
click at [564, 226] on body "Pregunta a Parrot AI Reportes Menú Configuración Personal Facturación Inventari…" at bounding box center [593, 370] width 1186 height 741
click at [745, 127] on div at bounding box center [593, 370] width 1186 height 741
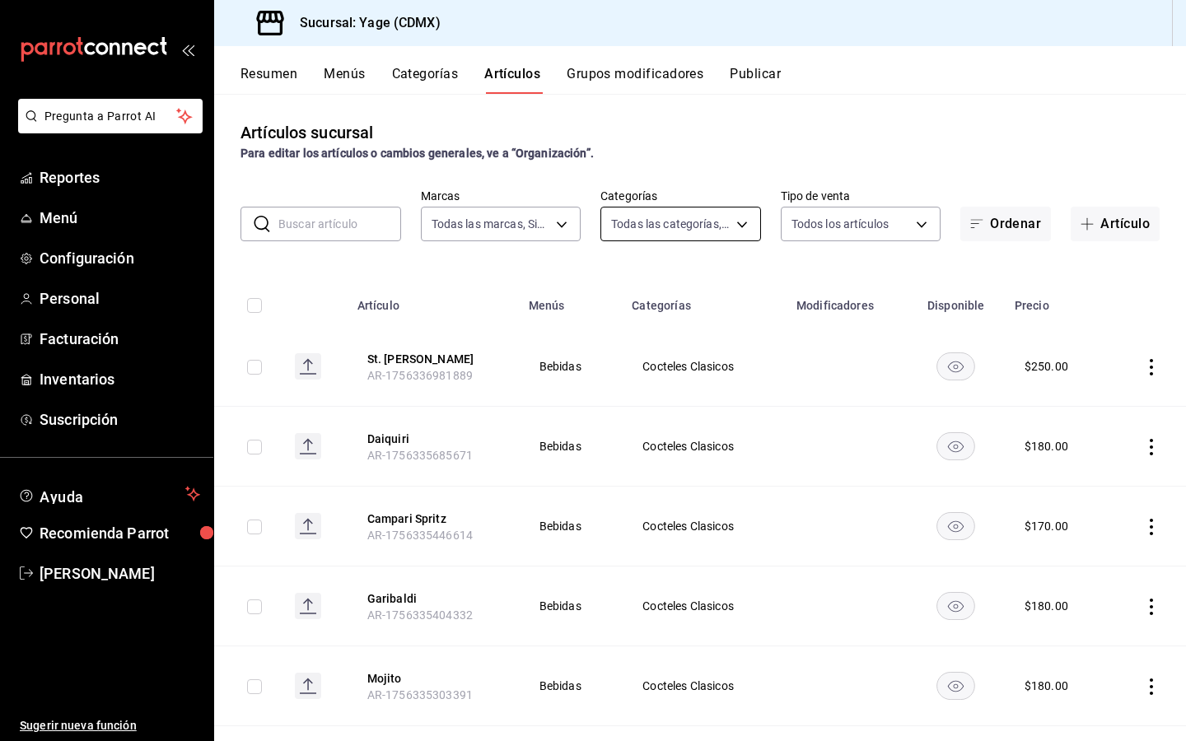
click at [725, 221] on body "Pregunta a Parrot AI Reportes Menú Configuración Personal Facturación Inventari…" at bounding box center [593, 370] width 1186 height 741
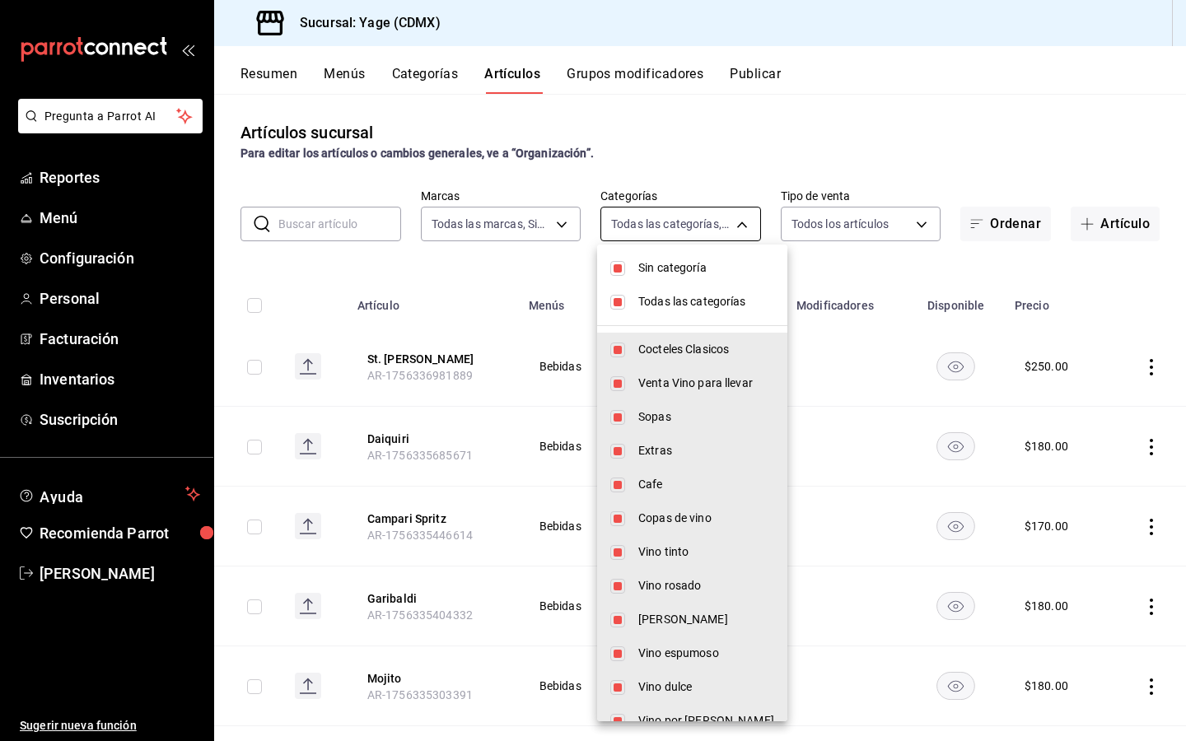
click at [725, 221] on div at bounding box center [593, 370] width 1186 height 741
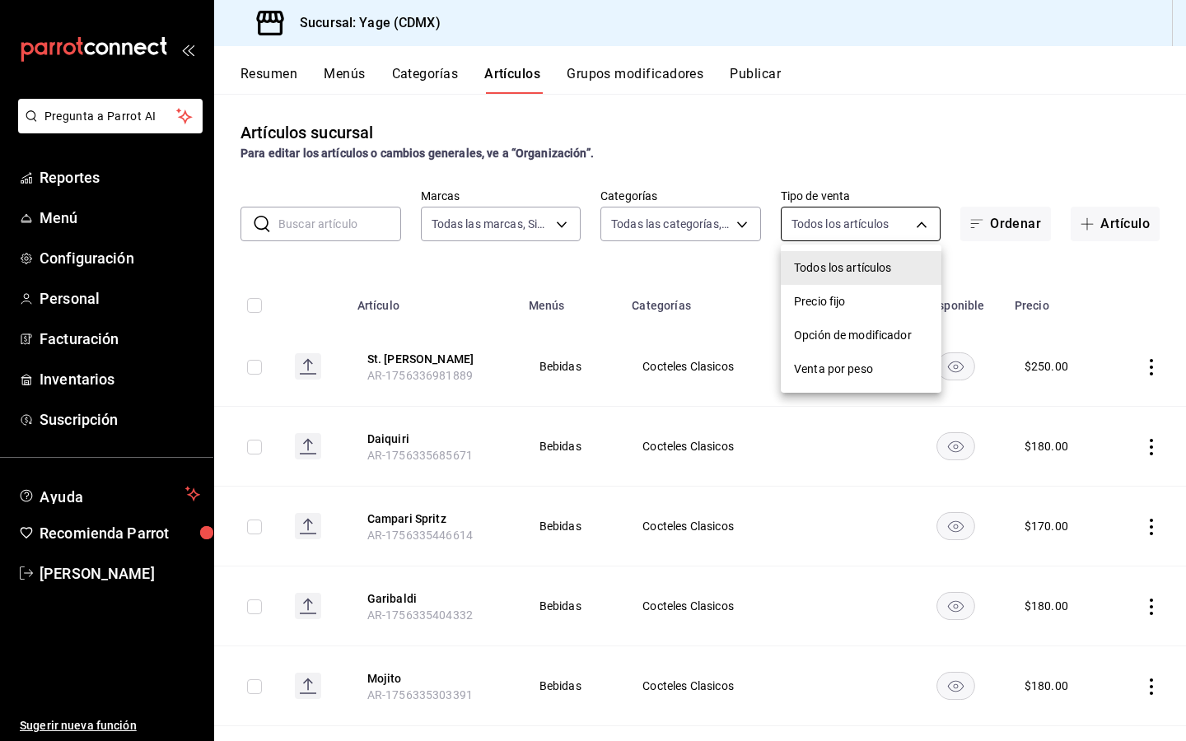
click at [910, 229] on body "Pregunta a Parrot AI Reportes Menú Configuración Personal Facturación Inventari…" at bounding box center [593, 370] width 1186 height 741
click at [910, 229] on div at bounding box center [593, 370] width 1186 height 741
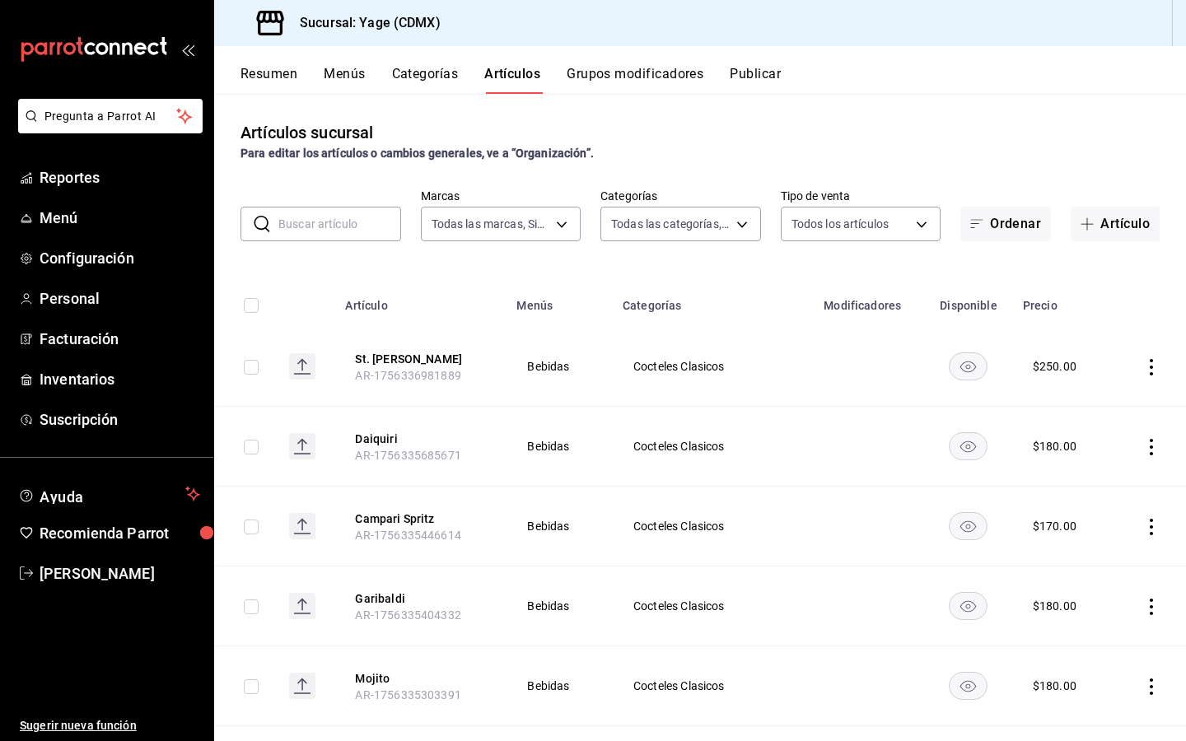
click at [310, 363] on rect at bounding box center [302, 366] width 26 height 26
click at [1011, 226] on button "Ordenar" at bounding box center [1005, 224] width 91 height 35
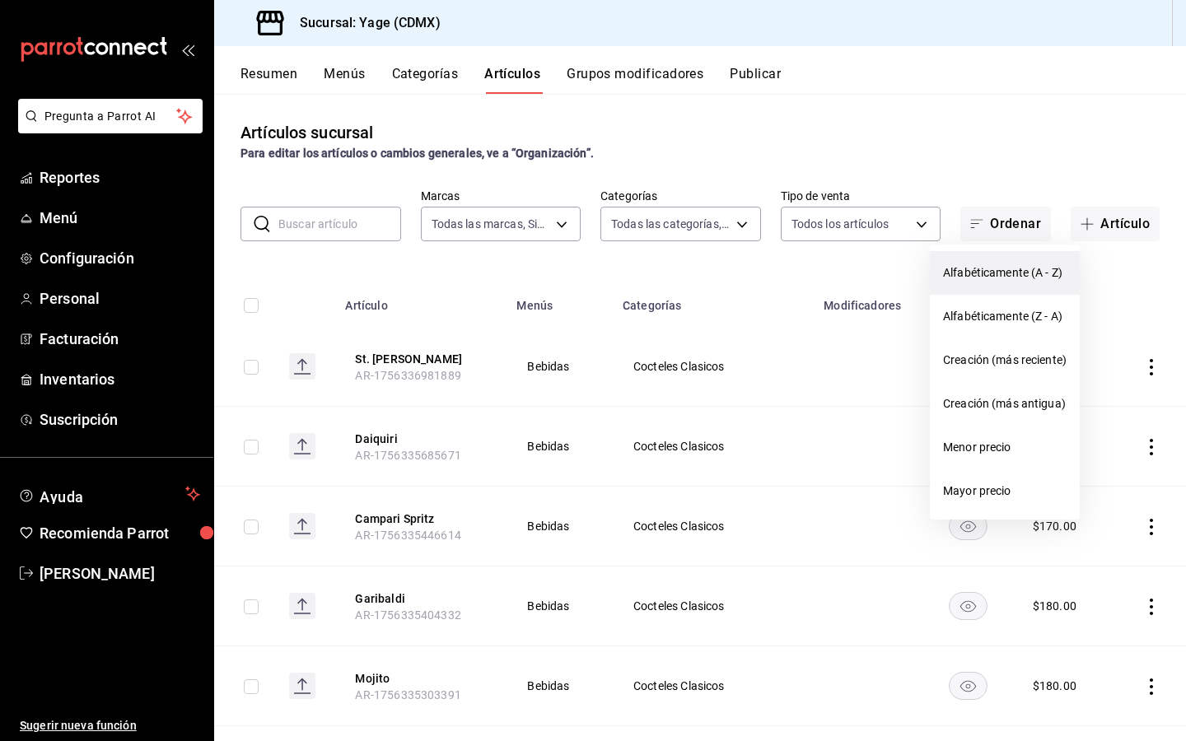
click at [990, 277] on span "Alfabéticamente (A - Z)" at bounding box center [1004, 272] width 123 height 17
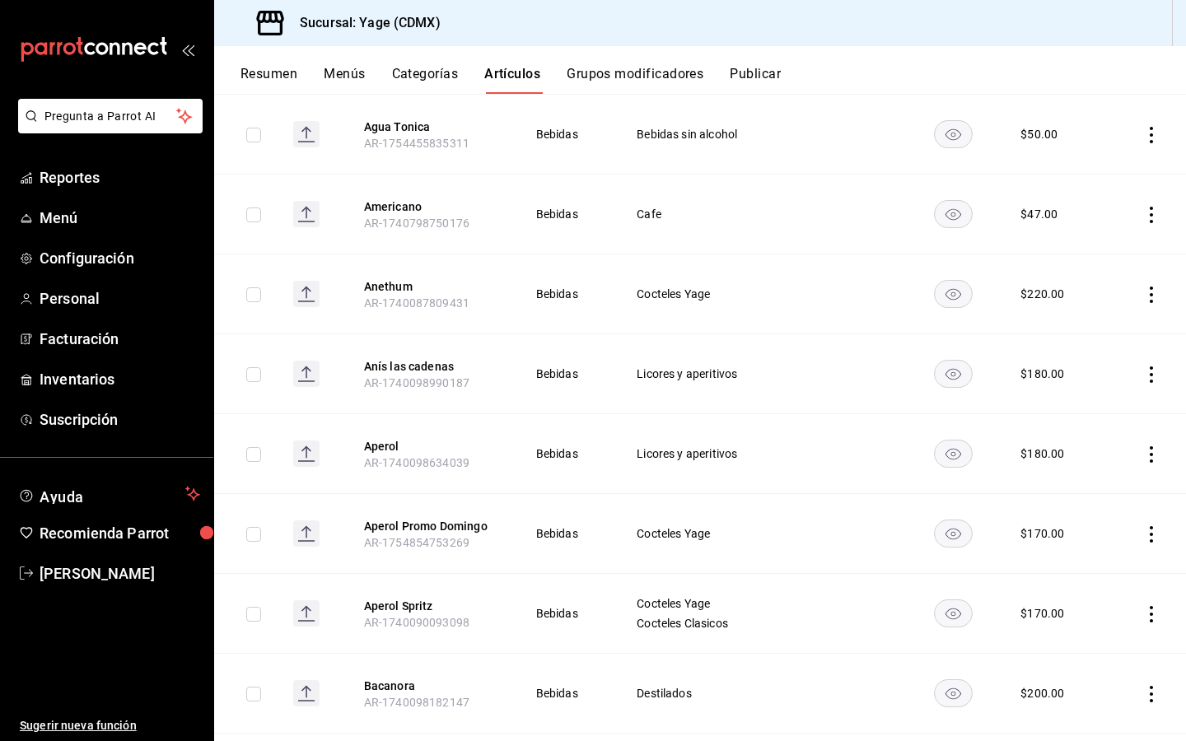
scroll to position [735, 0]
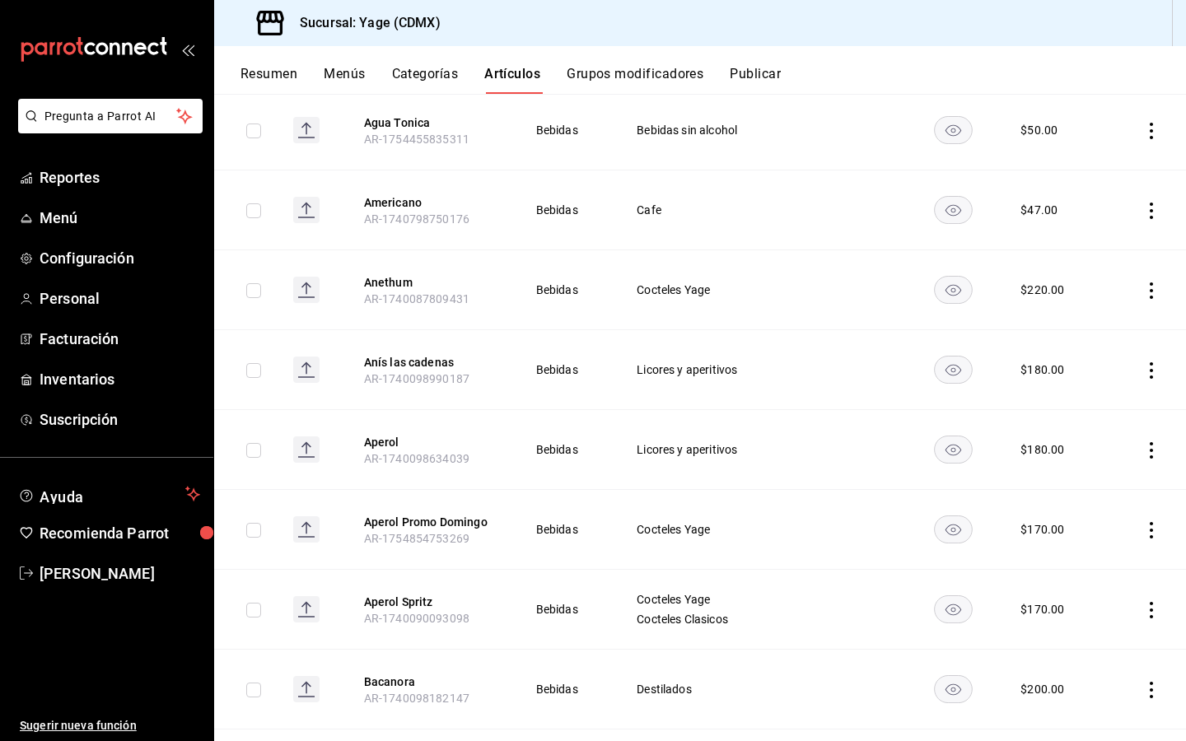
click at [1151, 442] on icon "actions" at bounding box center [1151, 450] width 16 height 16
click at [1153, 431] on div at bounding box center [593, 370] width 1186 height 741
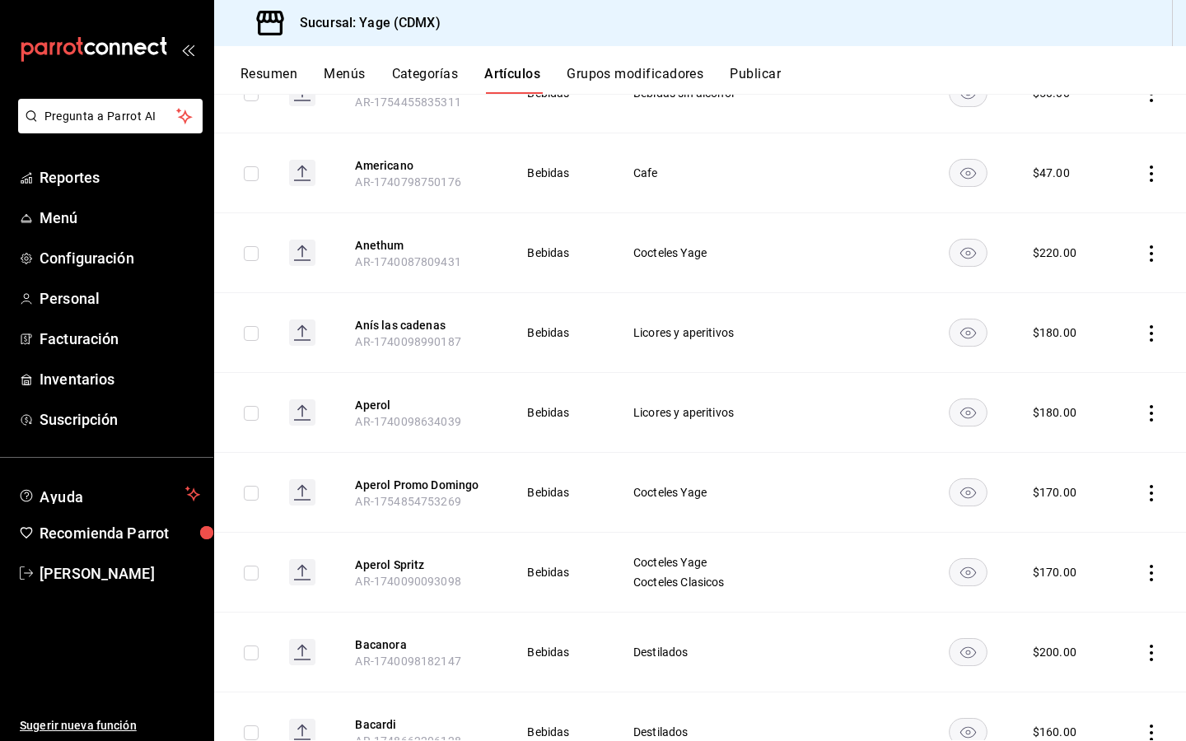
scroll to position [763, 0]
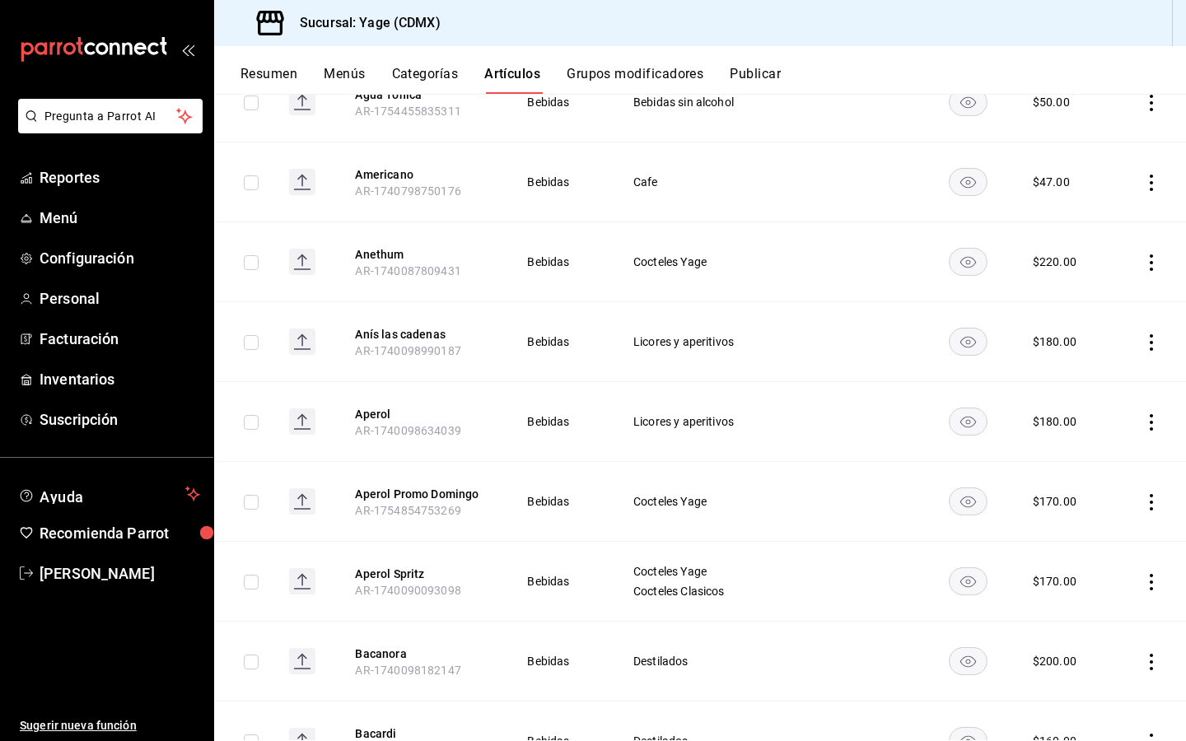
click at [1155, 254] on icon "actions" at bounding box center [1151, 262] width 16 height 16
click at [1105, 349] on span "Eliminar" at bounding box center [1101, 347] width 42 height 13
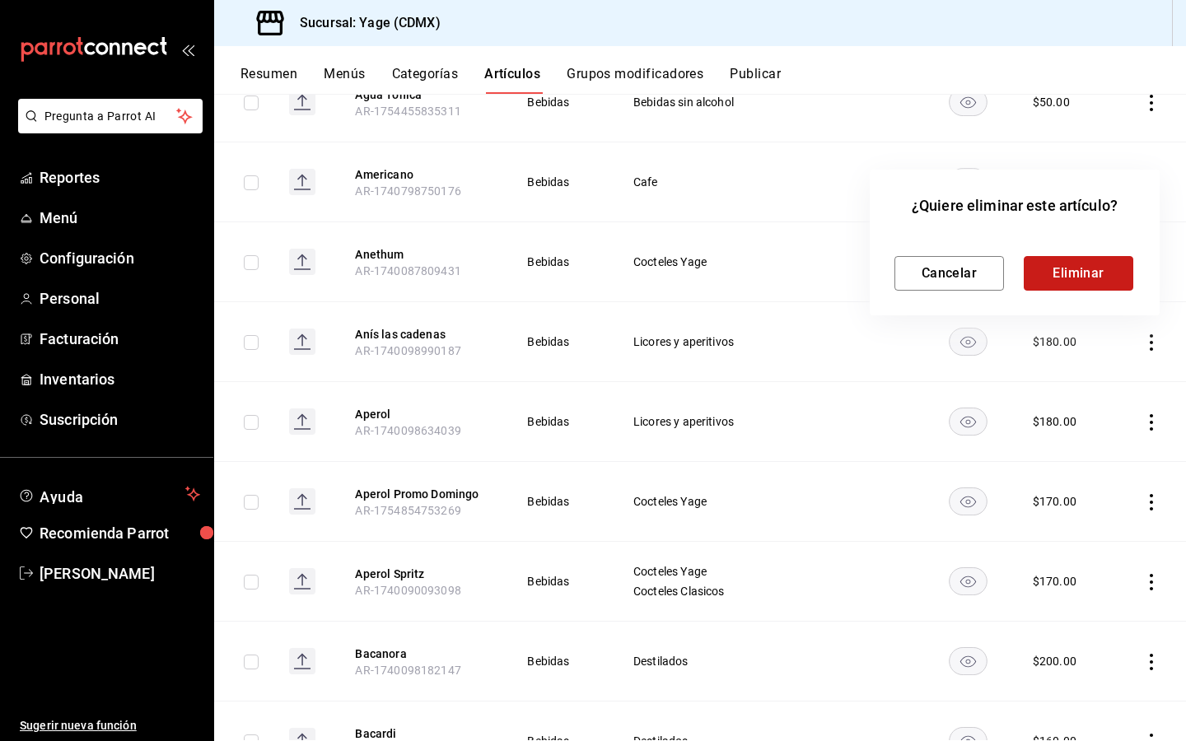
click at [1083, 268] on button "Eliminar" at bounding box center [1077, 273] width 109 height 35
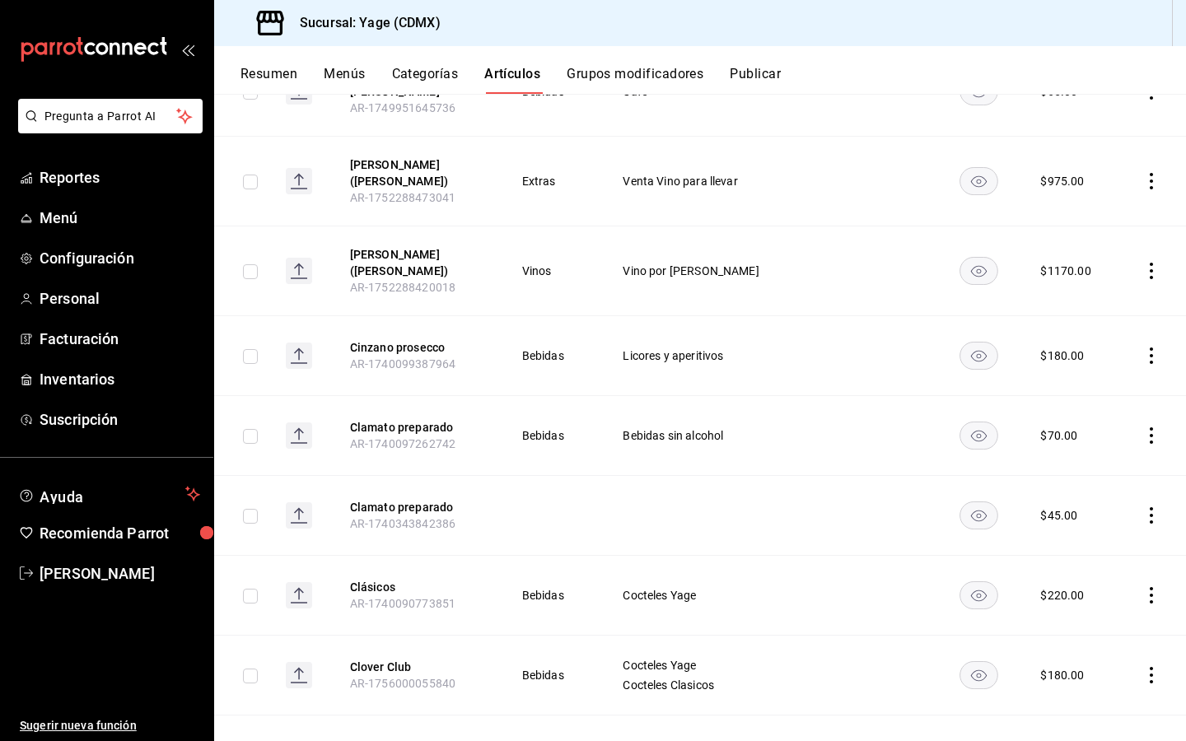
scroll to position [5707, 0]
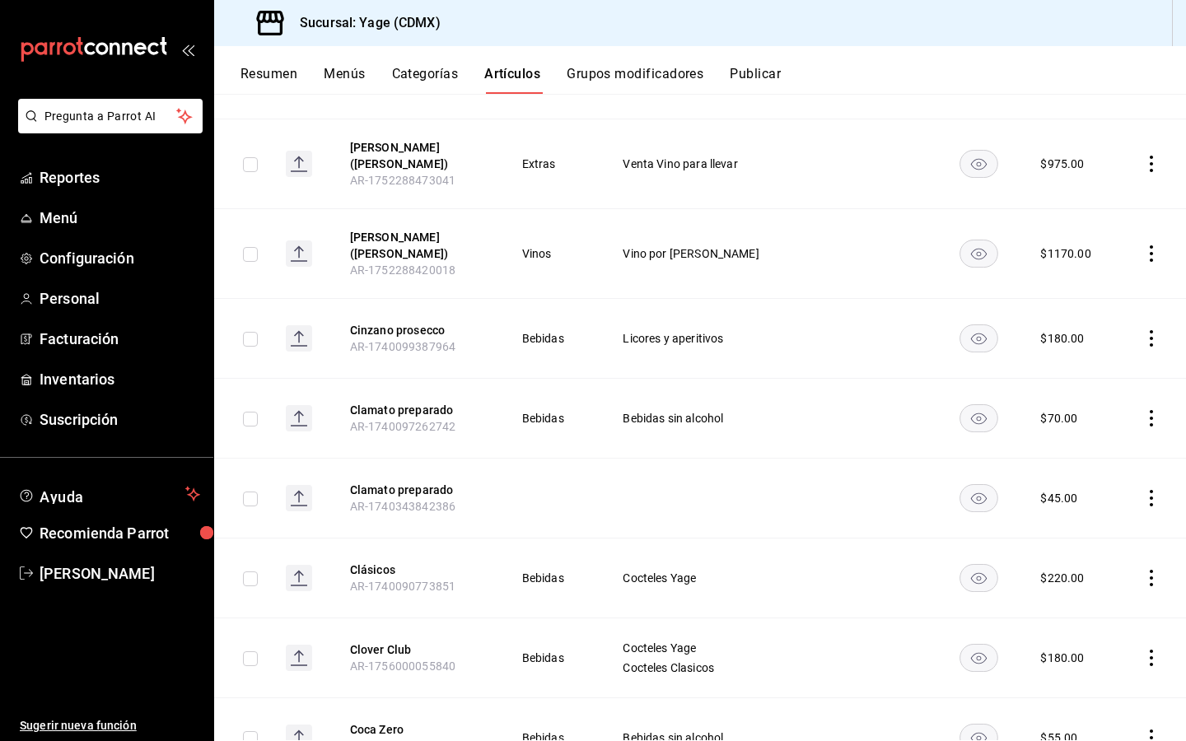
click at [1152, 538] on td at bounding box center [1152, 578] width 68 height 80
click at [379, 561] on button "Clásicos" at bounding box center [416, 569] width 132 height 16
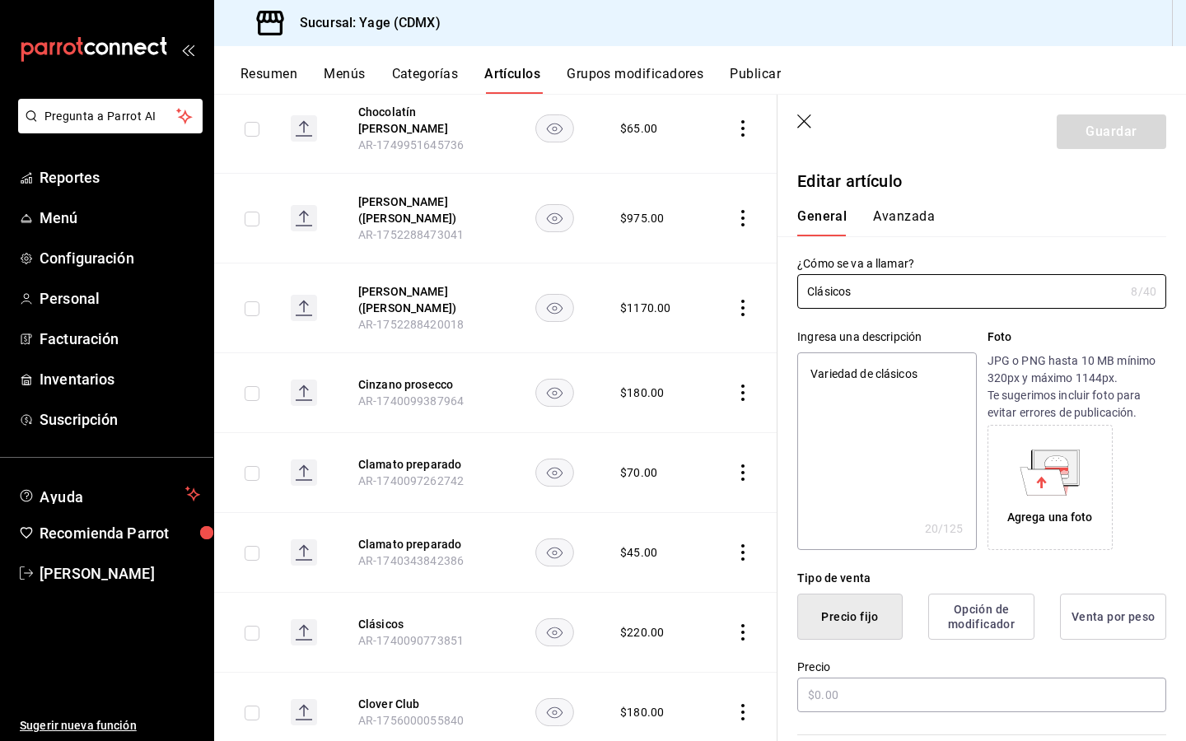
type textarea "x"
type input "$220.00"
click at [827, 693] on input "$220.00" at bounding box center [981, 695] width 369 height 35
type textarea "x"
type input "$20.00"
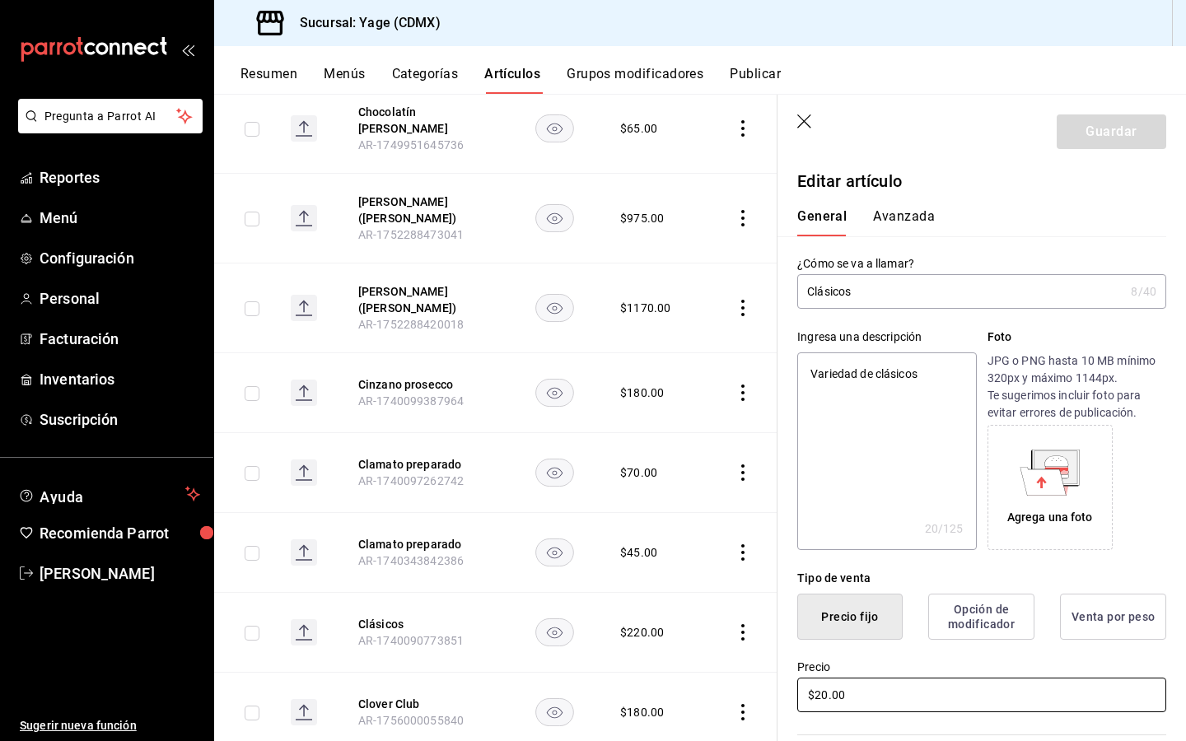
type textarea "x"
type input "$200.00"
type textarea "x"
type input "$200.00"
click at [1118, 126] on button "Guardar" at bounding box center [1110, 131] width 109 height 35
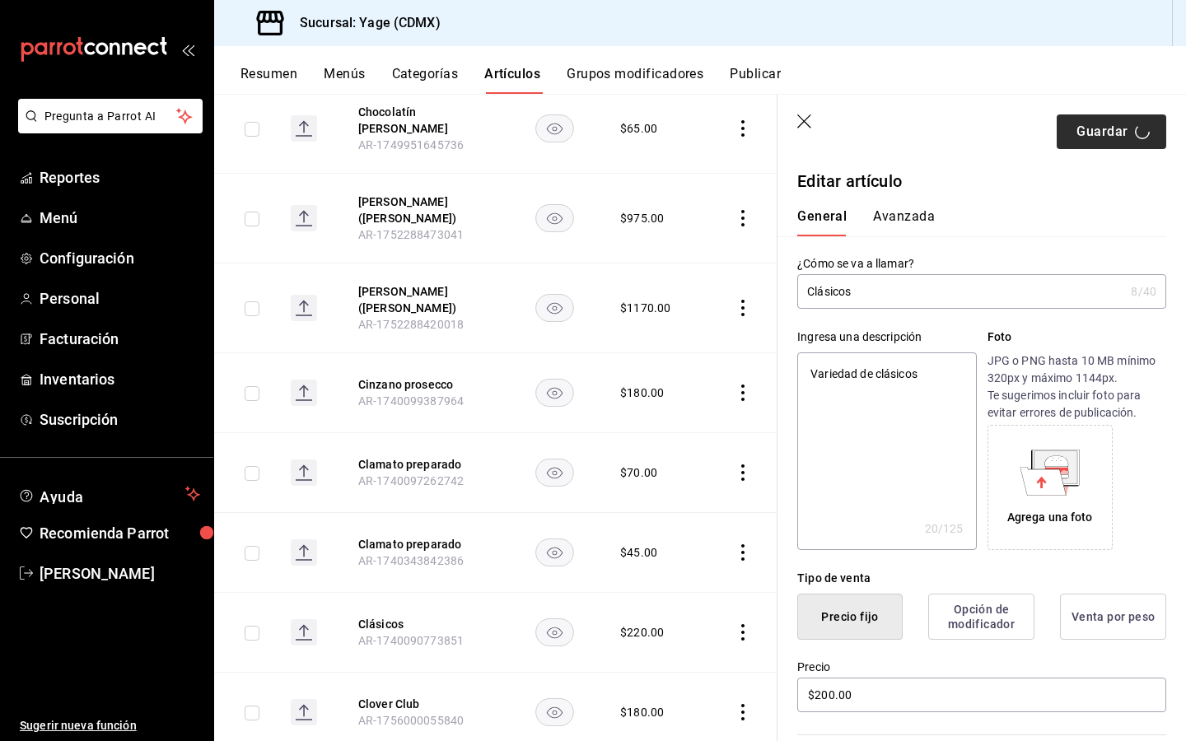
type textarea "x"
type input "AR-1756337244224"
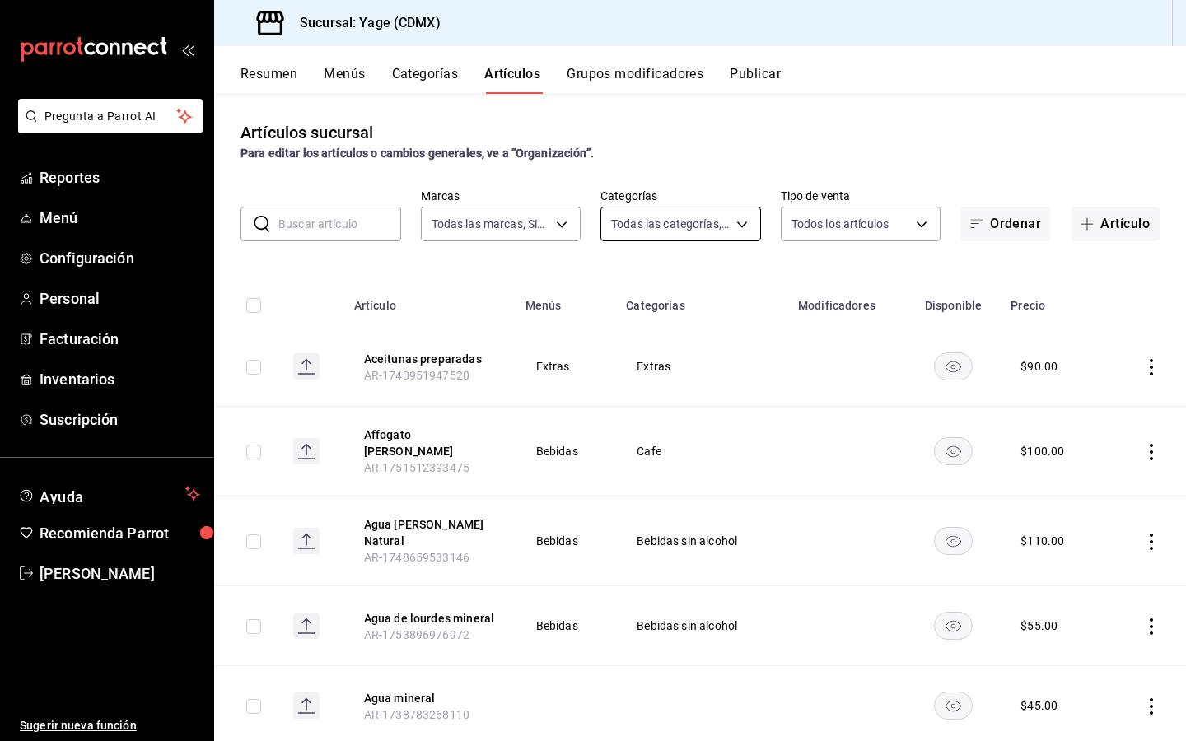
click at [736, 217] on body "Pregunta a Parrot AI Reportes Menú Configuración Personal Facturación Inventari…" at bounding box center [593, 370] width 1186 height 741
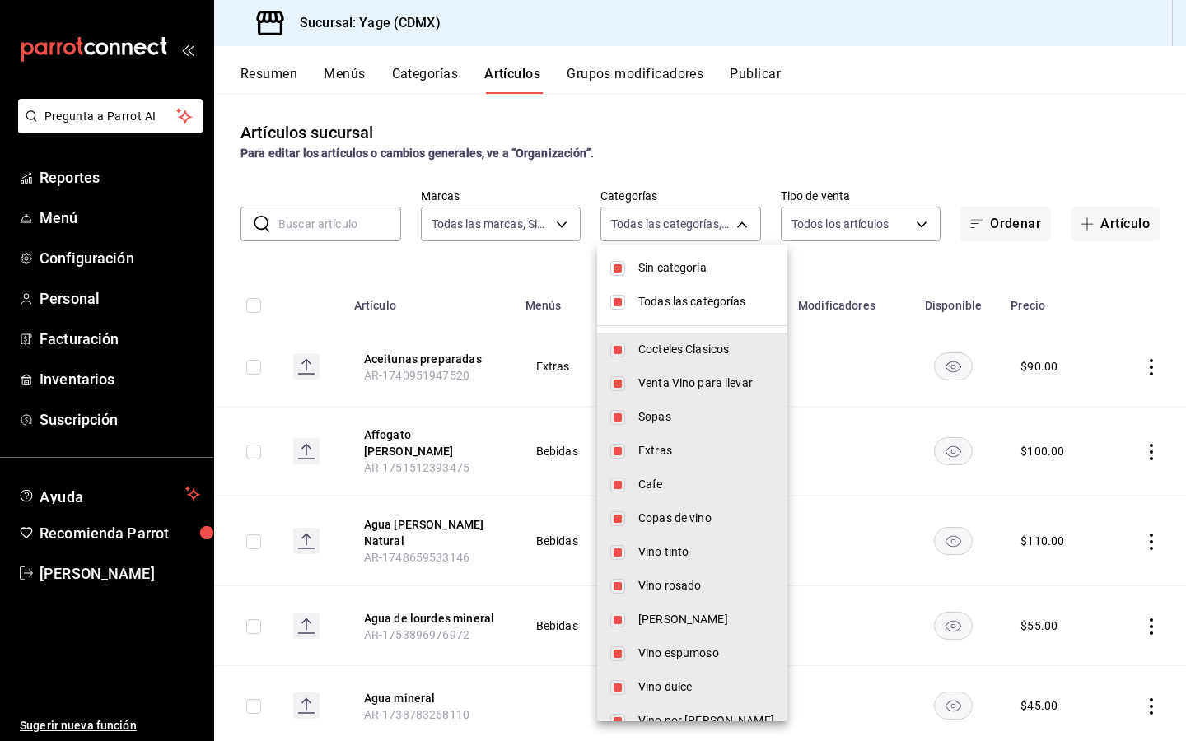
click at [621, 269] on input "checkbox" at bounding box center [617, 268] width 15 height 15
checkbox input "false"
click at [616, 305] on input "checkbox" at bounding box center [617, 302] width 15 height 15
checkbox input "false"
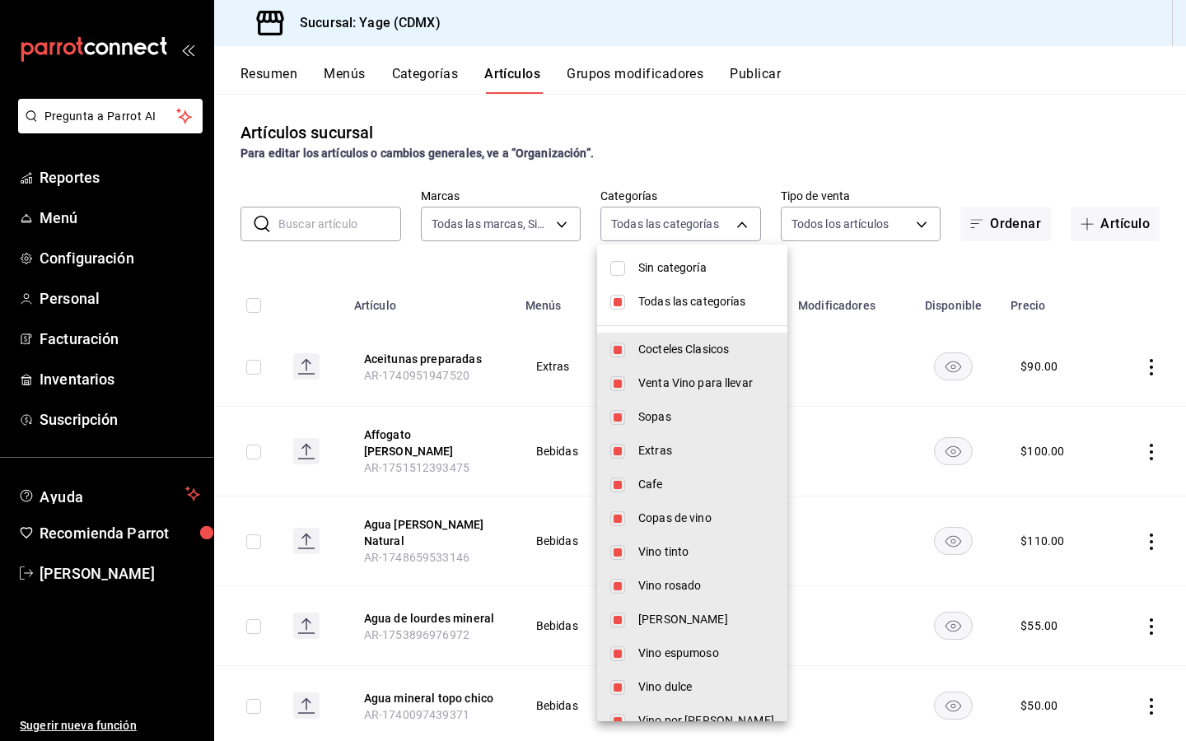
checkbox input "false"
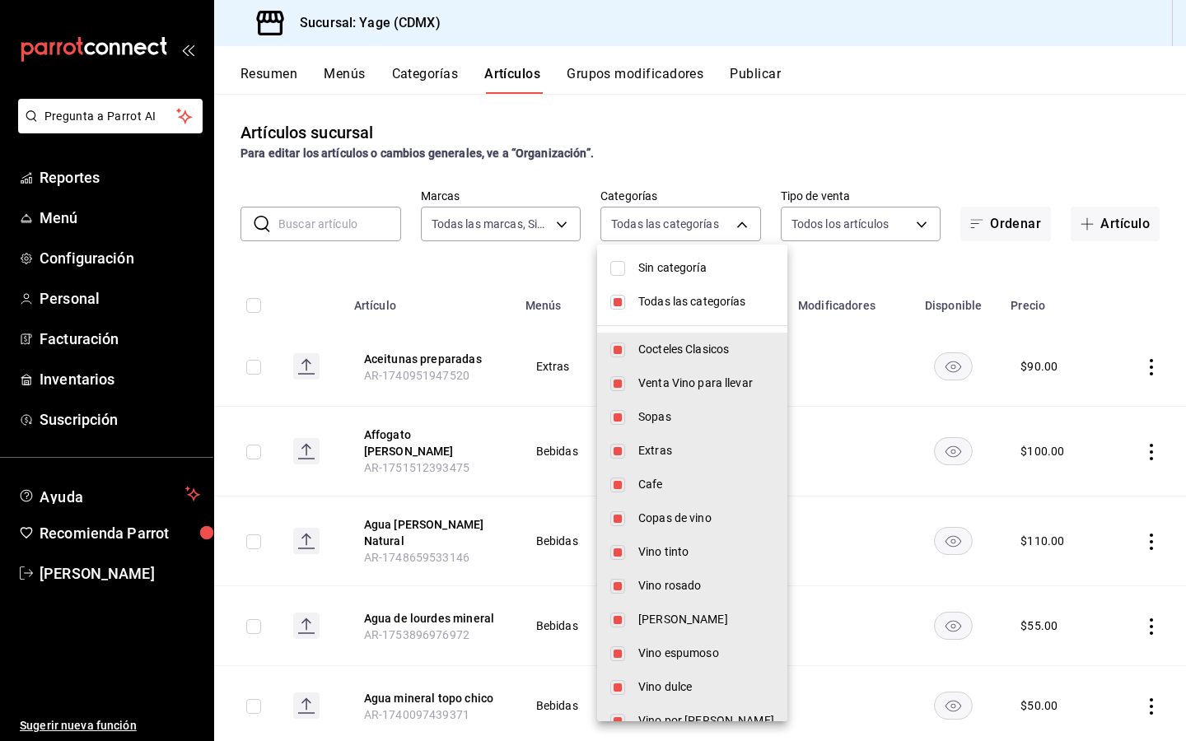
checkbox input "false"
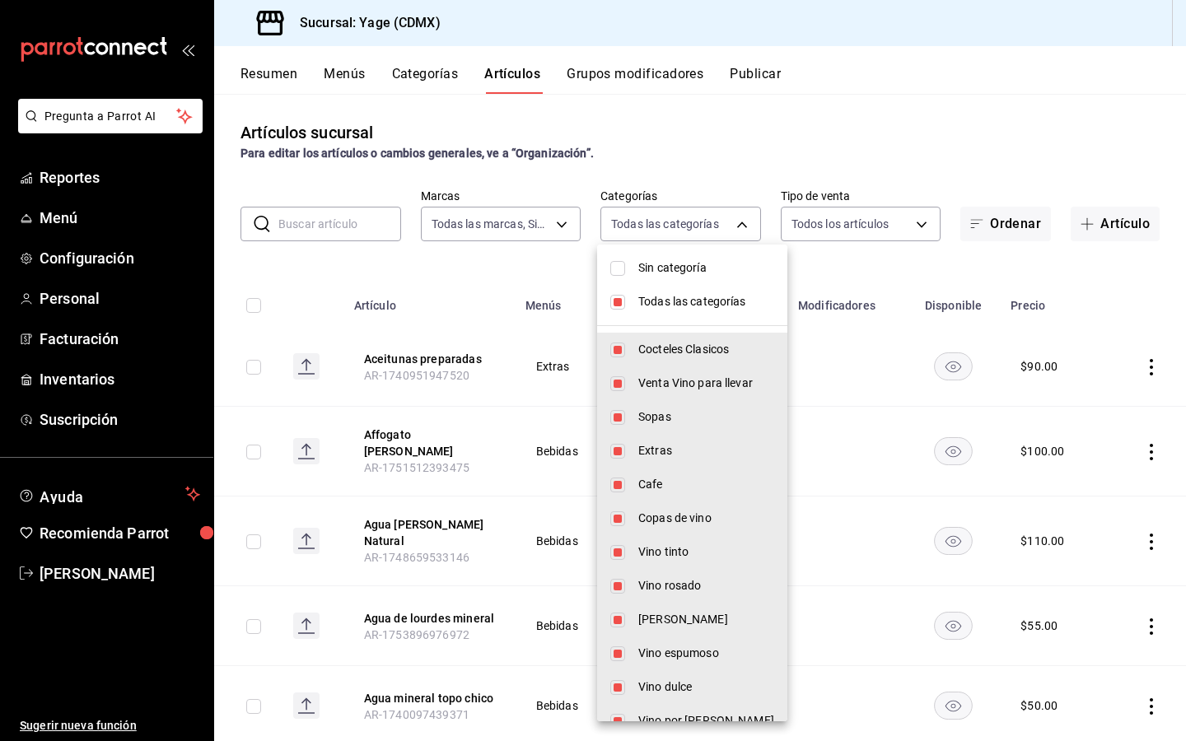
checkbox input "false"
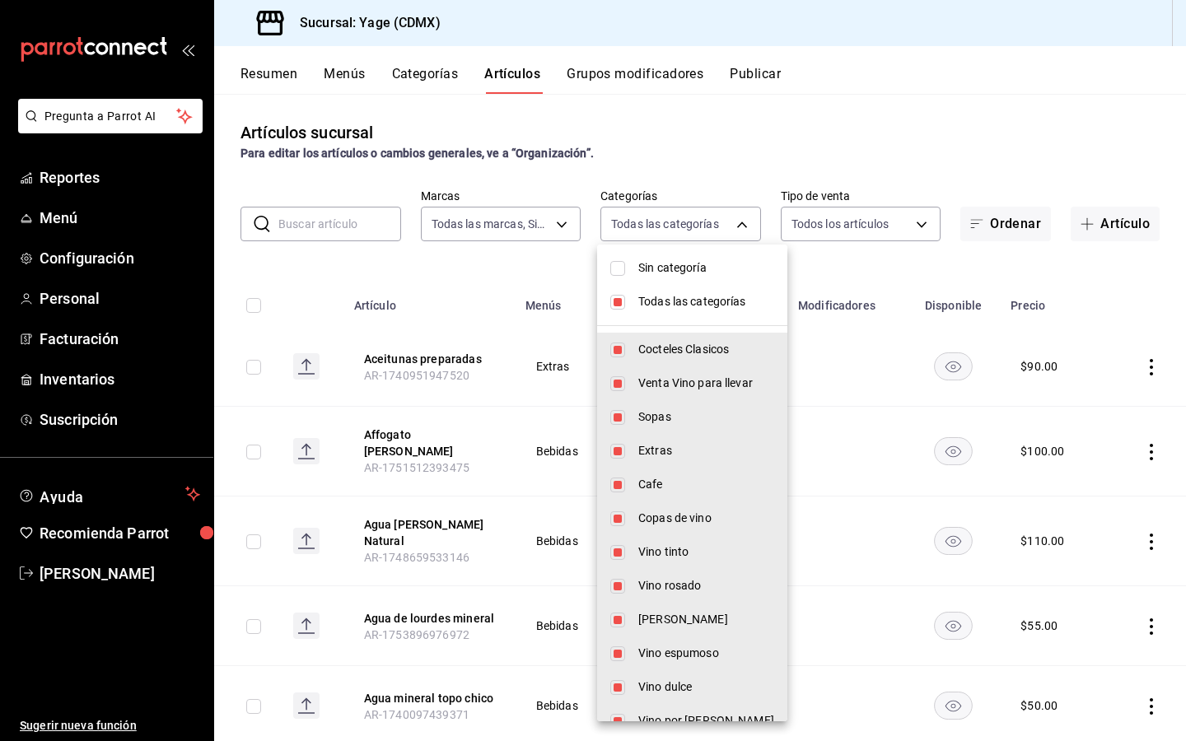
checkbox input "false"
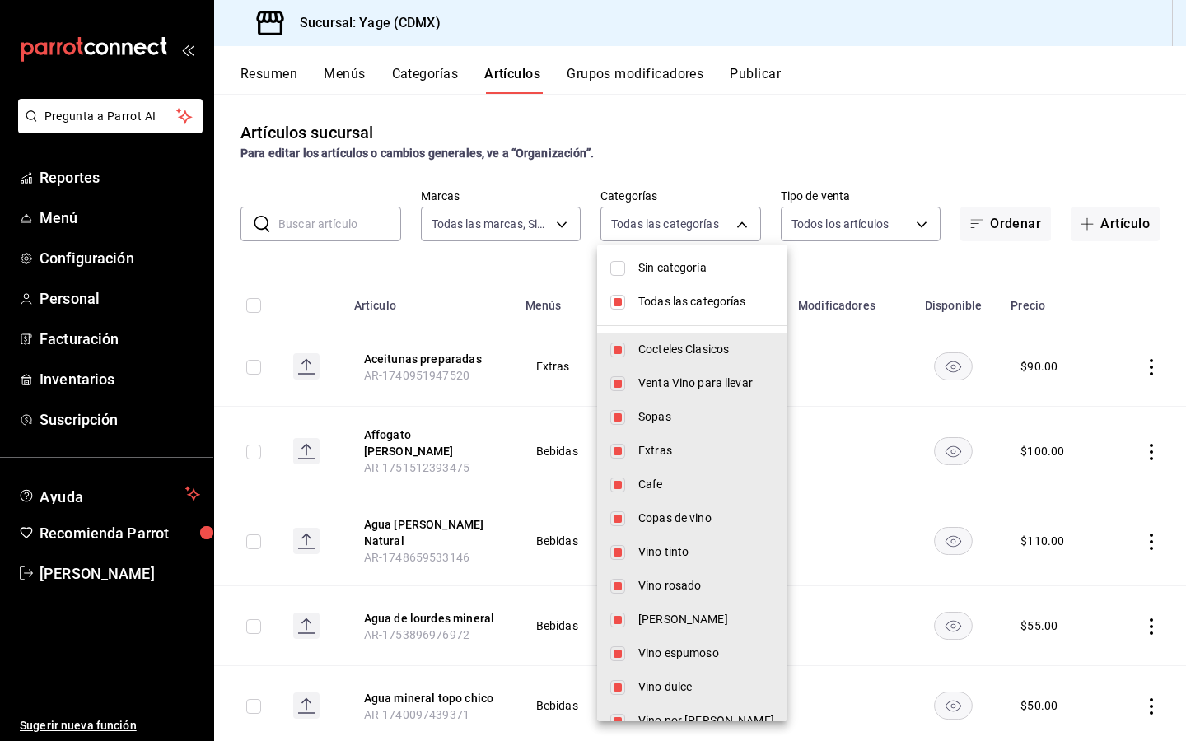
checkbox input "false"
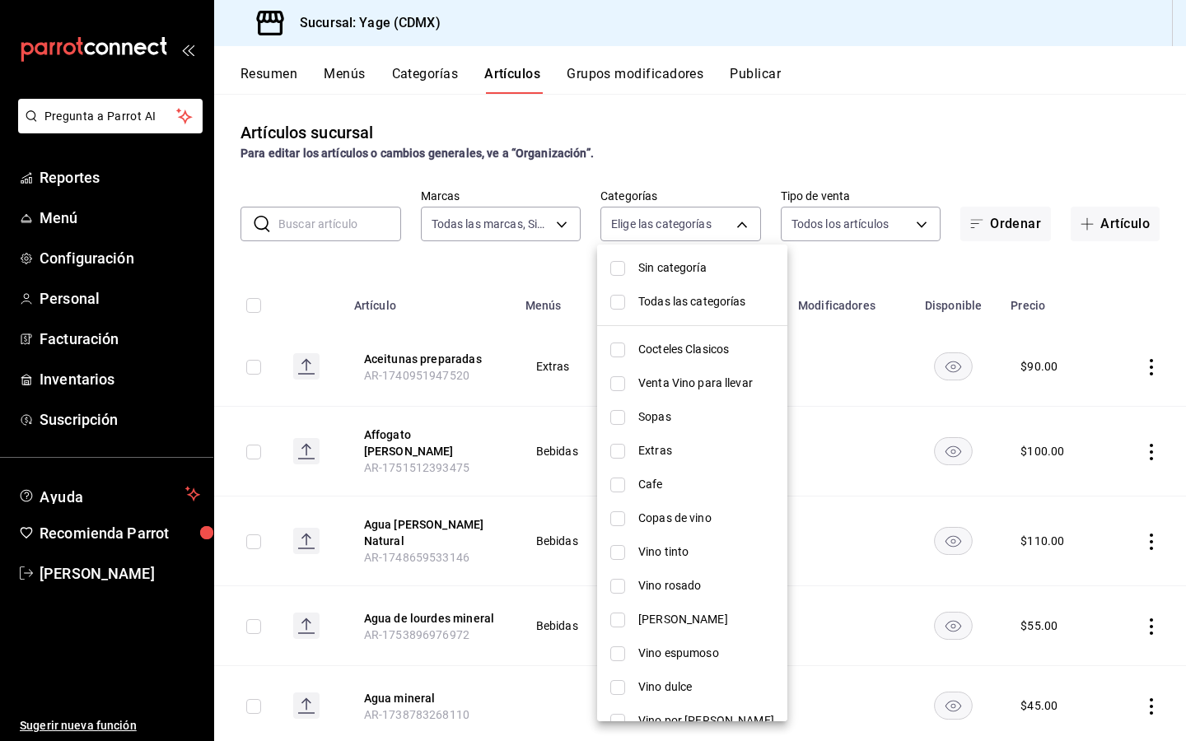
click at [625, 350] on li "Cocteles Clasicos" at bounding box center [692, 350] width 190 height 34
type input "c70509a1-2b1c-448b-a787-19f224bac728"
checkbox input "true"
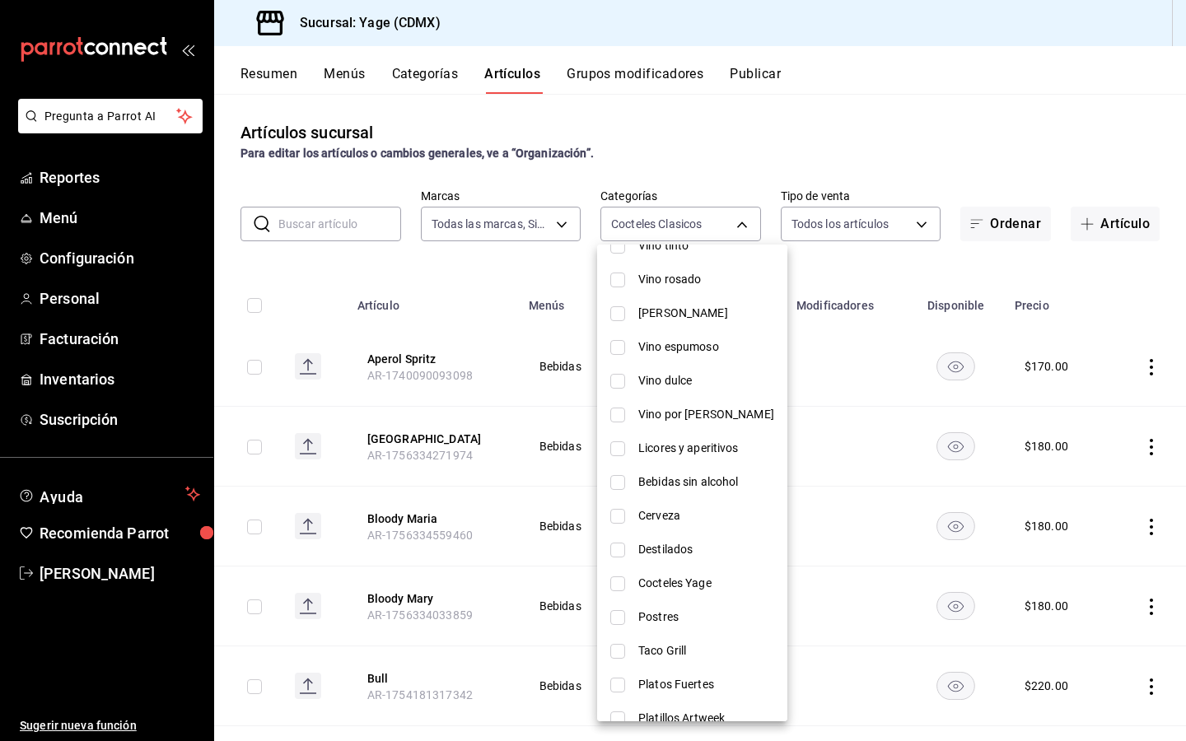
scroll to position [307, 0]
click at [617, 445] on input "checkbox" at bounding box center [617, 447] width 15 height 15
checkbox input "true"
type input "c70509a1-2b1c-448b-a787-19f224bac728,33b4dd1b-7a19-46b5-9415-f3713c900114"
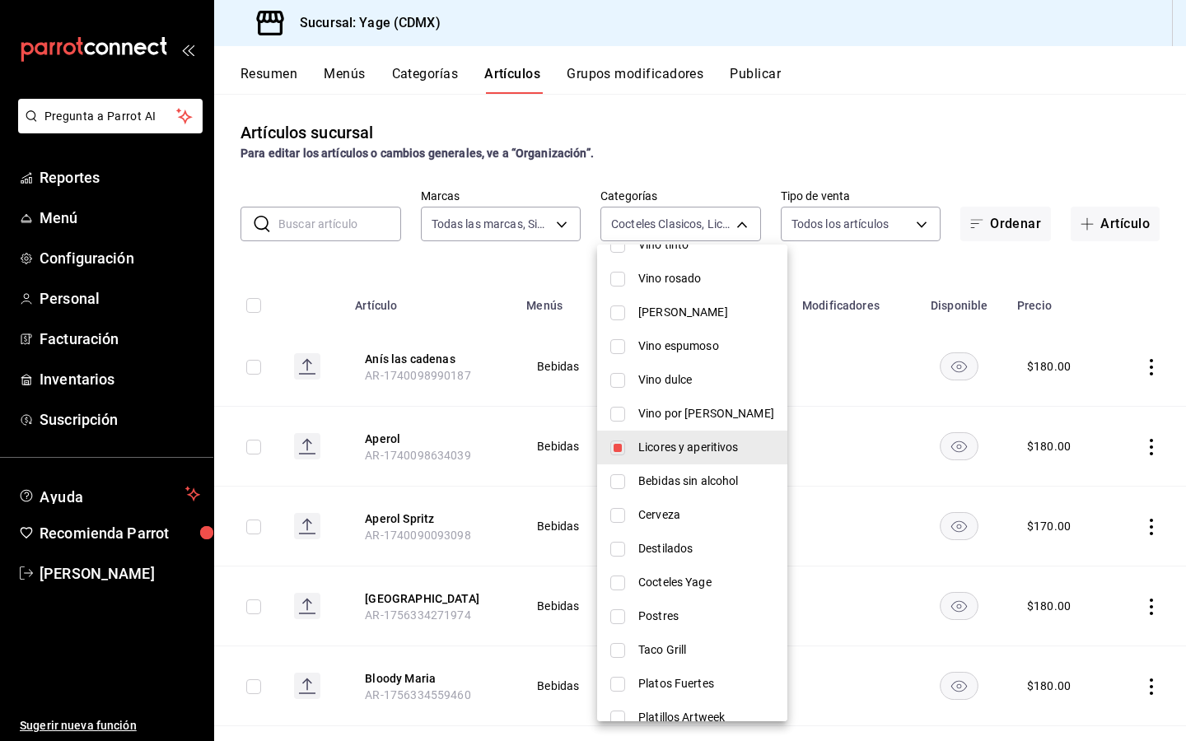
click at [622, 479] on input "checkbox" at bounding box center [617, 481] width 15 height 15
checkbox input "true"
type input "c70509a1-2b1c-448b-a787-19f224bac728,33b4dd1b-7a19-46b5-9415-f3713c900114,17238…"
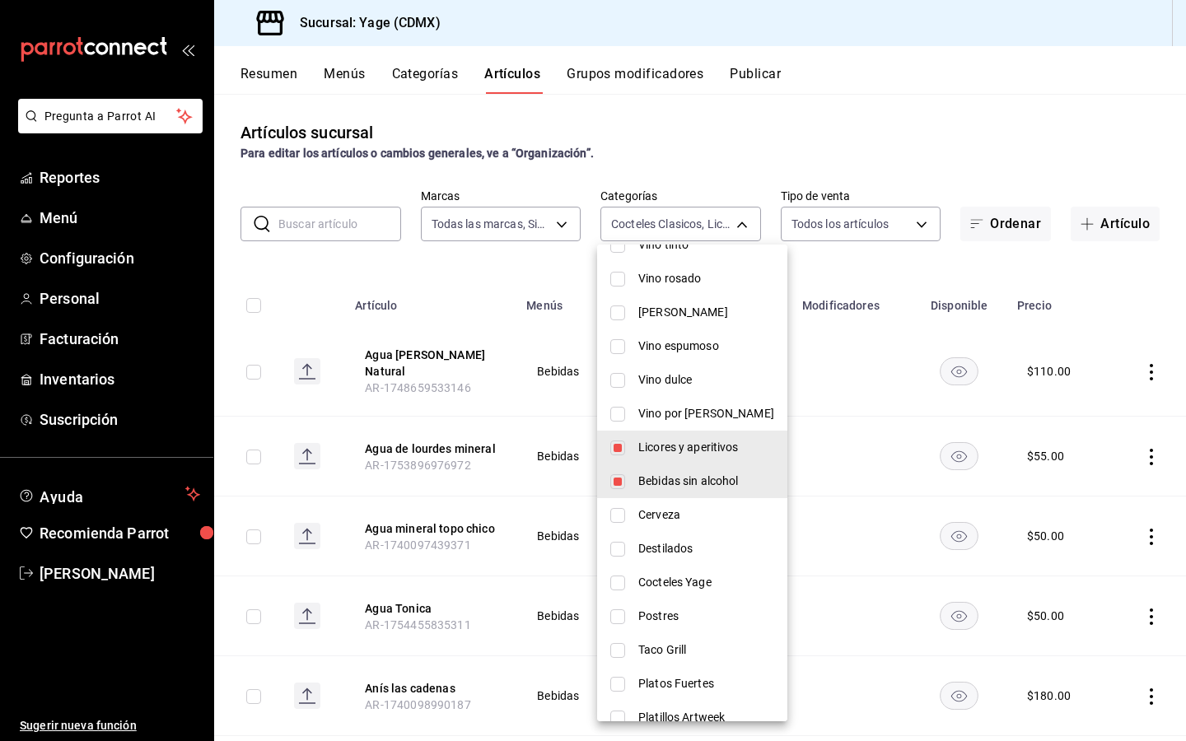
click at [618, 511] on input "checkbox" at bounding box center [617, 515] width 15 height 15
checkbox input "true"
type input "c70509a1-2b1c-448b-a787-19f224bac728,33b4dd1b-7a19-46b5-9415-f3713c900114,17238…"
click at [621, 554] on input "checkbox" at bounding box center [617, 549] width 15 height 15
checkbox input "true"
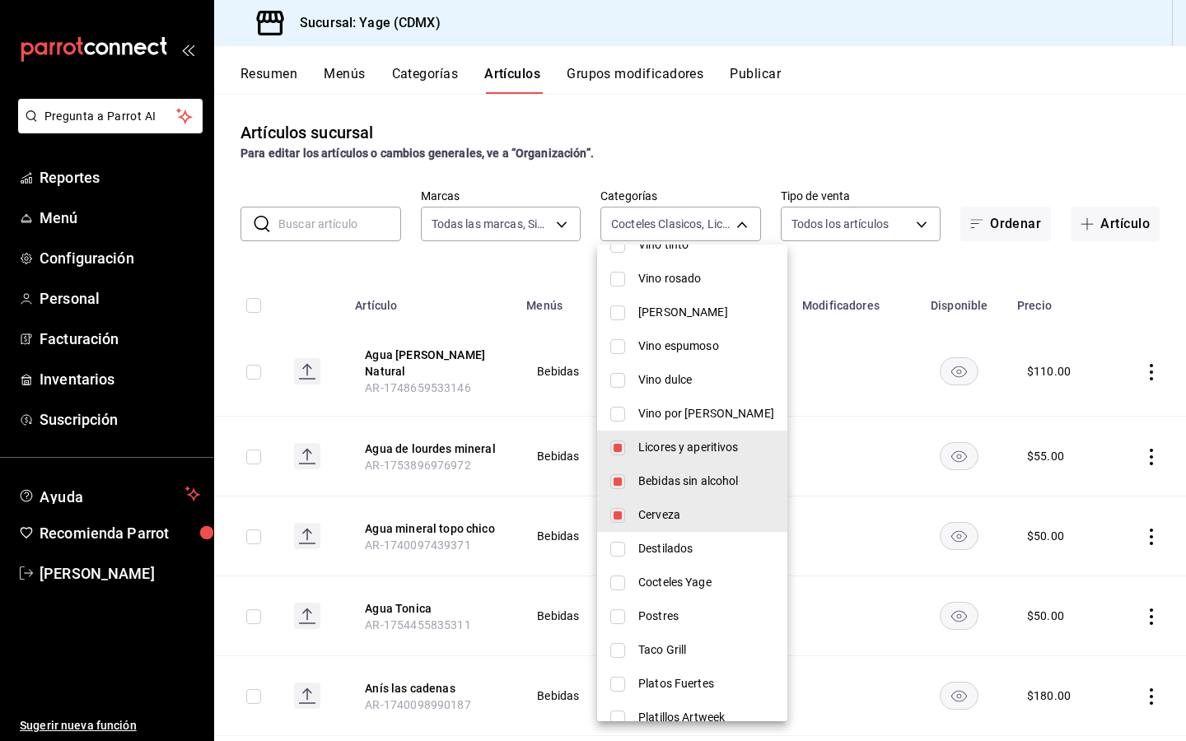
type input "c70509a1-2b1c-448b-a787-19f224bac728,33b4dd1b-7a19-46b5-9415-f3713c900114,17238…"
click at [624, 587] on input "checkbox" at bounding box center [617, 582] width 15 height 15
checkbox input "true"
type input "c70509a1-2b1c-448b-a787-19f224bac728,33b4dd1b-7a19-46b5-9415-f3713c900114,17238…"
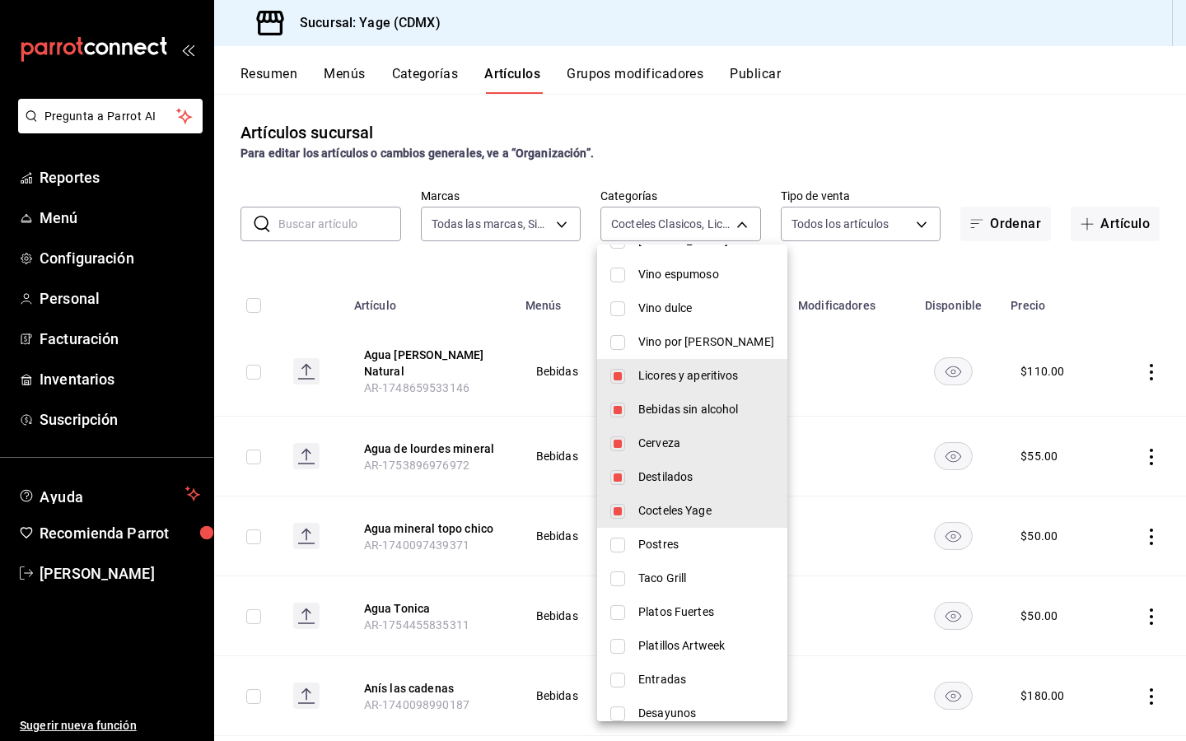
scroll to position [394, 0]
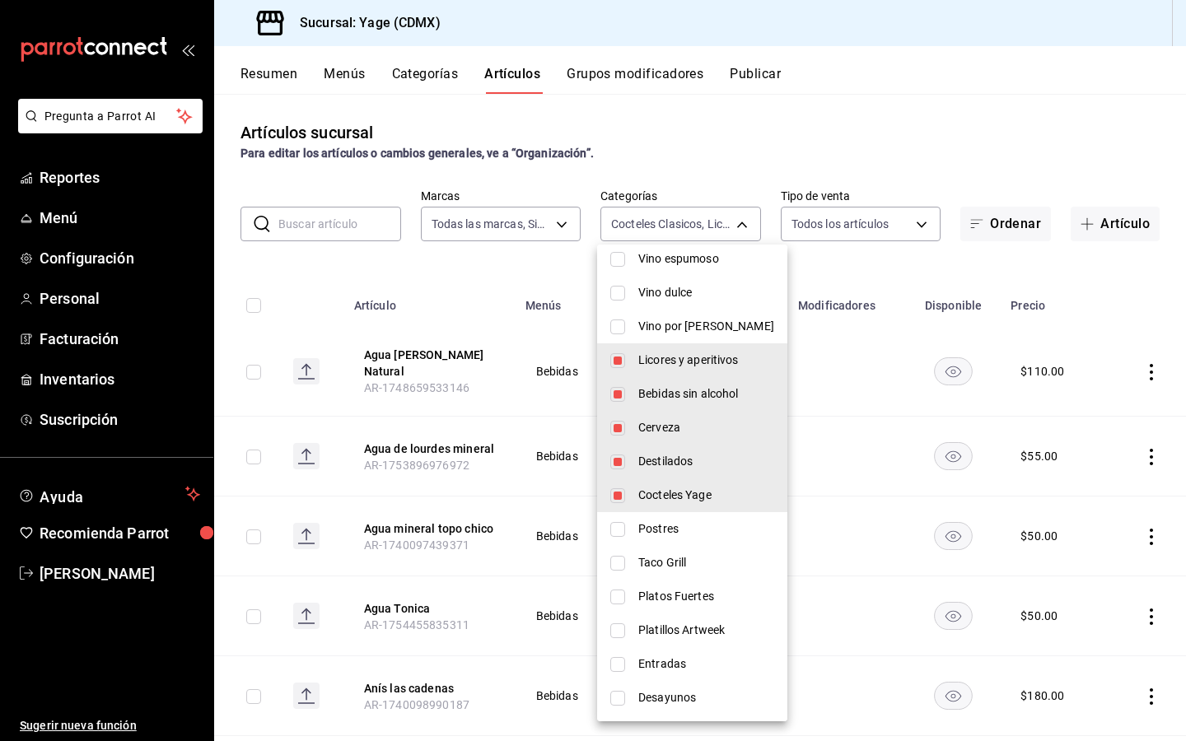
click at [730, 112] on div at bounding box center [593, 370] width 1186 height 741
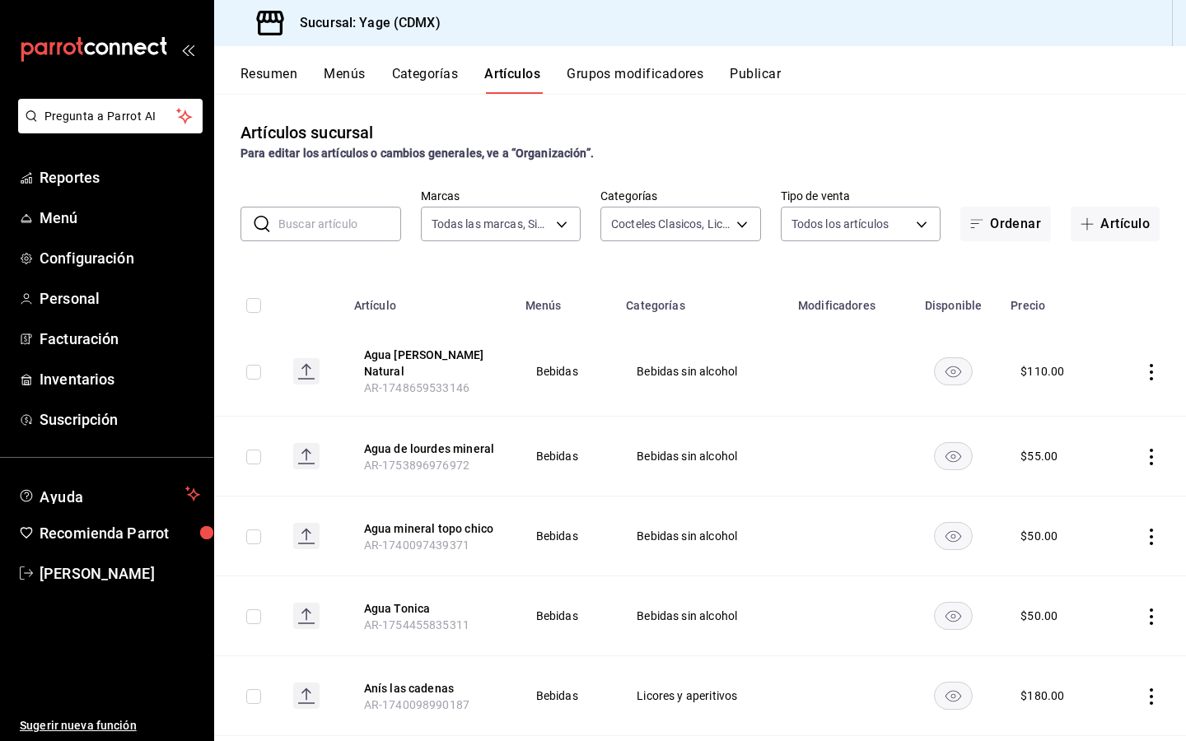
click at [1149, 364] on icon "actions" at bounding box center [1151, 372] width 16 height 16
click at [1088, 458] on li "Eliminar" at bounding box center [1086, 472] width 99 height 34
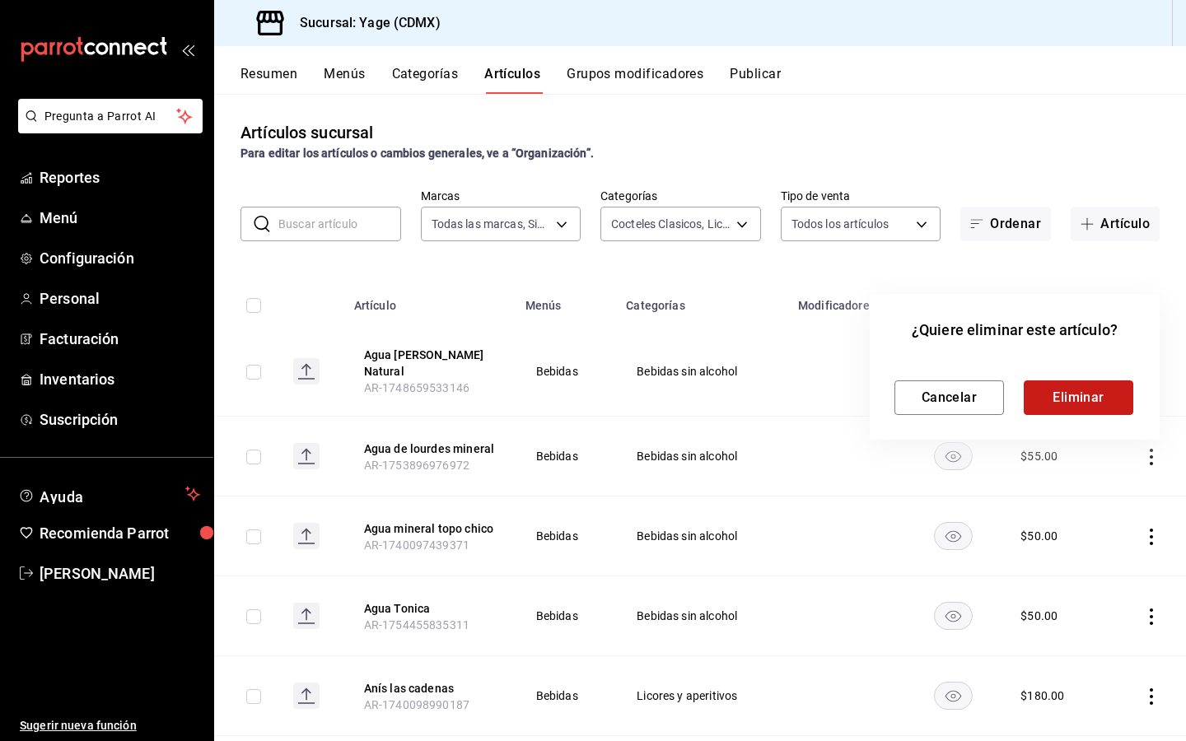
click at [1088, 394] on button "Eliminar" at bounding box center [1077, 397] width 109 height 35
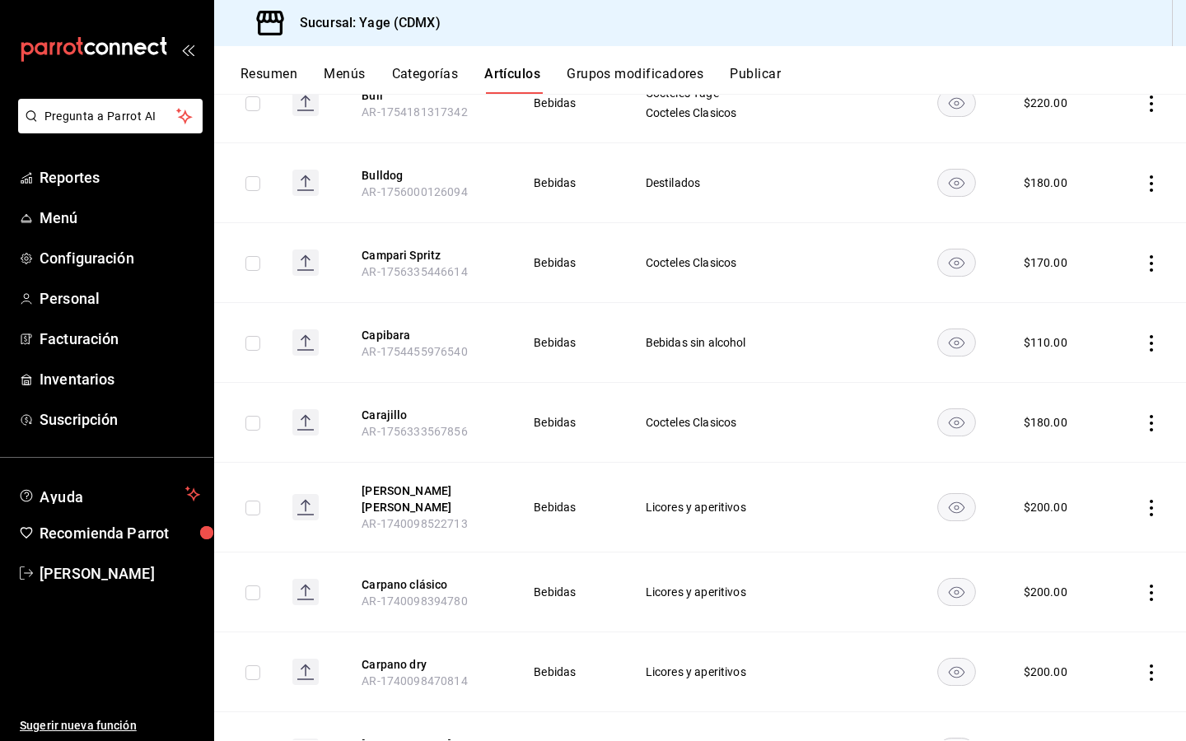
scroll to position [1622, 0]
click at [1145, 345] on icon "actions" at bounding box center [1151, 342] width 16 height 16
click at [1093, 451] on span "Eliminar" at bounding box center [1101, 446] width 42 height 13
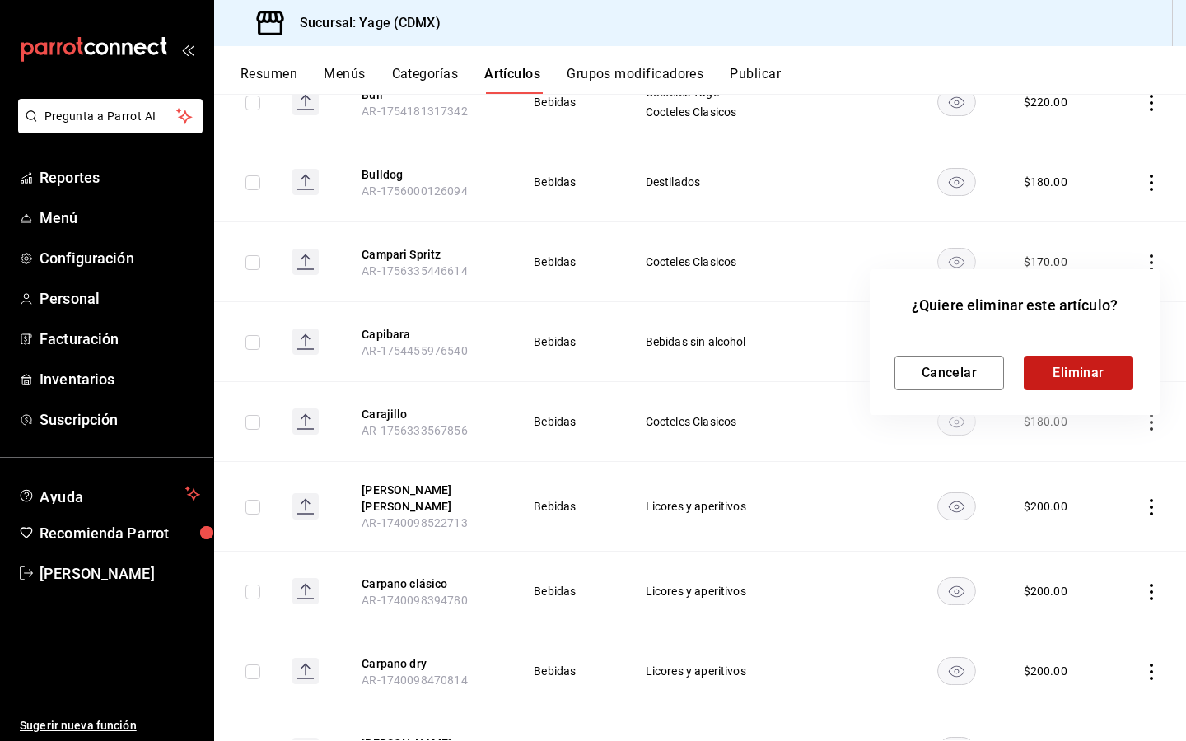
click at [1089, 372] on button "Eliminar" at bounding box center [1077, 373] width 109 height 35
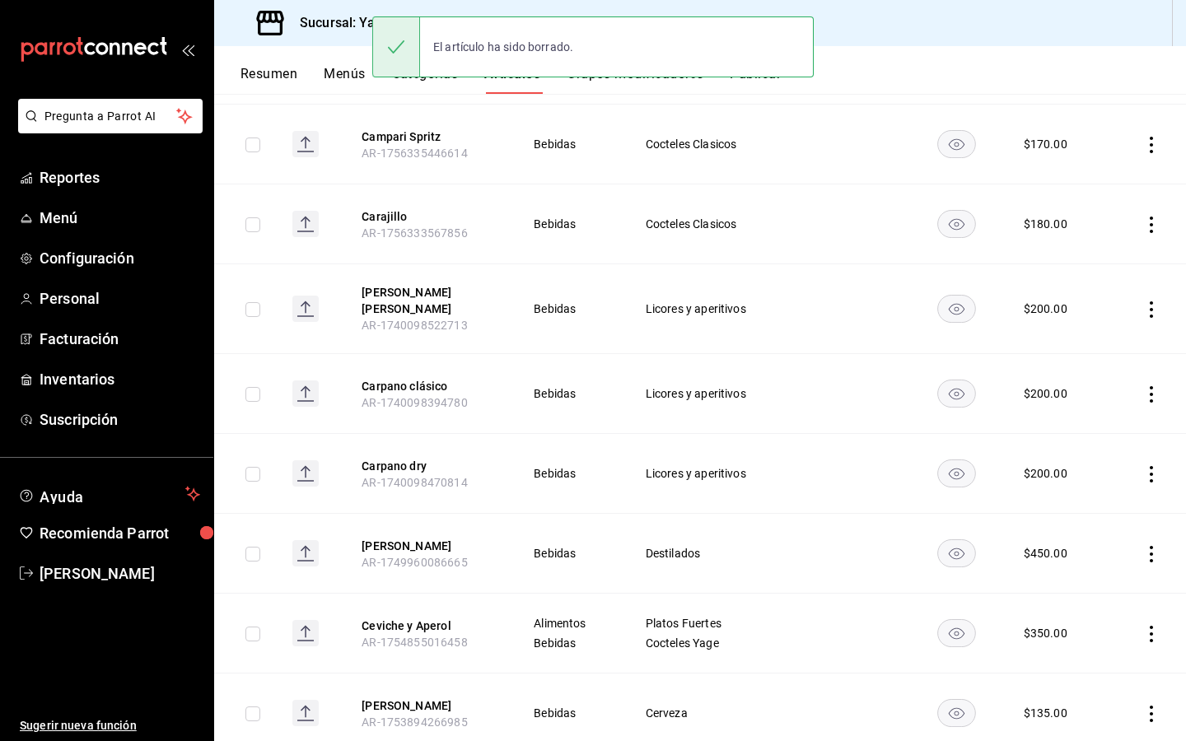
scroll to position [1836, 0]
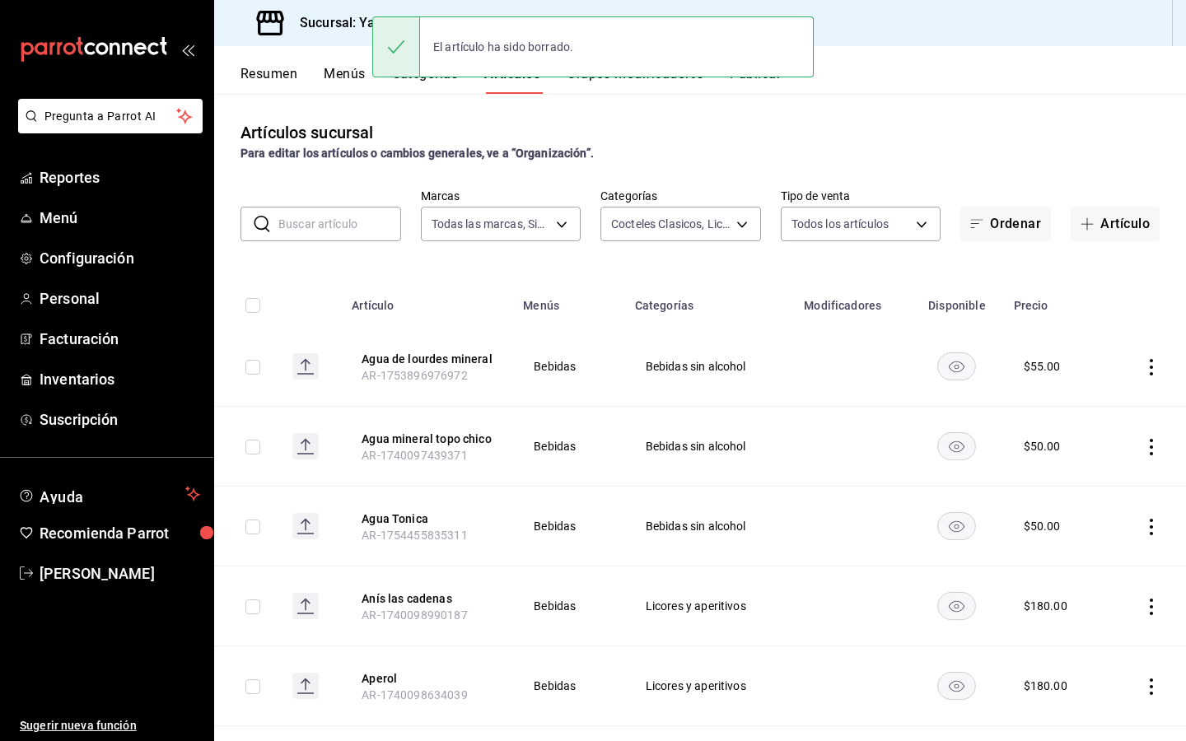
scroll to position [1863, 0]
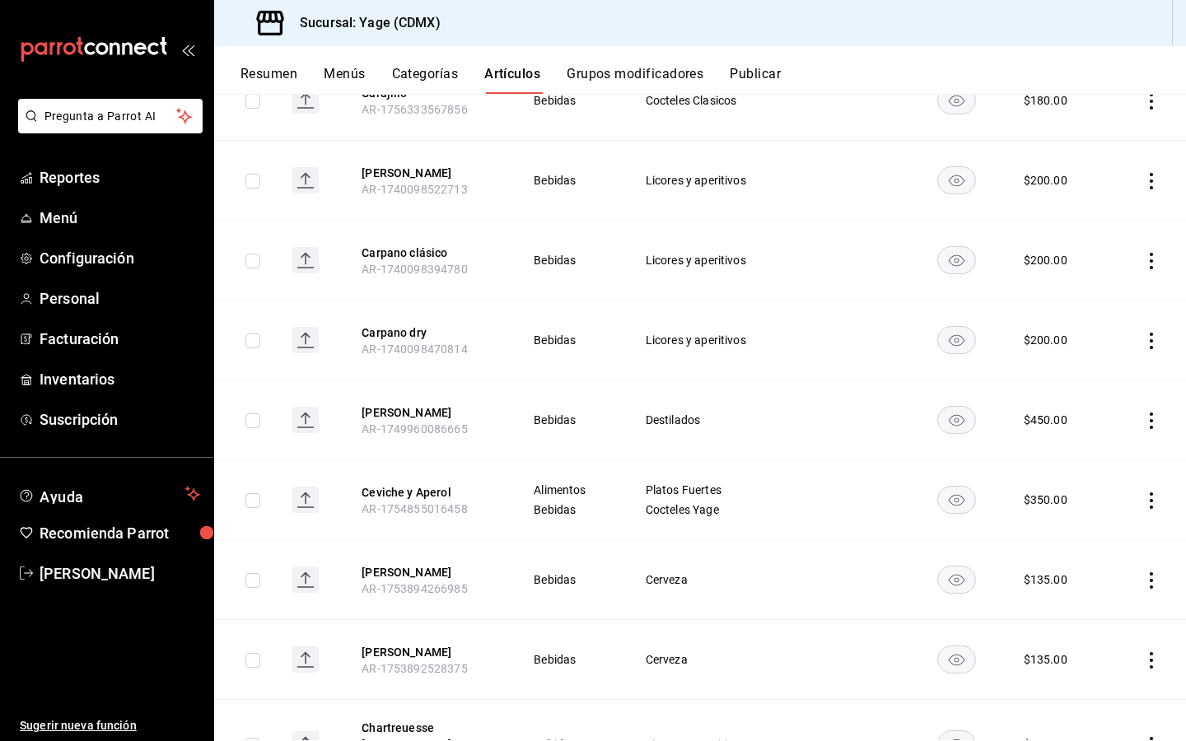
click at [1149, 342] on icon "actions" at bounding box center [1151, 341] width 16 height 16
click at [1081, 447] on span "Eliminar" at bounding box center [1101, 445] width 42 height 13
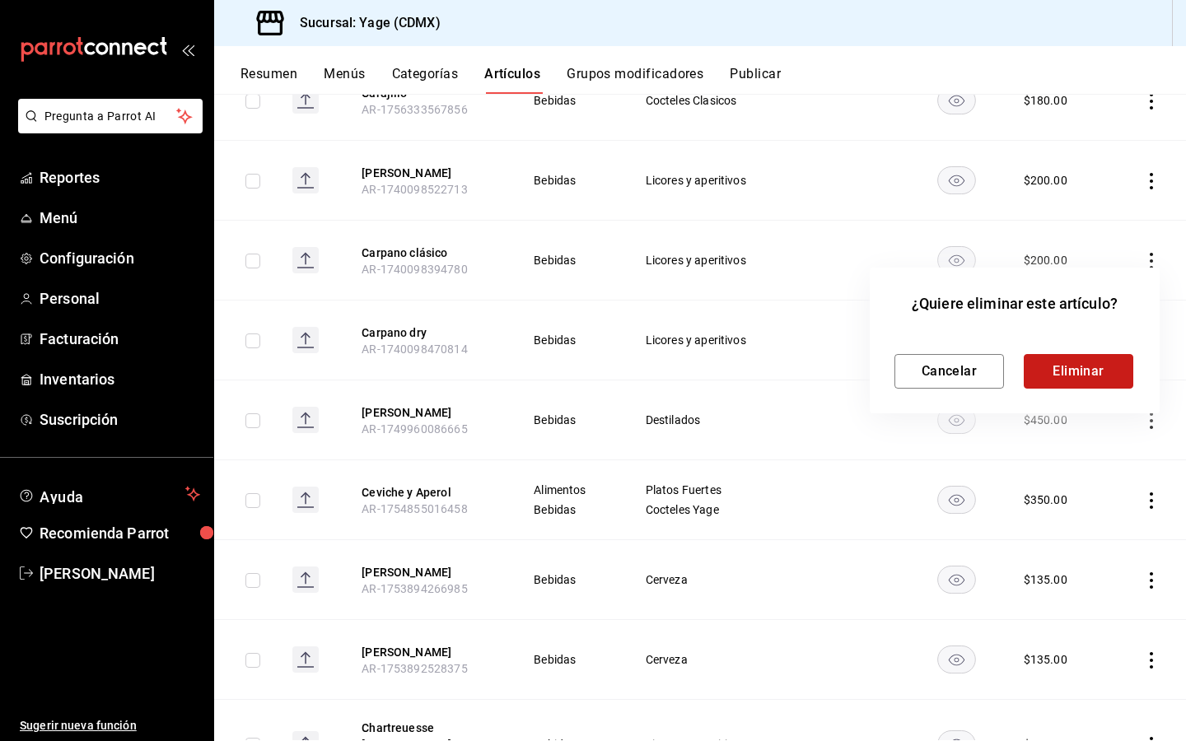
click at [1083, 363] on button "Eliminar" at bounding box center [1077, 371] width 109 height 35
click at [1154, 178] on div at bounding box center [593, 370] width 1186 height 741
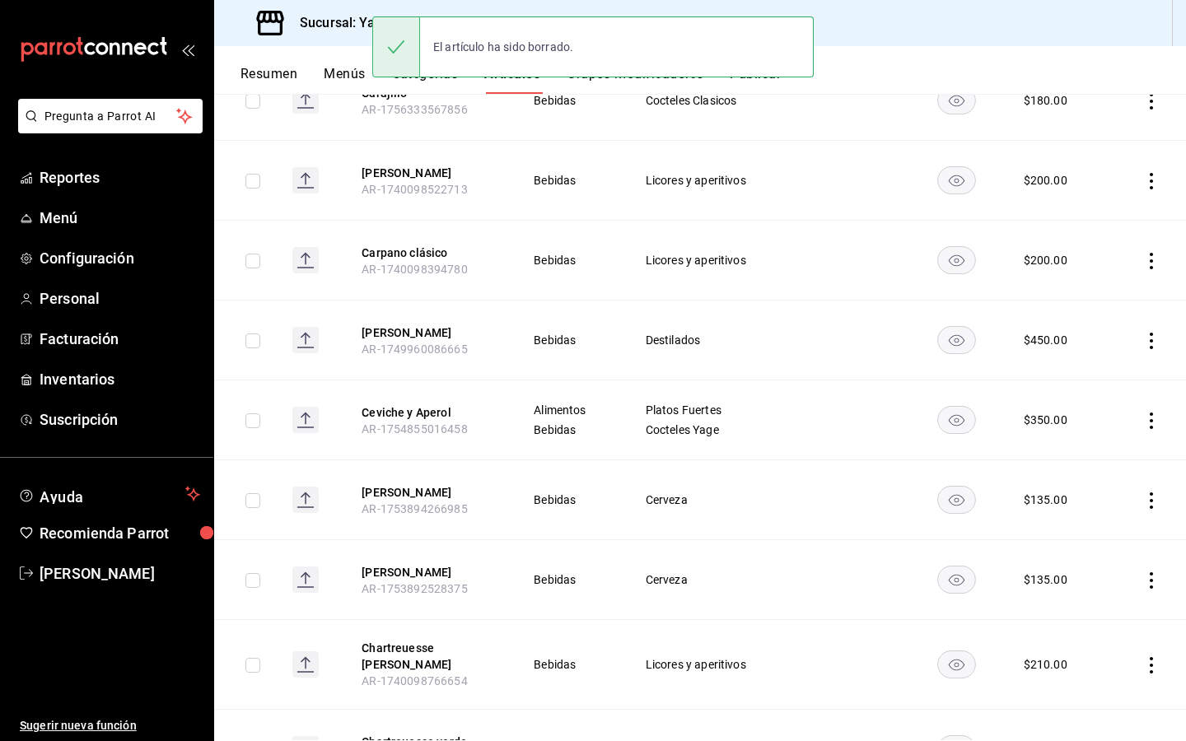
click at [1148, 180] on icon "actions" at bounding box center [1151, 181] width 16 height 16
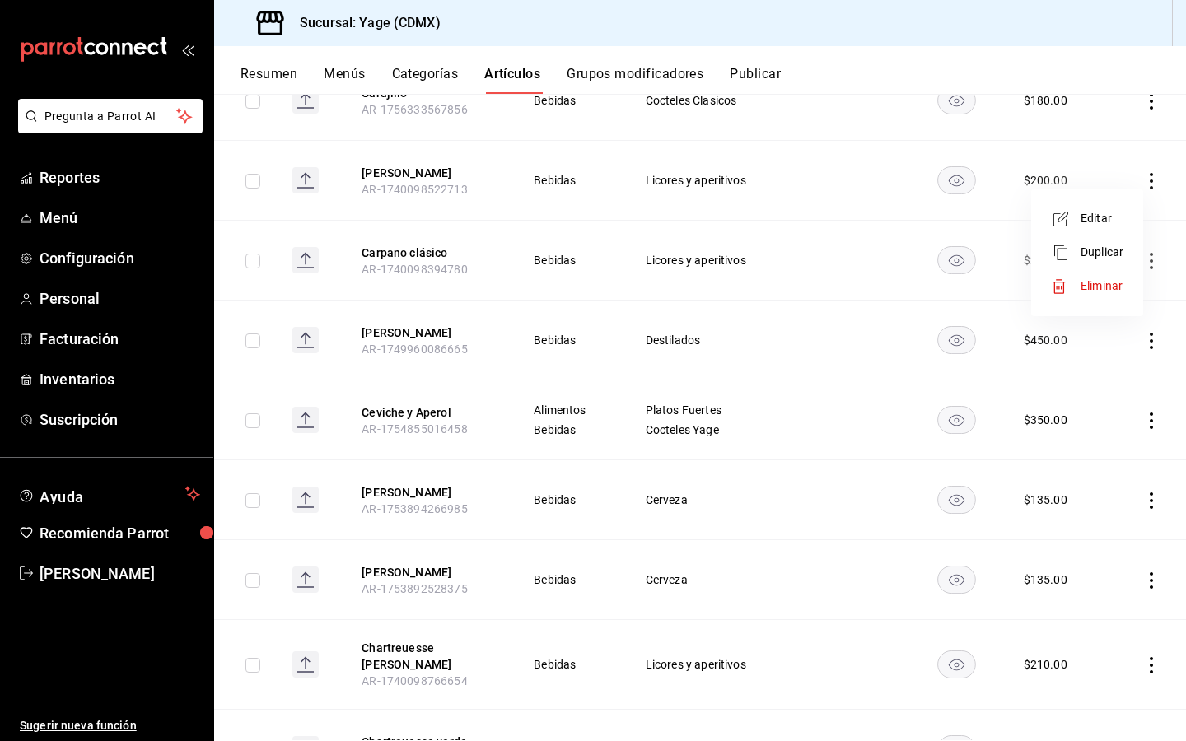
click at [1073, 290] on div at bounding box center [1066, 286] width 30 height 16
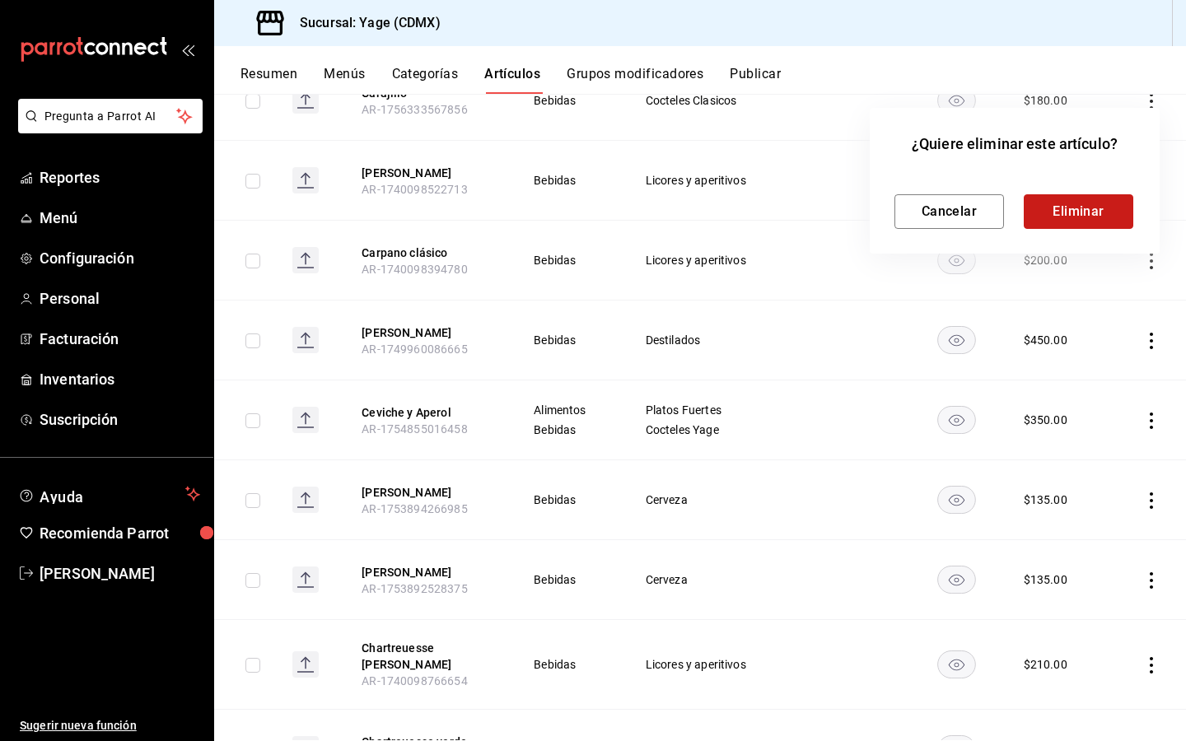
click at [1110, 194] on button "Eliminar" at bounding box center [1077, 211] width 109 height 35
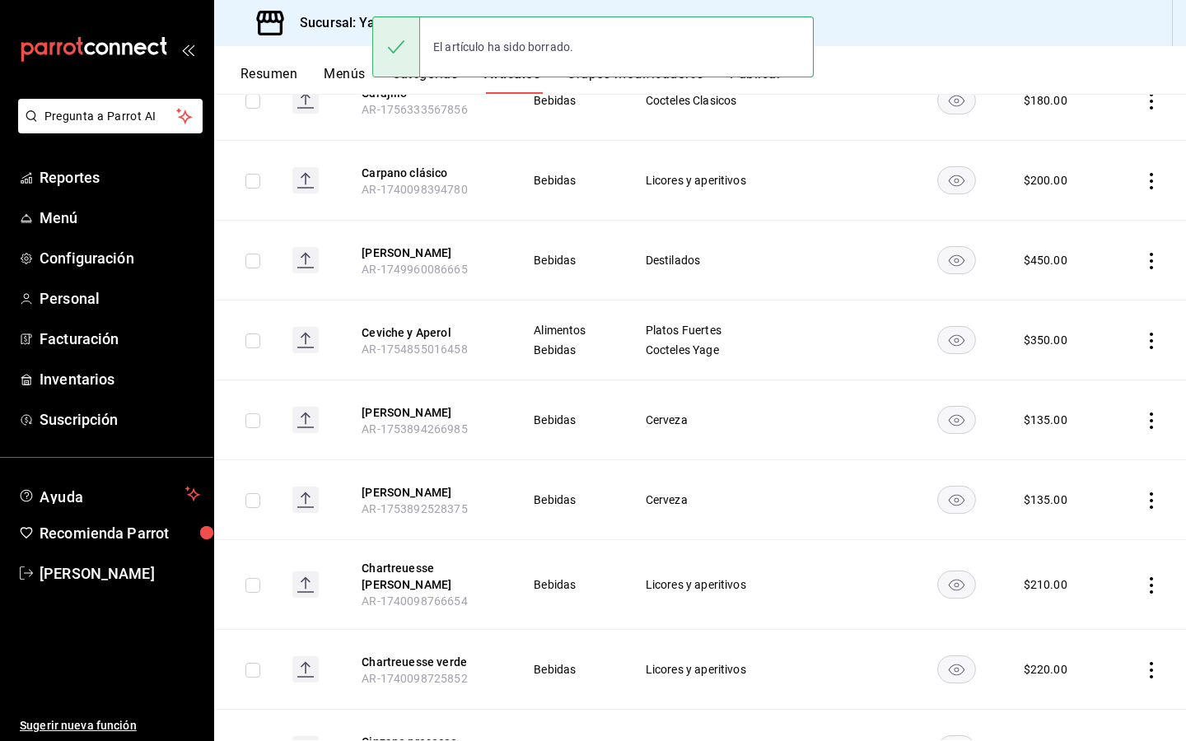
click at [1143, 184] on icon "actions" at bounding box center [1151, 181] width 16 height 16
click at [1086, 288] on span "Eliminar" at bounding box center [1101, 285] width 42 height 13
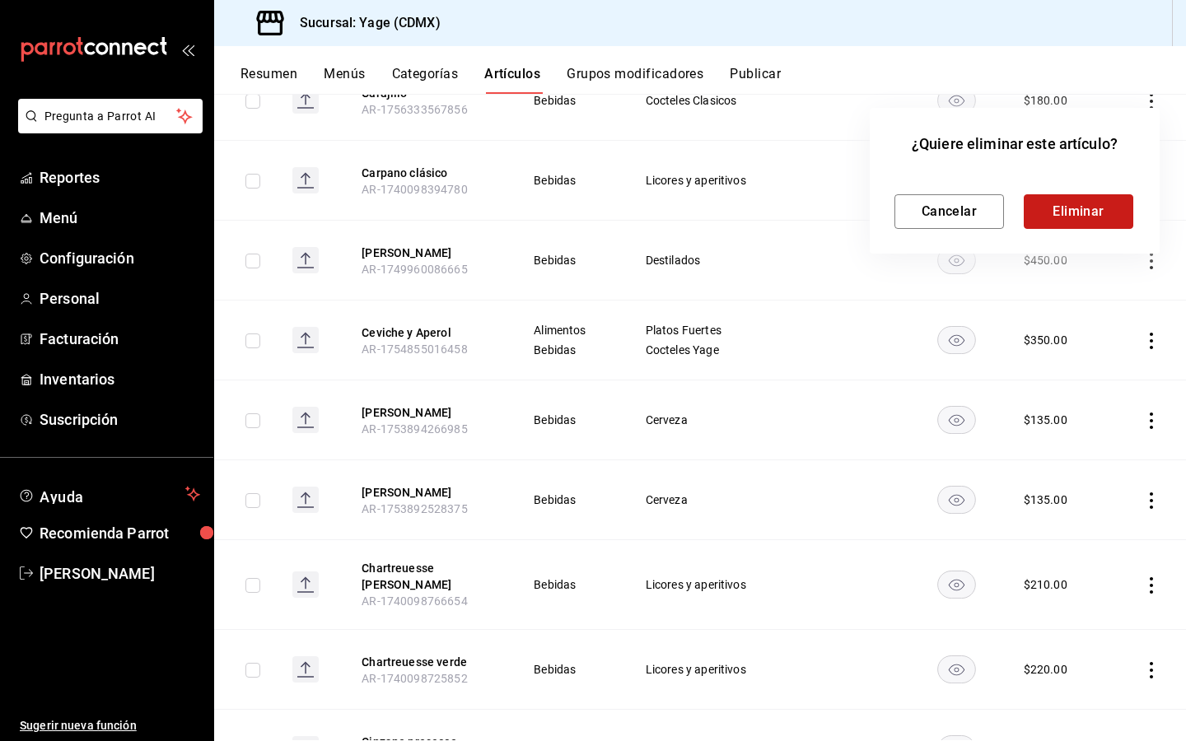
click at [1079, 210] on button "Eliminar" at bounding box center [1077, 211] width 109 height 35
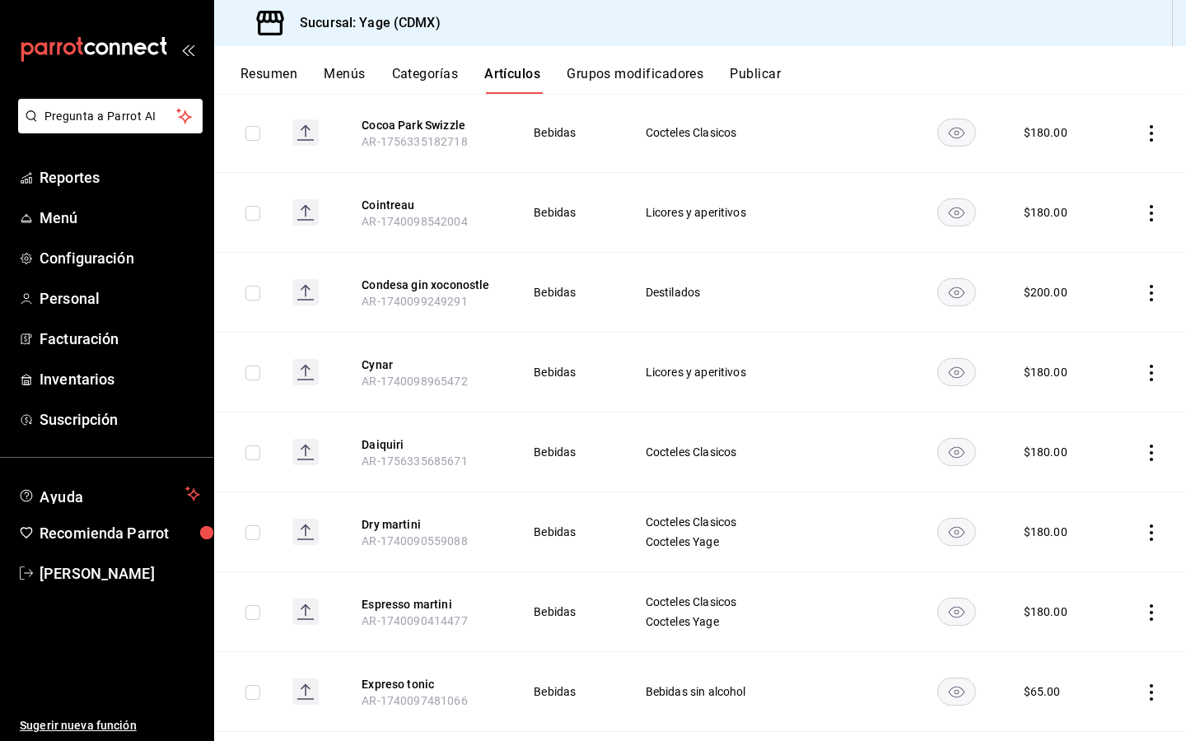
scroll to position [2811, 0]
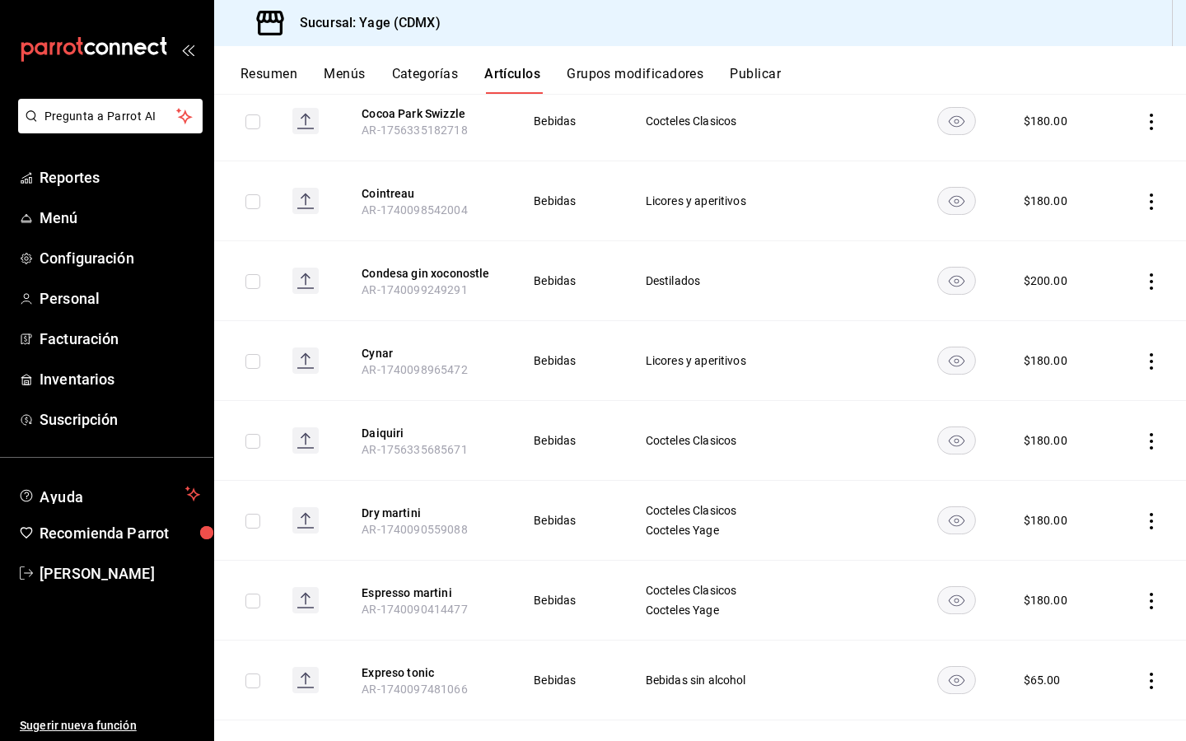
click at [1146, 273] on icon "actions" at bounding box center [1151, 281] width 16 height 16
click at [1083, 374] on span "Eliminar" at bounding box center [1101, 376] width 42 height 13
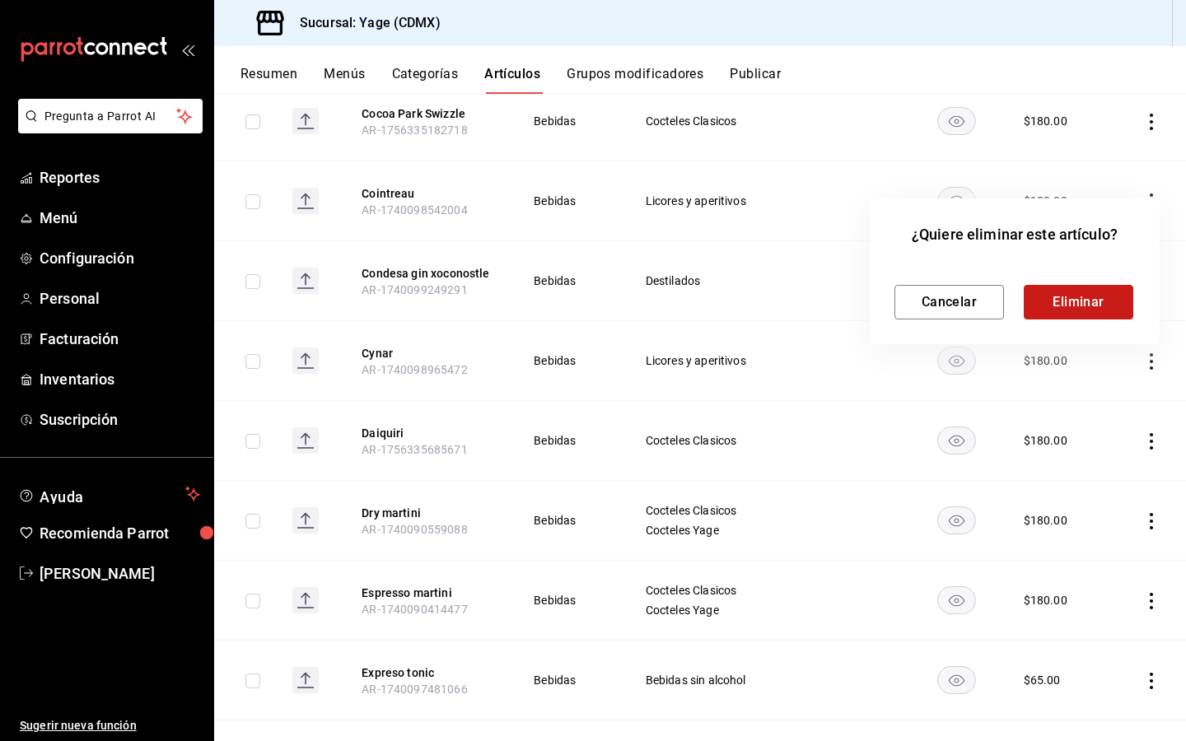
click at [1066, 305] on button "Eliminar" at bounding box center [1077, 302] width 109 height 35
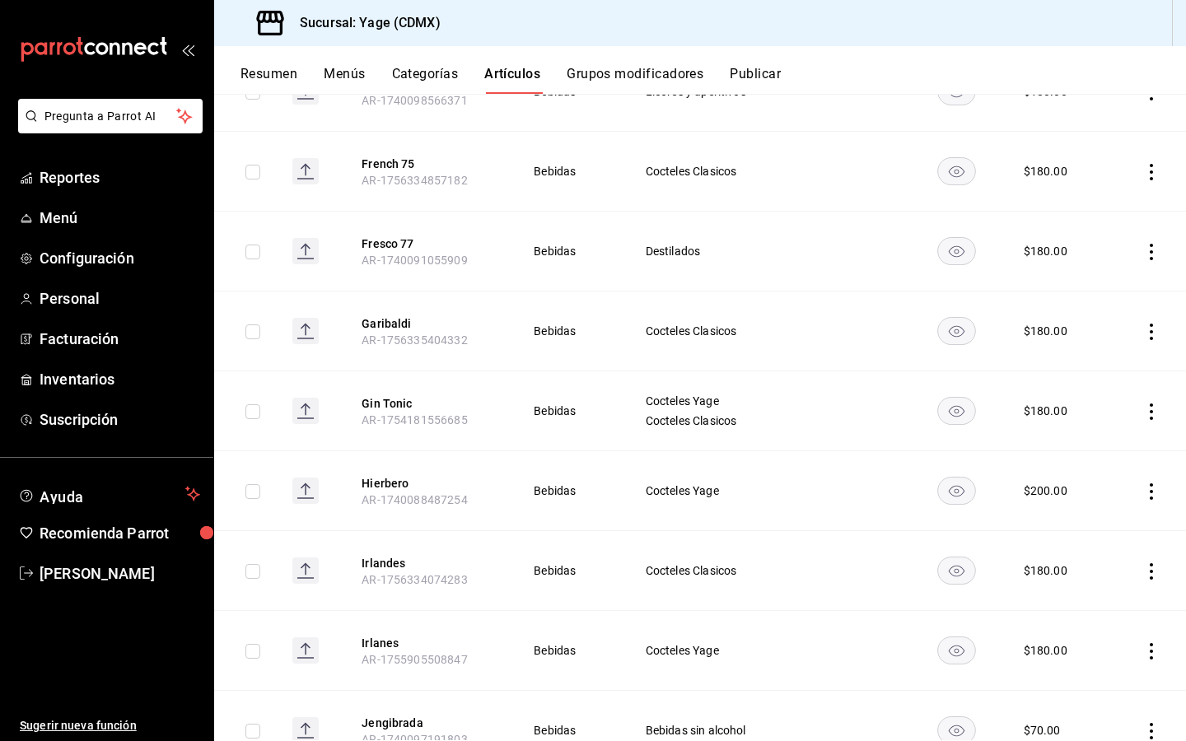
scroll to position [3823, 0]
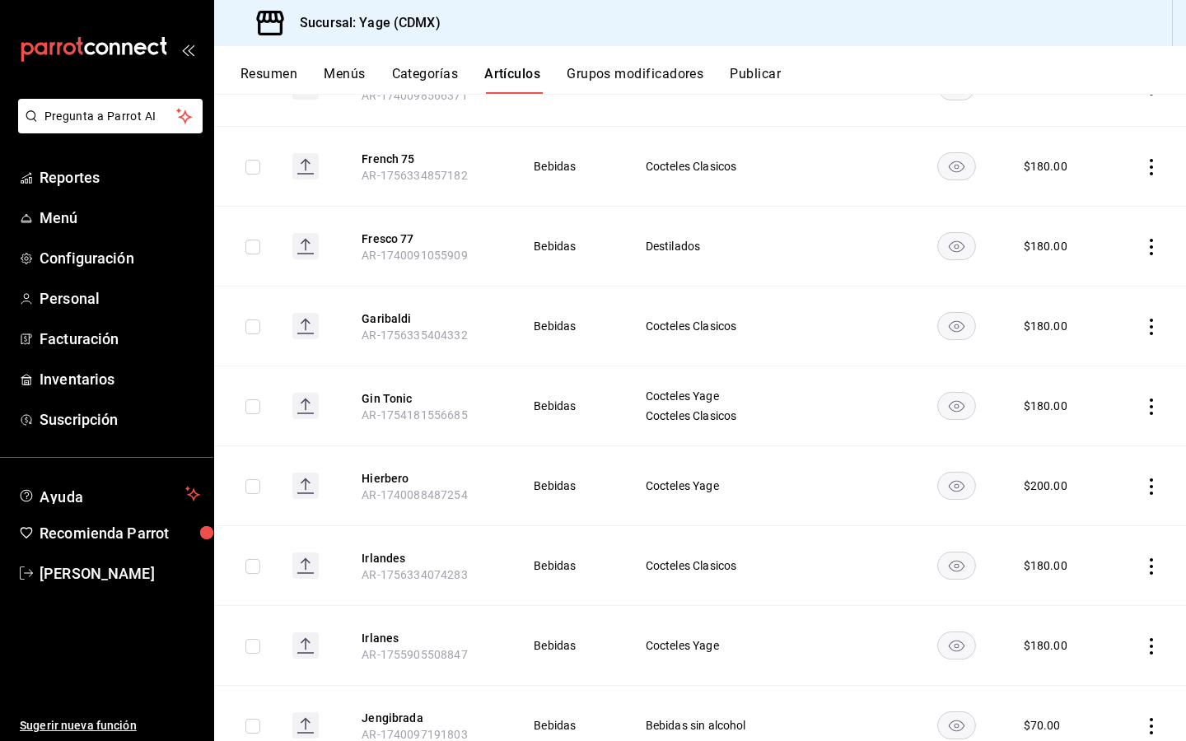
click at [1156, 239] on icon "actions" at bounding box center [1151, 247] width 16 height 16
click at [1077, 348] on div at bounding box center [1066, 342] width 30 height 16
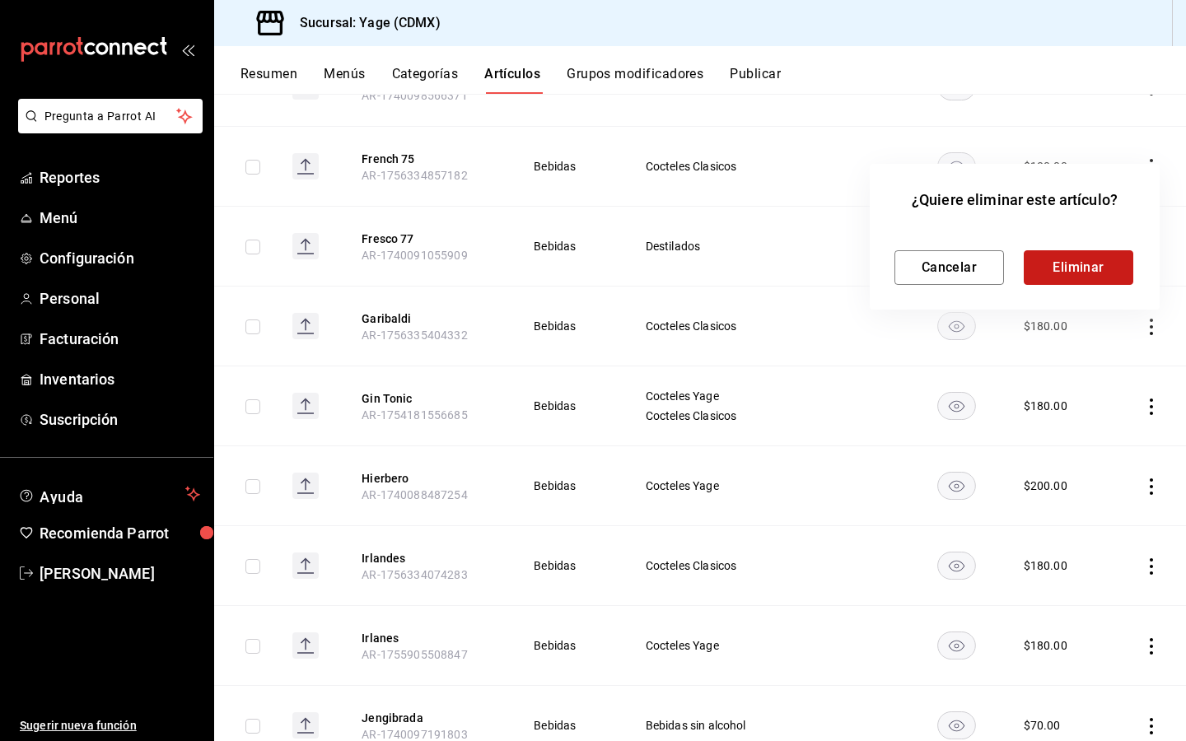
click at [1065, 274] on button "Eliminar" at bounding box center [1077, 267] width 109 height 35
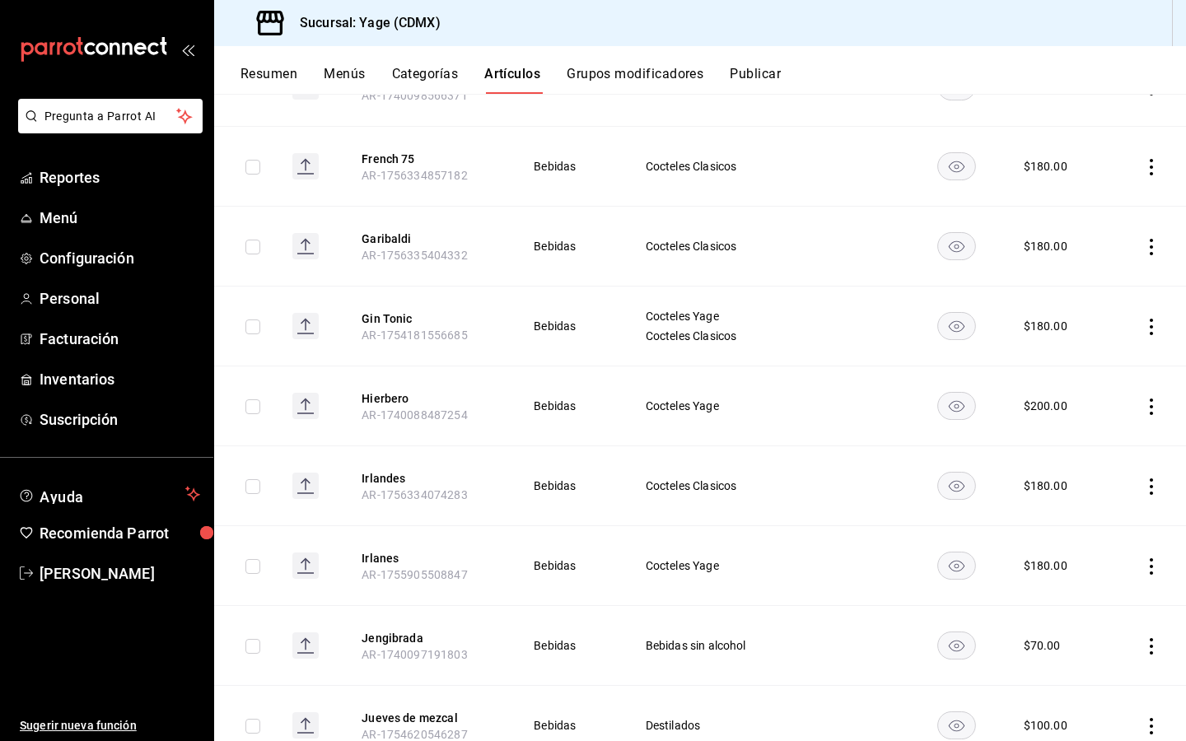
click at [1147, 558] on icon "actions" at bounding box center [1151, 566] width 16 height 16
click at [1107, 662] on span "Eliminar" at bounding box center [1101, 661] width 42 height 13
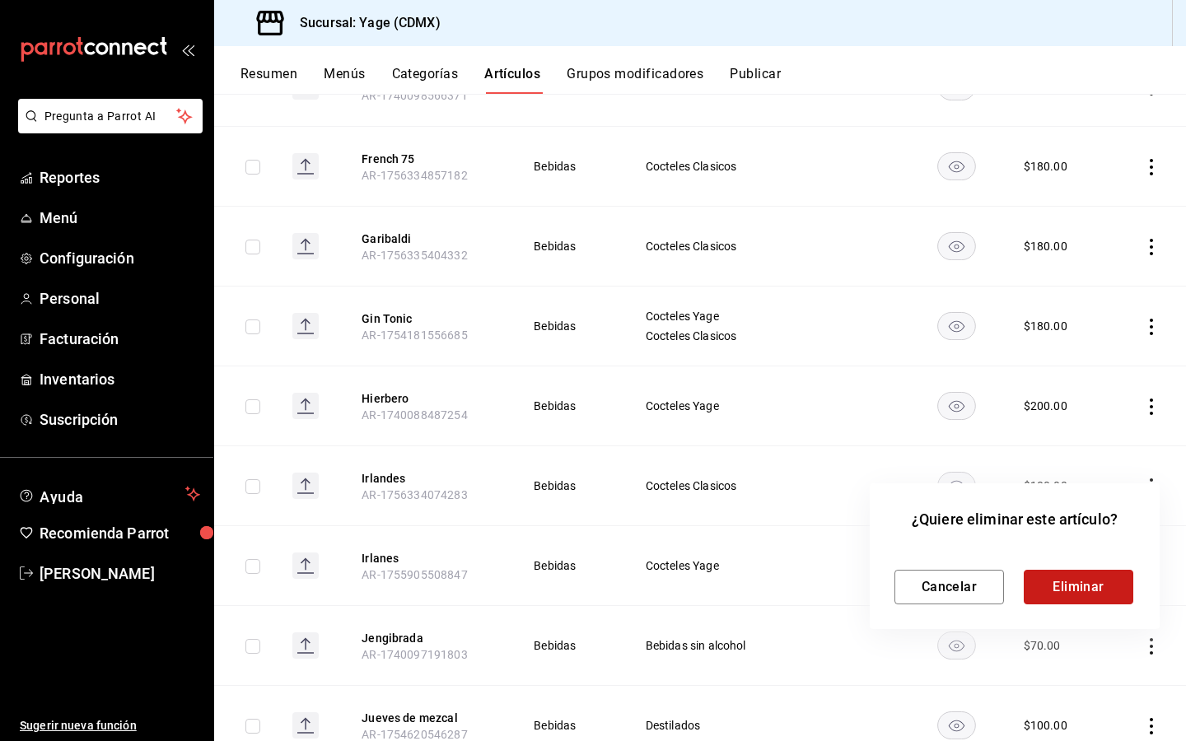
click at [1074, 582] on button "Eliminar" at bounding box center [1077, 587] width 109 height 35
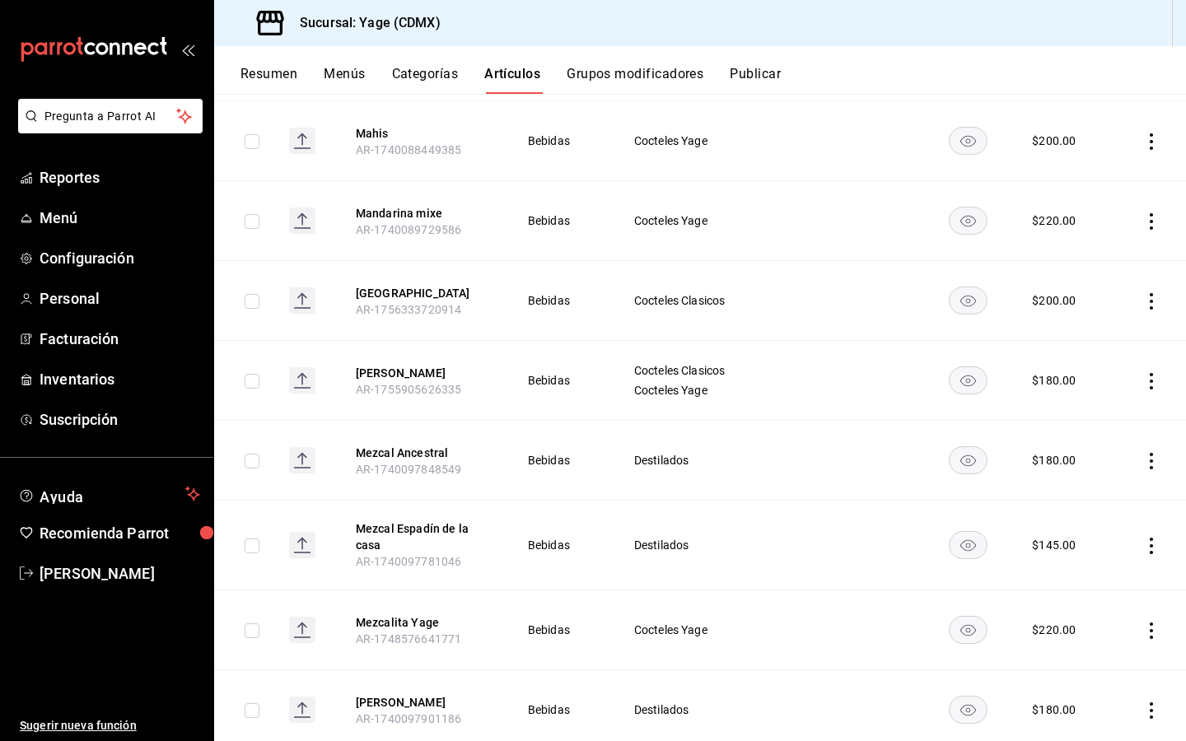
scroll to position [4573, 0]
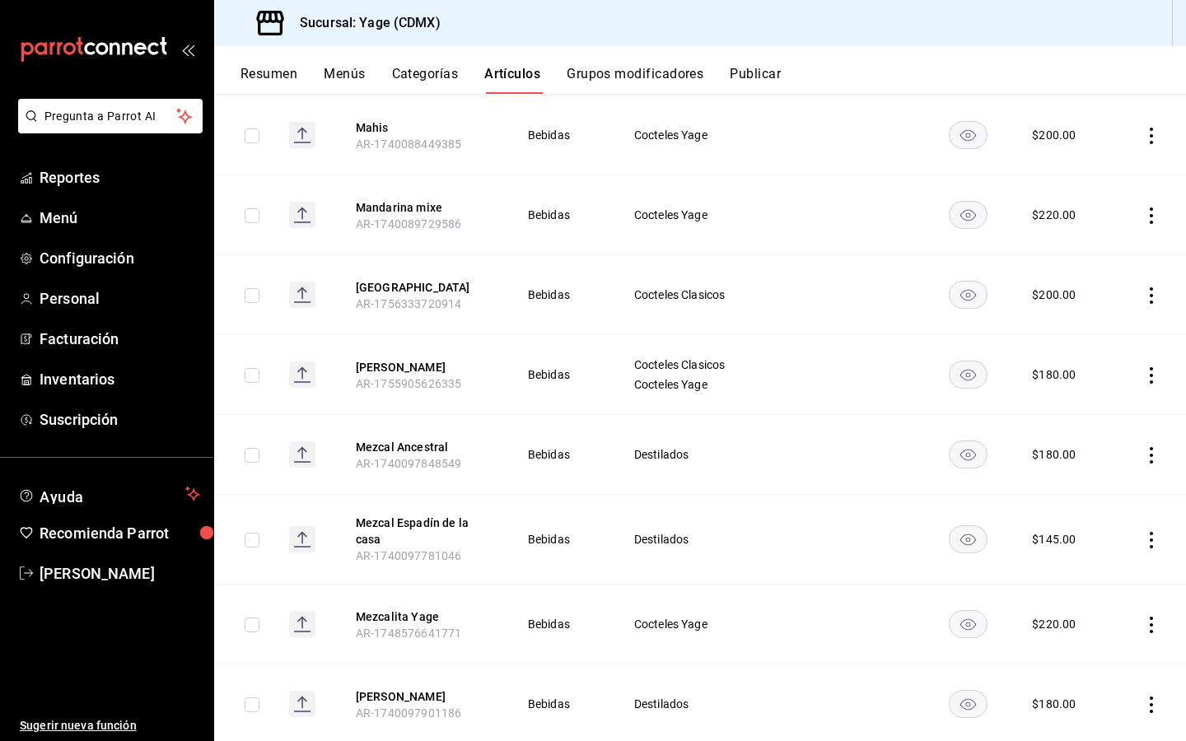
drag, startPoint x: 430, startPoint y: 361, endPoint x: 836, endPoint y: 398, distance: 408.5
click at [430, 361] on button "[PERSON_NAME]" at bounding box center [422, 367] width 132 height 16
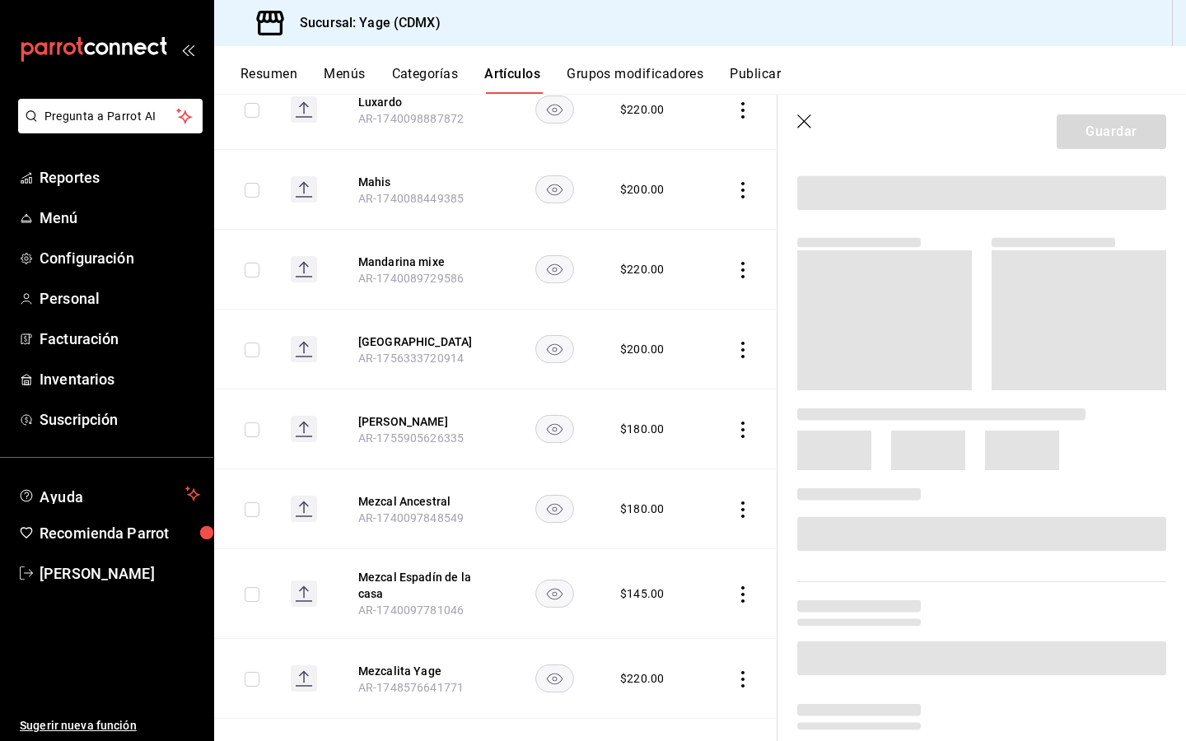
scroll to position [121, 0]
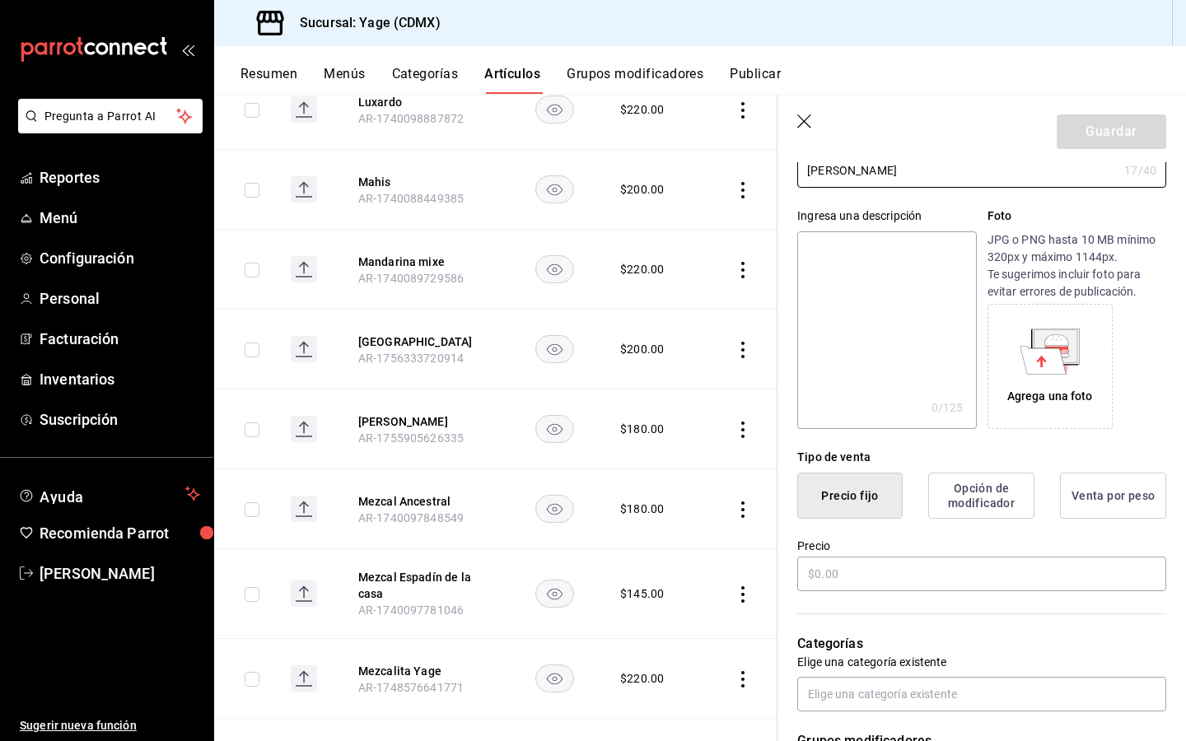
type input "$180.00"
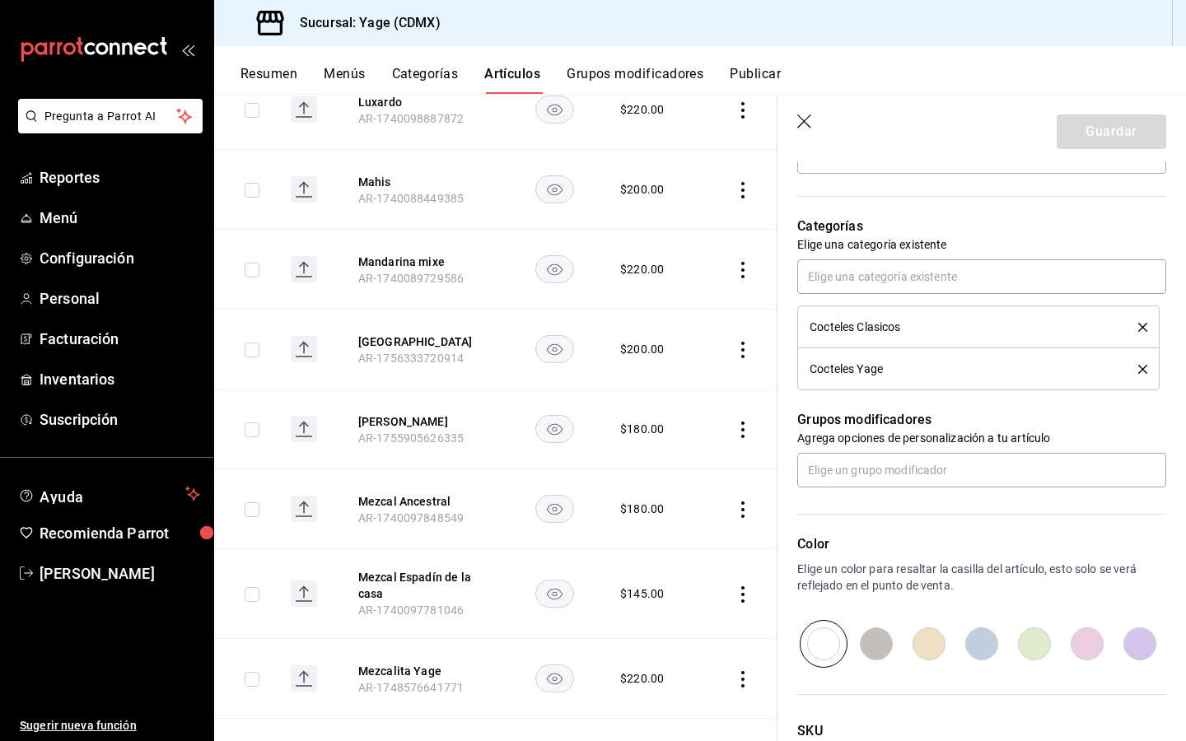
scroll to position [543, 0]
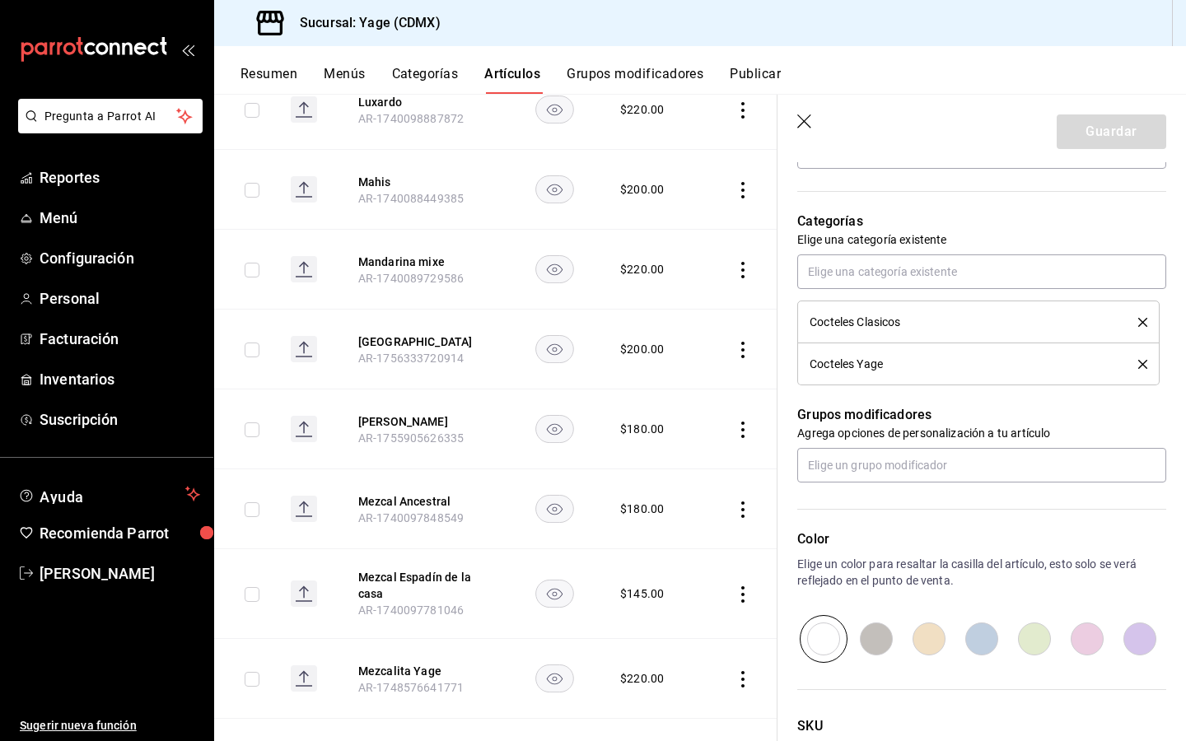
click at [1141, 361] on icon "delete" at bounding box center [1142, 364] width 9 height 9
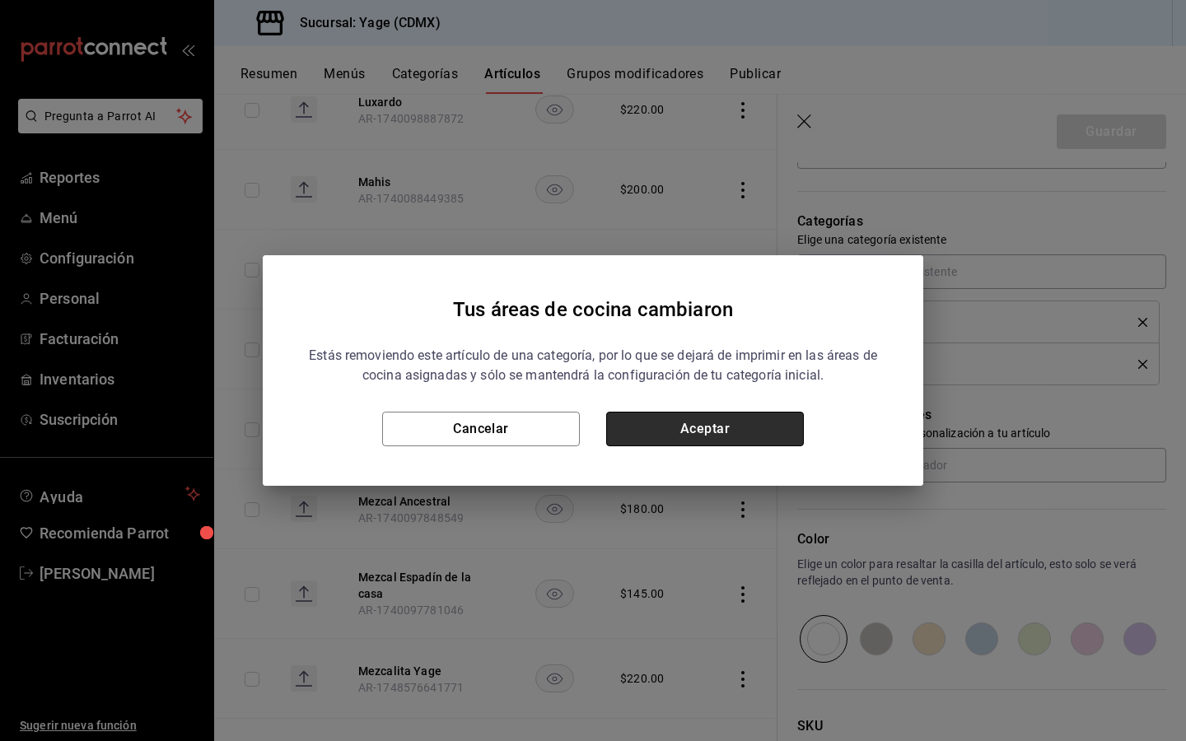
click at [665, 429] on button "Aceptar" at bounding box center [705, 429] width 198 height 35
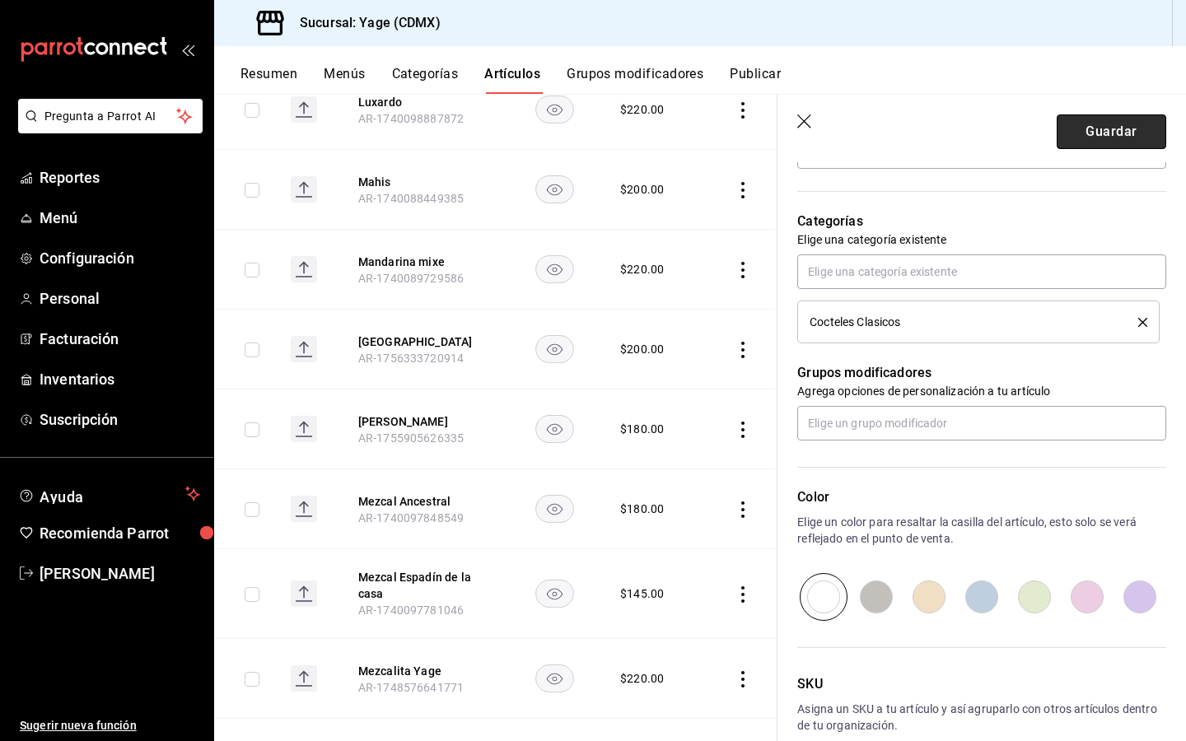
click at [1102, 137] on button "Guardar" at bounding box center [1110, 131] width 109 height 35
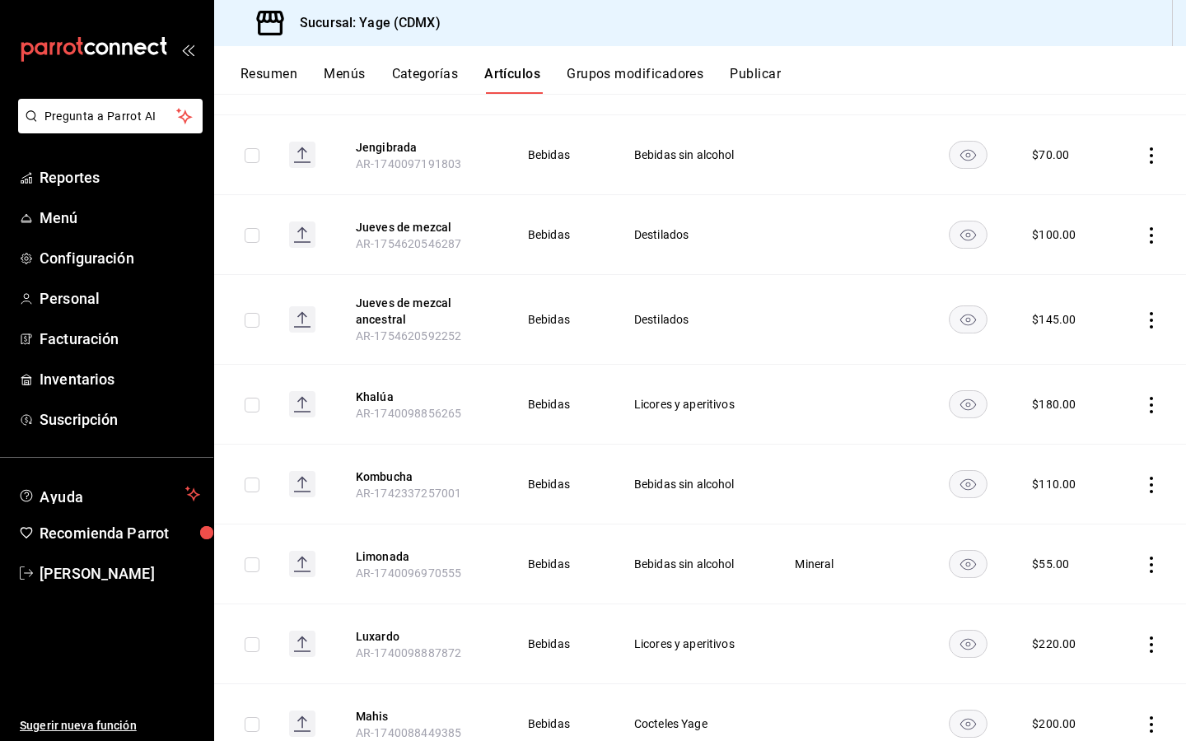
scroll to position [4639, 0]
